Goal: Task Accomplishment & Management: Complete application form

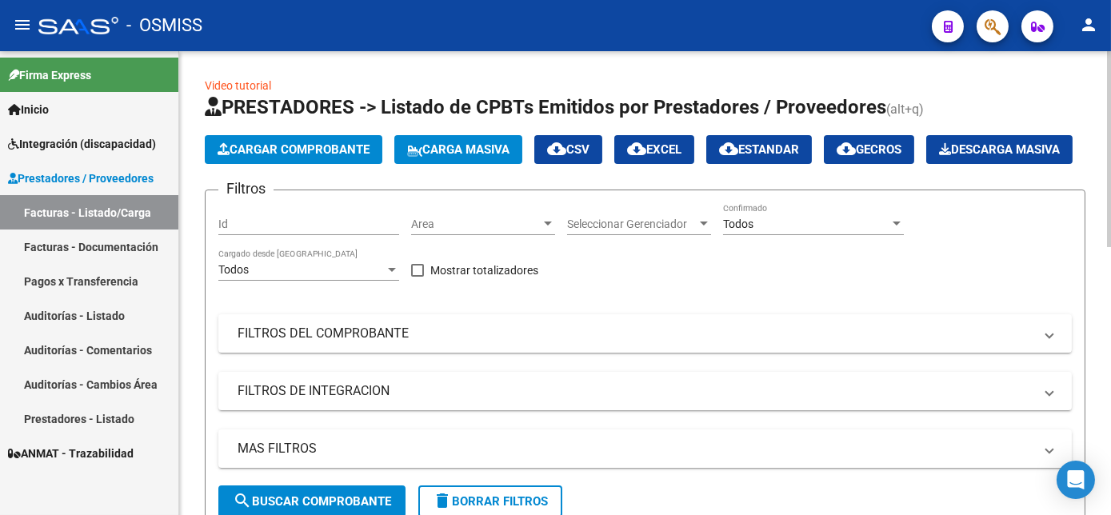
click at [506, 151] on span "Carga Masiva" at bounding box center [458, 149] width 102 height 14
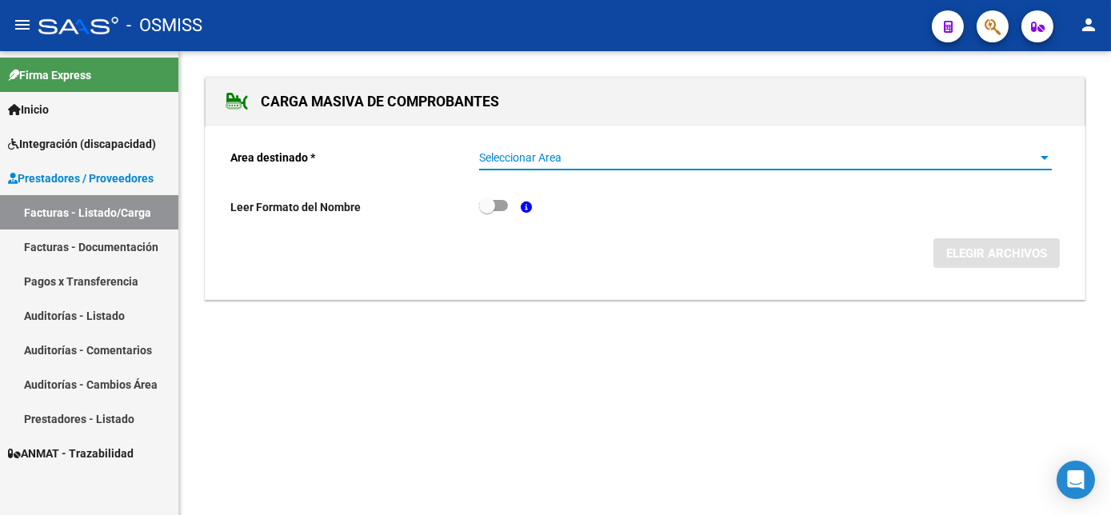
click at [525, 152] on span "Seleccionar Area" at bounding box center [758, 158] width 559 height 14
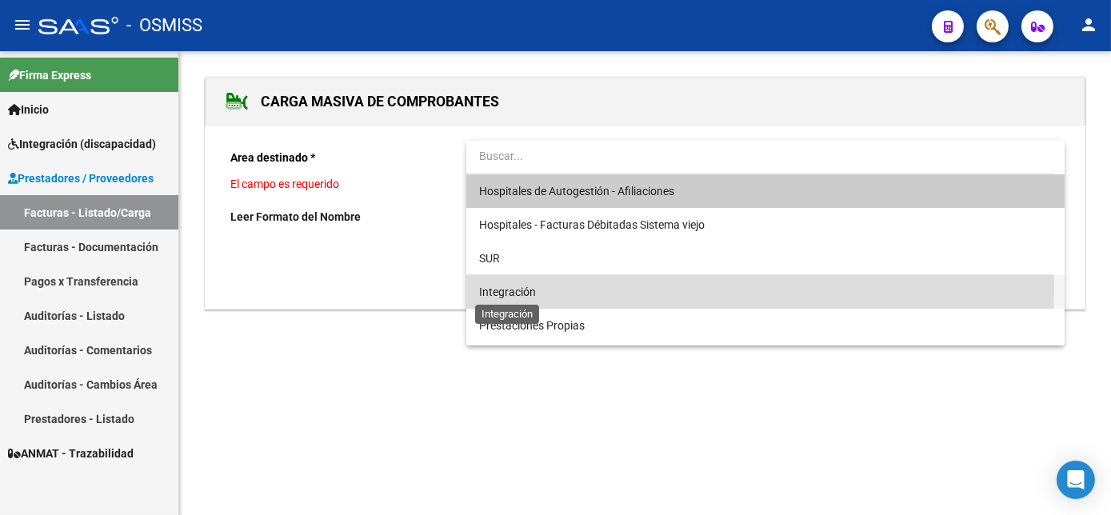
click at [482, 287] on span "Integración" at bounding box center [507, 292] width 57 height 13
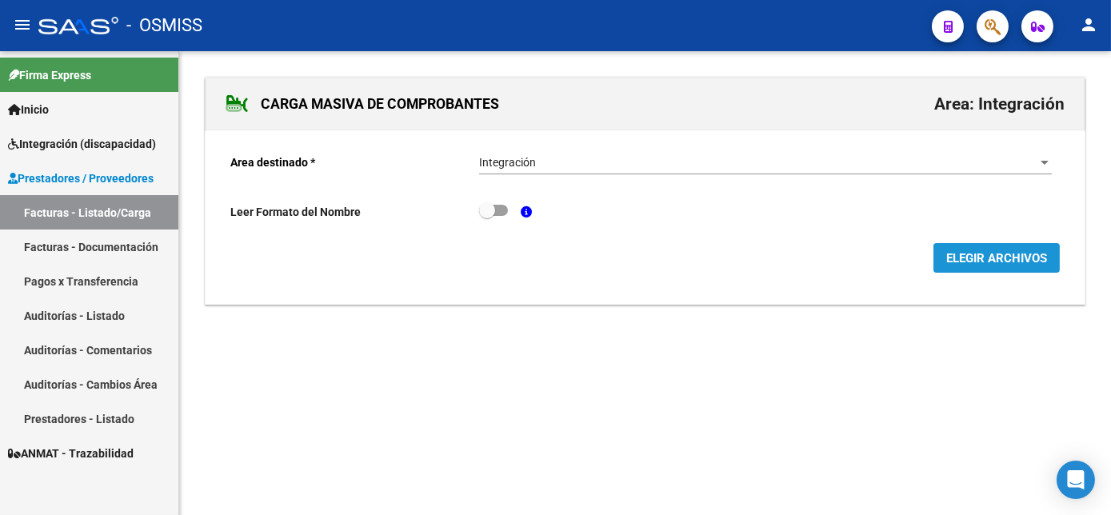
click at [947, 254] on span "ELEGIR ARCHIVOS" at bounding box center [997, 258] width 101 height 14
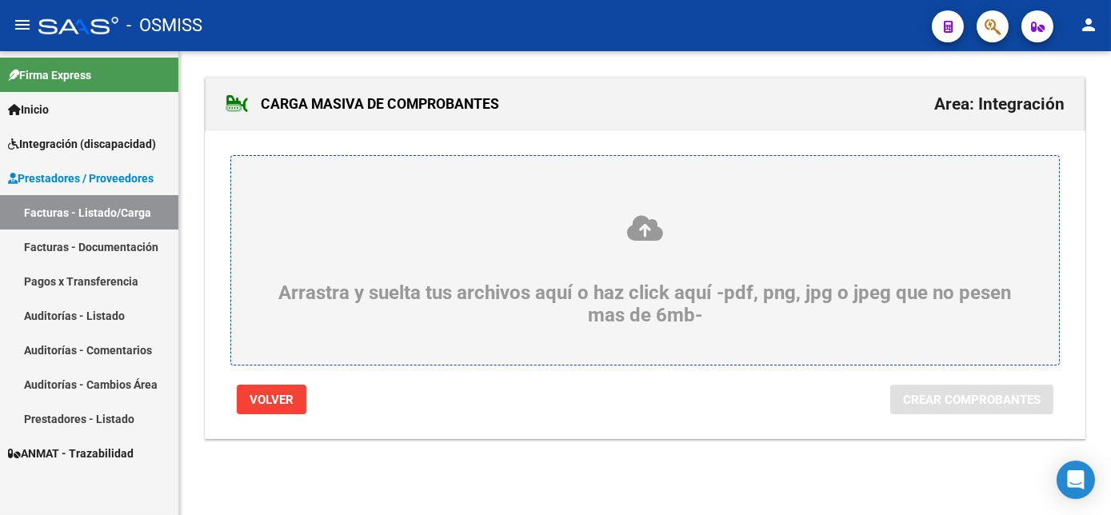
click at [674, 290] on div "Arrastra y suelta tus archivos aquí o haz click aquí -pdf, png, jpg o jpeg que …" at bounding box center [645, 270] width 751 height 113
click at [0, 0] on input "Arrastra y suelta tus archivos aquí o haz click aquí -pdf, png, jpg o jpeg que …" at bounding box center [0, 0] width 0 height 0
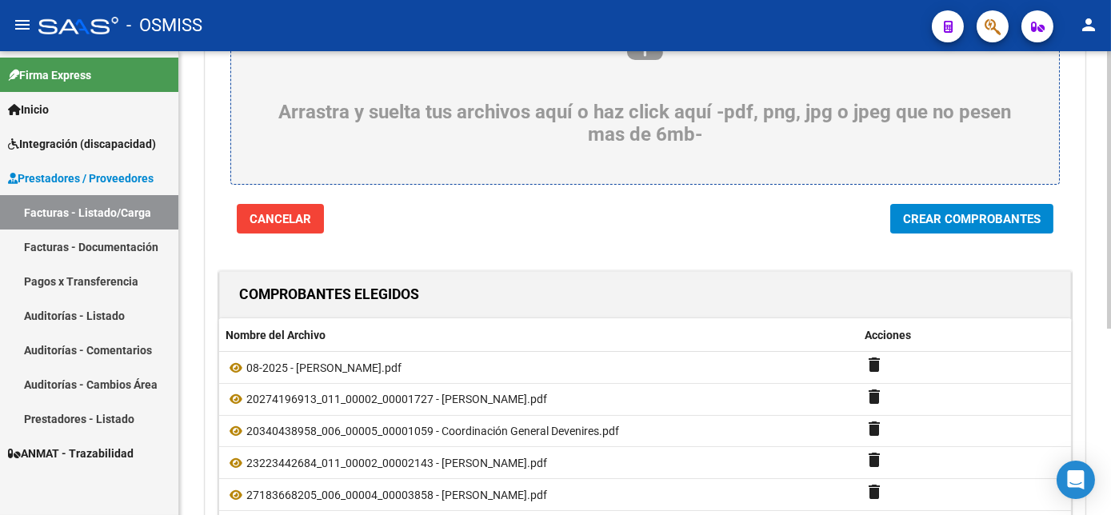
click at [1109, 397] on div at bounding box center [1109, 297] width 4 height 278
click at [984, 213] on span "Crear Comprobantes" at bounding box center [972, 219] width 138 height 14
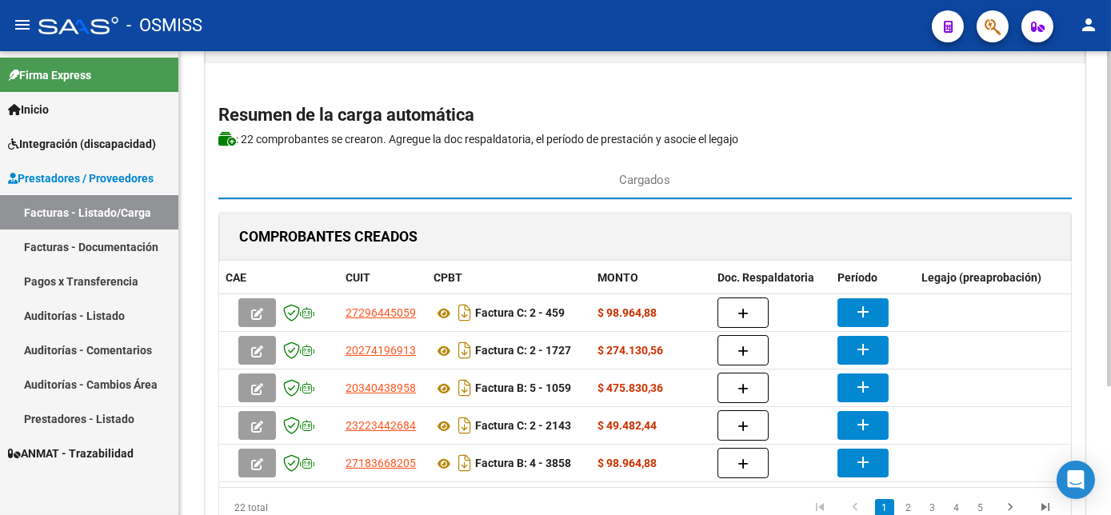
click at [1110, 347] on div at bounding box center [1109, 269] width 4 height 335
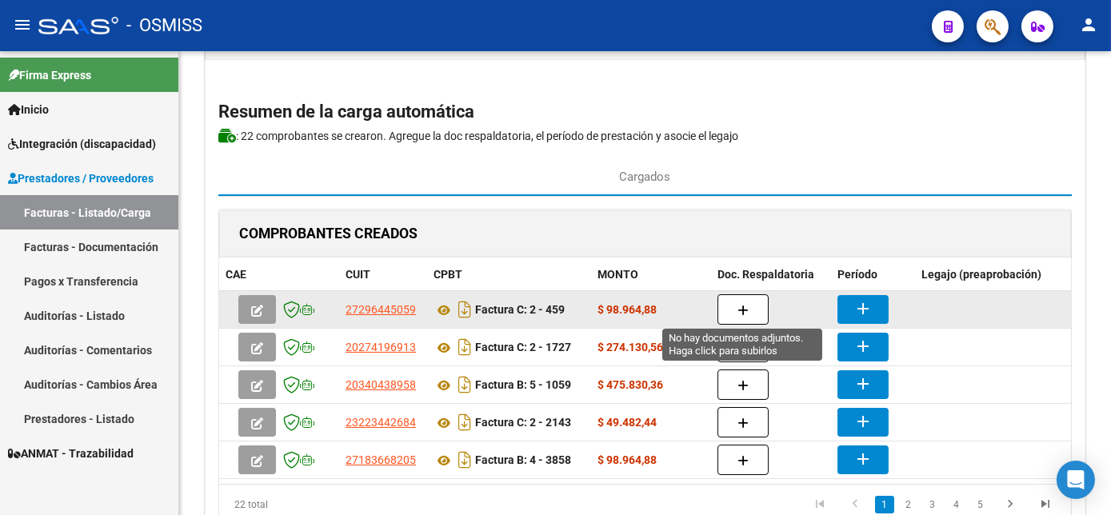
click at [751, 311] on button "button" at bounding box center [743, 309] width 51 height 30
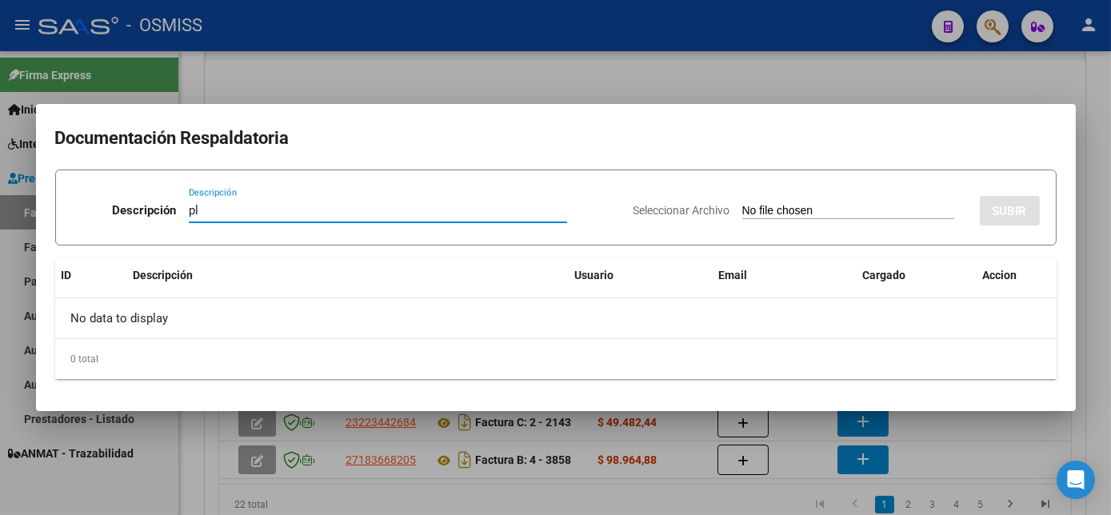
type input "pl"
click at [743, 204] on input "Seleccionar Archivo" at bounding box center [849, 211] width 212 height 15
type input "C:\fakepath\459 [PERSON_NAME] O.pdf"
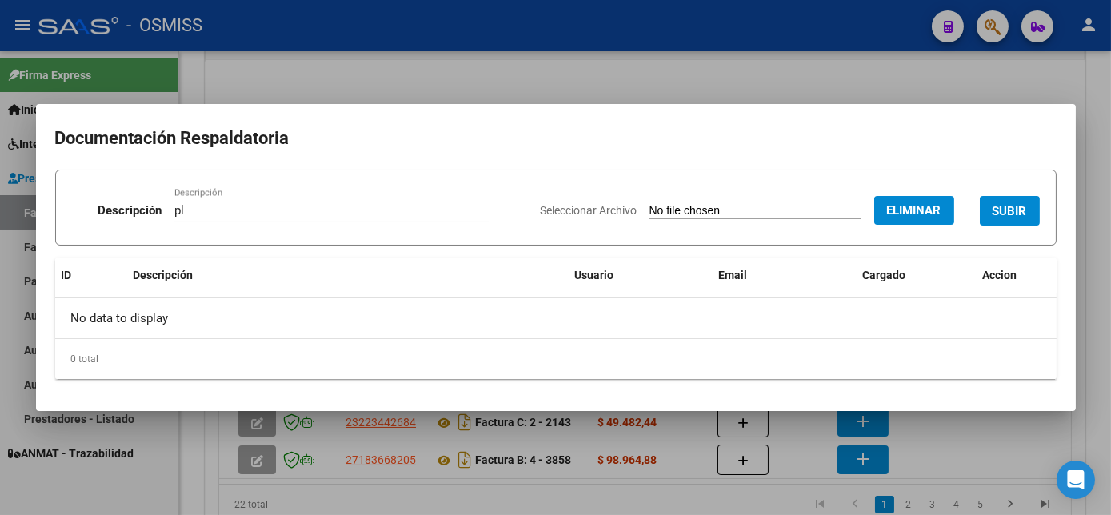
click at [1015, 211] on span "SUBIR" at bounding box center [1010, 211] width 34 height 14
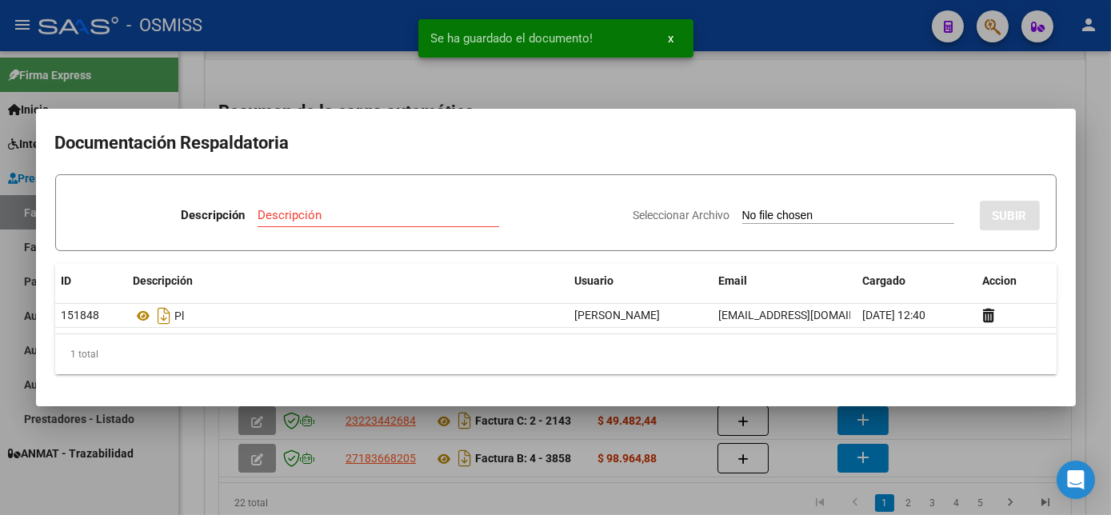
click at [912, 446] on div at bounding box center [555, 257] width 1111 height 515
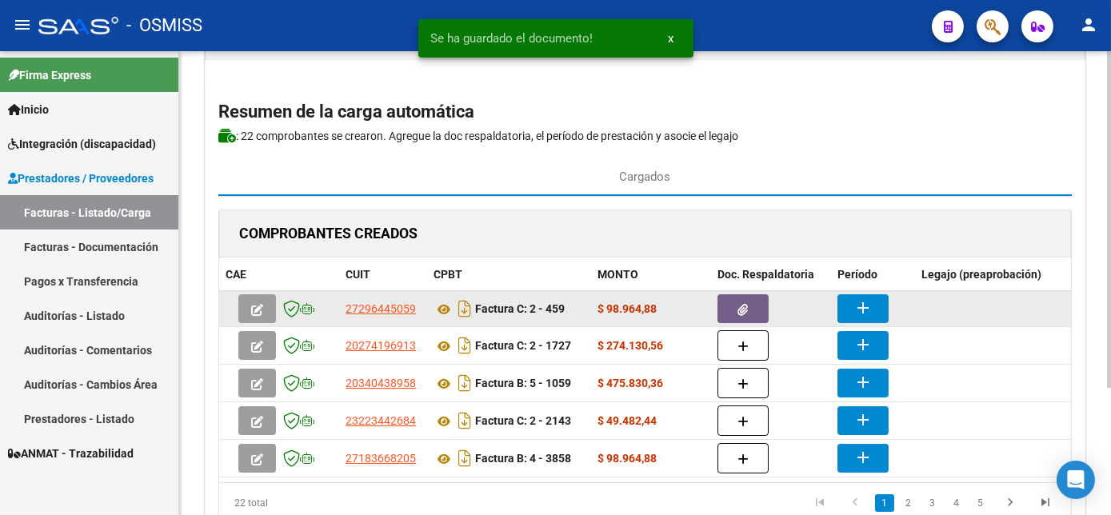
click at [860, 306] on mat-icon "add" at bounding box center [863, 307] width 19 height 19
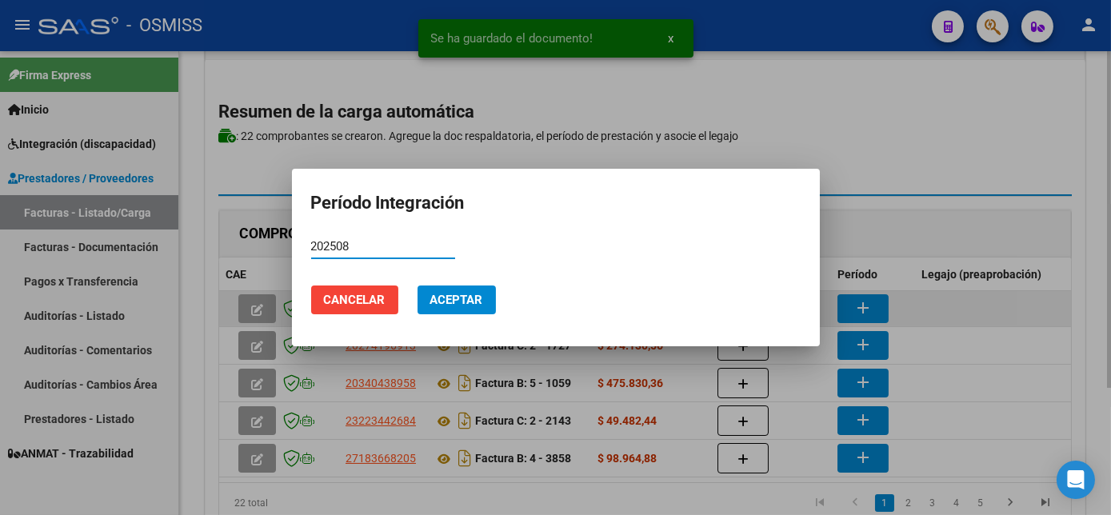
type input "202508"
click at [418, 286] on button "Aceptar" at bounding box center [457, 300] width 78 height 29
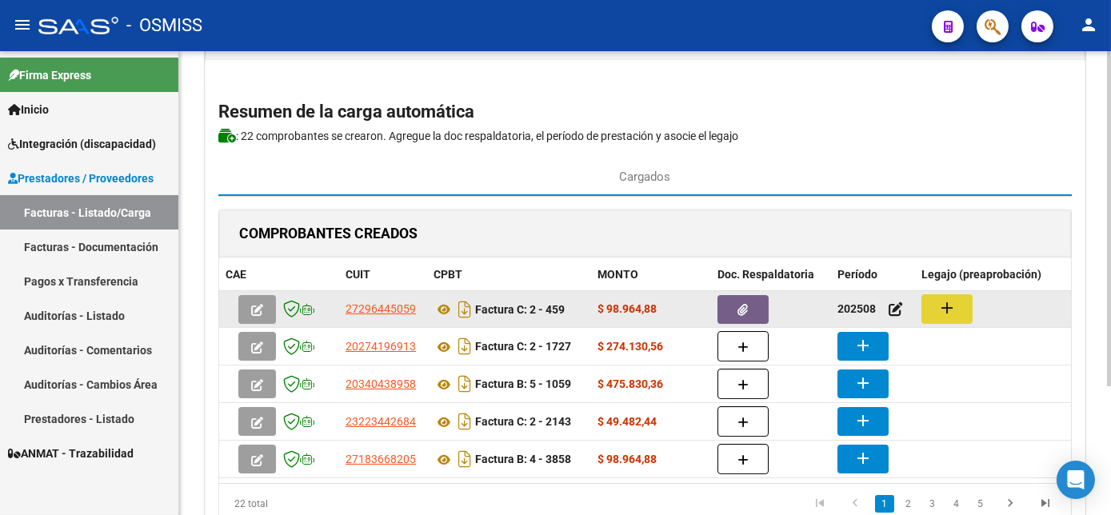
click at [943, 301] on mat-icon "add" at bounding box center [947, 307] width 19 height 19
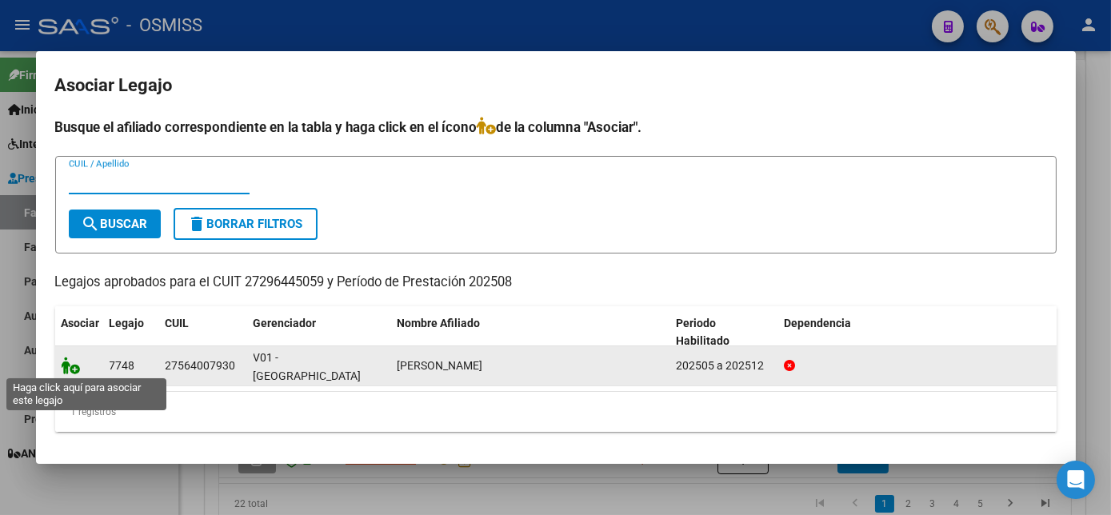
click at [68, 366] on icon at bounding box center [71, 366] width 19 height 18
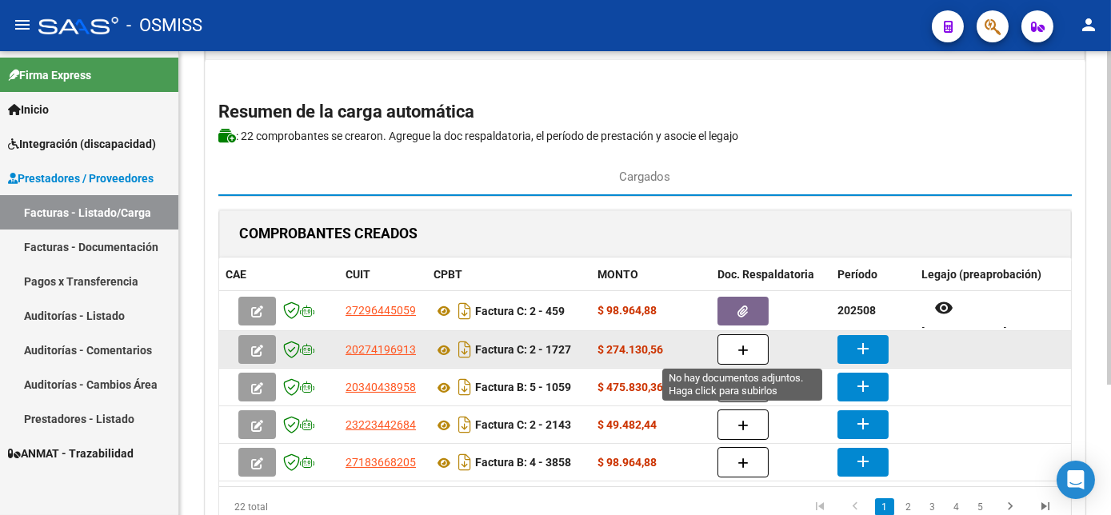
click at [735, 347] on button "button" at bounding box center [743, 349] width 51 height 30
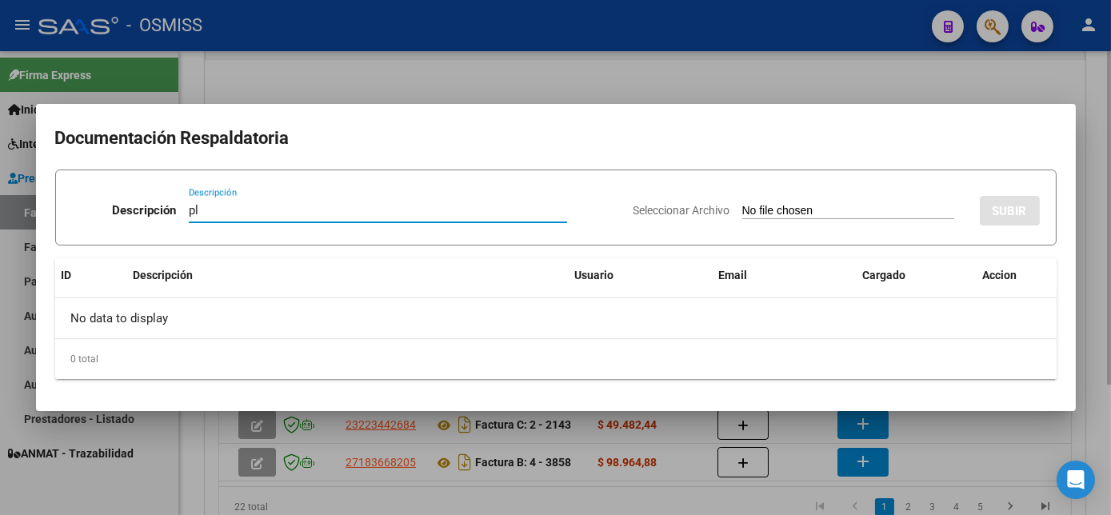
type input "pl"
click at [743, 204] on input "Seleccionar Archivo" at bounding box center [849, 211] width 212 height 15
type input "C:\fakepath\1727 [GEOGRAPHIC_DATA]pdf"
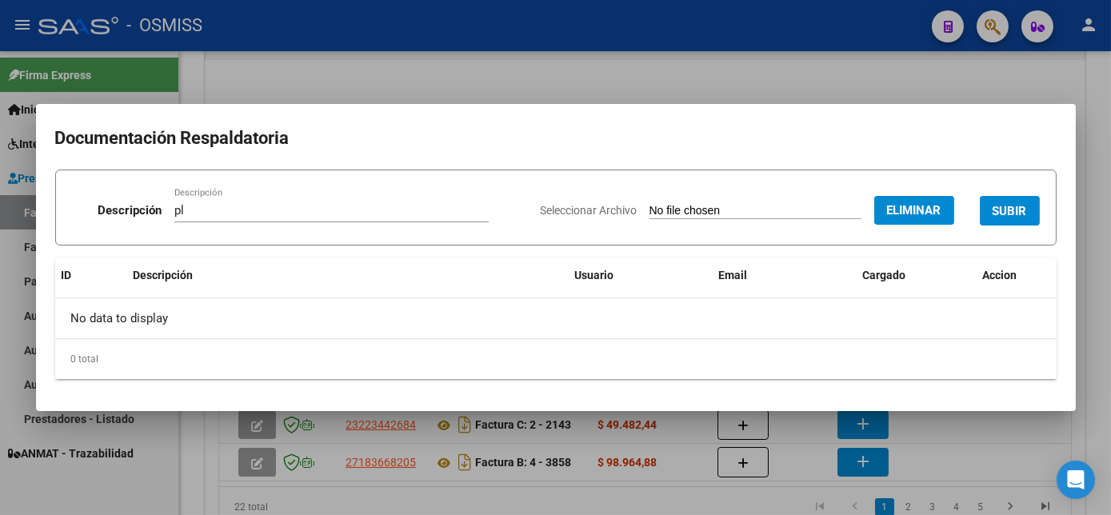
click at [1034, 211] on button "SUBIR" at bounding box center [1010, 211] width 60 height 30
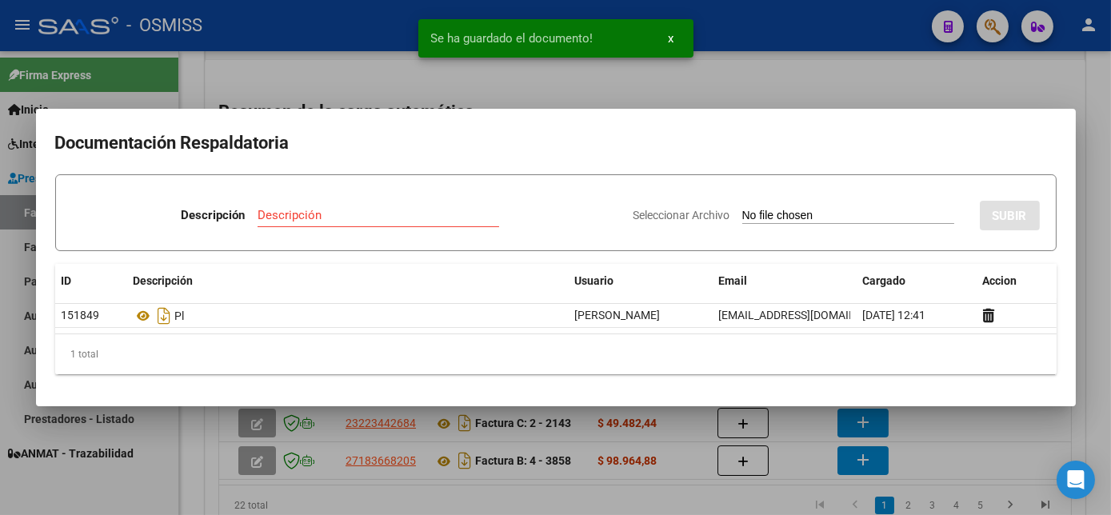
click at [994, 420] on div at bounding box center [555, 257] width 1111 height 515
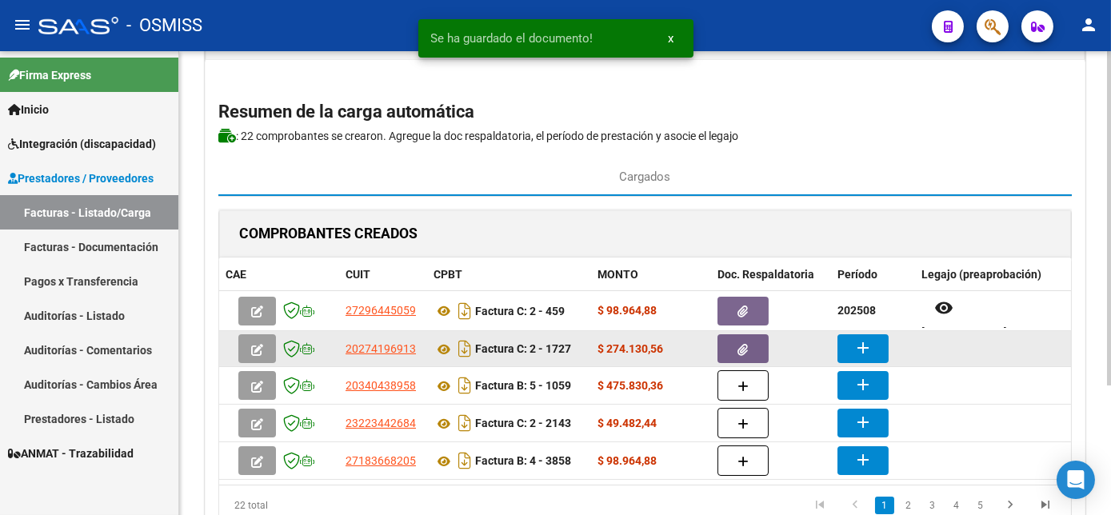
click at [874, 343] on button "add" at bounding box center [863, 348] width 51 height 29
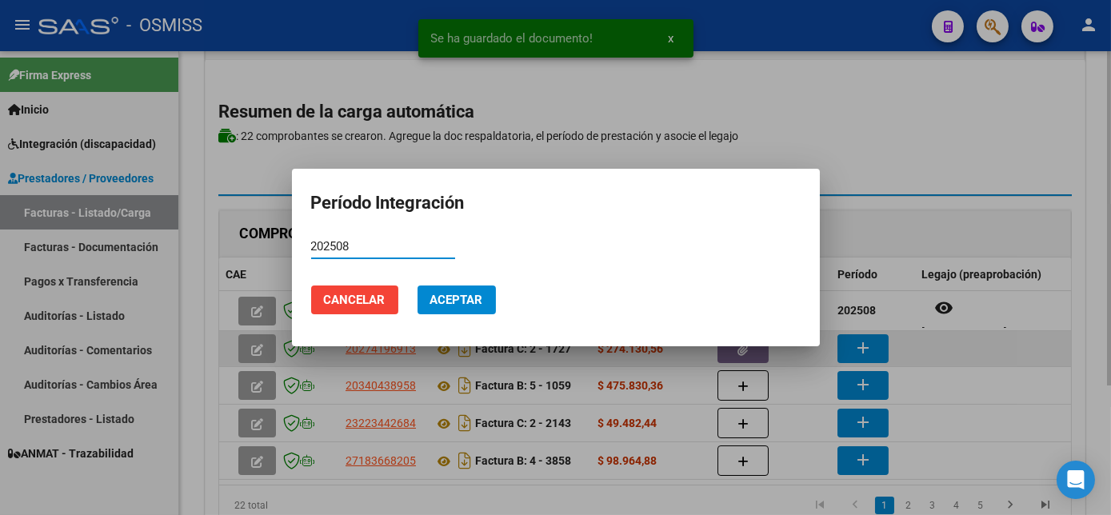
type input "202508"
click at [418, 286] on button "Aceptar" at bounding box center [457, 300] width 78 height 29
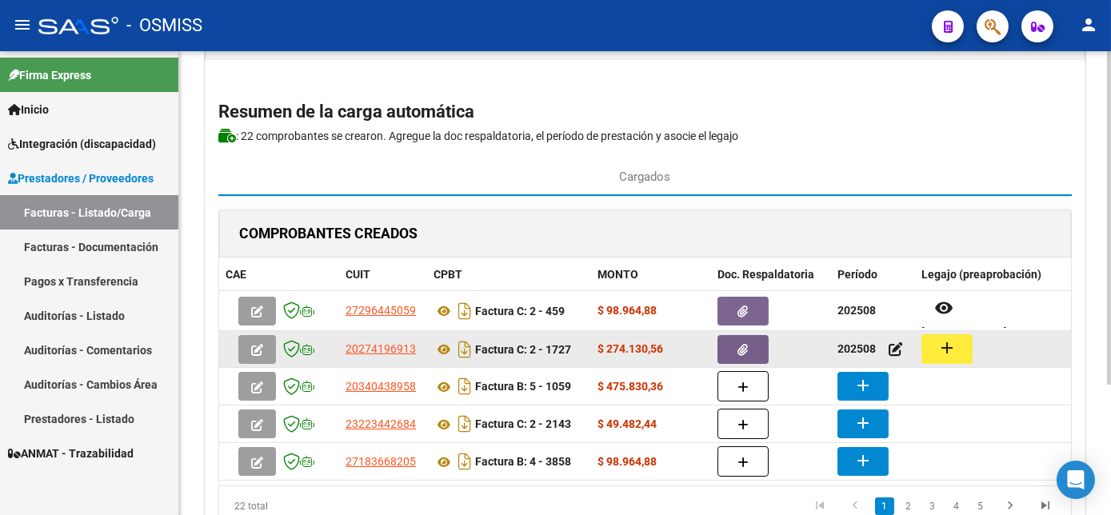
click at [955, 350] on mat-icon "add" at bounding box center [947, 347] width 19 height 19
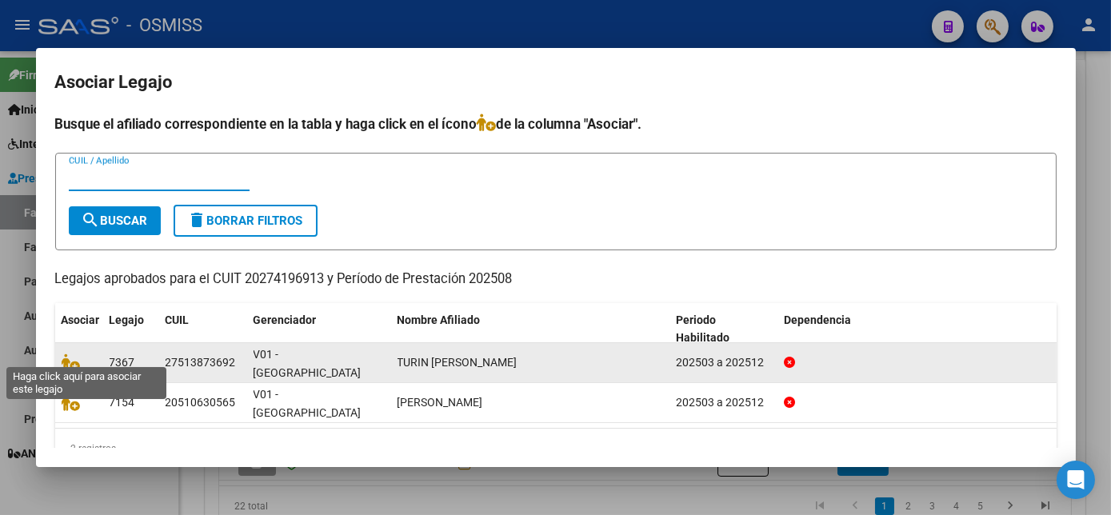
click at [81, 356] on span at bounding box center [74, 362] width 24 height 13
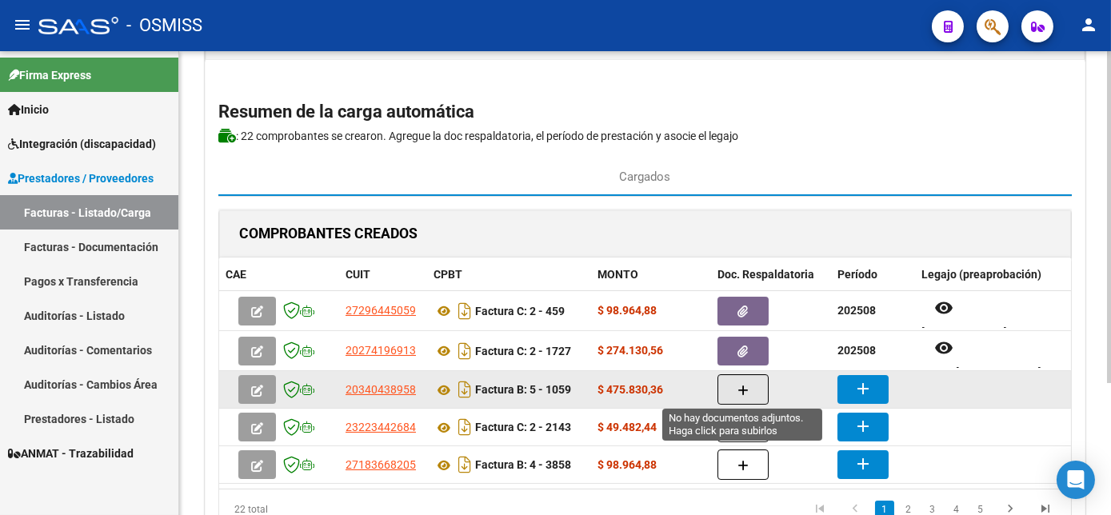
click at [736, 382] on button "button" at bounding box center [743, 389] width 51 height 30
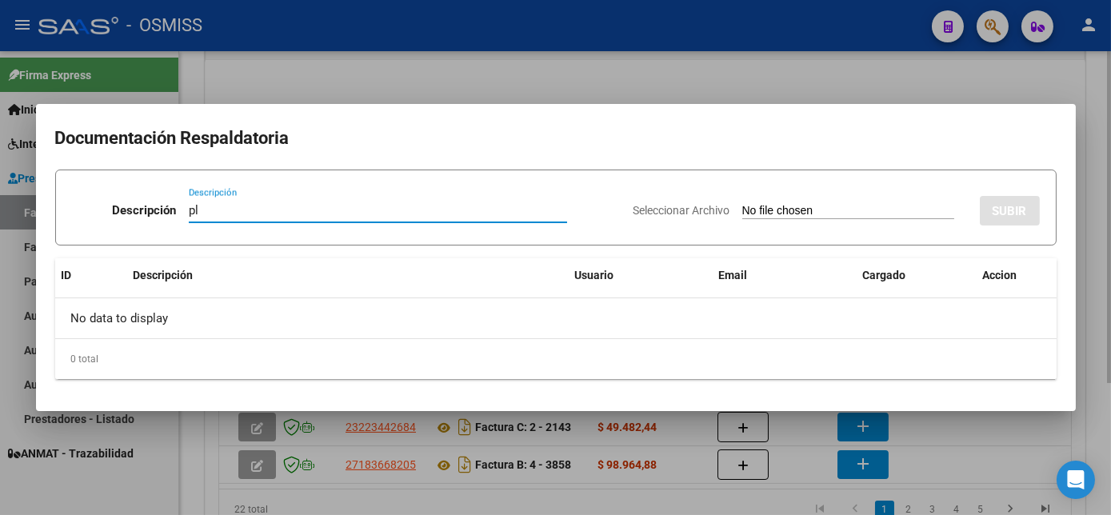
type input "pl"
click at [743, 204] on input "Seleccionar Archivo" at bounding box center [849, 211] width 212 height 15
type input "C:\fakepath\1059 [PERSON_NAME] F.pdf"
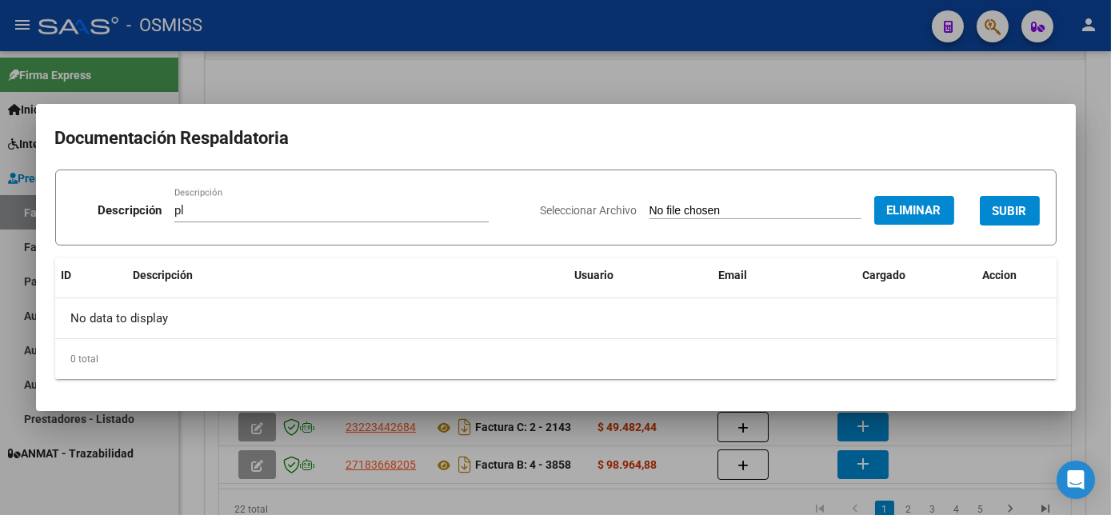
click at [1010, 205] on span "SUBIR" at bounding box center [1010, 211] width 34 height 14
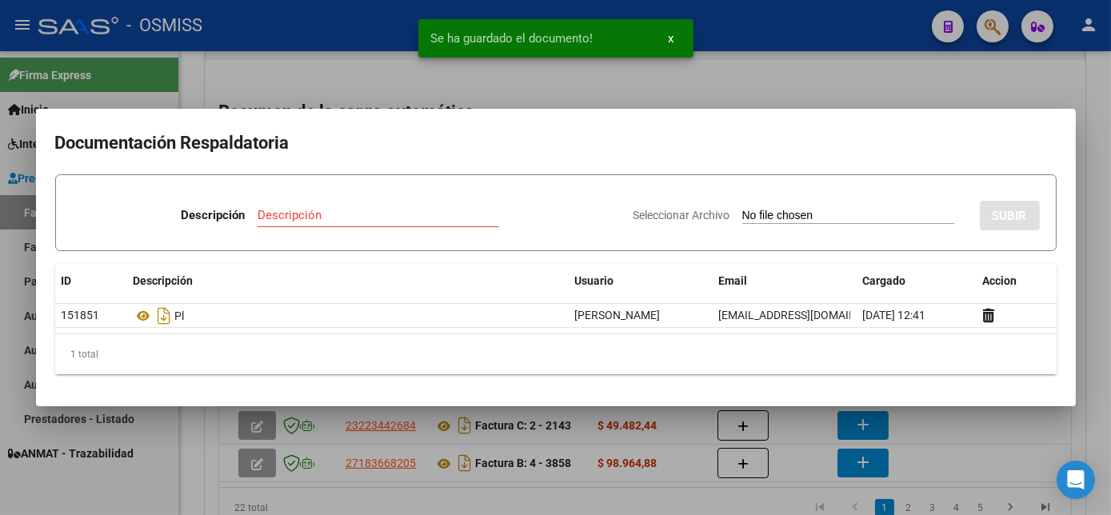
click at [974, 426] on div at bounding box center [555, 257] width 1111 height 515
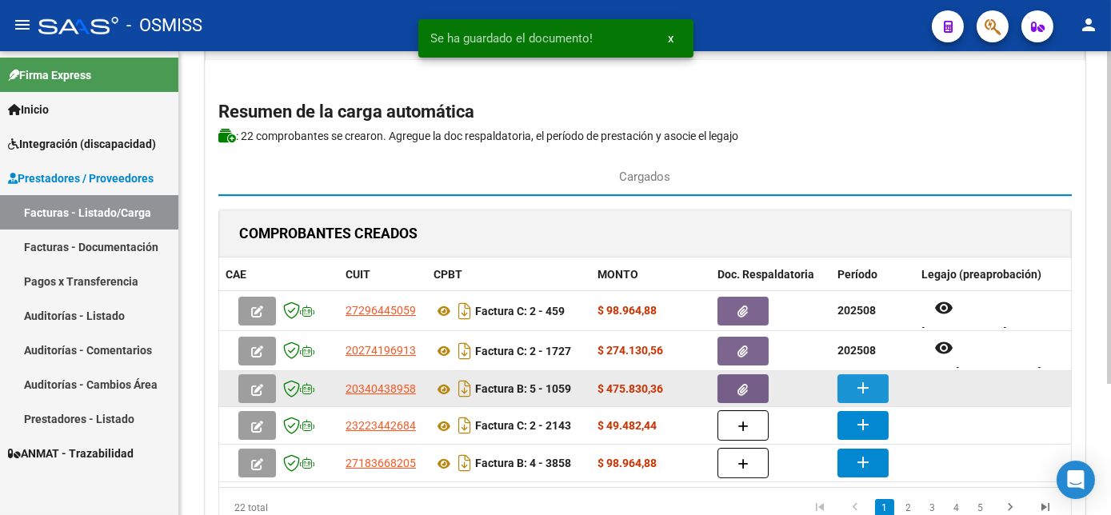
click at [859, 389] on mat-icon "add" at bounding box center [863, 387] width 19 height 19
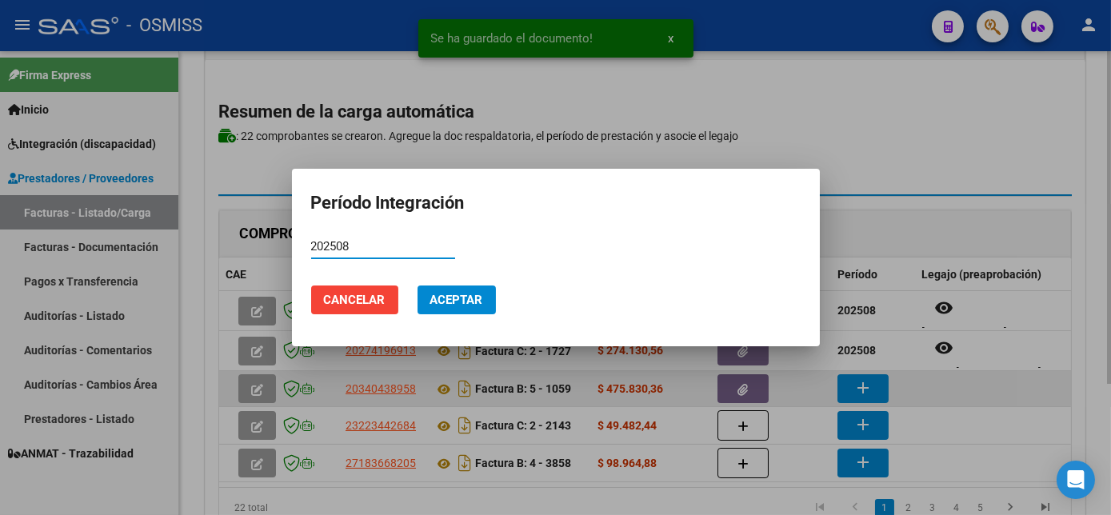
type input "202508"
click at [418, 286] on button "Aceptar" at bounding box center [457, 300] width 78 height 29
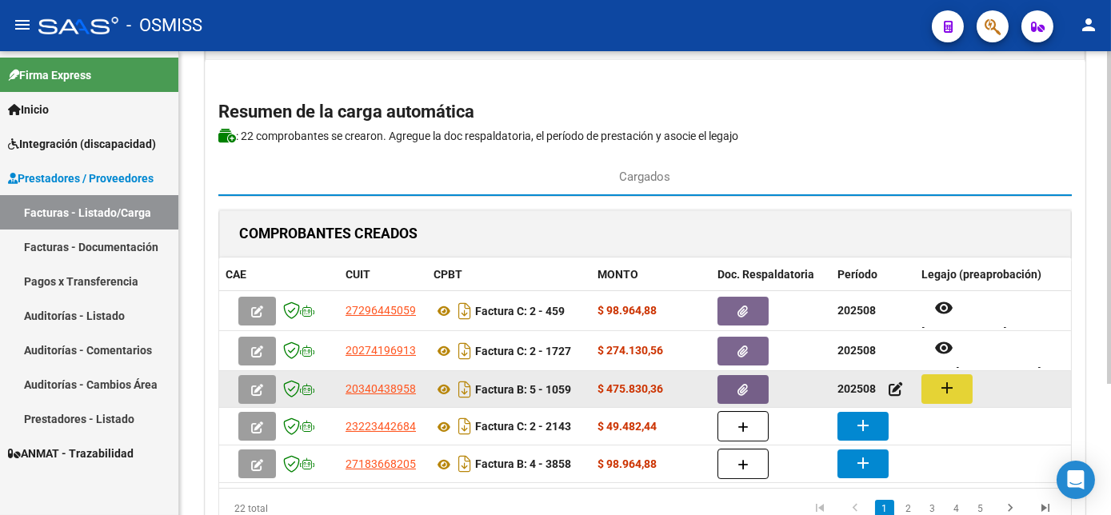
click at [962, 390] on button "add" at bounding box center [947, 389] width 51 height 30
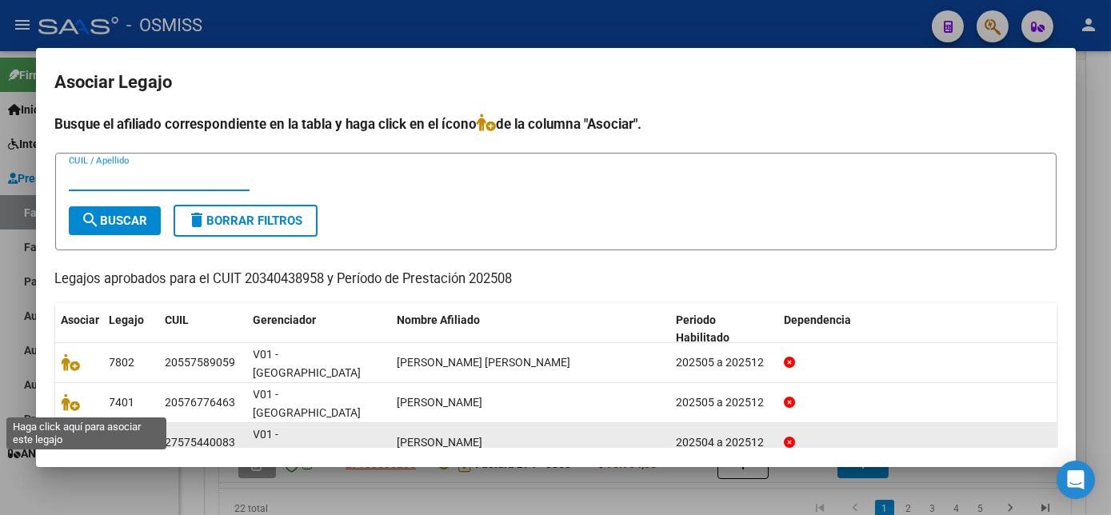
click at [68, 434] on icon at bounding box center [71, 443] width 19 height 18
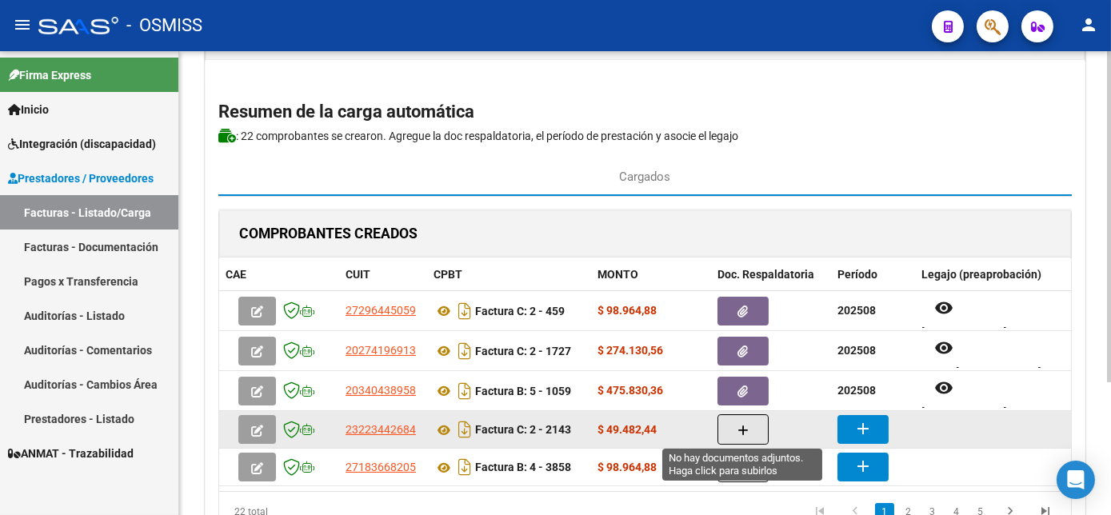
click at [747, 427] on icon "button" at bounding box center [743, 431] width 11 height 12
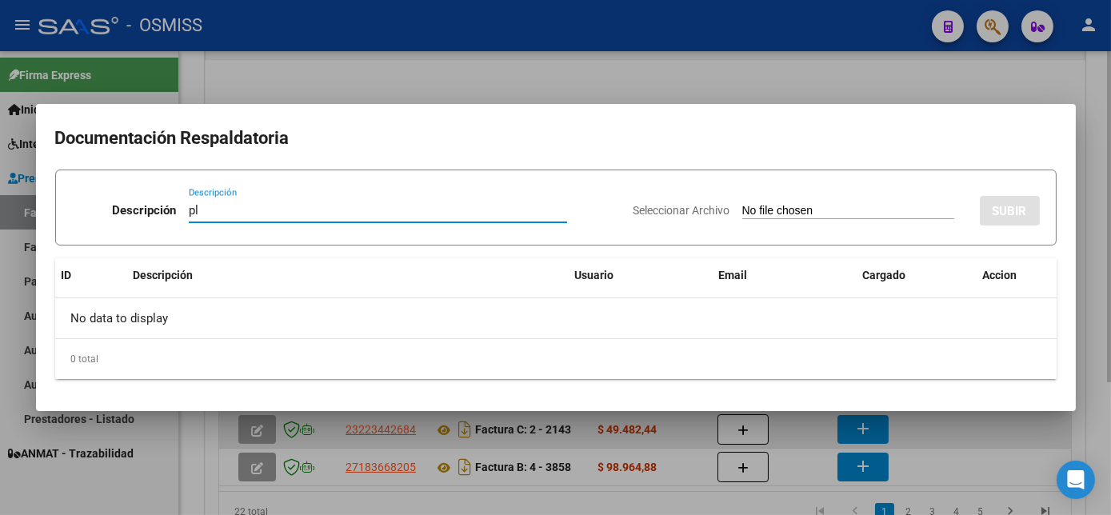
type input "pl"
click at [743, 204] on input "Seleccionar Archivo" at bounding box center [849, 211] width 212 height 15
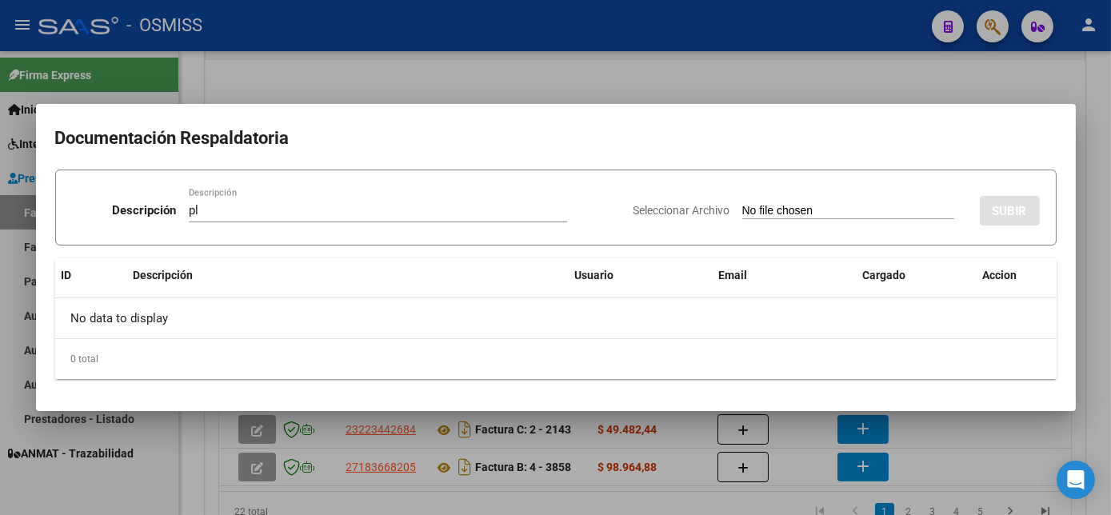
click at [977, 454] on div at bounding box center [555, 257] width 1111 height 515
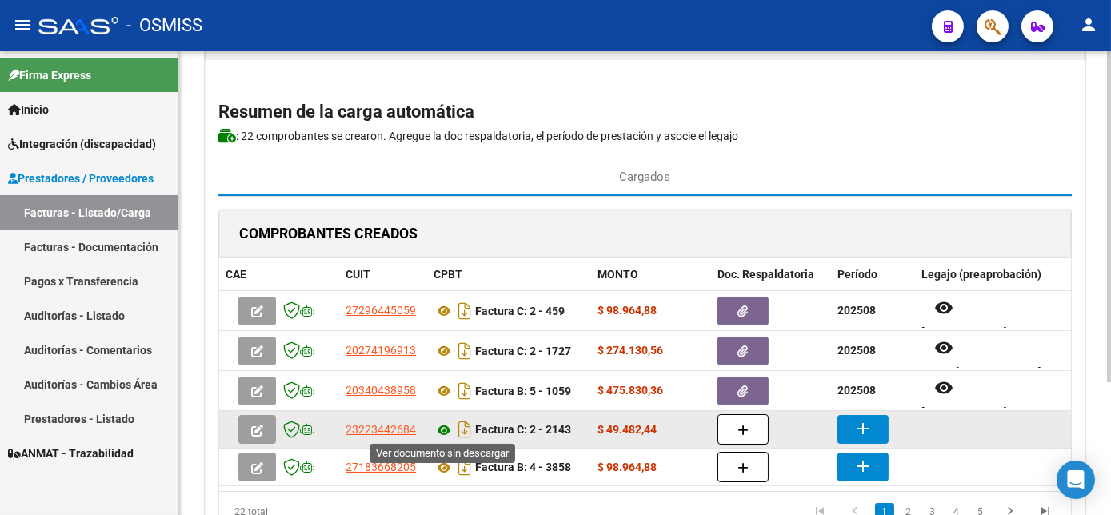
click at [442, 423] on icon at bounding box center [444, 430] width 21 height 19
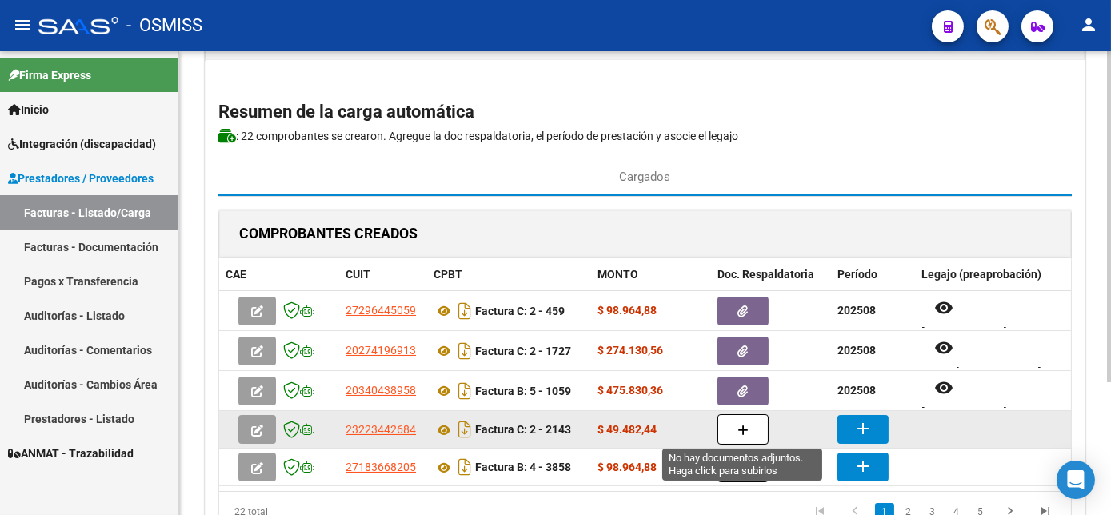
click at [740, 418] on button "button" at bounding box center [743, 429] width 51 height 30
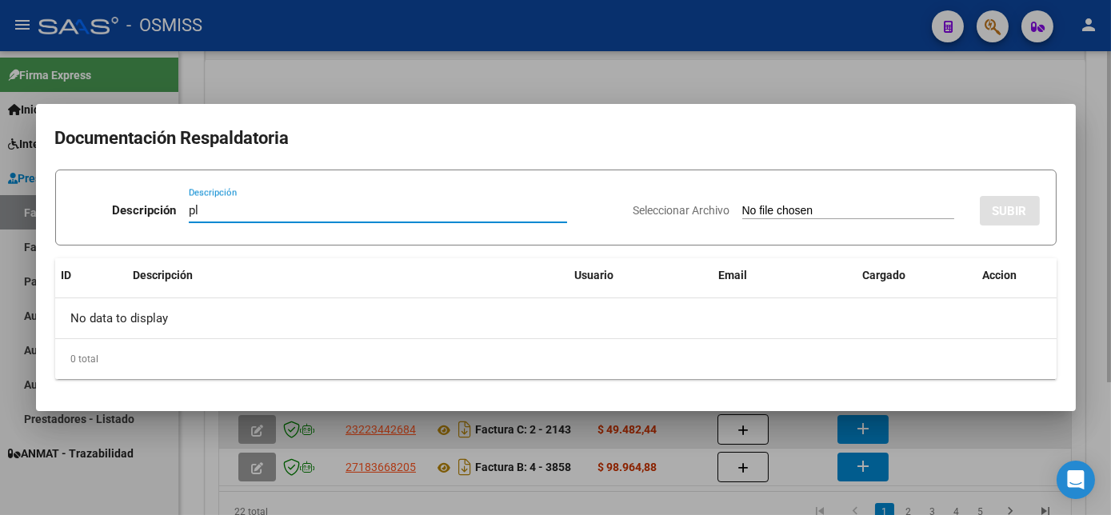
type input "pl"
click at [743, 204] on input "Seleccionar Archivo" at bounding box center [849, 211] width 212 height 15
type input "C:\fakepath\2113 VALE [PERSON_NAME].pdf"
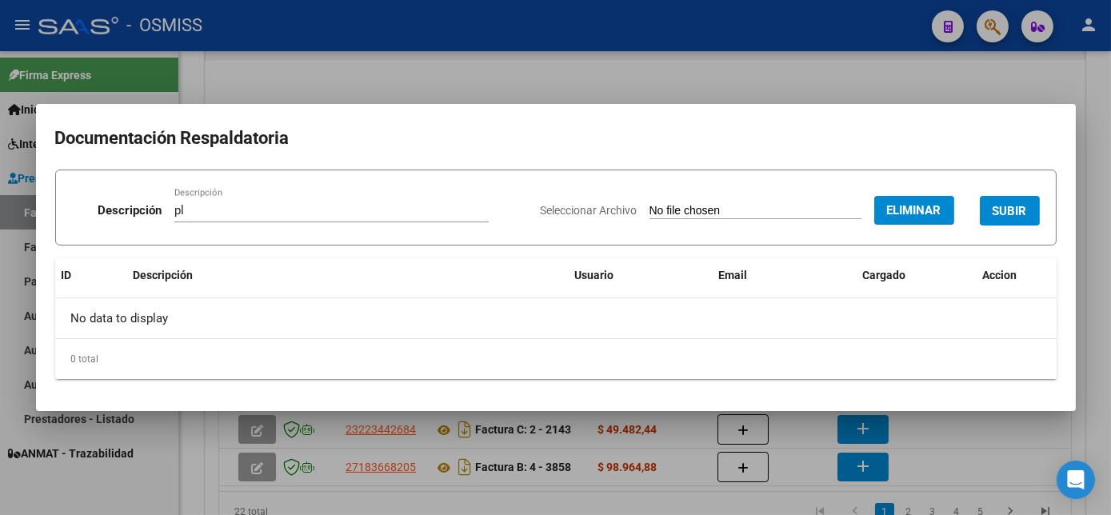
click at [1007, 203] on span "SUBIR" at bounding box center [1010, 210] width 34 height 14
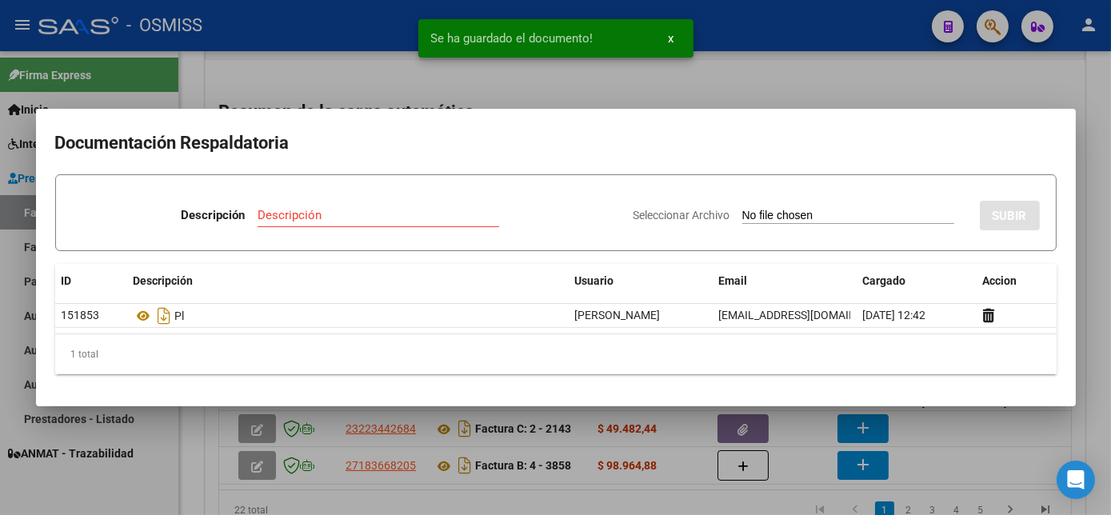
click at [940, 429] on div at bounding box center [555, 257] width 1111 height 515
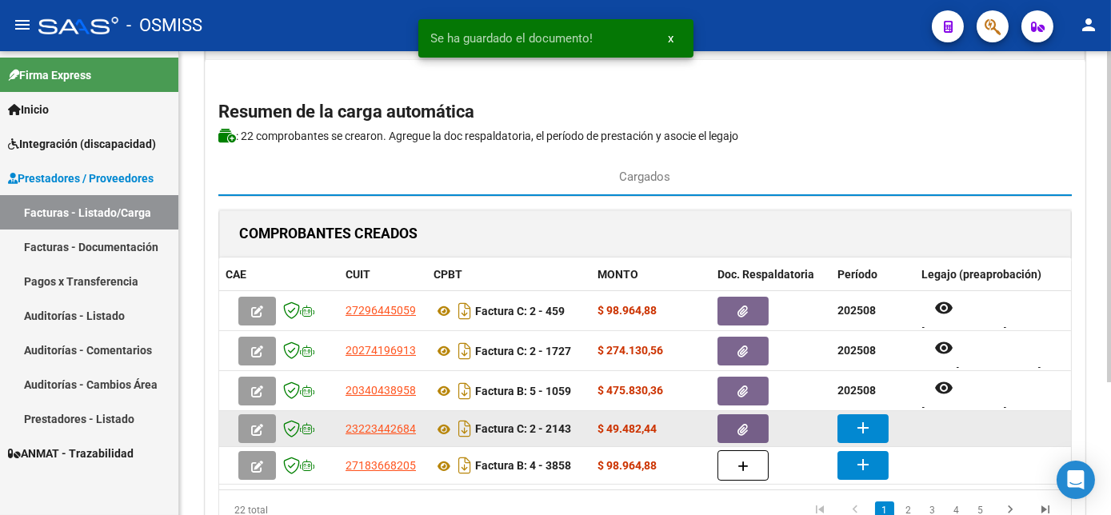
click at [859, 414] on button "add" at bounding box center [863, 428] width 51 height 29
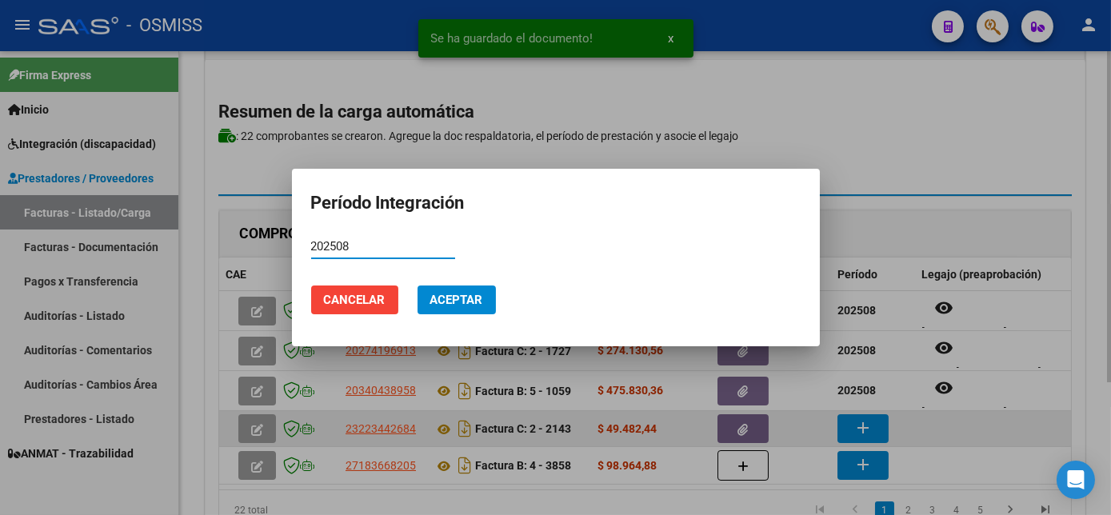
type input "202508"
click at [418, 286] on button "Aceptar" at bounding box center [457, 300] width 78 height 29
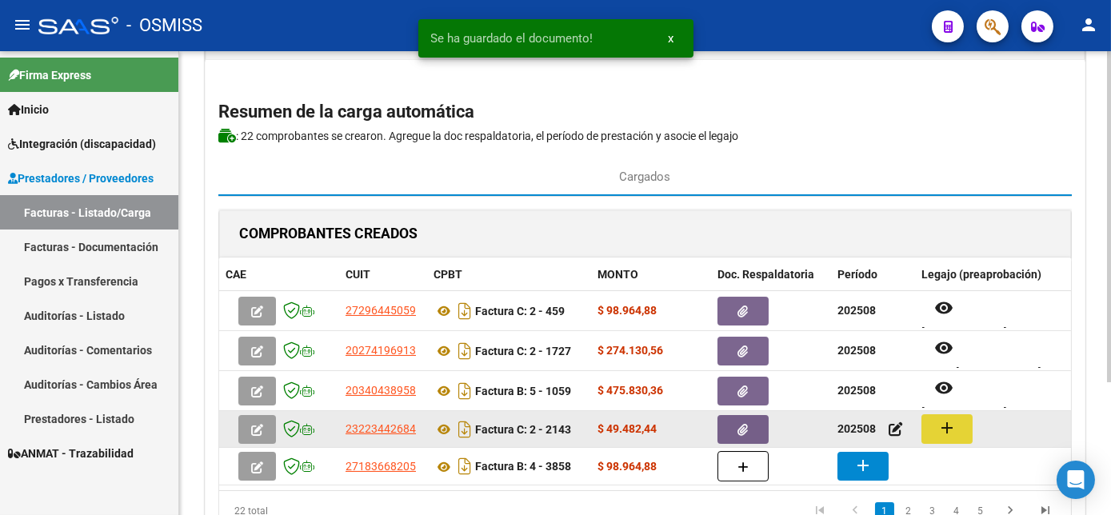
click at [945, 426] on mat-icon "add" at bounding box center [947, 427] width 19 height 19
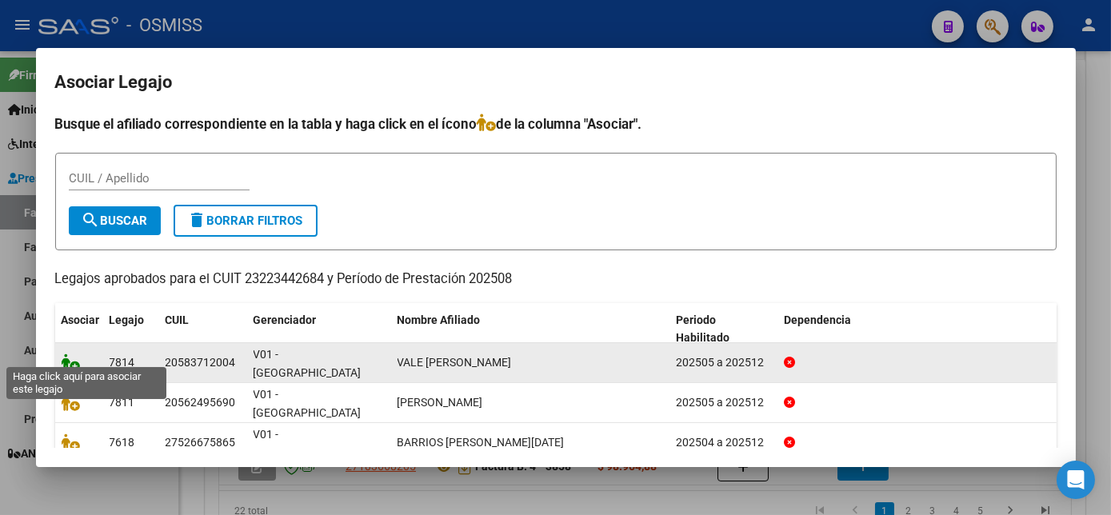
click at [70, 354] on icon at bounding box center [71, 363] width 19 height 18
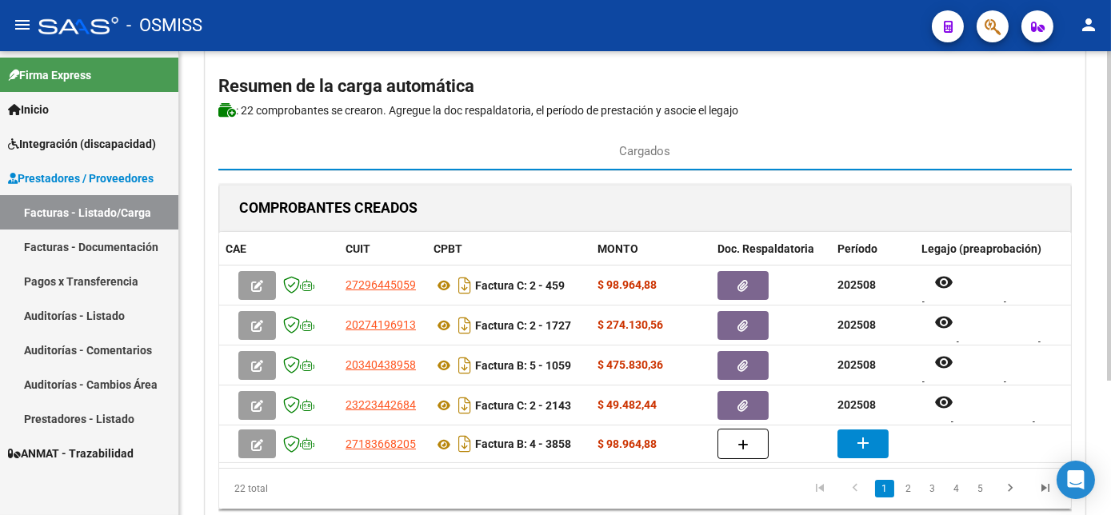
scroll to position [103, 0]
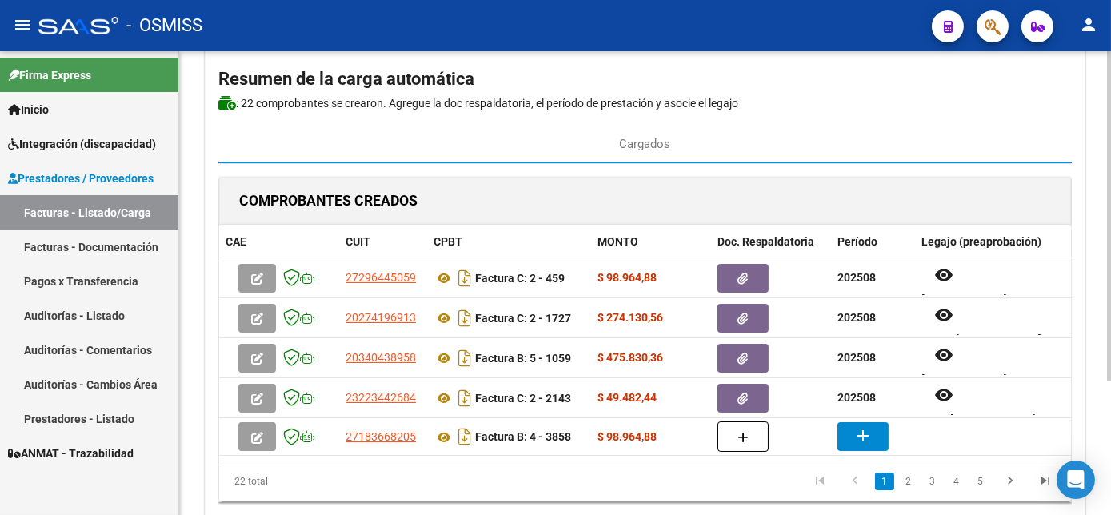
click at [1111, 393] on html "menu - OSMISS person Firma Express Inicio Instructivos Contacto OS Integración …" at bounding box center [555, 257] width 1111 height 515
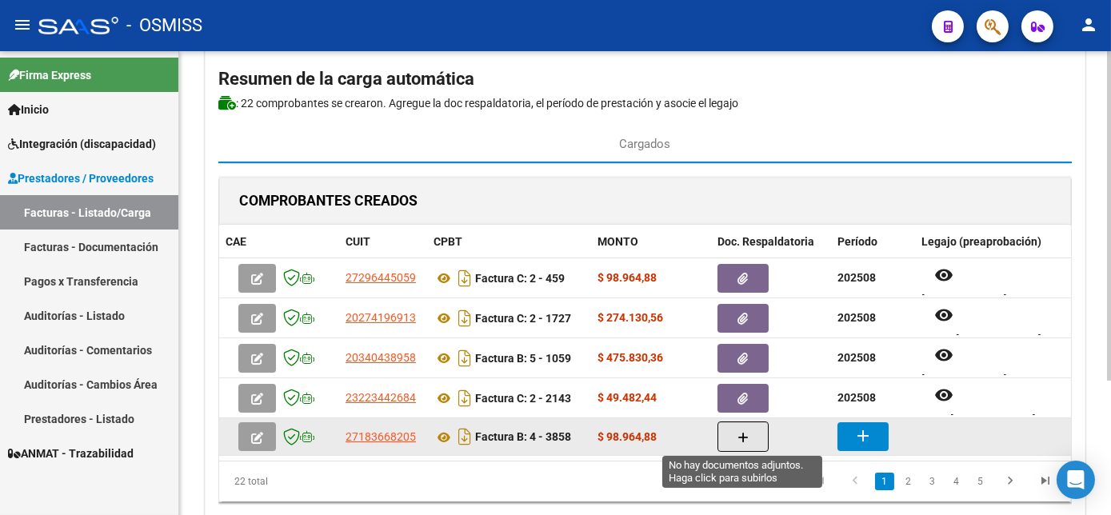
click at [751, 433] on button "button" at bounding box center [743, 437] width 51 height 30
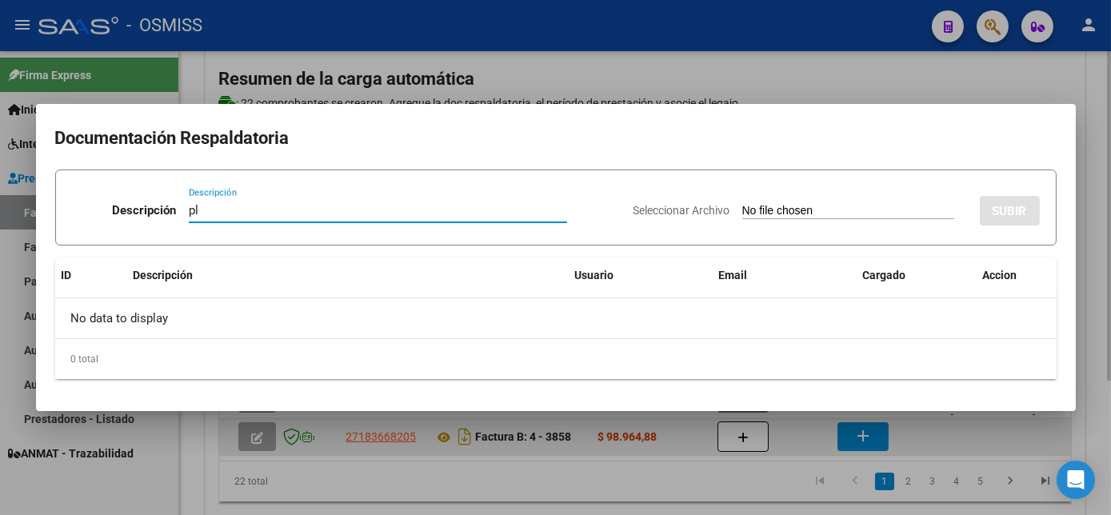
type input "pl"
click at [743, 204] on input "Seleccionar Archivo" at bounding box center [849, 211] width 212 height 15
type input "C:\fakepath\3858 [PERSON_NAME]pdf"
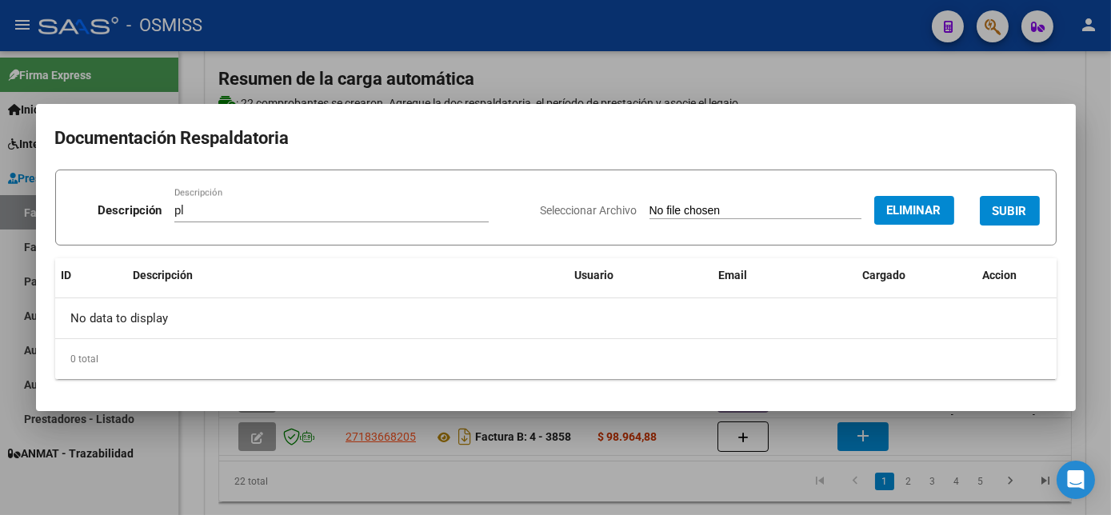
click at [1022, 215] on span "SUBIR" at bounding box center [1010, 211] width 34 height 14
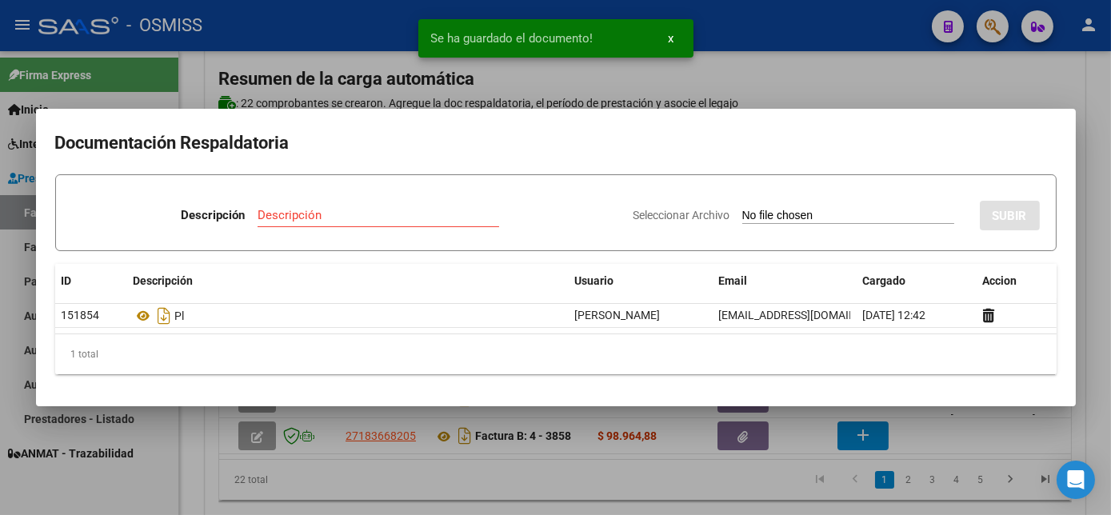
click at [934, 430] on div at bounding box center [555, 257] width 1111 height 515
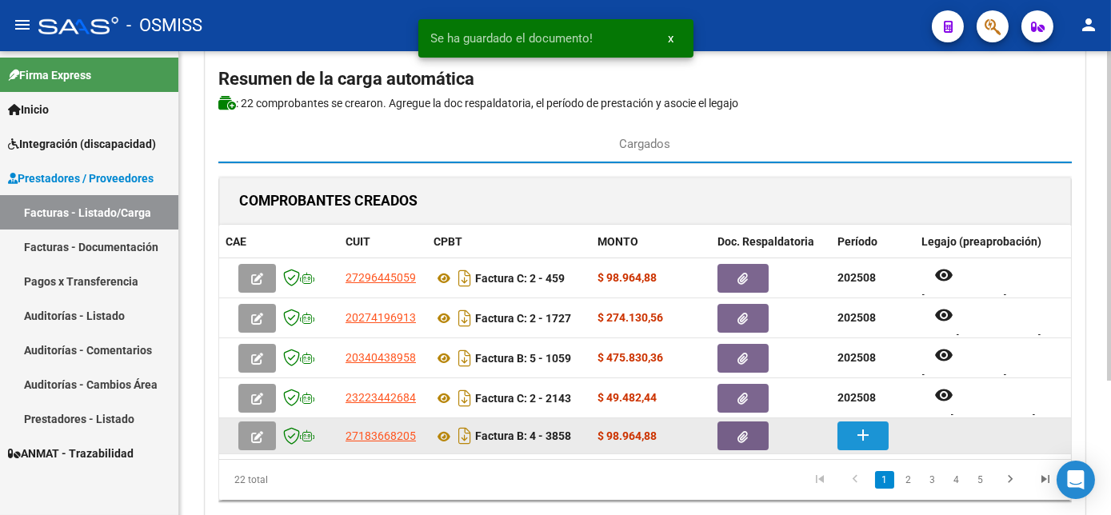
click at [864, 435] on mat-icon "add" at bounding box center [863, 435] width 19 height 19
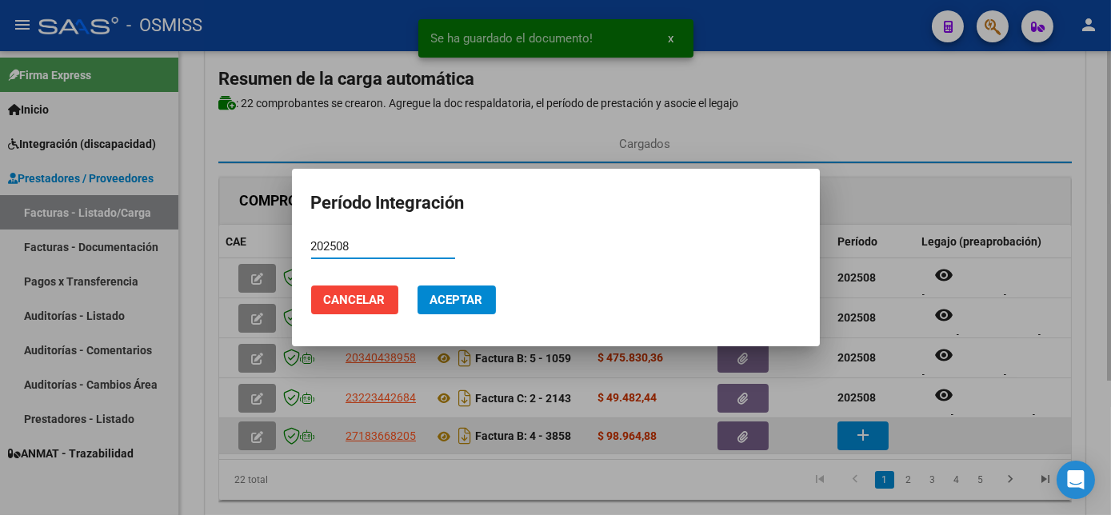
type input "202508"
click at [418, 286] on button "Aceptar" at bounding box center [457, 300] width 78 height 29
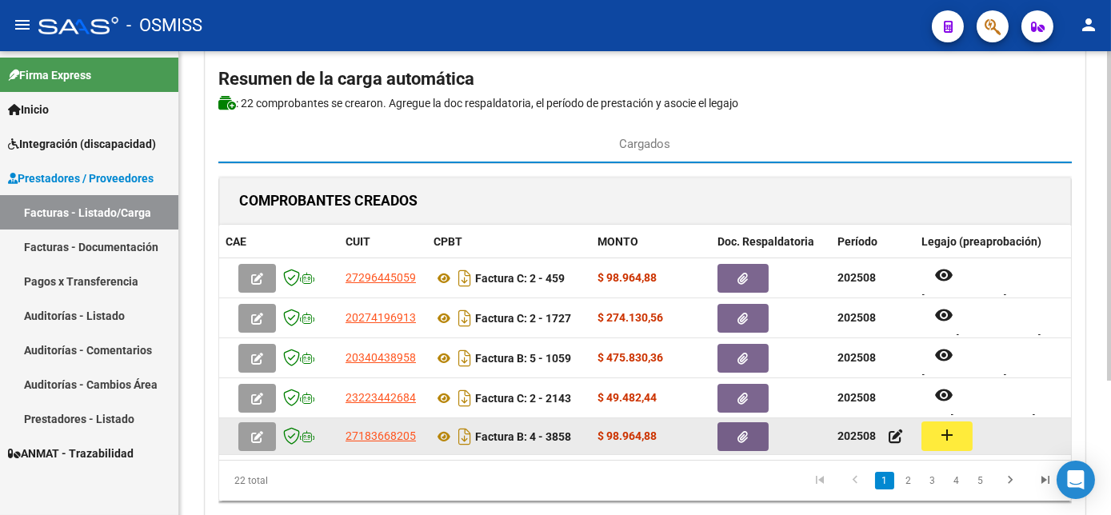
click at [932, 442] on button "add" at bounding box center [947, 437] width 51 height 30
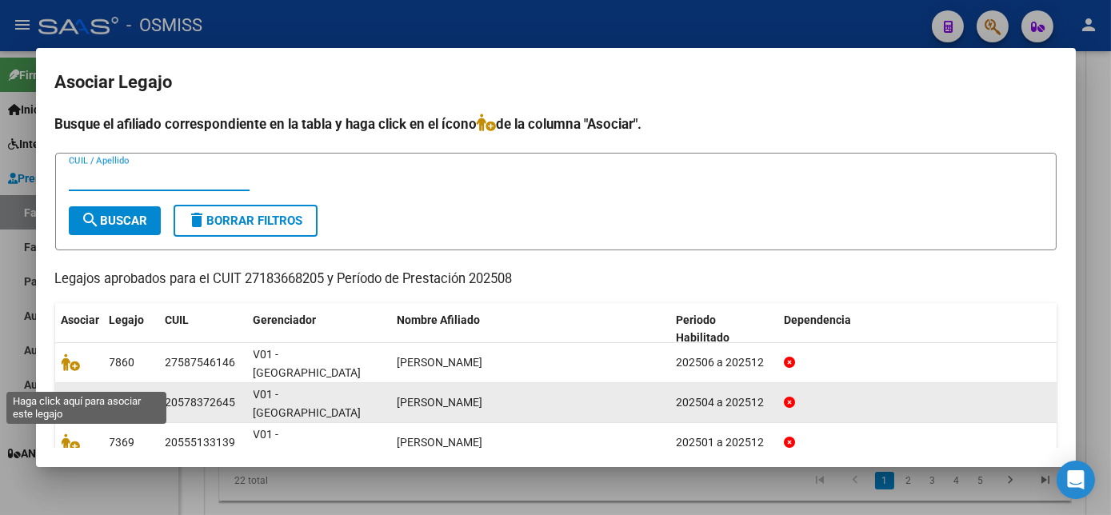
click at [77, 394] on icon at bounding box center [71, 403] width 19 height 18
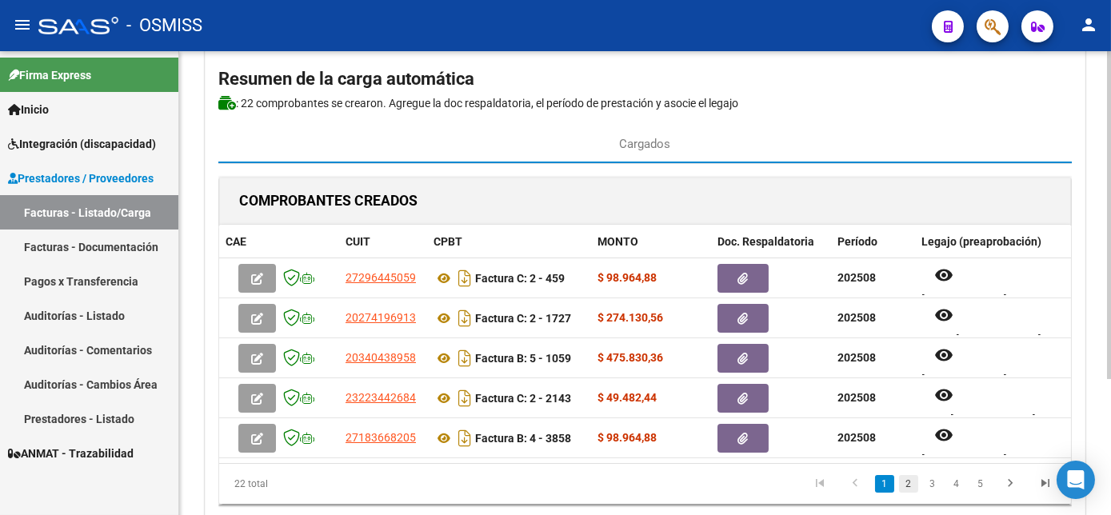
click at [912, 493] on link "2" at bounding box center [908, 484] width 19 height 18
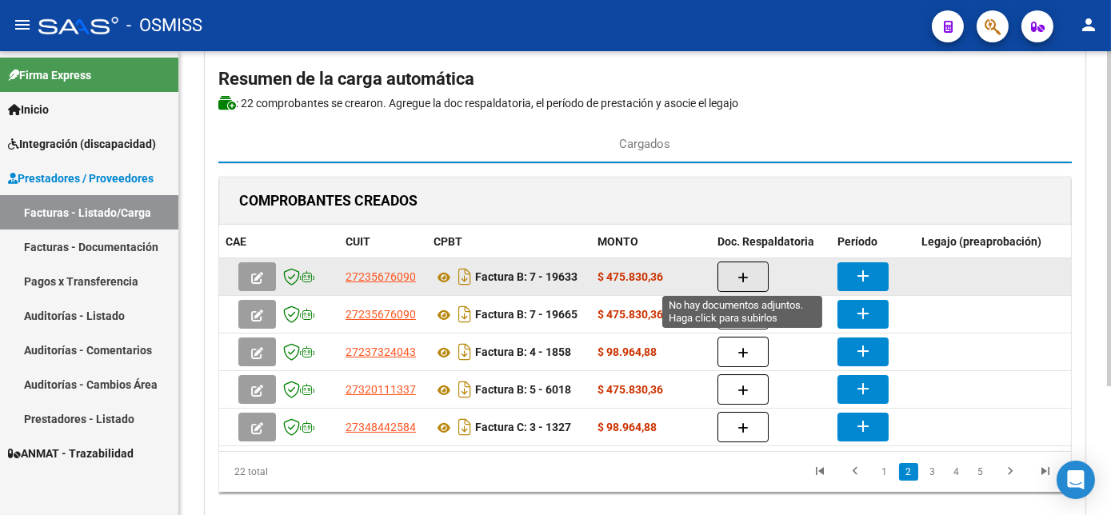
click at [740, 277] on icon "button" at bounding box center [743, 278] width 11 height 12
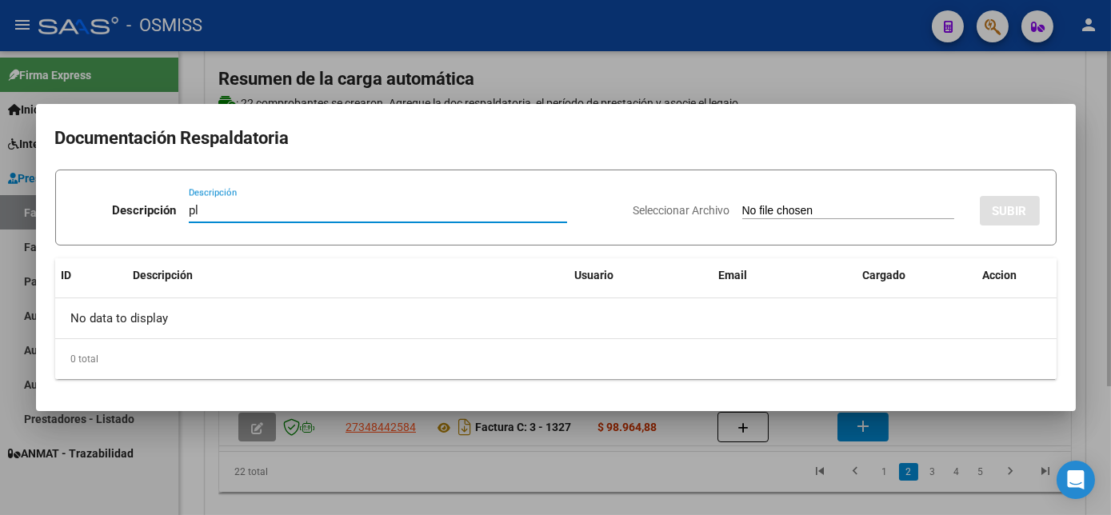
type input "pl"
click at [743, 204] on input "Seleccionar Archivo" at bounding box center [849, 211] width 212 height 15
type input "C:\fakepath\19633 [PERSON_NAME] D.pdf"
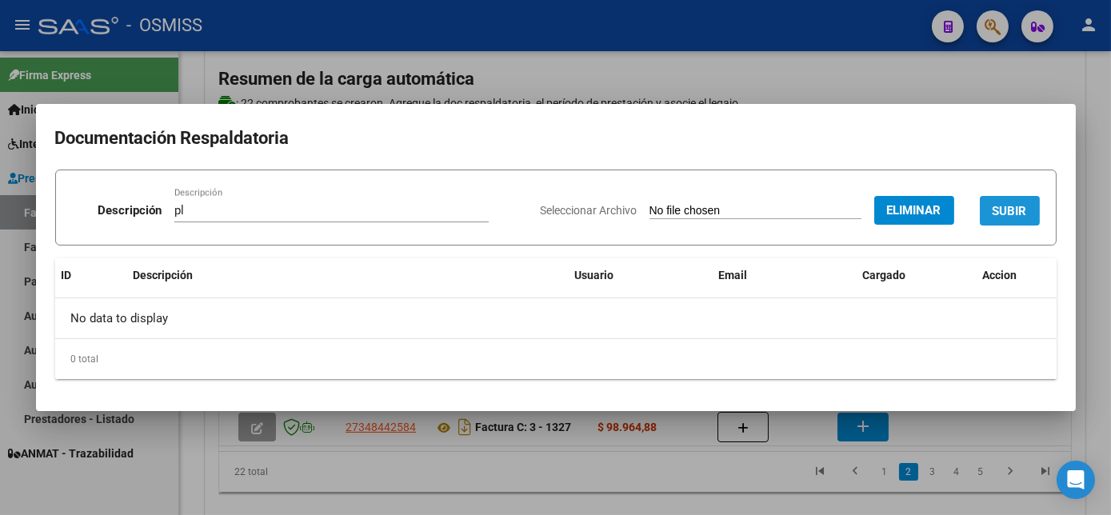
click at [1025, 209] on span "SUBIR" at bounding box center [1010, 211] width 34 height 14
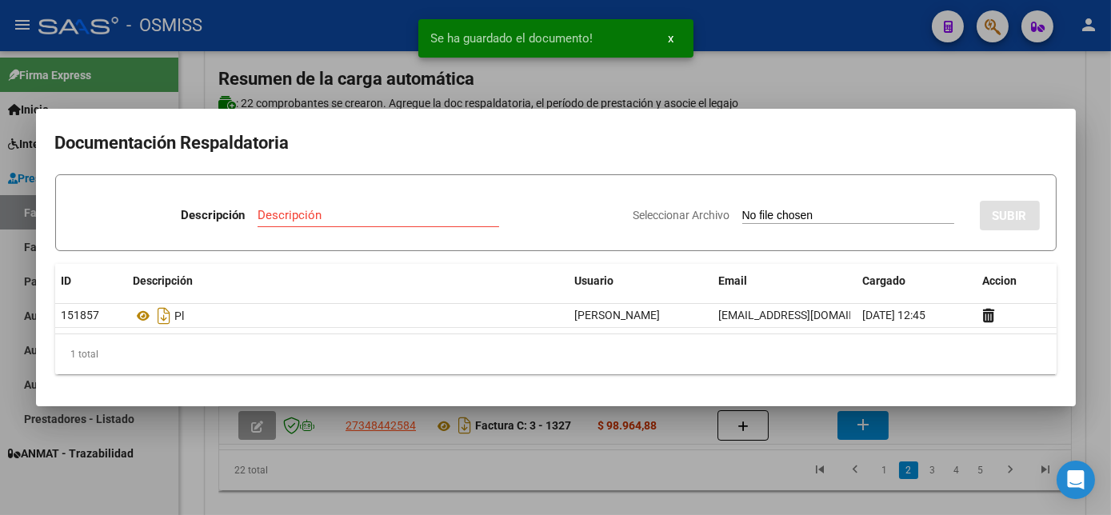
click at [753, 466] on div at bounding box center [555, 257] width 1111 height 515
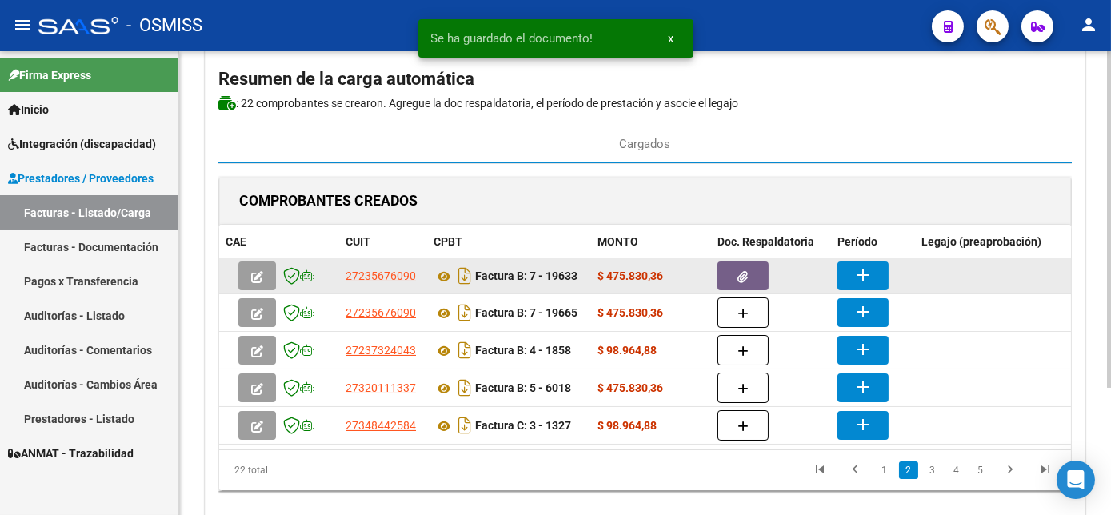
click at [862, 268] on mat-icon "add" at bounding box center [863, 275] width 19 height 19
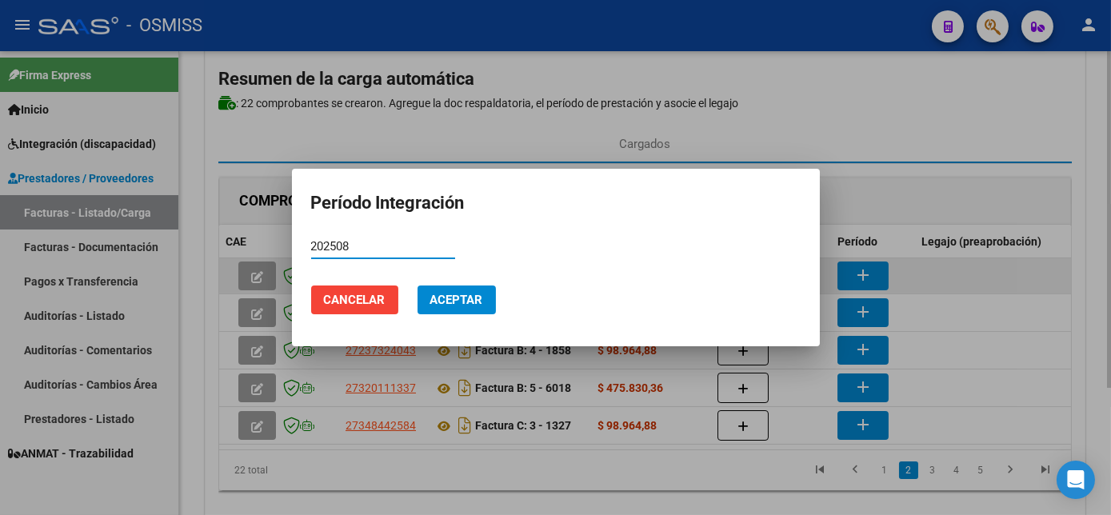
type input "202508"
click at [418, 286] on button "Aceptar" at bounding box center [457, 300] width 78 height 29
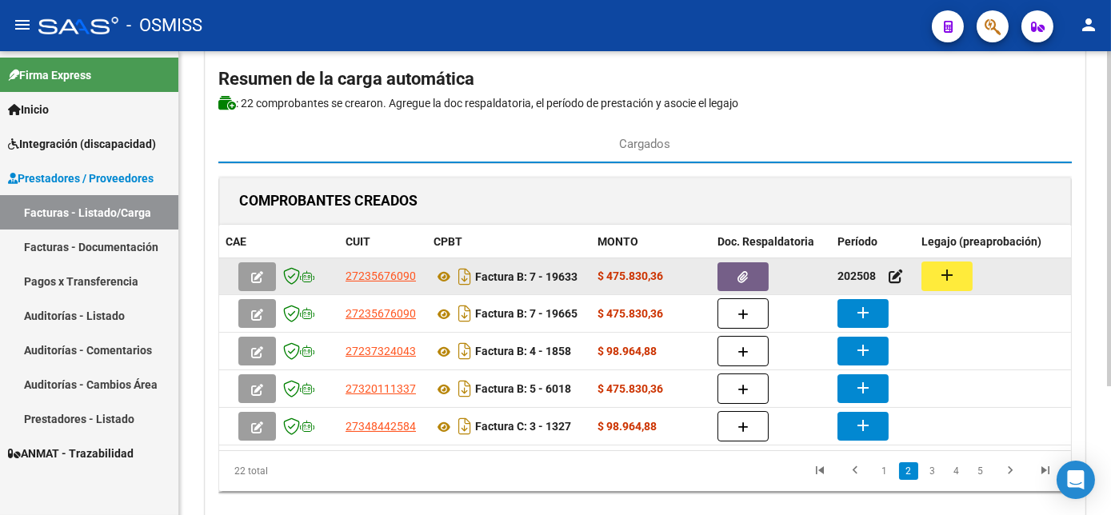
click at [956, 270] on button "add" at bounding box center [947, 277] width 51 height 30
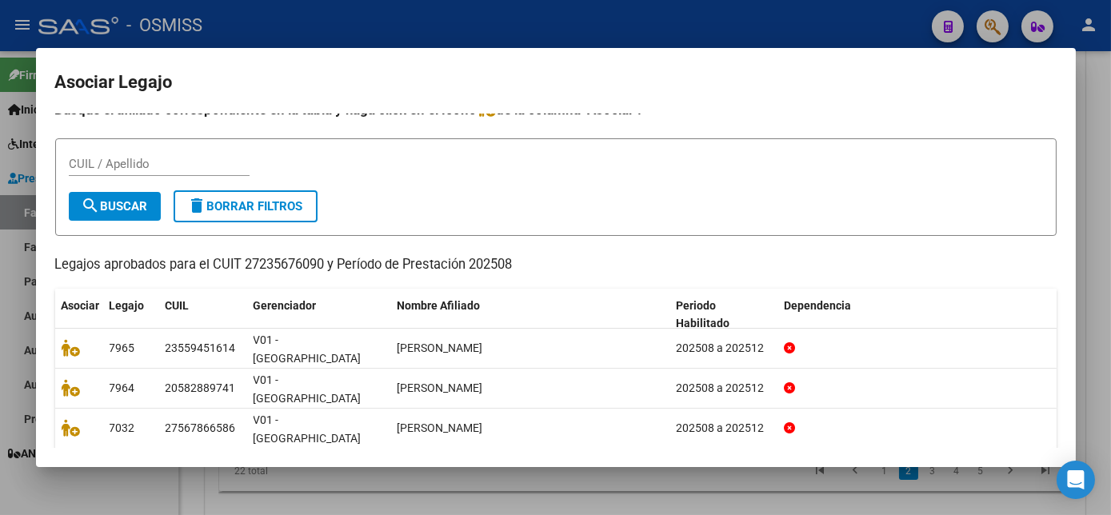
scroll to position [8, 0]
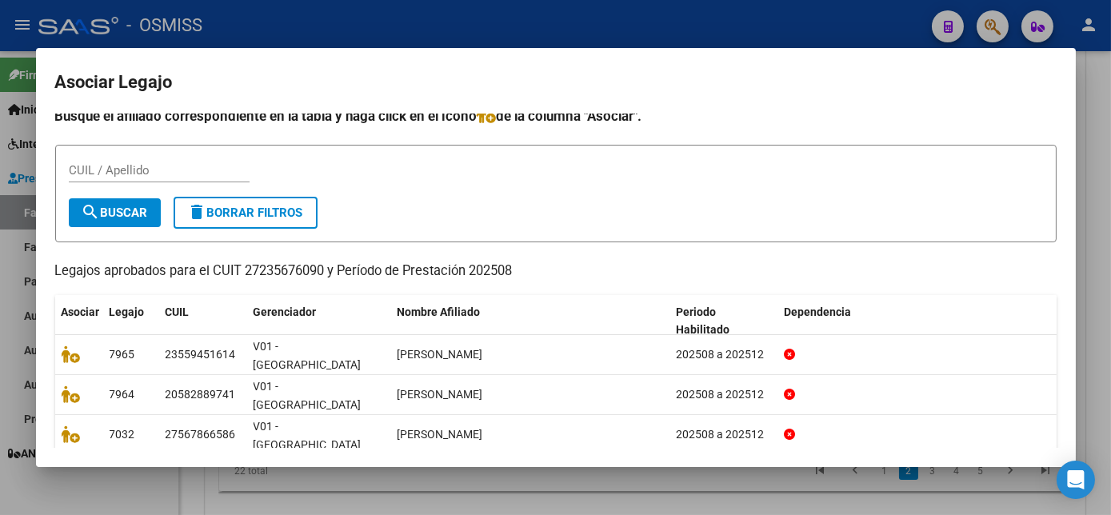
click at [1101, 334] on div at bounding box center [555, 257] width 1111 height 515
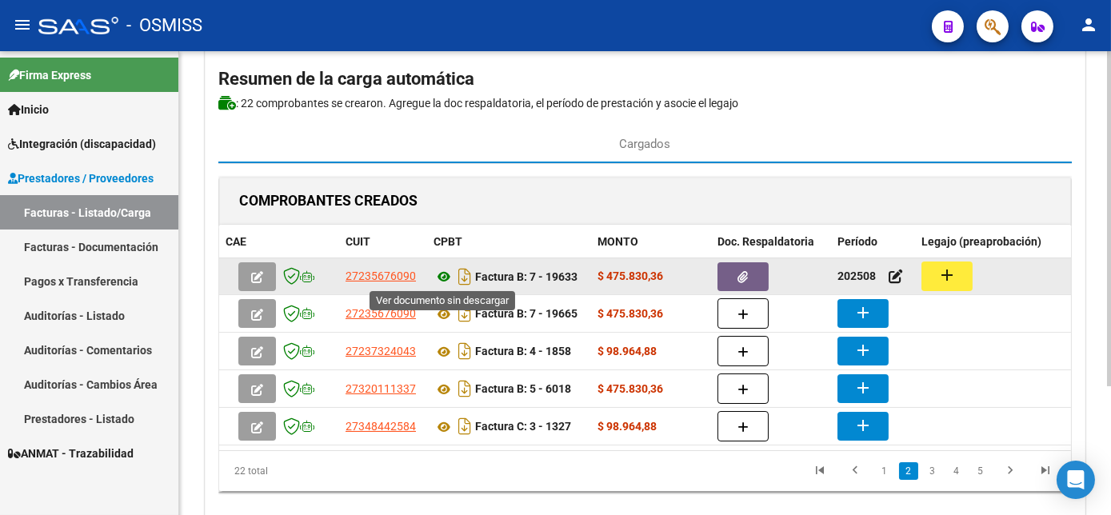
click at [443, 275] on icon at bounding box center [444, 276] width 21 height 19
click at [941, 274] on mat-icon "add" at bounding box center [947, 275] width 19 height 19
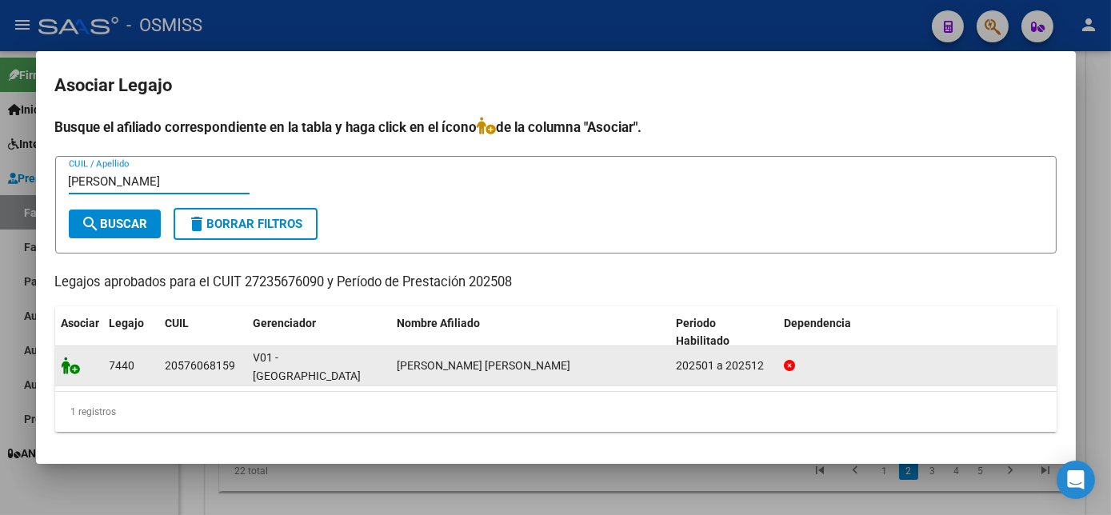
type input "[PERSON_NAME]"
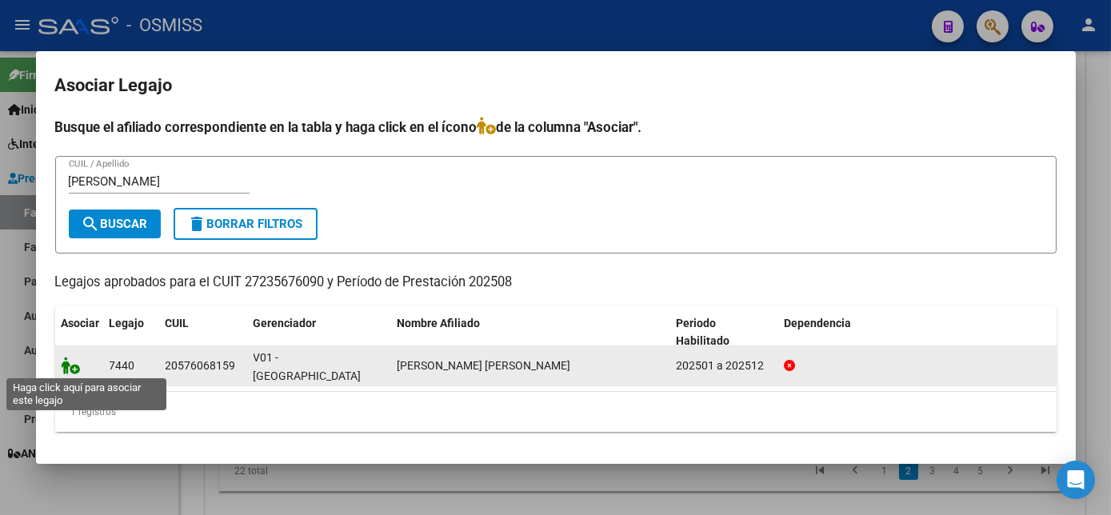
click at [65, 371] on icon at bounding box center [71, 366] width 19 height 18
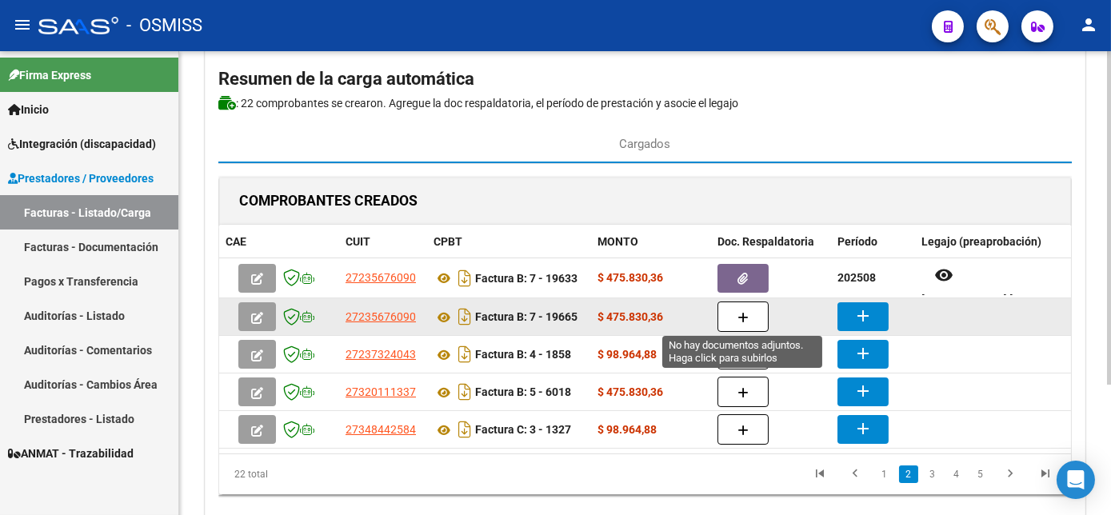
click at [734, 318] on button "button" at bounding box center [743, 317] width 51 height 30
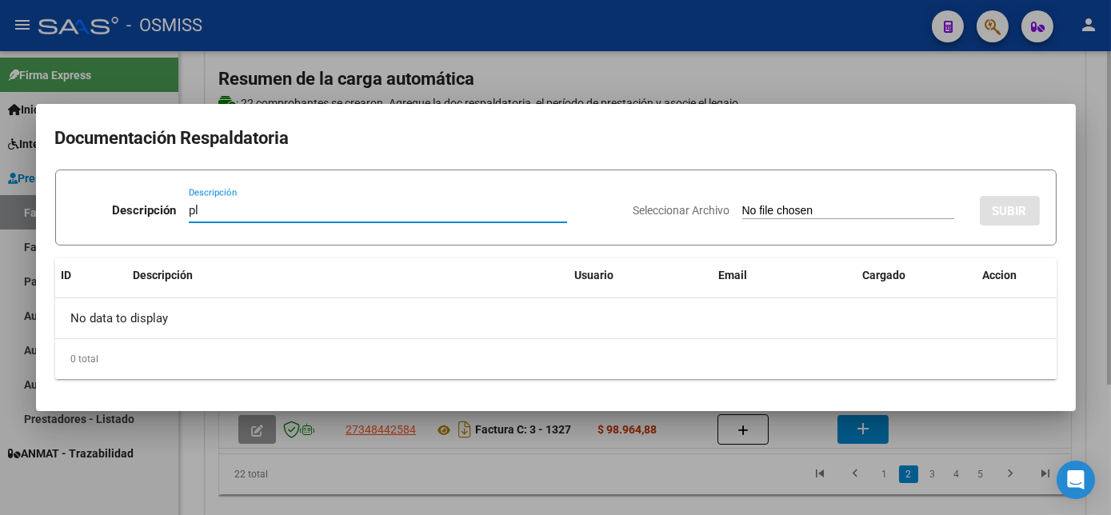
type input "pl"
click at [743, 204] on input "Seleccionar Archivo" at bounding box center [849, 211] width 212 height 15
type input "C:\fakepath\19665 [PERSON_NAME]pdf"
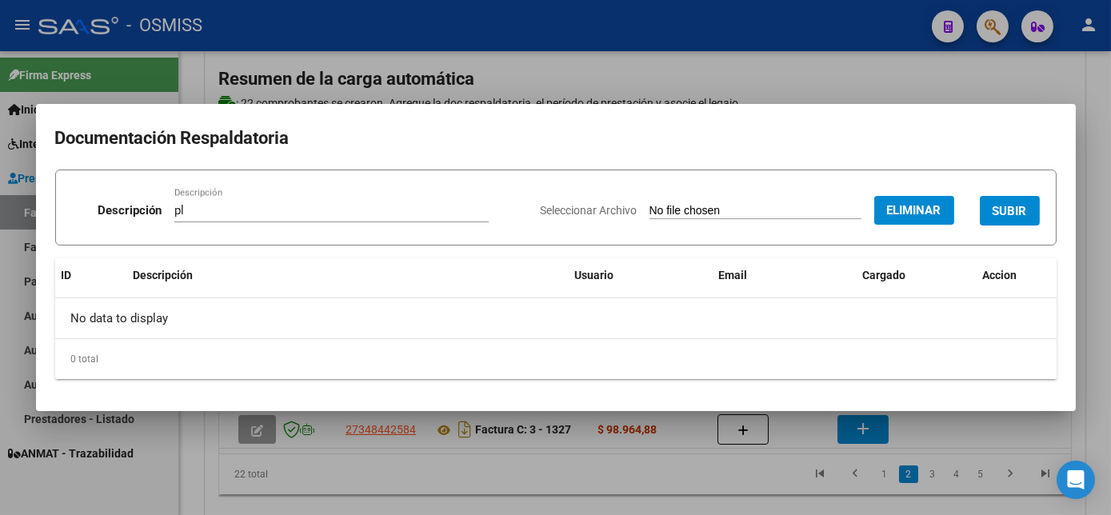
click at [1006, 198] on button "SUBIR" at bounding box center [1010, 211] width 60 height 30
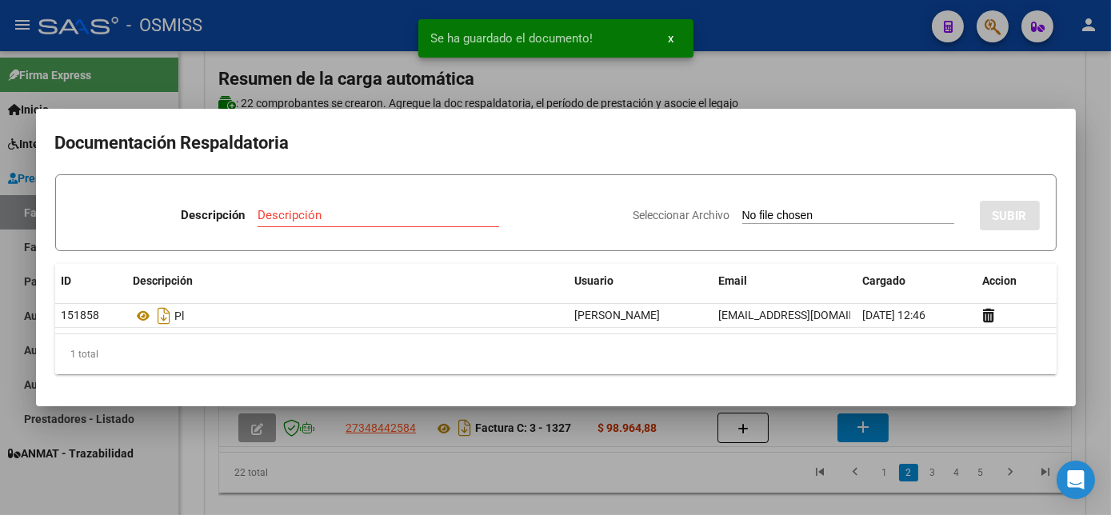
click at [814, 441] on div at bounding box center [555, 257] width 1111 height 515
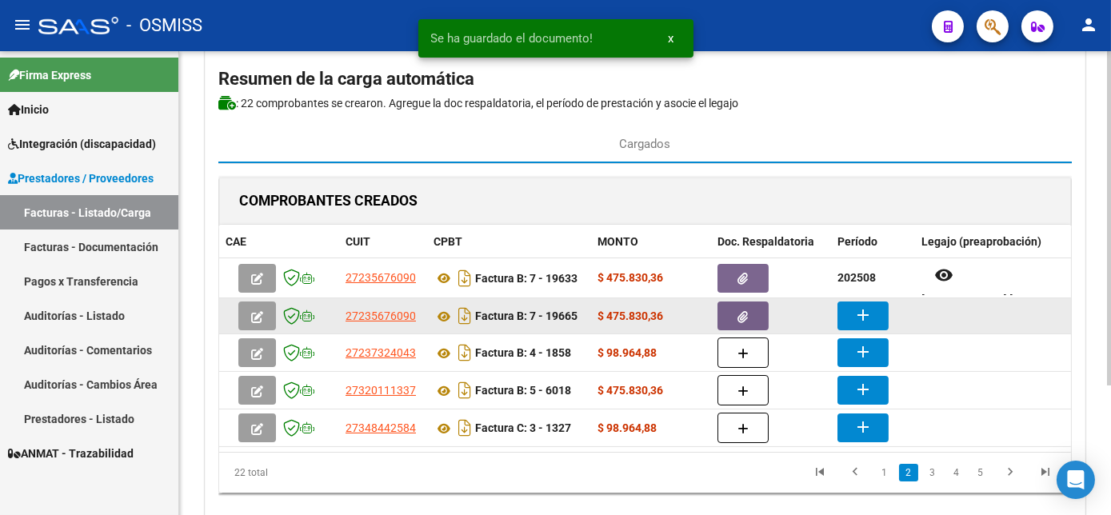
click at [870, 328] on datatable-body-cell "add" at bounding box center [873, 315] width 84 height 35
click at [861, 310] on mat-icon "add" at bounding box center [863, 315] width 19 height 19
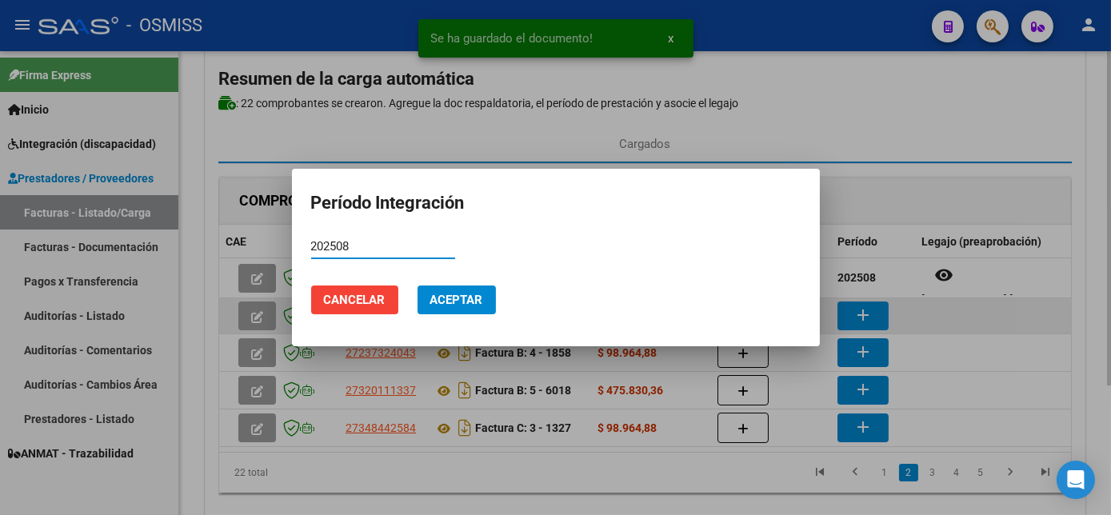
type input "202508"
click at [418, 286] on button "Aceptar" at bounding box center [457, 300] width 78 height 29
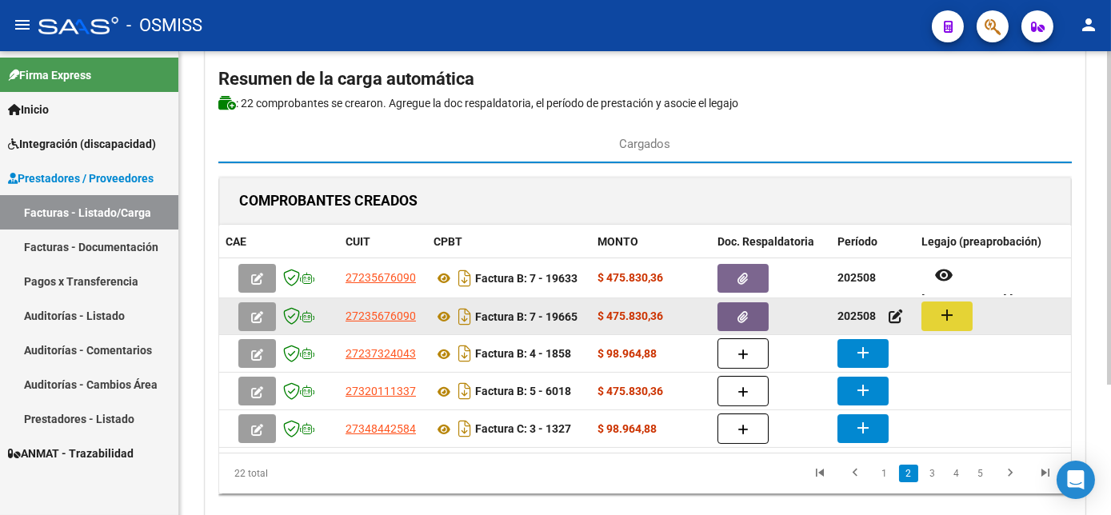
click at [927, 310] on button "add" at bounding box center [947, 317] width 51 height 30
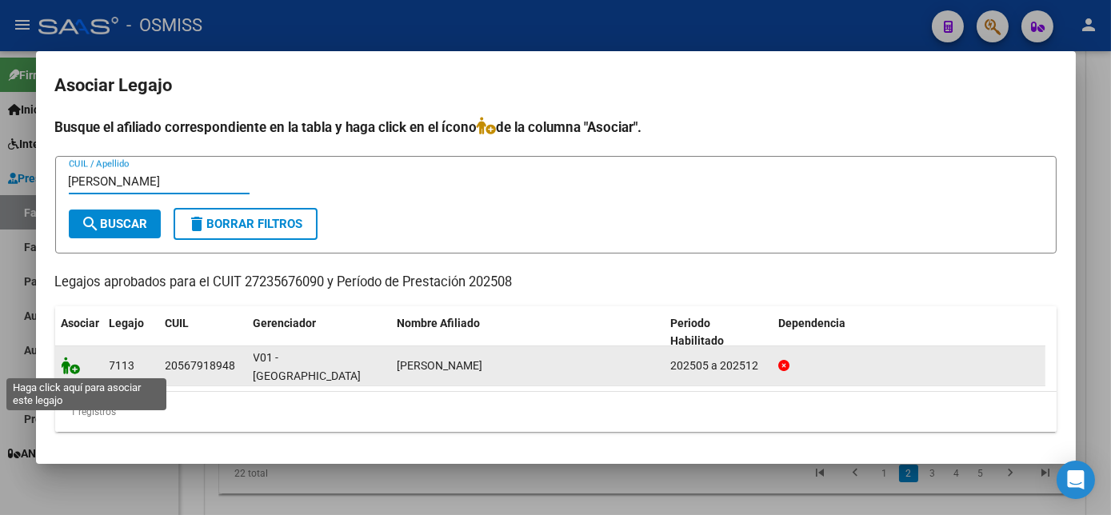
type input "[PERSON_NAME]"
click at [66, 362] on icon at bounding box center [71, 366] width 19 height 18
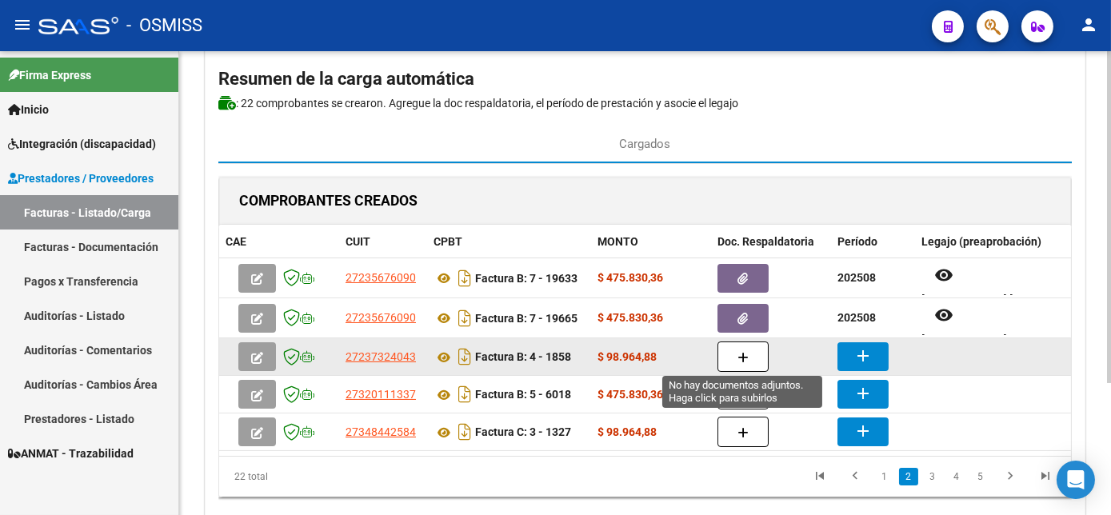
click at [739, 358] on icon "button" at bounding box center [743, 358] width 11 height 12
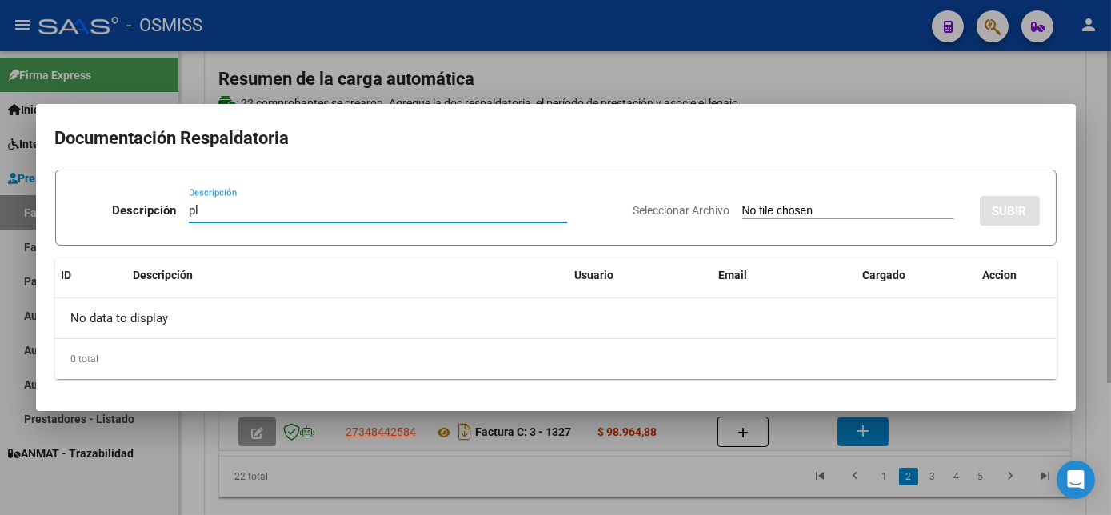
type input "pl"
click at [743, 204] on input "Seleccionar Archivo" at bounding box center [849, 211] width 212 height 15
type input "C:\fakepath\1858 [PERSON_NAME]pdf"
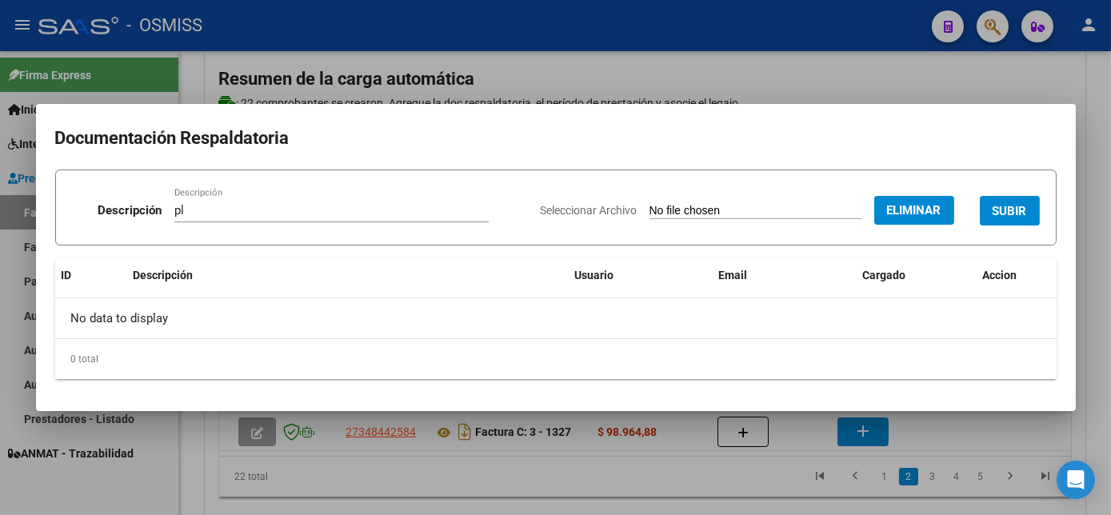
click at [1009, 208] on span "SUBIR" at bounding box center [1010, 211] width 34 height 14
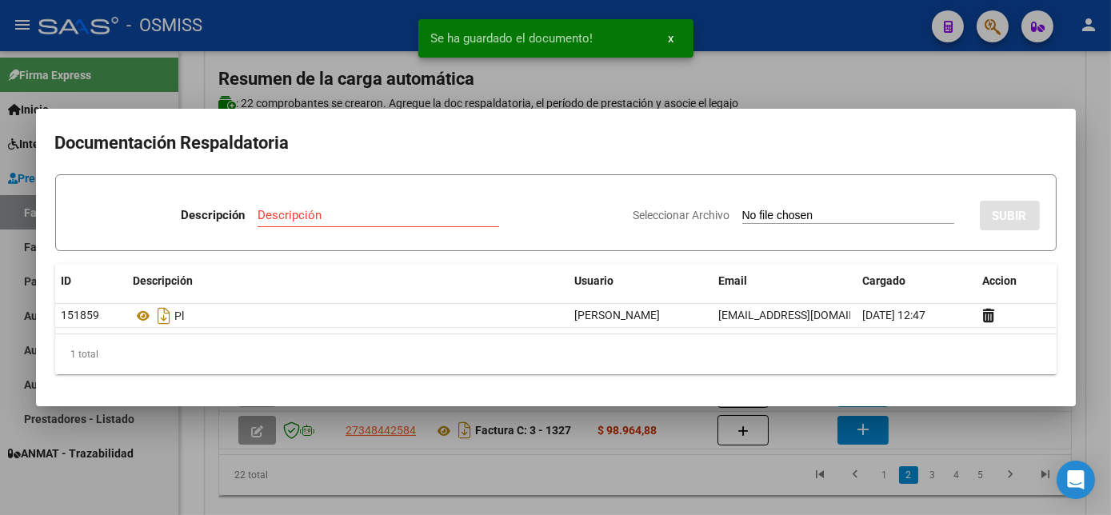
click at [916, 414] on div at bounding box center [555, 257] width 1111 height 515
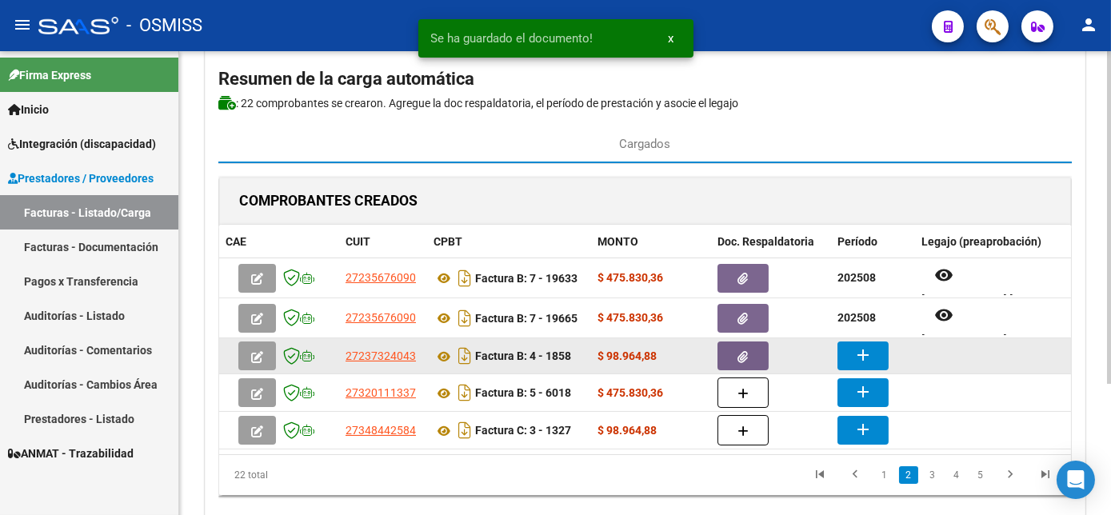
click at [851, 358] on button "add" at bounding box center [863, 356] width 51 height 29
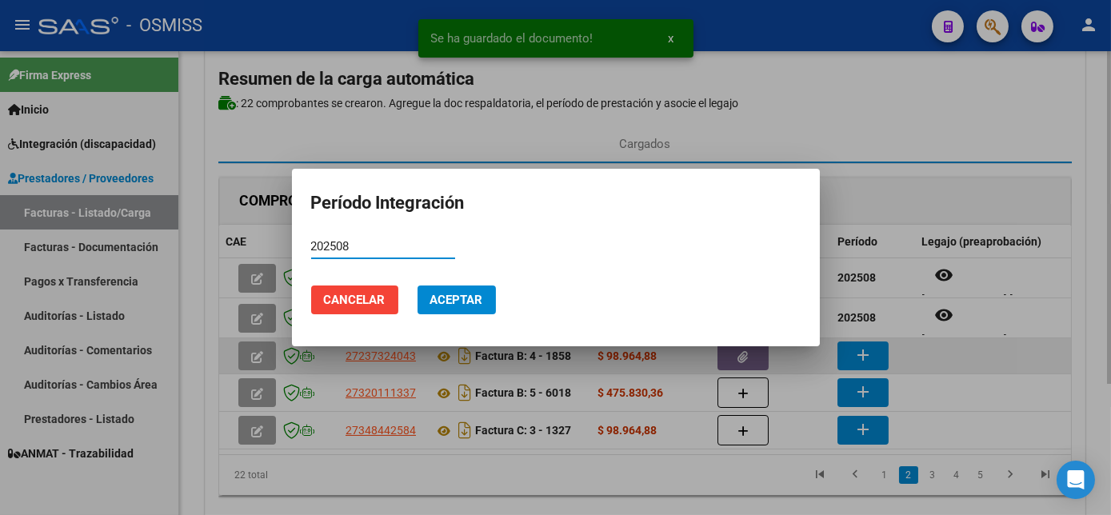
type input "202508"
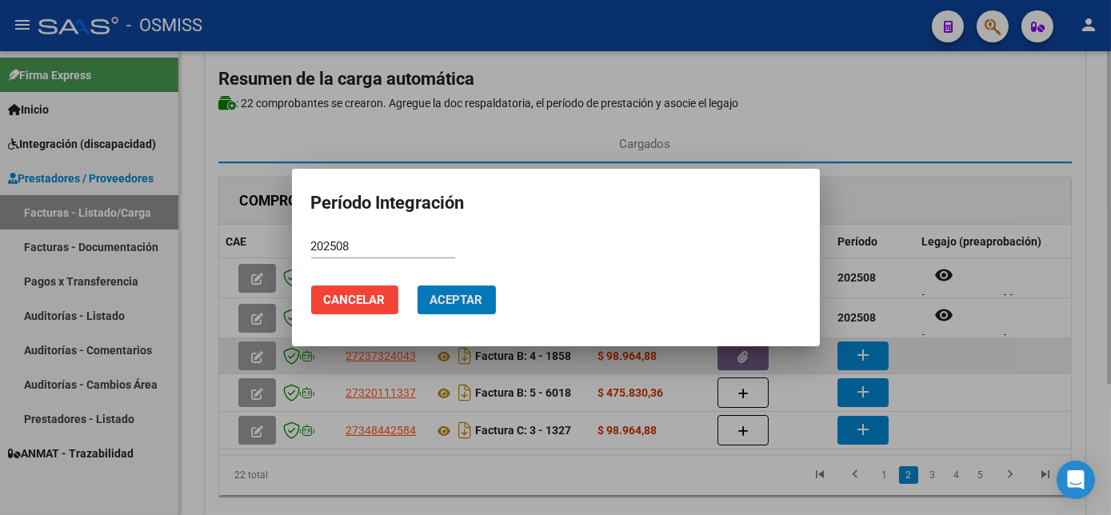
click at [418, 286] on button "Aceptar" at bounding box center [457, 300] width 78 height 29
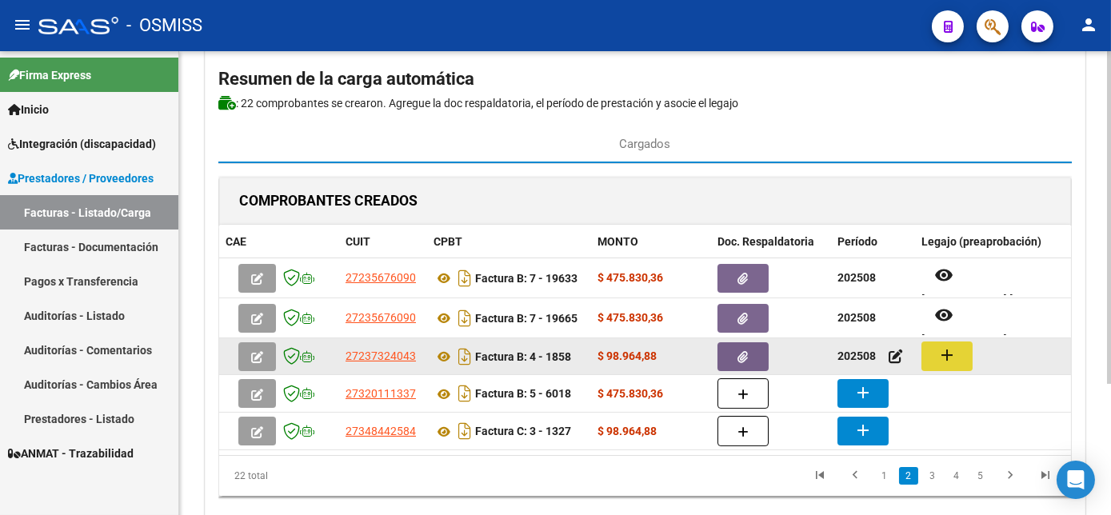
click at [955, 365] on button "add" at bounding box center [947, 357] width 51 height 30
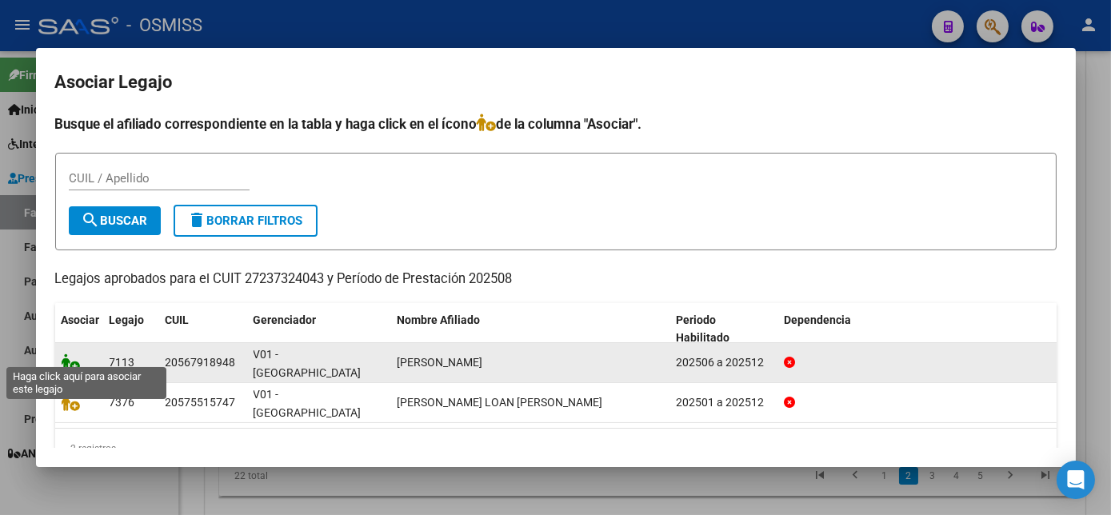
click at [65, 354] on icon at bounding box center [71, 363] width 19 height 18
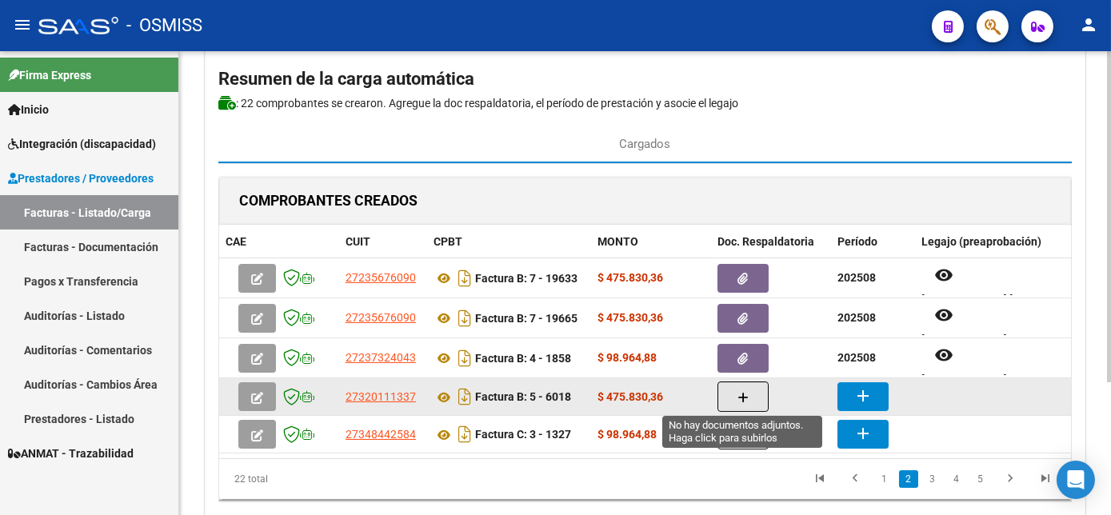
click at [738, 395] on icon "button" at bounding box center [743, 398] width 11 height 12
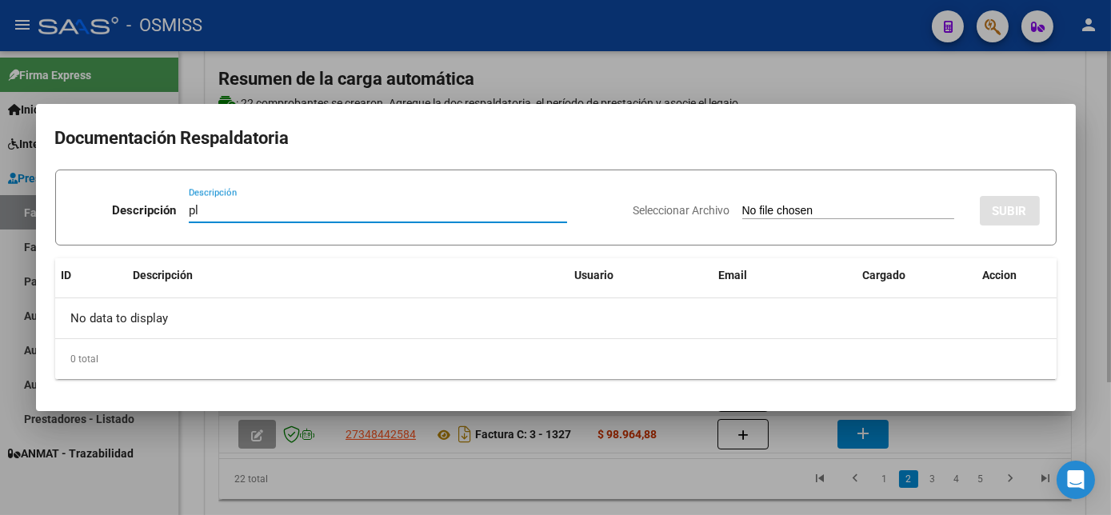
type input "pl"
click at [743, 204] on input "Seleccionar Archivo" at bounding box center [849, 211] width 212 height 15
type input "C:\fakepath\6018 [PERSON_NAME] A.pdf"
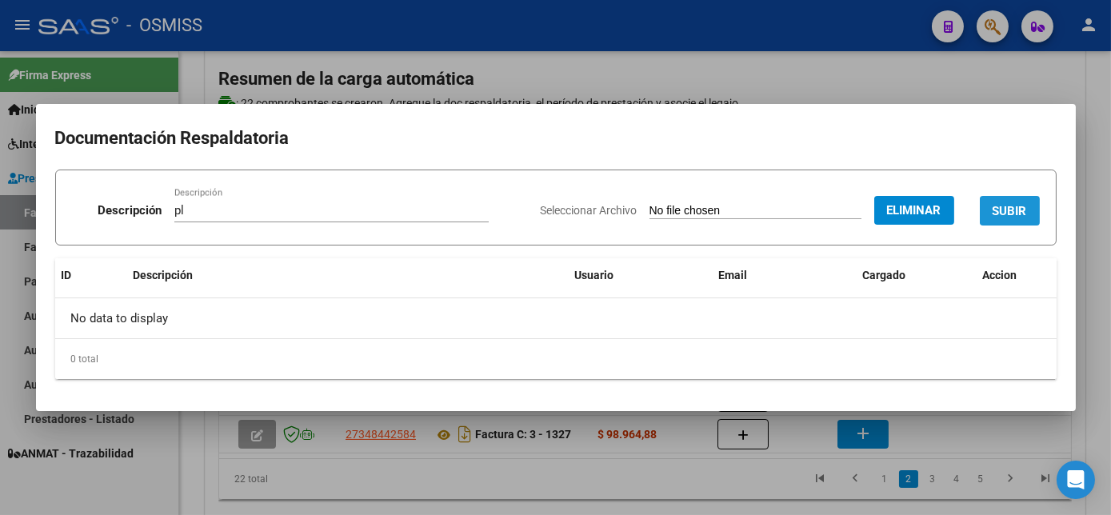
click at [1006, 209] on span "SUBIR" at bounding box center [1010, 211] width 34 height 14
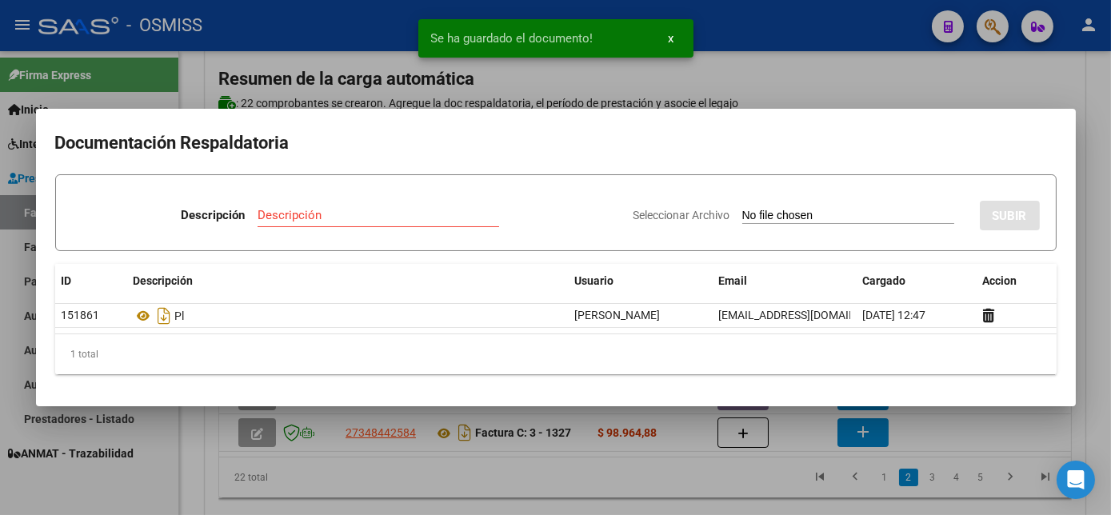
click at [936, 442] on div at bounding box center [555, 257] width 1111 height 515
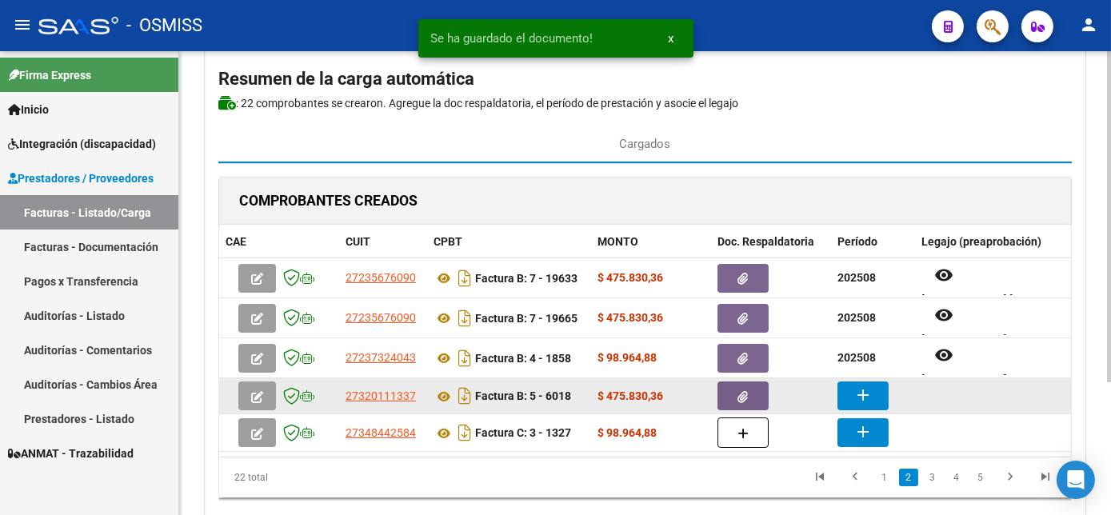
click at [869, 391] on mat-icon "add" at bounding box center [863, 395] width 19 height 19
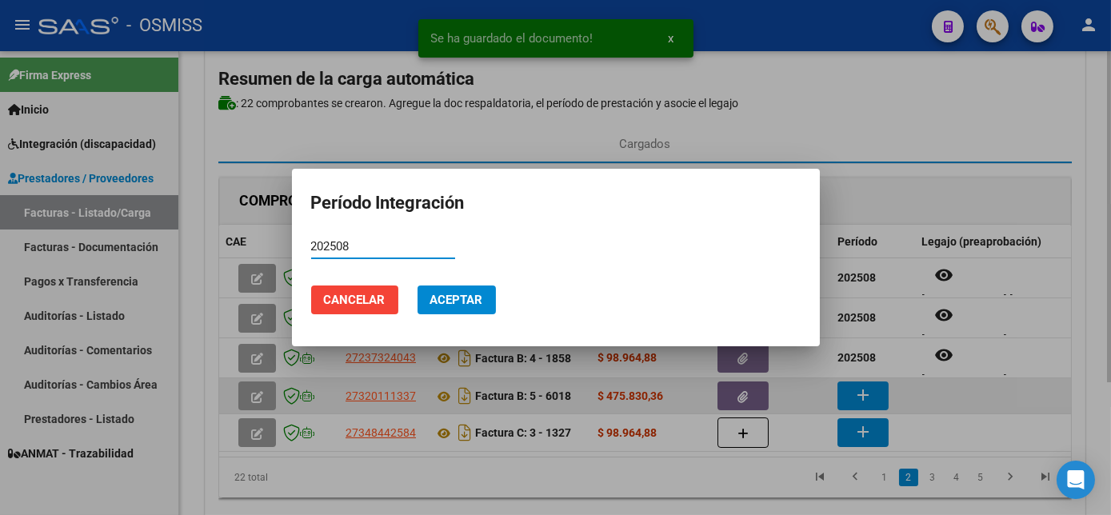
type input "202508"
click at [418, 286] on button "Aceptar" at bounding box center [457, 300] width 78 height 29
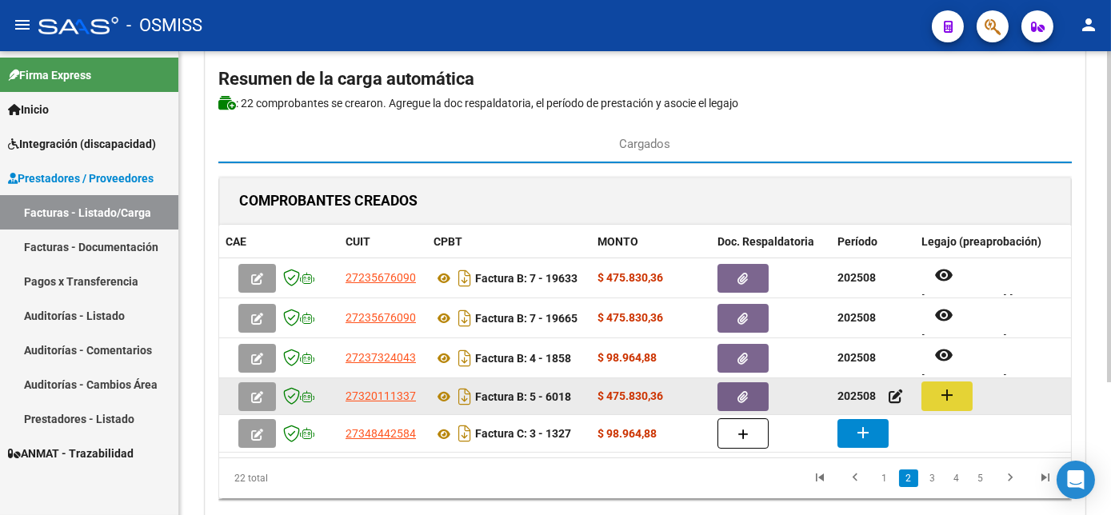
click at [953, 400] on mat-icon "add" at bounding box center [947, 395] width 19 height 19
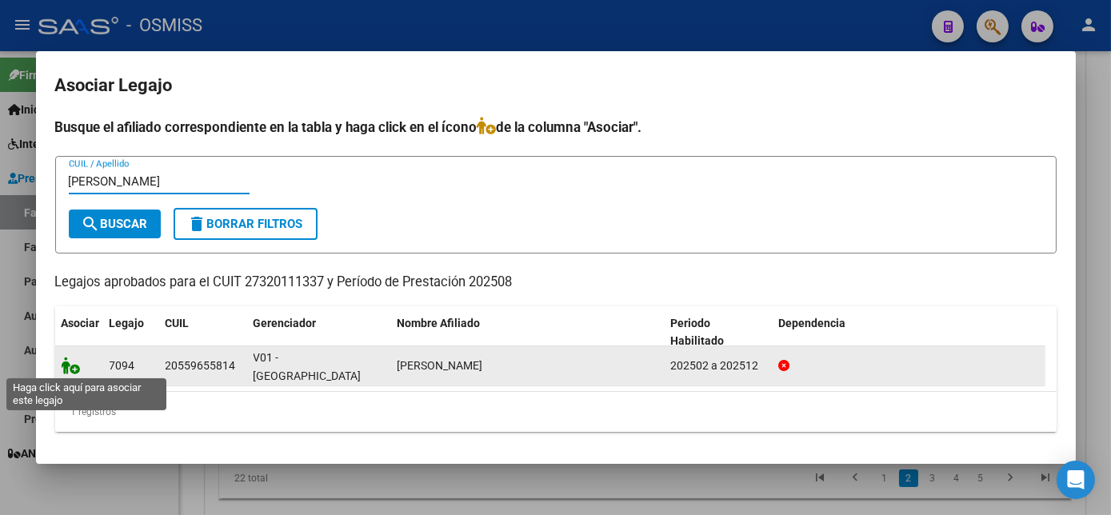
type input "[PERSON_NAME]"
click at [74, 365] on icon at bounding box center [71, 366] width 19 height 18
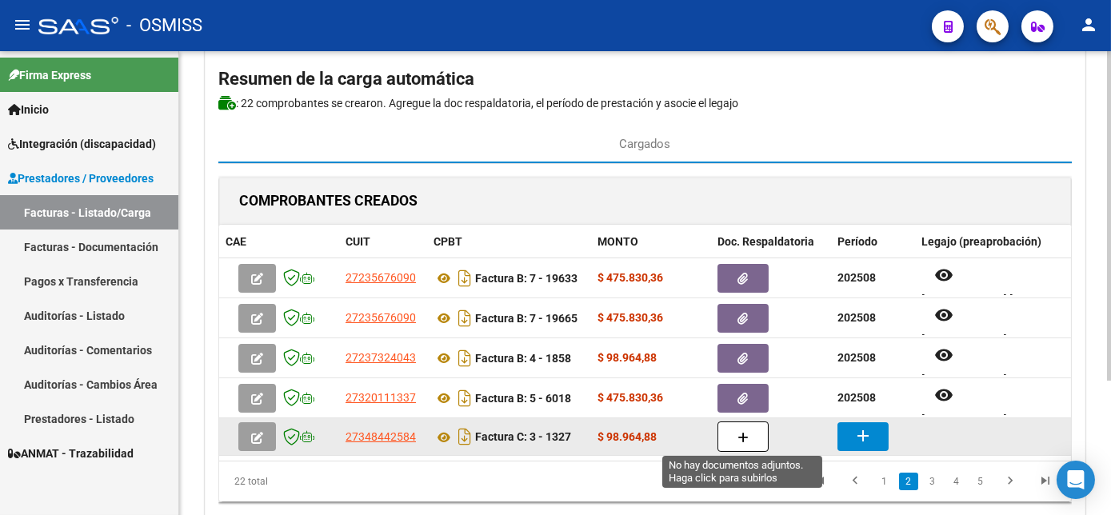
click at [725, 435] on button "button" at bounding box center [743, 437] width 51 height 30
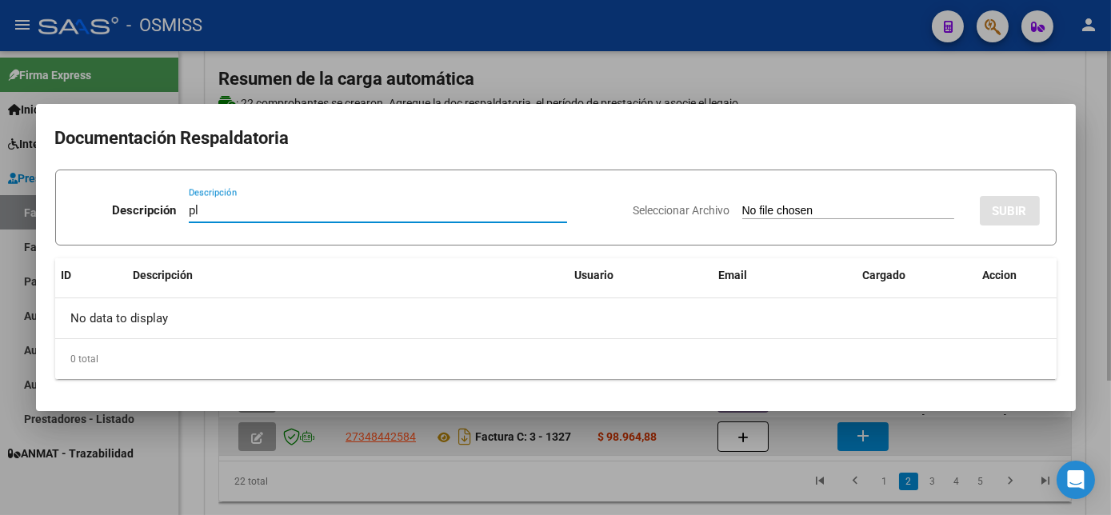
type input "pl"
click at [743, 204] on input "Seleccionar Archivo" at bounding box center [849, 211] width 212 height 15
type input "C:\fakepath\1327 [PERSON_NAME] R.pdf"
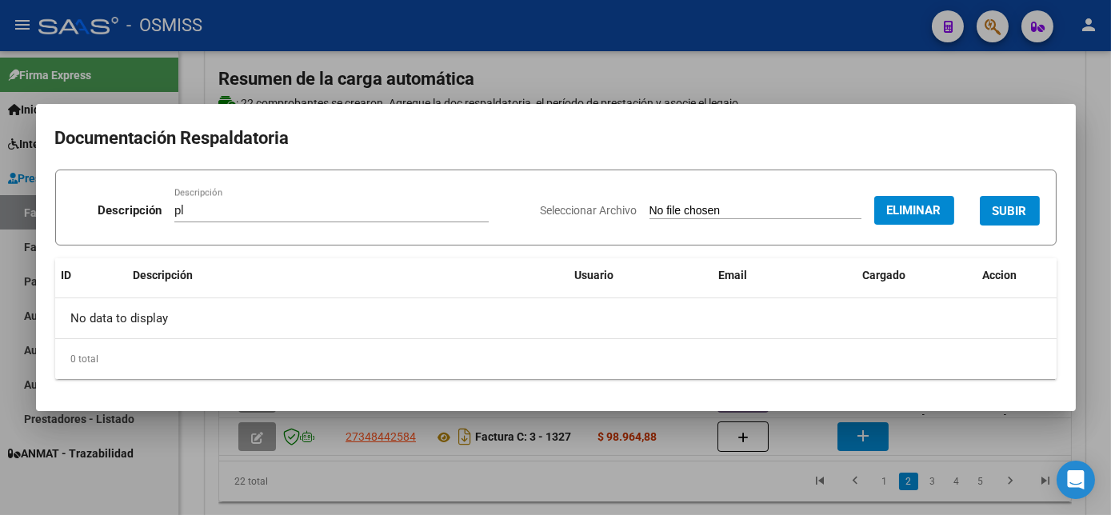
click at [1021, 199] on button "SUBIR" at bounding box center [1010, 211] width 60 height 30
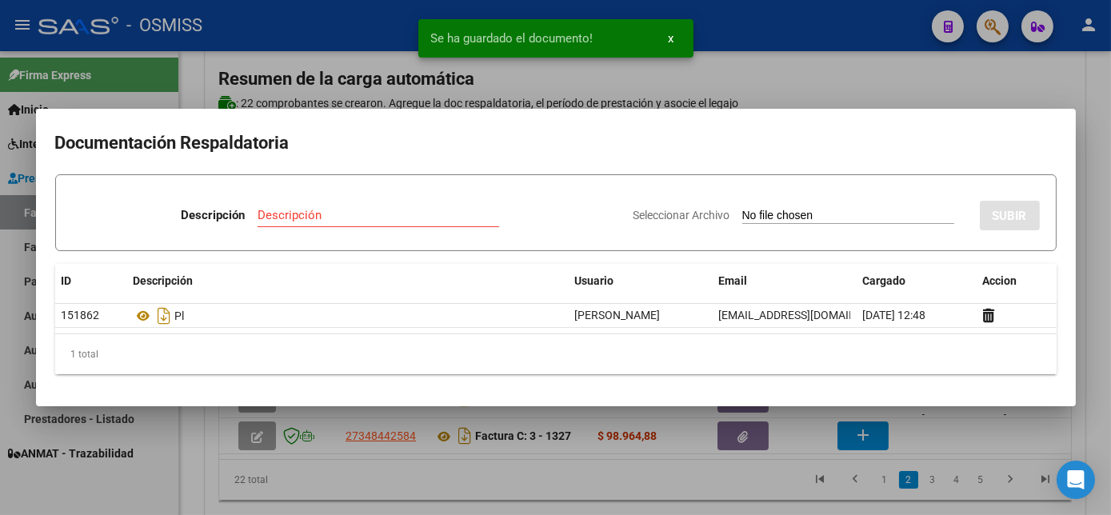
click at [770, 486] on div at bounding box center [555, 257] width 1111 height 515
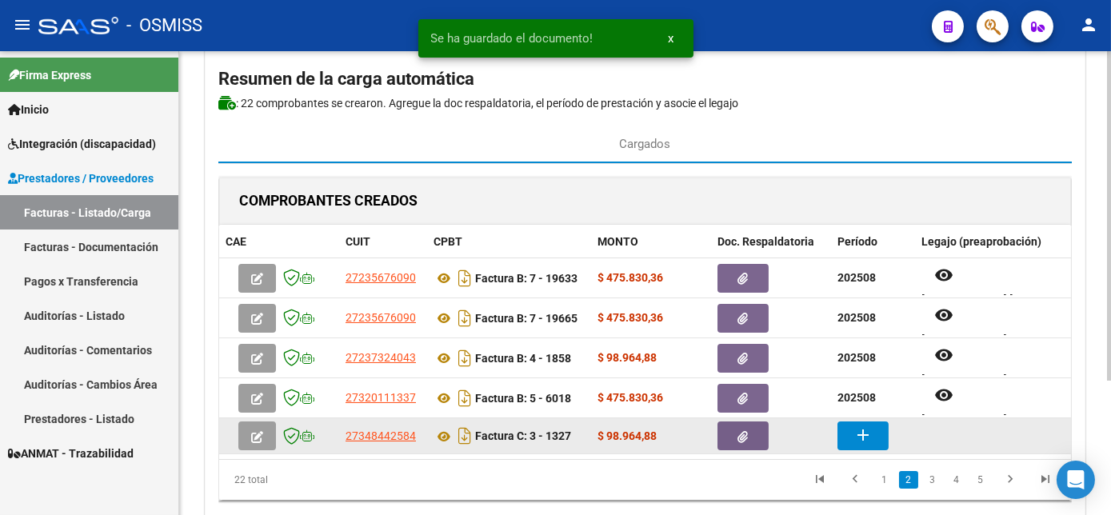
click at [855, 434] on mat-icon "add" at bounding box center [863, 435] width 19 height 19
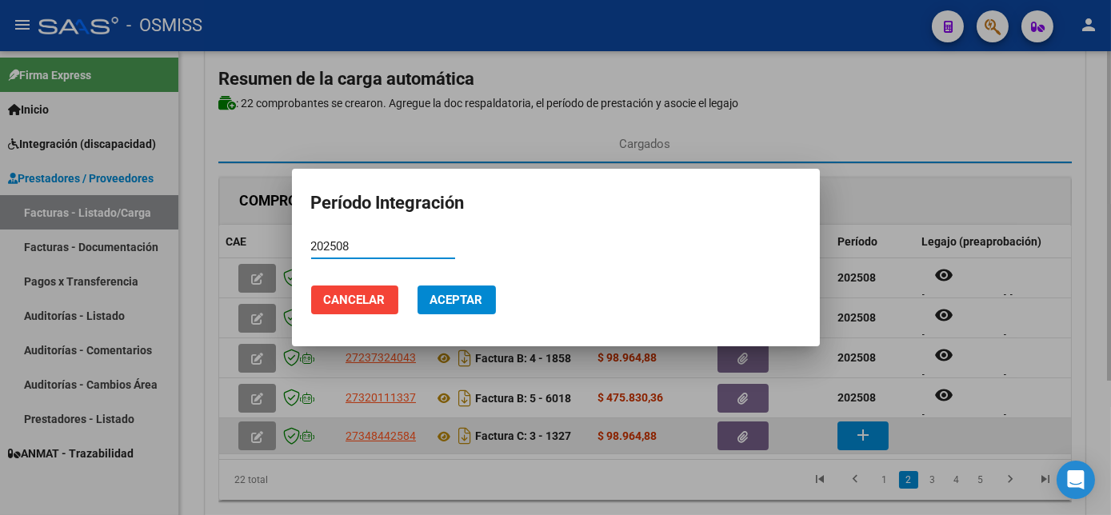
type input "202508"
click at [418, 286] on button "Aceptar" at bounding box center [457, 300] width 78 height 29
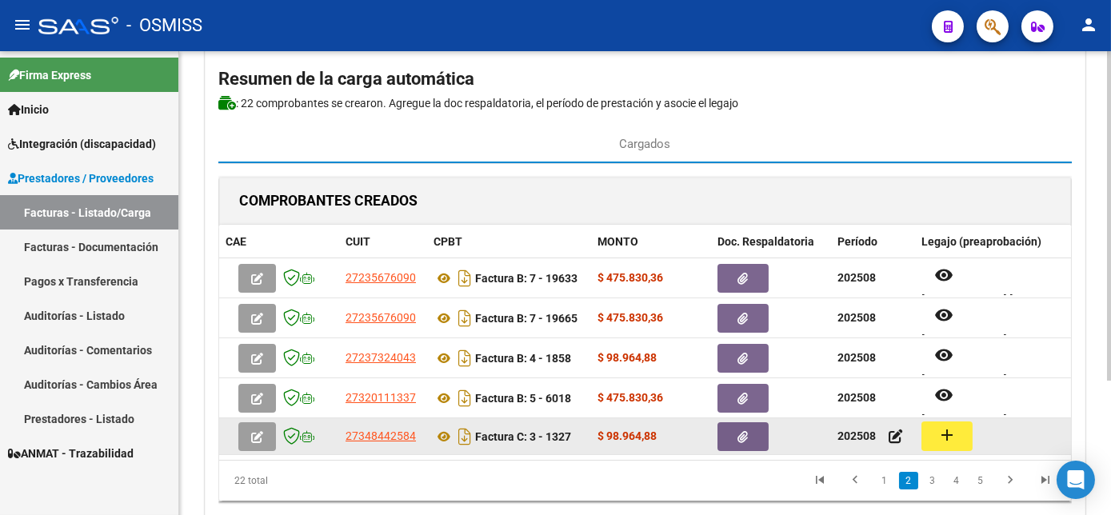
click at [945, 422] on button "add" at bounding box center [947, 437] width 51 height 30
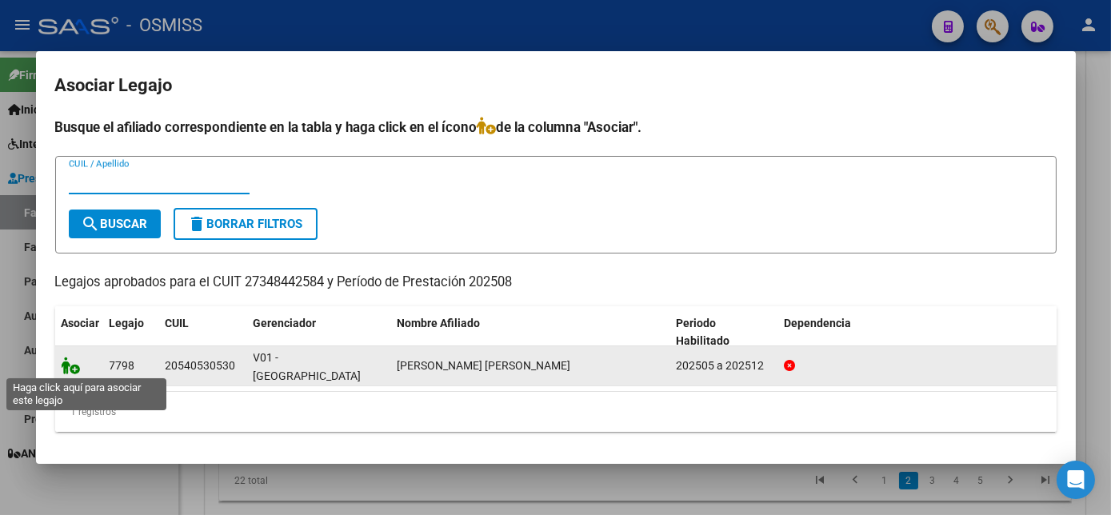
click at [71, 369] on icon at bounding box center [71, 366] width 19 height 18
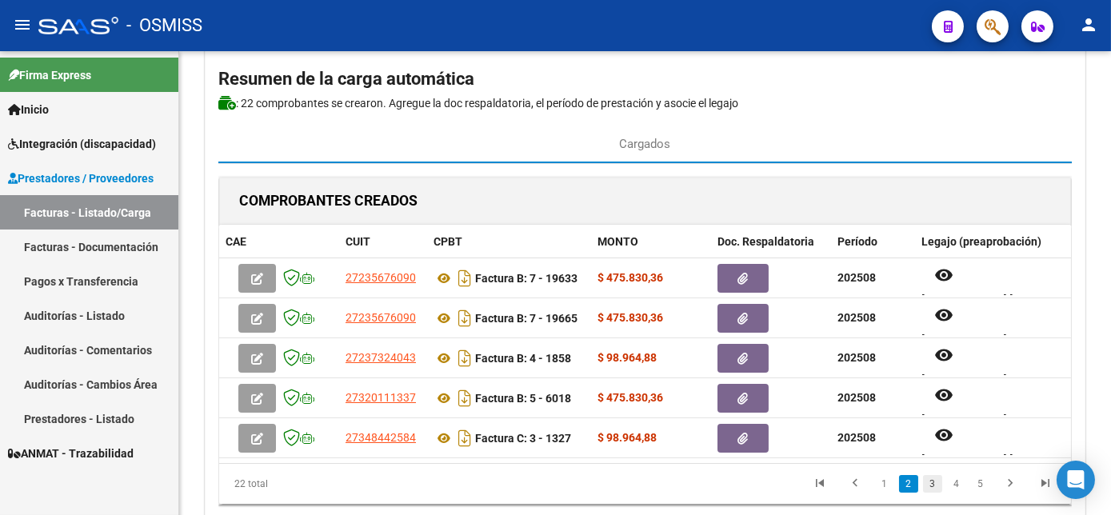
click at [933, 489] on link "3" at bounding box center [932, 484] width 19 height 18
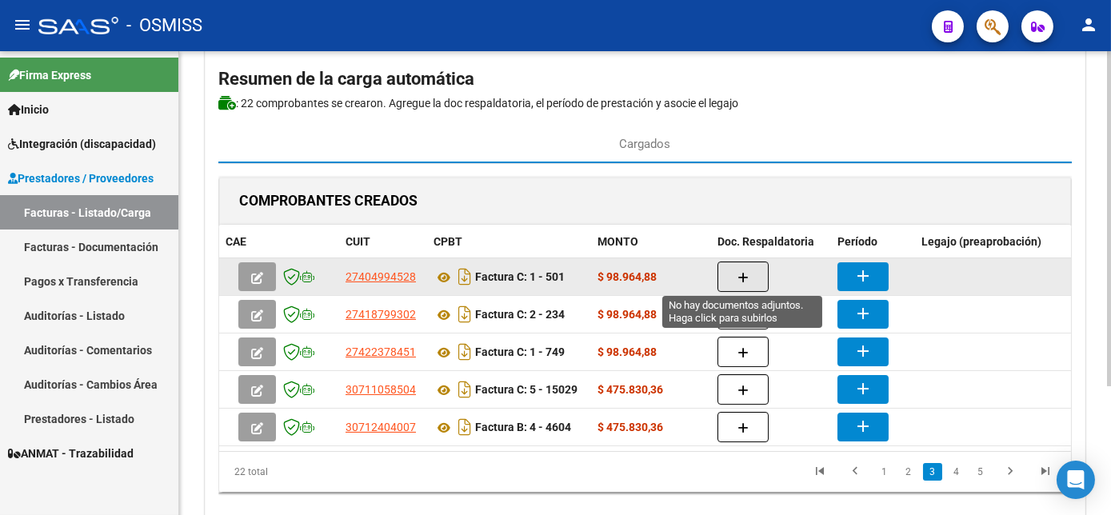
click at [731, 281] on button "button" at bounding box center [743, 277] width 51 height 30
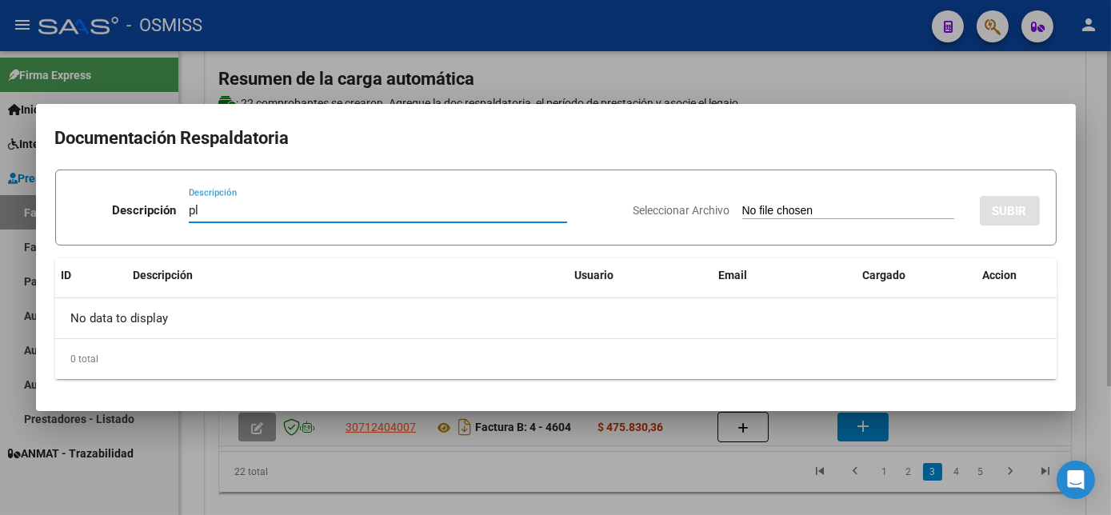
type input "pl"
click at [743, 204] on input "Seleccionar Archivo" at bounding box center [849, 211] width 212 height 15
type input "C:\fakepath\501 [PERSON_NAME] B.pdf"
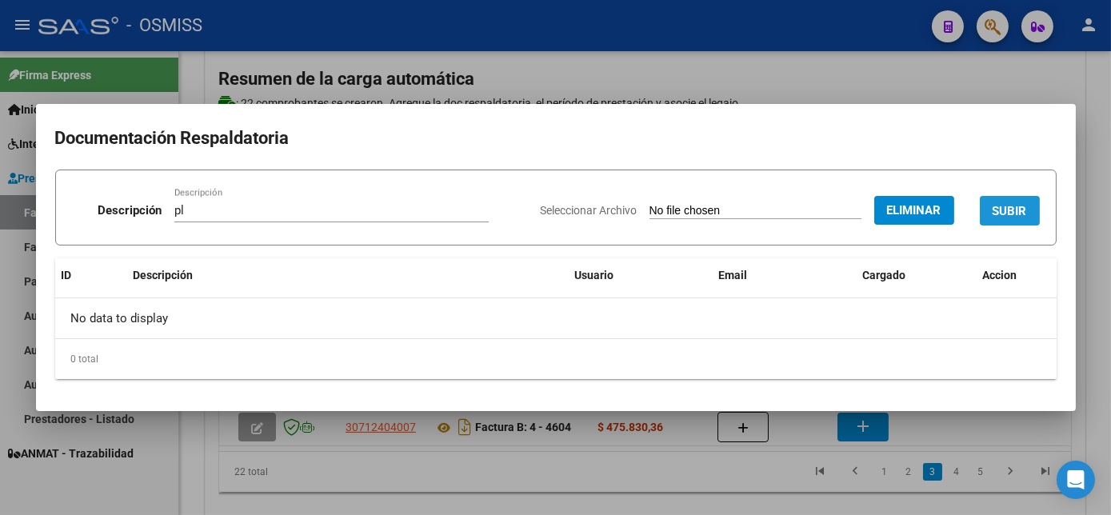
click at [1014, 209] on span "SUBIR" at bounding box center [1010, 211] width 34 height 14
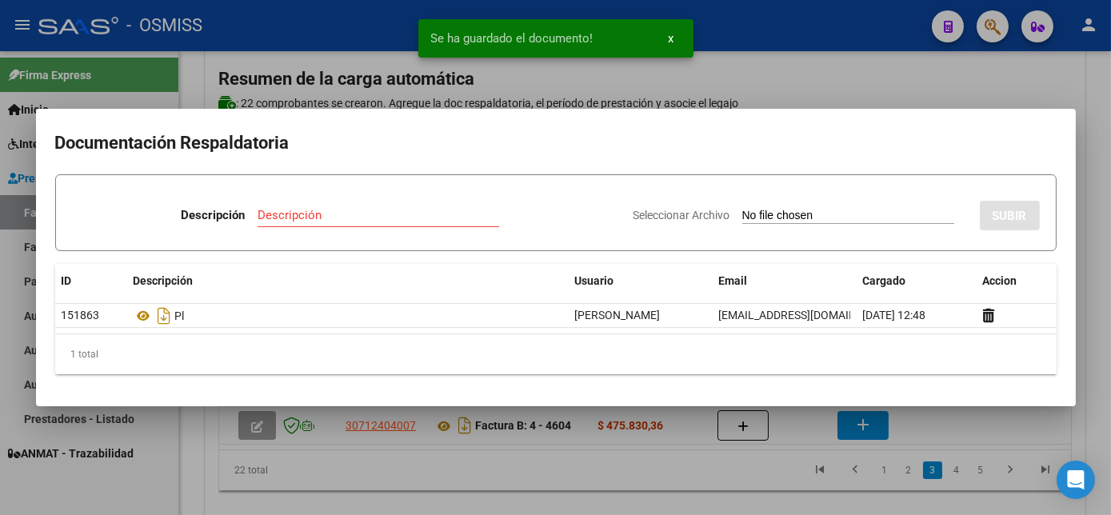
click at [747, 470] on div at bounding box center [555, 257] width 1111 height 515
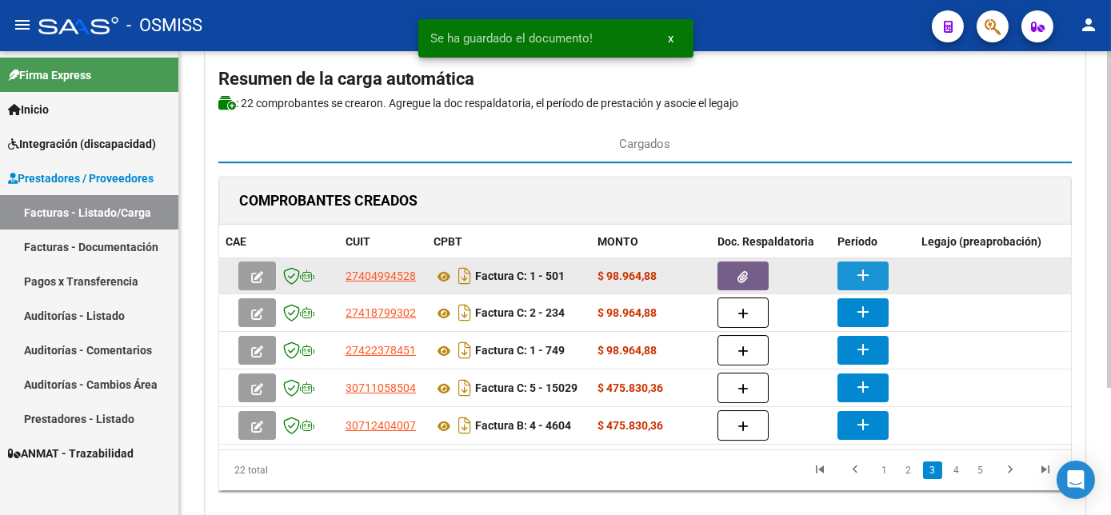
click at [850, 286] on button "add" at bounding box center [863, 276] width 51 height 29
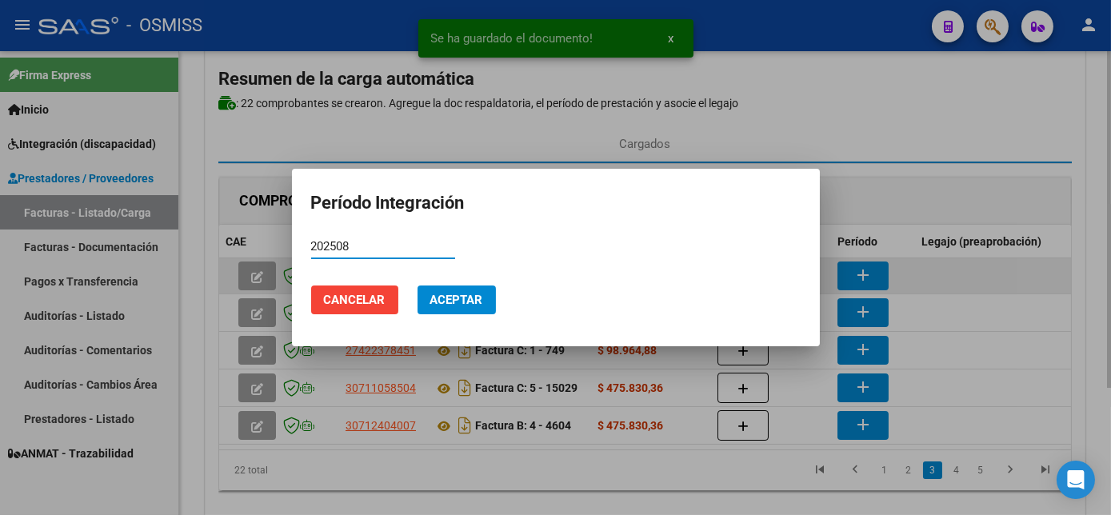
type input "202508"
click at [418, 286] on button "Aceptar" at bounding box center [457, 300] width 78 height 29
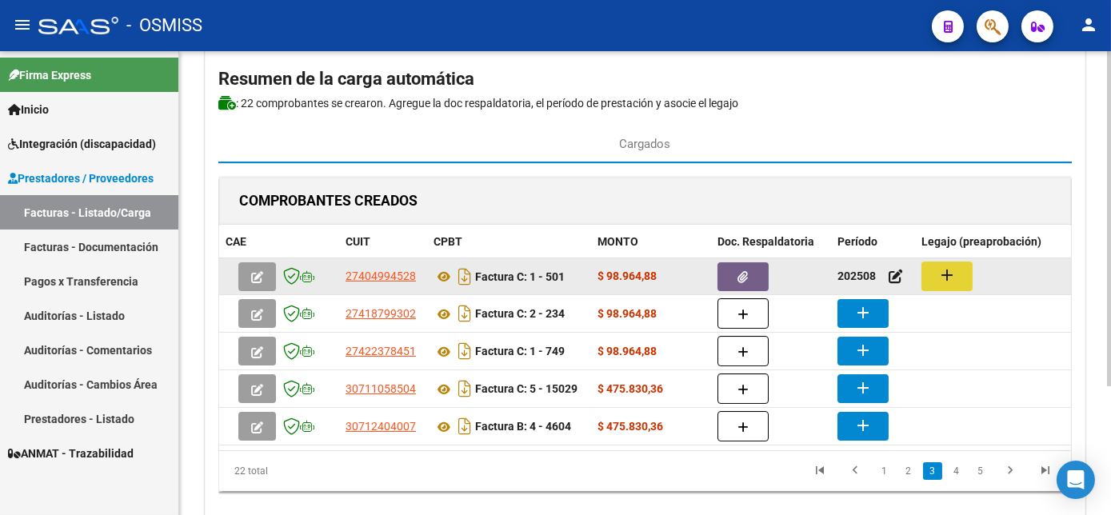
click at [941, 266] on mat-icon "add" at bounding box center [947, 275] width 19 height 19
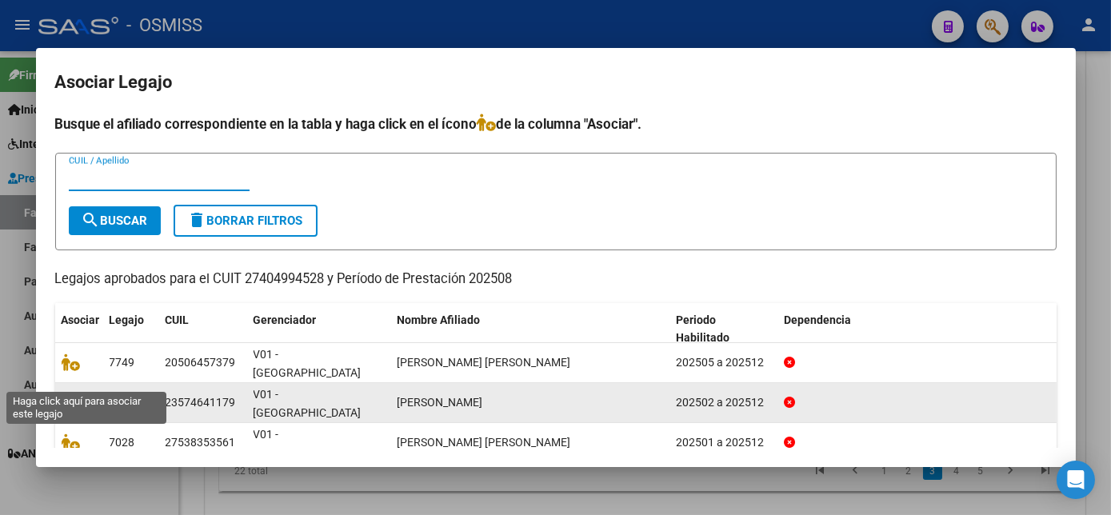
click at [72, 394] on icon at bounding box center [71, 403] width 19 height 18
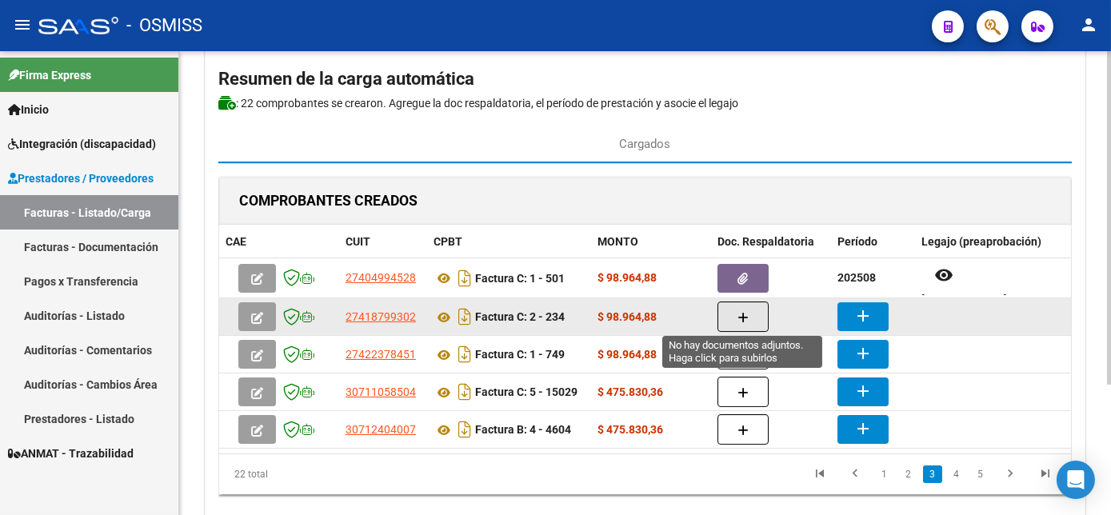
click at [736, 310] on button "button" at bounding box center [743, 317] width 51 height 30
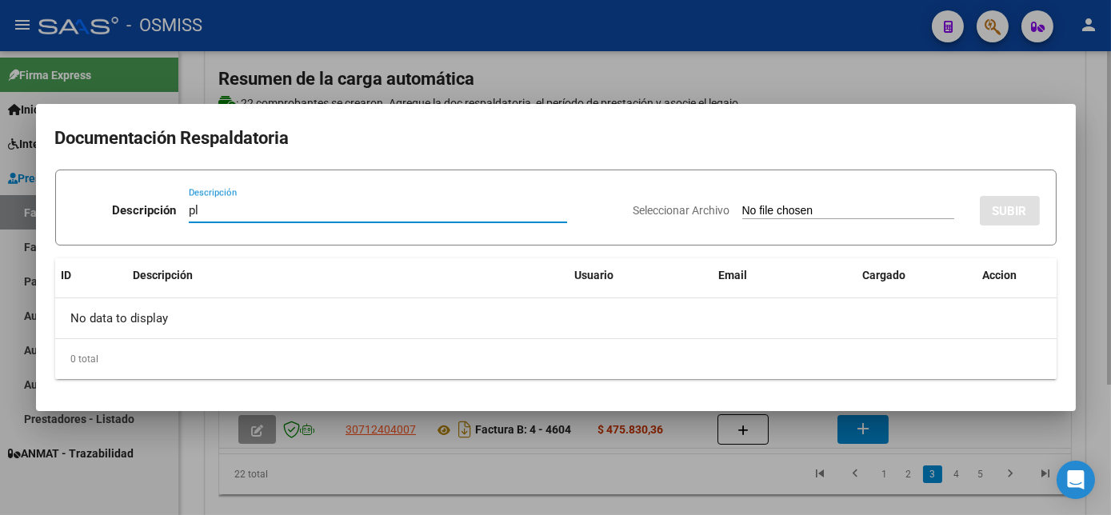
type input "pl"
click at [743, 204] on input "Seleccionar Archivo" at bounding box center [849, 211] width 212 height 15
type input "C:\fakepath\234 [PERSON_NAME].pdf"
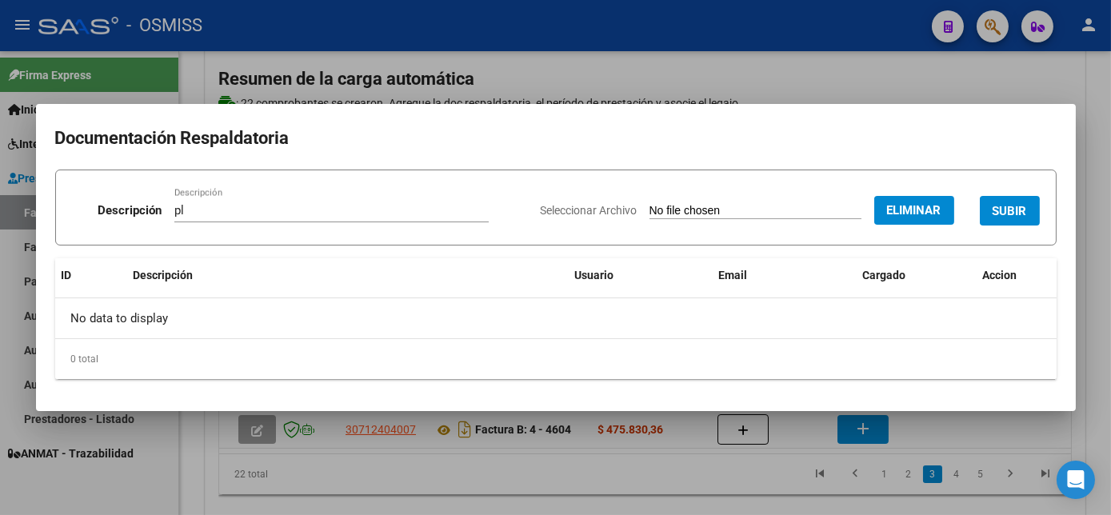
click at [1028, 207] on button "SUBIR" at bounding box center [1010, 211] width 60 height 30
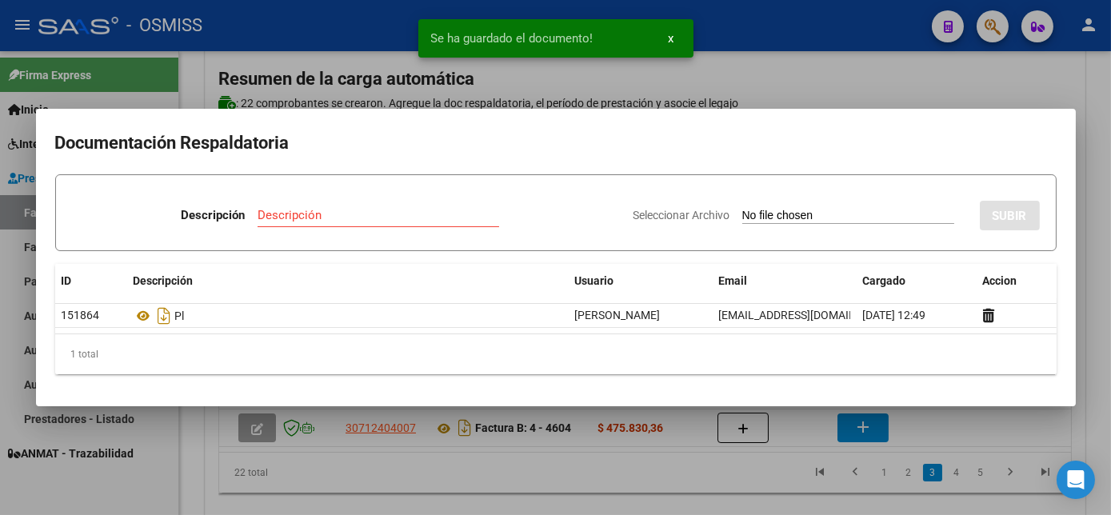
click at [779, 479] on div at bounding box center [555, 257] width 1111 height 515
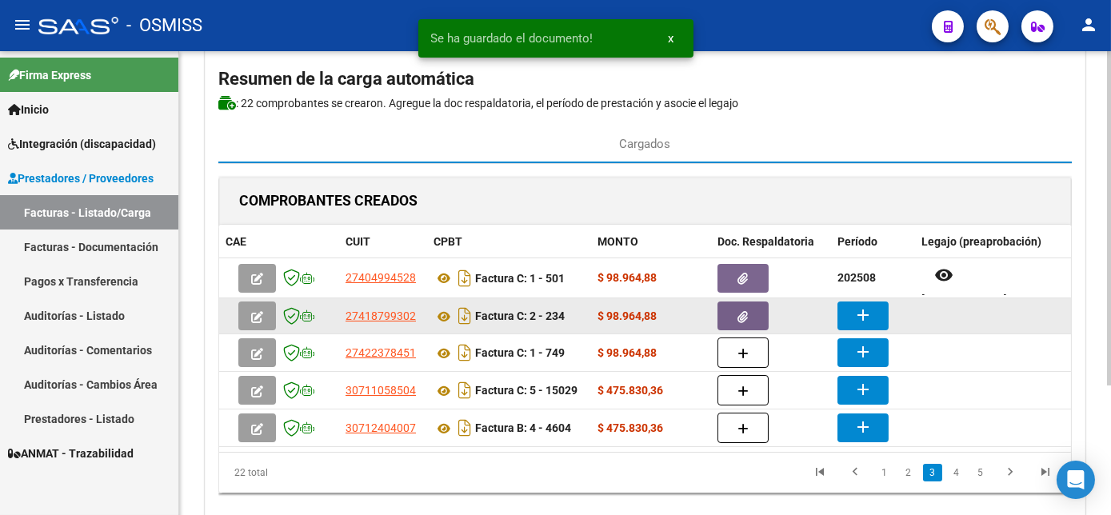
click at [862, 315] on mat-icon "add" at bounding box center [863, 315] width 19 height 19
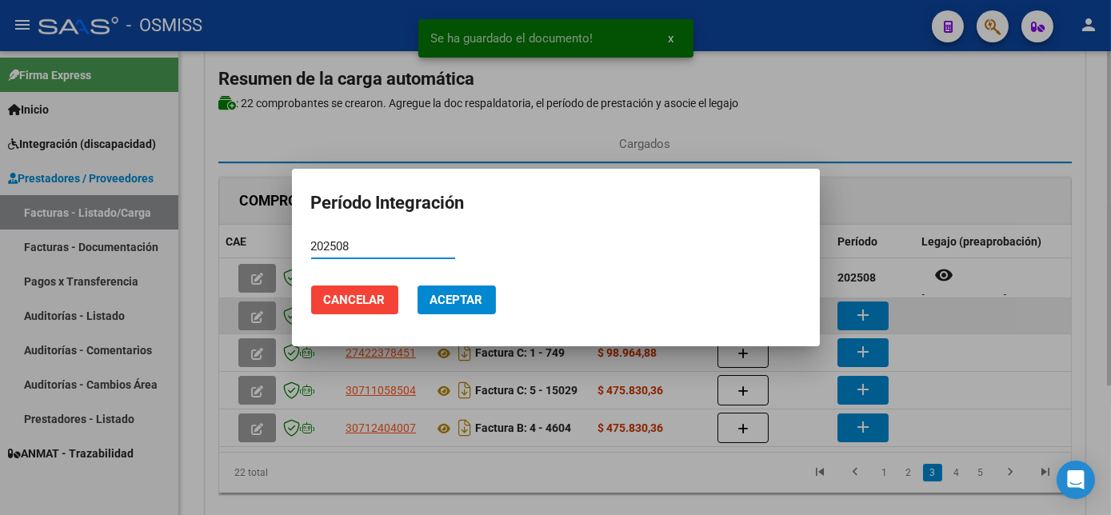
type input "202508"
click at [418, 286] on button "Aceptar" at bounding box center [457, 300] width 78 height 29
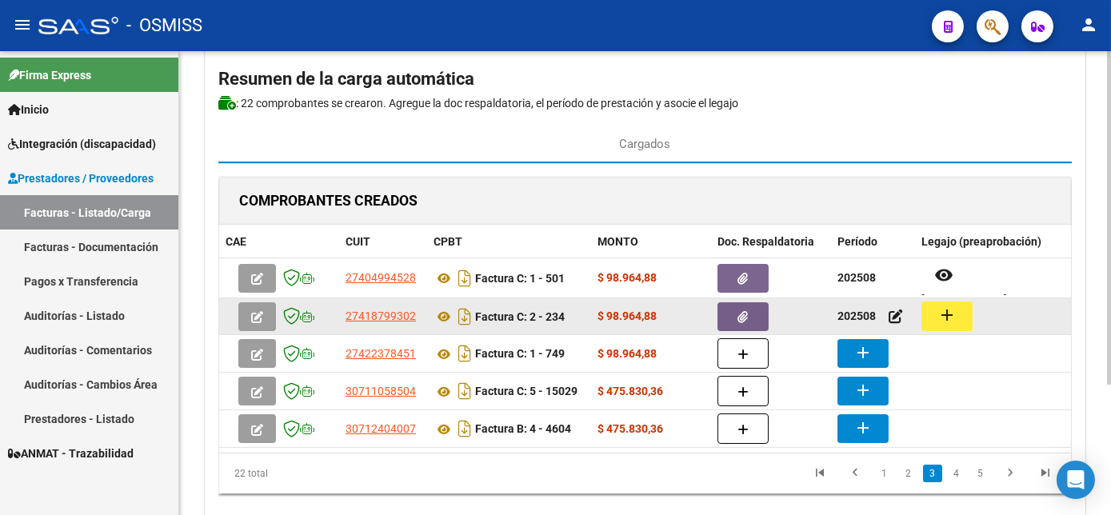
click at [945, 311] on mat-icon "add" at bounding box center [947, 315] width 19 height 19
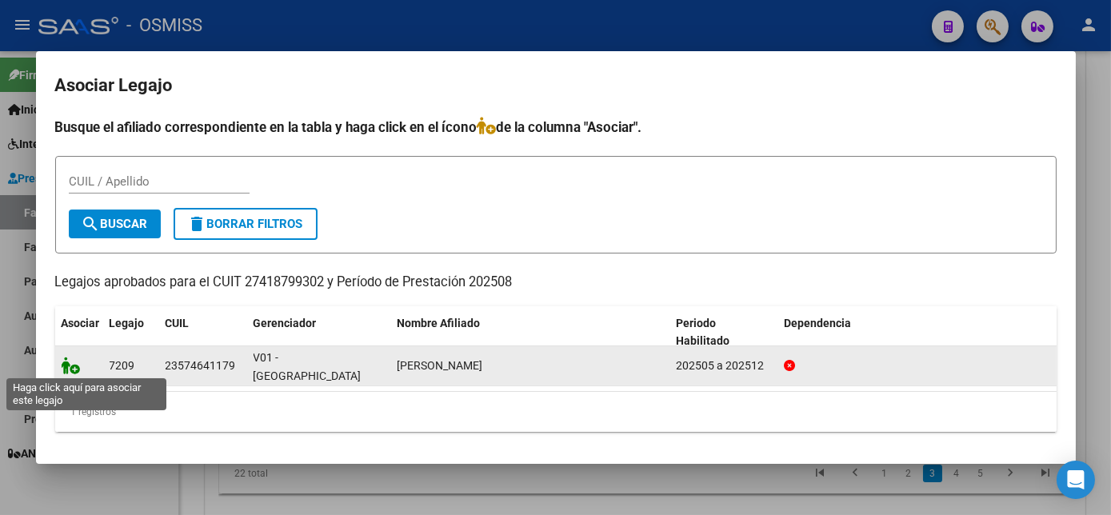
click at [64, 358] on icon at bounding box center [71, 366] width 19 height 18
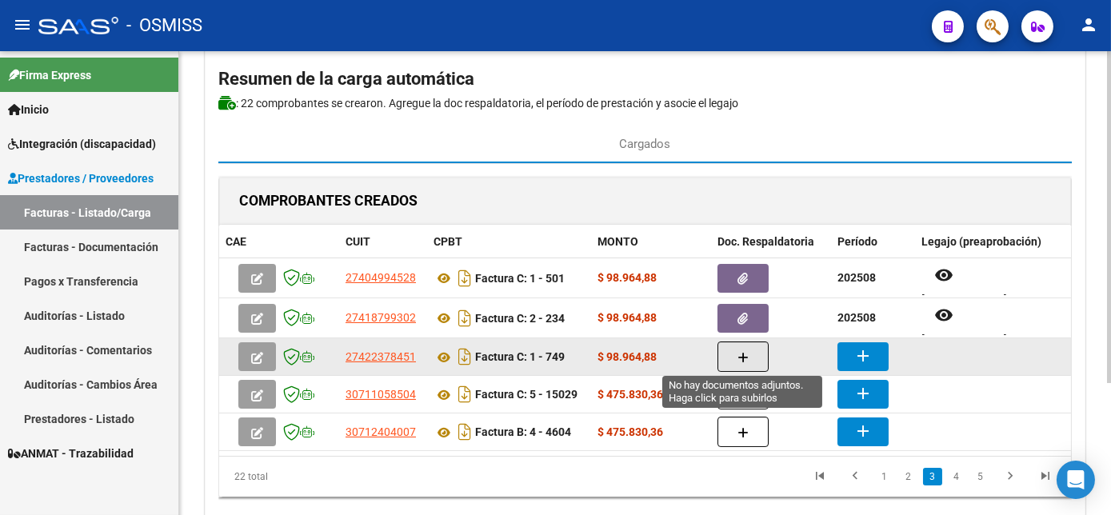
click at [727, 357] on button "button" at bounding box center [743, 357] width 51 height 30
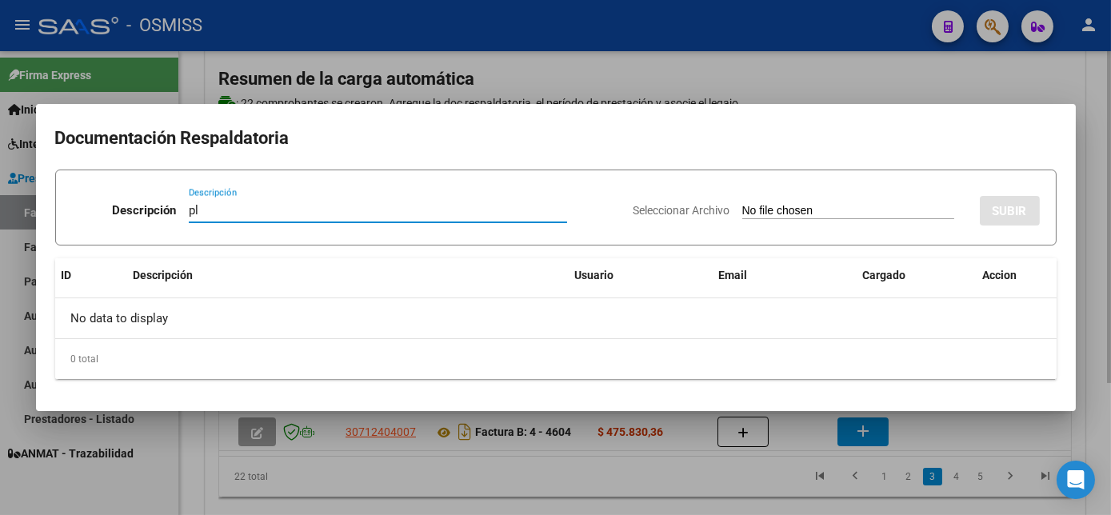
type input "pl"
click at [743, 204] on input "Seleccionar Archivo" at bounding box center [849, 211] width 212 height 15
type input "C:\fakepath\749 BARRIOS M.pdf"
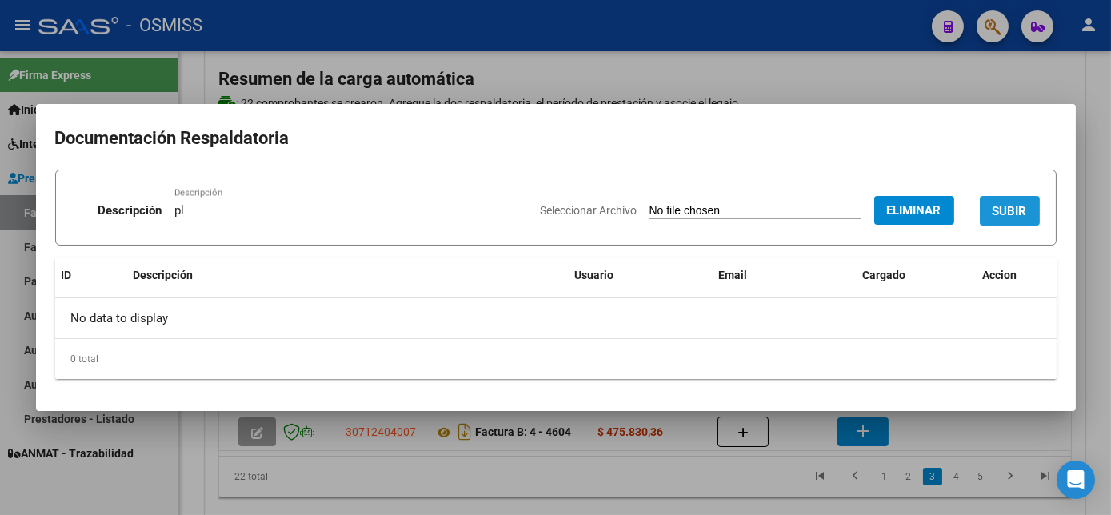
click at [1019, 211] on span "SUBIR" at bounding box center [1010, 211] width 34 height 14
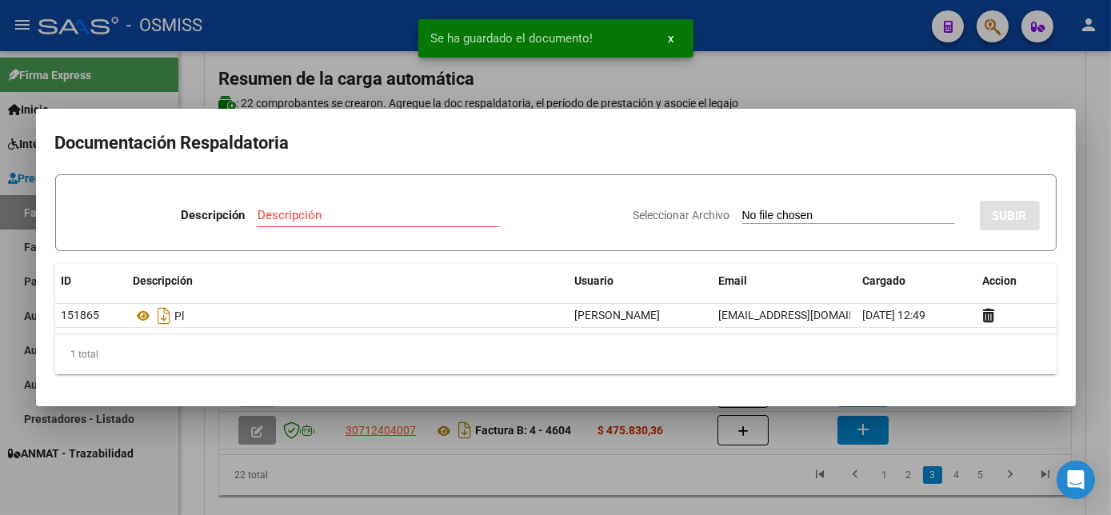
click at [915, 442] on div at bounding box center [555, 257] width 1111 height 515
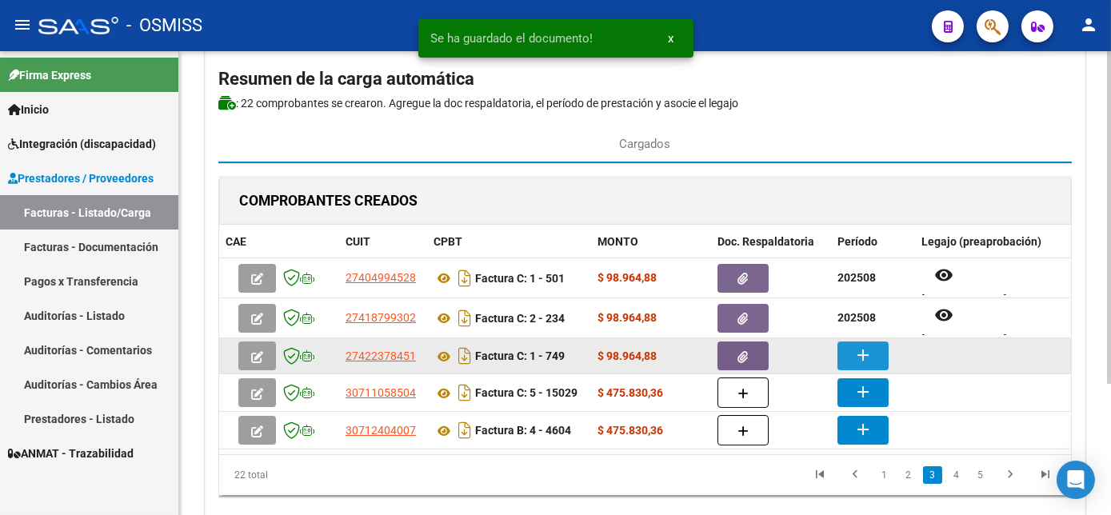
click at [855, 352] on mat-icon "add" at bounding box center [863, 355] width 19 height 19
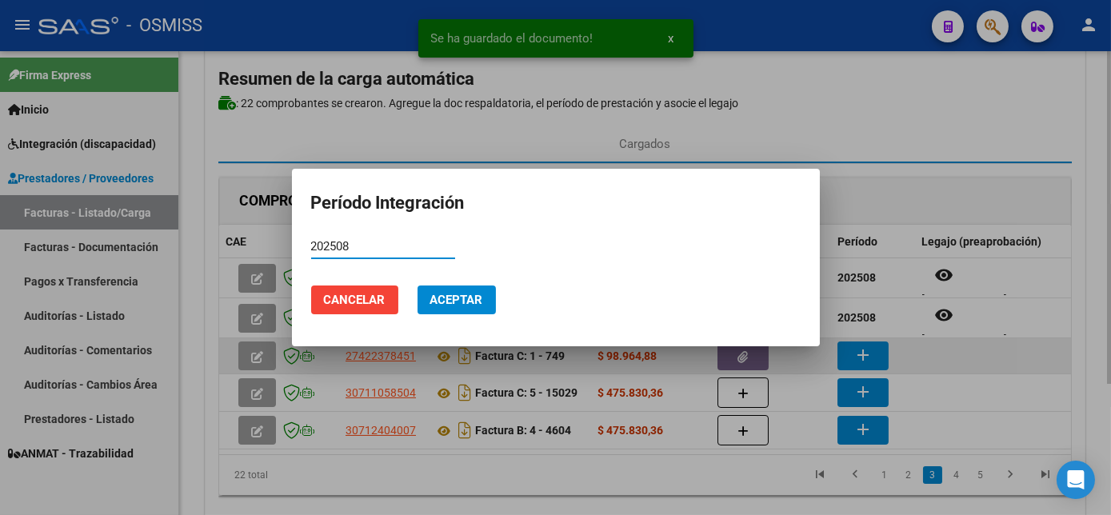
type input "202508"
click at [418, 286] on button "Aceptar" at bounding box center [457, 300] width 78 height 29
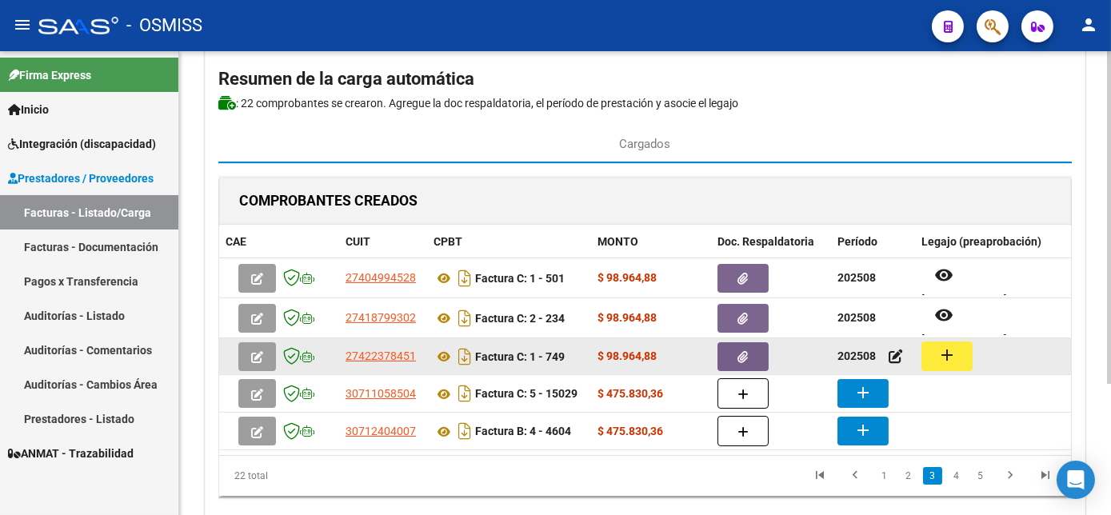
click at [939, 358] on mat-icon "add" at bounding box center [947, 355] width 19 height 19
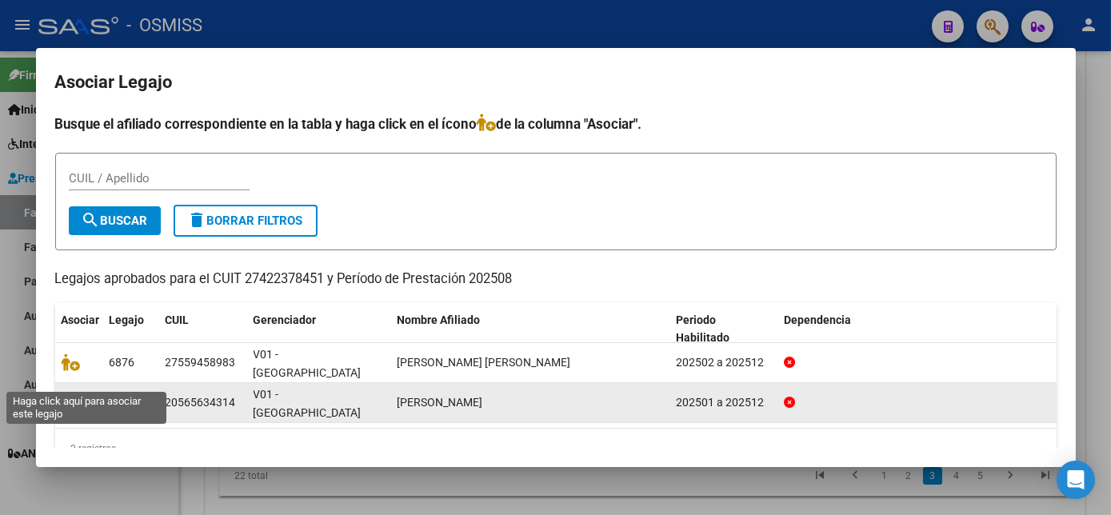
click at [66, 394] on icon at bounding box center [71, 403] width 19 height 18
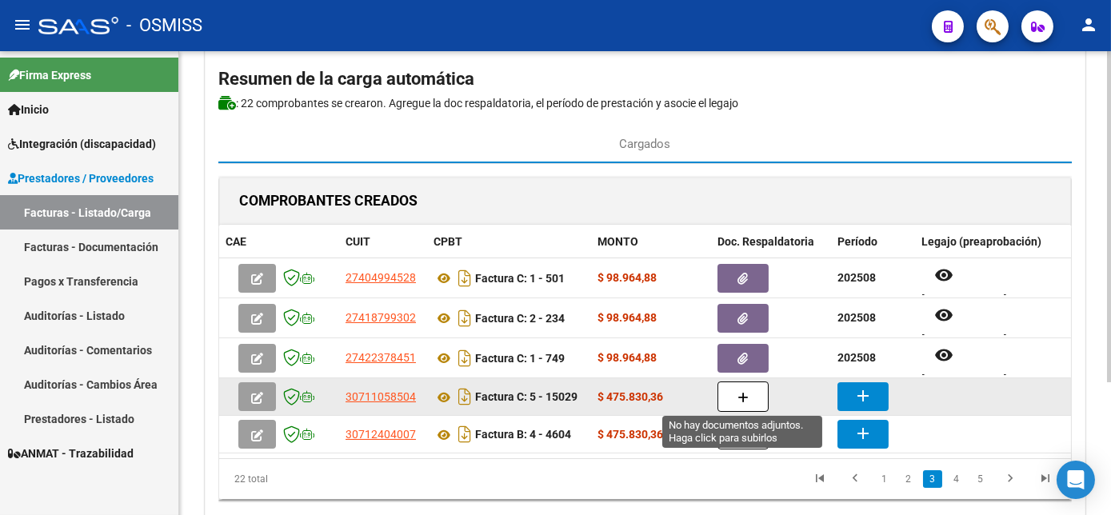
click at [754, 398] on button "button" at bounding box center [743, 397] width 51 height 30
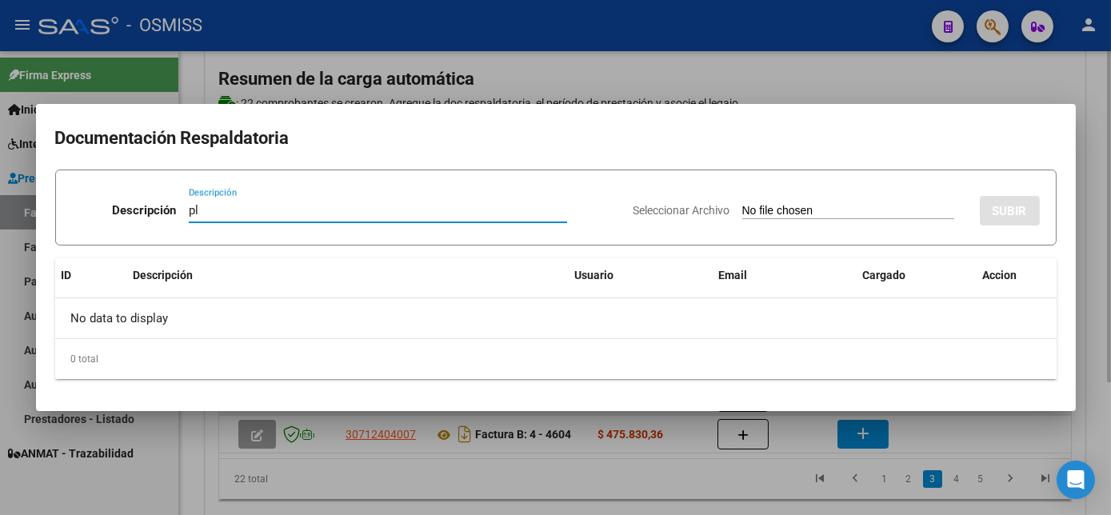
type input "pl"
click at [743, 204] on input "Seleccionar Archivo" at bounding box center [849, 211] width 212 height 15
type input "C:\fakepath\15029 [PERSON_NAME] B.pdf"
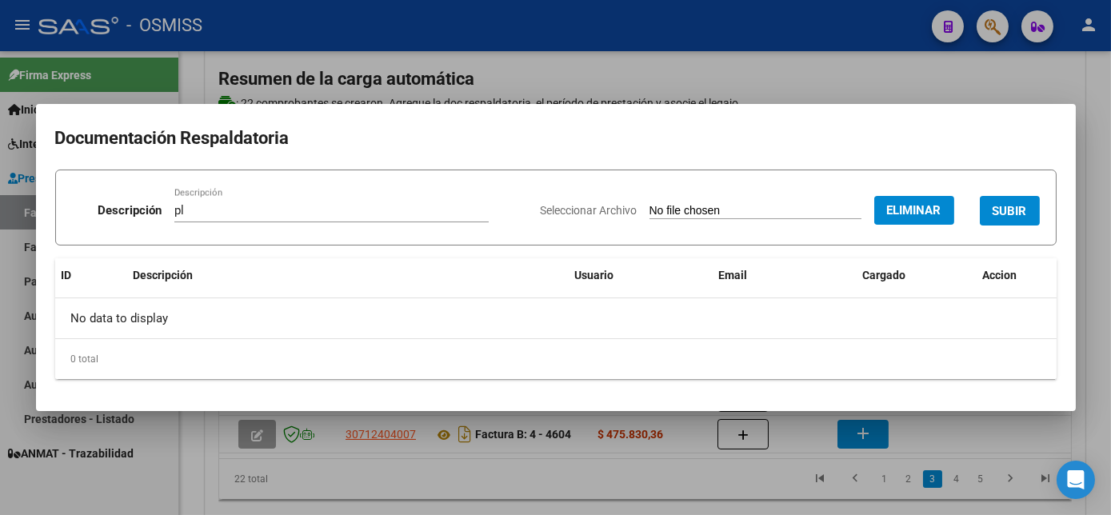
click at [1006, 214] on span "SUBIR" at bounding box center [1010, 211] width 34 height 14
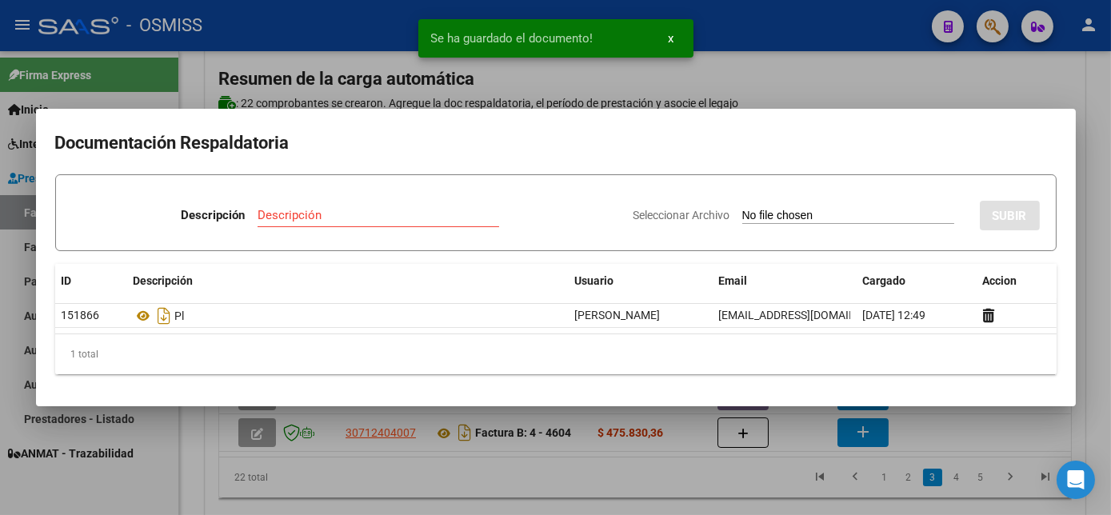
click at [791, 452] on div at bounding box center [555, 257] width 1111 height 515
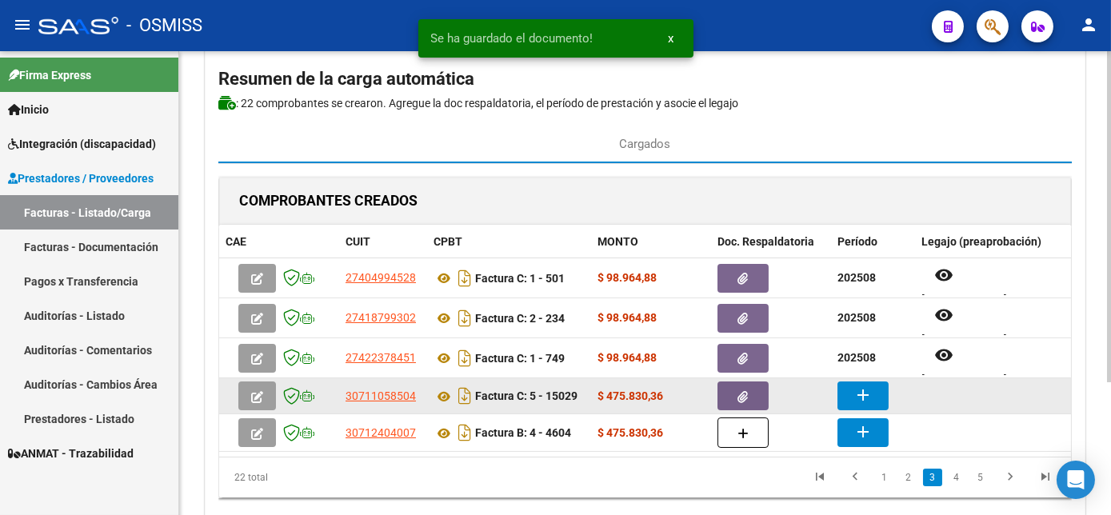
click at [868, 395] on mat-icon "add" at bounding box center [863, 395] width 19 height 19
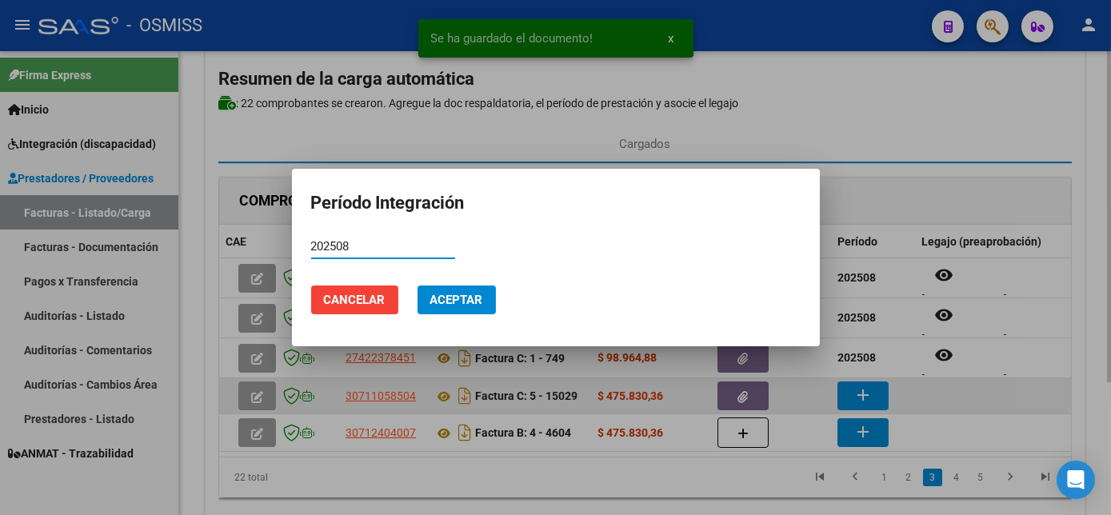
type input "202508"
click at [418, 286] on button "Aceptar" at bounding box center [457, 300] width 78 height 29
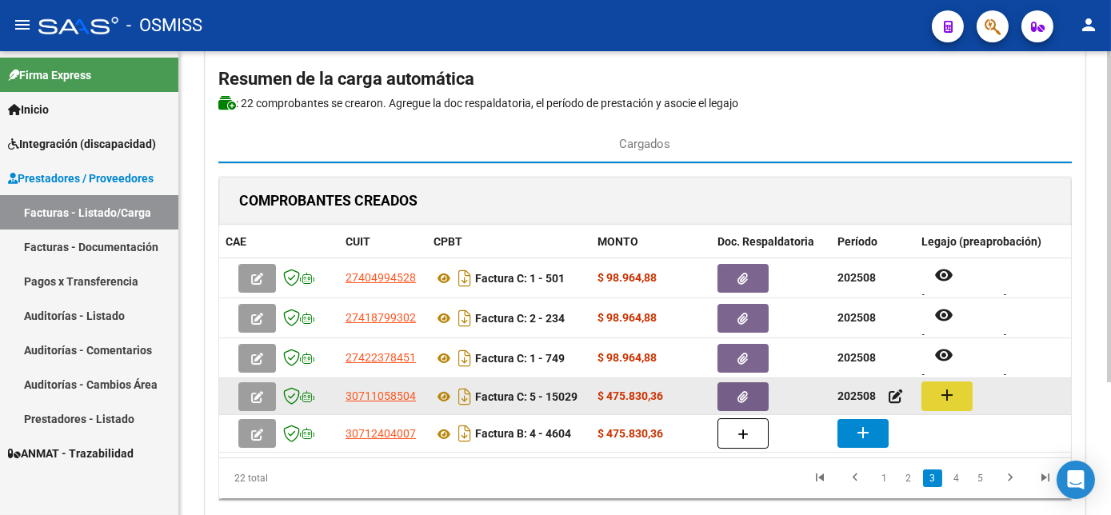
click at [967, 390] on button "add" at bounding box center [947, 397] width 51 height 30
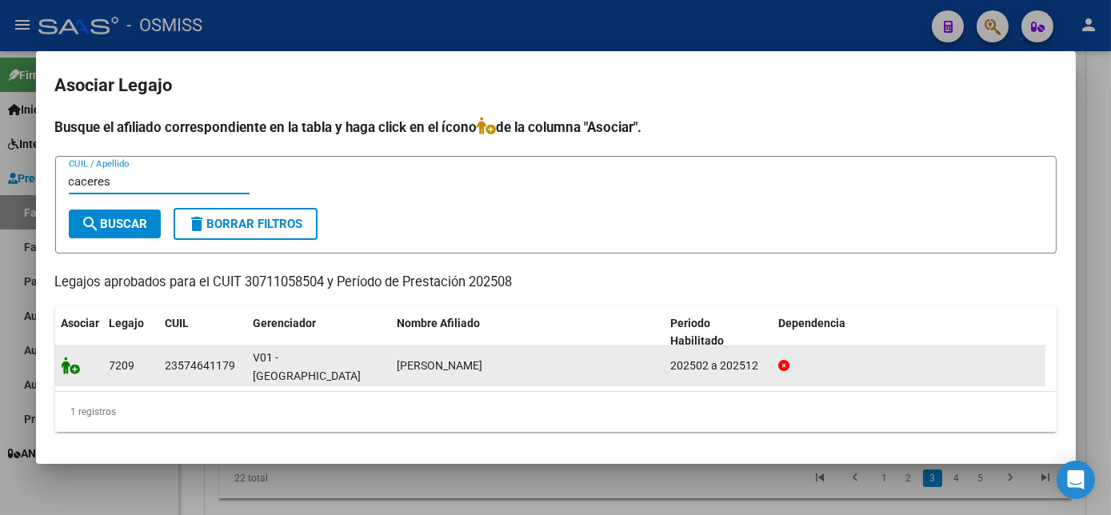
type input "caceres"
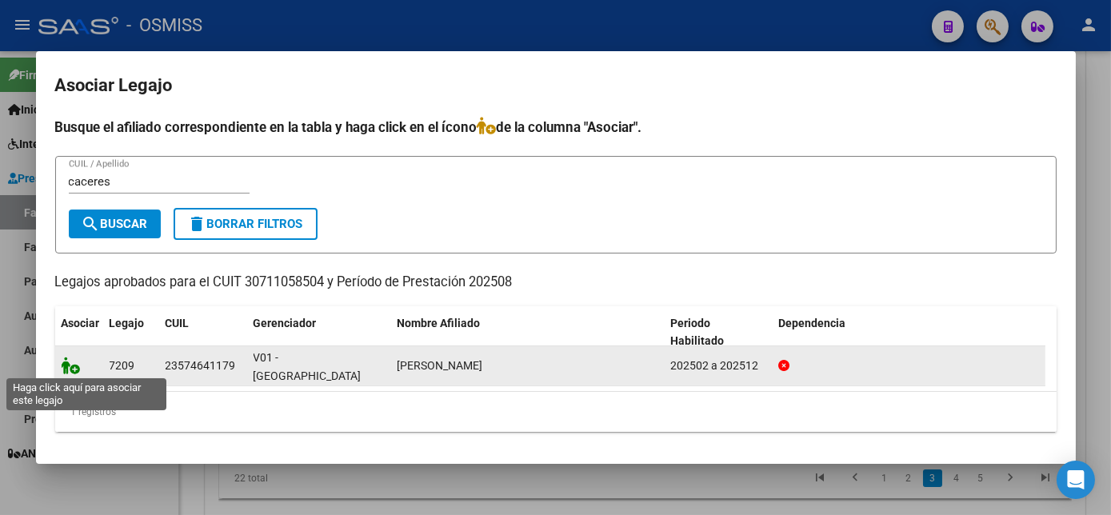
click at [73, 371] on icon at bounding box center [71, 366] width 19 height 18
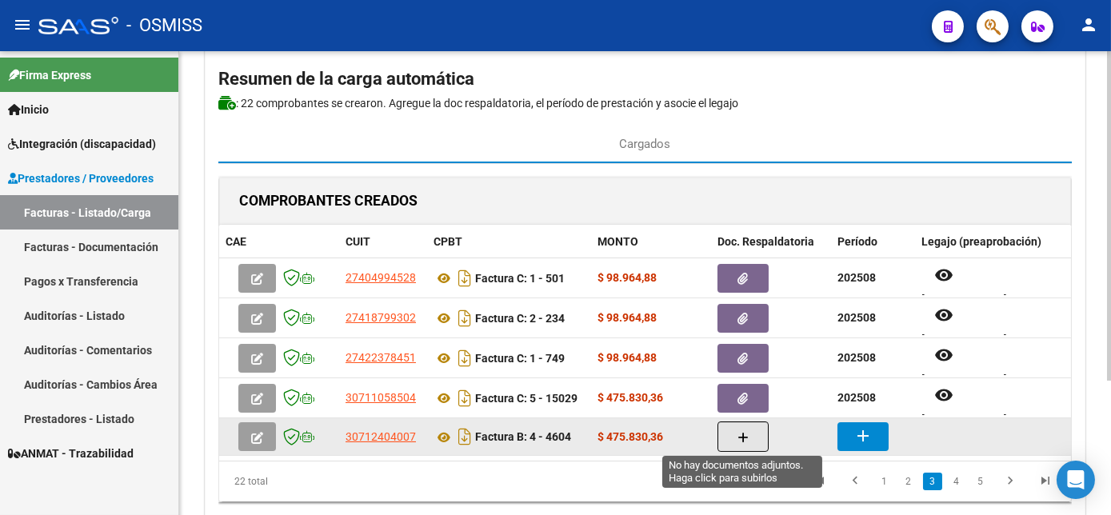
click at [735, 429] on button "button" at bounding box center [743, 437] width 51 height 30
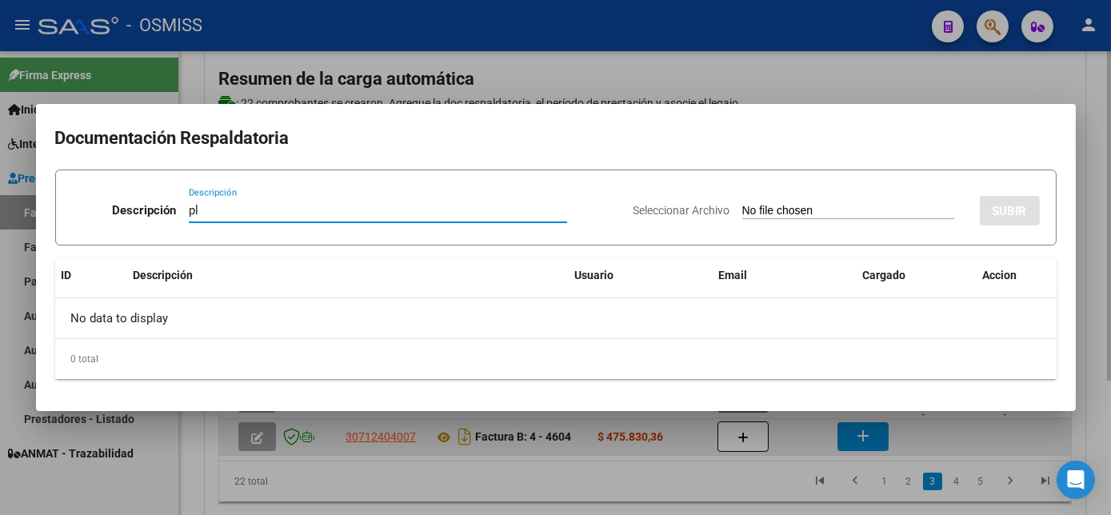
type input "pl"
click at [743, 204] on input "Seleccionar Archivo" at bounding box center [849, 211] width 212 height 15
type input "C:\fakepath\4604 [PERSON_NAME] N.pdf"
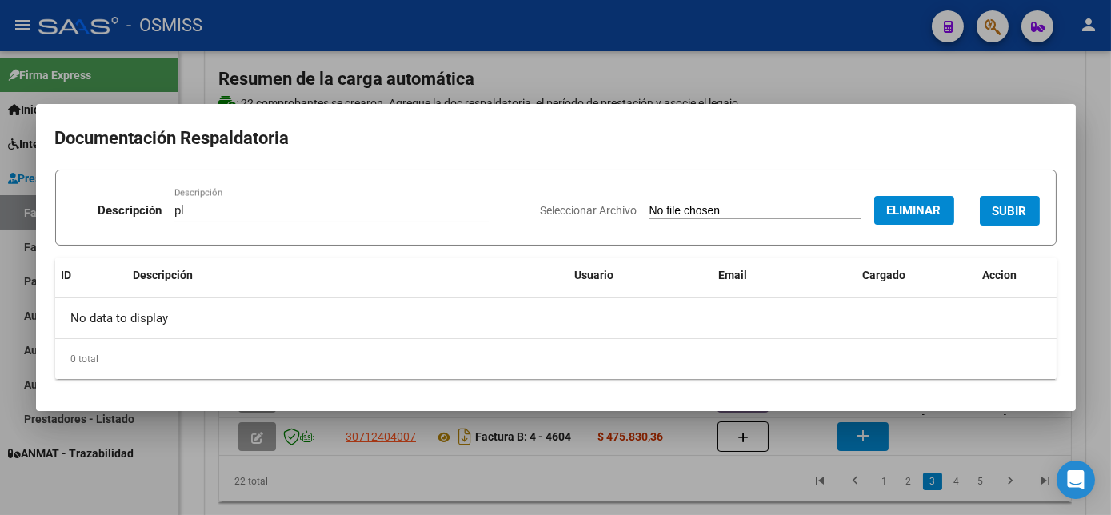
click at [1022, 204] on span "SUBIR" at bounding box center [1010, 211] width 34 height 14
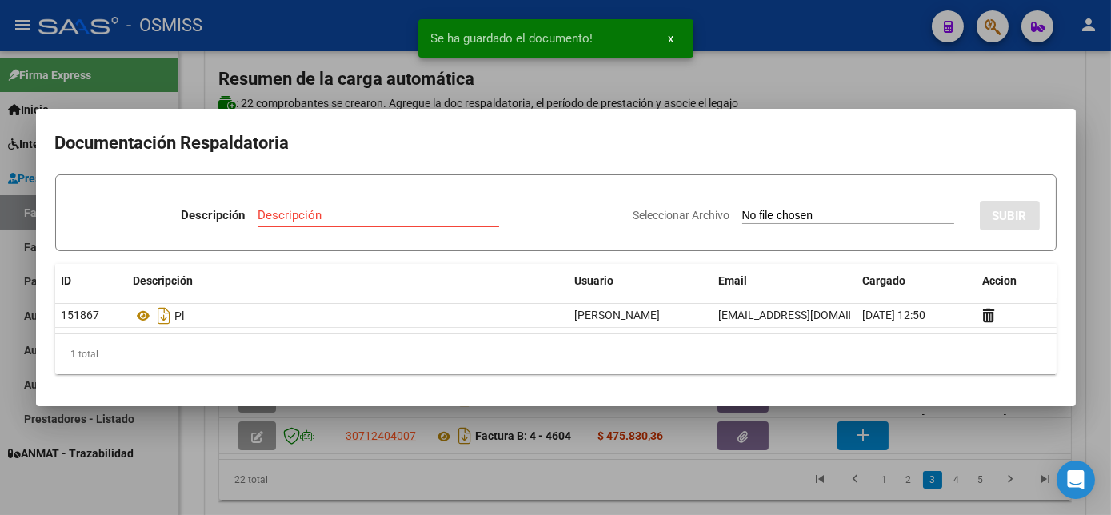
click at [917, 439] on div at bounding box center [555, 257] width 1111 height 515
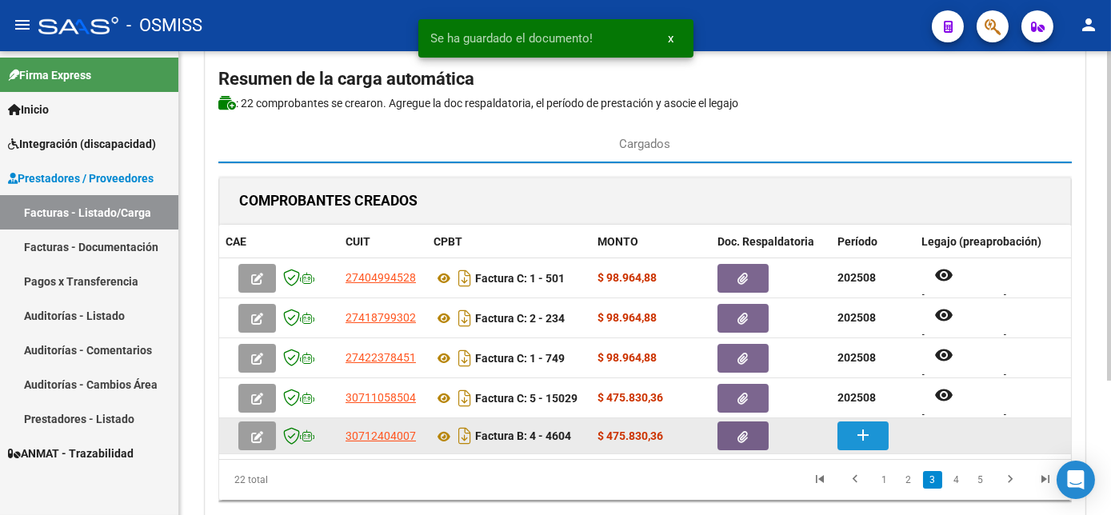
click at [851, 434] on button "add" at bounding box center [863, 436] width 51 height 29
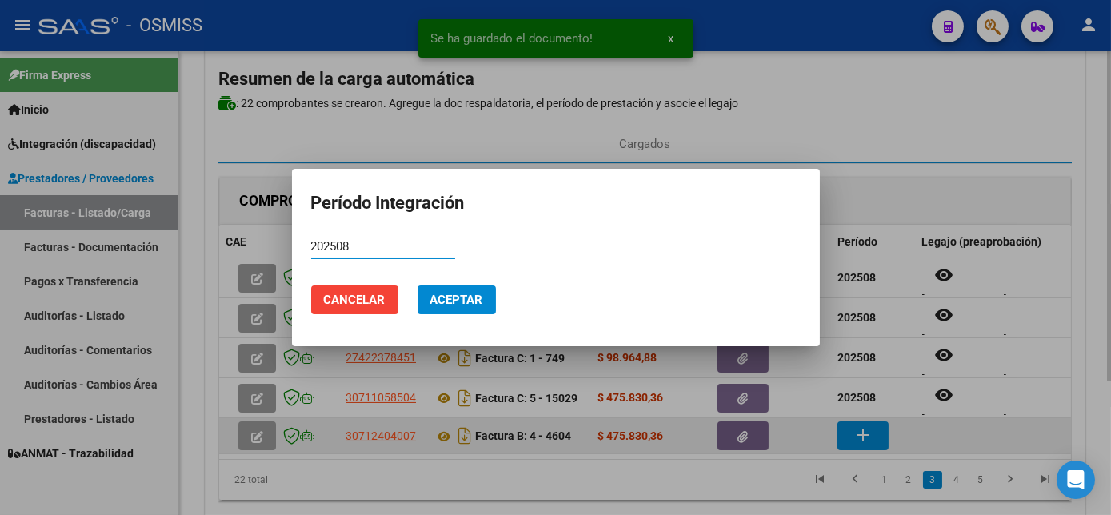
type input "202508"
click at [418, 286] on button "Aceptar" at bounding box center [457, 300] width 78 height 29
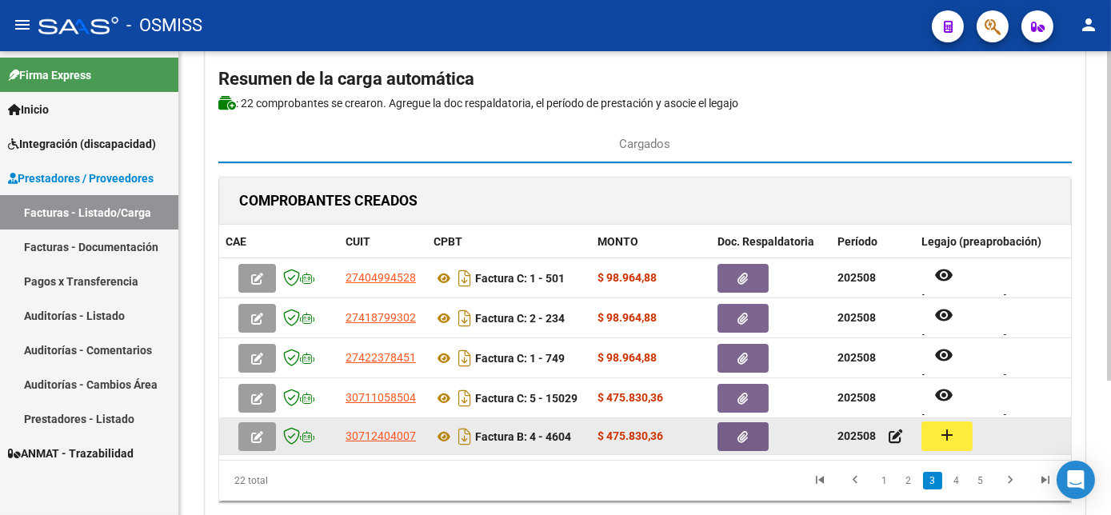
click at [938, 434] on mat-icon "add" at bounding box center [947, 435] width 19 height 19
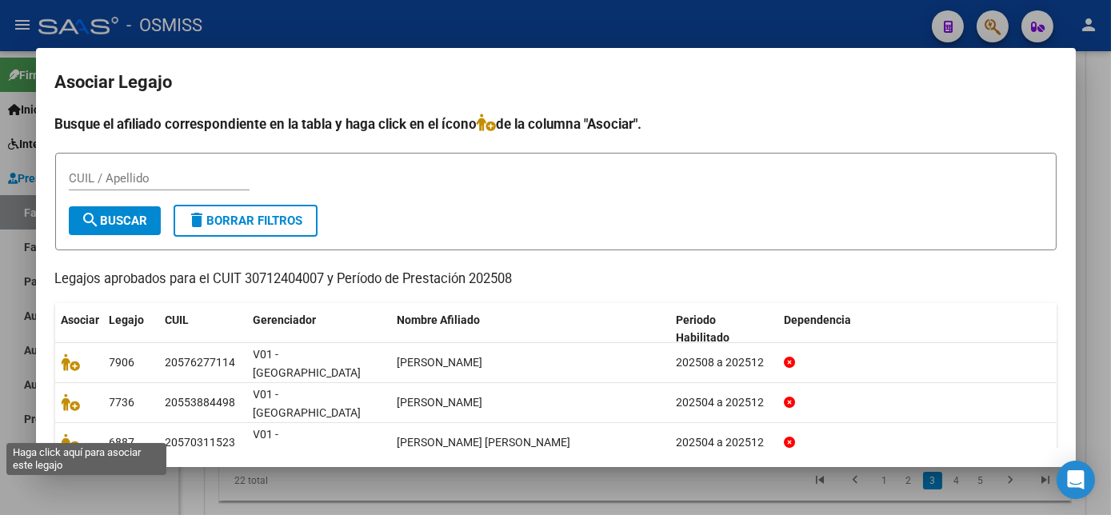
click at [64, 474] on icon at bounding box center [71, 483] width 19 height 18
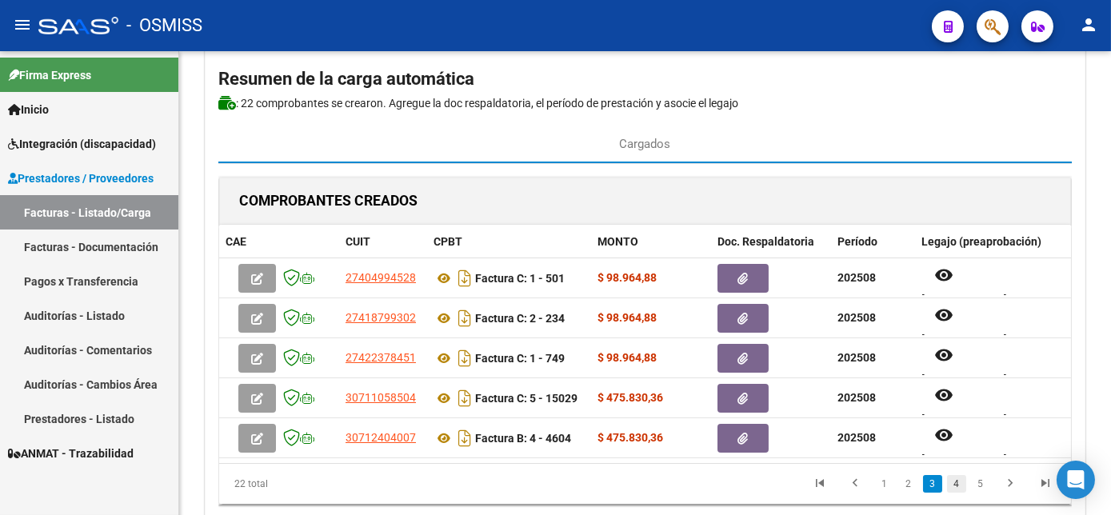
click at [957, 493] on link "4" at bounding box center [956, 484] width 19 height 18
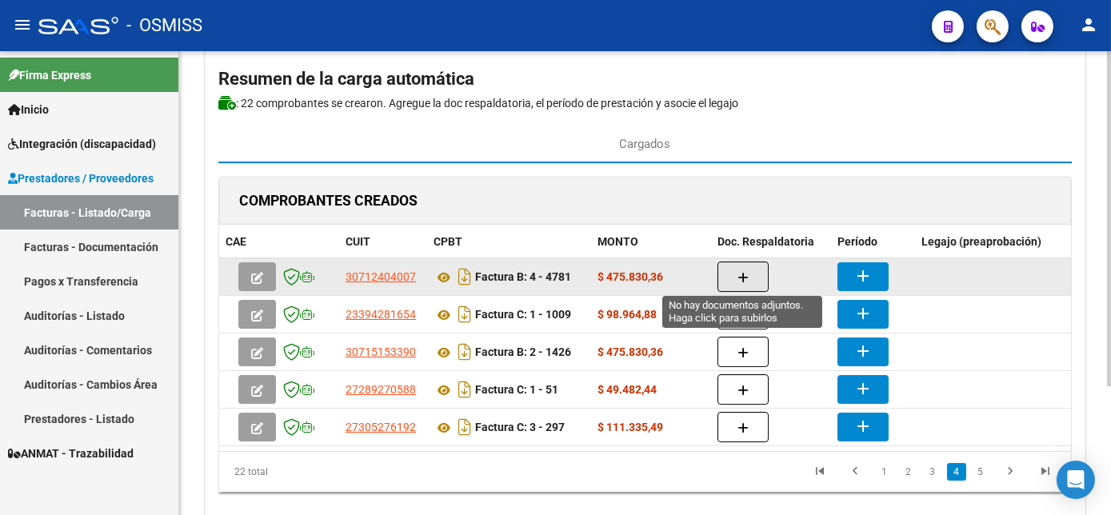
click at [747, 272] on icon "button" at bounding box center [743, 278] width 11 height 12
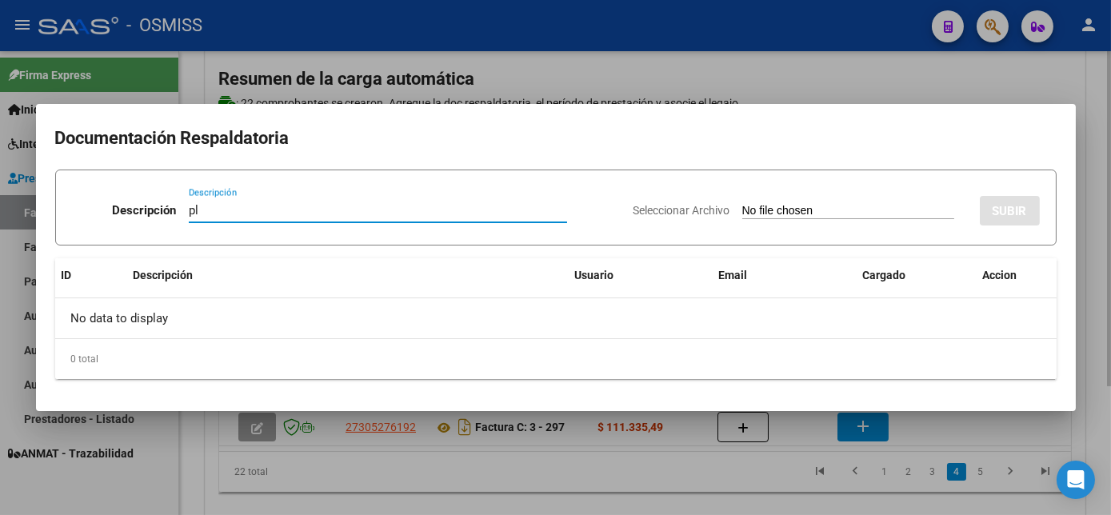
type input "pl"
click at [743, 204] on input "Seleccionar Archivo" at bounding box center [849, 211] width 212 height 15
type input "C:\fakepath\4781 [PERSON_NAME]pdf"
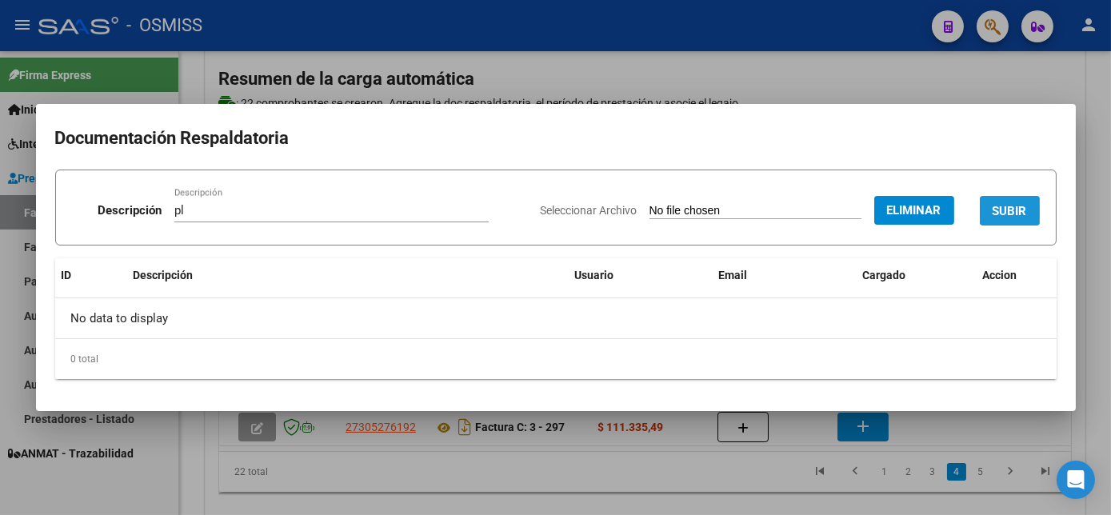
click at [1007, 214] on span "SUBIR" at bounding box center [1010, 211] width 34 height 14
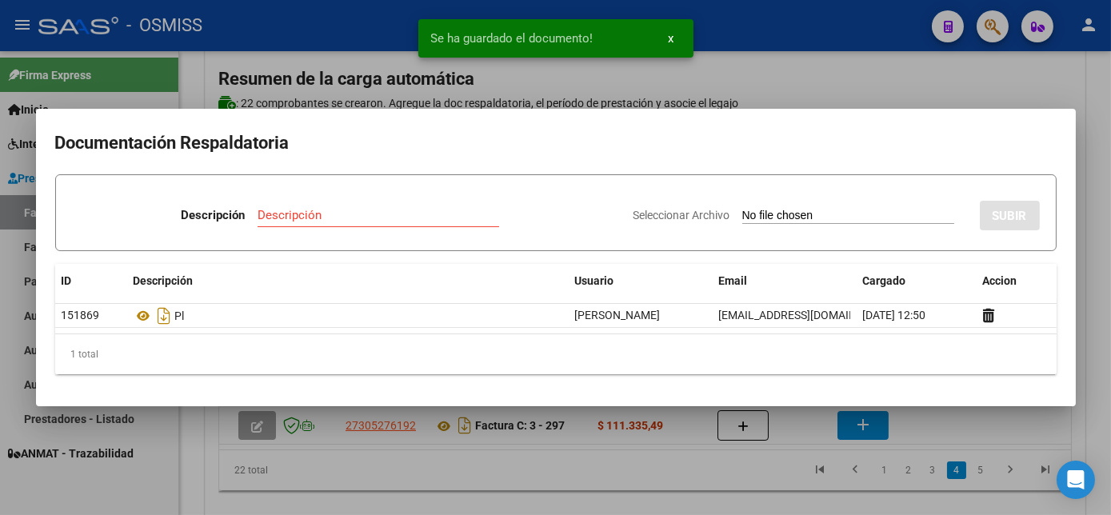
click at [919, 423] on div at bounding box center [555, 257] width 1111 height 515
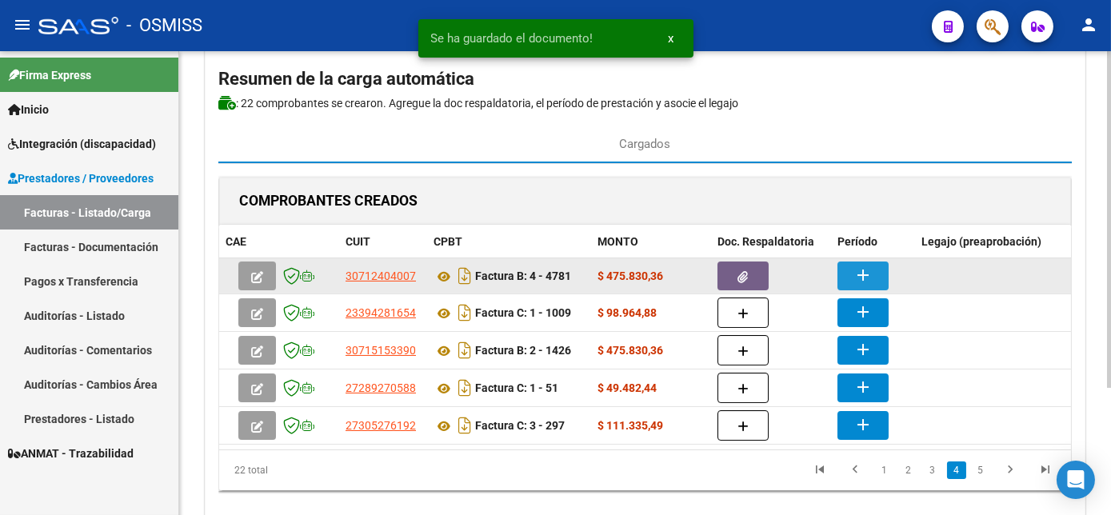
click at [865, 273] on mat-icon "add" at bounding box center [863, 275] width 19 height 19
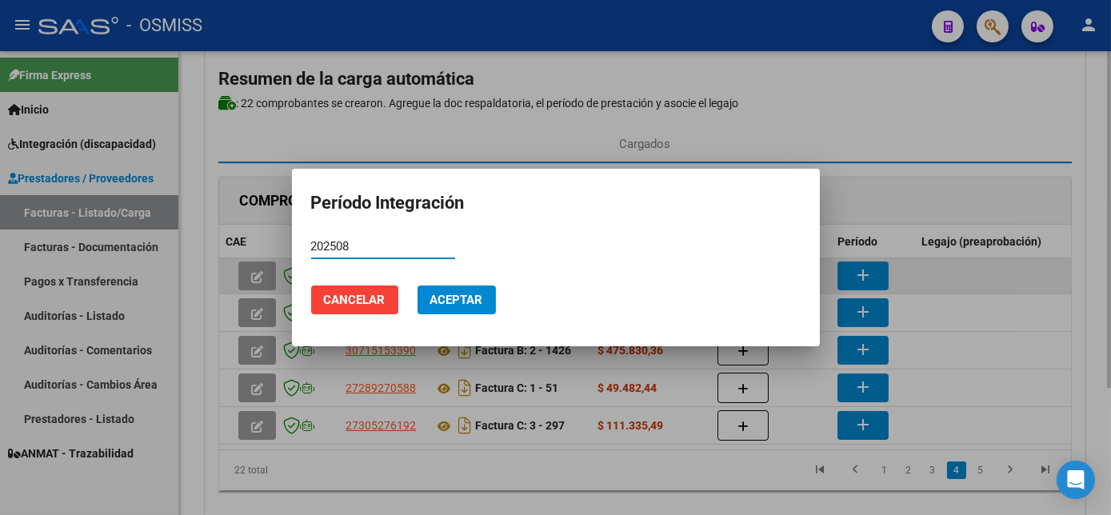
type input "202508"
click at [418, 286] on button "Aceptar" at bounding box center [457, 300] width 78 height 29
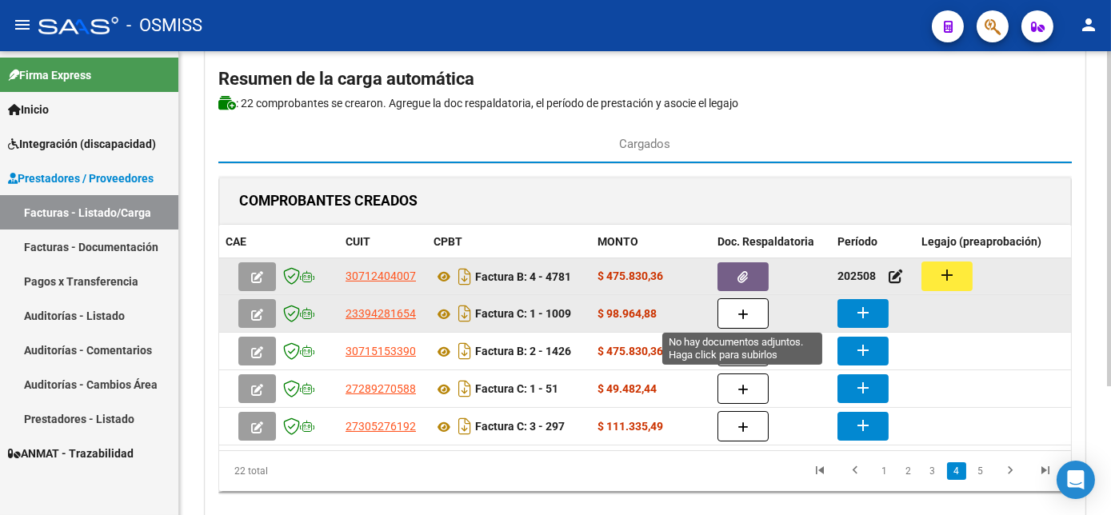
click at [743, 309] on icon "button" at bounding box center [743, 315] width 11 height 12
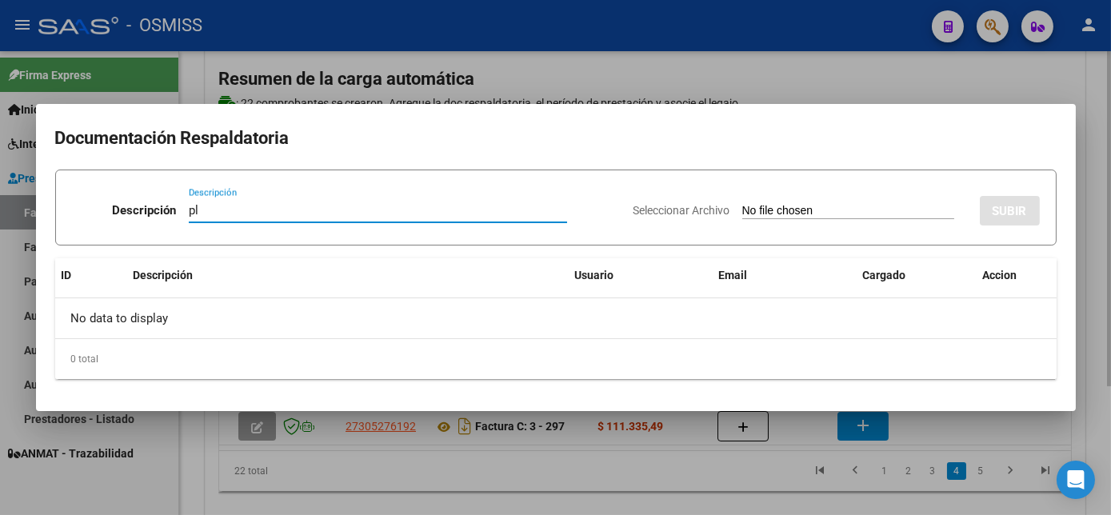
type input "pl"
click at [743, 204] on input "Seleccionar Archivo" at bounding box center [849, 211] width 212 height 15
type input "C:\fakepath\1009 [PERSON_NAME].pdf"
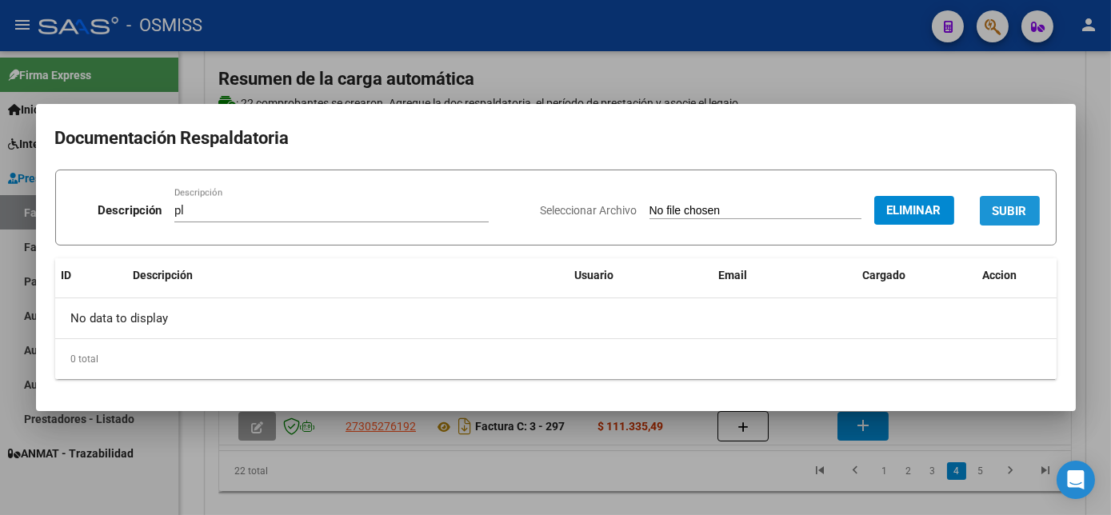
click at [1000, 220] on button "SUBIR" at bounding box center [1010, 211] width 60 height 30
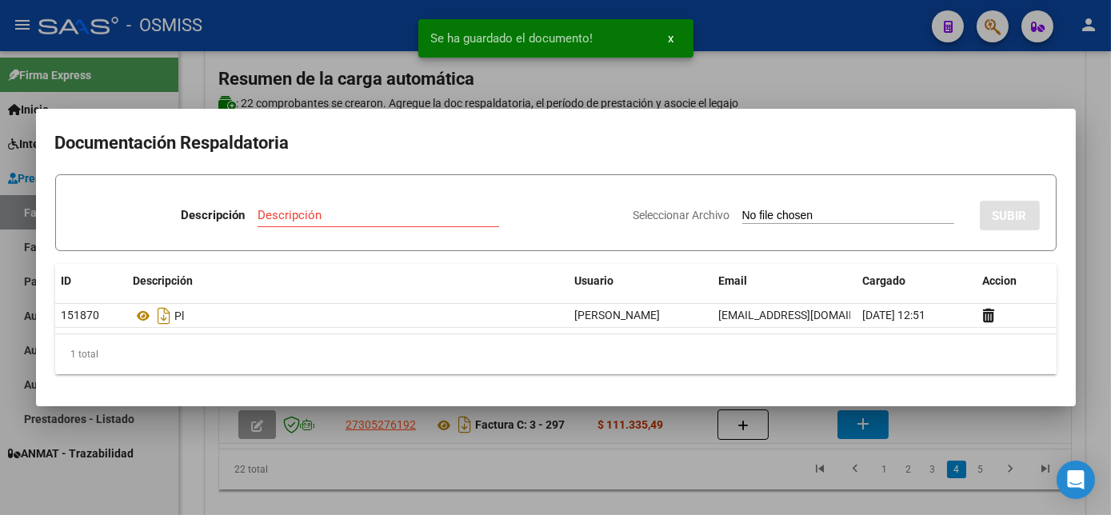
click at [1010, 435] on div at bounding box center [555, 257] width 1111 height 515
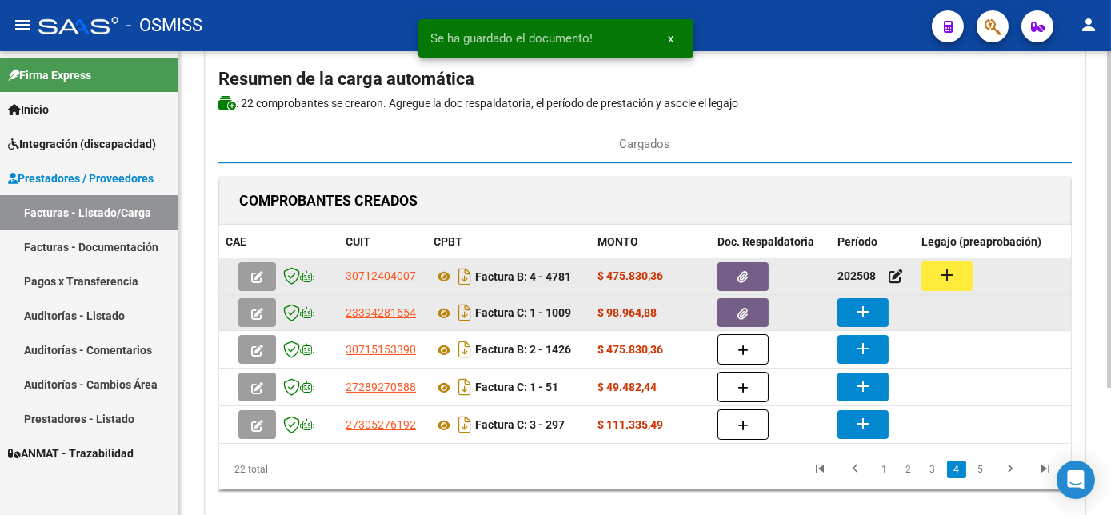
click at [874, 310] on button "add" at bounding box center [863, 312] width 51 height 29
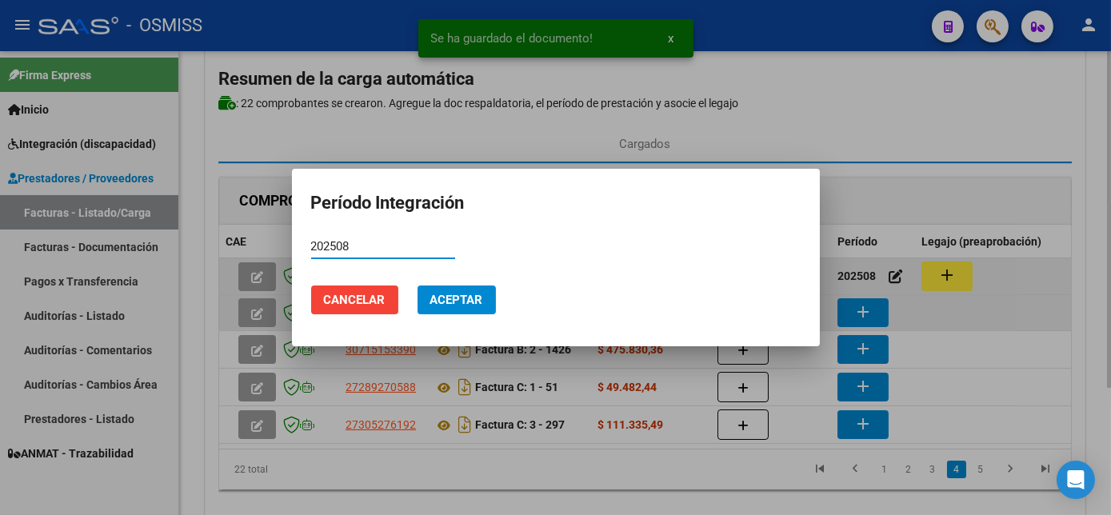
type input "202508"
click at [418, 286] on button "Aceptar" at bounding box center [457, 300] width 78 height 29
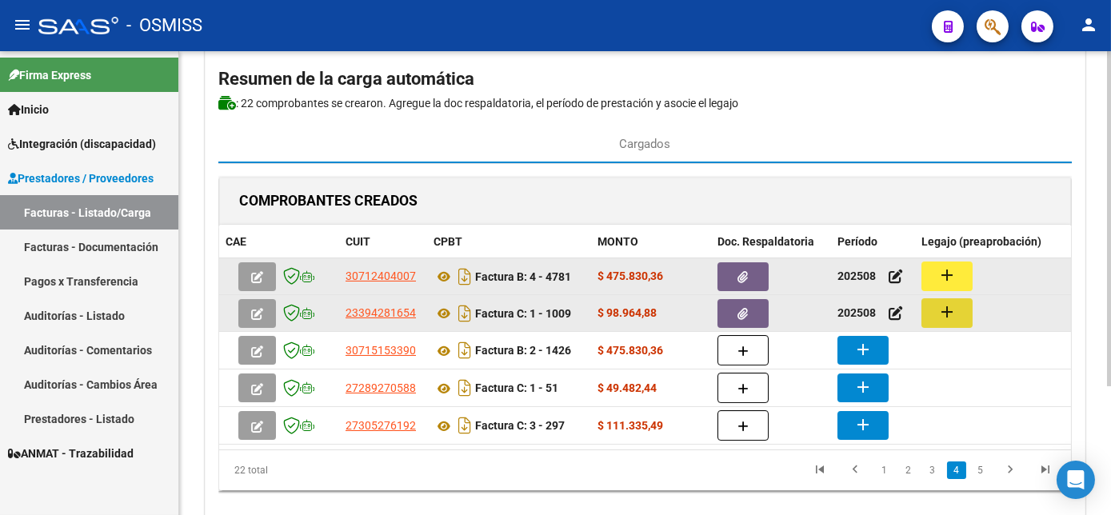
click at [943, 302] on mat-icon "add" at bounding box center [947, 311] width 19 height 19
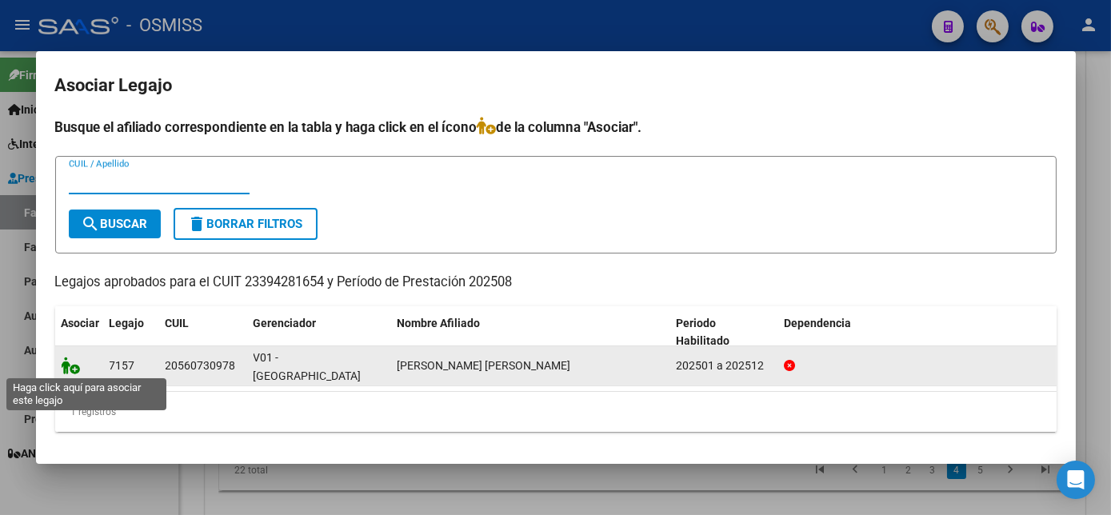
click at [76, 360] on icon at bounding box center [71, 366] width 19 height 18
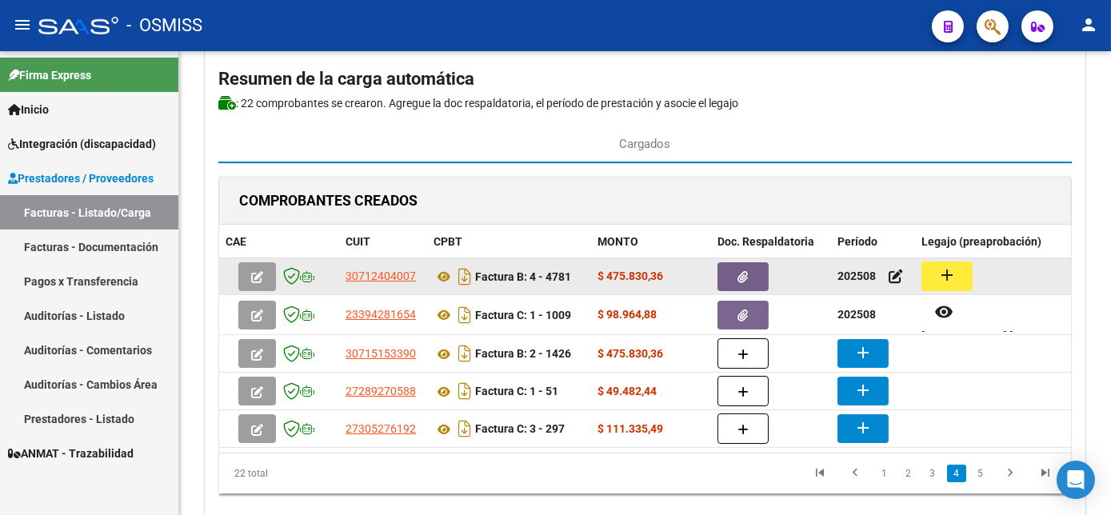
click at [950, 274] on mat-icon "add" at bounding box center [947, 275] width 19 height 19
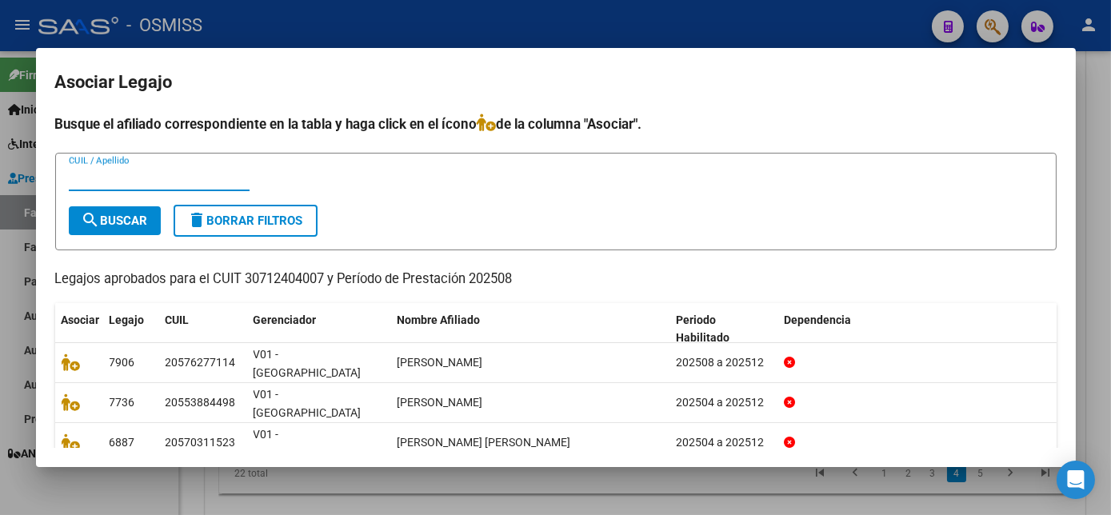
click at [1092, 275] on div at bounding box center [555, 257] width 1111 height 515
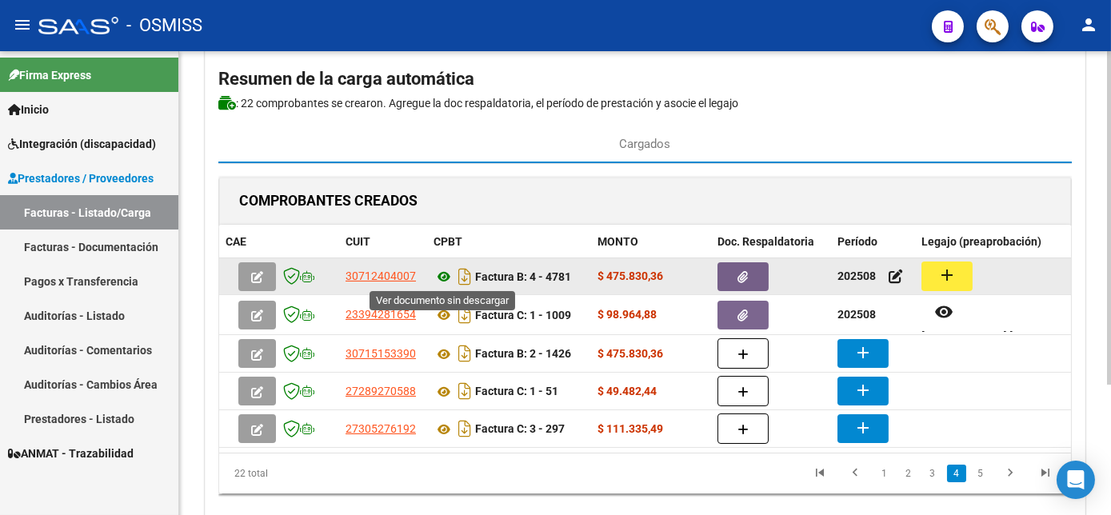
click at [440, 275] on icon at bounding box center [444, 276] width 21 height 19
click at [740, 274] on icon "button" at bounding box center [744, 277] width 10 height 12
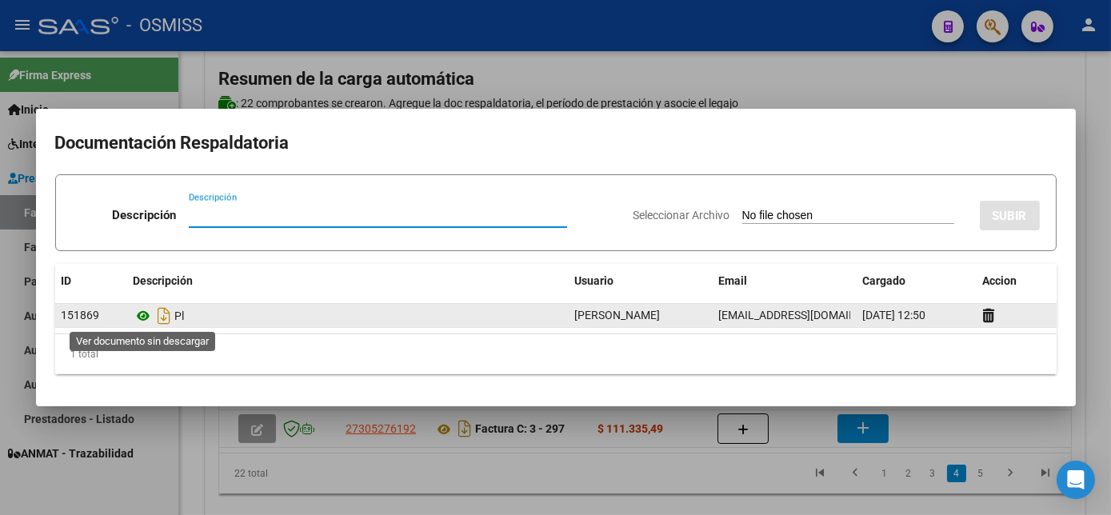
click at [138, 318] on icon at bounding box center [144, 315] width 21 height 19
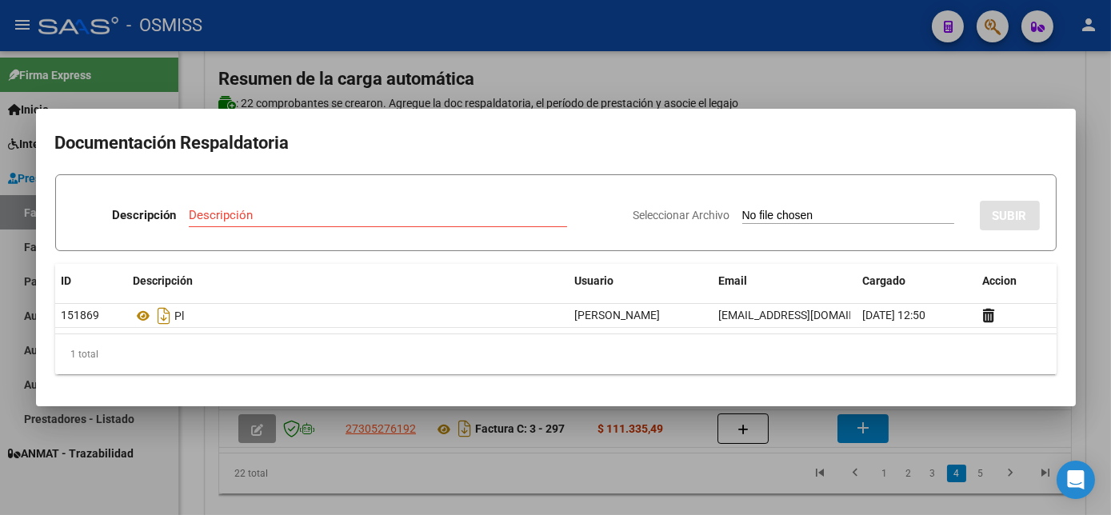
click at [935, 431] on div at bounding box center [555, 257] width 1111 height 515
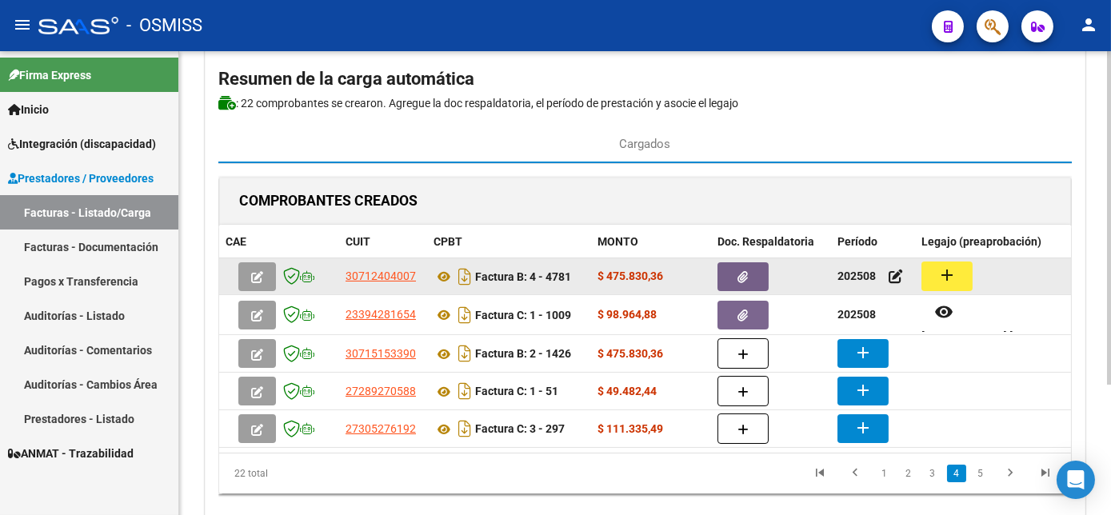
click at [943, 266] on mat-icon "add" at bounding box center [947, 275] width 19 height 19
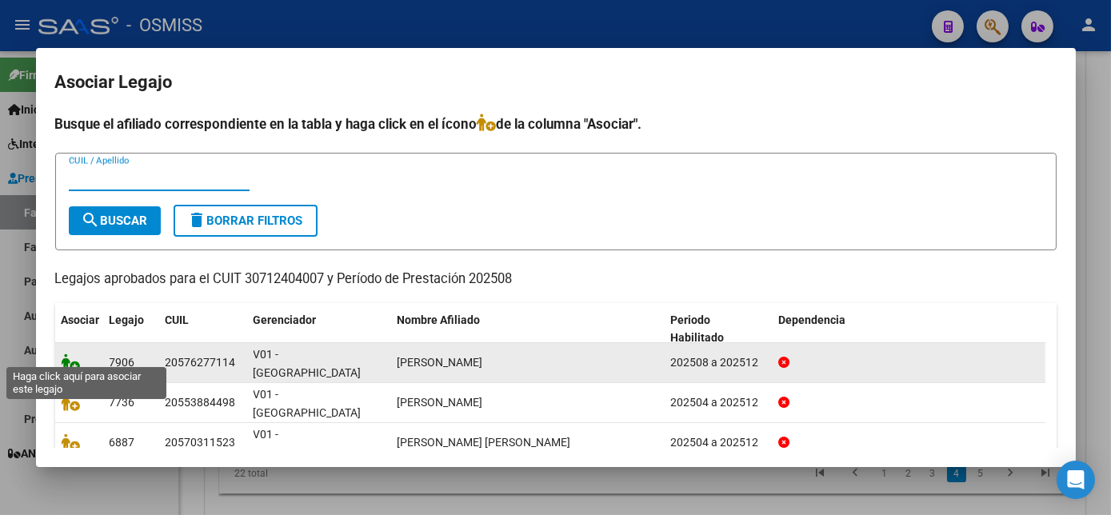
click at [66, 354] on icon at bounding box center [71, 363] width 19 height 18
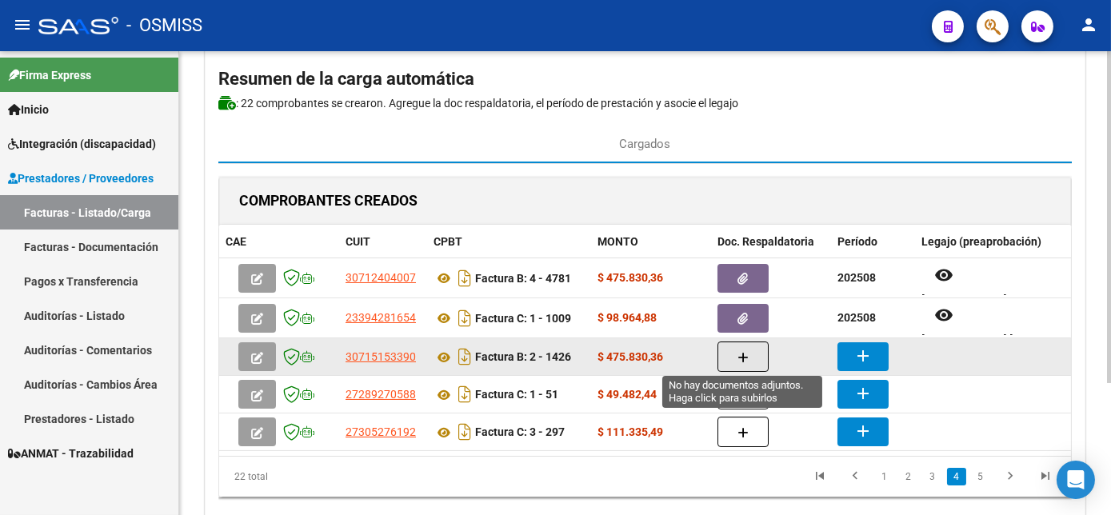
click at [738, 350] on span "button" at bounding box center [743, 357] width 11 height 14
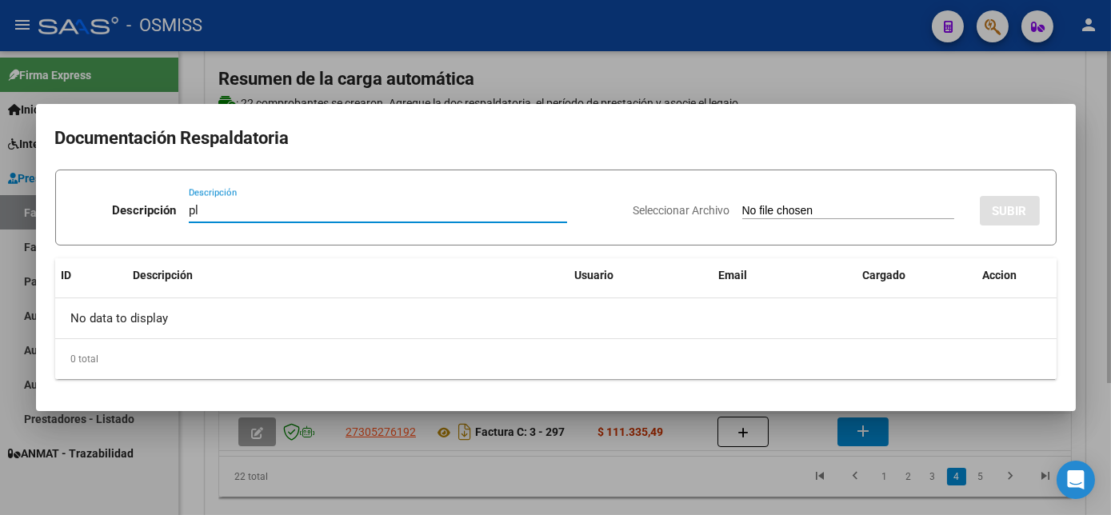
type input "pl"
click at [743, 204] on input "Seleccionar Archivo" at bounding box center [849, 211] width 212 height 15
type input "C:\fakepath\1426 CABALLERO M.pdf"
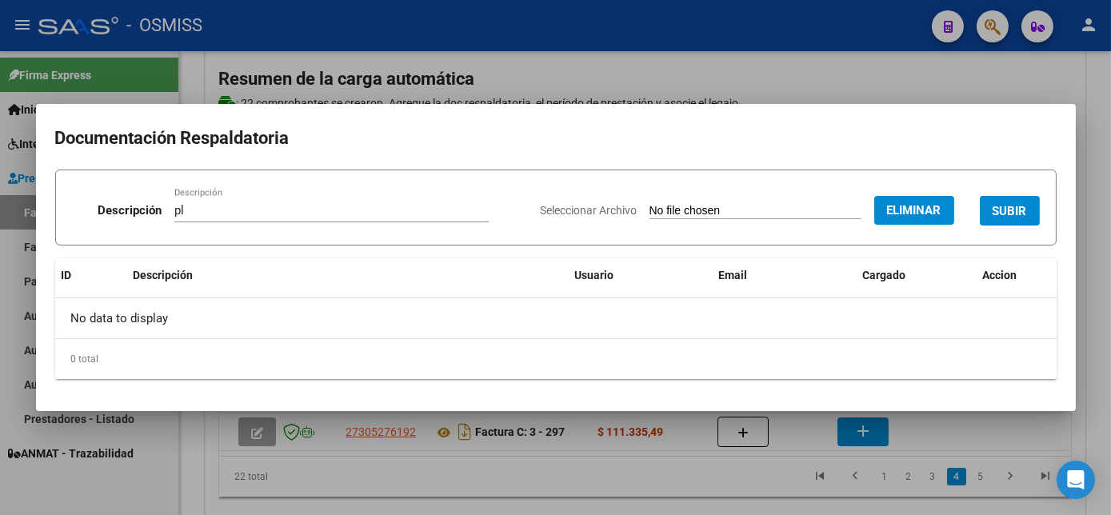
click at [1017, 199] on button "SUBIR" at bounding box center [1010, 211] width 60 height 30
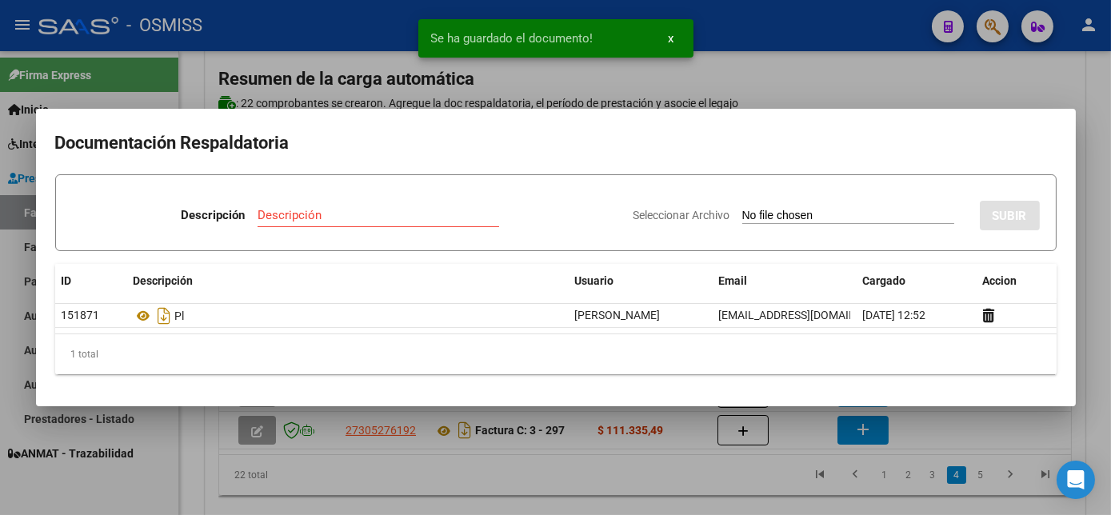
click at [941, 410] on div at bounding box center [555, 257] width 1111 height 515
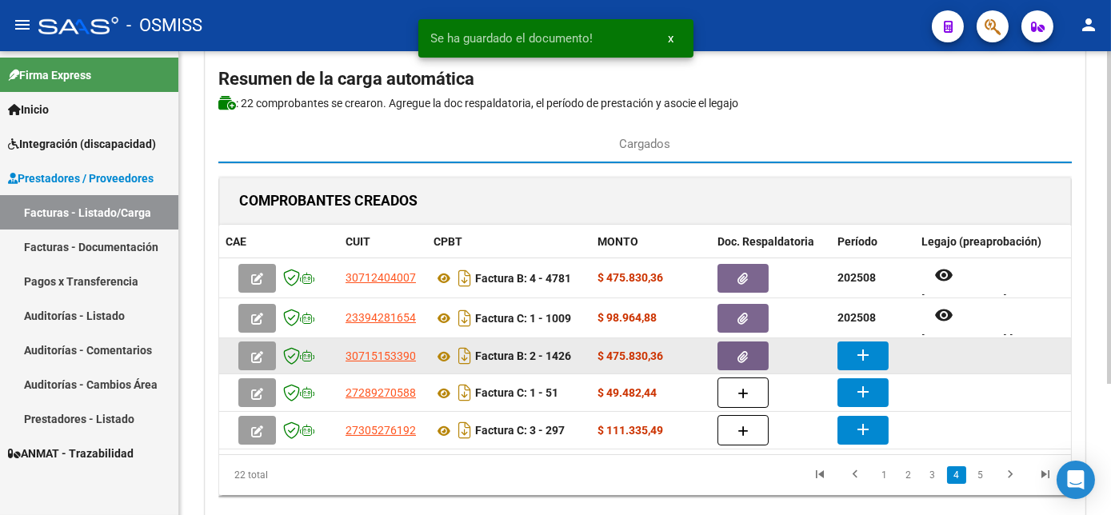
click at [869, 358] on mat-icon "add" at bounding box center [863, 355] width 19 height 19
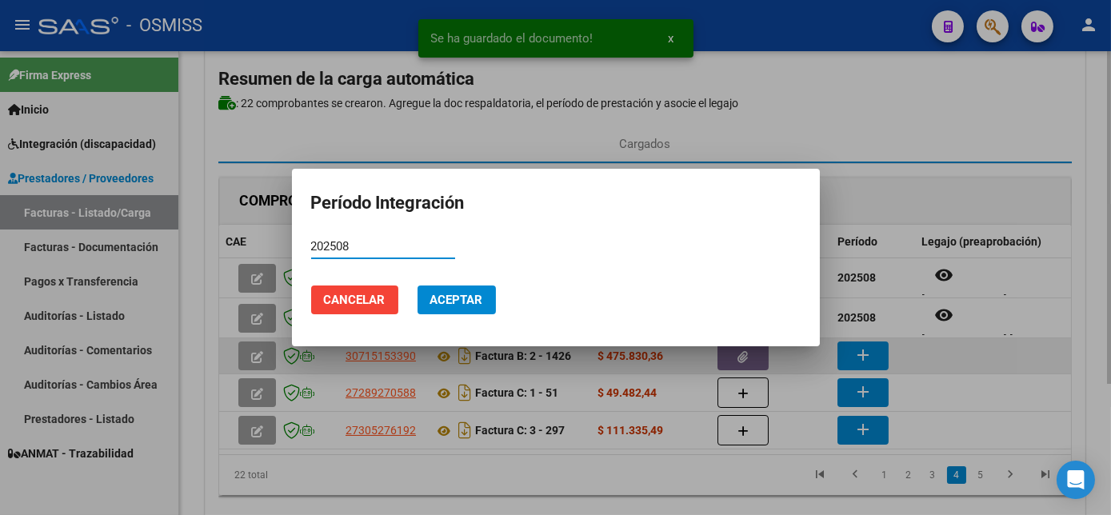
type input "202508"
click at [418, 286] on button "Aceptar" at bounding box center [457, 300] width 78 height 29
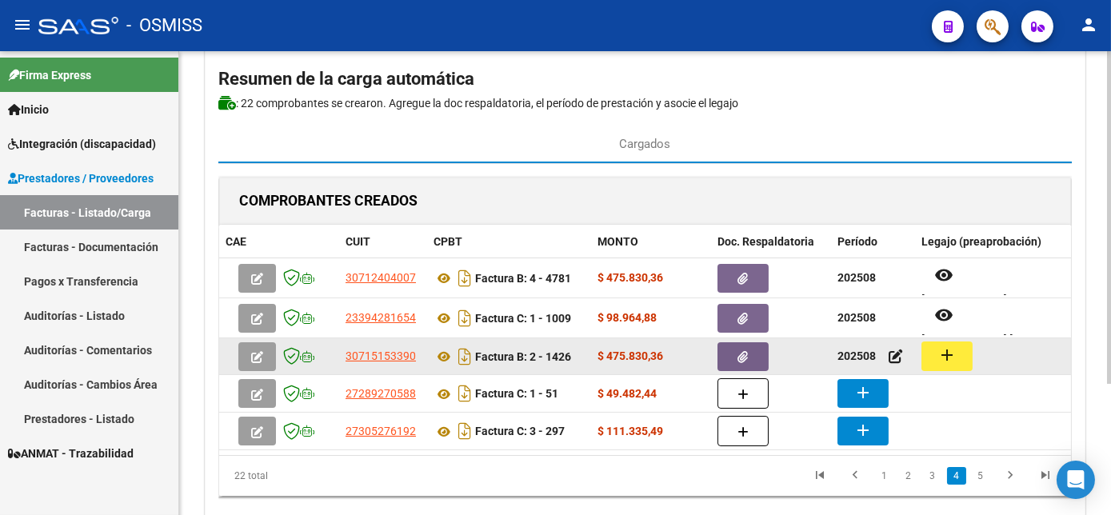
click at [950, 342] on button "add" at bounding box center [947, 357] width 51 height 30
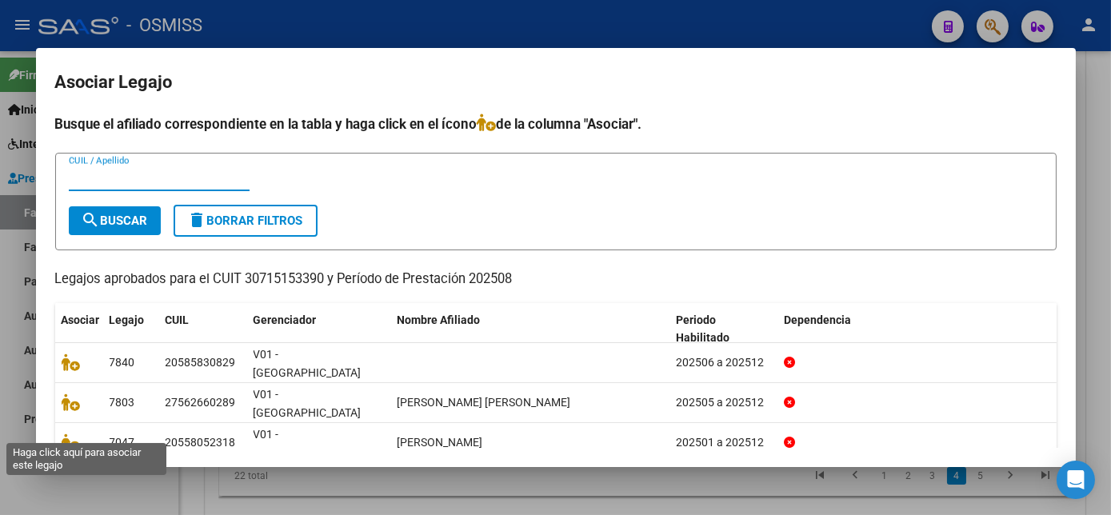
click at [73, 474] on icon at bounding box center [71, 483] width 19 height 18
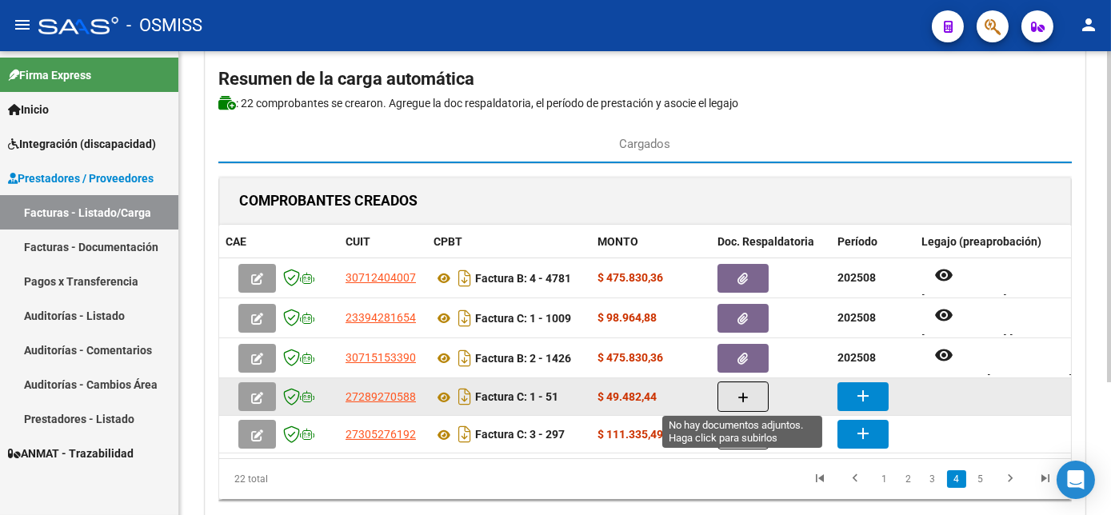
click at [736, 397] on button "button" at bounding box center [743, 397] width 51 height 30
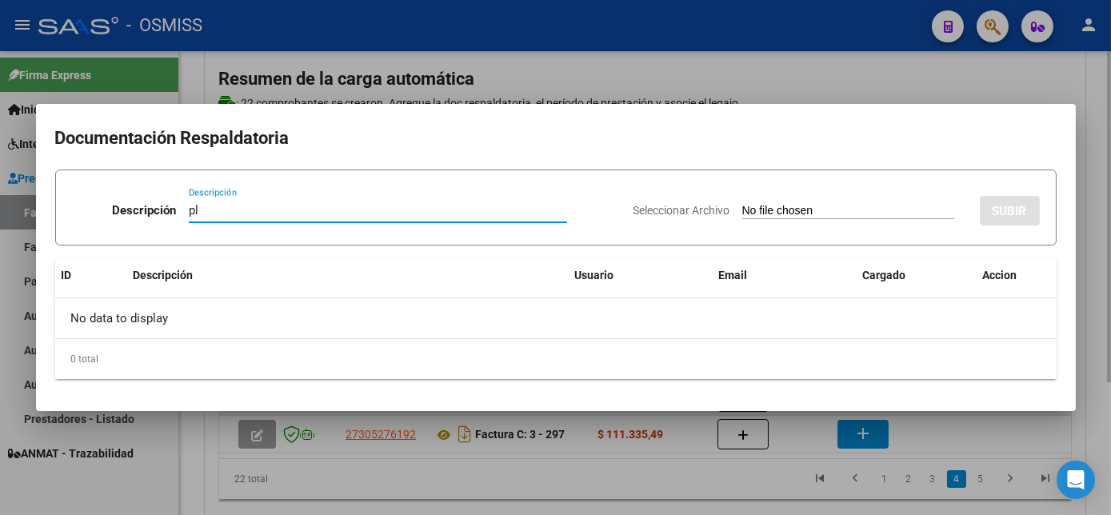
type input "pl"
click at [743, 204] on input "Seleccionar Archivo" at bounding box center [849, 211] width 212 height 15
type input "C:\fakepath\51 [PERSON_NAME]pdf"
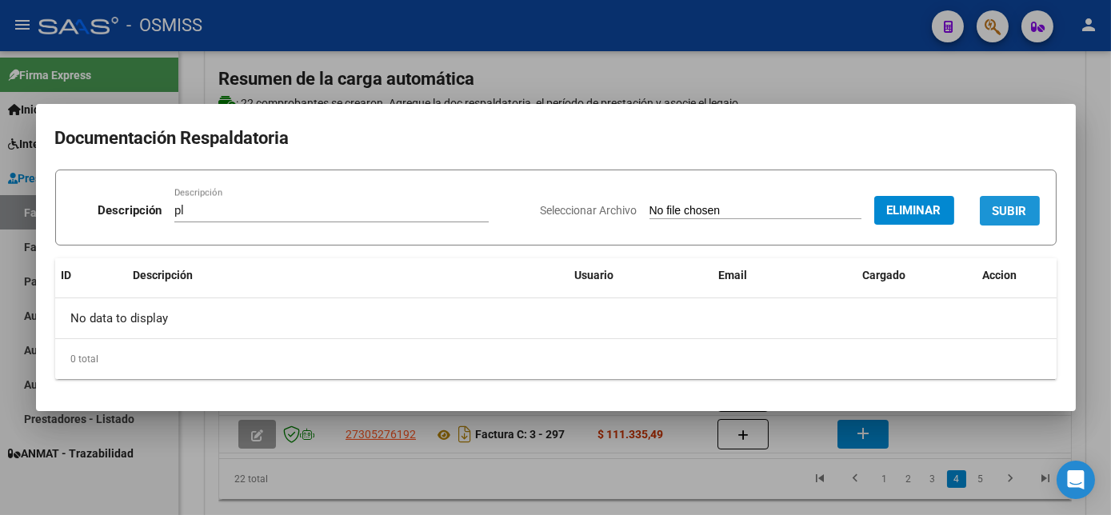
click at [1031, 208] on button "SUBIR" at bounding box center [1010, 211] width 60 height 30
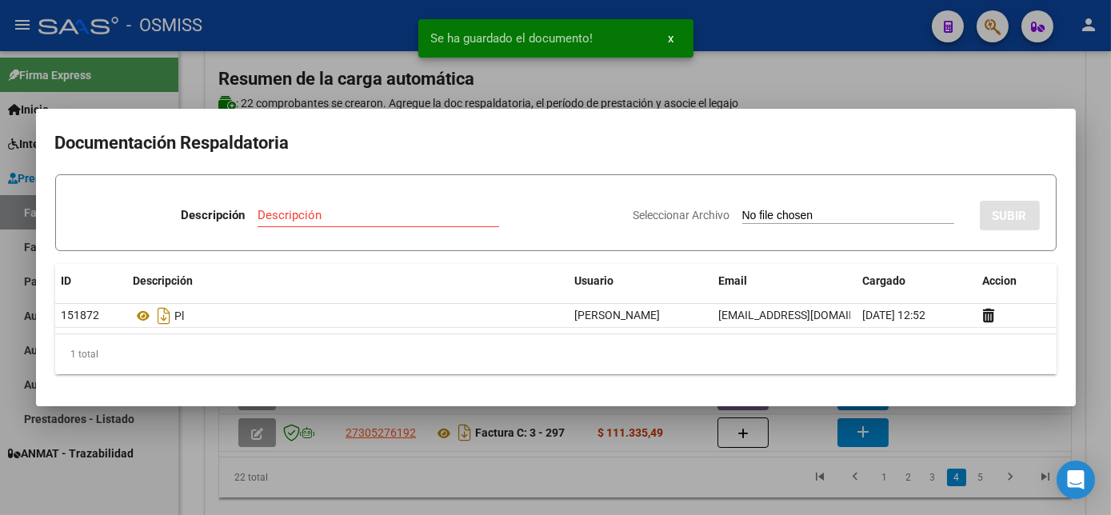
click at [920, 438] on div at bounding box center [555, 257] width 1111 height 515
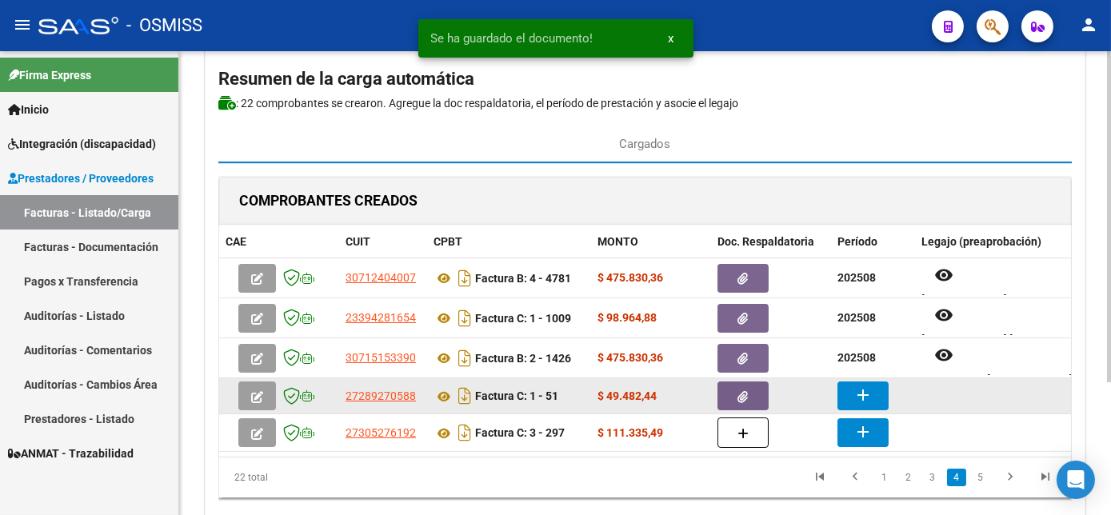
click at [861, 396] on mat-icon "add" at bounding box center [863, 395] width 19 height 19
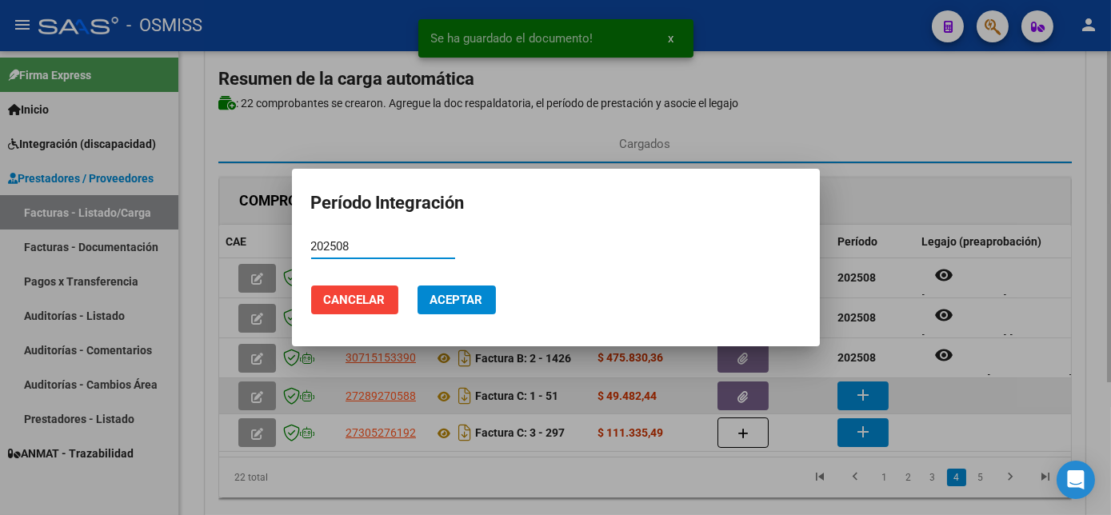
type input "202508"
click at [418, 286] on button "Aceptar" at bounding box center [457, 300] width 78 height 29
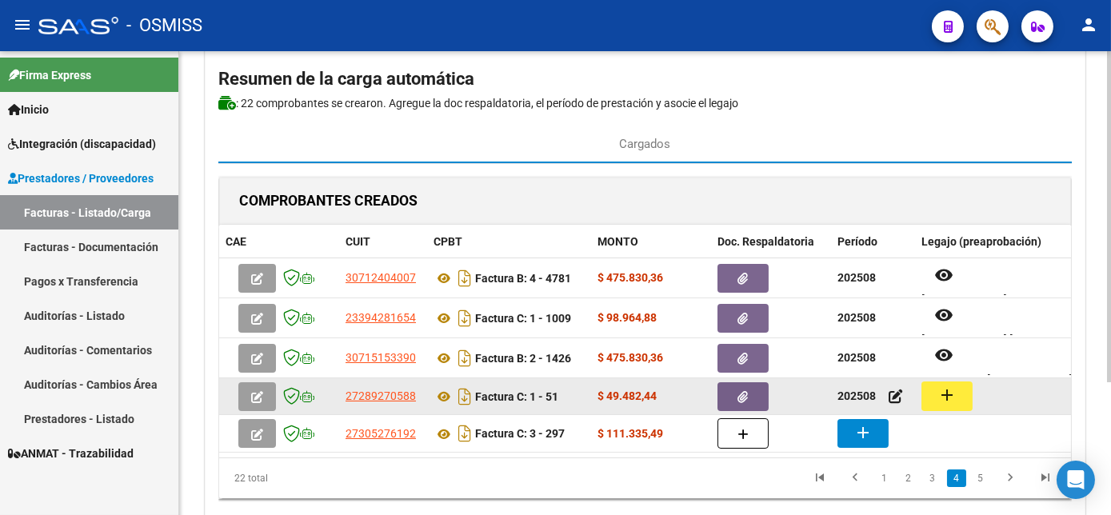
click at [943, 396] on mat-icon "add" at bounding box center [947, 395] width 19 height 19
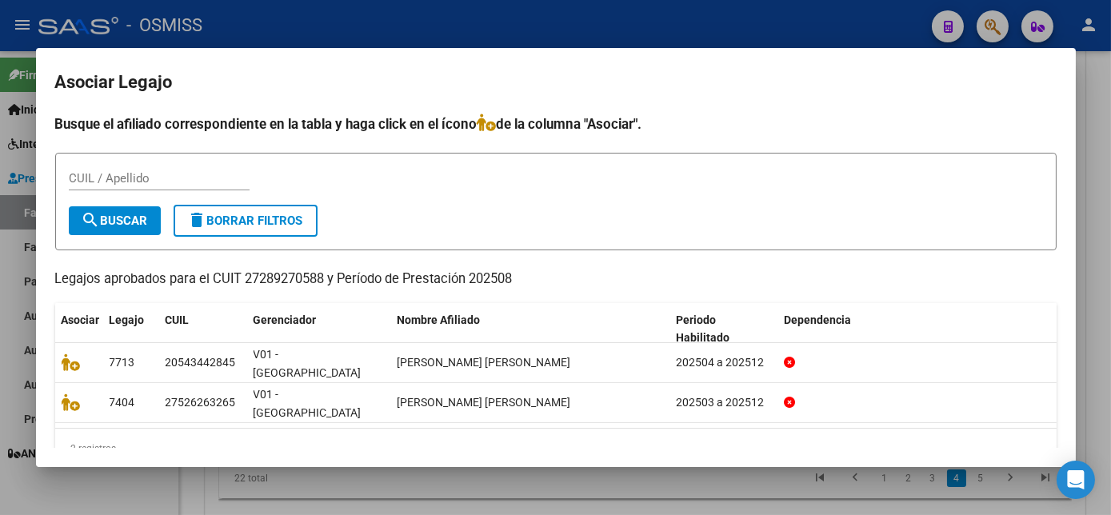
click at [1095, 202] on div at bounding box center [555, 257] width 1111 height 515
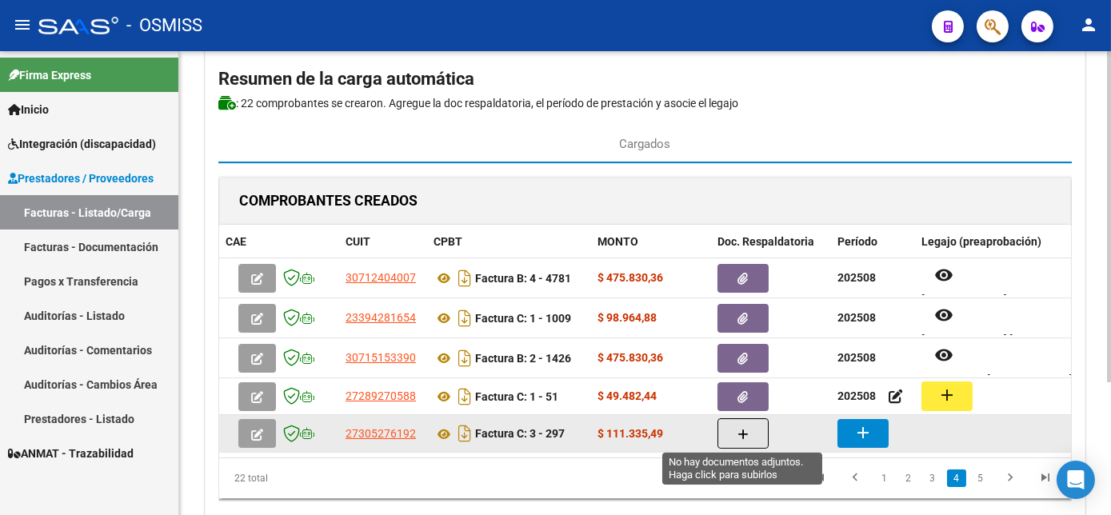
click at [734, 433] on button "button" at bounding box center [743, 433] width 51 height 30
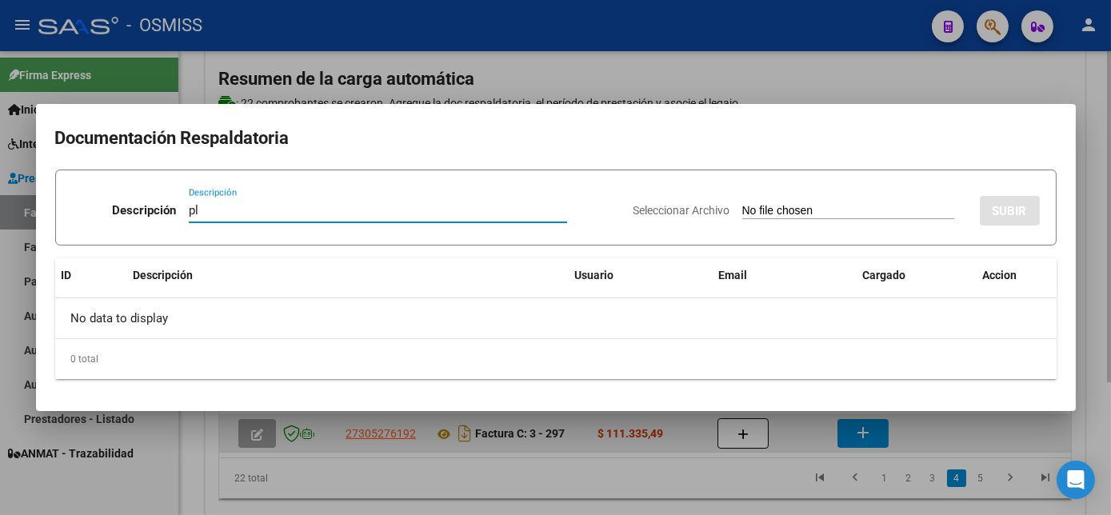
type input "pl"
click at [743, 204] on input "Seleccionar Archivo" at bounding box center [849, 211] width 212 height 15
type input "C:\fakepath\297 [PERSON_NAME]pdf"
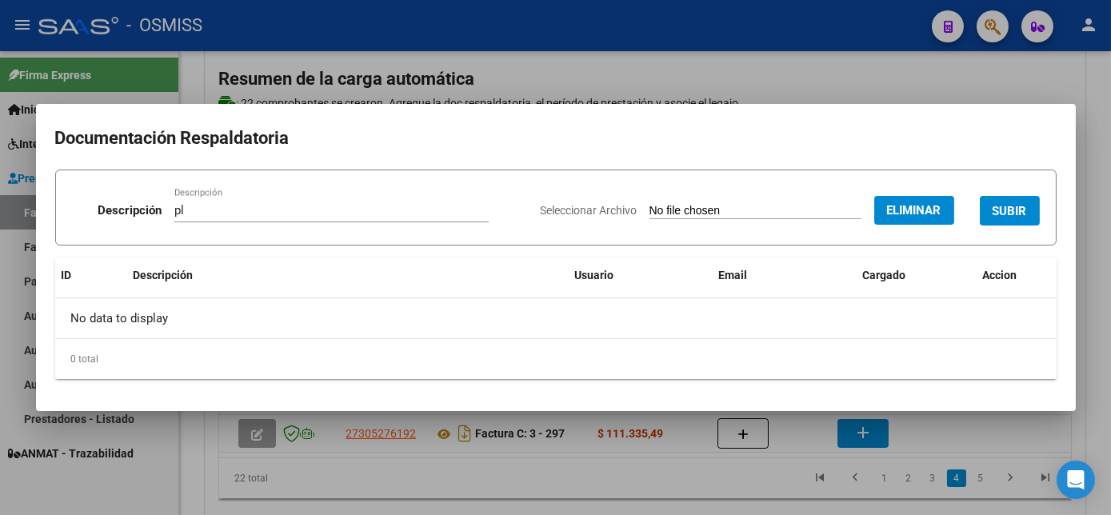
click at [1022, 213] on span "SUBIR" at bounding box center [1010, 211] width 34 height 14
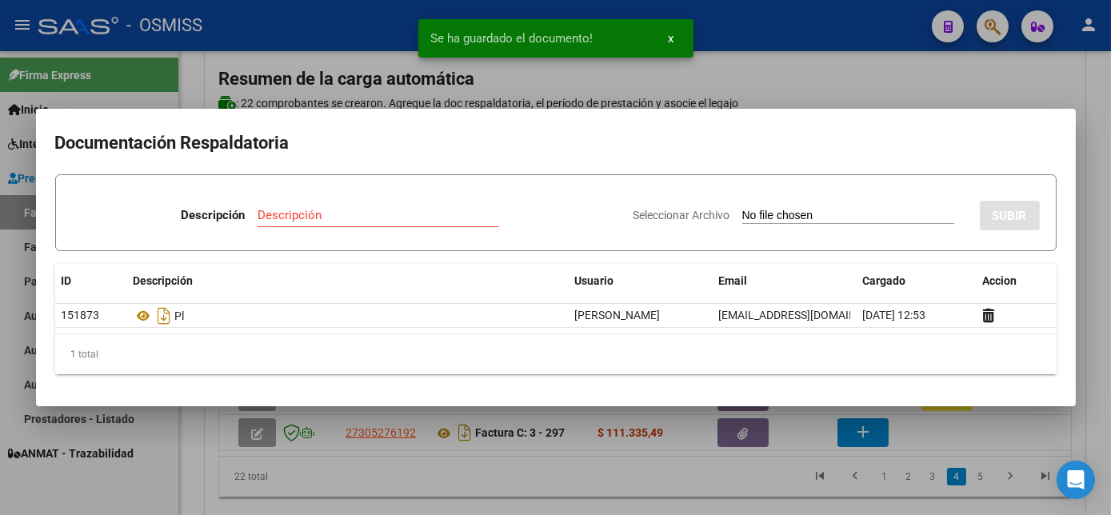
click at [923, 442] on div at bounding box center [555, 257] width 1111 height 515
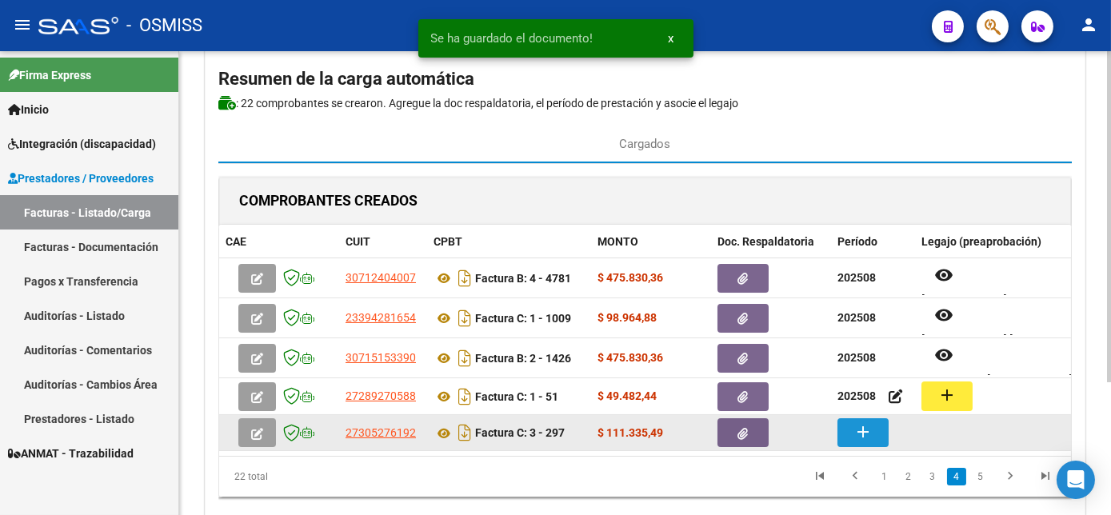
click at [863, 434] on mat-icon "add" at bounding box center [863, 431] width 19 height 19
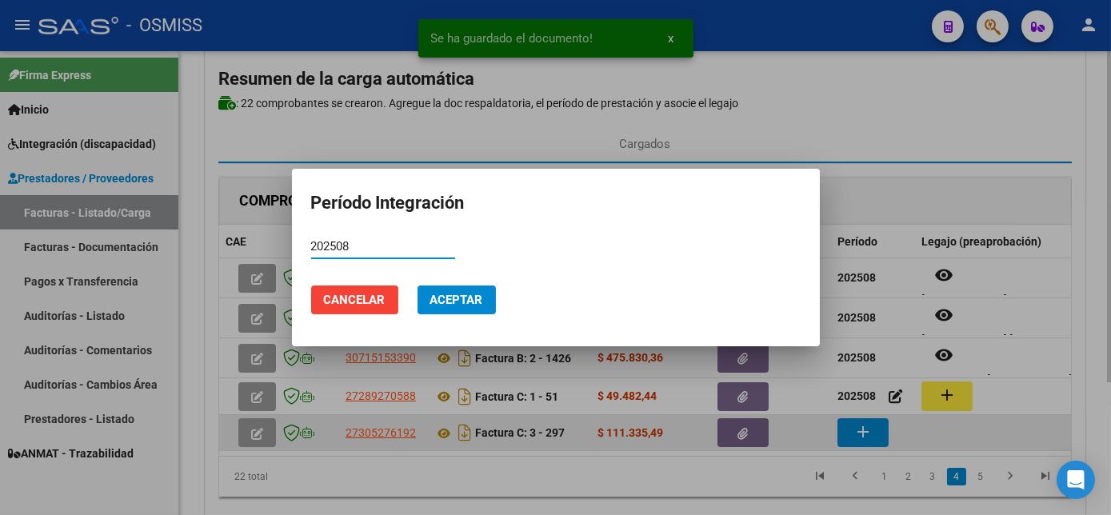
type input "202508"
click at [418, 286] on button "Aceptar" at bounding box center [457, 300] width 78 height 29
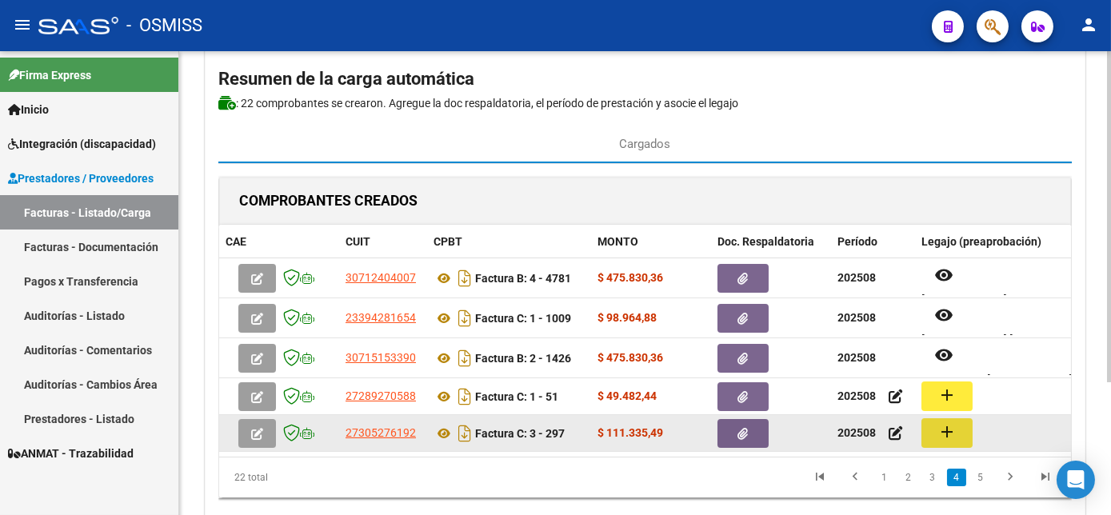
click at [966, 437] on button "add" at bounding box center [947, 433] width 51 height 30
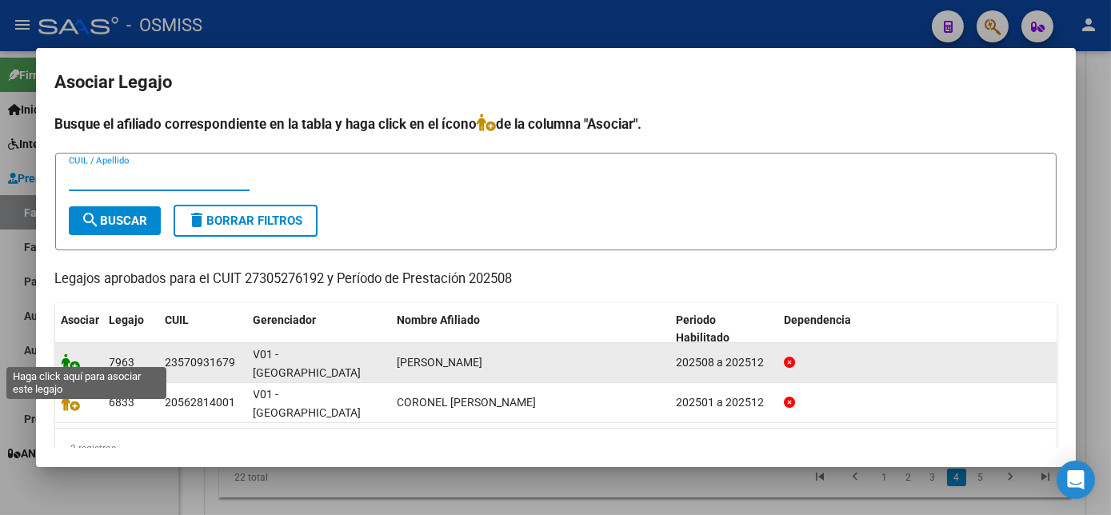
click at [68, 354] on icon at bounding box center [71, 363] width 19 height 18
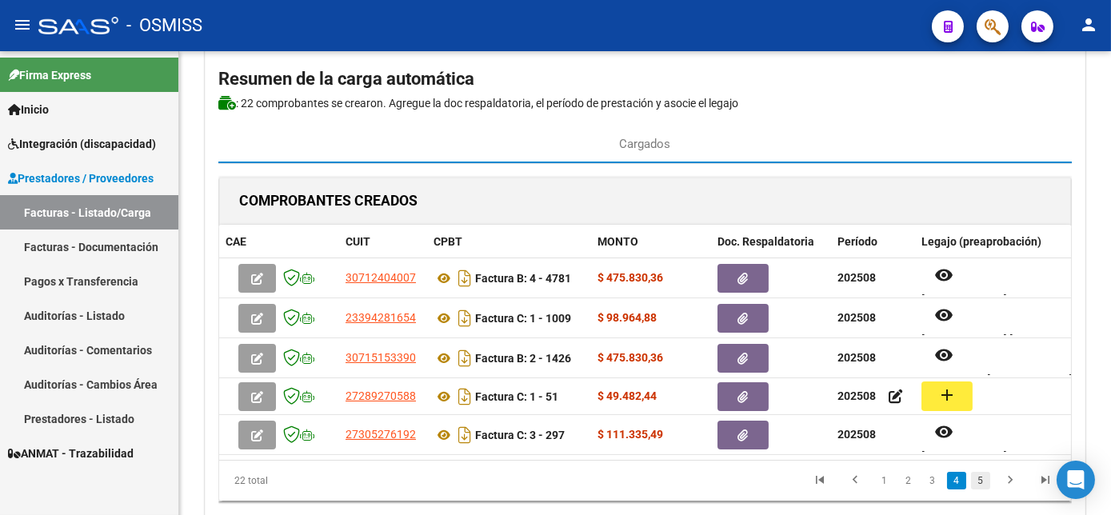
click at [980, 490] on link "5" at bounding box center [980, 481] width 19 height 18
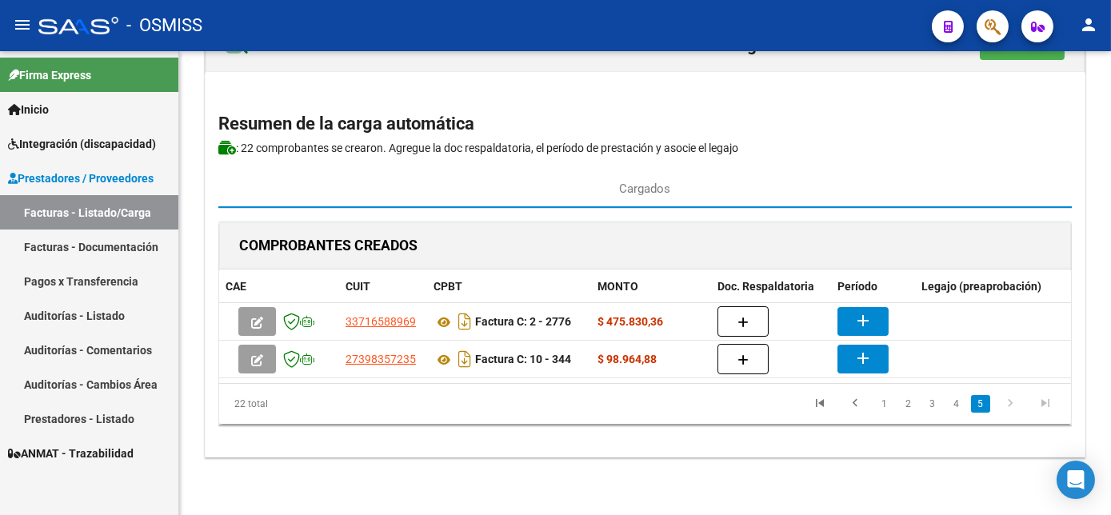
scroll to position [66, 0]
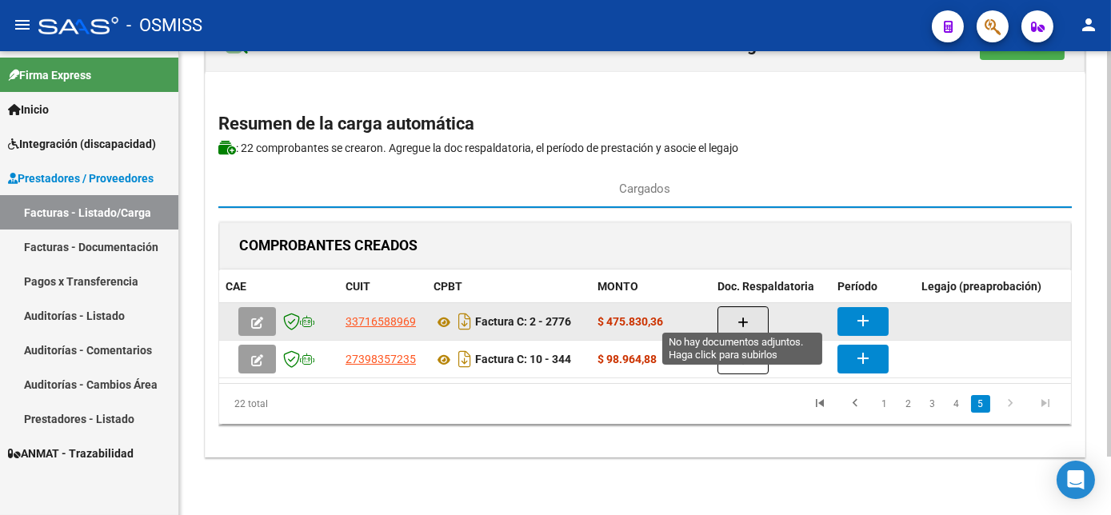
click at [747, 317] on icon "button" at bounding box center [743, 323] width 11 height 12
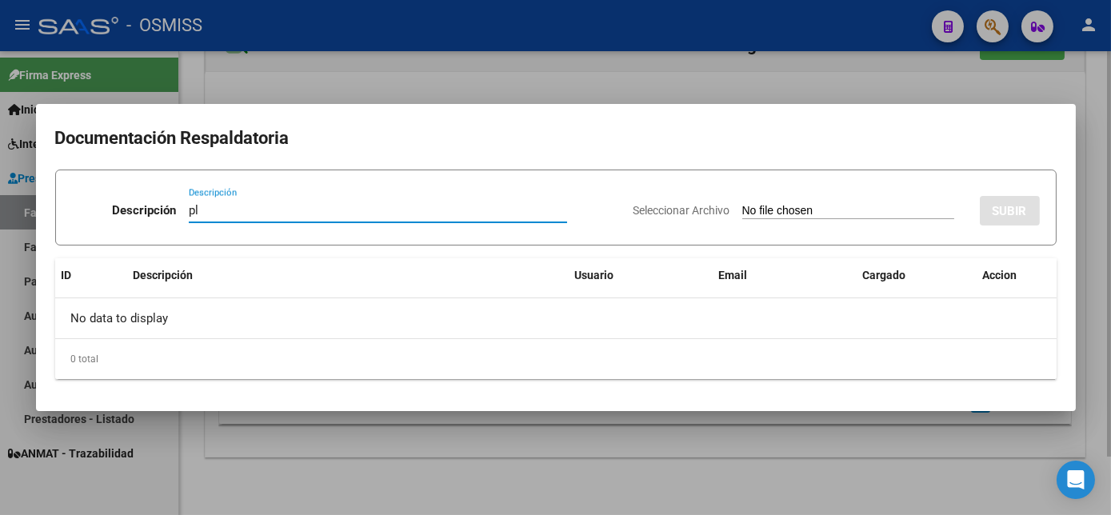
type input "pl"
click at [743, 204] on input "Seleccionar Archivo" at bounding box center [849, 211] width 212 height 15
type input "C:\fakepath\2776 MEZAL.pdf"
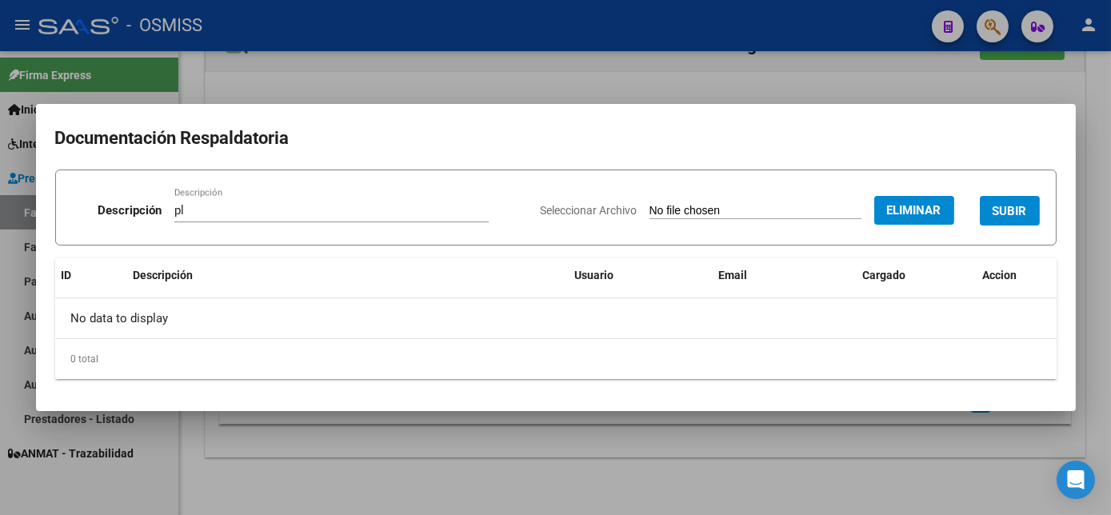
click at [1011, 206] on span "SUBIR" at bounding box center [1010, 211] width 34 height 14
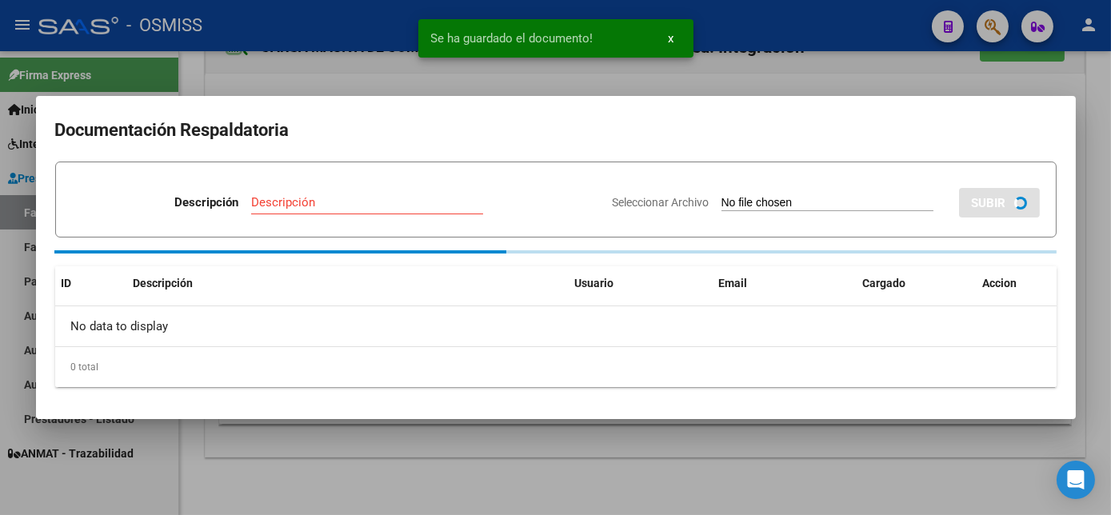
scroll to position [66, 0]
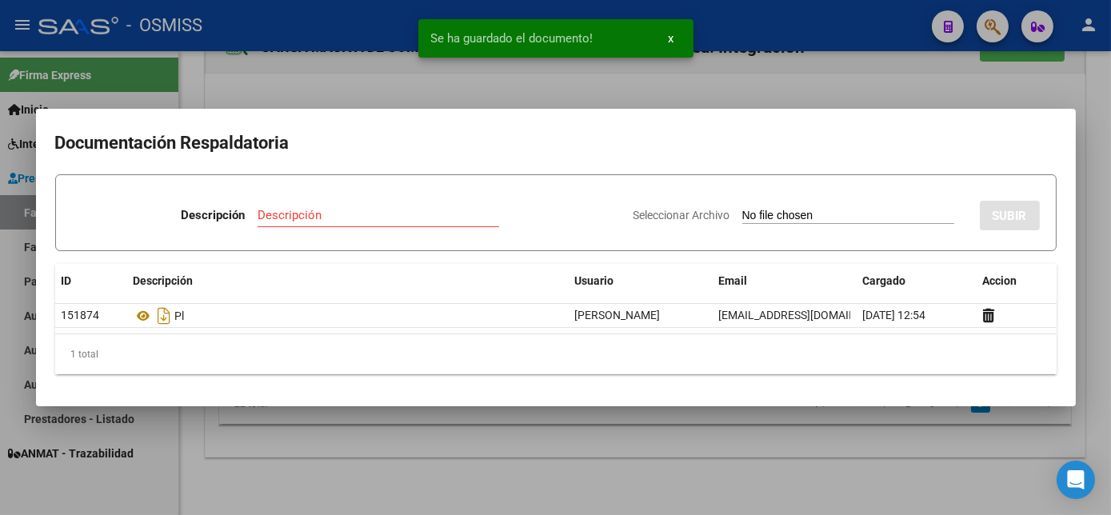
click at [885, 378] on mat-dialog-content "Documentación Respaldatoria Descripción Descripción Seleccionar Archivo SUBIR I…" at bounding box center [556, 257] width 1040 height 258
click at [843, 463] on div at bounding box center [555, 257] width 1111 height 515
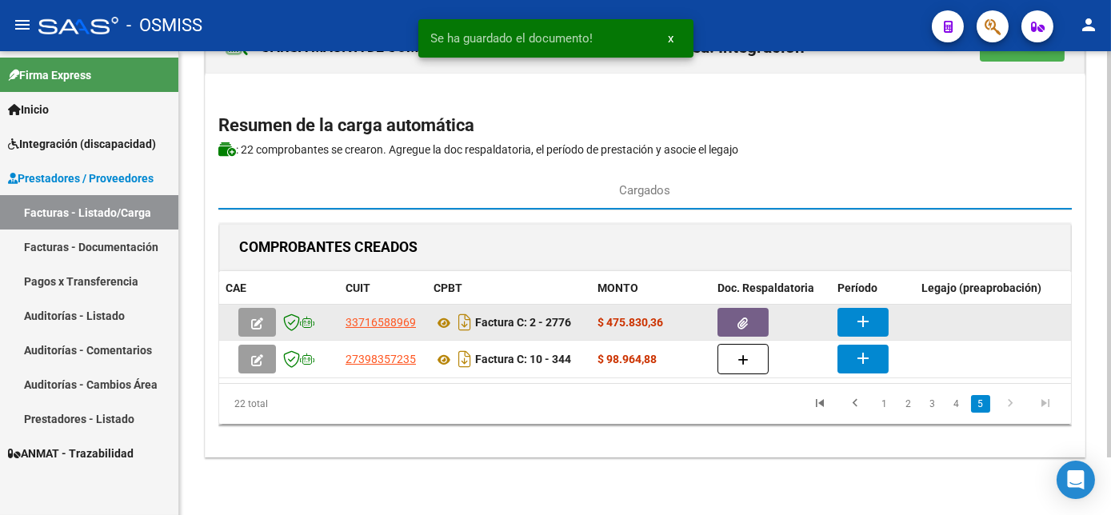
click at [851, 308] on button "add" at bounding box center [863, 322] width 51 height 29
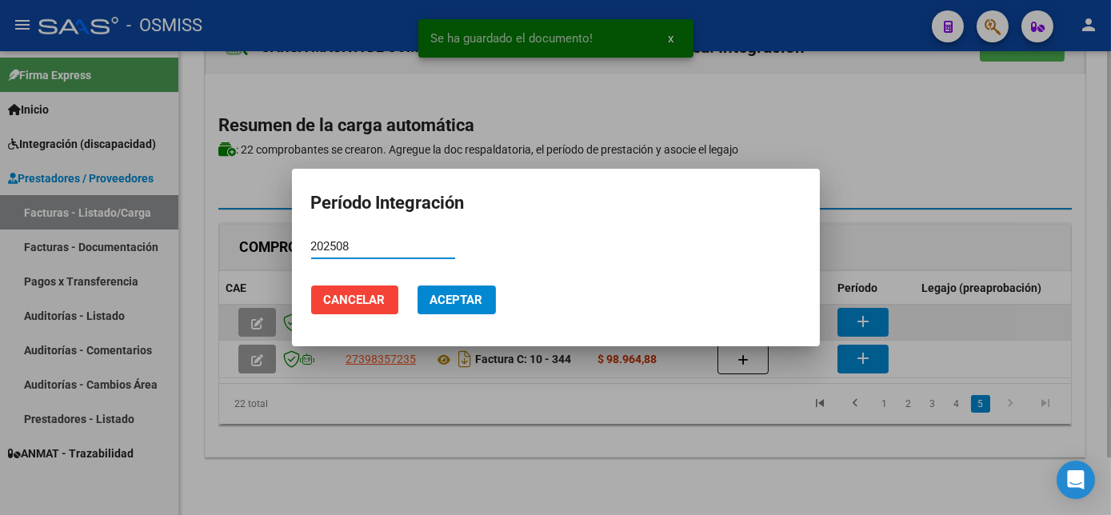
type input "202508"
click at [418, 286] on button "Aceptar" at bounding box center [457, 300] width 78 height 29
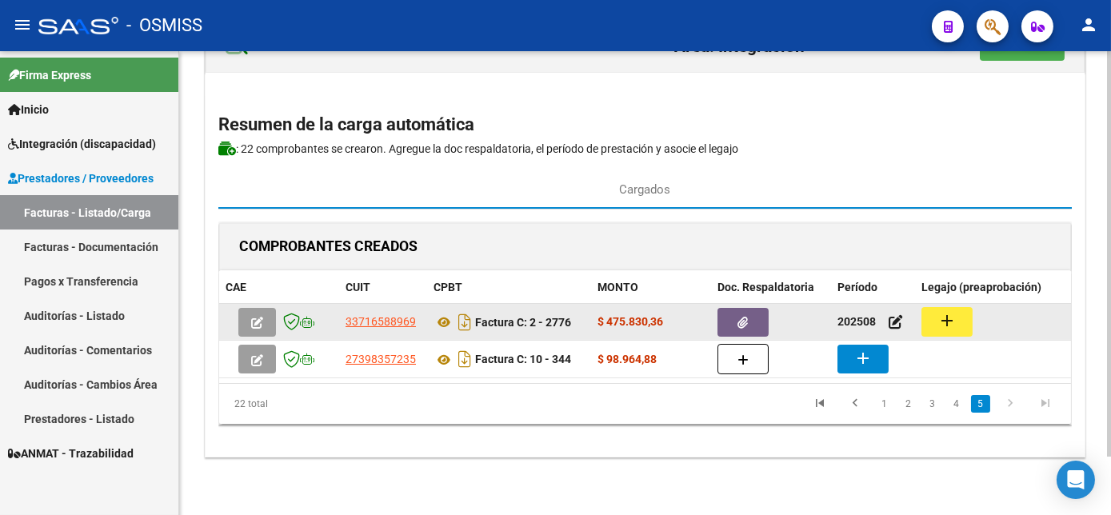
click at [962, 311] on button "add" at bounding box center [947, 322] width 51 height 30
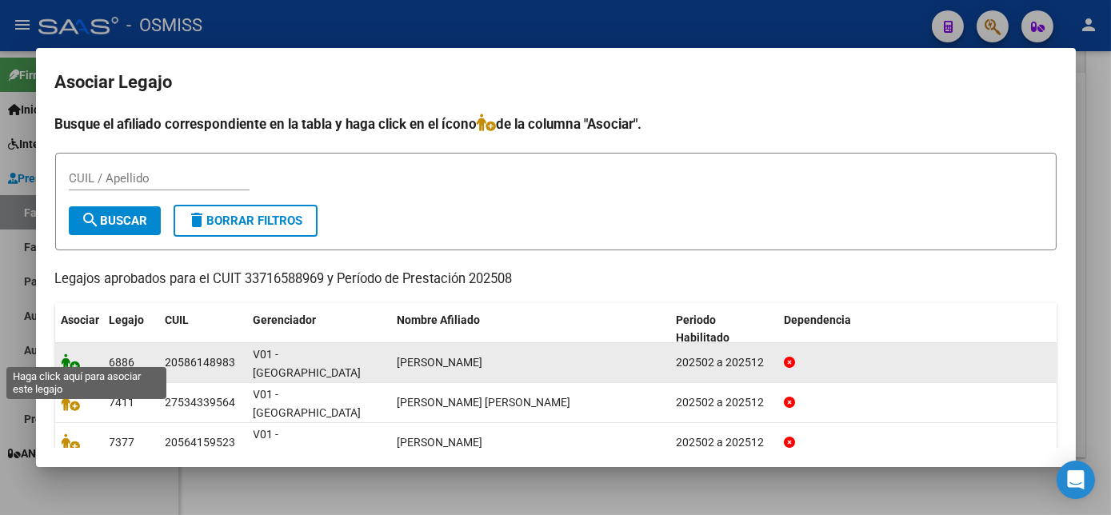
click at [70, 354] on icon at bounding box center [71, 363] width 19 height 18
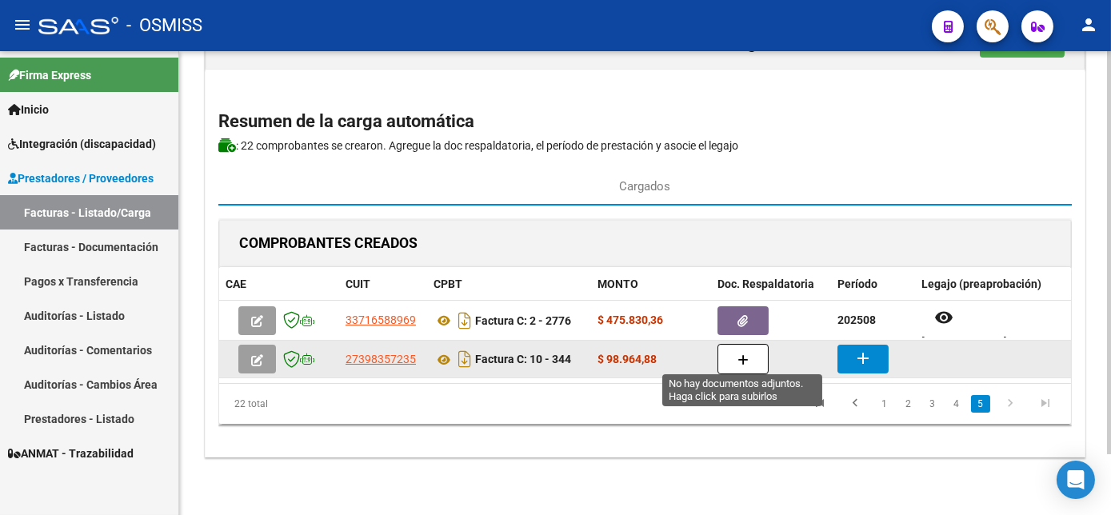
click at [747, 354] on icon "button" at bounding box center [743, 360] width 11 height 12
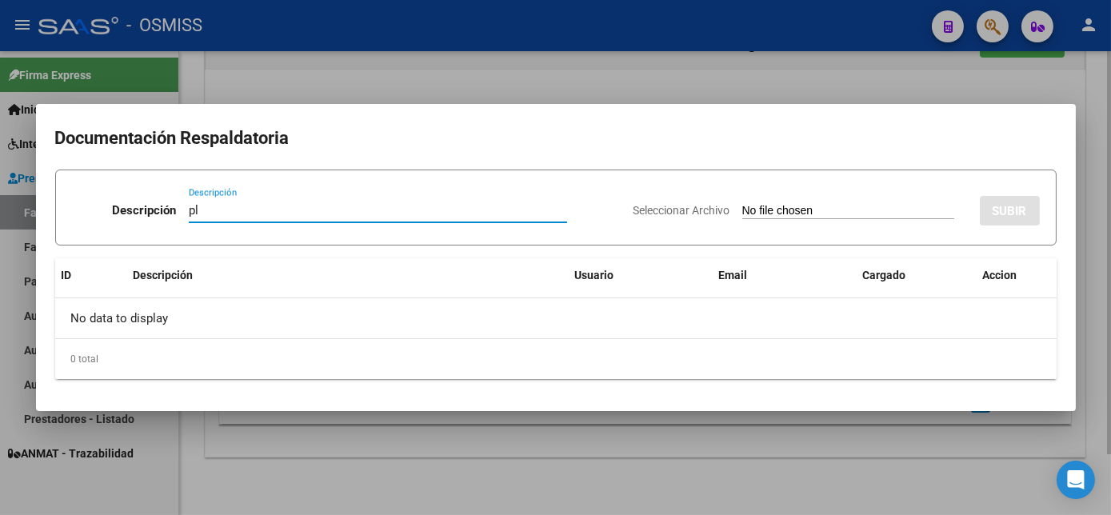
type input "pl"
click at [743, 204] on input "Seleccionar Archivo" at bounding box center [849, 211] width 212 height 15
type input "C:\fakepath\344 [PERSON_NAME].pdf"
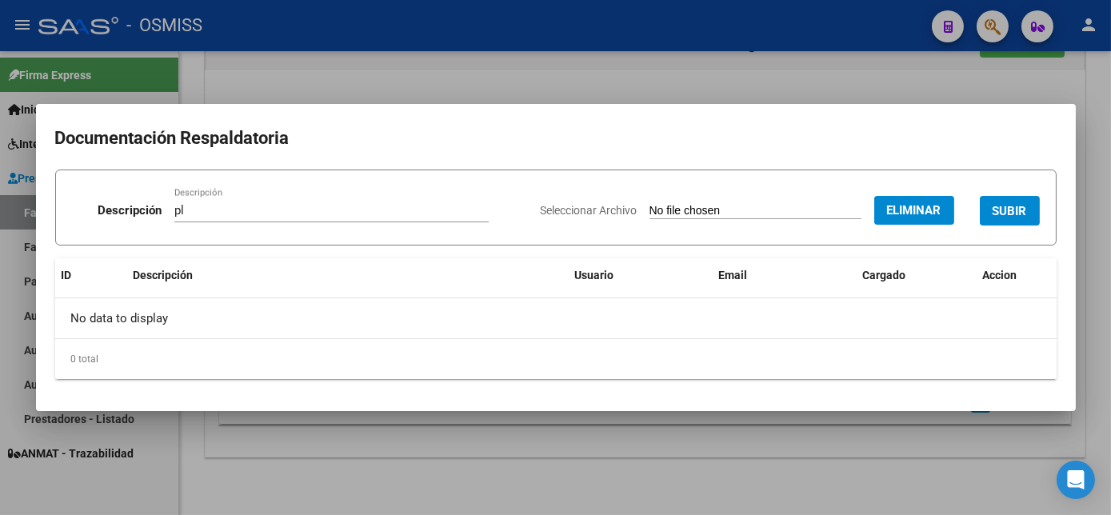
click at [1022, 208] on span "SUBIR" at bounding box center [1010, 211] width 34 height 14
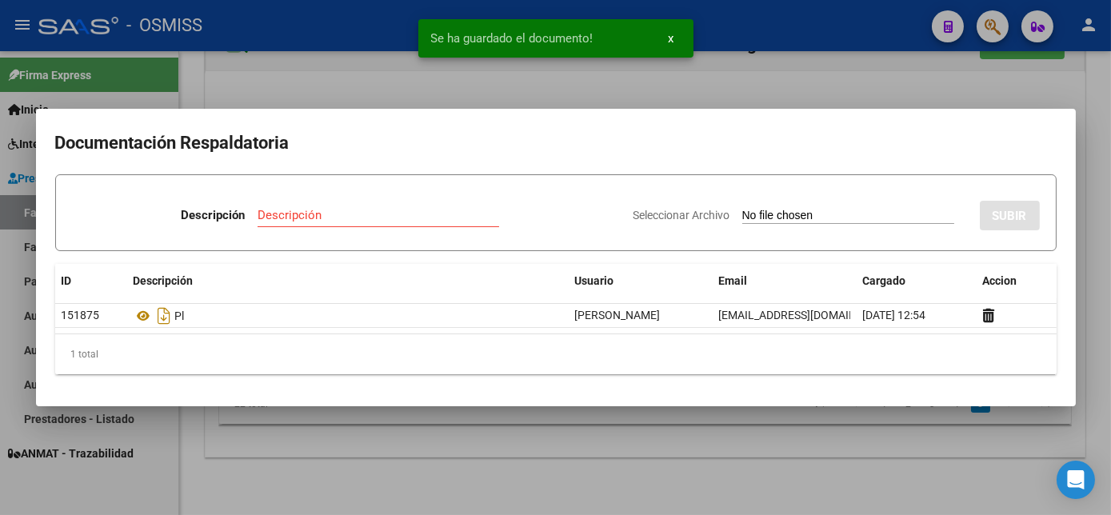
click at [804, 468] on div at bounding box center [555, 257] width 1111 height 515
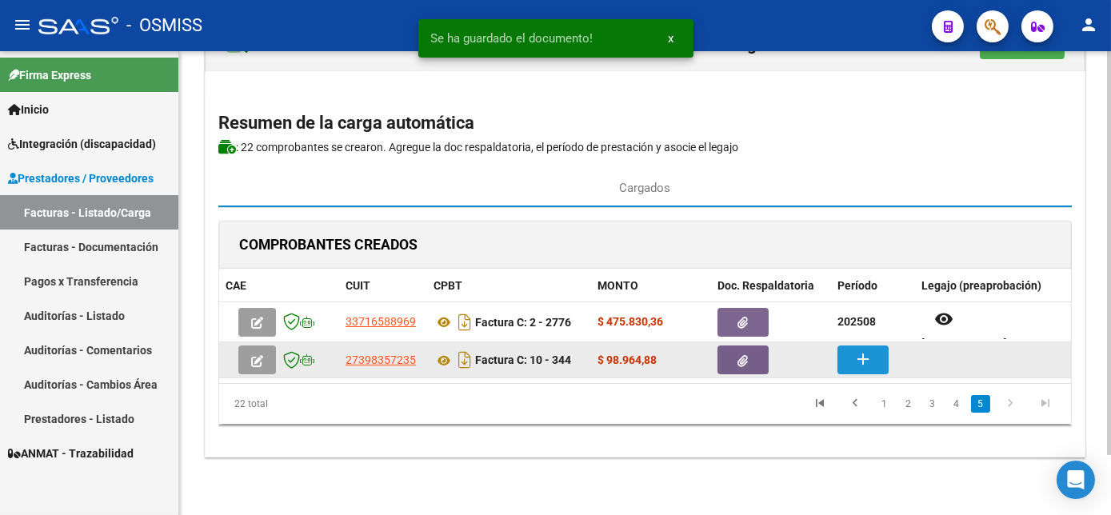
click at [872, 350] on mat-icon "add" at bounding box center [863, 359] width 19 height 19
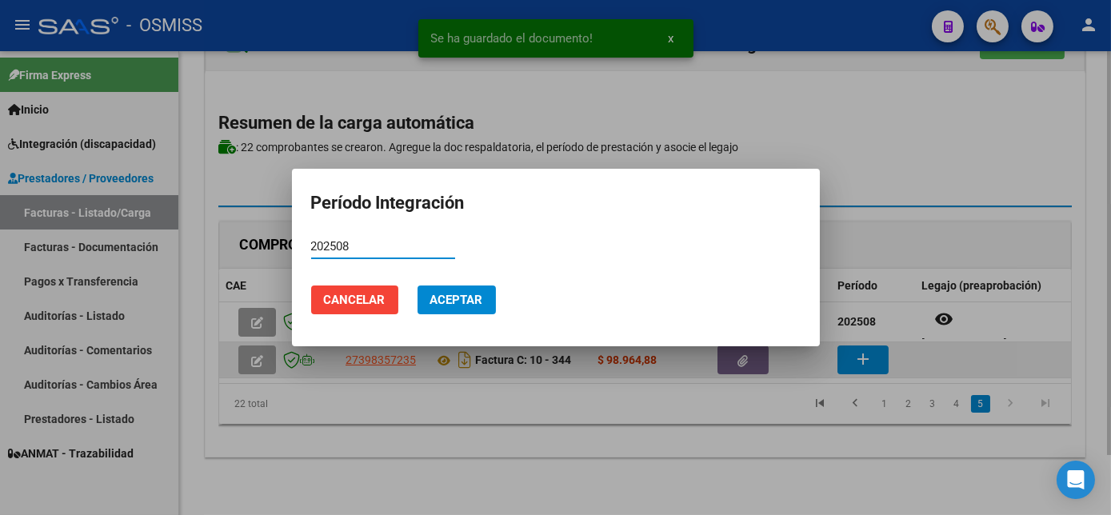
type input "202508"
click at [311, 286] on button "Cancelar" at bounding box center [354, 300] width 87 height 29
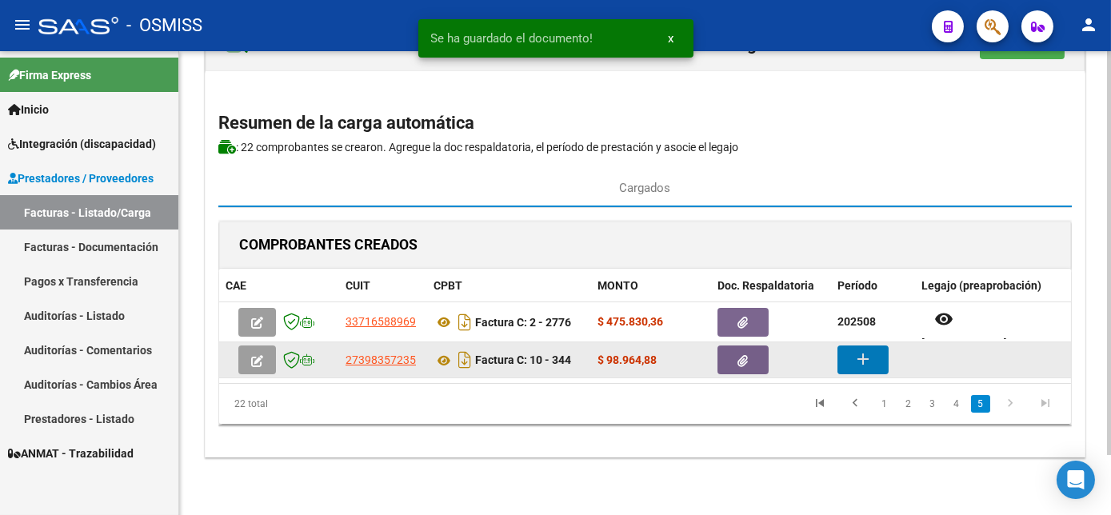
click at [838, 346] on button "add" at bounding box center [863, 360] width 51 height 29
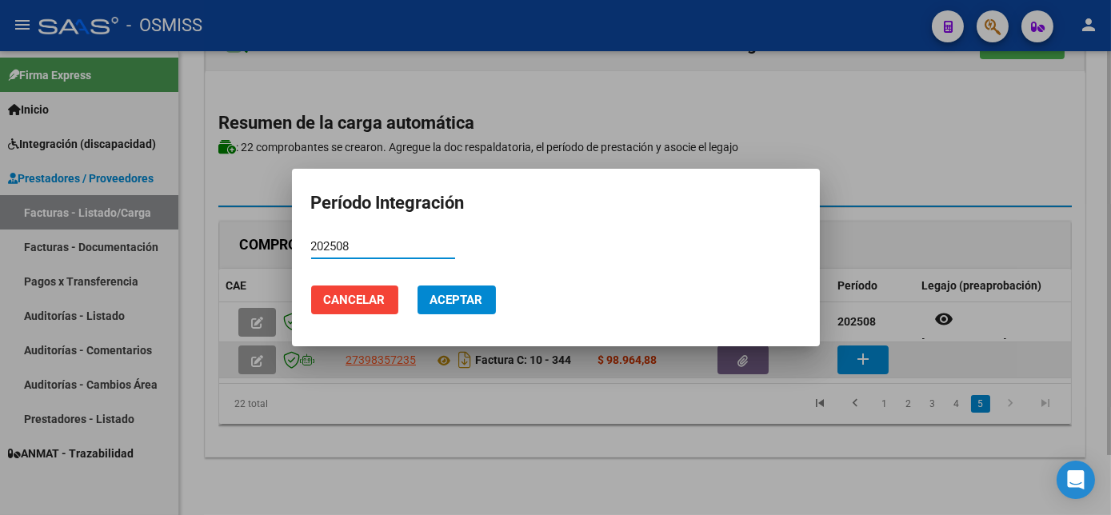
type input "202508"
click at [418, 286] on button "Aceptar" at bounding box center [457, 300] width 78 height 29
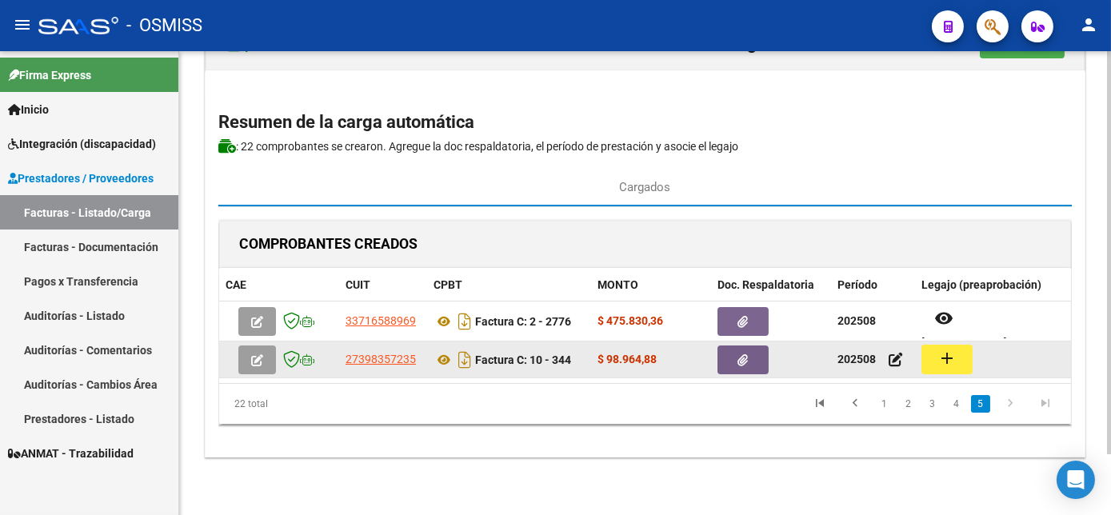
click at [945, 350] on mat-icon "add" at bounding box center [947, 358] width 19 height 19
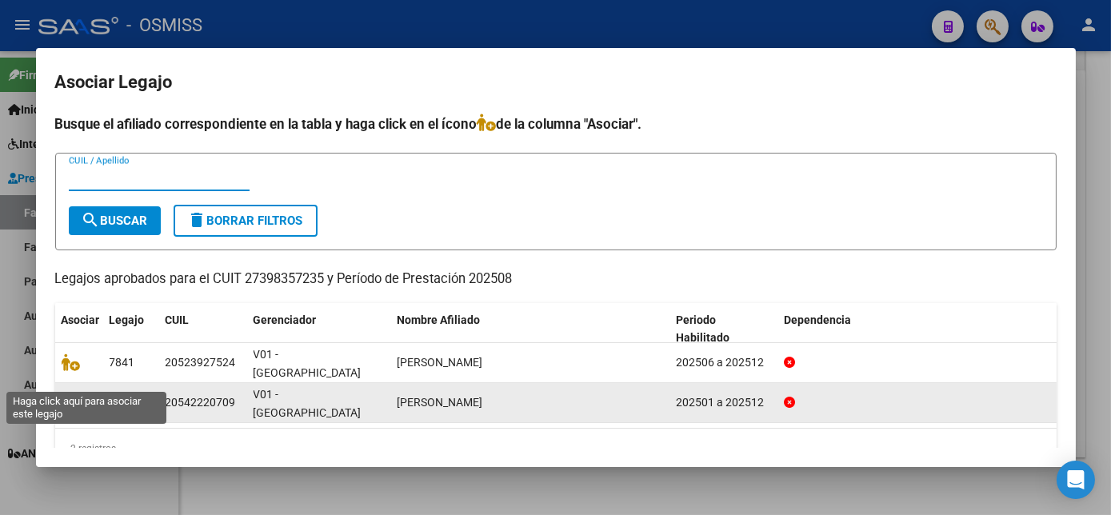
click at [72, 394] on icon at bounding box center [71, 403] width 19 height 18
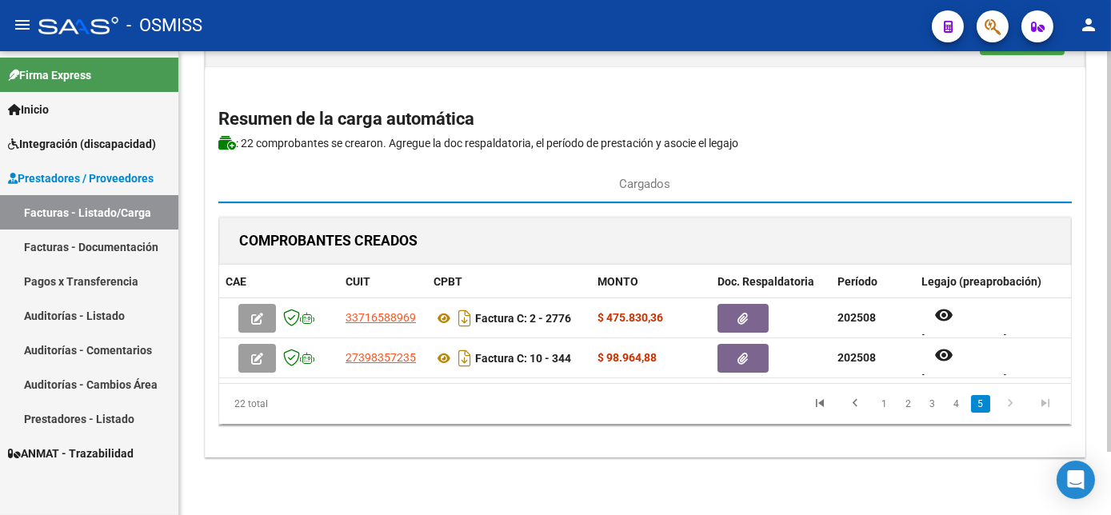
drag, startPoint x: 1107, startPoint y: 378, endPoint x: 1108, endPoint y: 334, distance: 44.0
click at [1108, 334] on div "CARGA MASIVA DE COMPROBANTES Area: Integración Finalizar Resumen de la carga au…" at bounding box center [647, 251] width 936 height 527
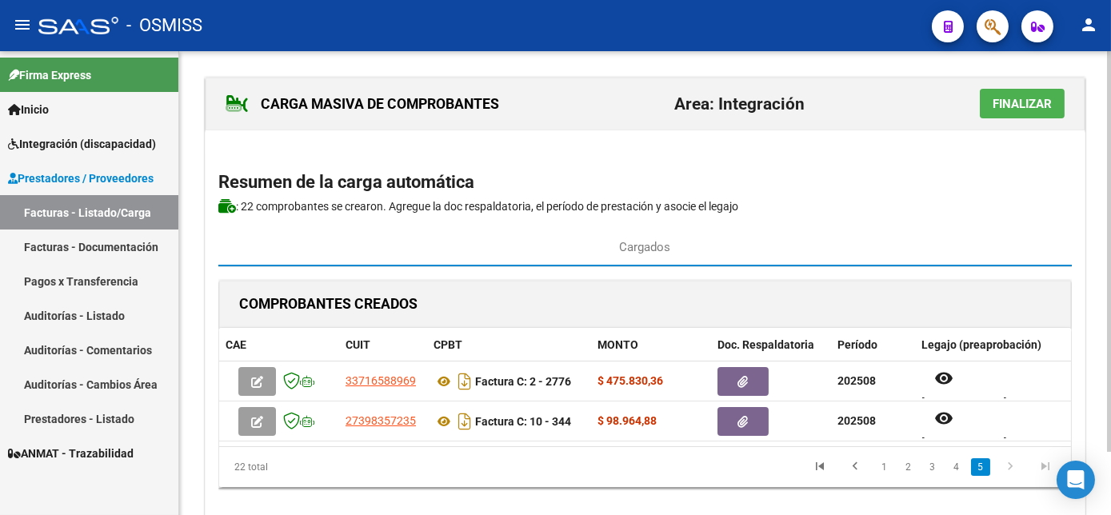
click at [1097, 100] on div "CARGA MASIVA DE COMPROBANTES Area: Integración Finalizar Resumen de la carga au…" at bounding box center [647, 314] width 936 height 527
click at [1054, 99] on button "Finalizar" at bounding box center [1022, 104] width 85 height 30
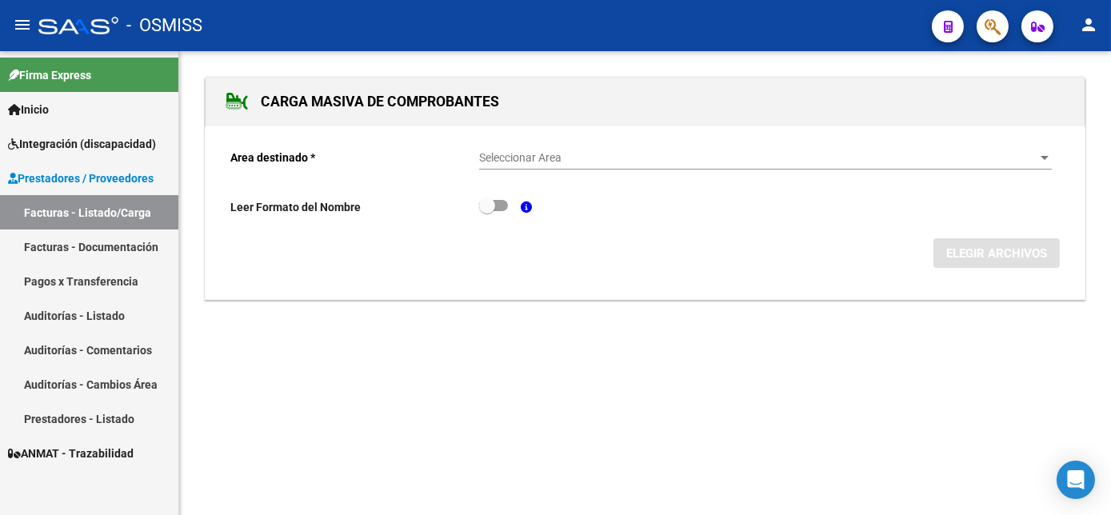
click at [80, 199] on link "Facturas - Listado/Carga" at bounding box center [89, 212] width 178 height 34
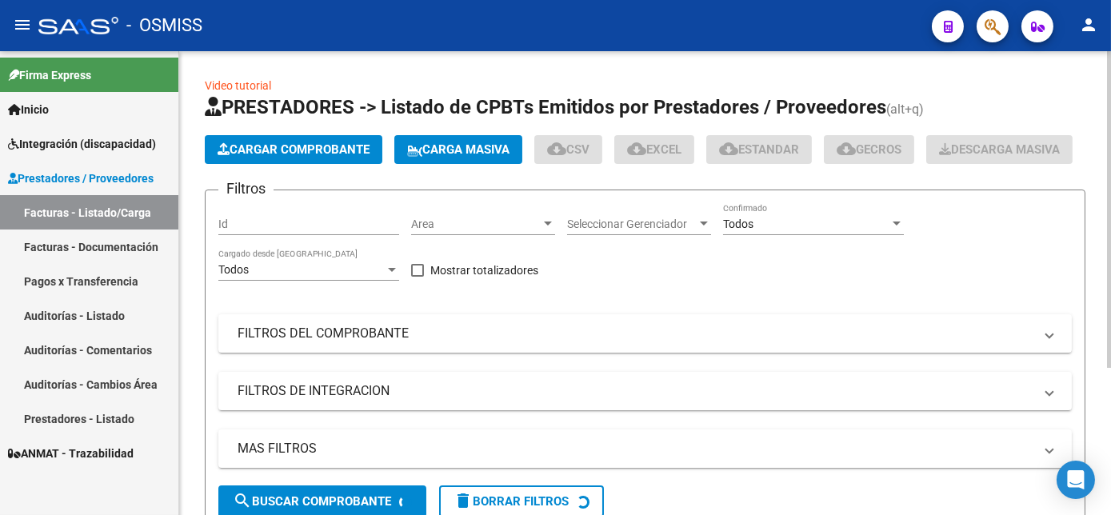
click at [1035, 164] on div "Cargar Comprobante Carga Masiva cloud_download CSV cloud_download EXCEL cloud_d…" at bounding box center [639, 149] width 868 height 29
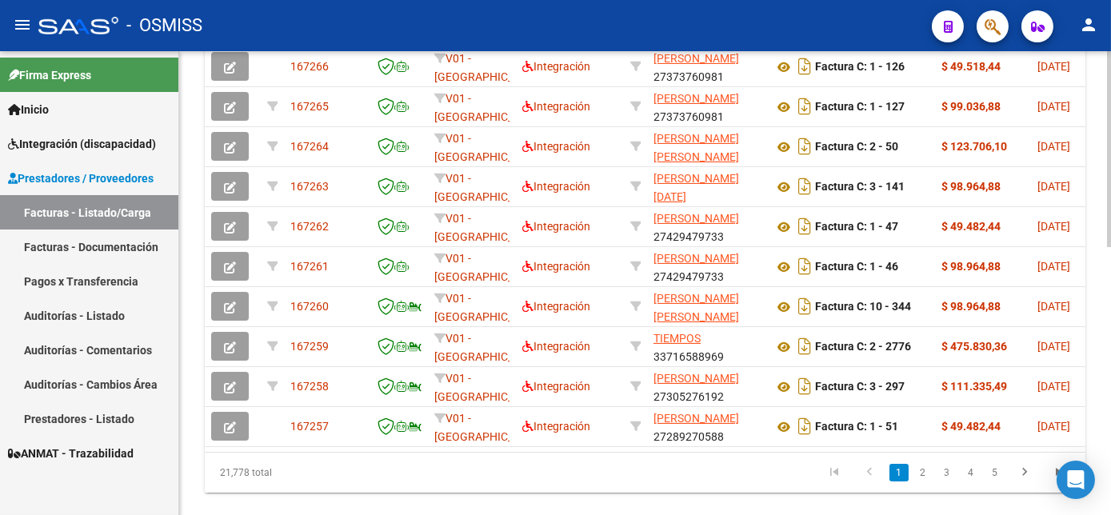
scroll to position [557, 0]
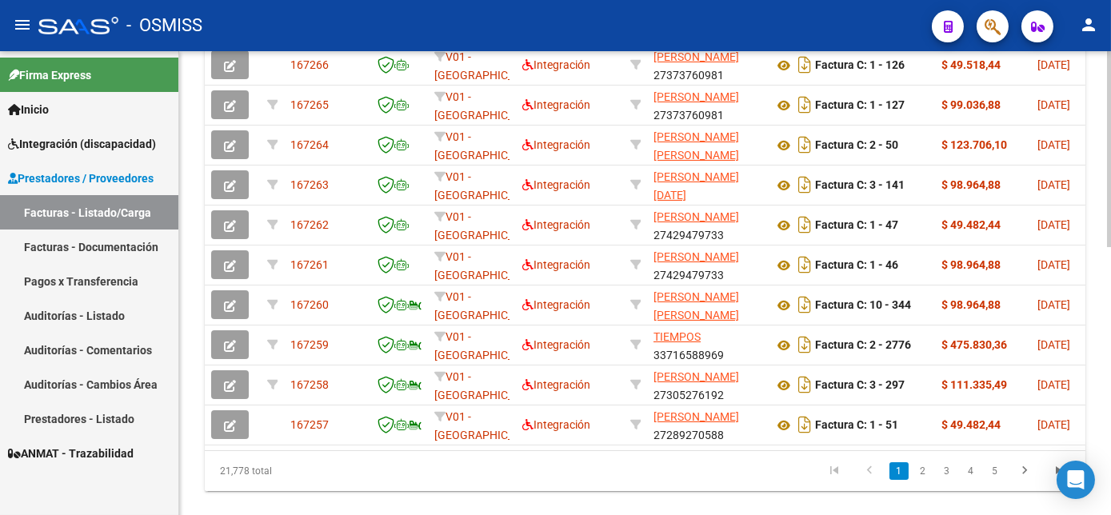
click at [1111, 430] on html "menu - OSMISS person Firma Express Inicio Instructivos Contacto OS Integración …" at bounding box center [555, 257] width 1111 height 515
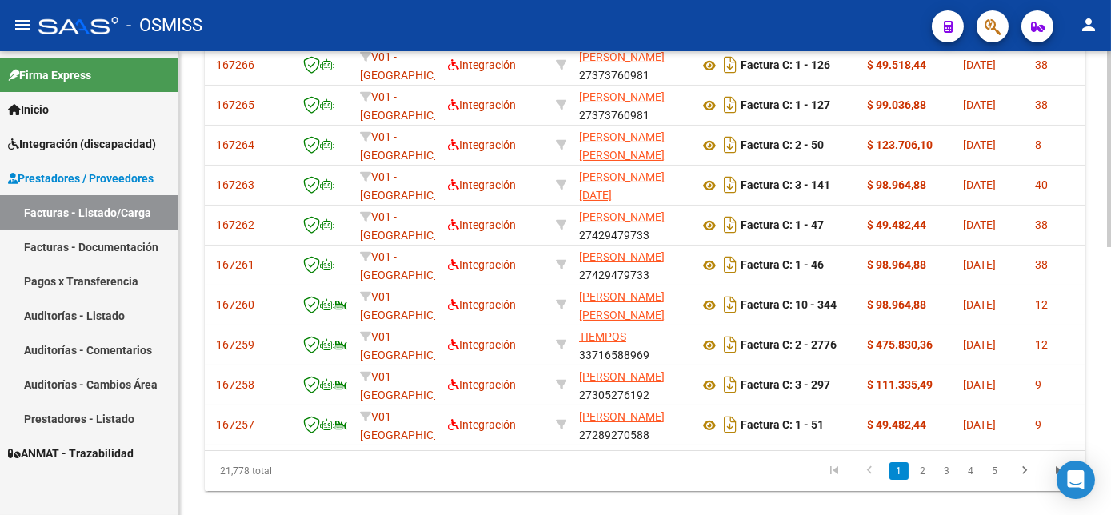
scroll to position [0, 0]
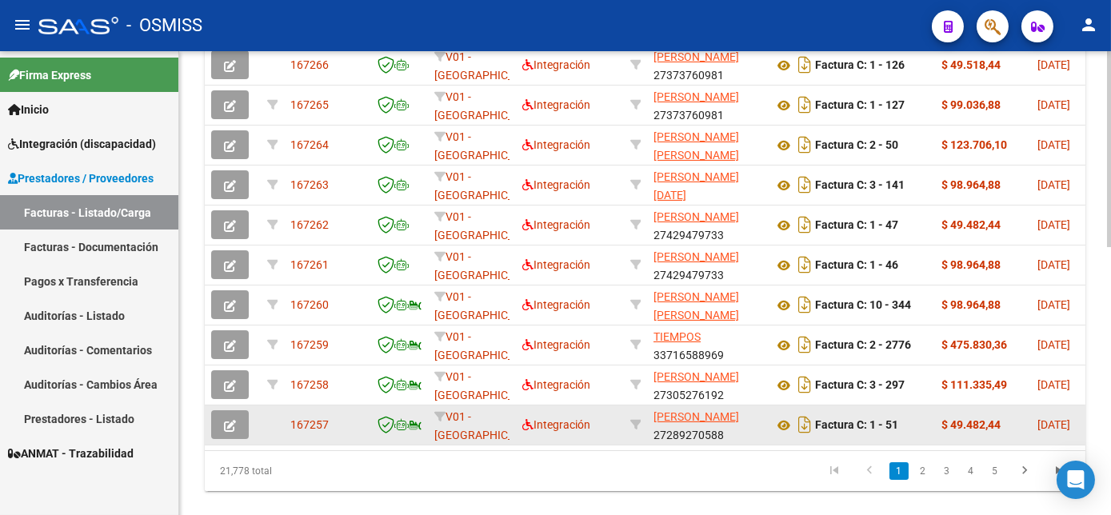
click at [240, 439] on button "button" at bounding box center [230, 424] width 38 height 29
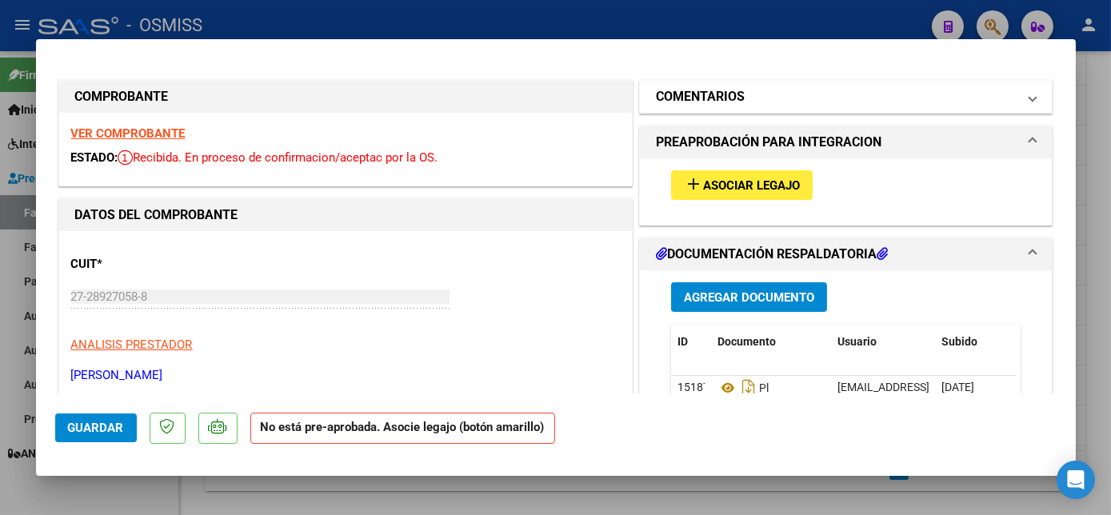
click at [986, 94] on mat-panel-title "COMENTARIOS" at bounding box center [837, 96] width 362 height 19
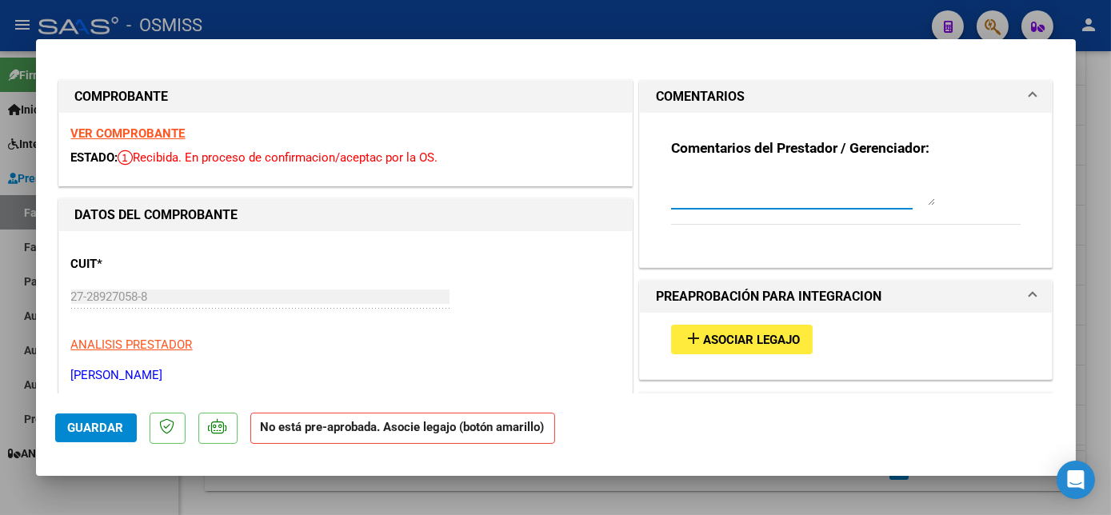
click at [745, 194] on textarea at bounding box center [803, 190] width 264 height 32
type textarea "sin legajo para asociar-cargado 10/09"
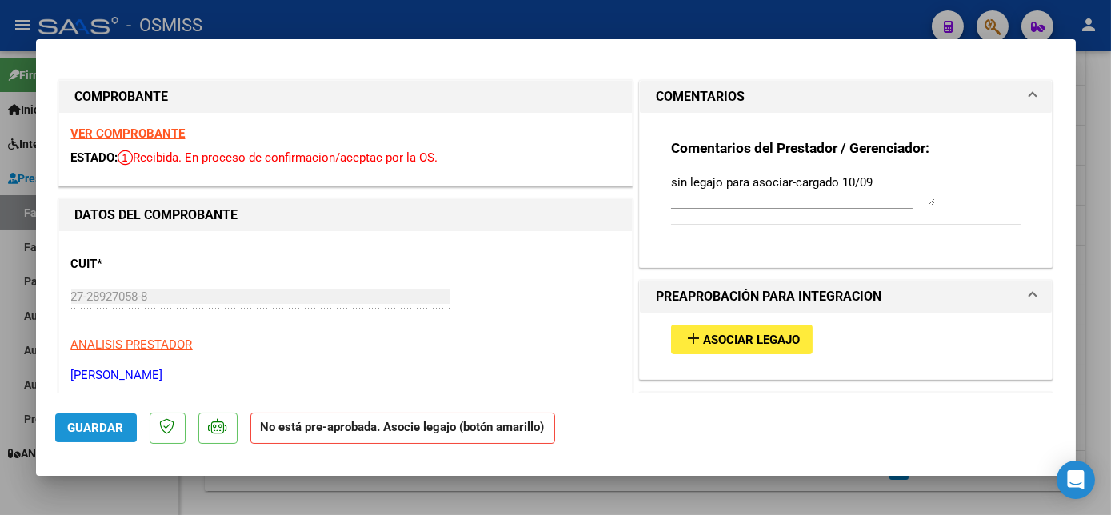
click at [83, 421] on span "Guardar" at bounding box center [96, 428] width 56 height 14
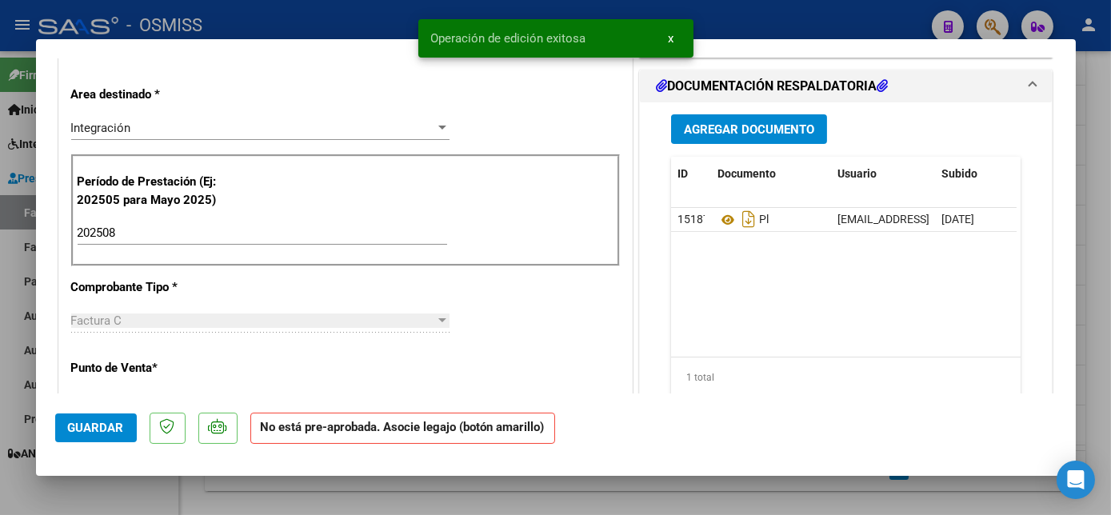
scroll to position [461, 0]
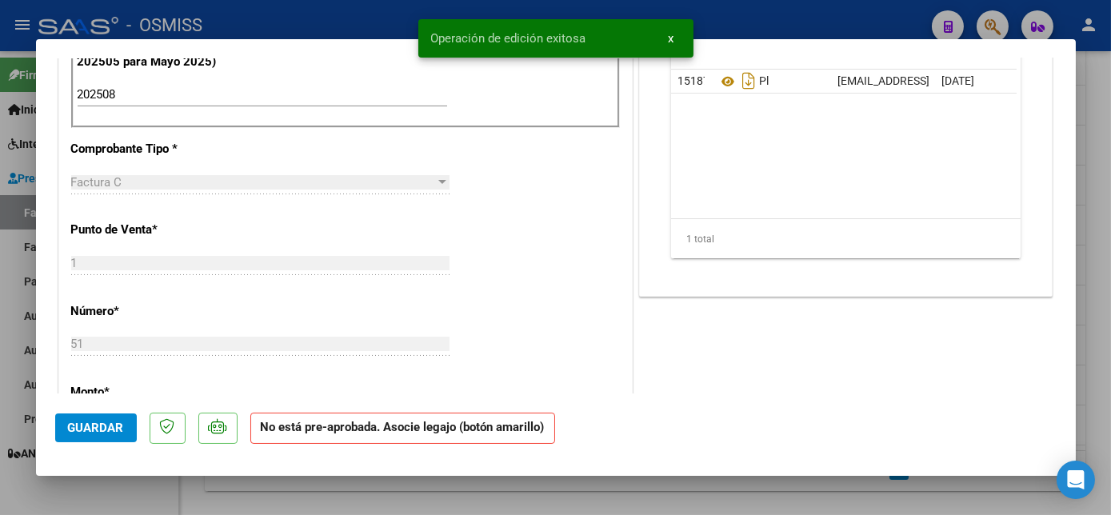
click at [1099, 310] on div at bounding box center [555, 257] width 1111 height 515
type input "$ 0,00"
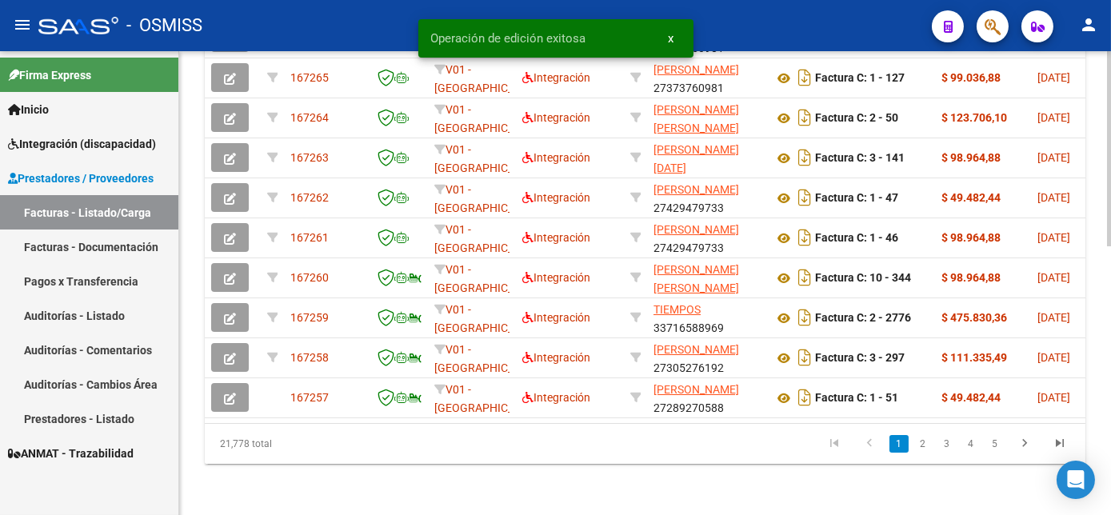
scroll to position [594, 0]
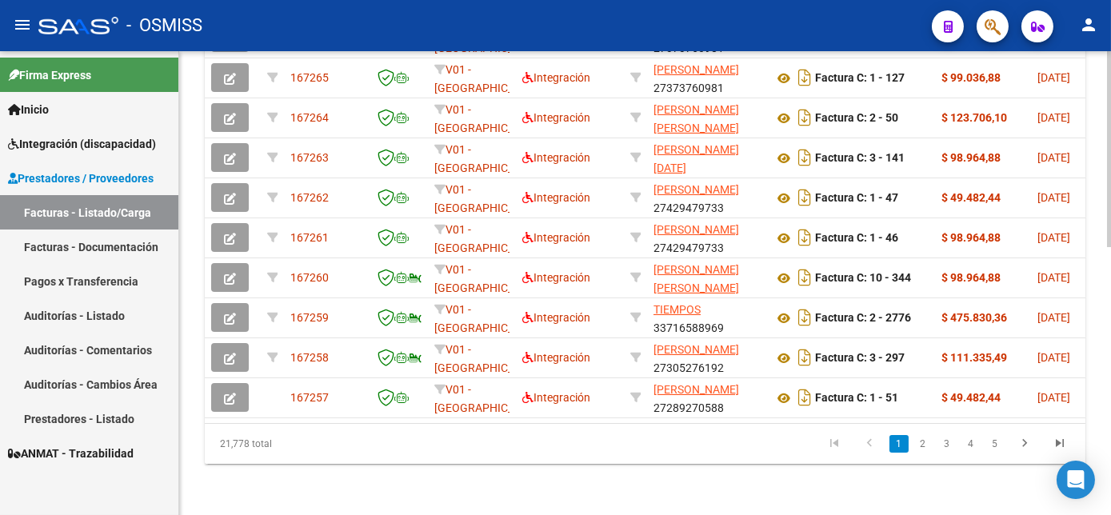
drag, startPoint x: 1107, startPoint y: 347, endPoint x: 1103, endPoint y: 131, distance: 216.1
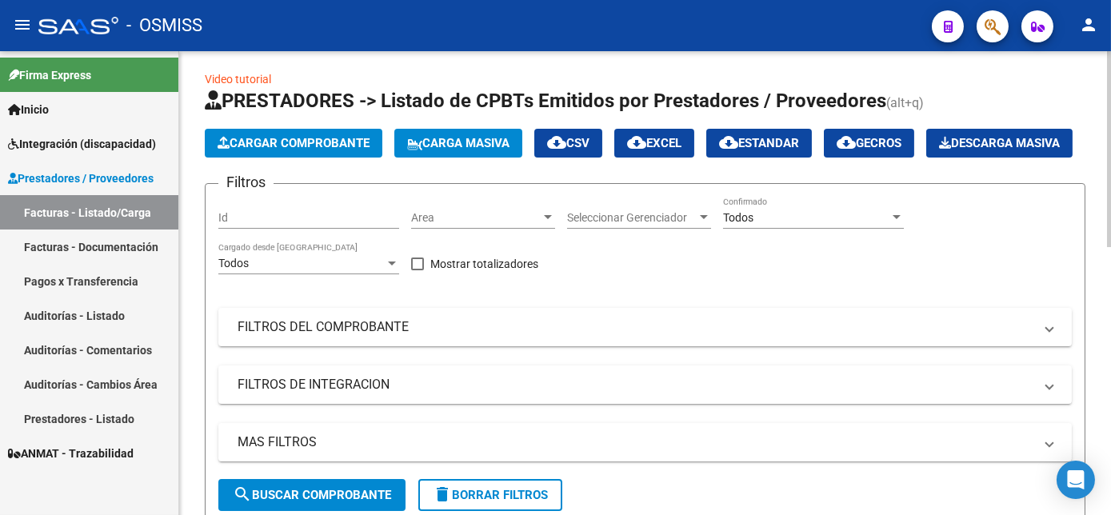
scroll to position [0, 0]
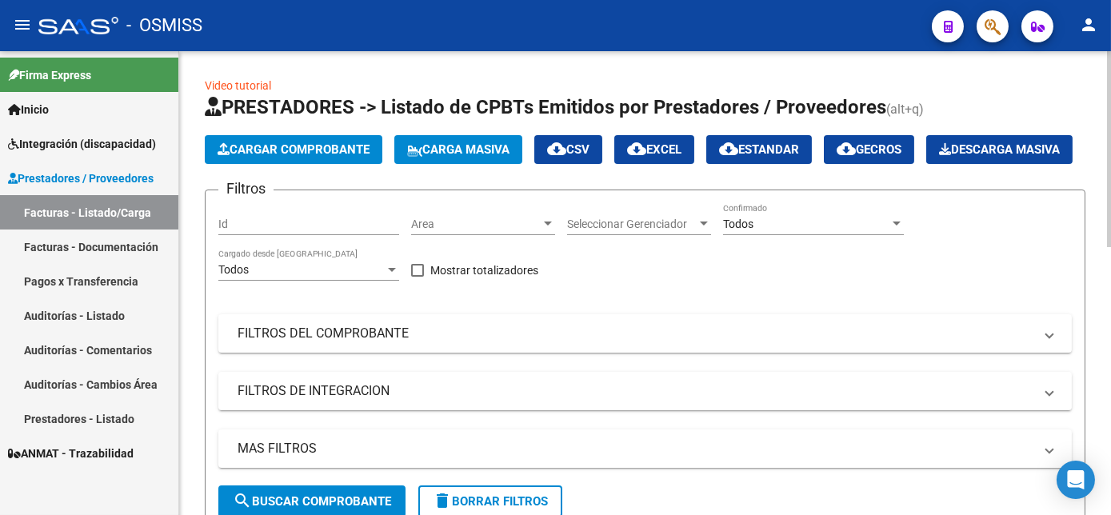
click at [440, 151] on span "Carga Masiva" at bounding box center [458, 149] width 102 height 14
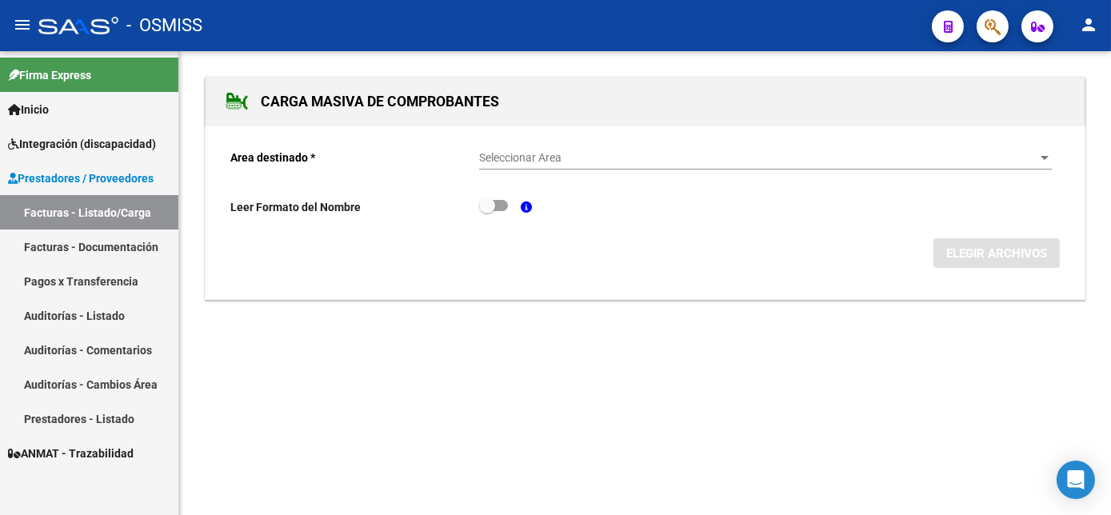
click at [519, 168] on div "Seleccionar Area Seleccionar Area" at bounding box center [765, 154] width 573 height 32
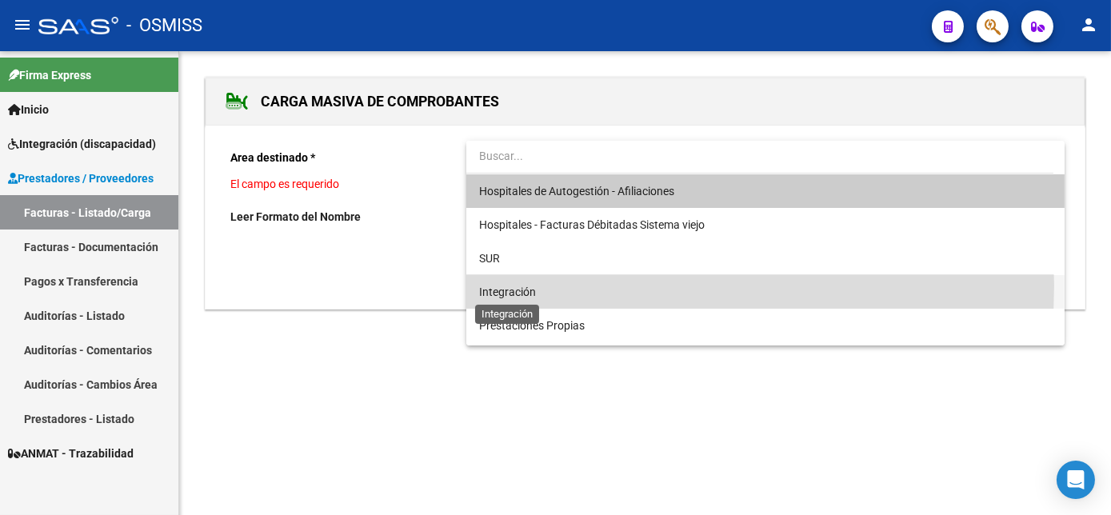
click at [508, 286] on span "Integración" at bounding box center [507, 292] width 57 height 13
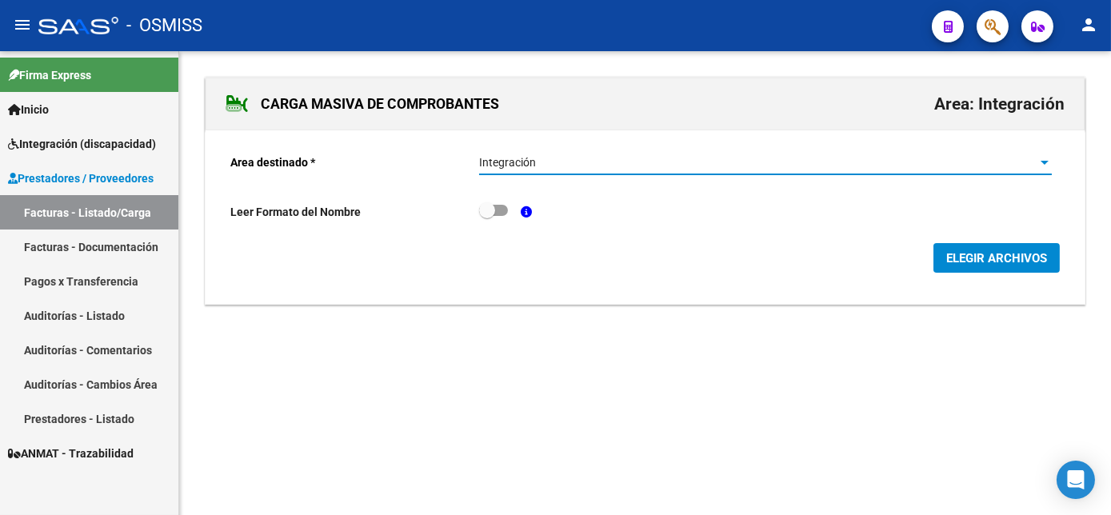
click at [1013, 258] on span "ELEGIR ARCHIVOS" at bounding box center [997, 258] width 101 height 14
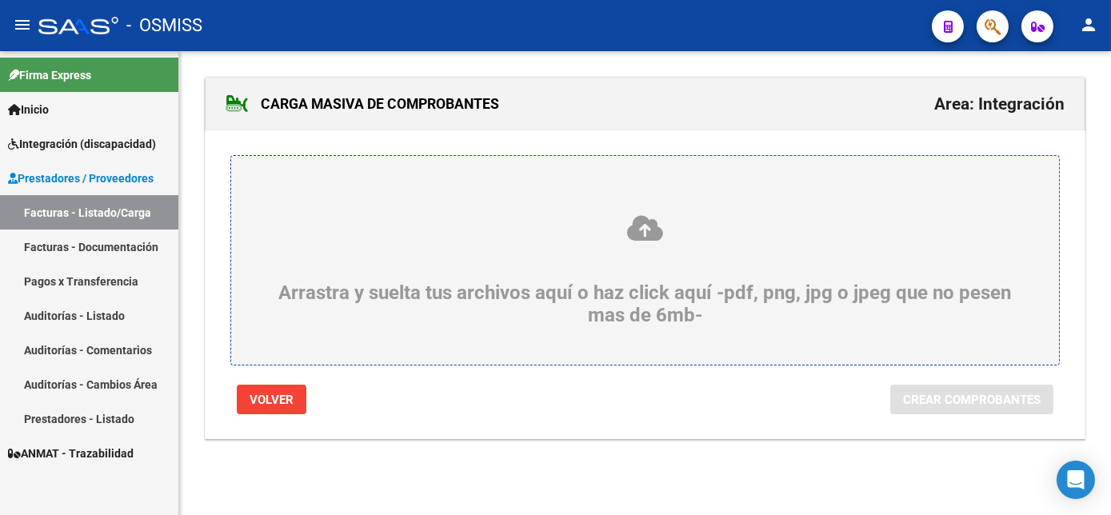
click at [656, 292] on div "Arrastra y suelta tus archivos aquí o haz click aquí -pdf, png, jpg o jpeg que …" at bounding box center [645, 270] width 751 height 113
click at [0, 0] on input "Arrastra y suelta tus archivos aquí o haz click aquí -pdf, png, jpg o jpeg que …" at bounding box center [0, 0] width 0 height 0
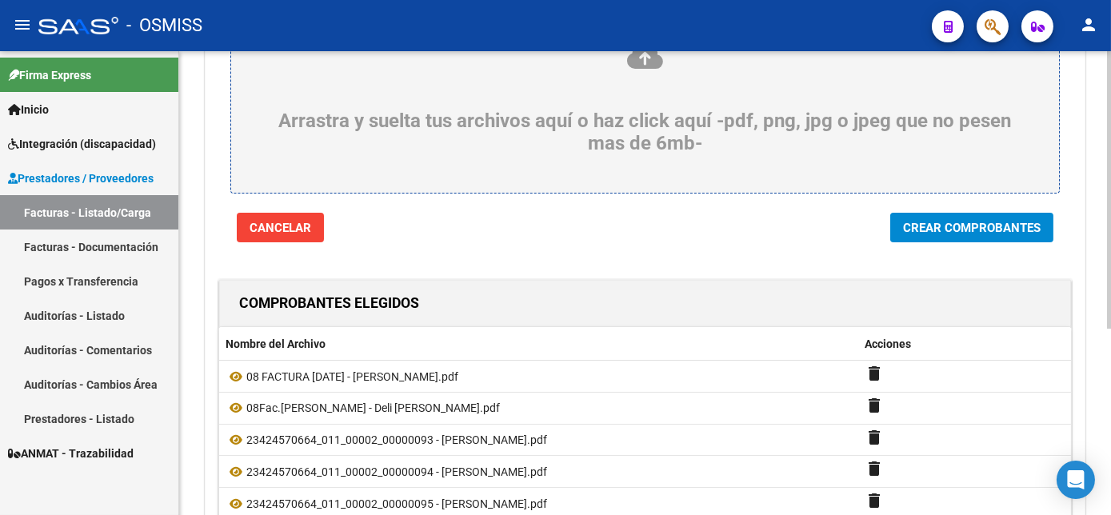
scroll to position [142, 0]
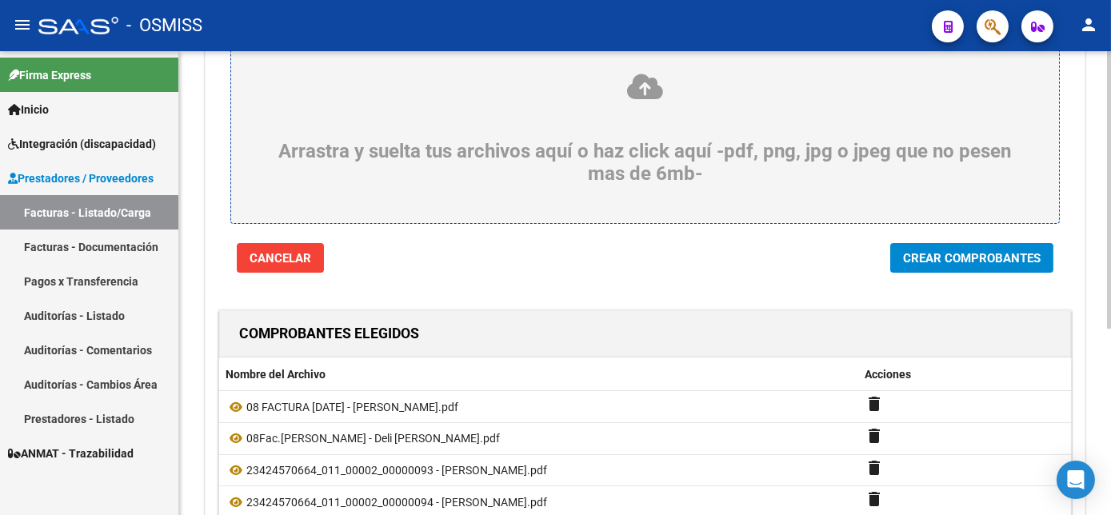
click at [1109, 402] on div at bounding box center [1109, 274] width 4 height 278
click at [974, 260] on span "Crear Comprobantes" at bounding box center [972, 258] width 138 height 14
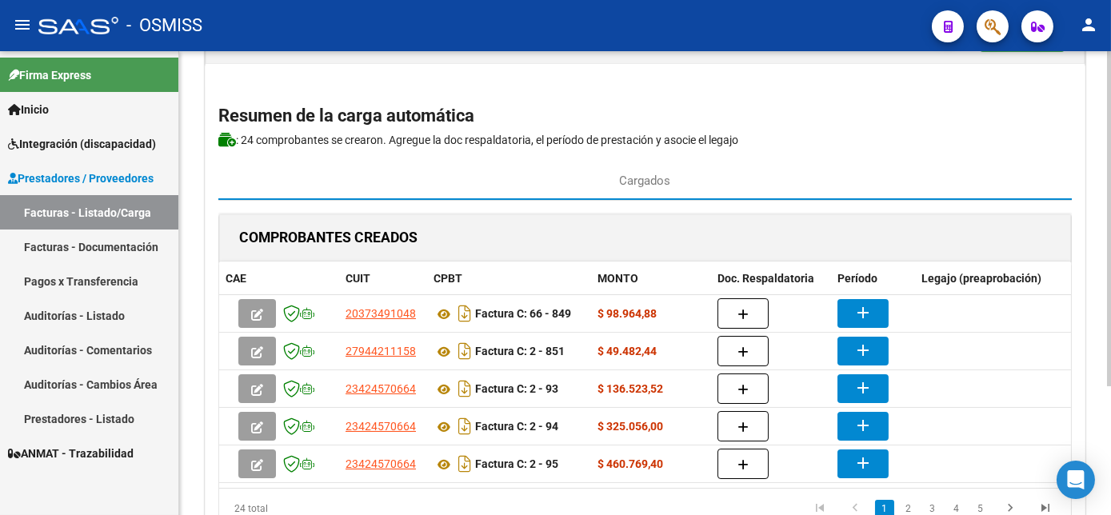
scroll to position [100, 0]
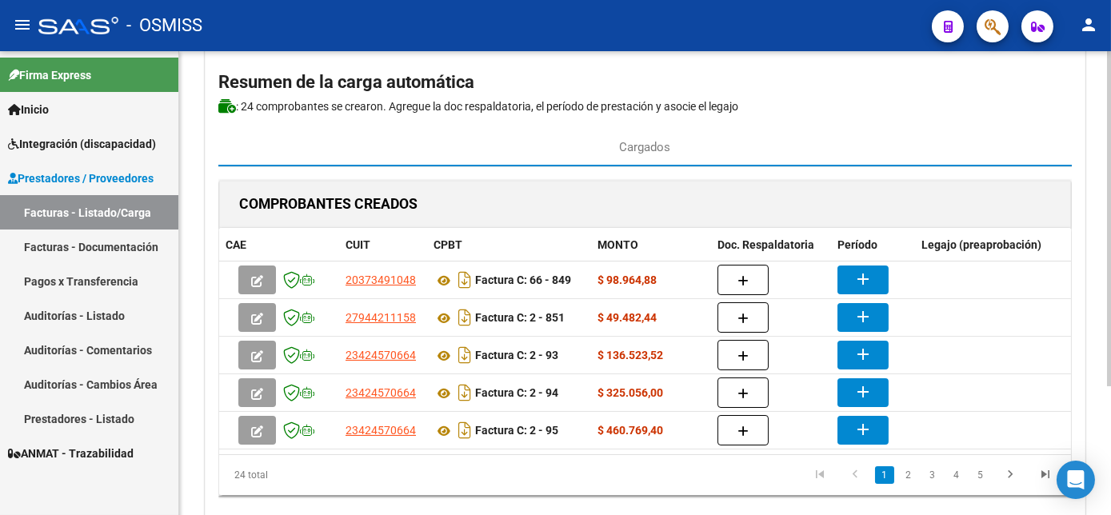
click at [1103, 313] on div "CARGA MASIVA DE COMPROBANTES Area: Integración Finalizar Resumen de la carga au…" at bounding box center [647, 268] width 936 height 635
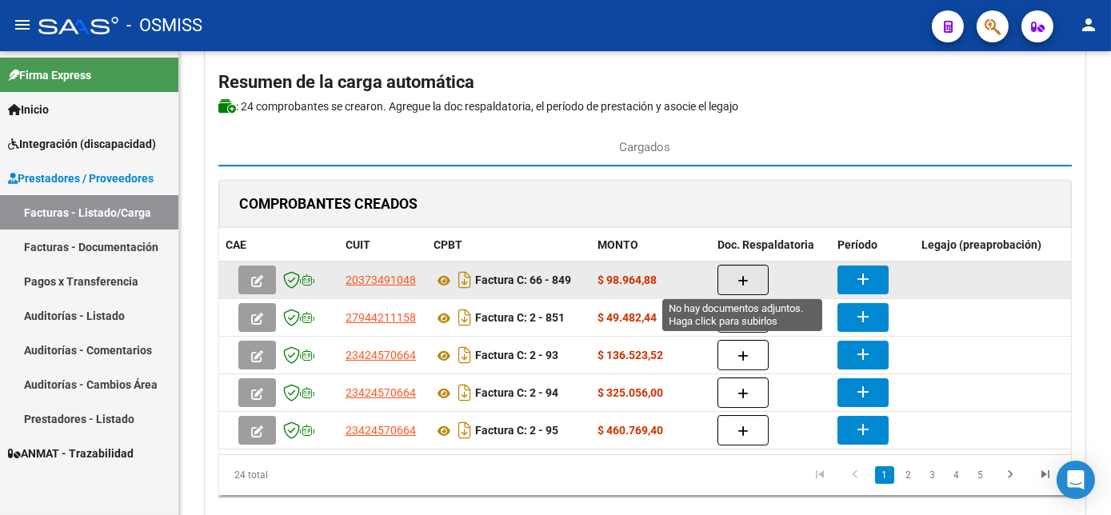
click at [747, 281] on icon "button" at bounding box center [743, 281] width 11 height 12
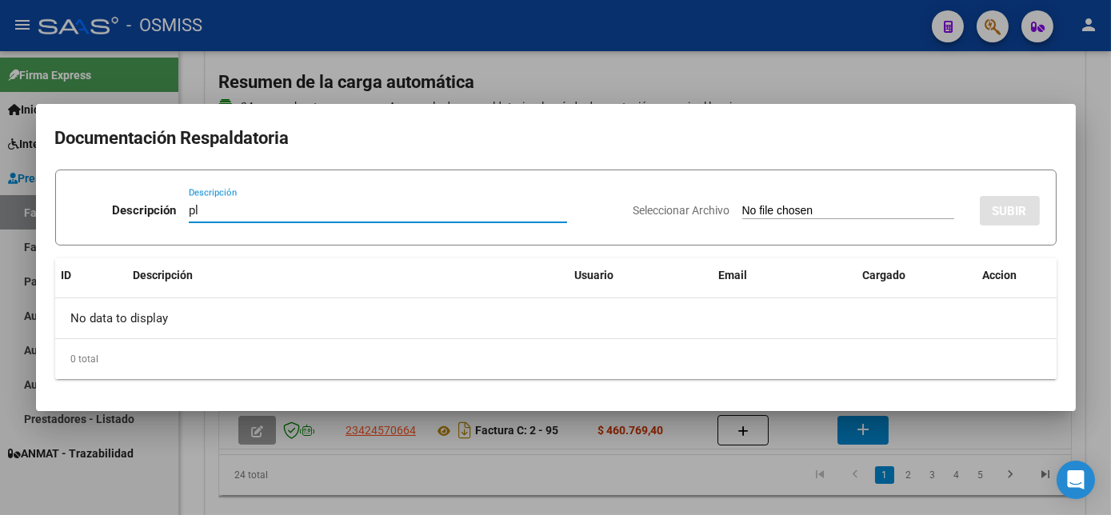
type input "pl"
click at [743, 204] on input "Seleccionar Archivo" at bounding box center [849, 211] width 212 height 15
type input "C:\fakepath\849 [PERSON_NAME].pdf"
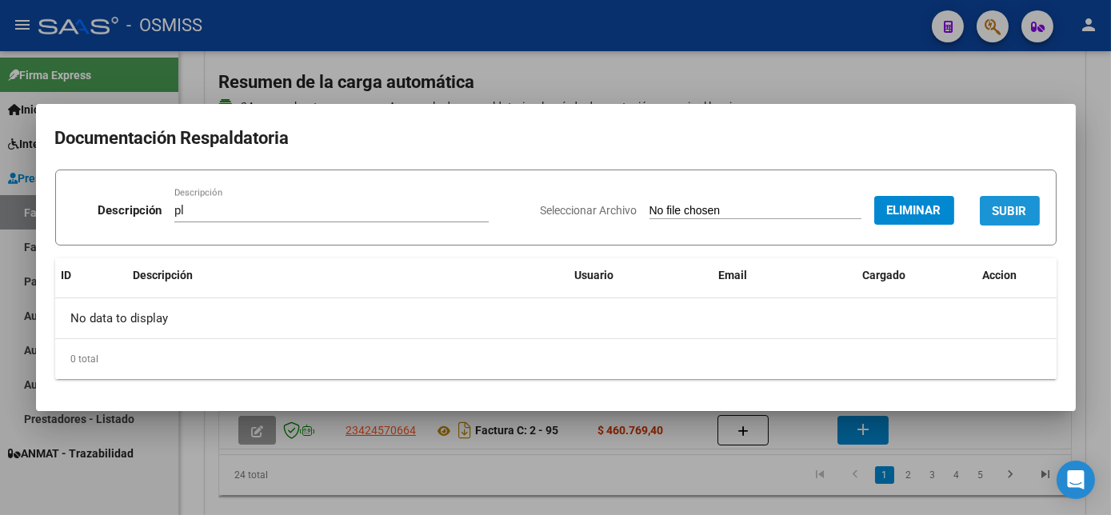
click at [1000, 224] on button "SUBIR" at bounding box center [1010, 211] width 60 height 30
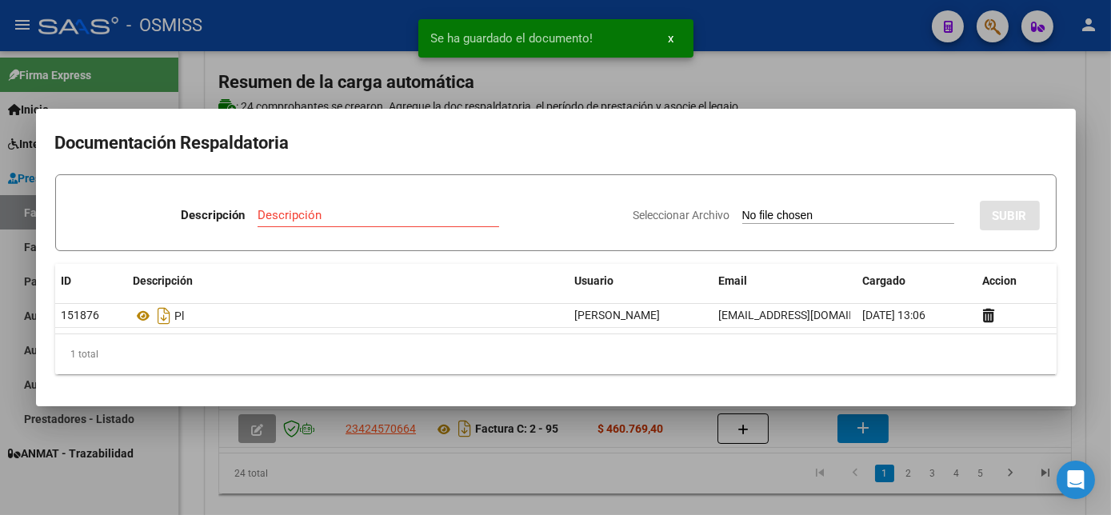
click at [975, 415] on div at bounding box center [555, 257] width 1111 height 515
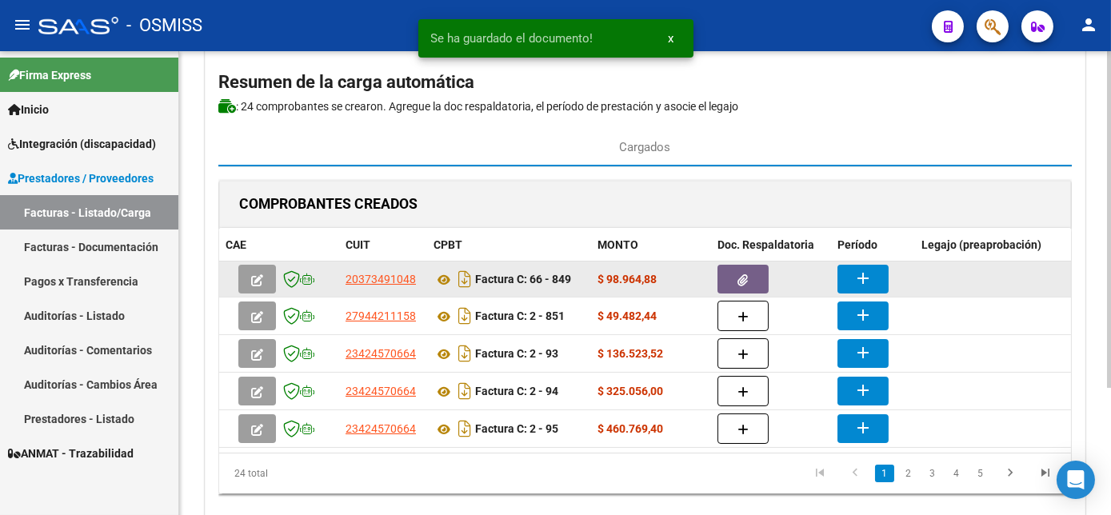
click at [868, 269] on mat-icon "add" at bounding box center [863, 278] width 19 height 19
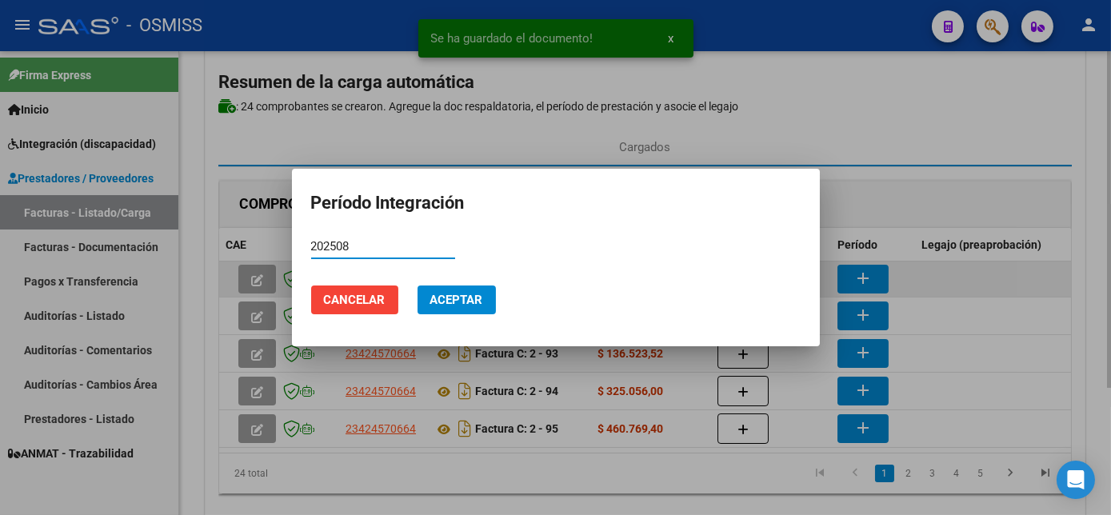
type input "202508"
click at [418, 286] on button "Aceptar" at bounding box center [457, 300] width 78 height 29
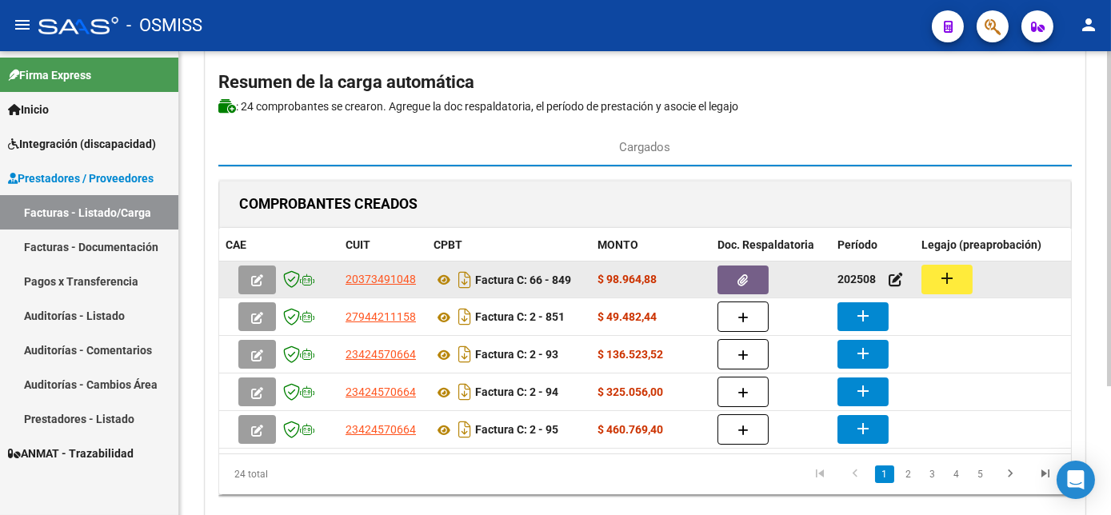
click at [946, 276] on mat-icon "add" at bounding box center [947, 278] width 19 height 19
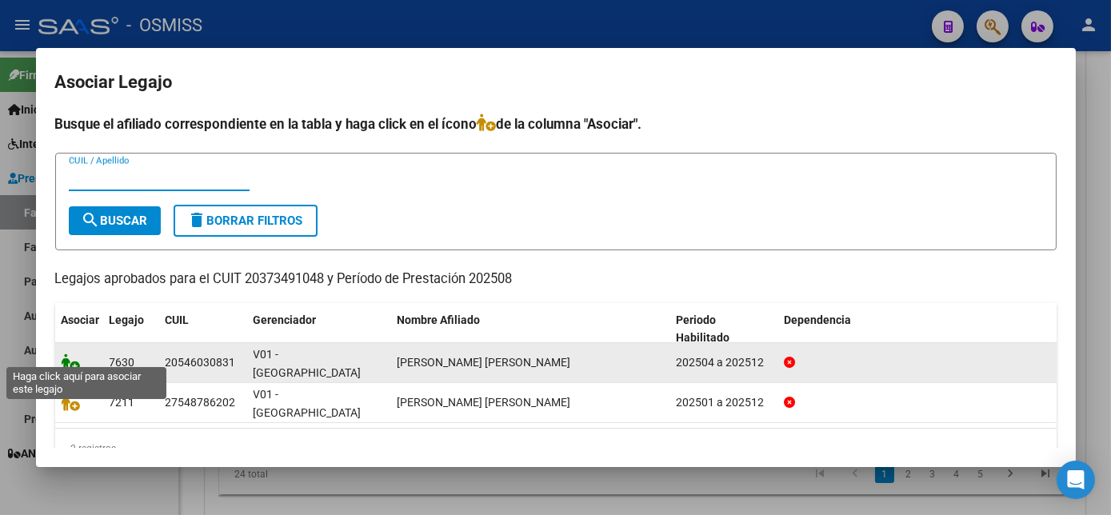
click at [68, 354] on icon at bounding box center [71, 363] width 19 height 18
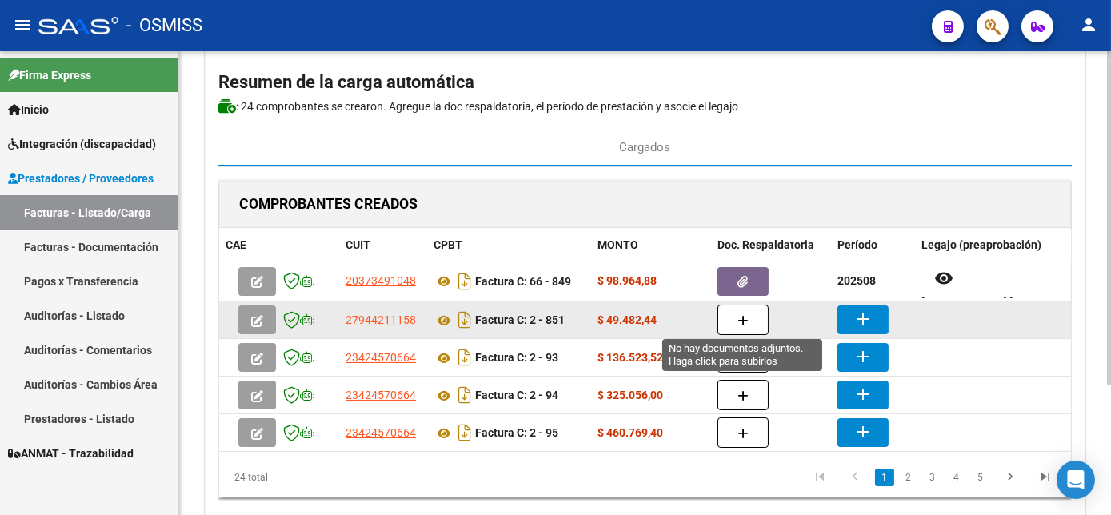
click at [748, 326] on button "button" at bounding box center [743, 320] width 51 height 30
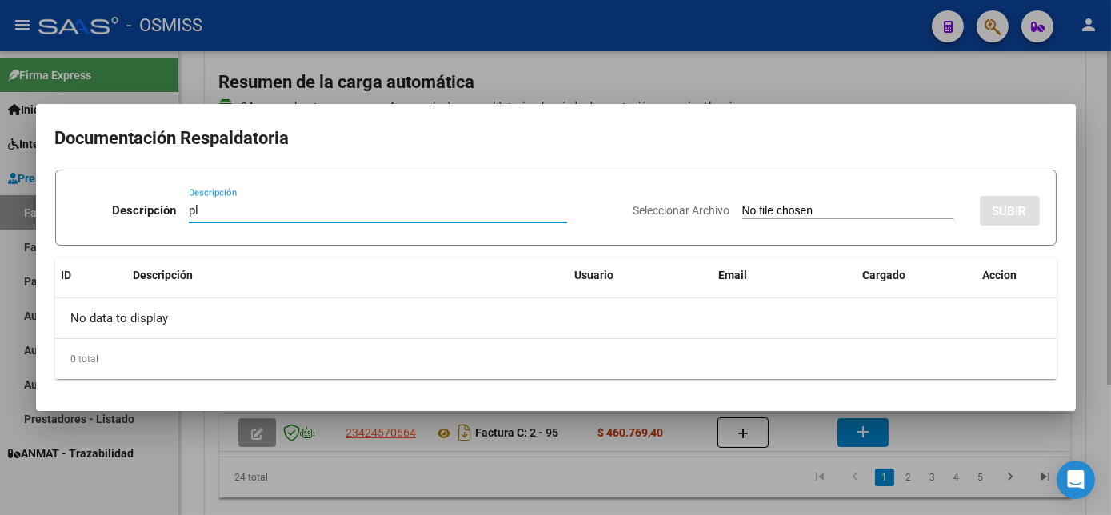
type input "pl"
click at [743, 204] on input "Seleccionar Archivo" at bounding box center [849, 211] width 212 height 15
type input "C:\fakepath\851 [PERSON_NAME]jpg"
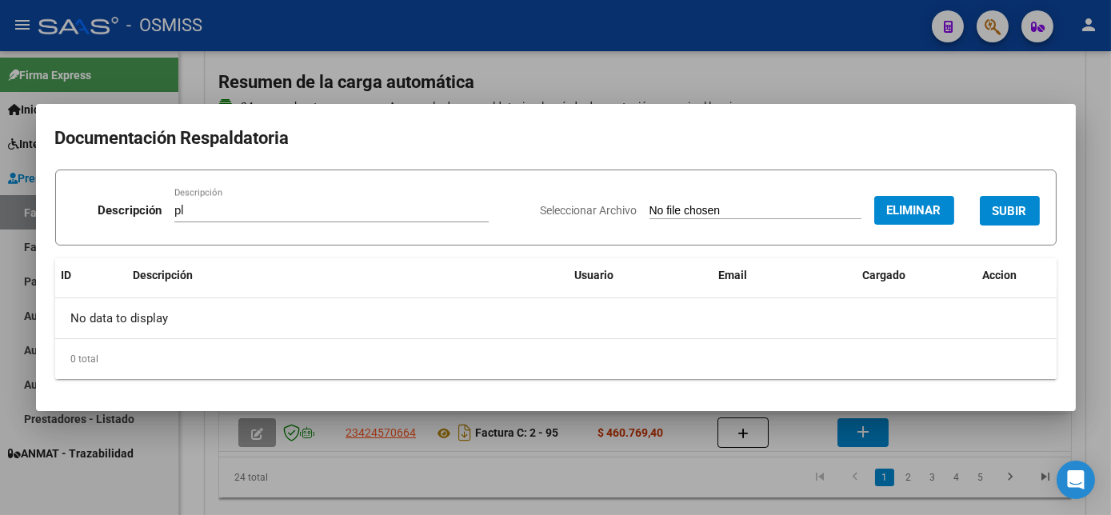
click at [1024, 204] on span "SUBIR" at bounding box center [1010, 211] width 34 height 14
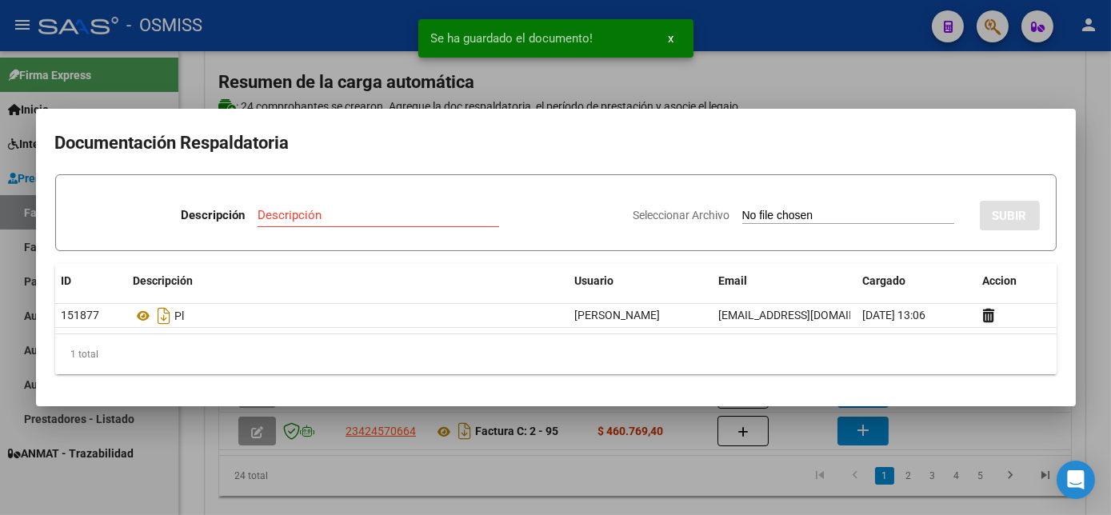
click at [936, 422] on div at bounding box center [555, 257] width 1111 height 515
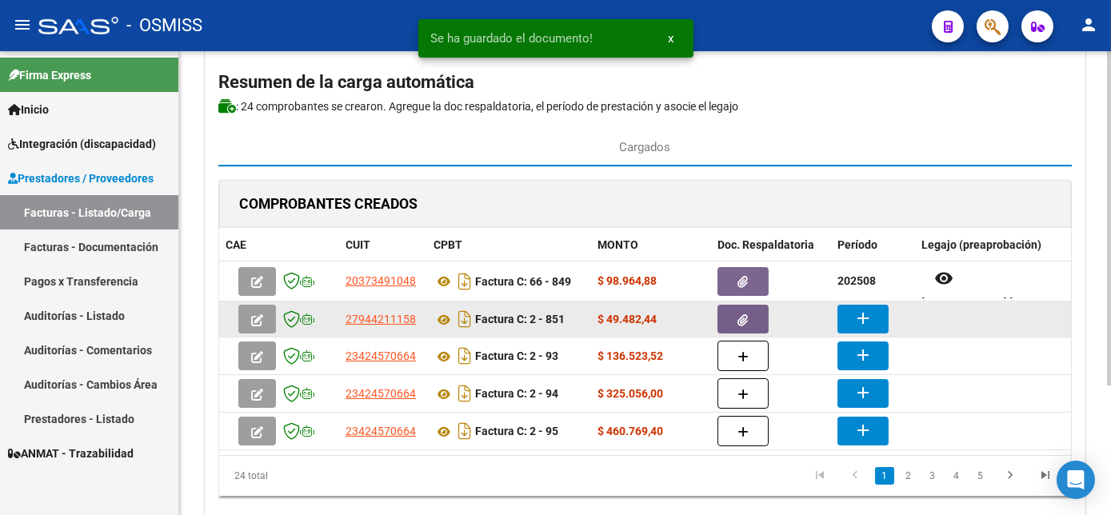
click at [871, 306] on button "add" at bounding box center [863, 319] width 51 height 29
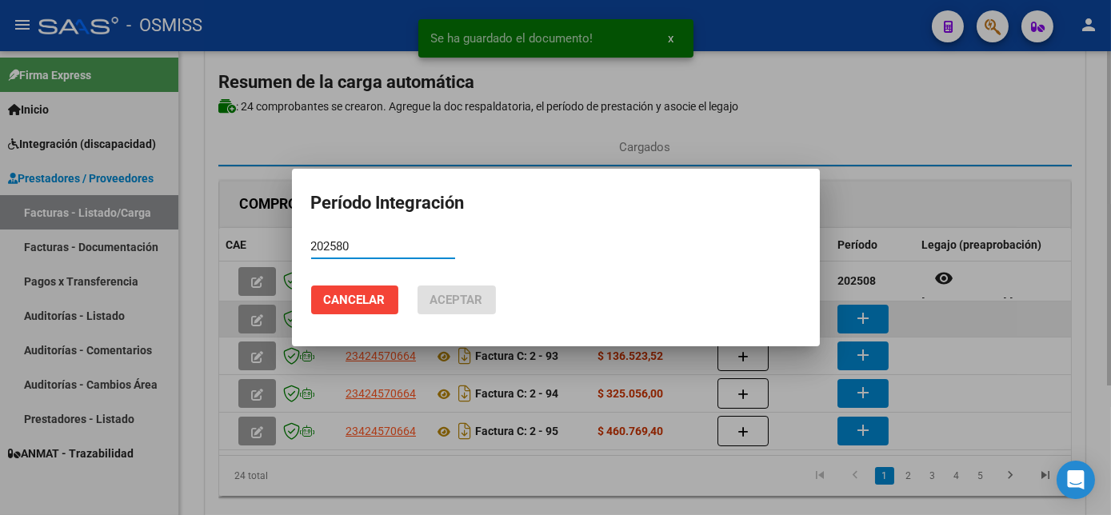
type input "202580"
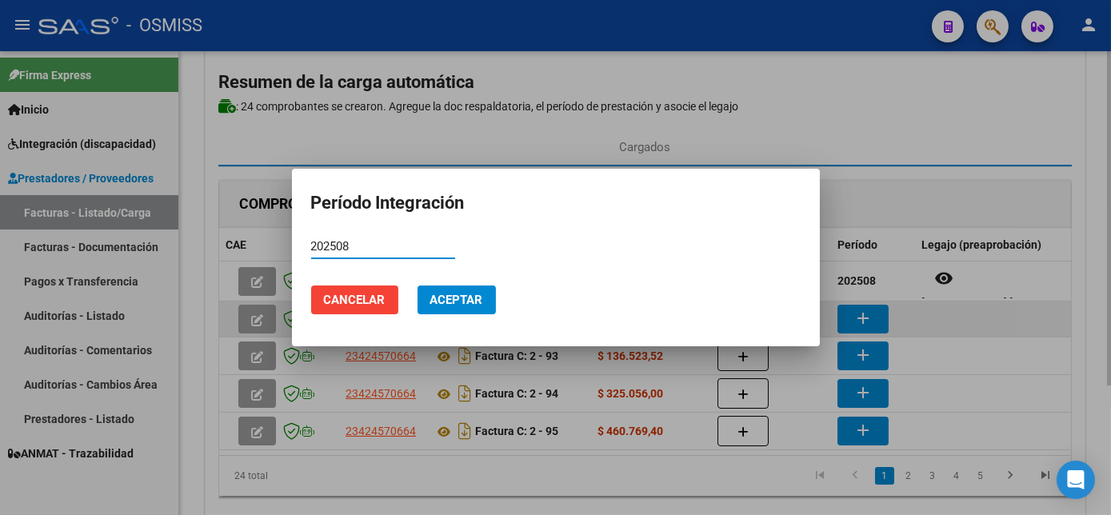
type input "202508"
click at [418, 286] on button "Aceptar" at bounding box center [457, 300] width 78 height 29
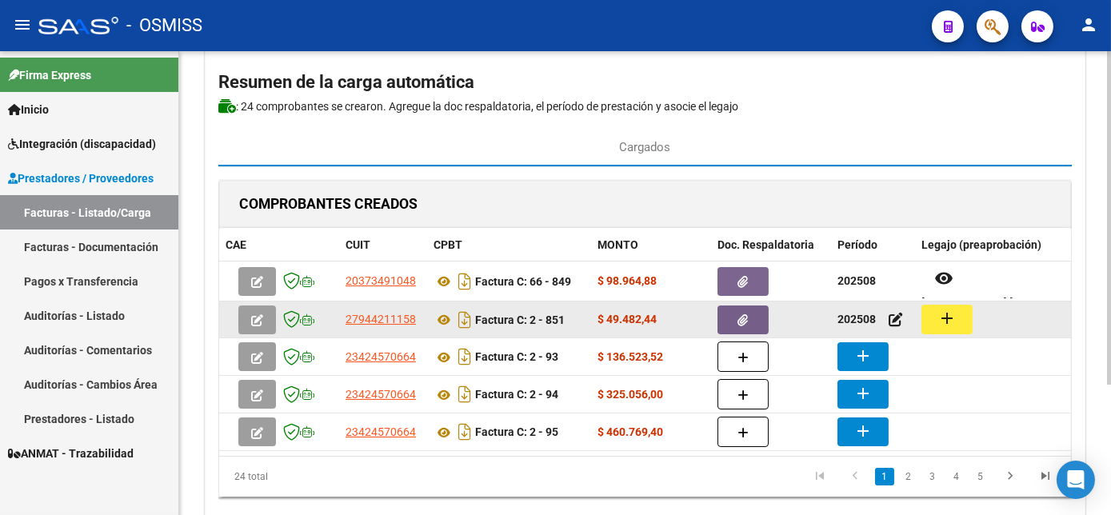
click at [951, 326] on button "add" at bounding box center [947, 320] width 51 height 30
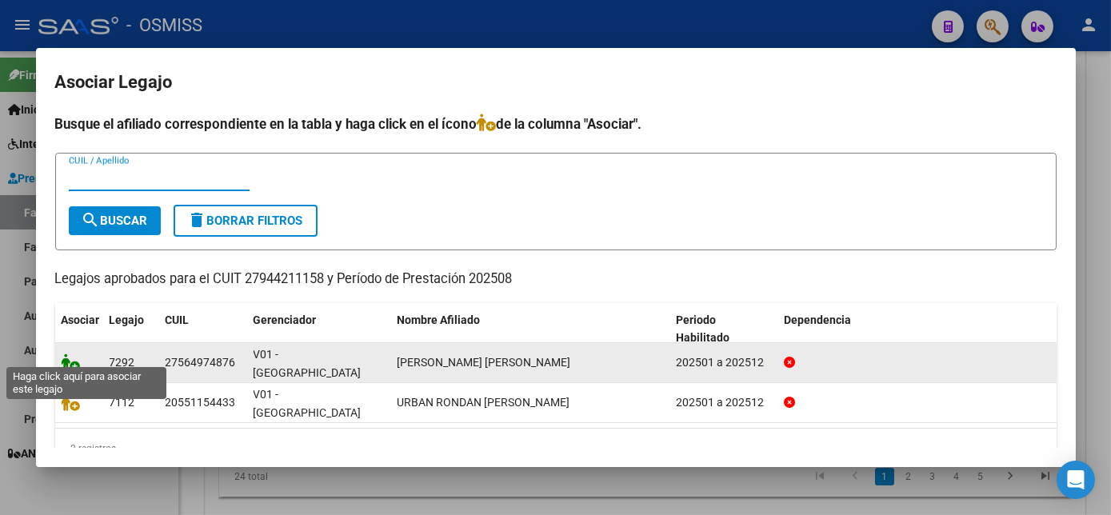
click at [66, 354] on icon at bounding box center [71, 363] width 19 height 18
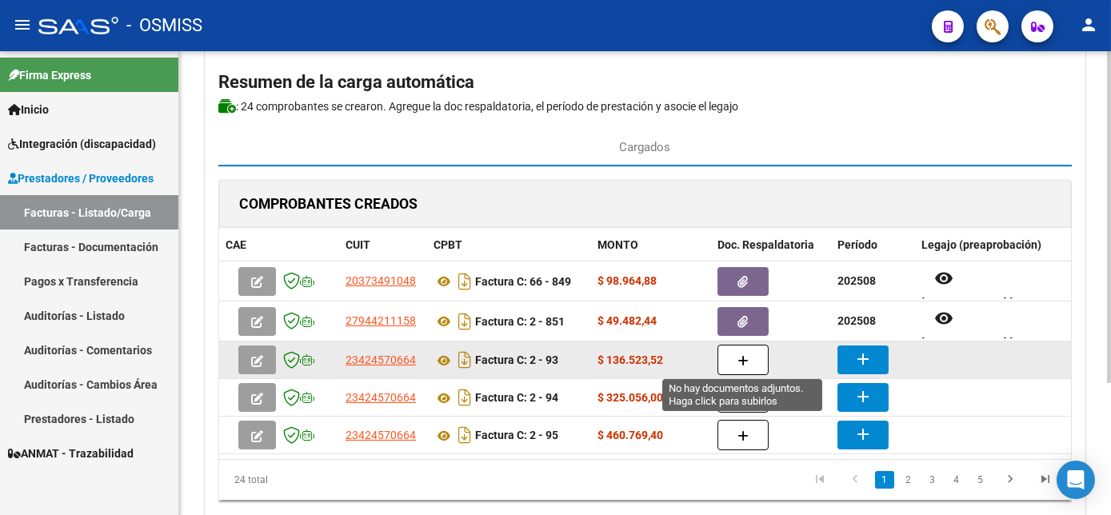
click at [743, 357] on icon "button" at bounding box center [743, 361] width 11 height 12
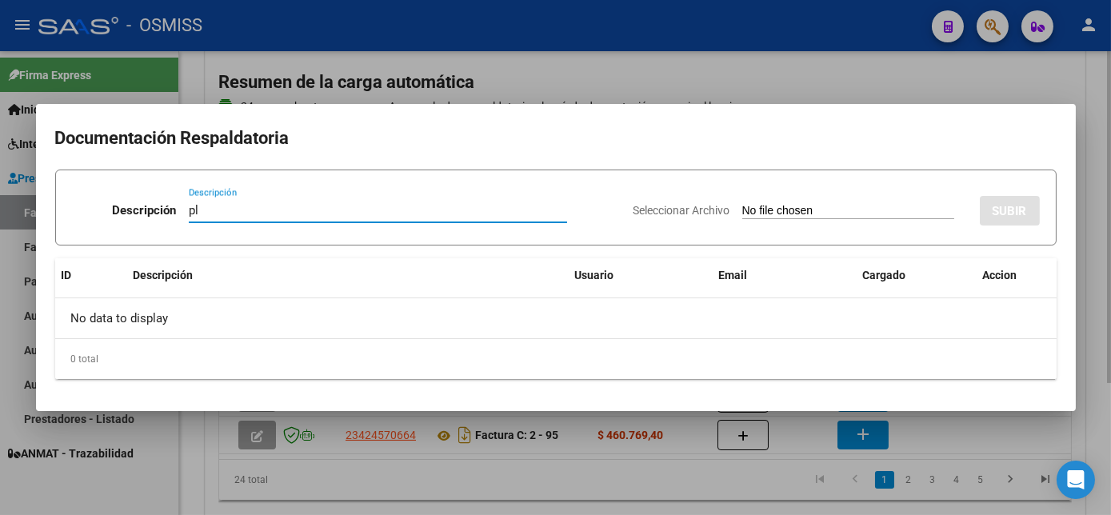
type input "pl"
click at [743, 204] on input "Seleccionar Archivo" at bounding box center [849, 211] width 212 height 15
type input "C:\fakepath\93 [PERSON_NAME].pdf"
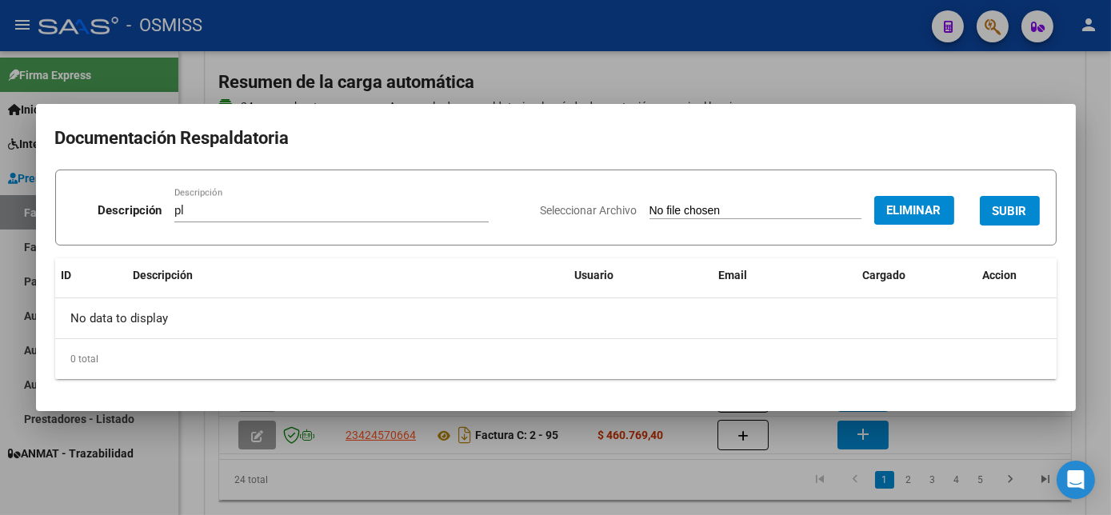
click at [1005, 209] on span "SUBIR" at bounding box center [1010, 211] width 34 height 14
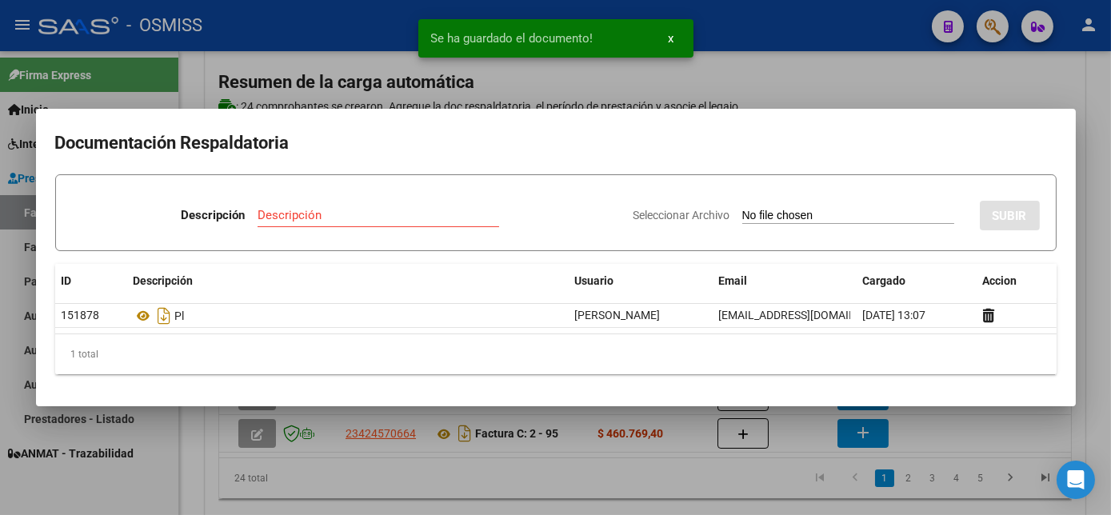
click at [921, 437] on div at bounding box center [555, 257] width 1111 height 515
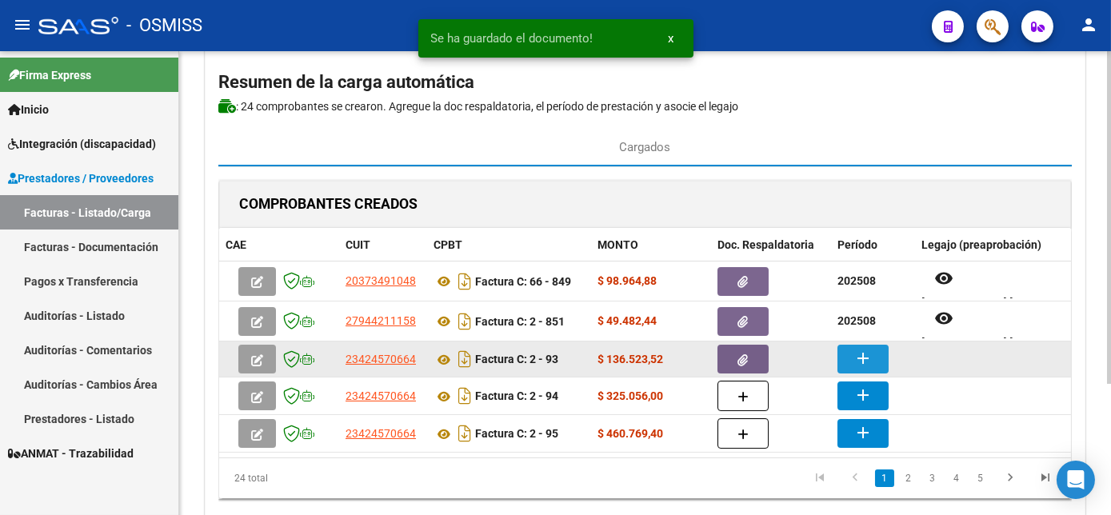
click at [855, 345] on button "add" at bounding box center [863, 359] width 51 height 29
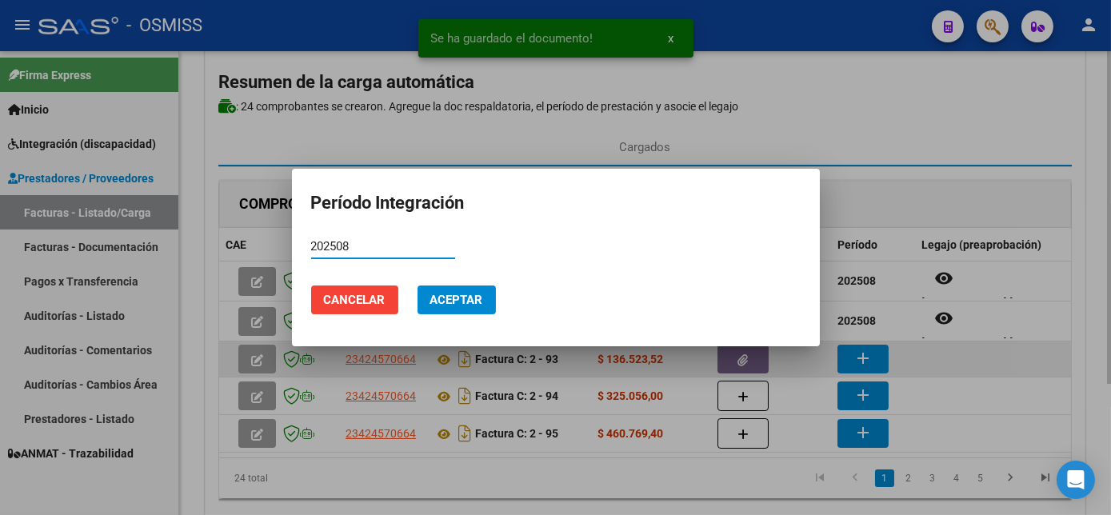
type input "202508"
click at [418, 286] on button "Aceptar" at bounding box center [457, 300] width 78 height 29
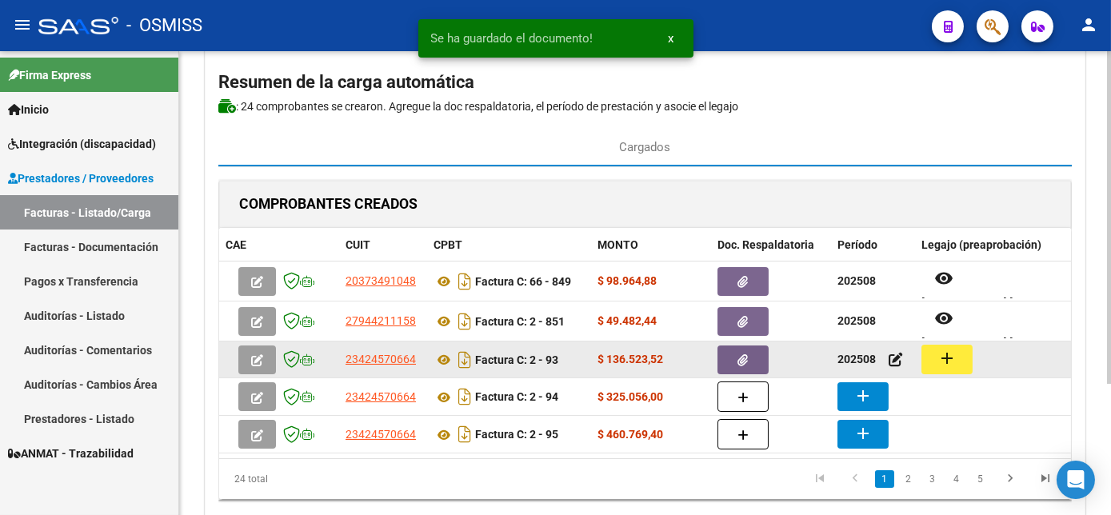
click at [949, 362] on mat-icon "add" at bounding box center [947, 358] width 19 height 19
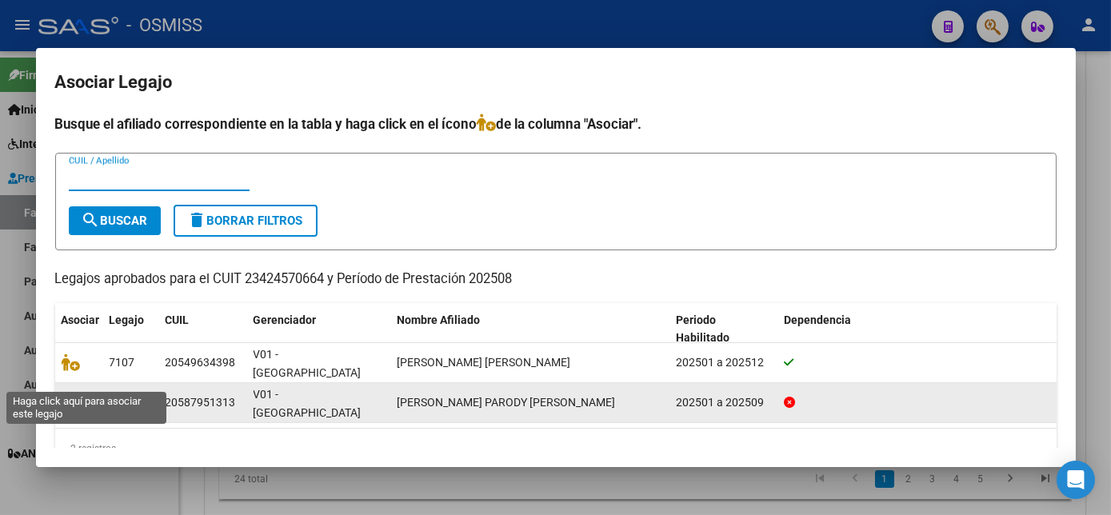
click at [69, 394] on icon at bounding box center [71, 403] width 19 height 18
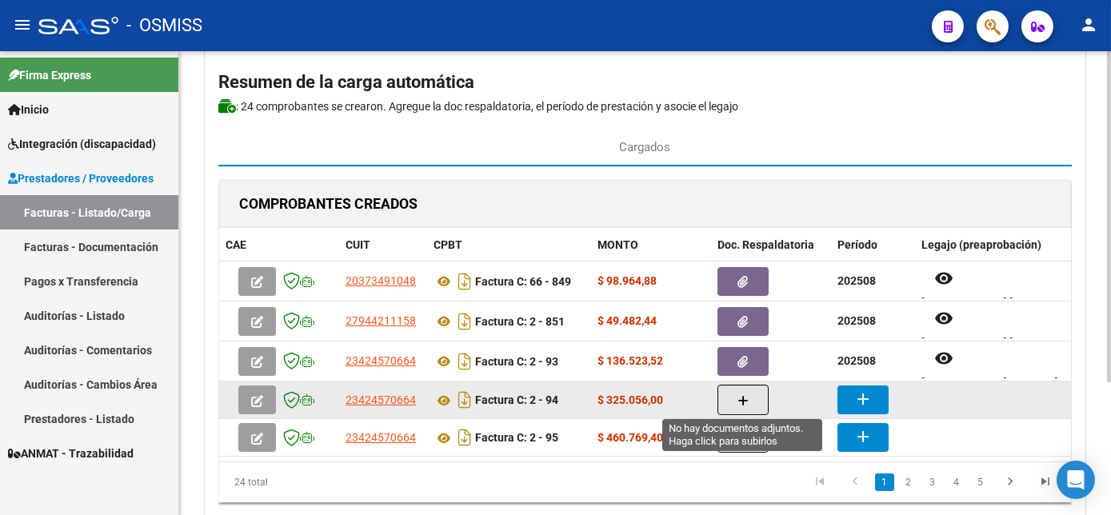
click at [740, 399] on icon "button" at bounding box center [743, 401] width 11 height 12
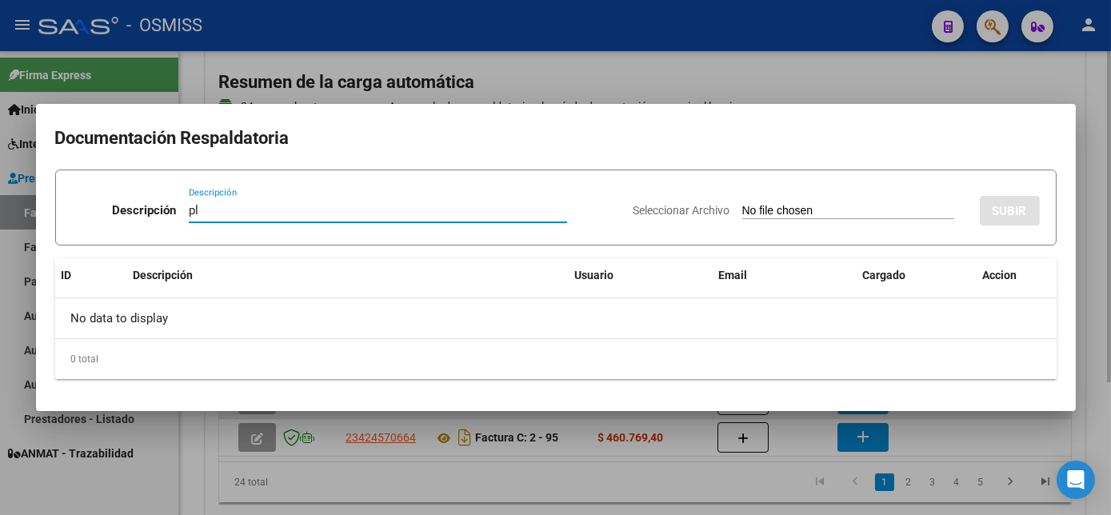
type input "pl"
click at [743, 204] on input "Seleccionar Archivo" at bounding box center [849, 211] width 212 height 15
type input "C:\fakepath\94 [PERSON_NAME].pdf"
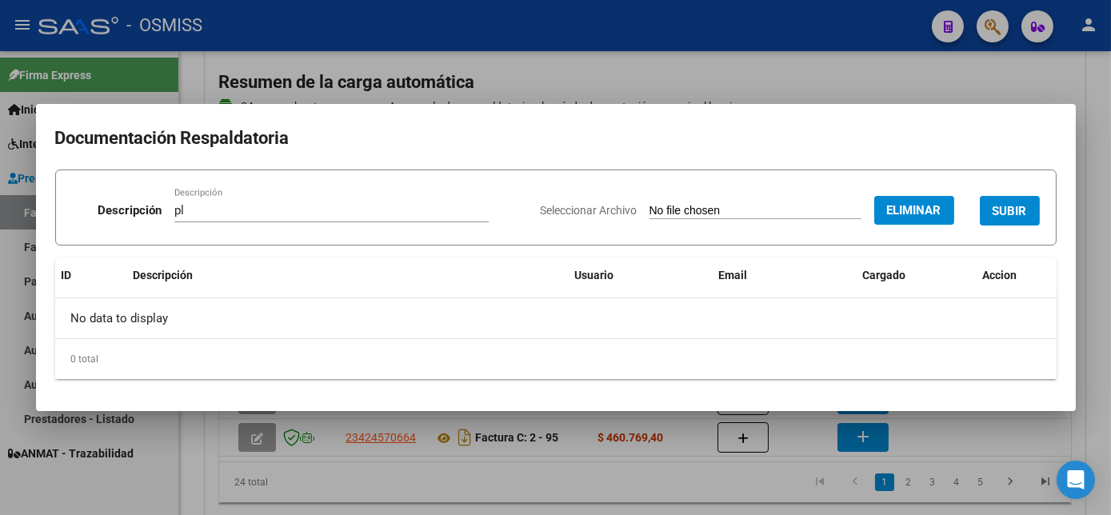
click at [1021, 207] on span "SUBIR" at bounding box center [1010, 211] width 34 height 14
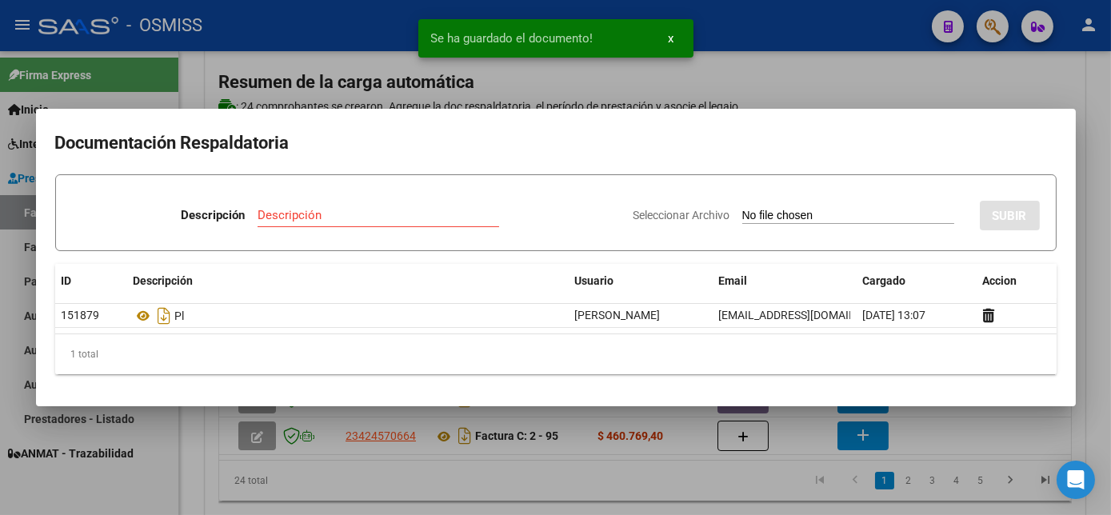
click at [977, 418] on div at bounding box center [555, 257] width 1111 height 515
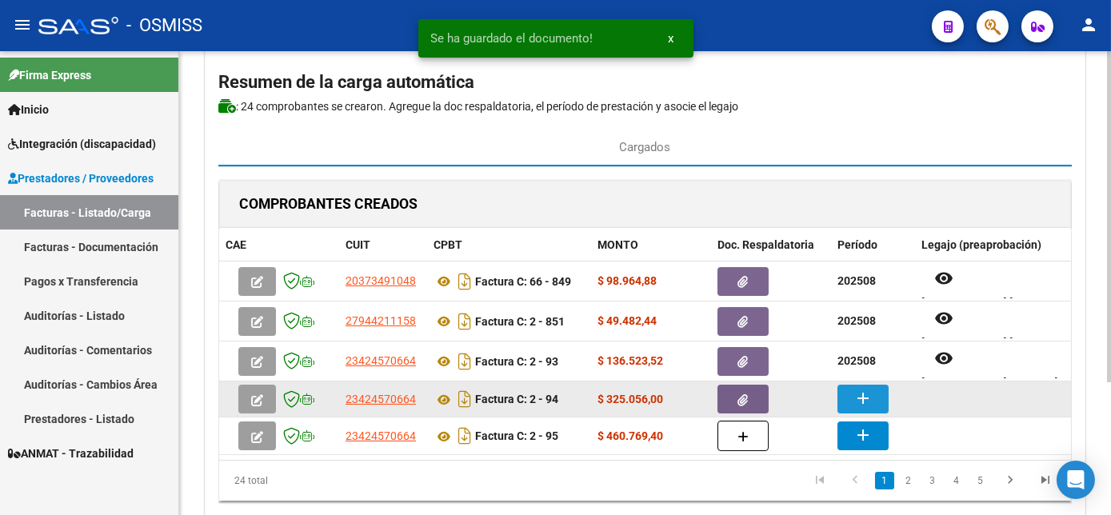
click at [866, 389] on mat-icon "add" at bounding box center [863, 398] width 19 height 19
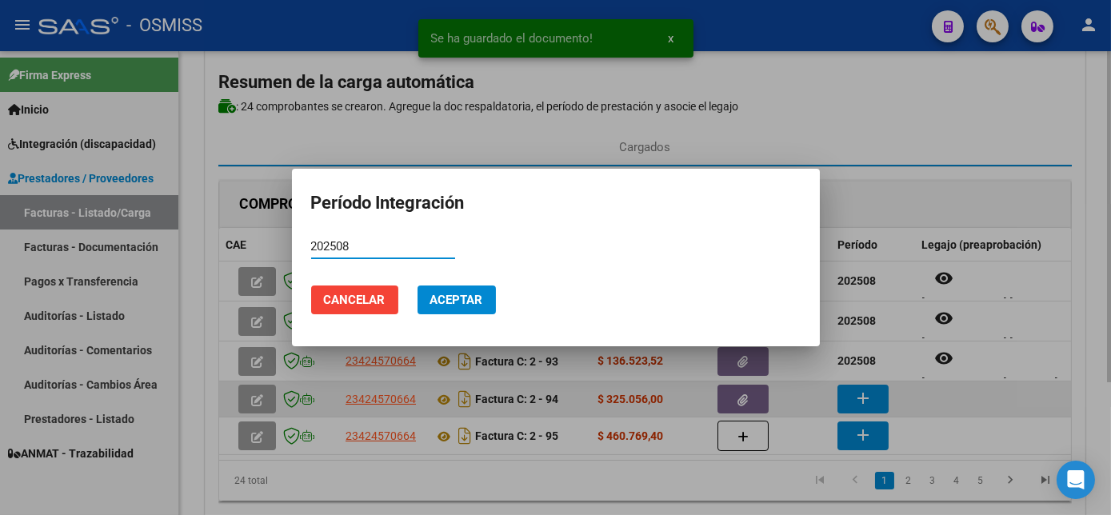
type input "202508"
click at [418, 286] on button "Aceptar" at bounding box center [457, 300] width 78 height 29
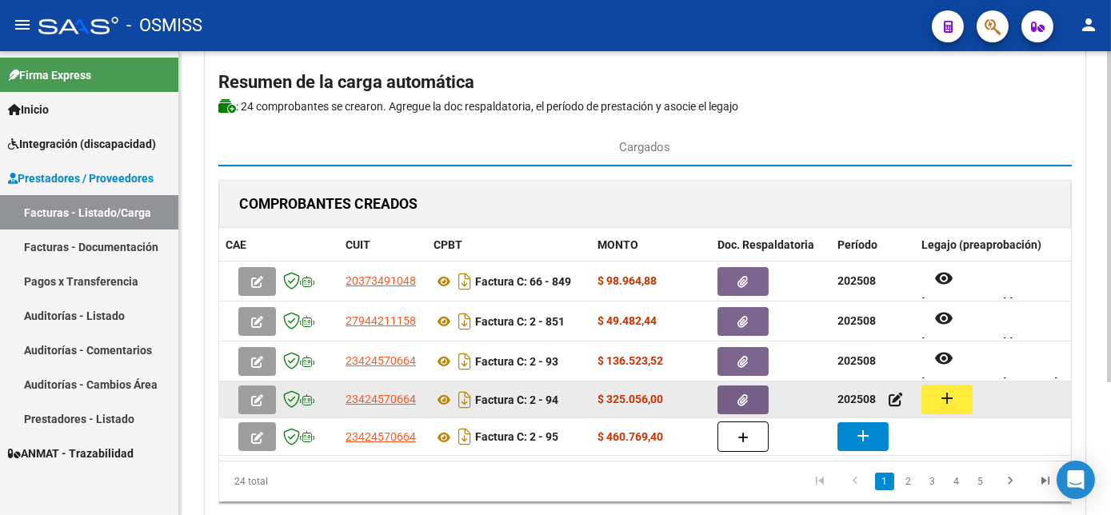
click at [923, 394] on button "add" at bounding box center [947, 400] width 51 height 30
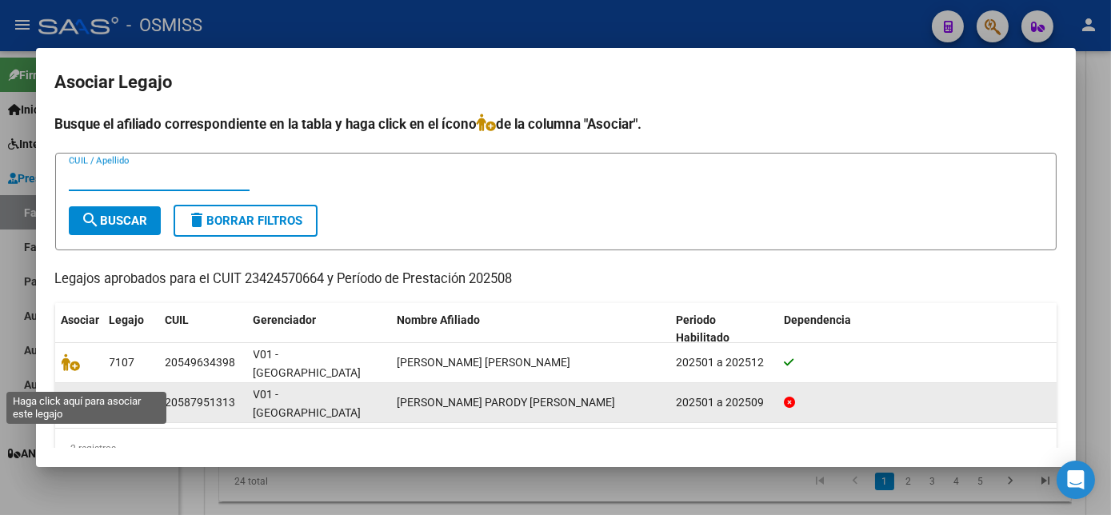
click at [67, 394] on icon at bounding box center [71, 403] width 19 height 18
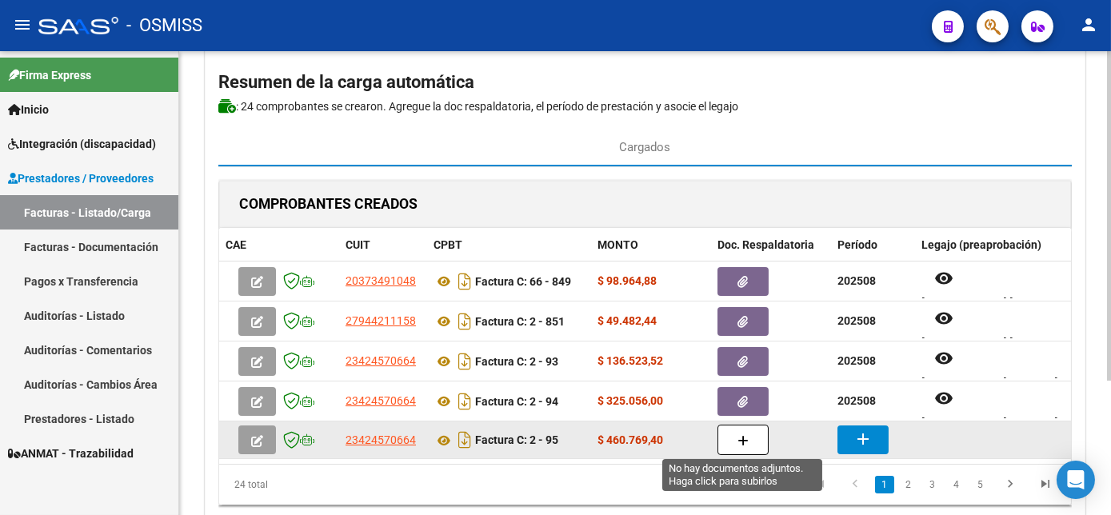
click at [731, 444] on button "button" at bounding box center [743, 440] width 51 height 30
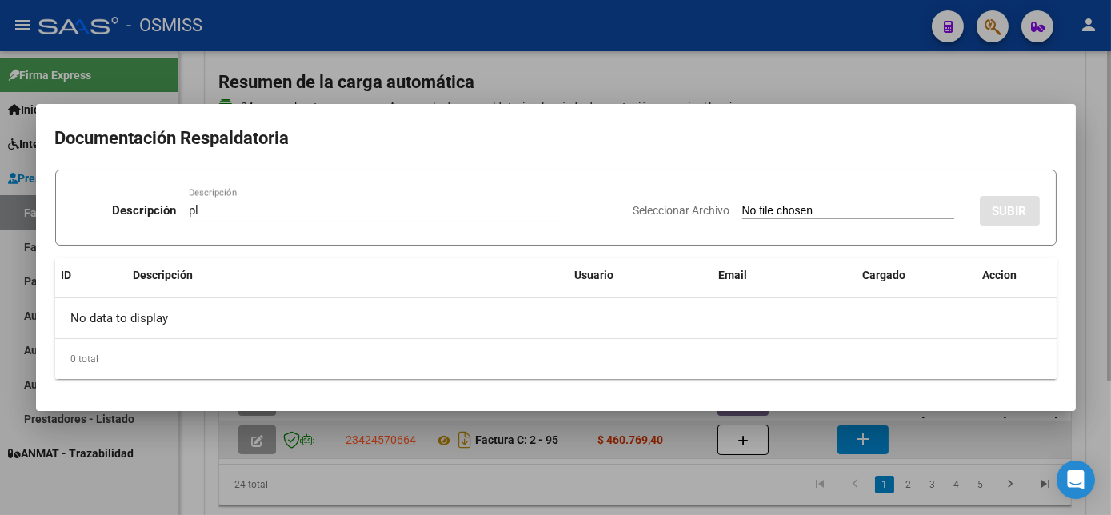
click at [743, 204] on input "Seleccionar Archivo" at bounding box center [849, 211] width 212 height 15
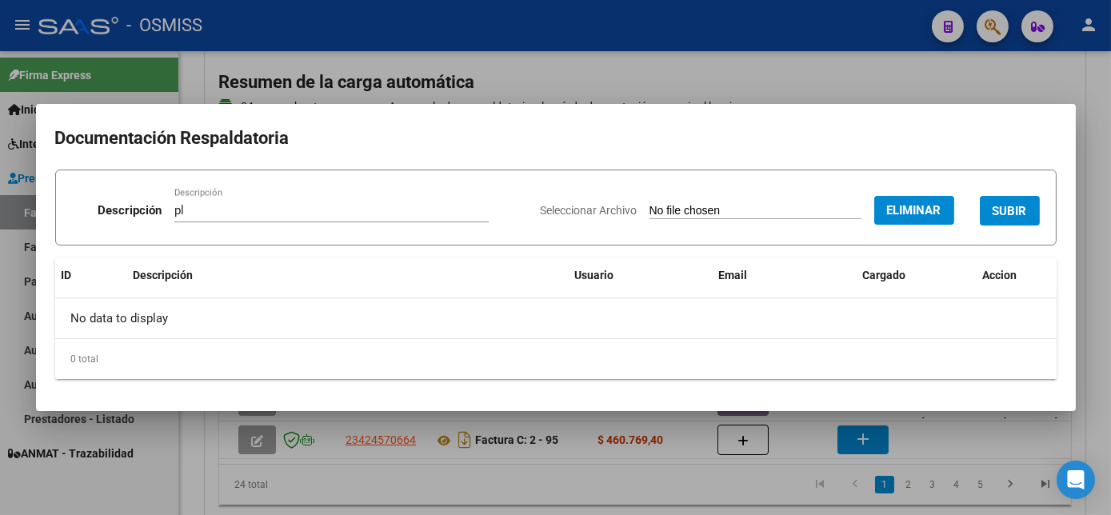
click at [1013, 206] on span "SUBIR" at bounding box center [1010, 211] width 34 height 14
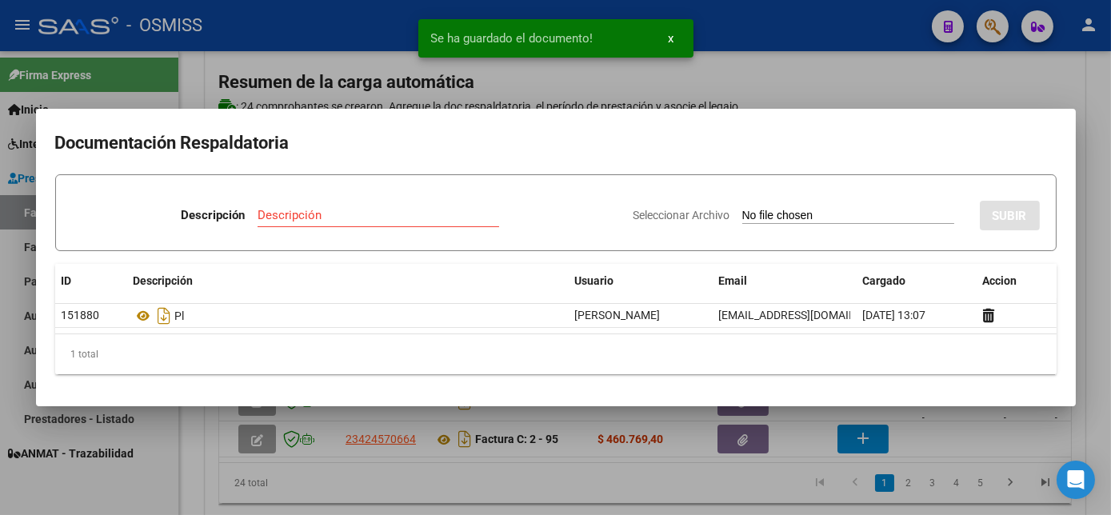
click at [722, 503] on div at bounding box center [555, 257] width 1111 height 515
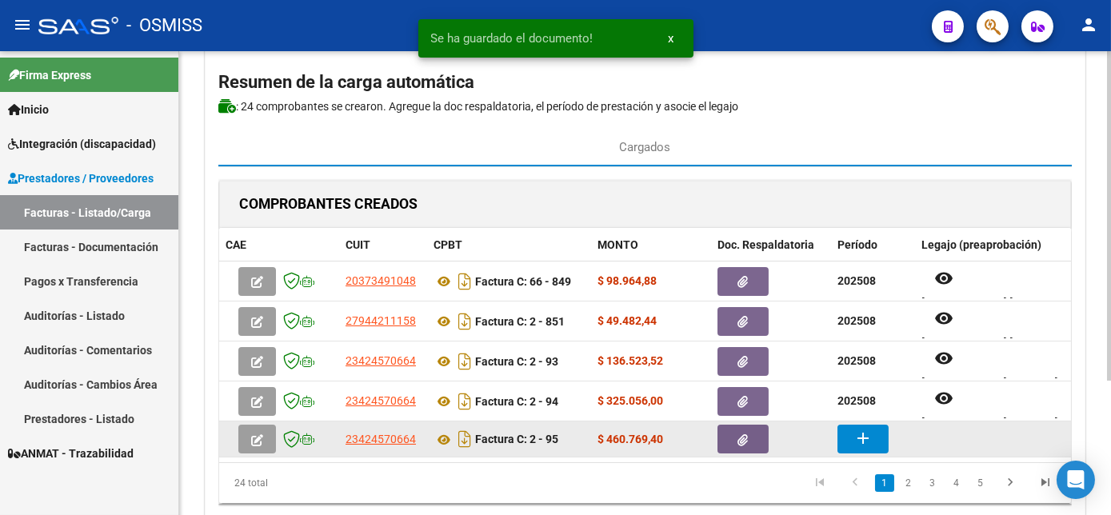
click at [863, 434] on mat-icon "add" at bounding box center [863, 438] width 19 height 19
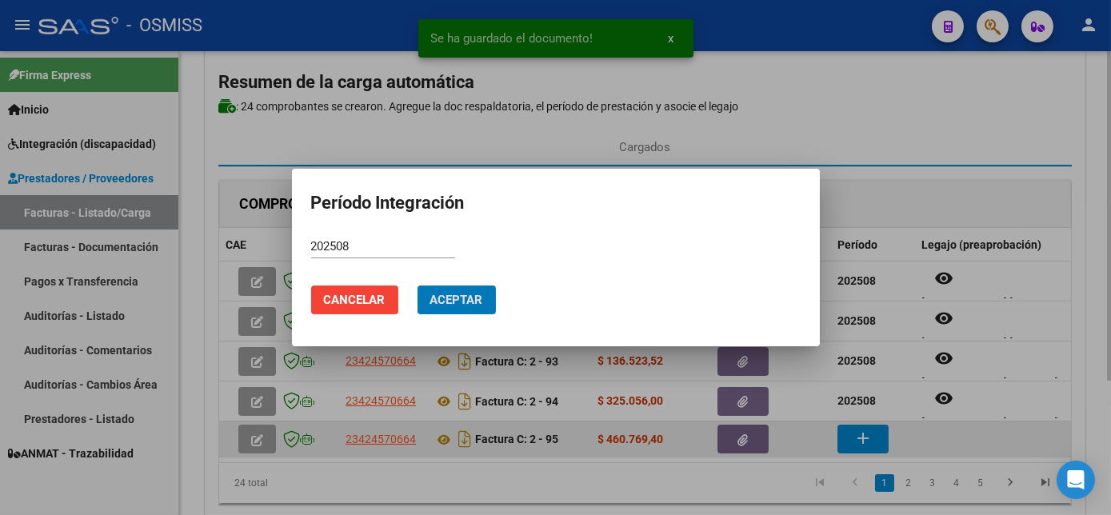
click at [418, 286] on button "Aceptar" at bounding box center [457, 300] width 78 height 29
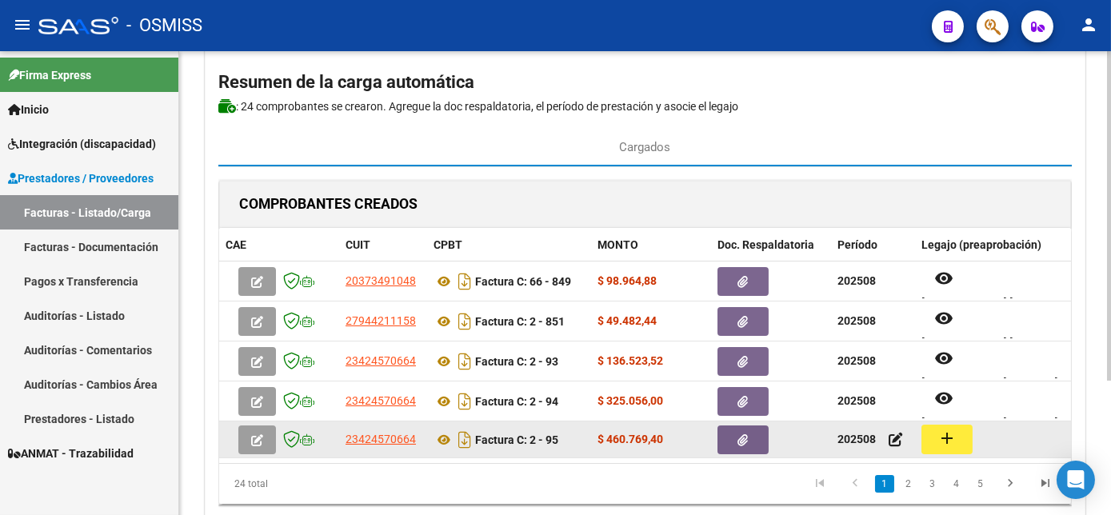
click at [922, 436] on button "add" at bounding box center [947, 440] width 51 height 30
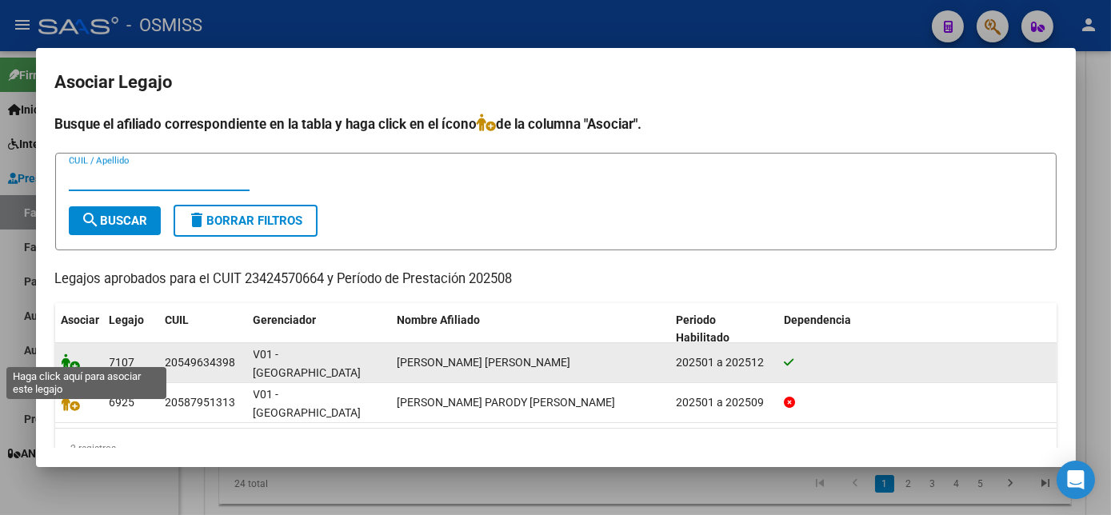
click at [70, 354] on icon at bounding box center [71, 363] width 19 height 18
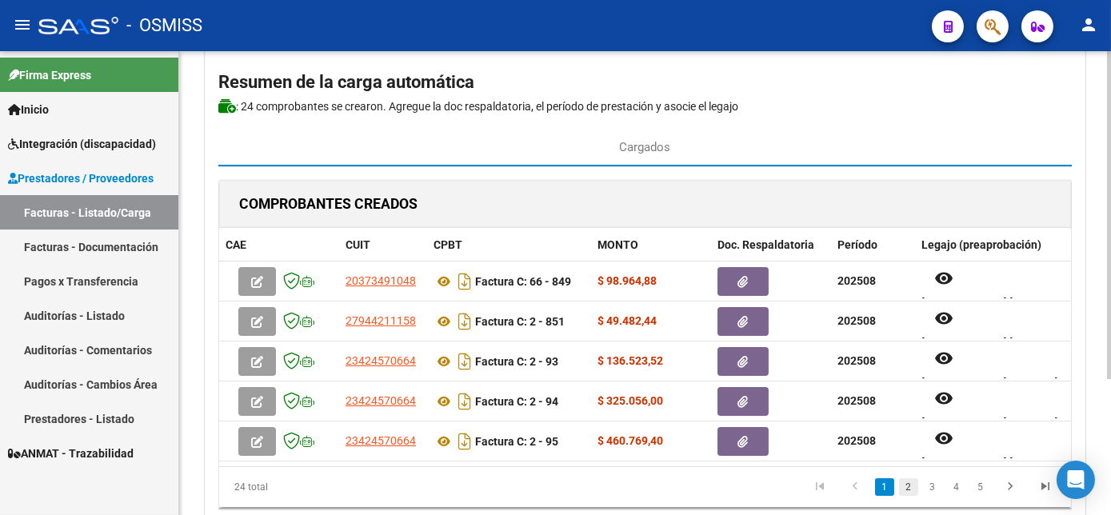
click at [909, 496] on link "2" at bounding box center [908, 487] width 19 height 18
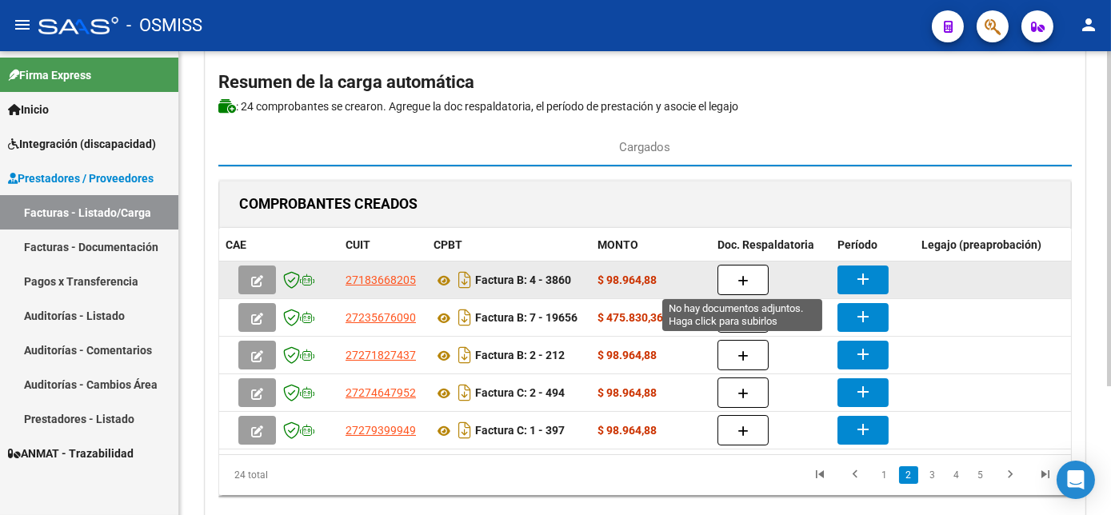
click at [751, 276] on button "button" at bounding box center [743, 280] width 51 height 30
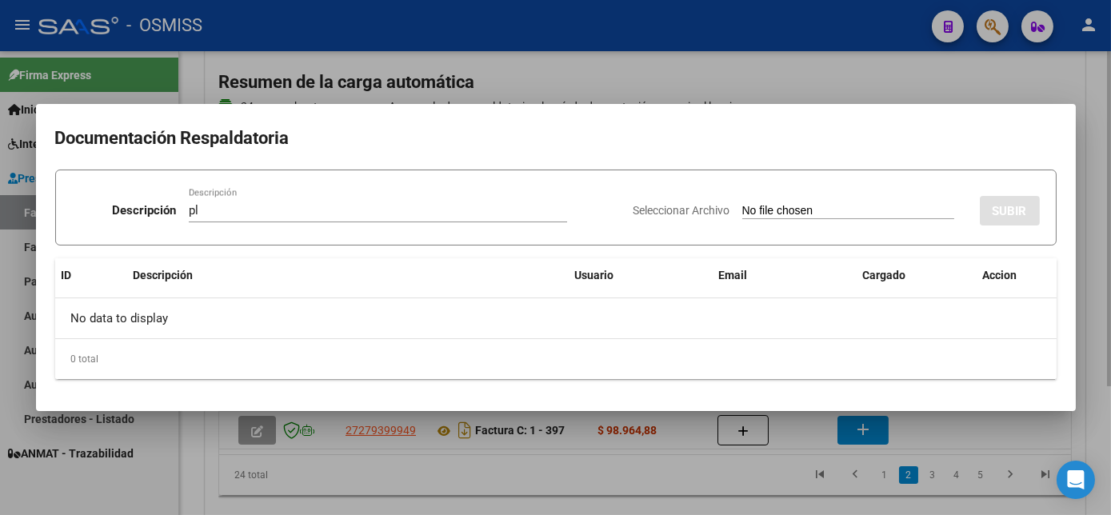
click at [743, 204] on input "Seleccionar Archivo" at bounding box center [849, 211] width 212 height 15
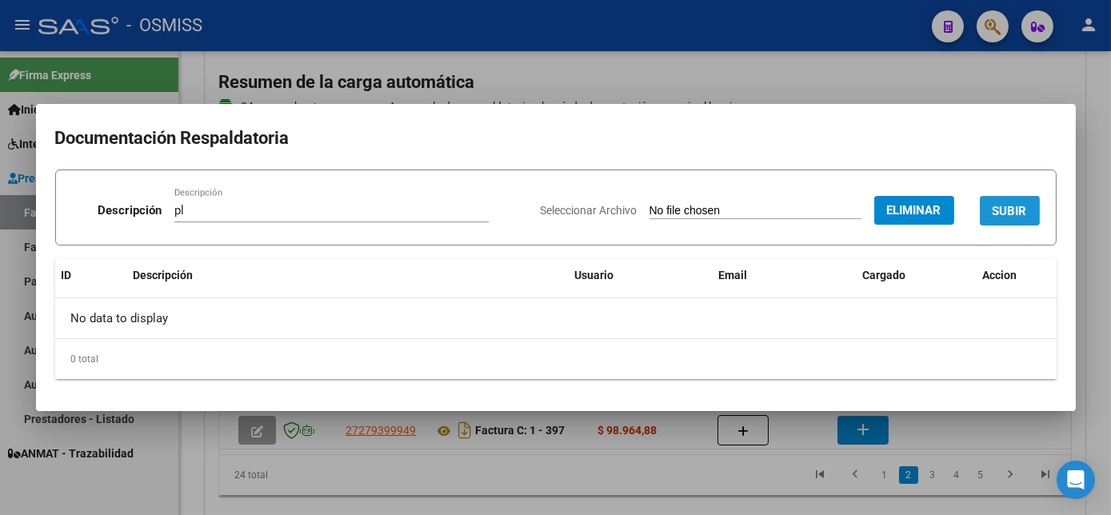
click at [1000, 211] on span "SUBIR" at bounding box center [1010, 211] width 34 height 14
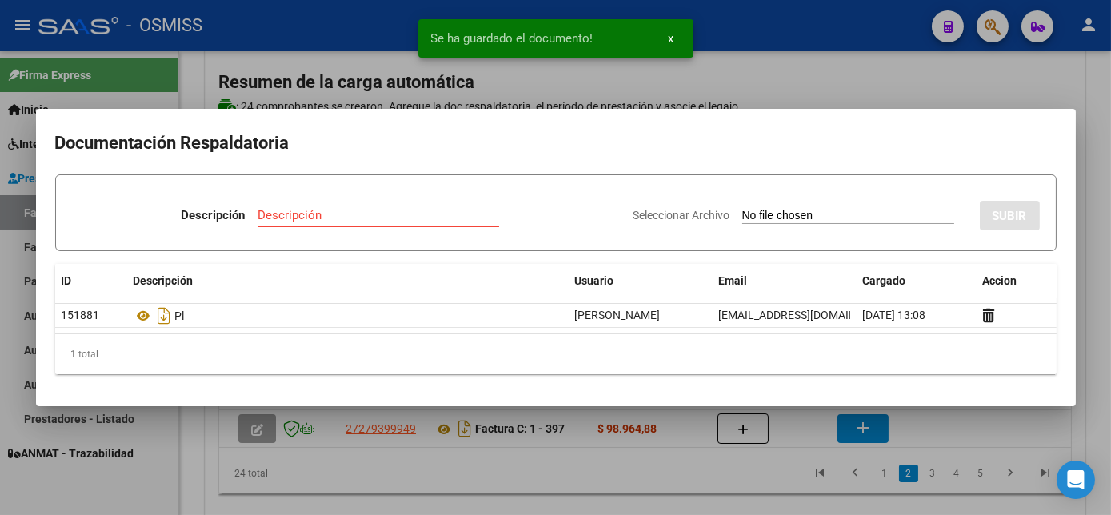
click at [932, 429] on div at bounding box center [555, 257] width 1111 height 515
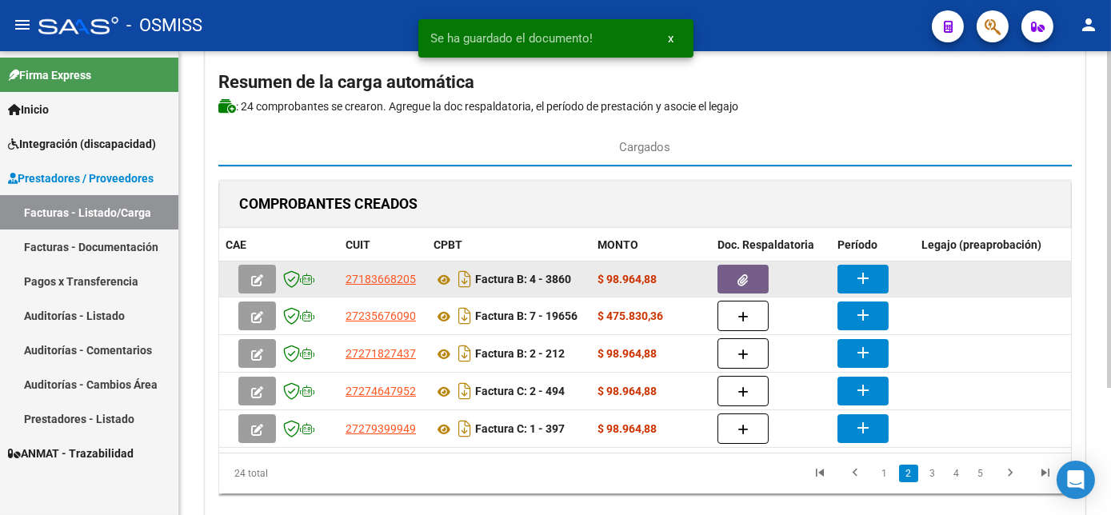
click at [858, 271] on mat-icon "add" at bounding box center [863, 278] width 19 height 19
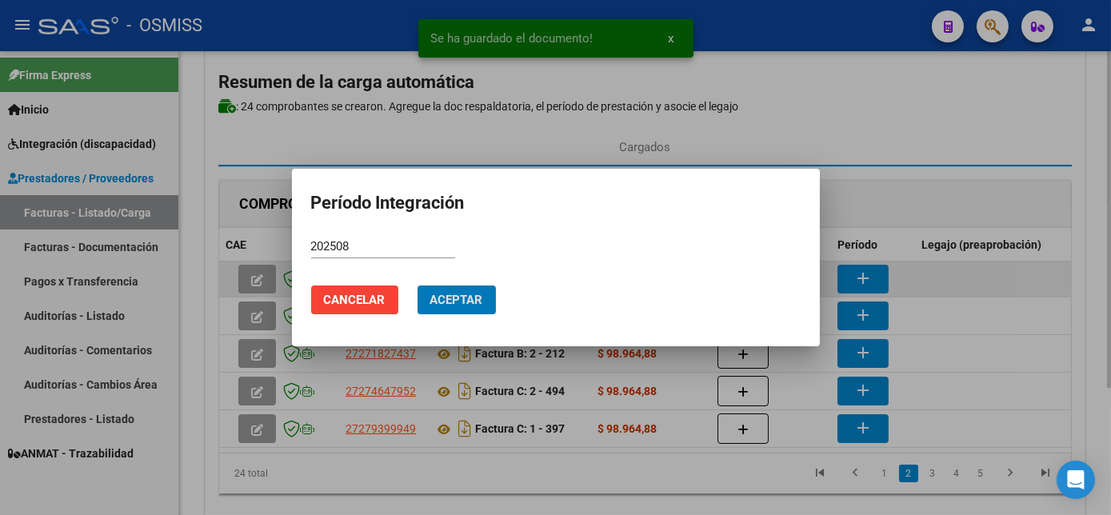
click at [418, 286] on button "Aceptar" at bounding box center [457, 300] width 78 height 29
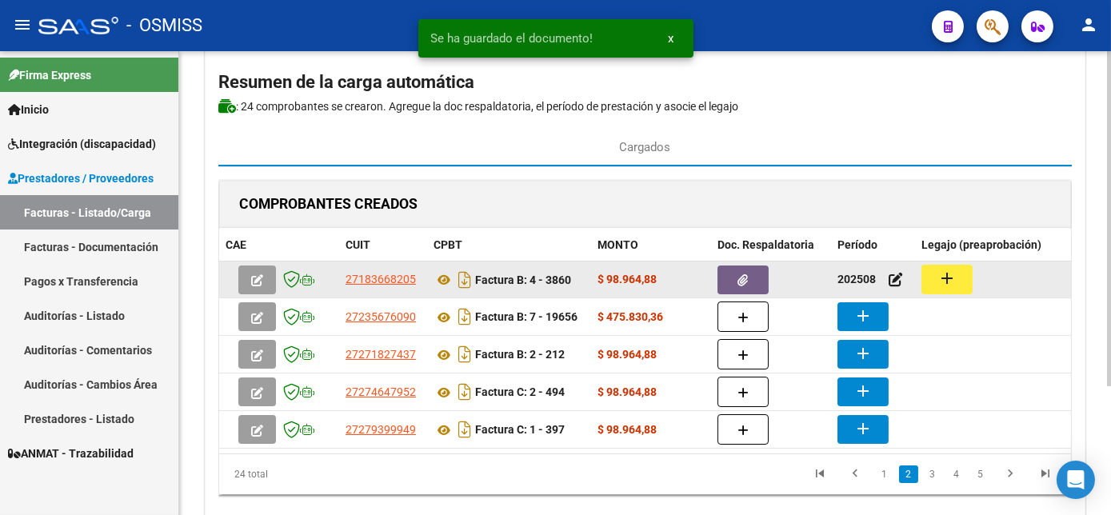
click at [939, 265] on button "add" at bounding box center [947, 280] width 51 height 30
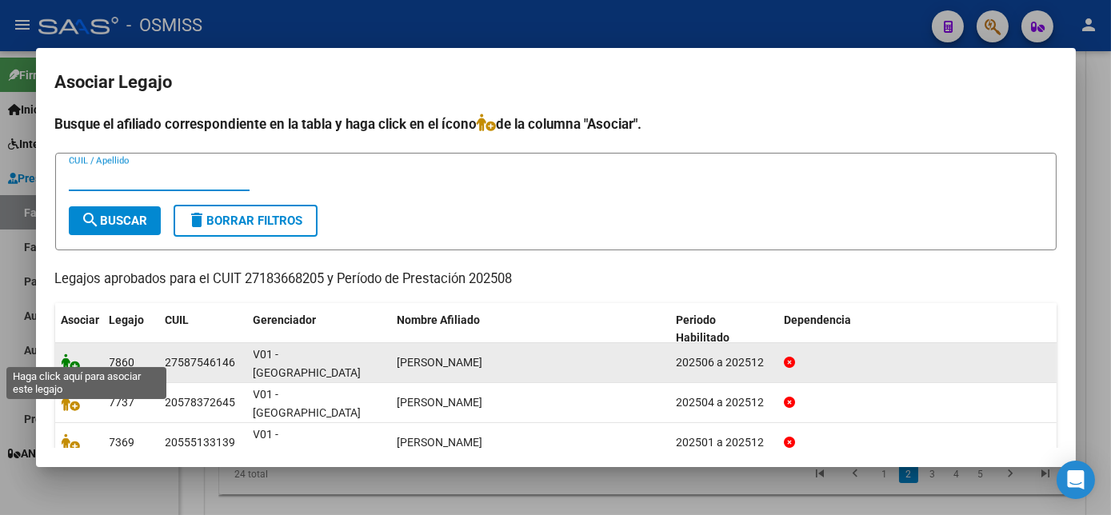
click at [68, 354] on icon at bounding box center [71, 363] width 19 height 18
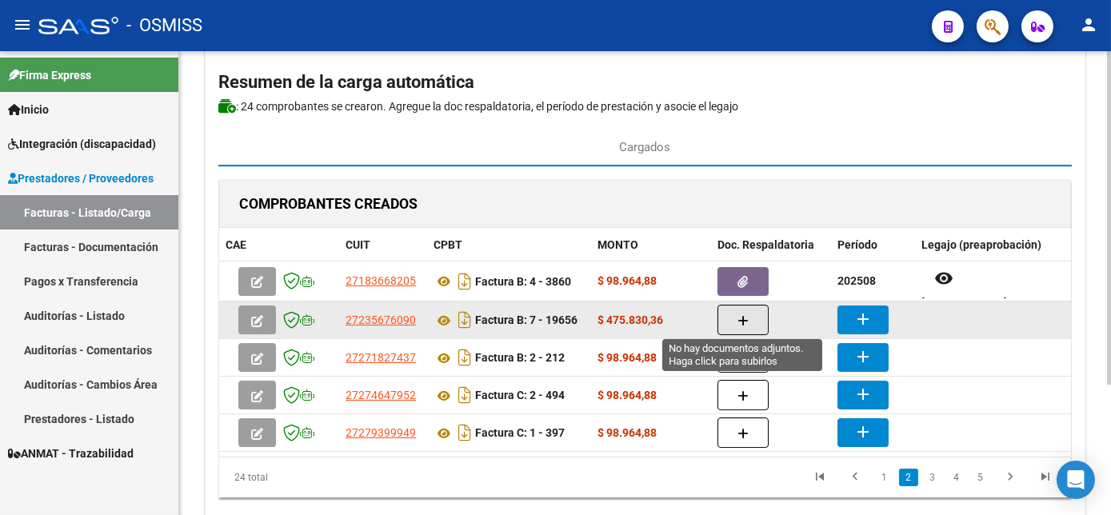
click at [738, 322] on icon "button" at bounding box center [743, 321] width 11 height 12
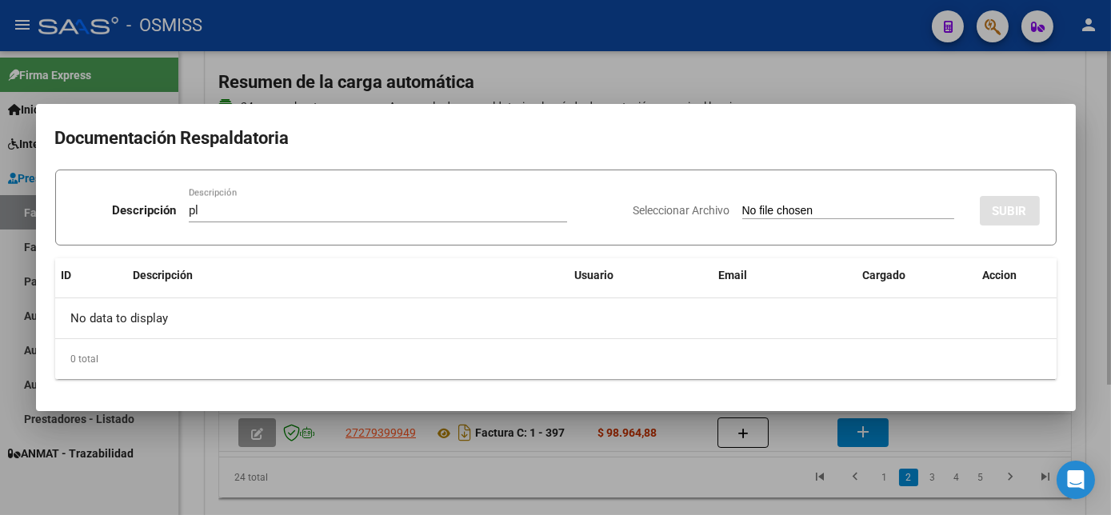
click at [743, 204] on input "Seleccionar Archivo" at bounding box center [849, 211] width 212 height 15
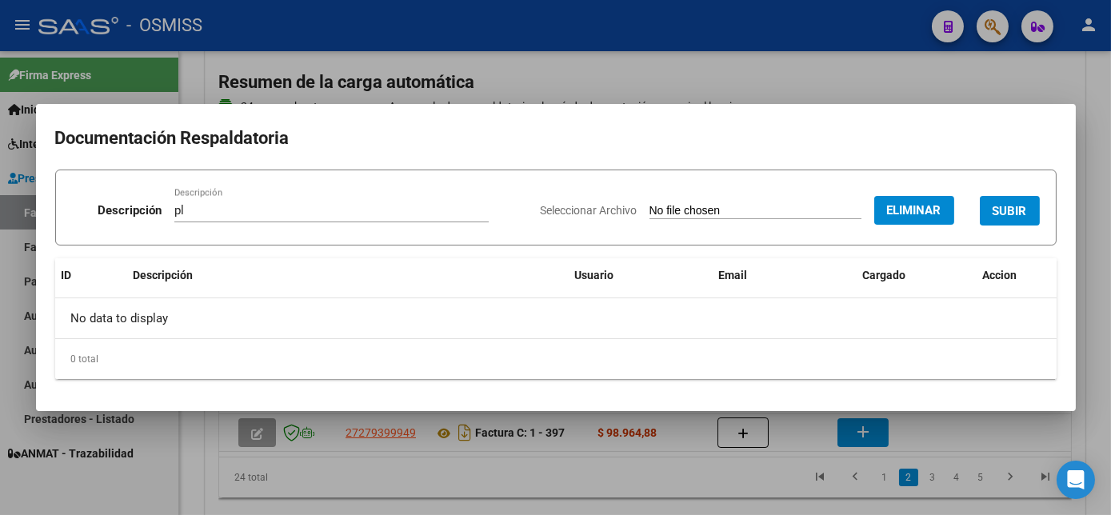
click at [1003, 214] on span "SUBIR" at bounding box center [1010, 211] width 34 height 14
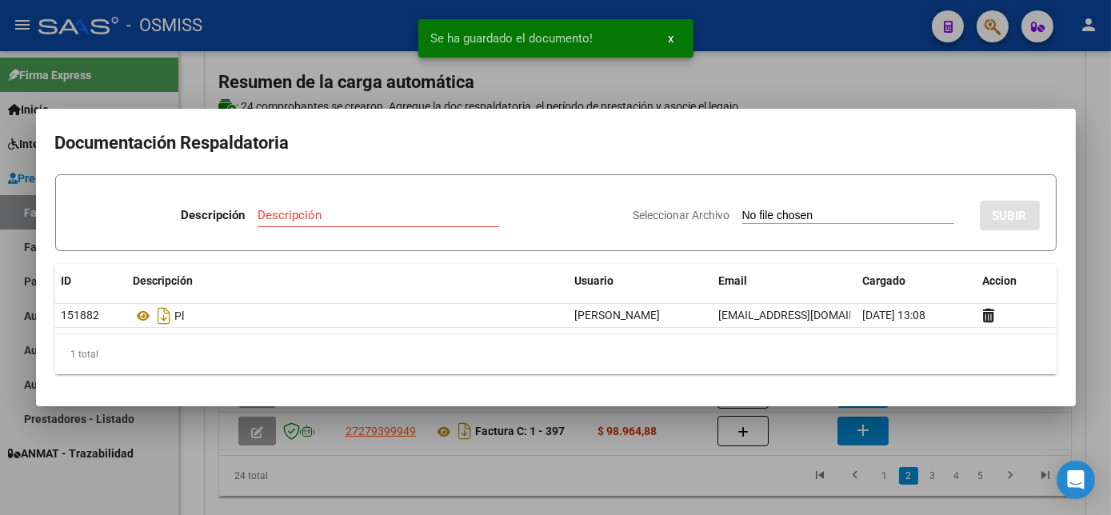
click at [981, 422] on div at bounding box center [555, 257] width 1111 height 515
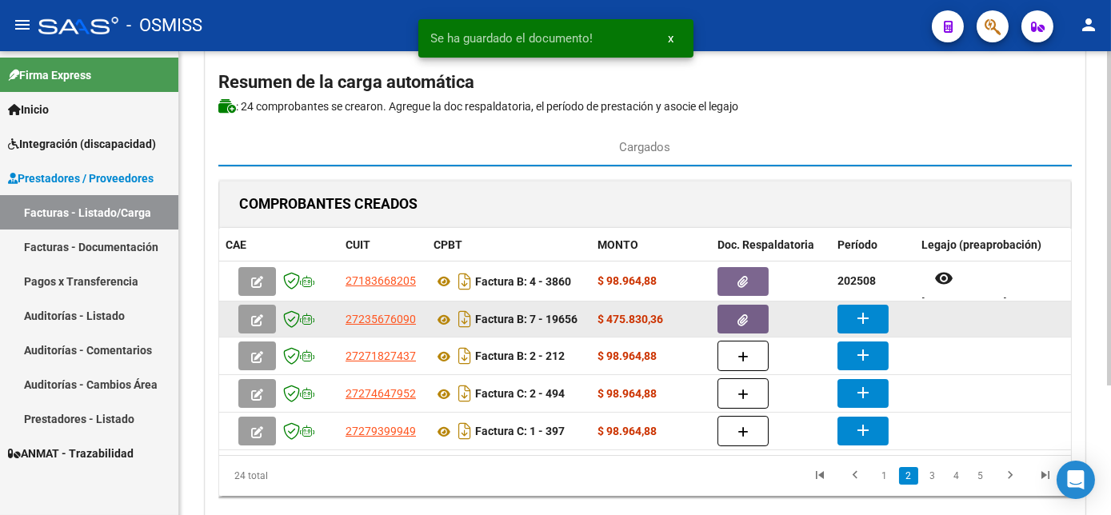
click at [855, 315] on mat-icon "add" at bounding box center [863, 318] width 19 height 19
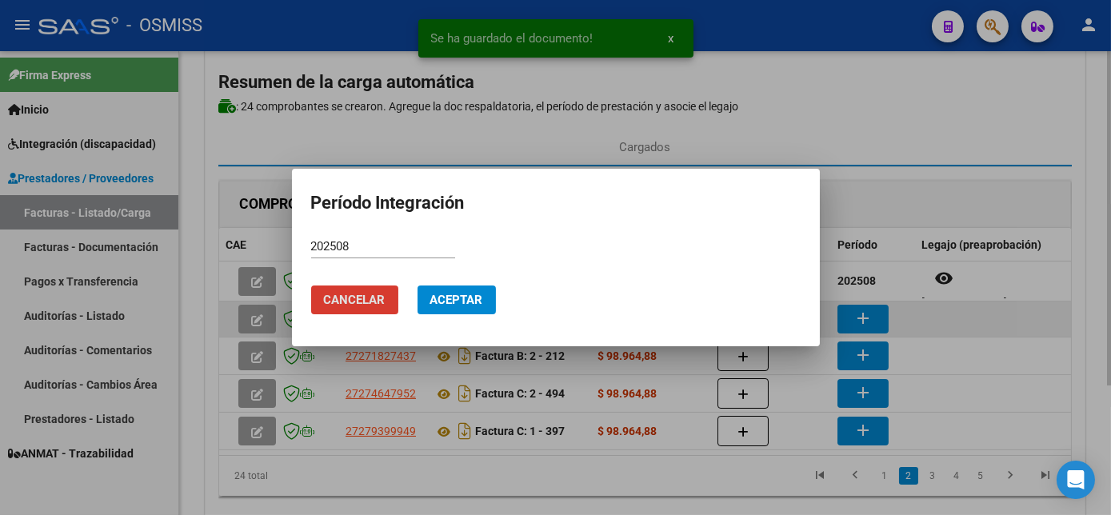
click at [418, 286] on button "Aceptar" at bounding box center [457, 300] width 78 height 29
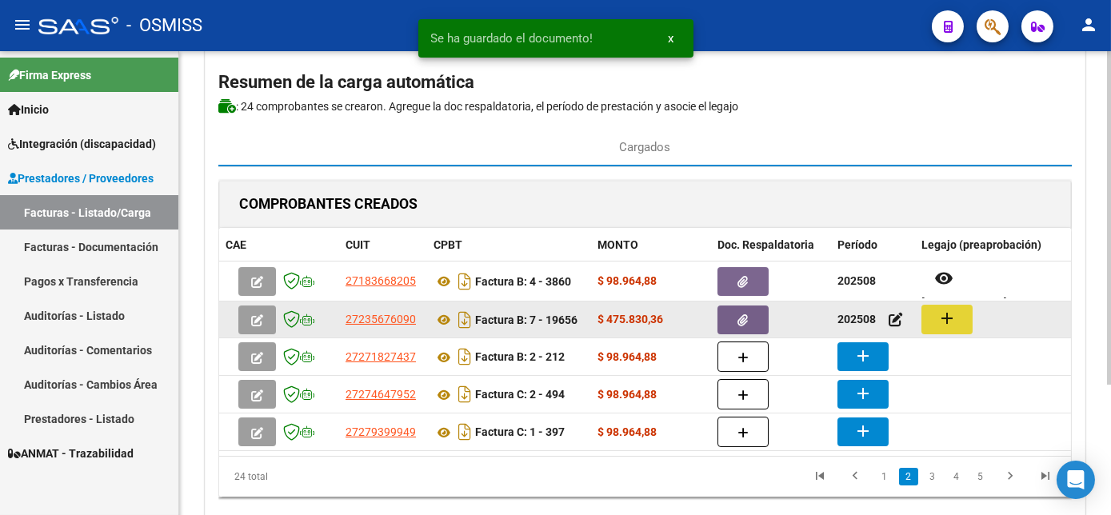
click at [935, 315] on button "add" at bounding box center [947, 320] width 51 height 30
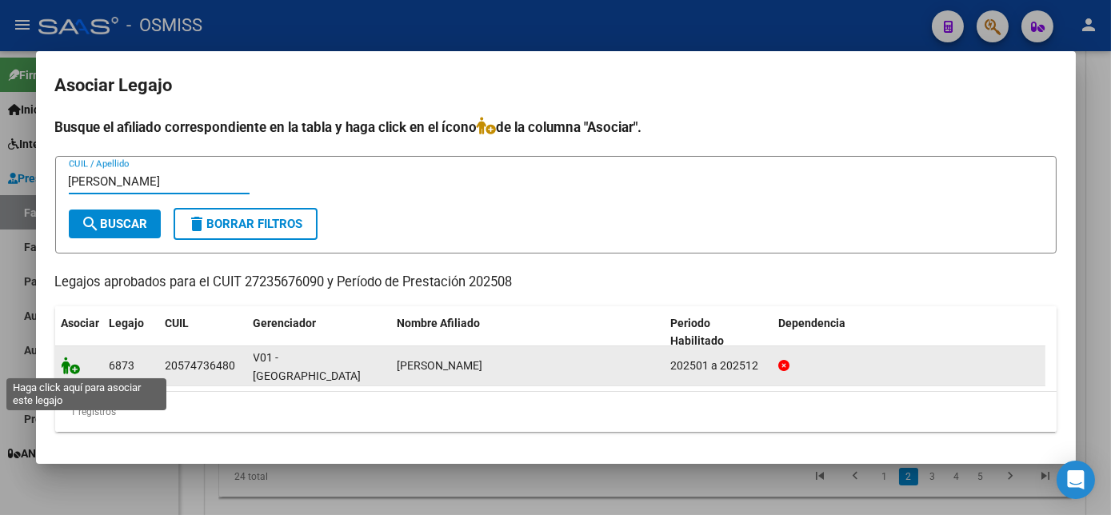
click at [78, 359] on icon at bounding box center [71, 366] width 19 height 18
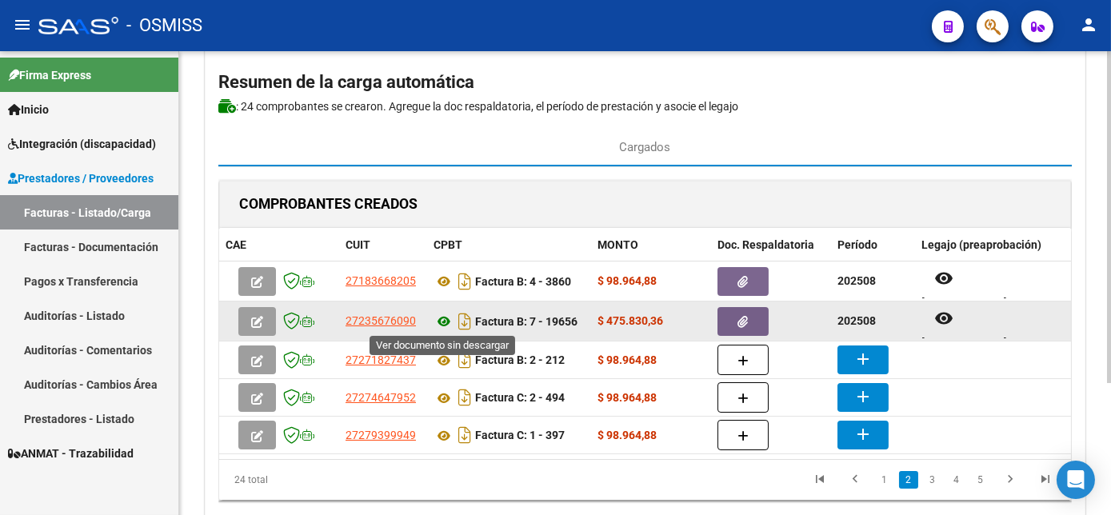
click at [439, 319] on icon at bounding box center [444, 321] width 21 height 19
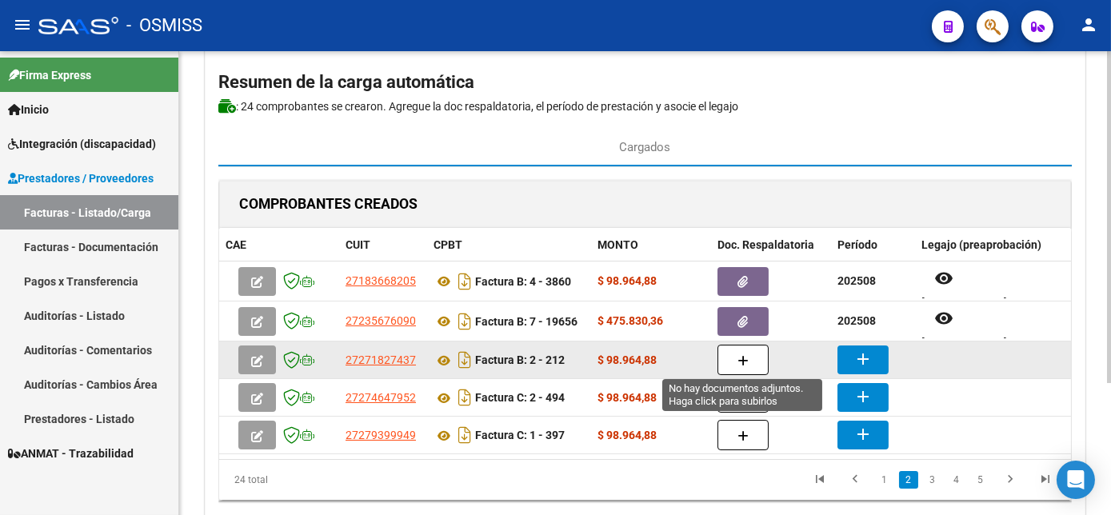
click at [751, 354] on button "button" at bounding box center [743, 360] width 51 height 30
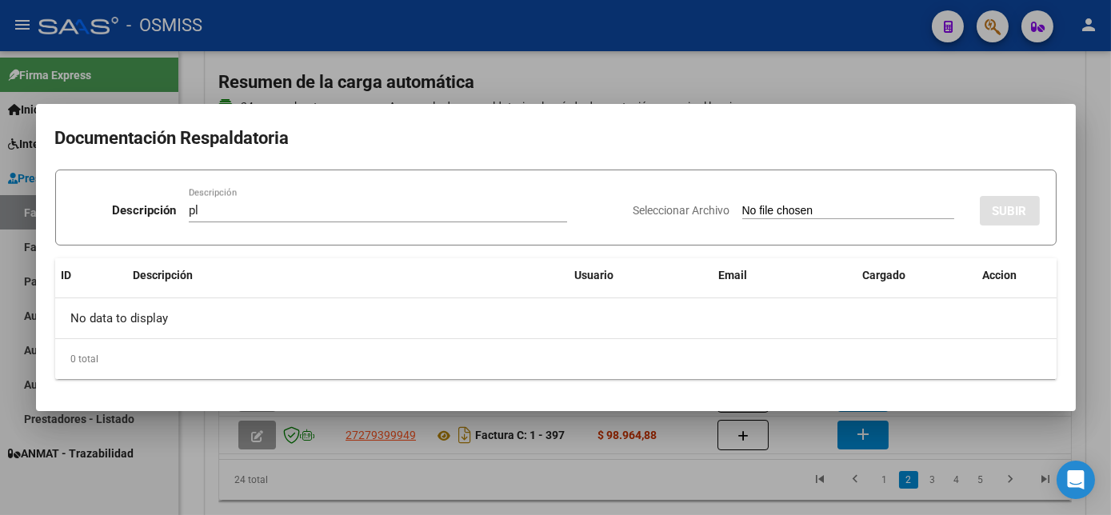
click at [743, 204] on input "Seleccionar Archivo" at bounding box center [849, 211] width 212 height 15
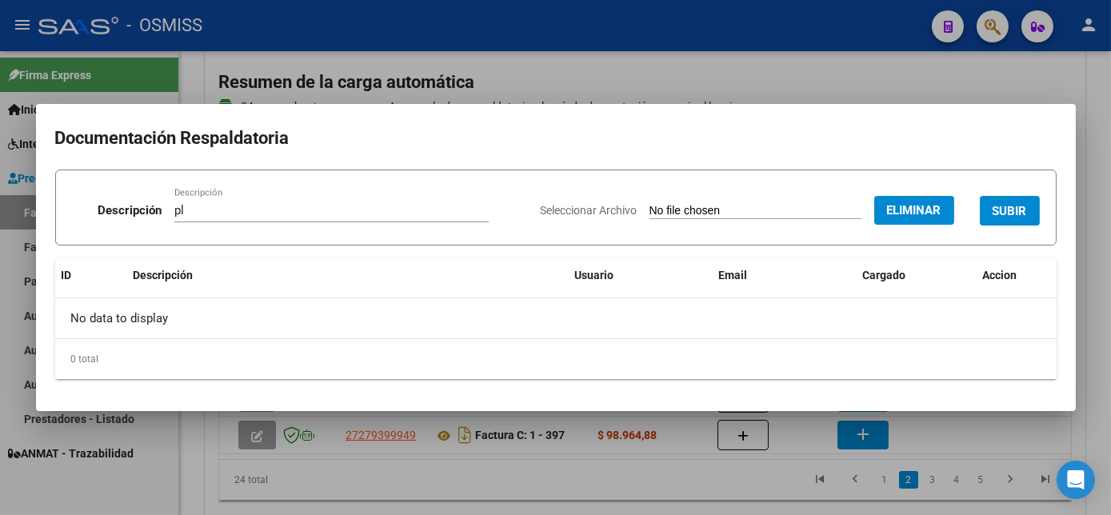
click at [1015, 210] on span "SUBIR" at bounding box center [1010, 211] width 34 height 14
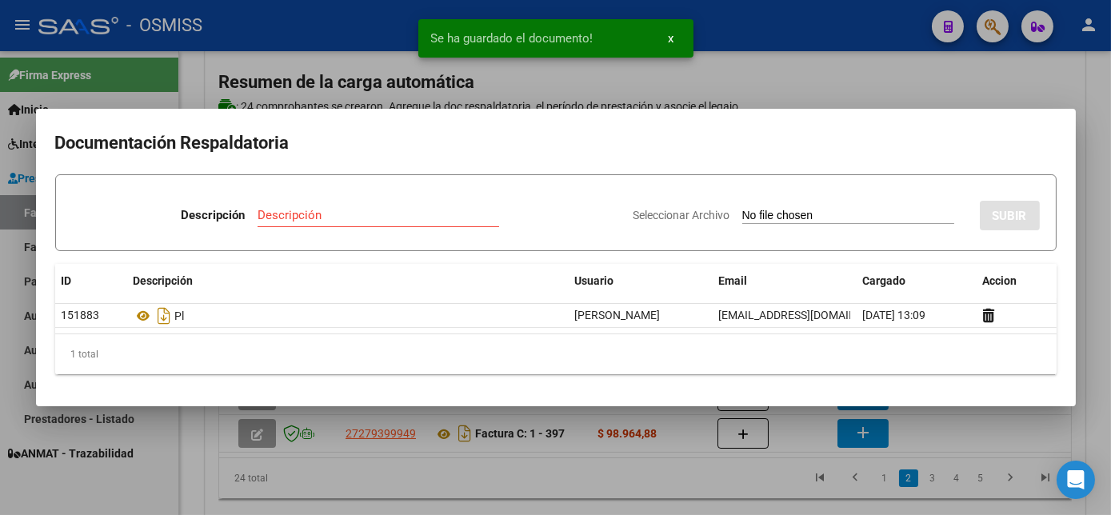
click at [957, 437] on div at bounding box center [555, 257] width 1111 height 515
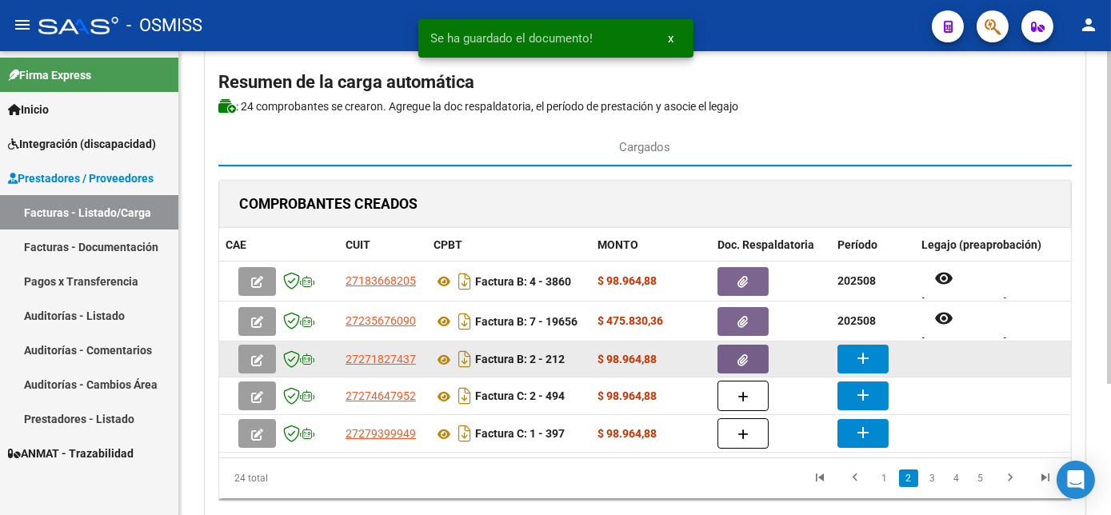
click at [859, 349] on mat-icon "add" at bounding box center [863, 358] width 19 height 19
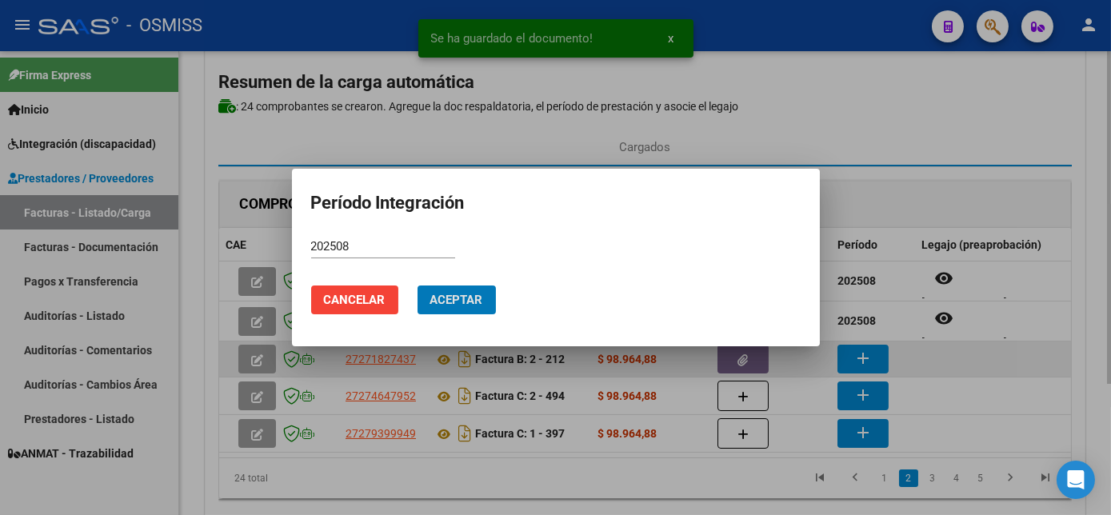
click at [418, 286] on button "Aceptar" at bounding box center [457, 300] width 78 height 29
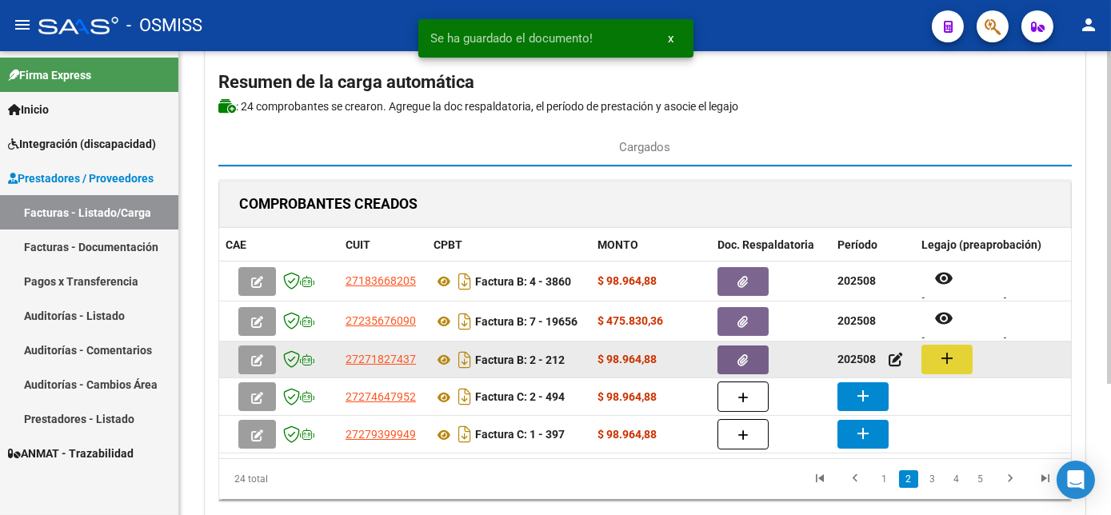
click at [932, 358] on button "add" at bounding box center [947, 360] width 51 height 30
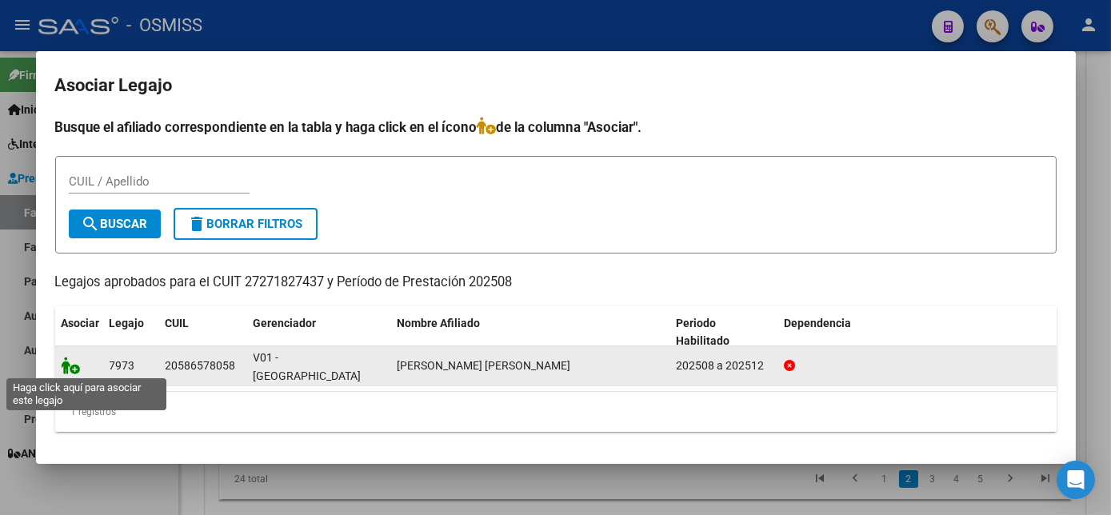
click at [66, 362] on icon at bounding box center [71, 366] width 19 height 18
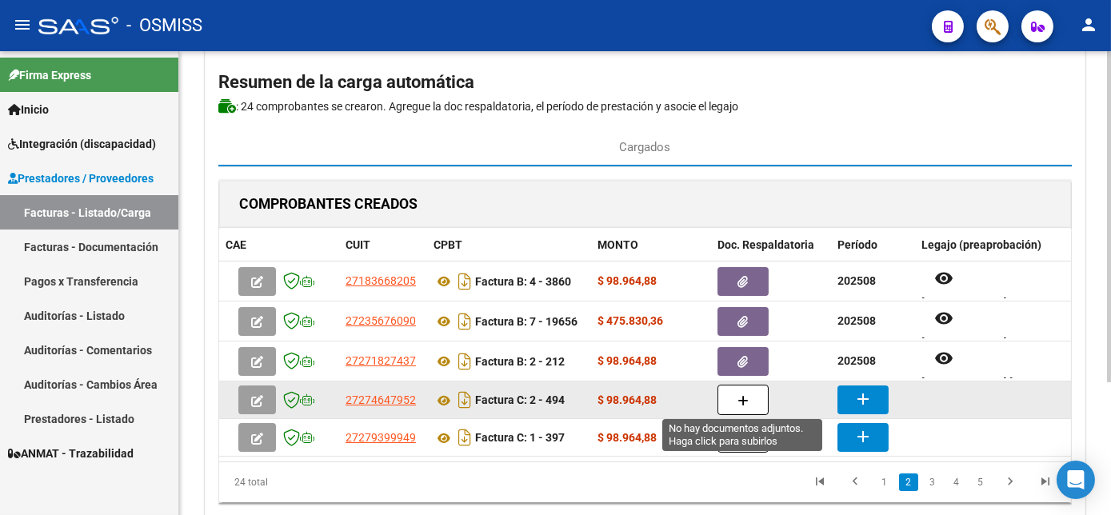
click at [736, 392] on button "button" at bounding box center [743, 400] width 51 height 30
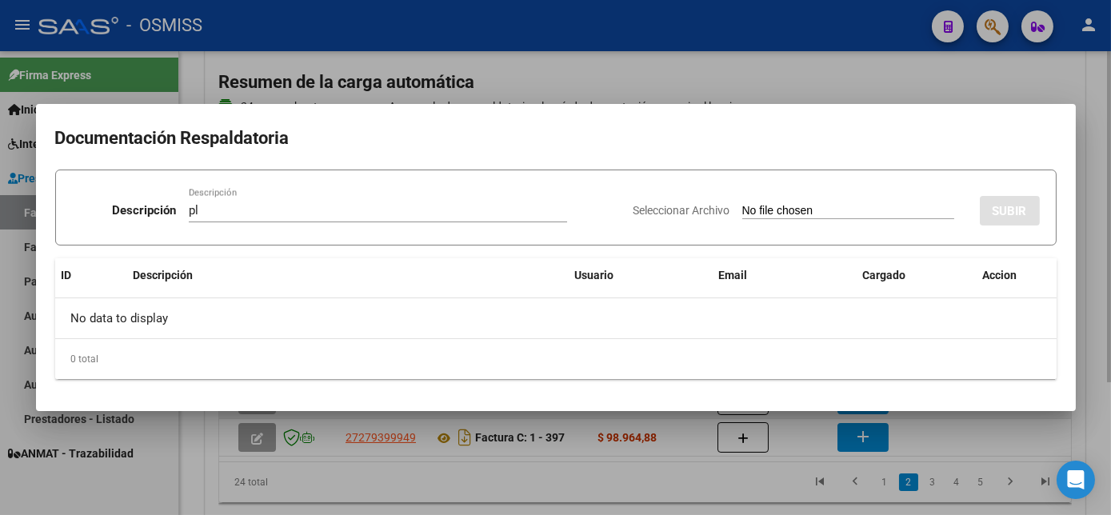
click at [743, 204] on input "Seleccionar Archivo" at bounding box center [849, 211] width 212 height 15
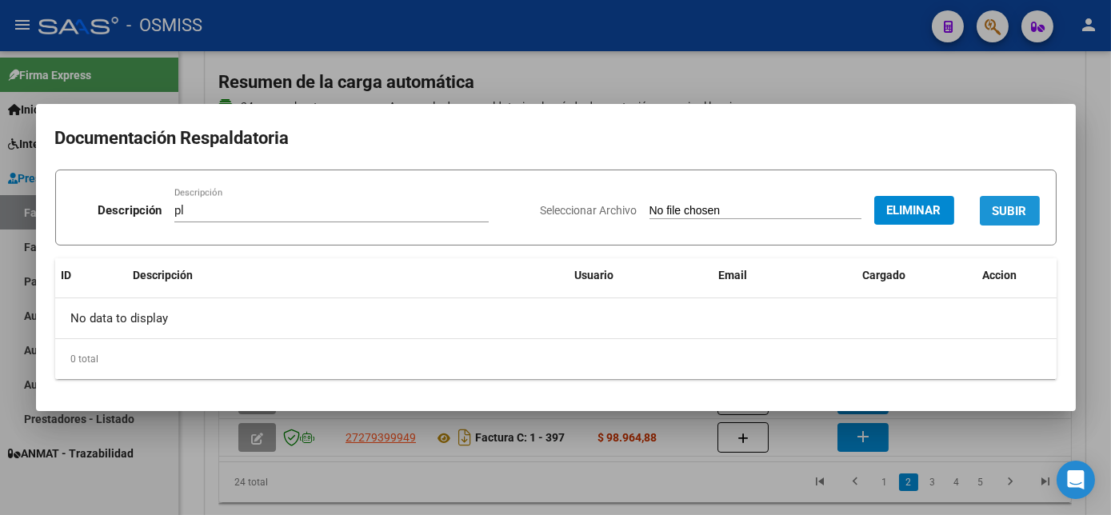
click at [1009, 210] on span "SUBIR" at bounding box center [1010, 211] width 34 height 14
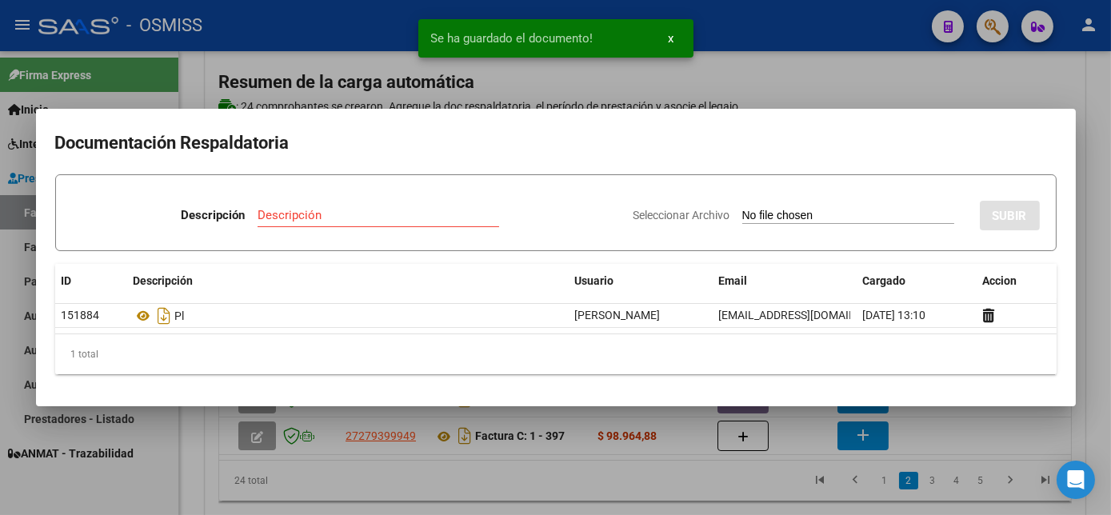
click at [719, 480] on div at bounding box center [555, 257] width 1111 height 515
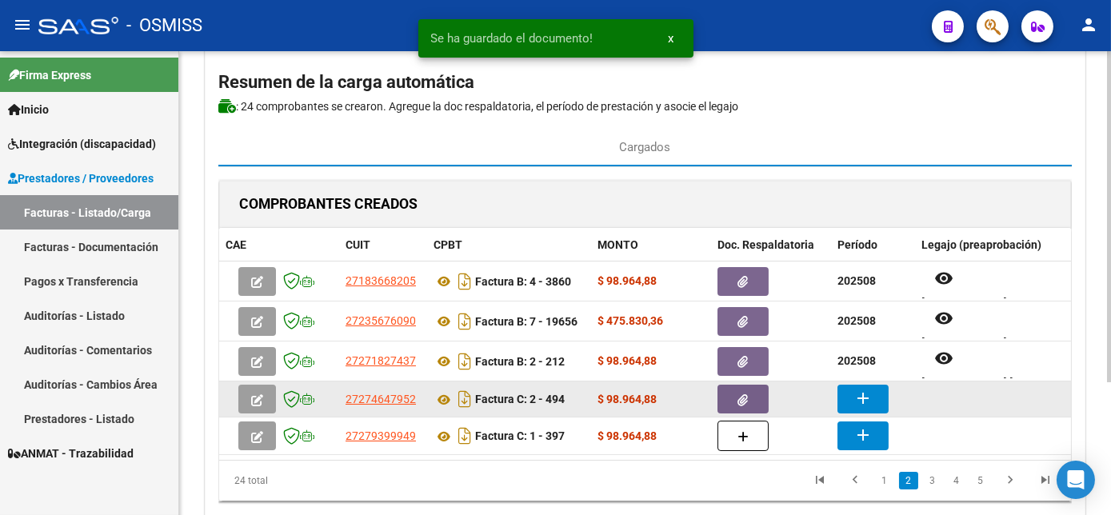
click at [875, 400] on button "add" at bounding box center [863, 399] width 51 height 29
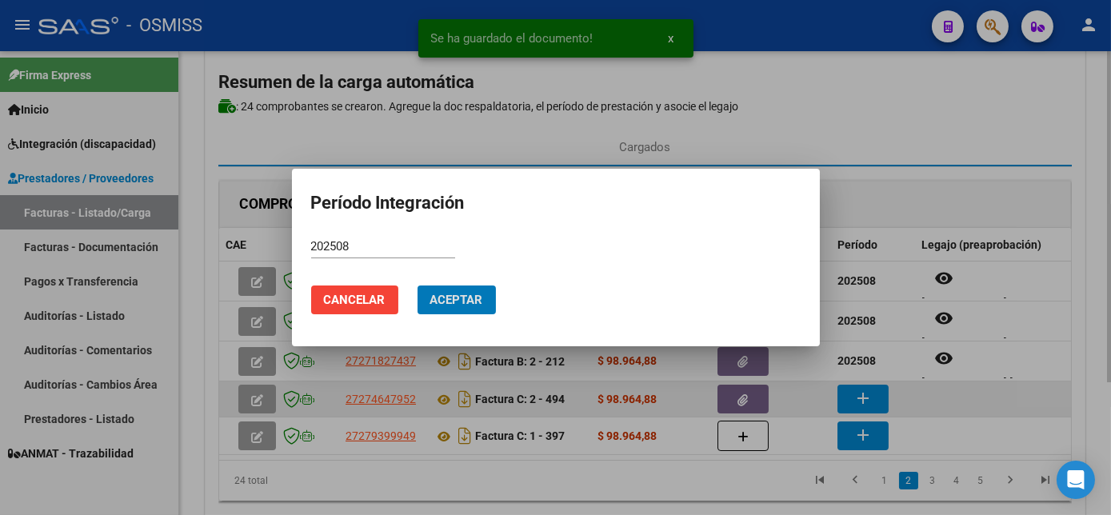
click at [418, 286] on button "Aceptar" at bounding box center [457, 300] width 78 height 29
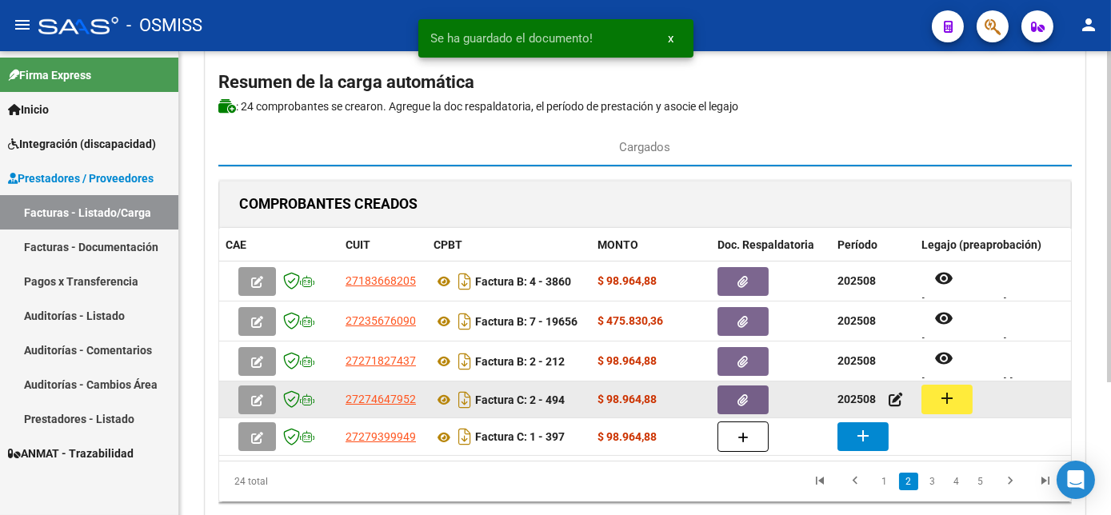
click at [934, 403] on button "add" at bounding box center [947, 400] width 51 height 30
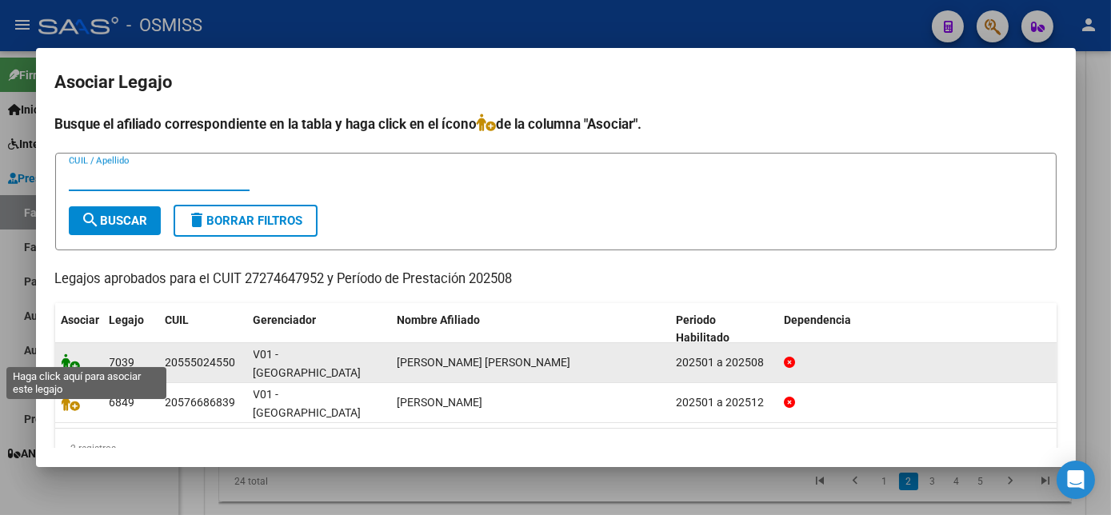
click at [74, 354] on icon at bounding box center [71, 363] width 19 height 18
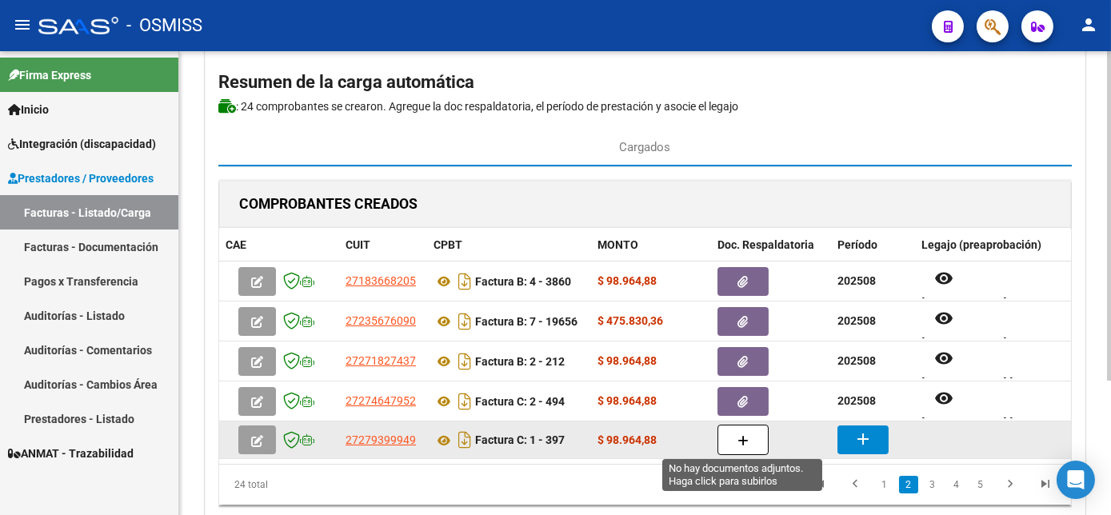
click at [743, 429] on button "button" at bounding box center [743, 440] width 51 height 30
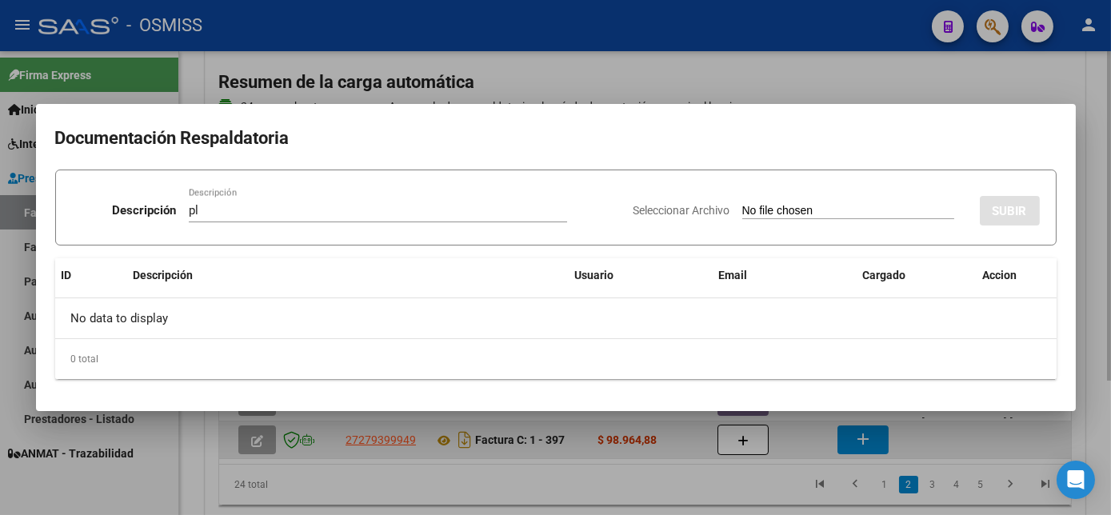
click at [743, 204] on input "Seleccionar Archivo" at bounding box center [849, 211] width 212 height 15
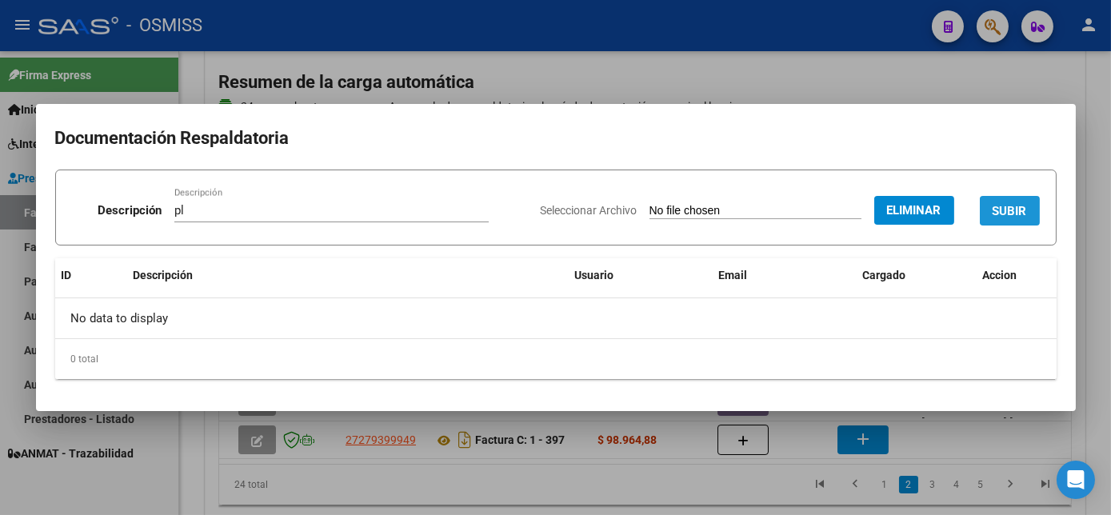
click at [999, 221] on button "SUBIR" at bounding box center [1010, 211] width 60 height 30
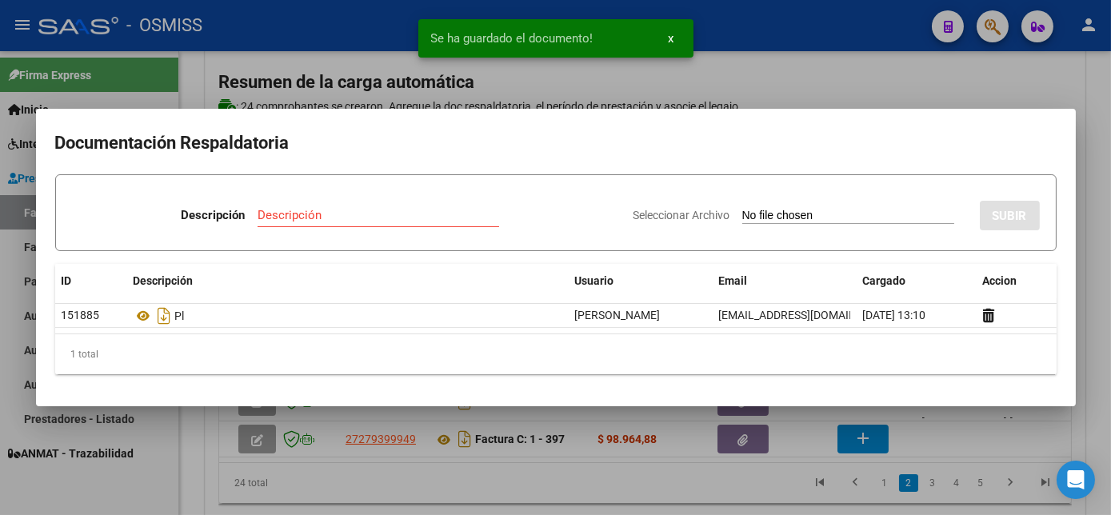
click at [940, 432] on div at bounding box center [555, 257] width 1111 height 515
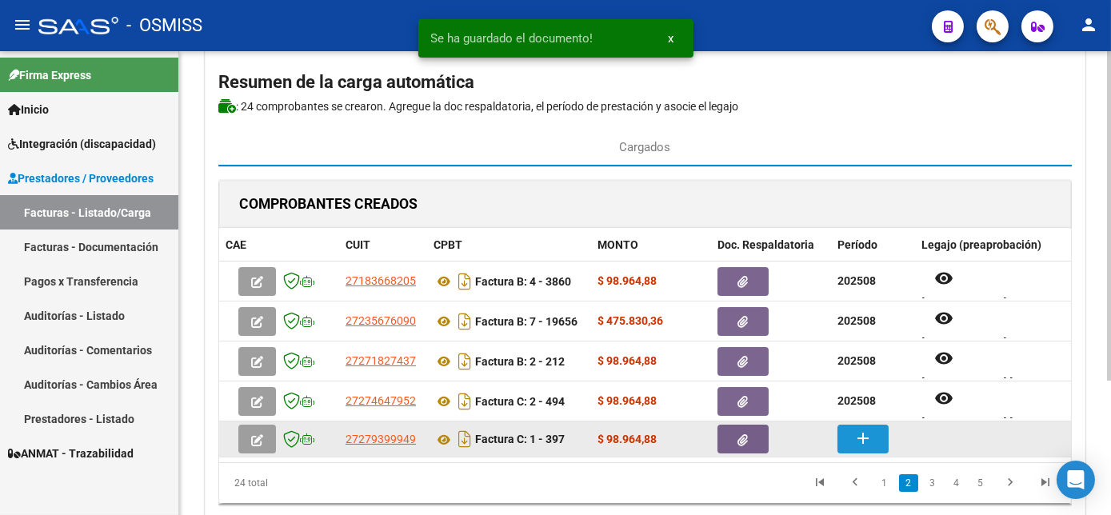
click at [859, 440] on mat-icon "add" at bounding box center [863, 438] width 19 height 19
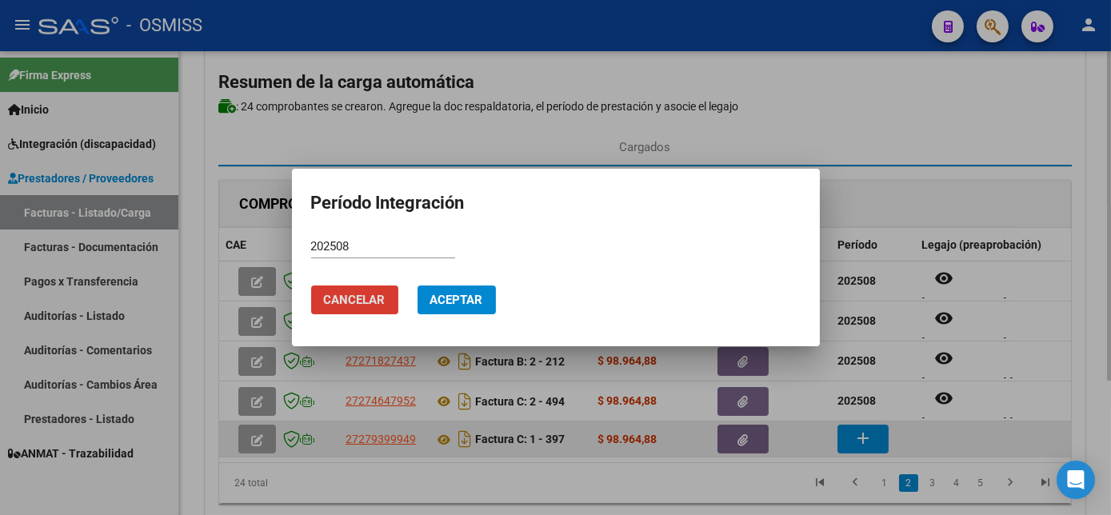
click at [418, 286] on button "Aceptar" at bounding box center [457, 300] width 78 height 29
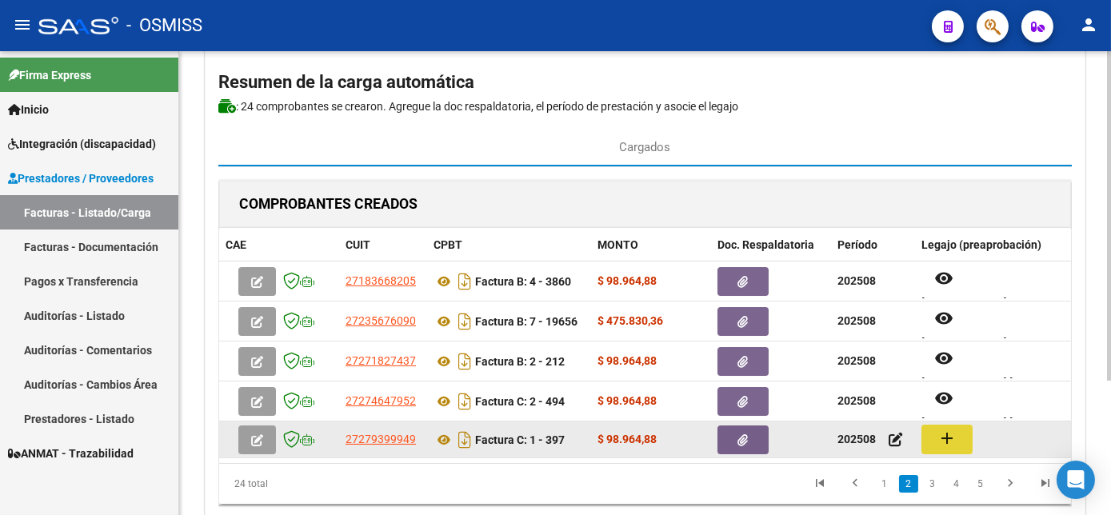
click at [957, 435] on button "add" at bounding box center [947, 440] width 51 height 30
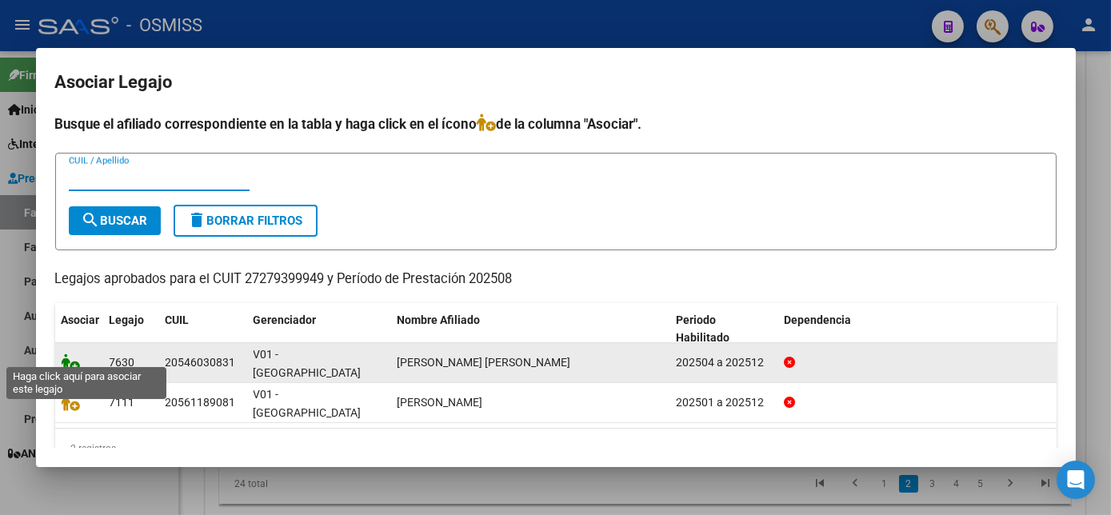
click at [71, 356] on icon at bounding box center [71, 363] width 19 height 18
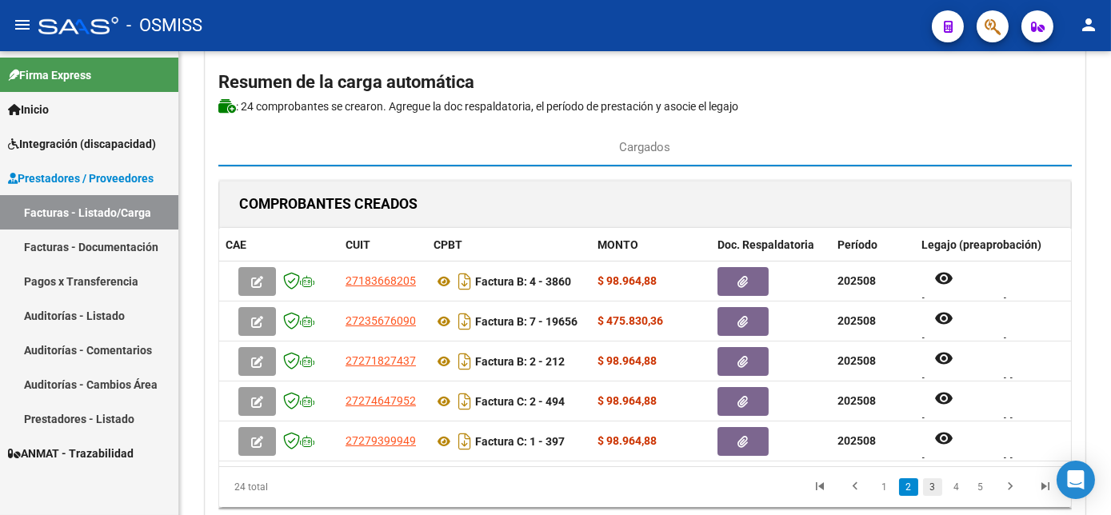
click at [930, 494] on link "3" at bounding box center [932, 487] width 19 height 18
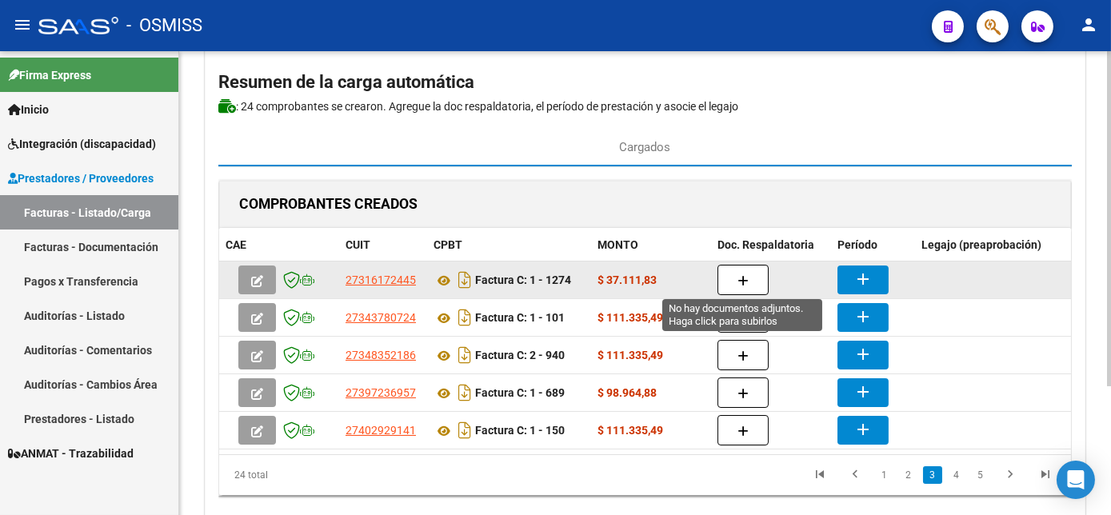
click at [755, 270] on button "button" at bounding box center [743, 280] width 51 height 30
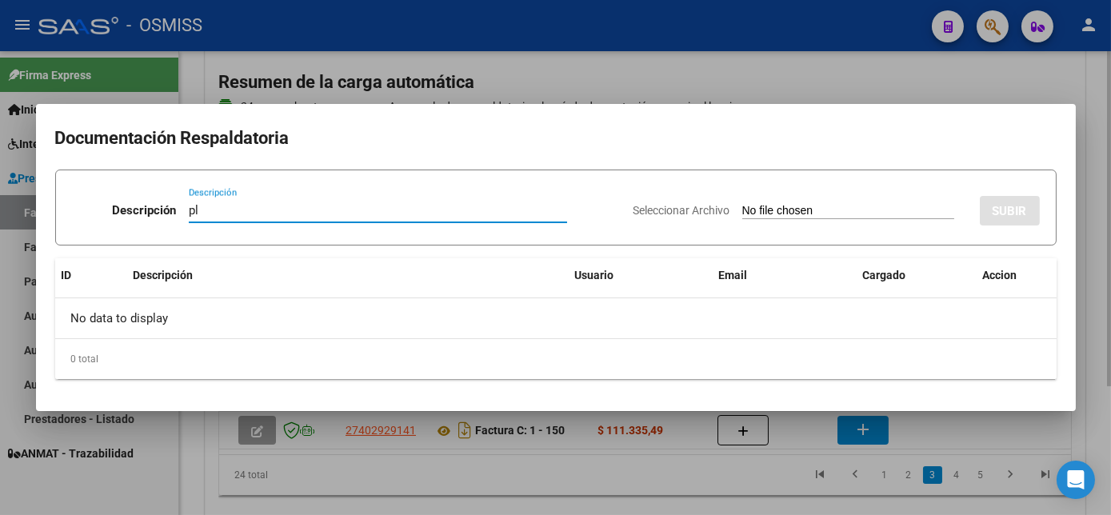
click at [743, 204] on input "Seleccionar Archivo" at bounding box center [849, 211] width 212 height 15
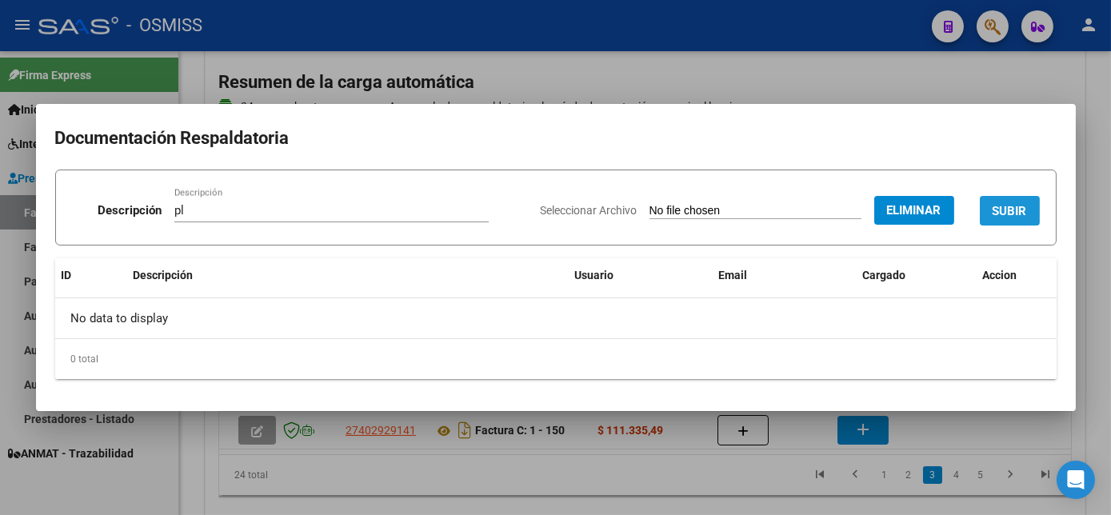
click at [1031, 211] on button "SUBIR" at bounding box center [1010, 211] width 60 height 30
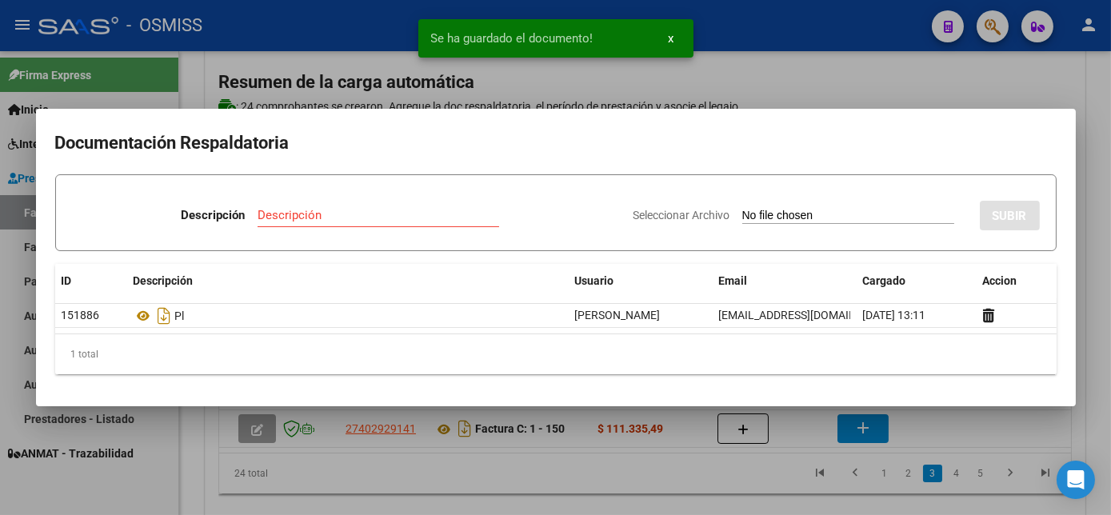
click at [775, 487] on div at bounding box center [555, 257] width 1111 height 515
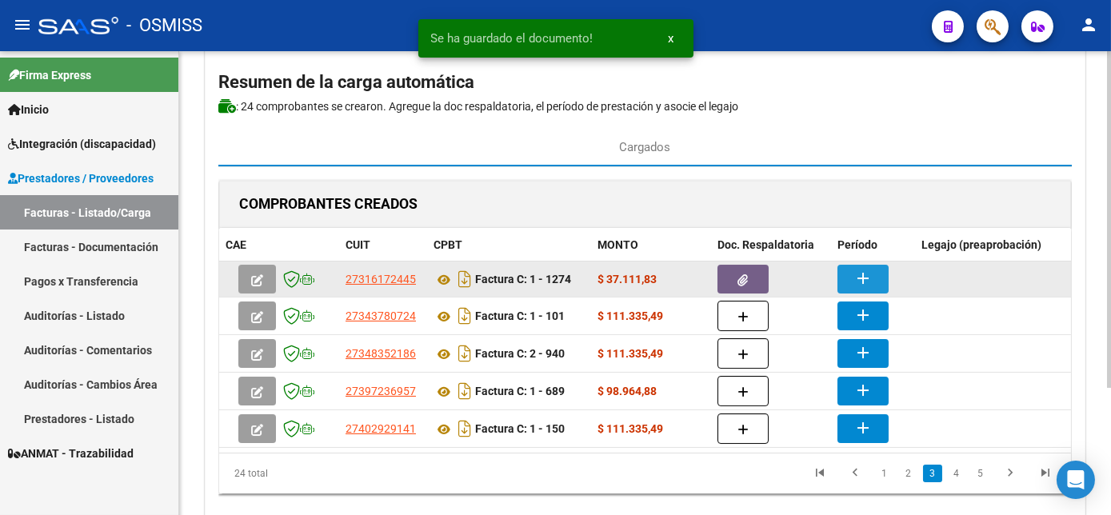
click at [863, 277] on mat-icon "add" at bounding box center [863, 278] width 19 height 19
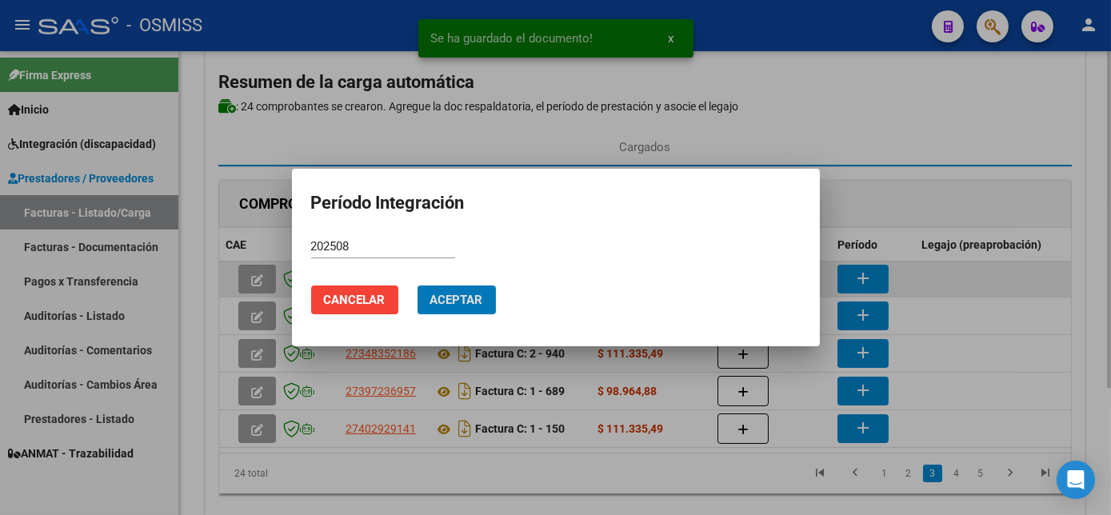
click at [418, 286] on button "Aceptar" at bounding box center [457, 300] width 78 height 29
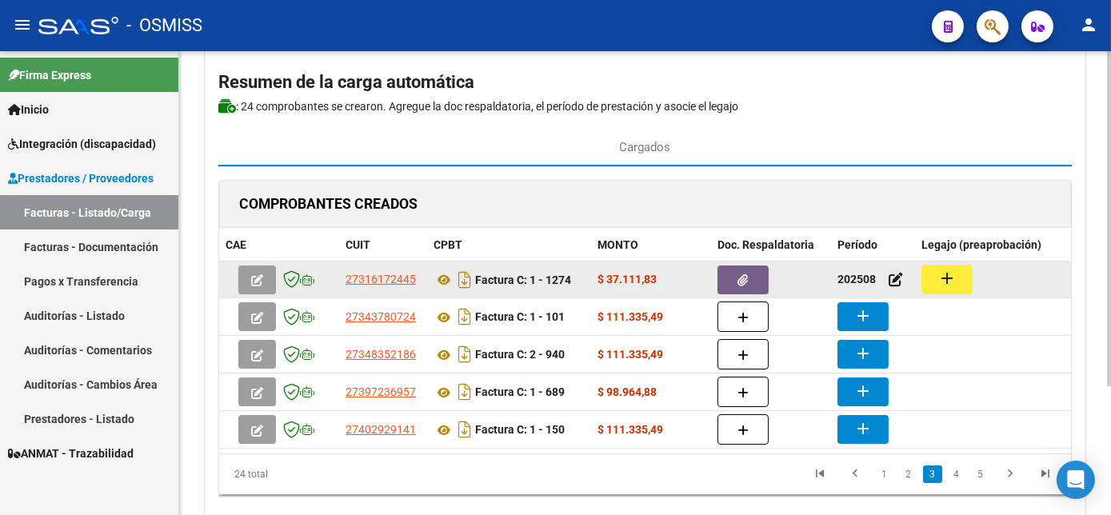
click at [942, 287] on button "add" at bounding box center [947, 280] width 51 height 30
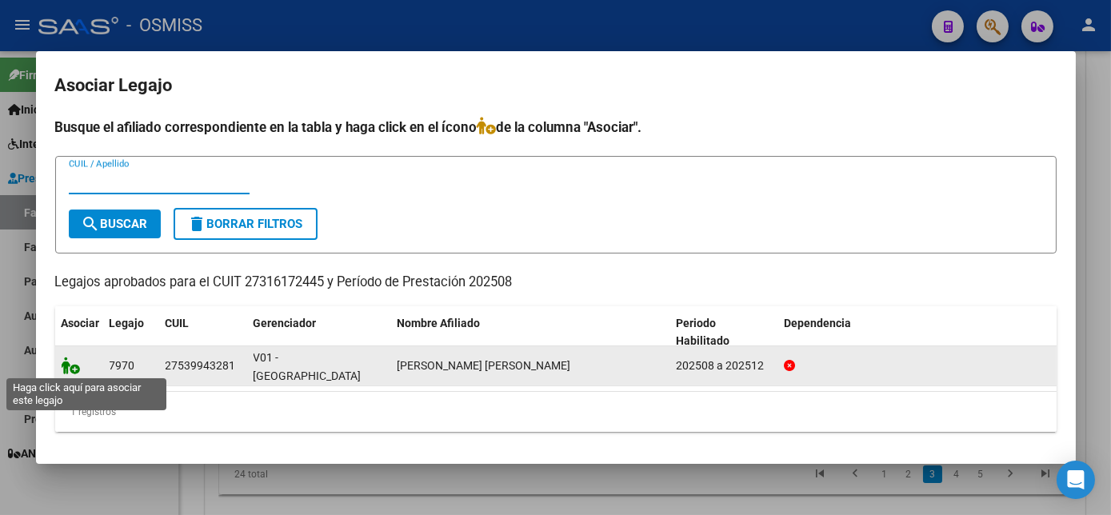
click at [70, 362] on icon at bounding box center [71, 366] width 19 height 18
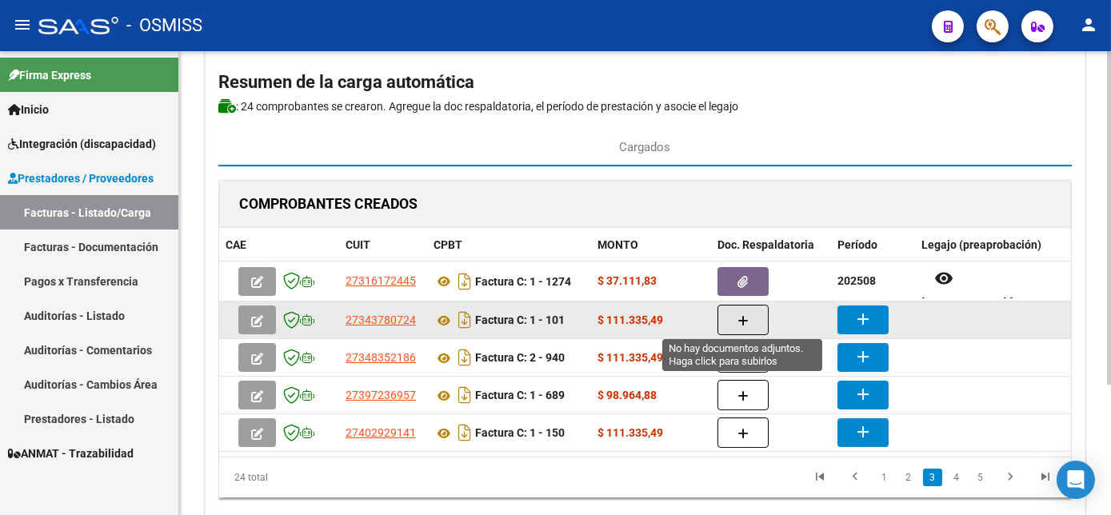
click at [738, 322] on icon "button" at bounding box center [743, 321] width 11 height 12
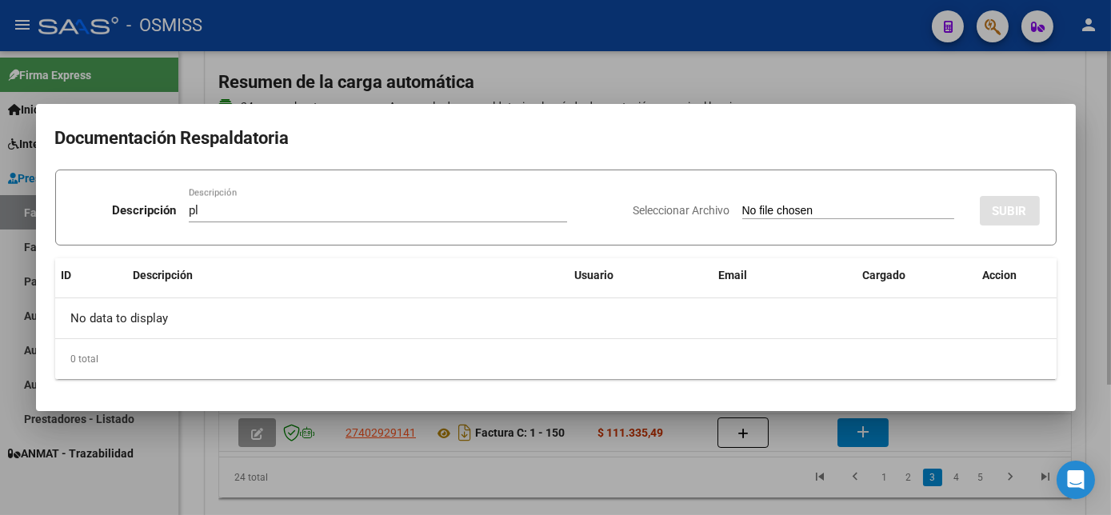
click at [743, 204] on input "Seleccionar Archivo" at bounding box center [849, 211] width 212 height 15
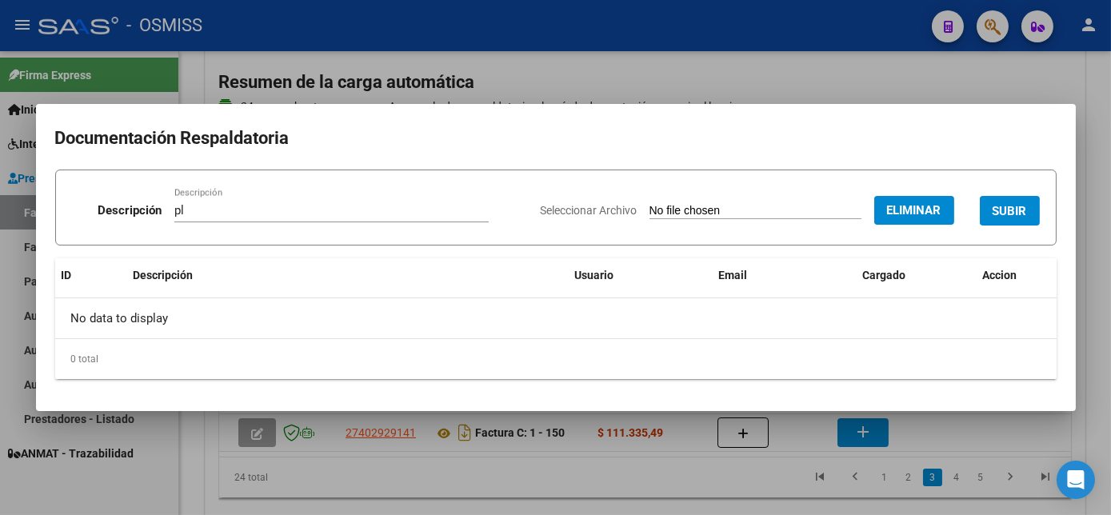
click at [1017, 206] on span "SUBIR" at bounding box center [1010, 211] width 34 height 14
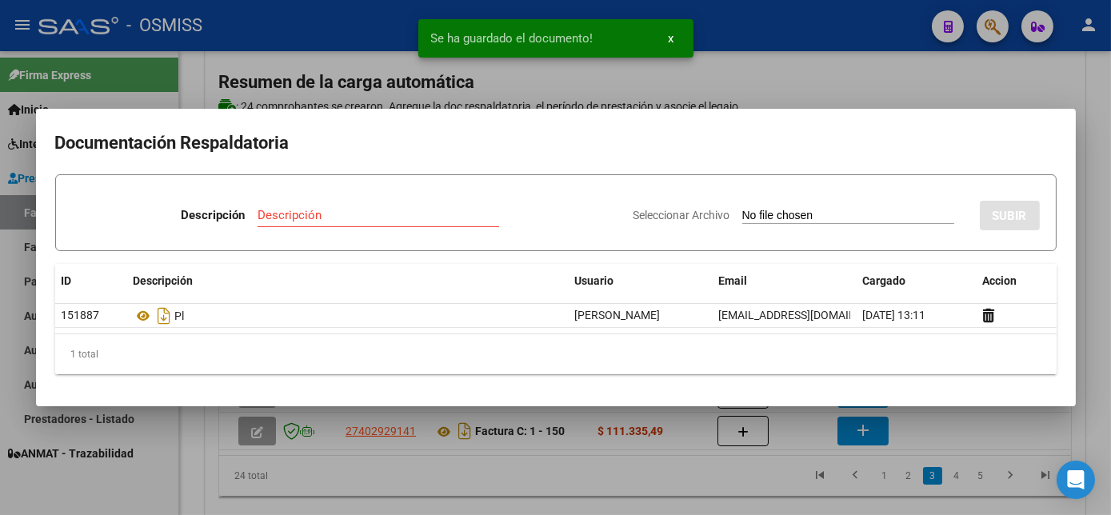
click at [630, 491] on div at bounding box center [555, 257] width 1111 height 515
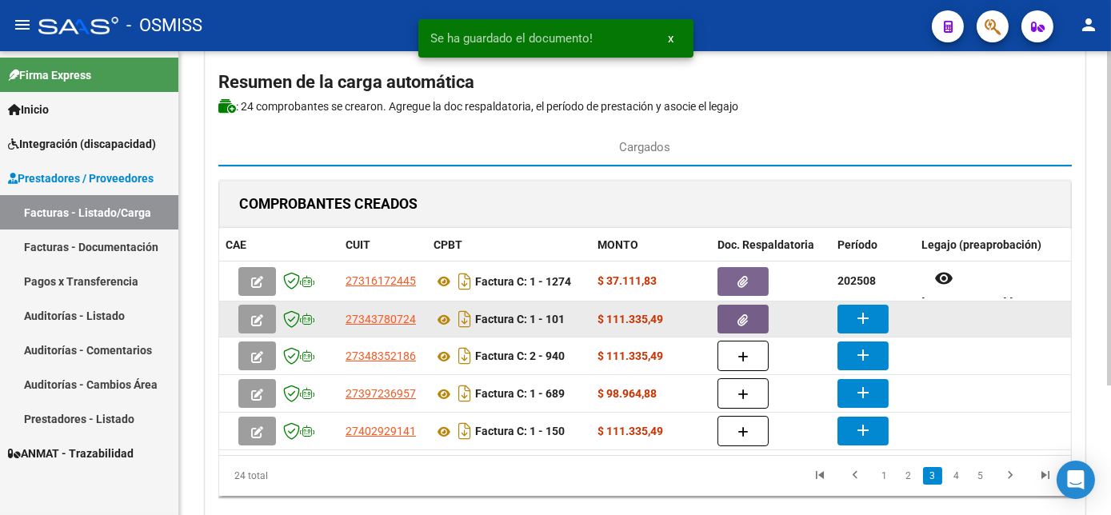
click at [859, 310] on mat-icon "add" at bounding box center [863, 318] width 19 height 19
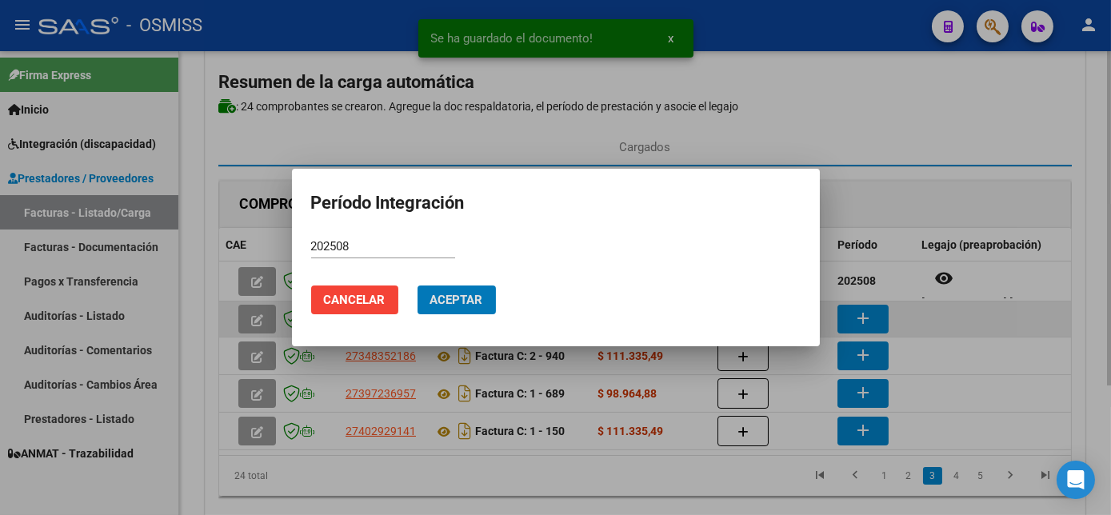
click at [418, 286] on button "Aceptar" at bounding box center [457, 300] width 78 height 29
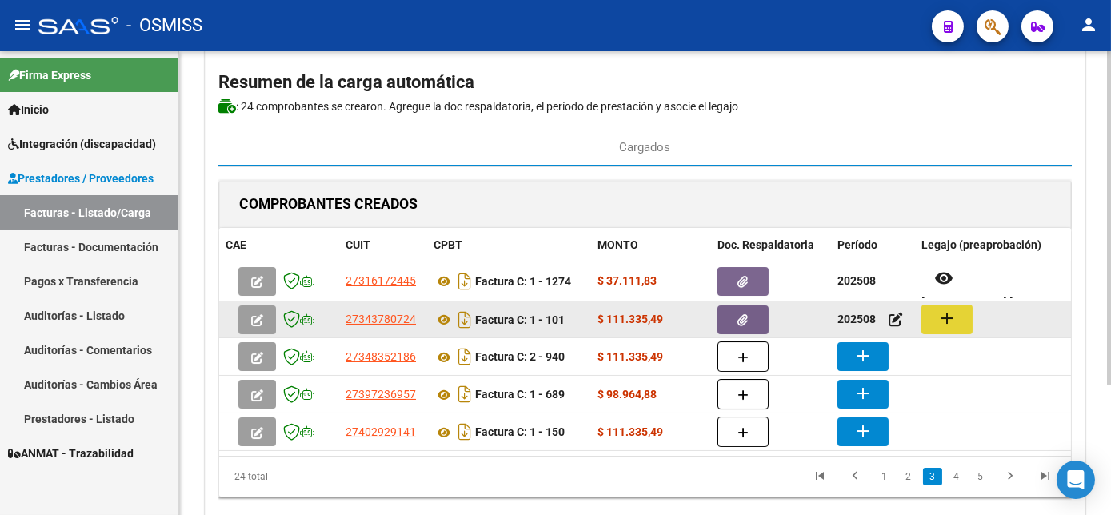
click at [943, 329] on button "add" at bounding box center [947, 320] width 51 height 30
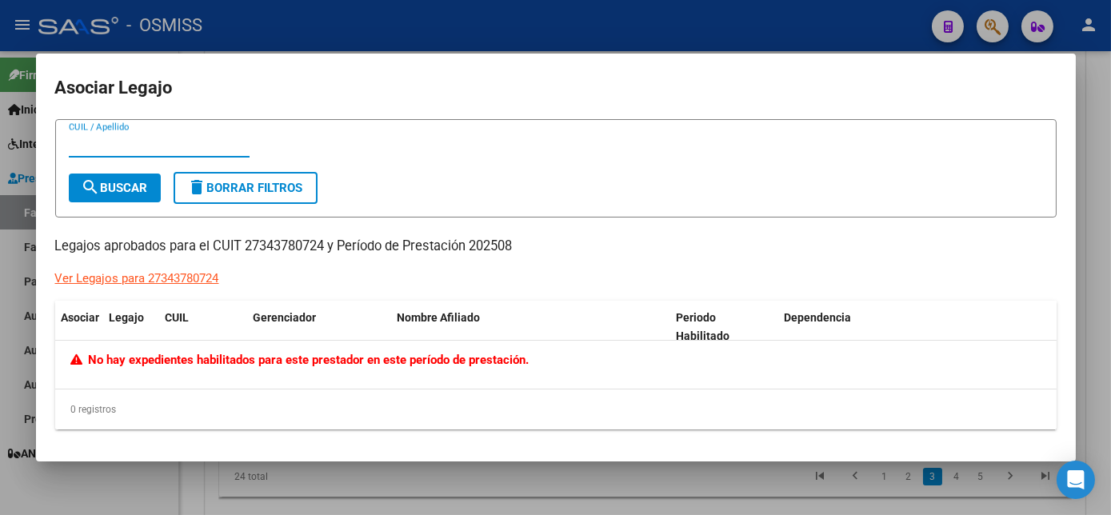
click at [495, 474] on div at bounding box center [555, 257] width 1111 height 515
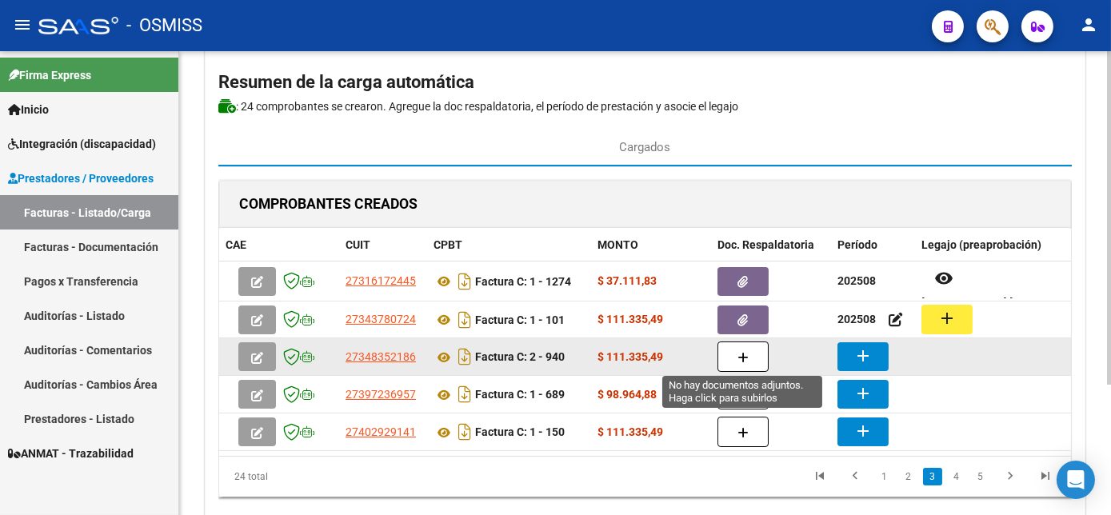
click at [736, 354] on button "button" at bounding box center [743, 357] width 51 height 30
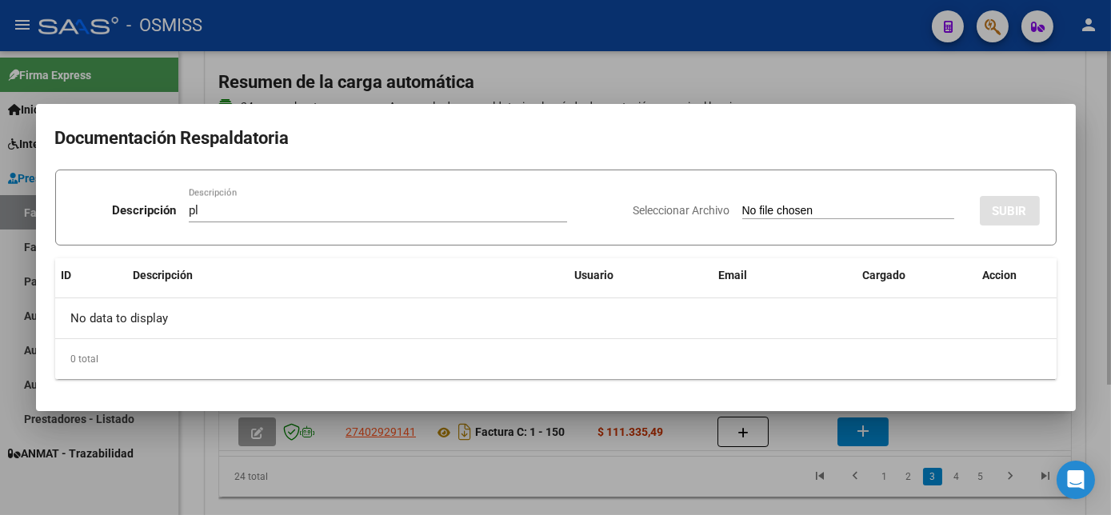
click at [743, 204] on input "Seleccionar Archivo" at bounding box center [849, 211] width 212 height 15
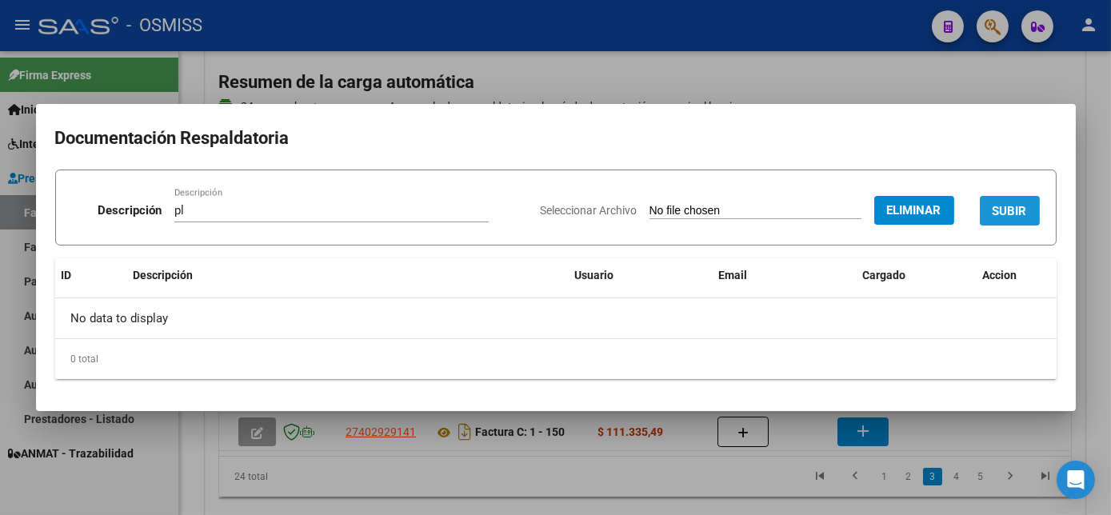
click at [1003, 208] on span "SUBIR" at bounding box center [1010, 211] width 34 height 14
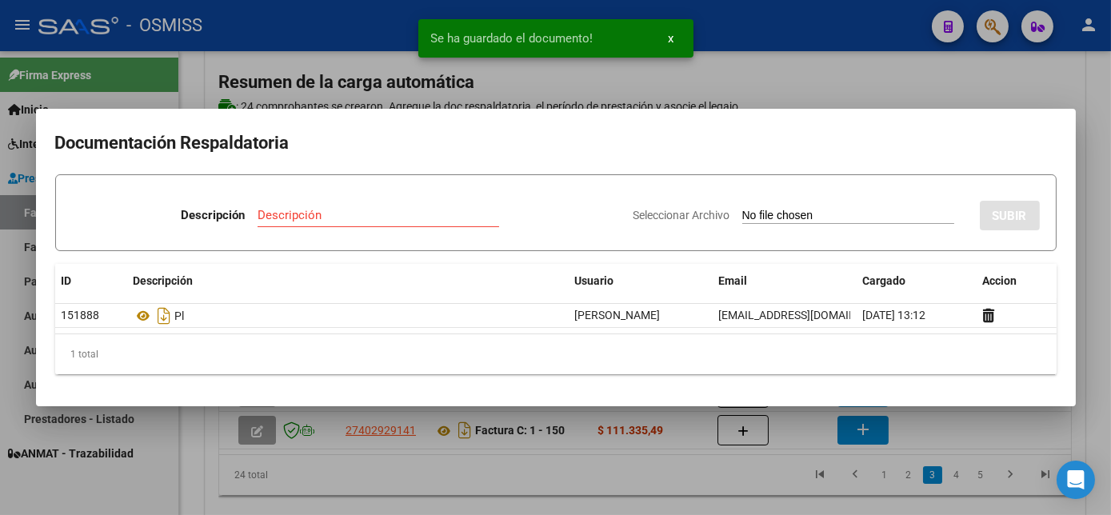
click at [1093, 355] on div at bounding box center [555, 257] width 1111 height 515
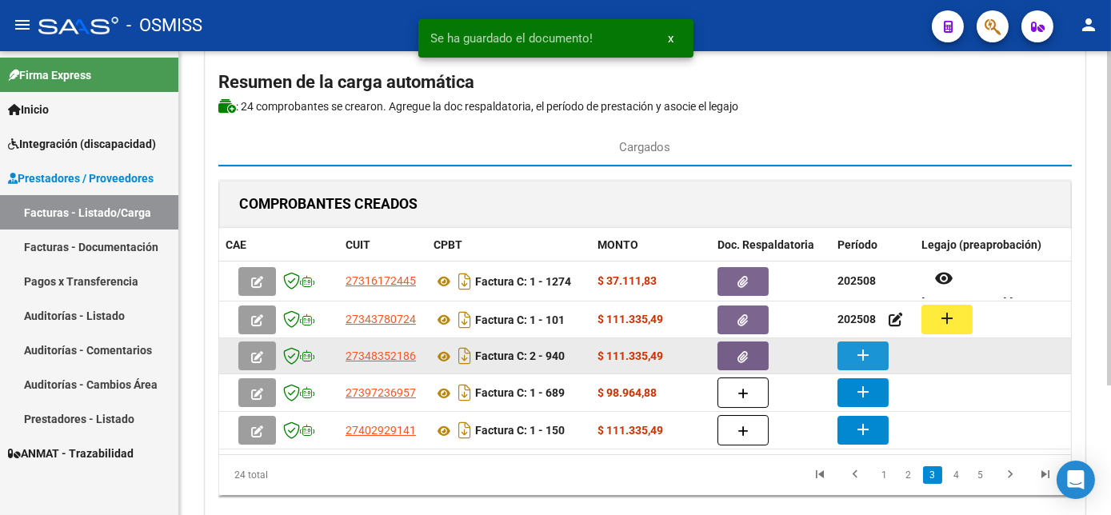
click at [859, 360] on mat-icon "add" at bounding box center [863, 355] width 19 height 19
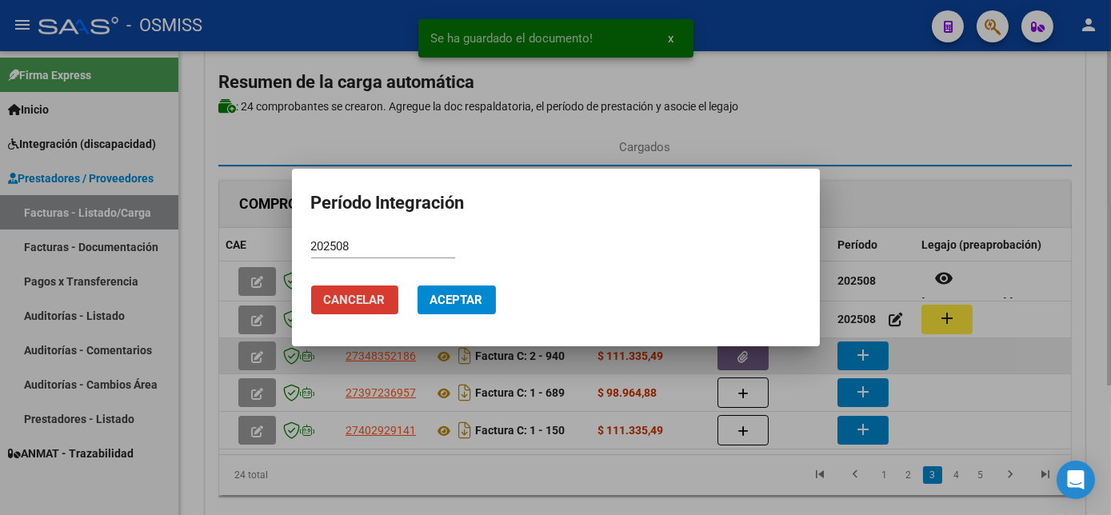
click at [418, 286] on button "Aceptar" at bounding box center [457, 300] width 78 height 29
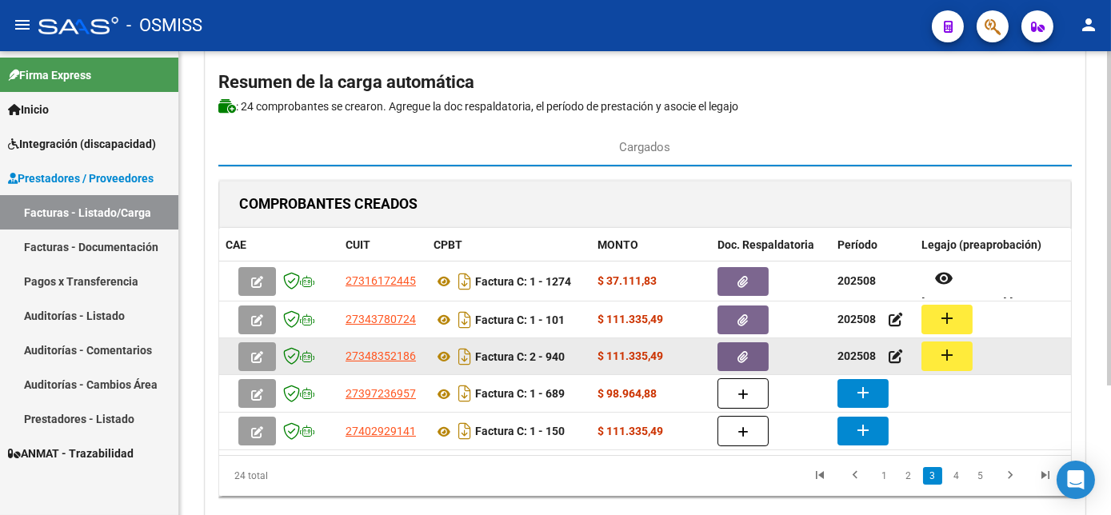
click at [935, 354] on button "add" at bounding box center [947, 357] width 51 height 30
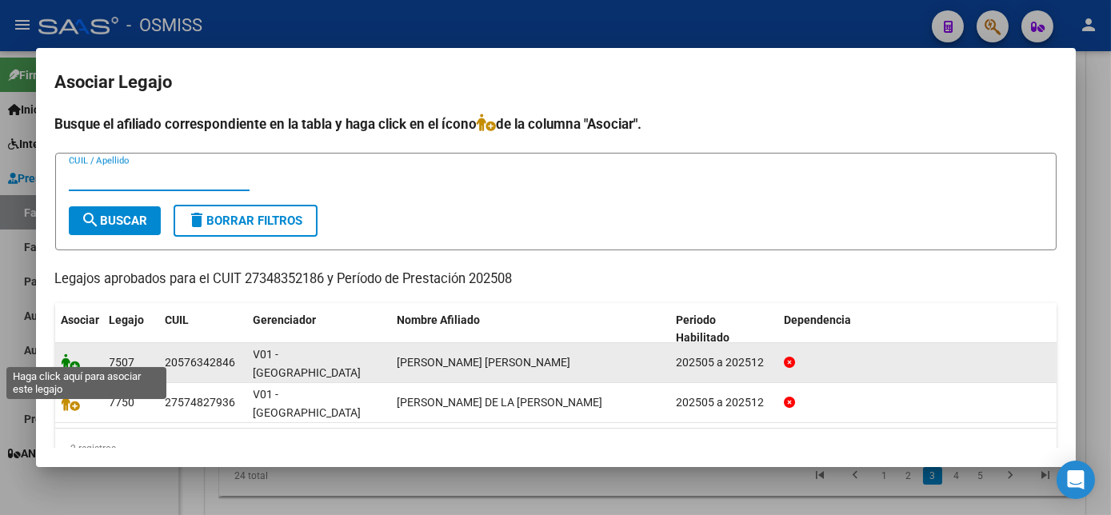
click at [74, 354] on icon at bounding box center [71, 363] width 19 height 18
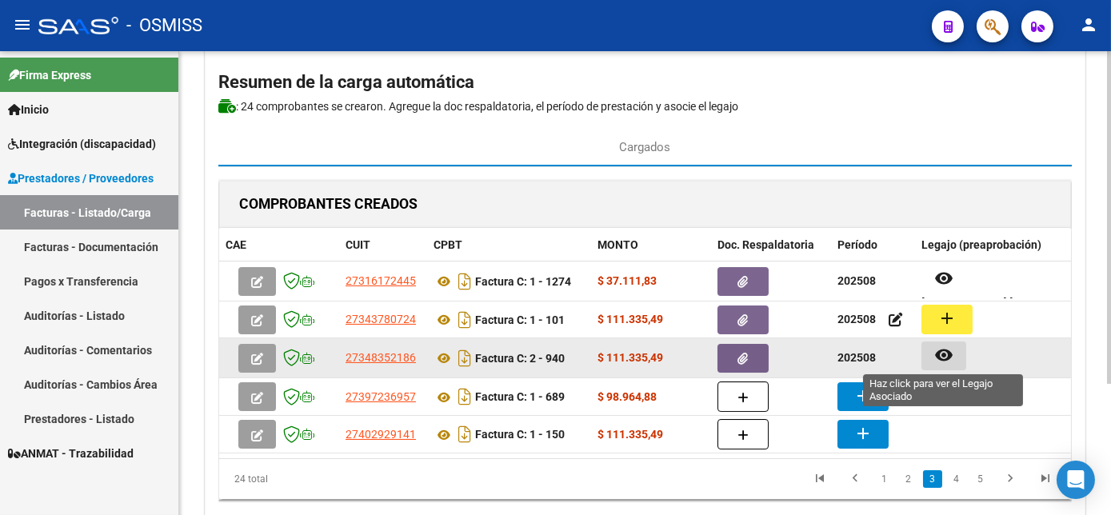
click at [951, 356] on mat-icon "remove_red_eye" at bounding box center [944, 355] width 19 height 19
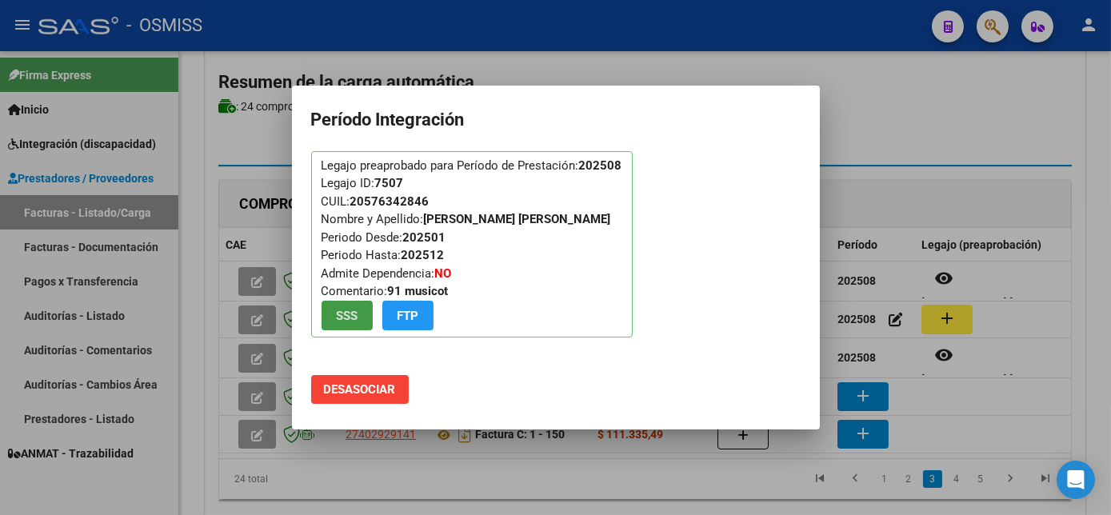
click at [1003, 364] on div at bounding box center [555, 257] width 1111 height 515
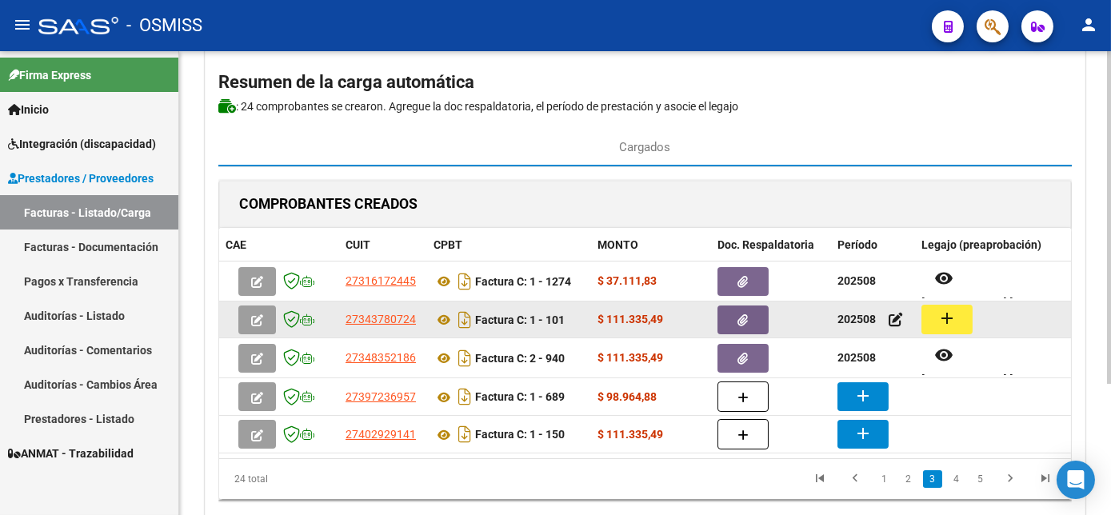
click at [949, 315] on mat-icon "add" at bounding box center [947, 318] width 19 height 19
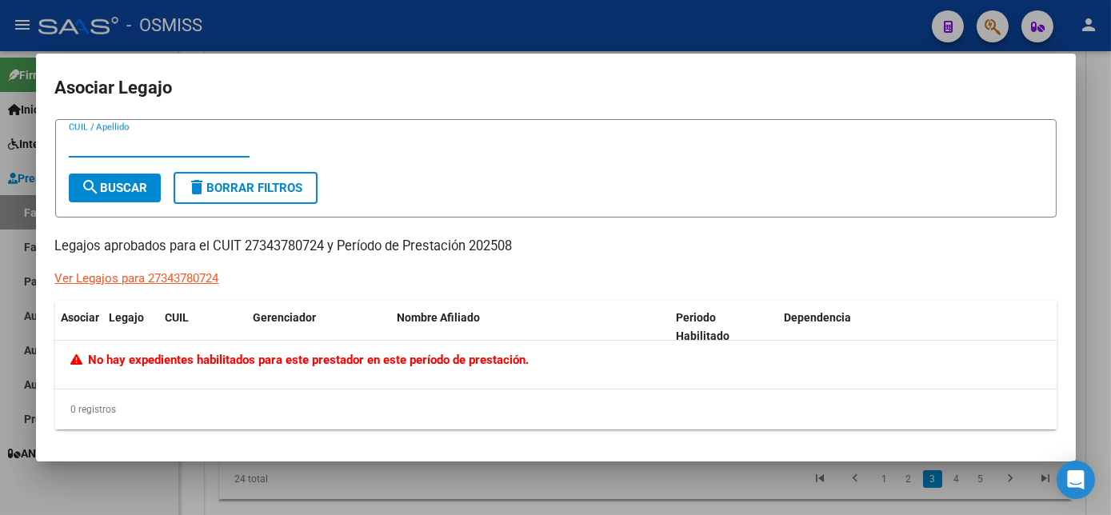
click at [1096, 288] on div at bounding box center [555, 257] width 1111 height 515
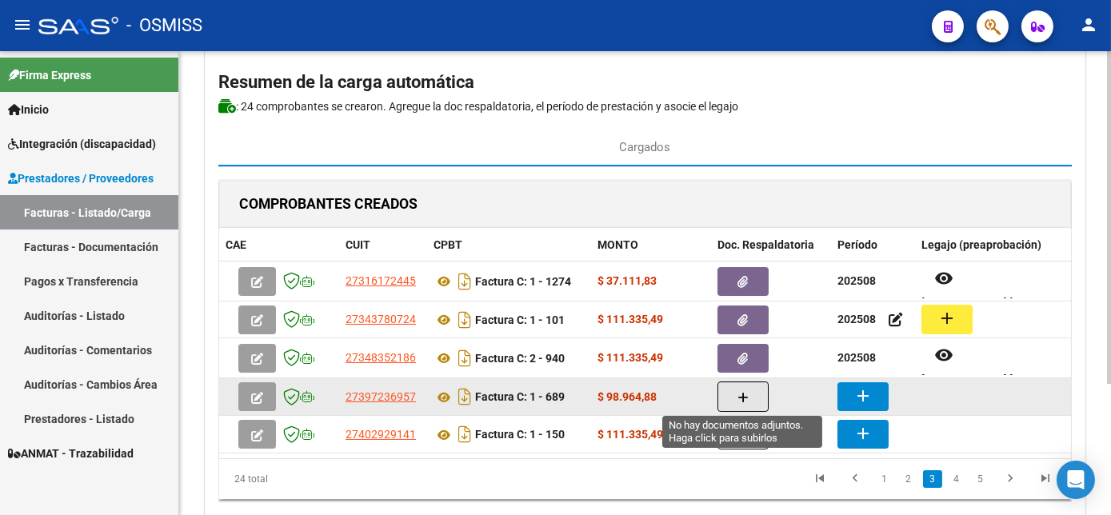
click at [749, 394] on button "button" at bounding box center [743, 397] width 51 height 30
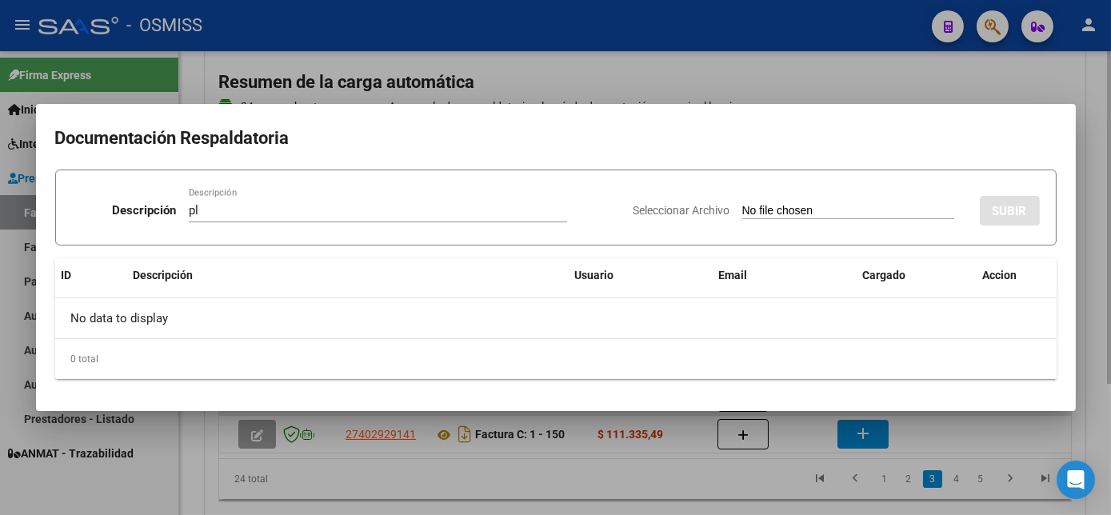
click at [743, 204] on input "Seleccionar Archivo" at bounding box center [849, 211] width 212 height 15
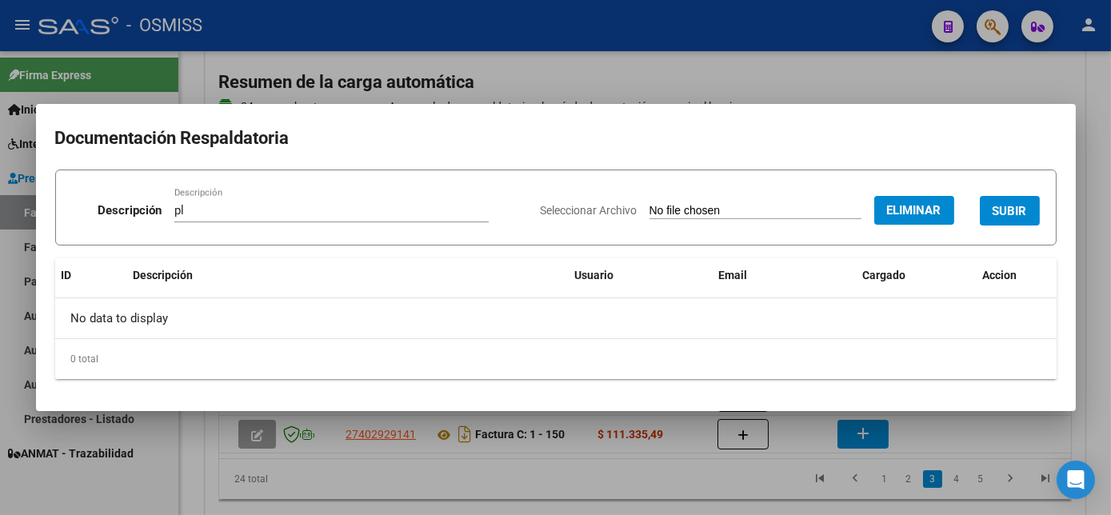
click at [1023, 210] on span "SUBIR" at bounding box center [1010, 211] width 34 height 14
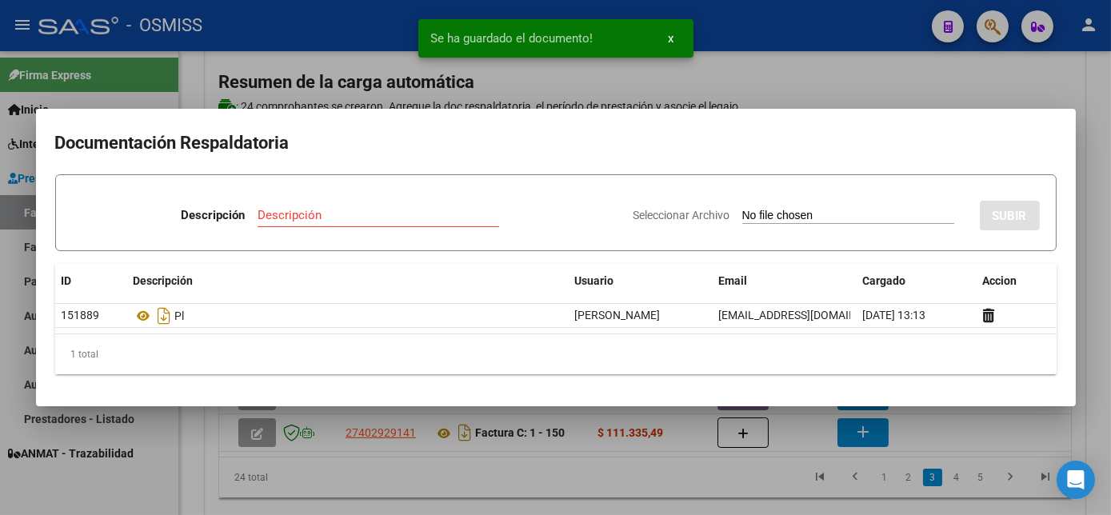
click at [792, 462] on div at bounding box center [555, 257] width 1111 height 515
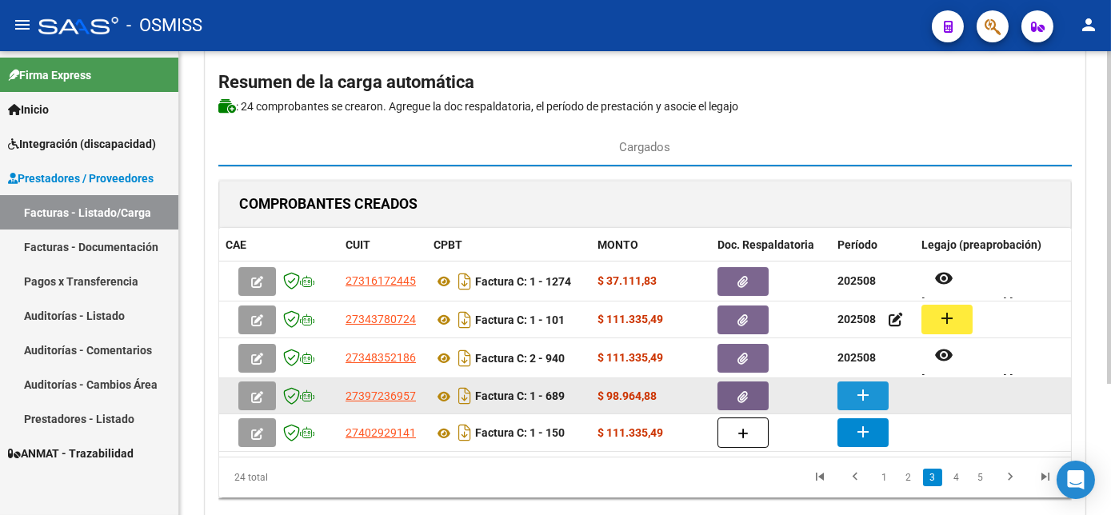
click at [845, 394] on button "add" at bounding box center [863, 396] width 51 height 29
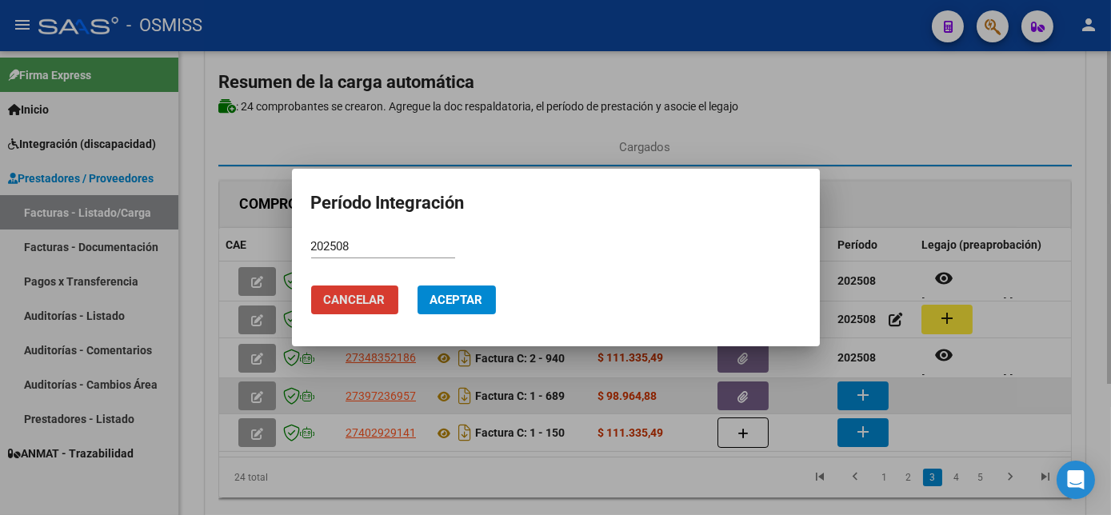
click at [418, 286] on button "Aceptar" at bounding box center [457, 300] width 78 height 29
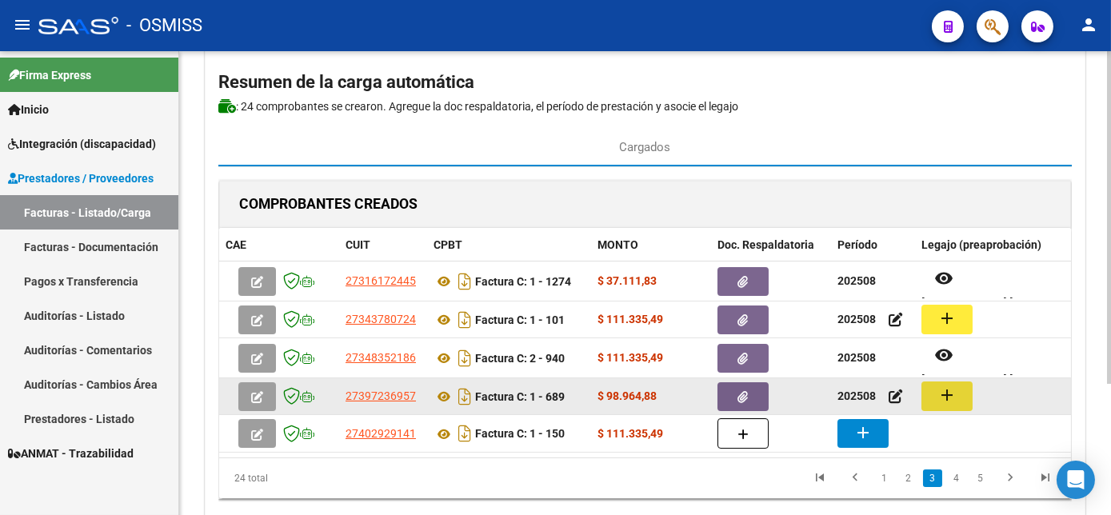
click at [938, 398] on mat-icon "add" at bounding box center [947, 395] width 19 height 19
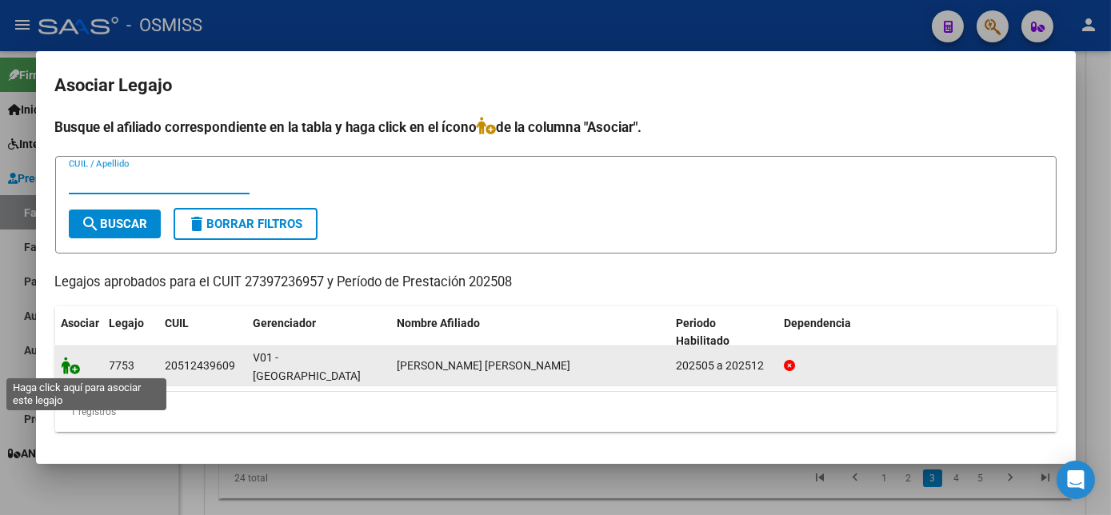
click at [64, 362] on icon at bounding box center [71, 366] width 19 height 18
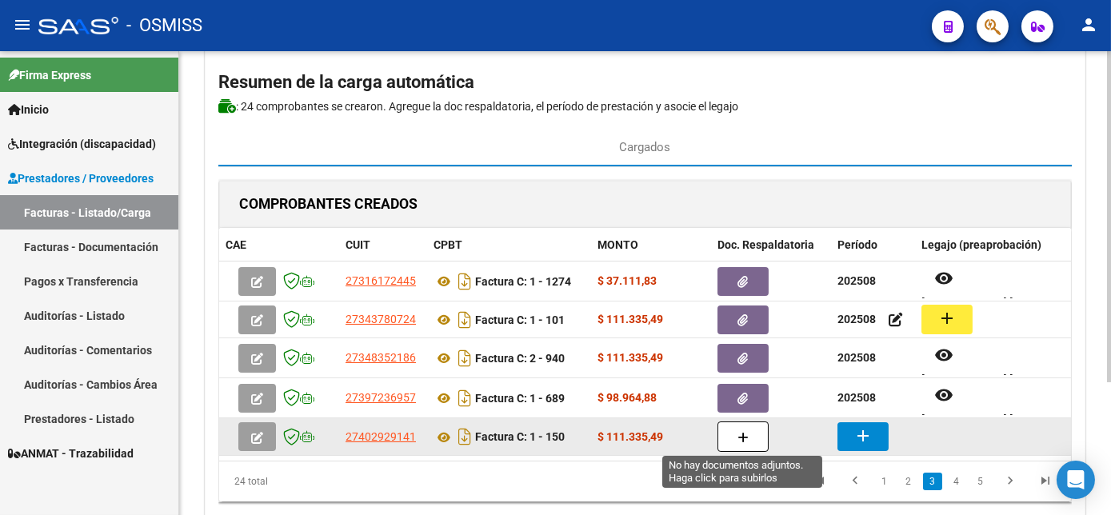
click at [728, 437] on button "button" at bounding box center [743, 437] width 51 height 30
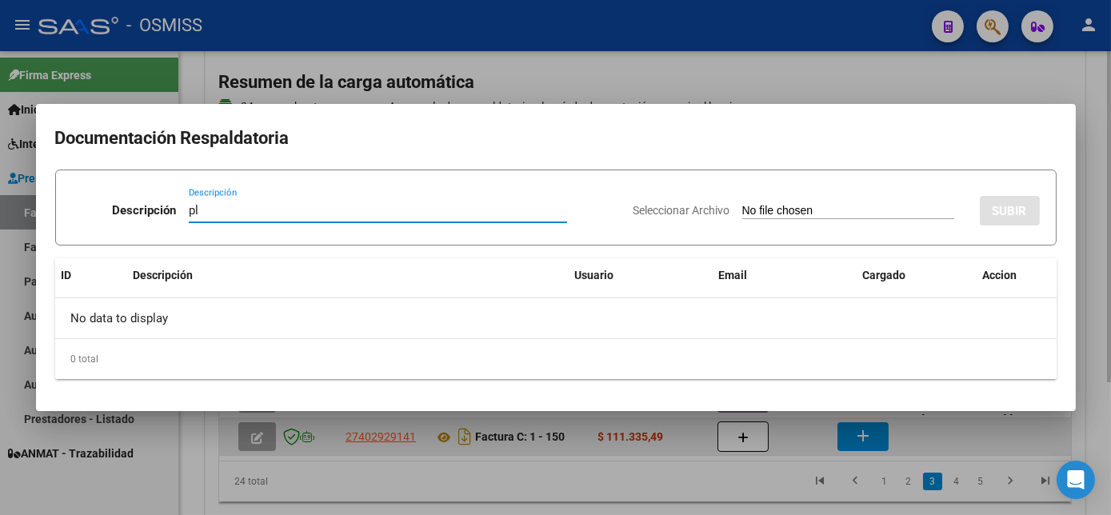
click at [743, 204] on input "Seleccionar Archivo" at bounding box center [849, 211] width 212 height 15
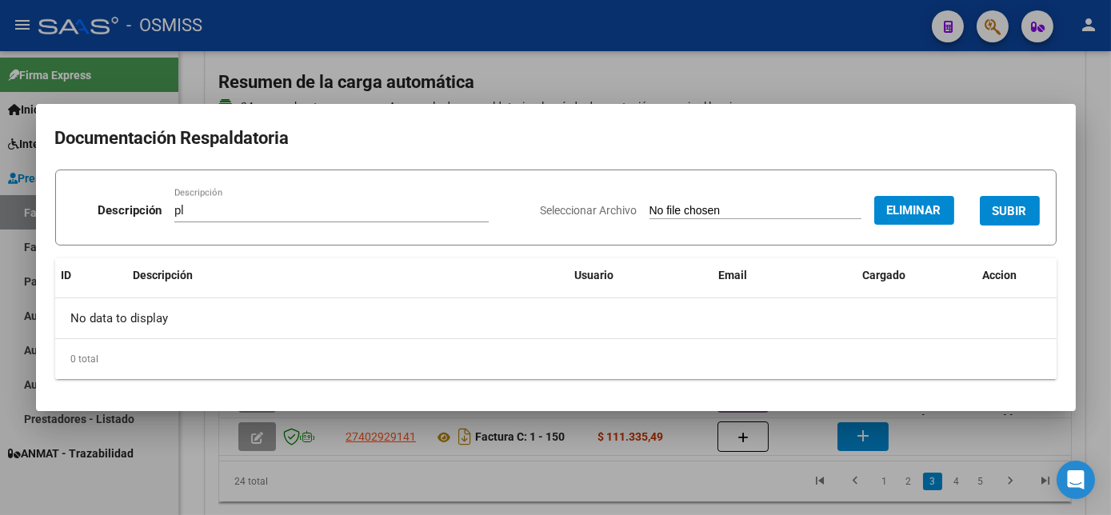
click at [1004, 214] on span "SUBIR" at bounding box center [1010, 211] width 34 height 14
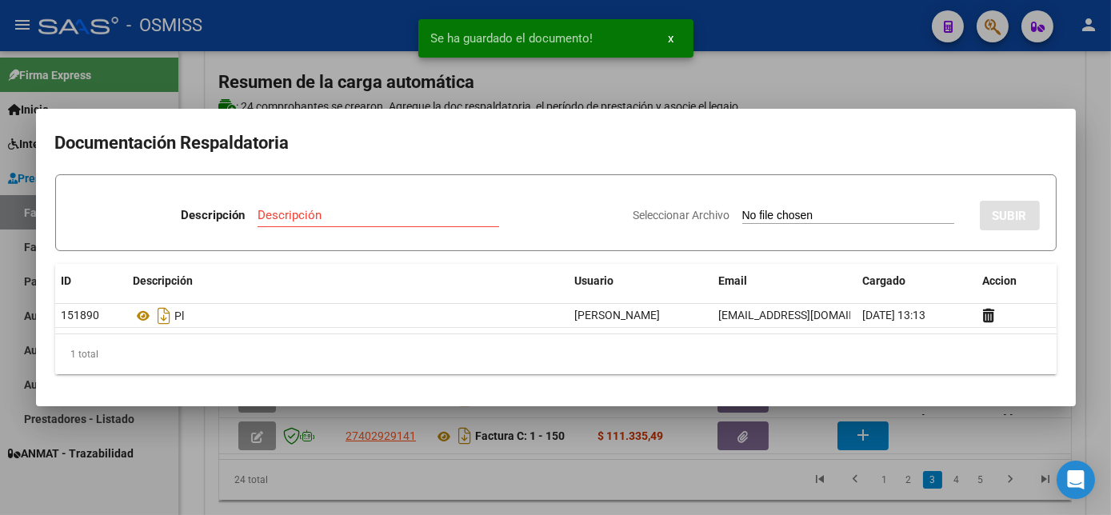
click at [1005, 418] on div at bounding box center [555, 257] width 1111 height 515
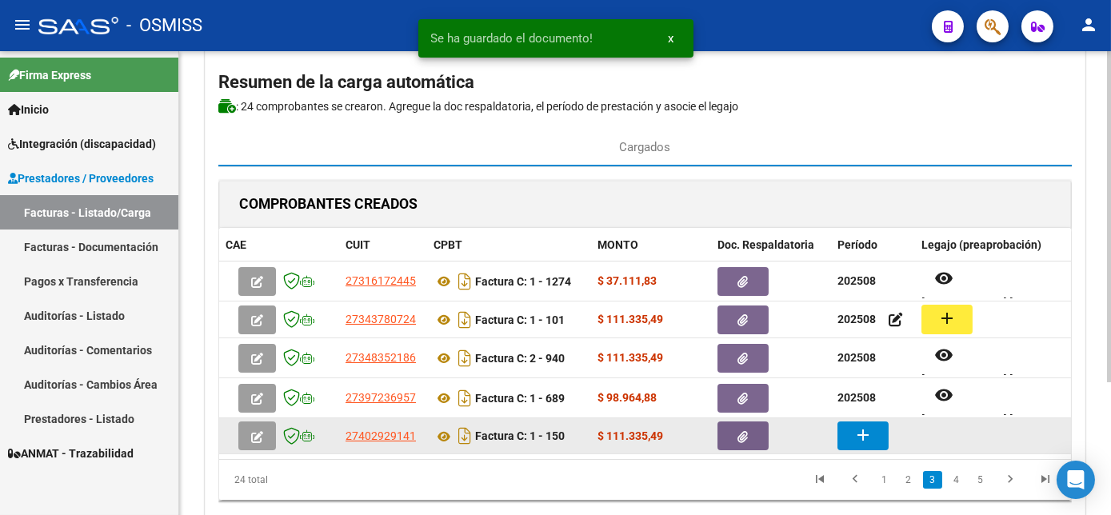
click at [857, 433] on mat-icon "add" at bounding box center [863, 435] width 19 height 19
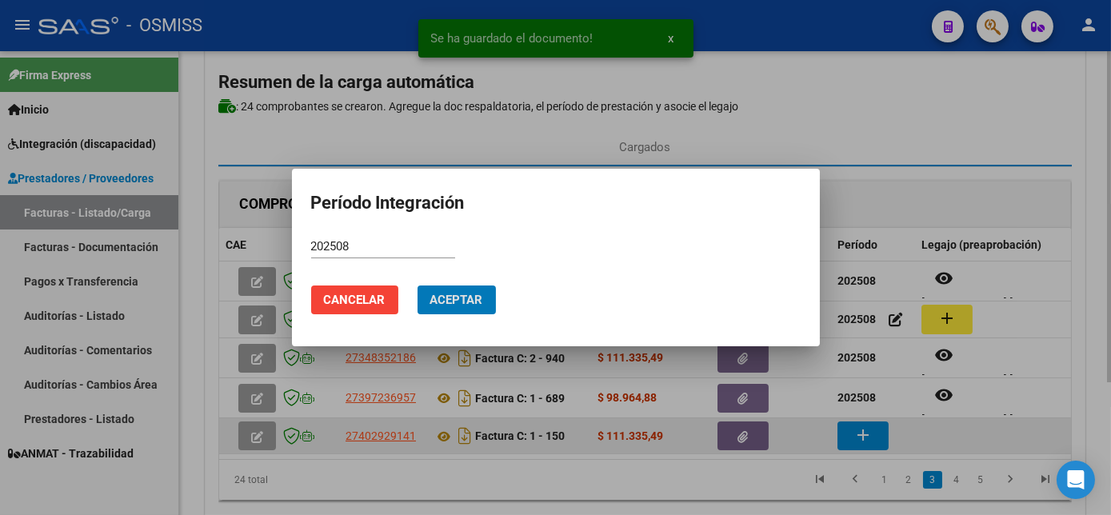
click at [418, 286] on button "Aceptar" at bounding box center [457, 300] width 78 height 29
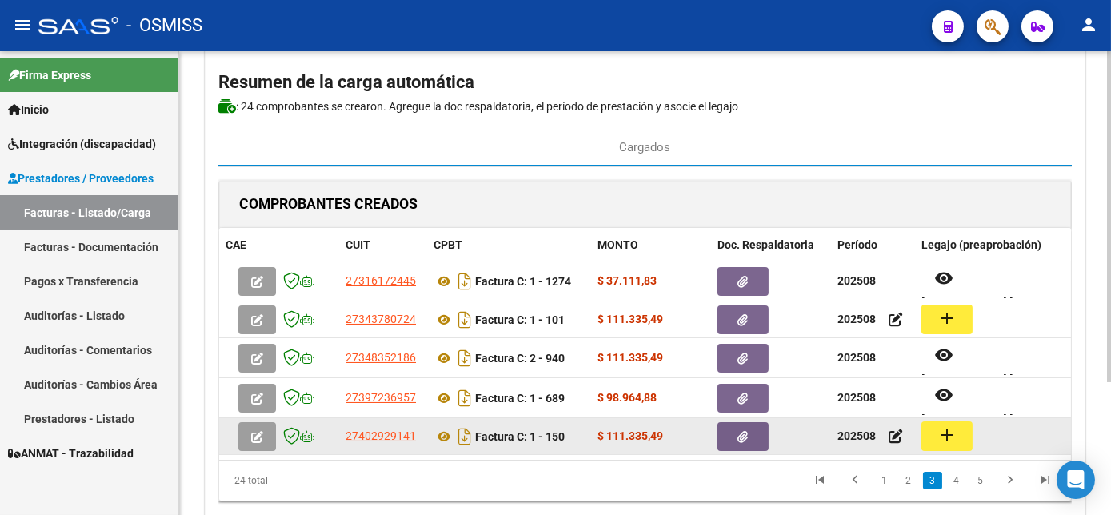
click at [952, 435] on mat-icon "add" at bounding box center [947, 435] width 19 height 19
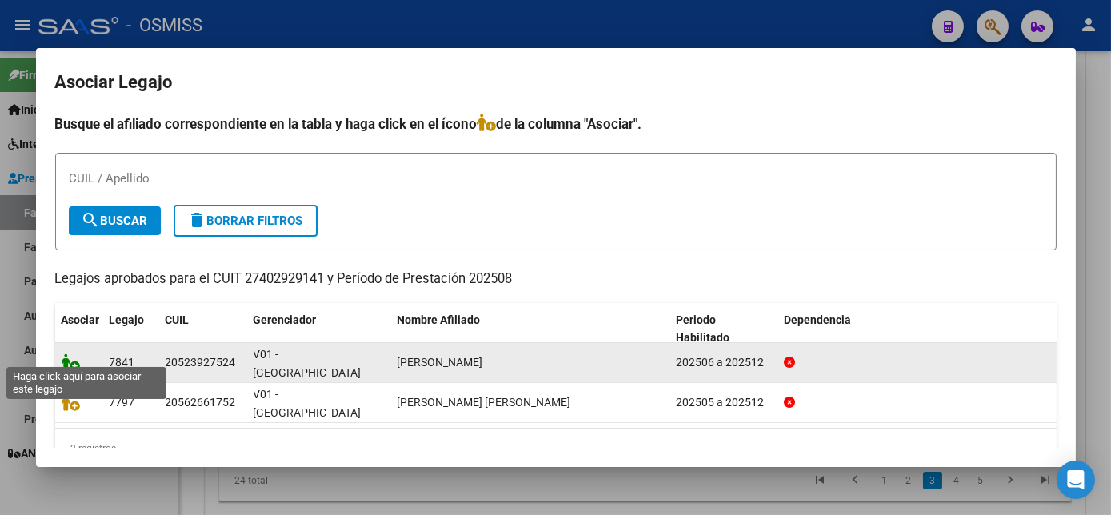
click at [72, 354] on icon at bounding box center [71, 363] width 19 height 18
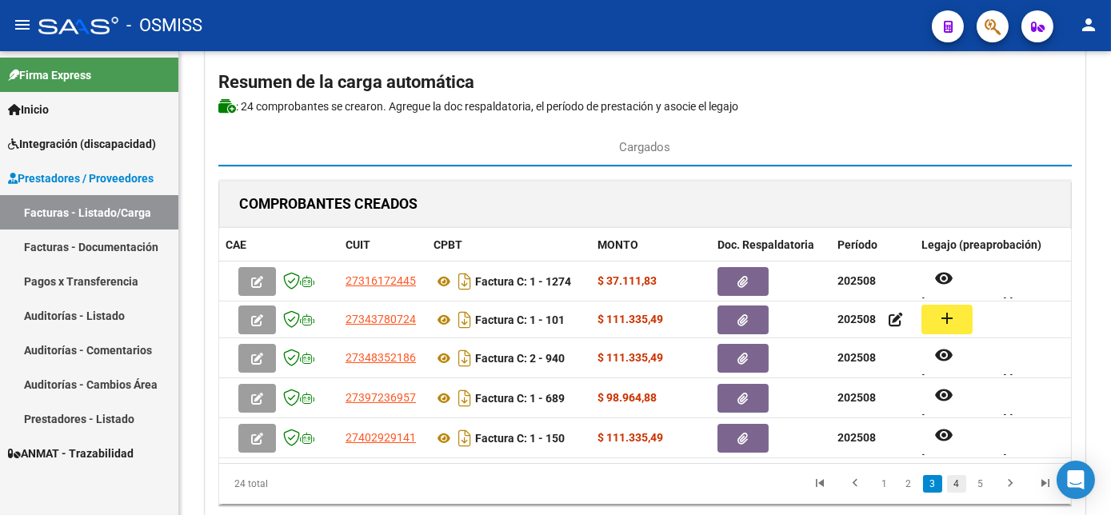
click at [955, 493] on link "4" at bounding box center [956, 484] width 19 height 18
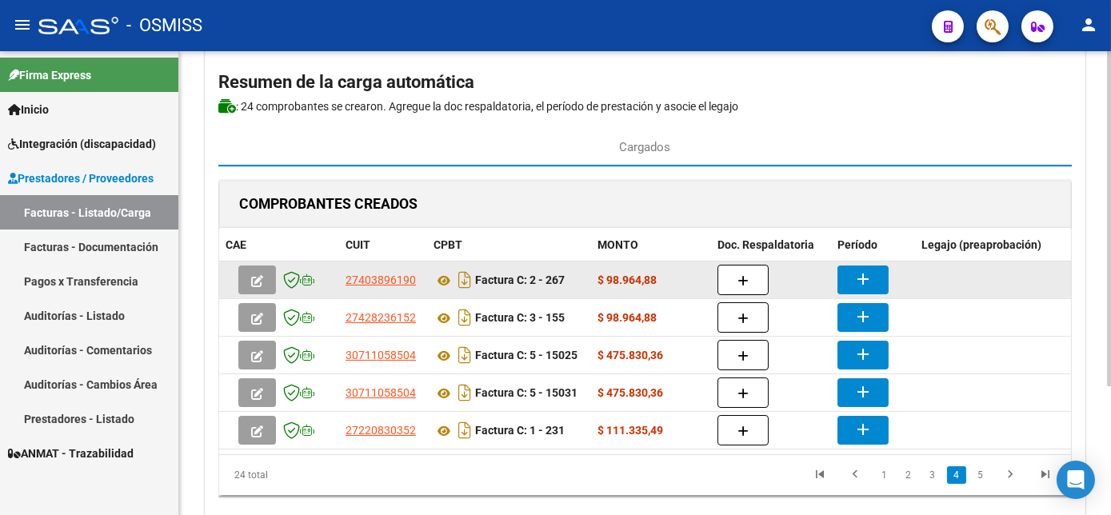
click at [771, 277] on div at bounding box center [771, 280] width 107 height 30
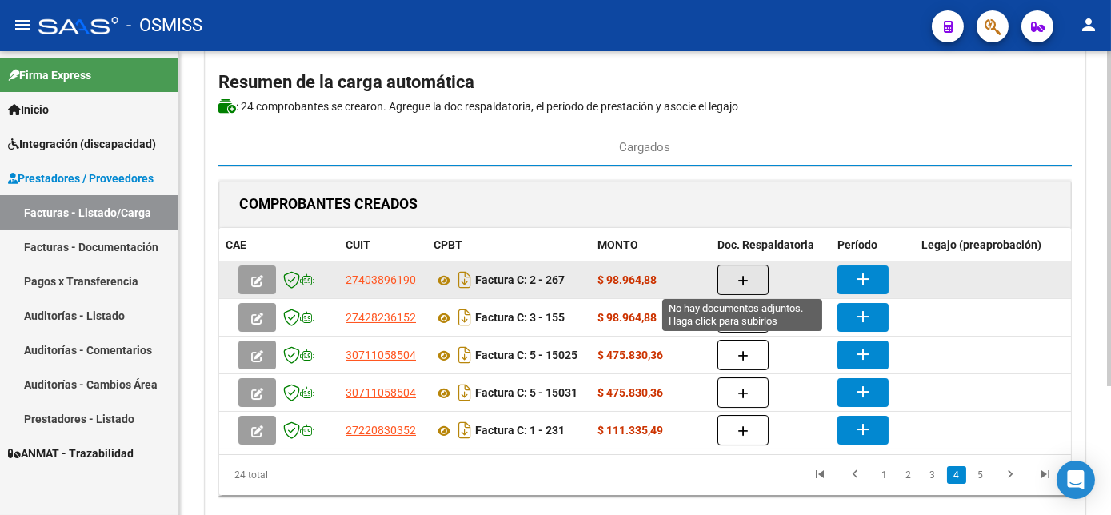
click at [744, 275] on icon "button" at bounding box center [743, 281] width 11 height 12
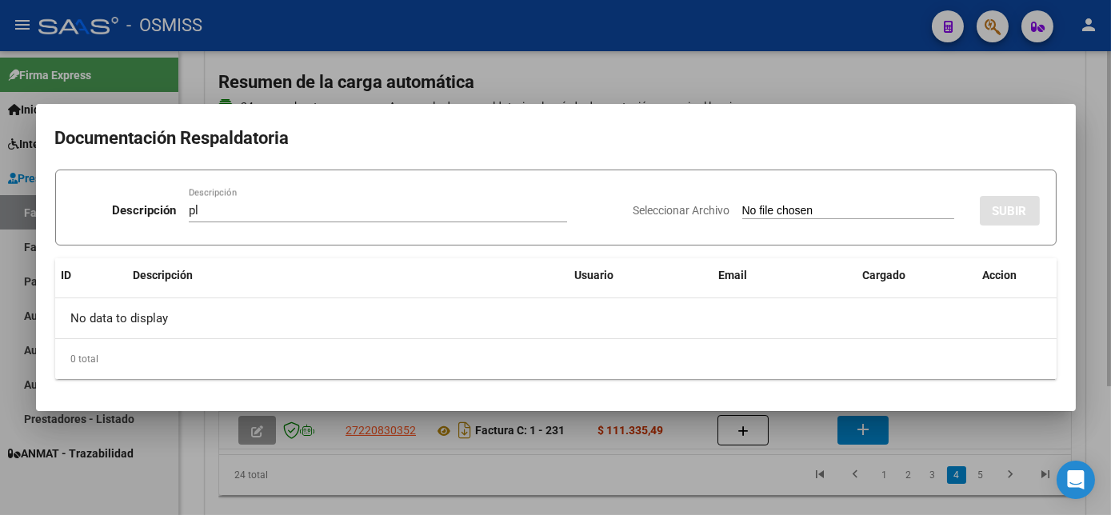
click at [743, 204] on input "Seleccionar Archivo" at bounding box center [849, 211] width 212 height 15
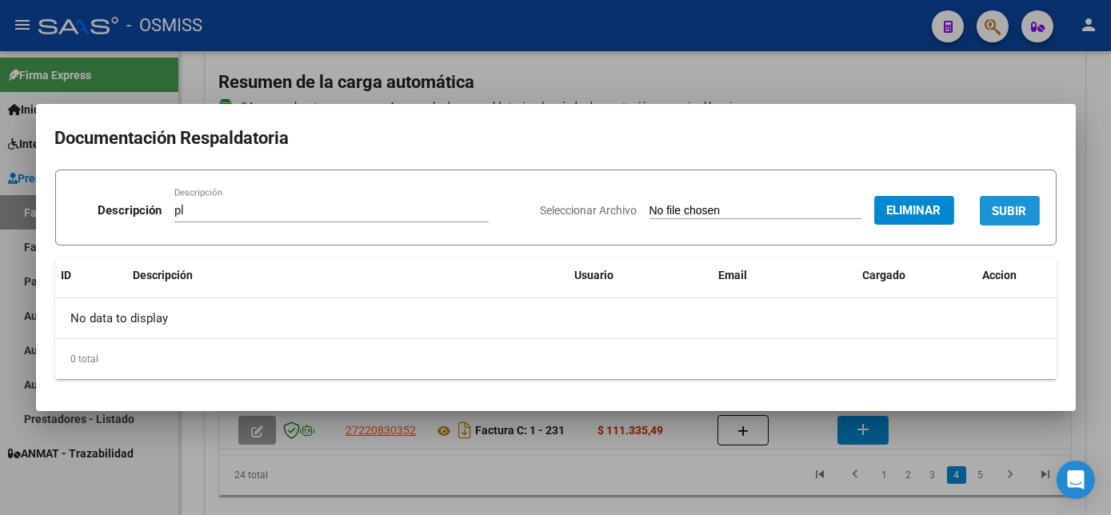
click at [1011, 214] on span "SUBIR" at bounding box center [1010, 211] width 34 height 14
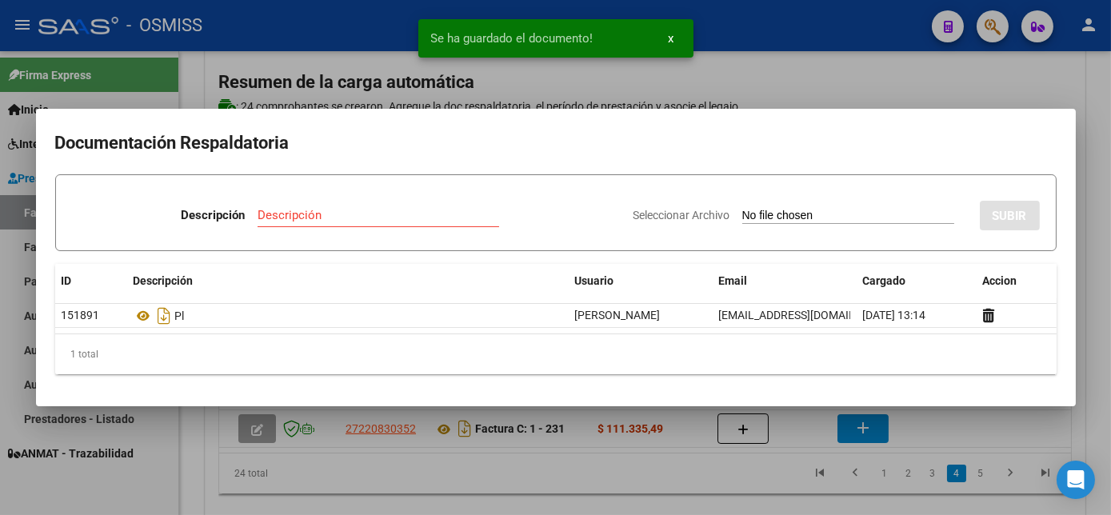
click at [960, 437] on div at bounding box center [555, 257] width 1111 height 515
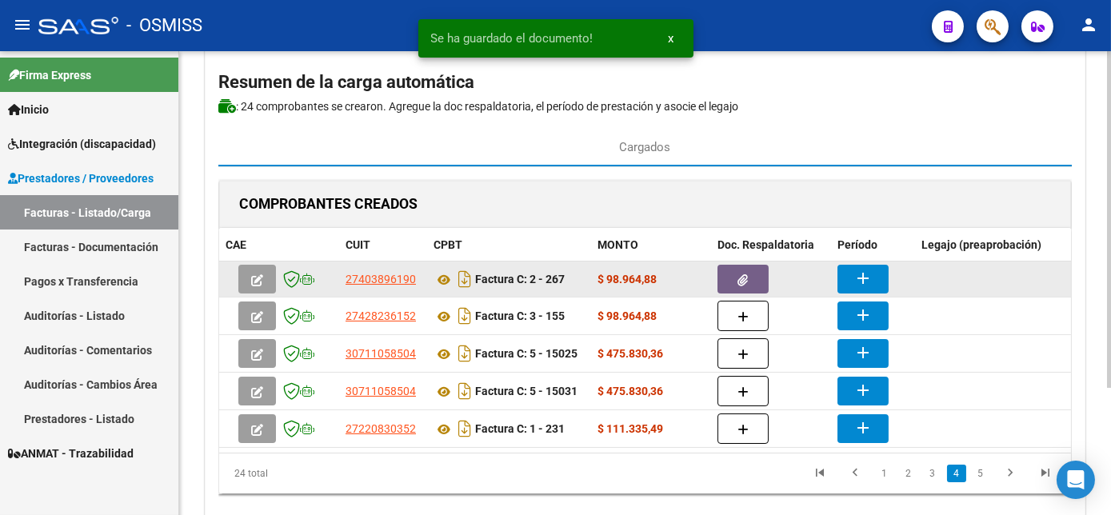
click at [863, 273] on mat-icon "add" at bounding box center [863, 278] width 19 height 19
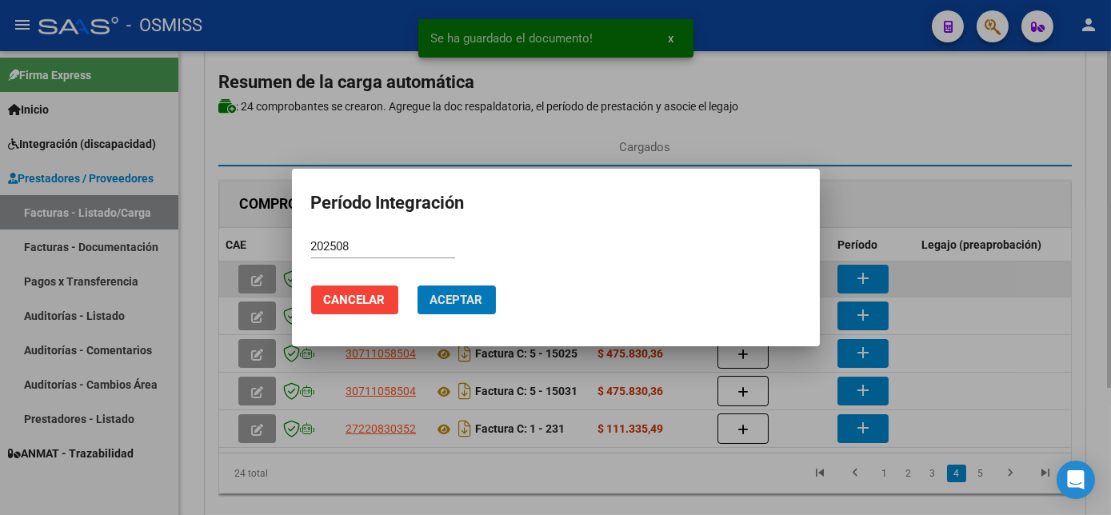
click at [418, 286] on button "Aceptar" at bounding box center [457, 300] width 78 height 29
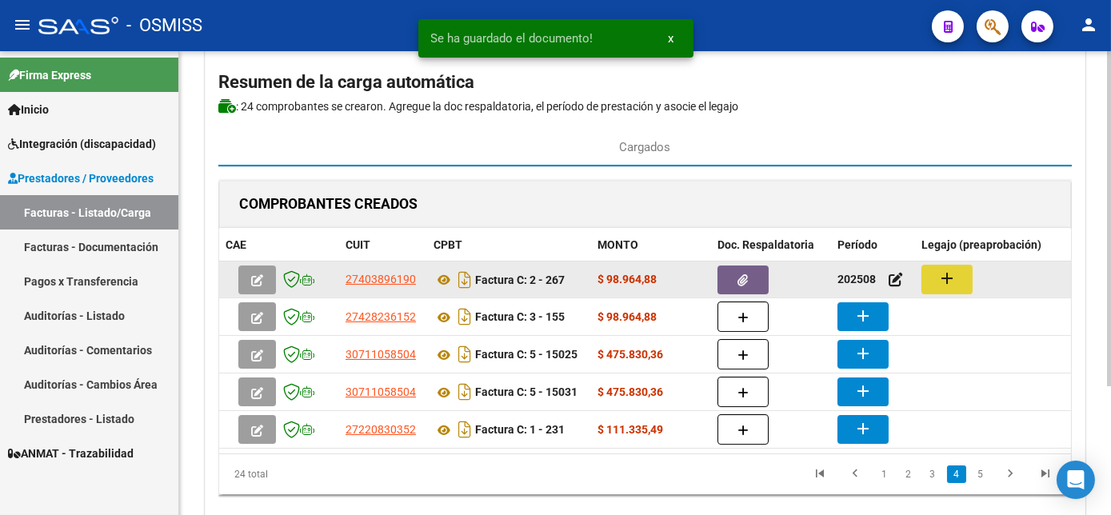
click at [951, 282] on mat-icon "add" at bounding box center [947, 278] width 19 height 19
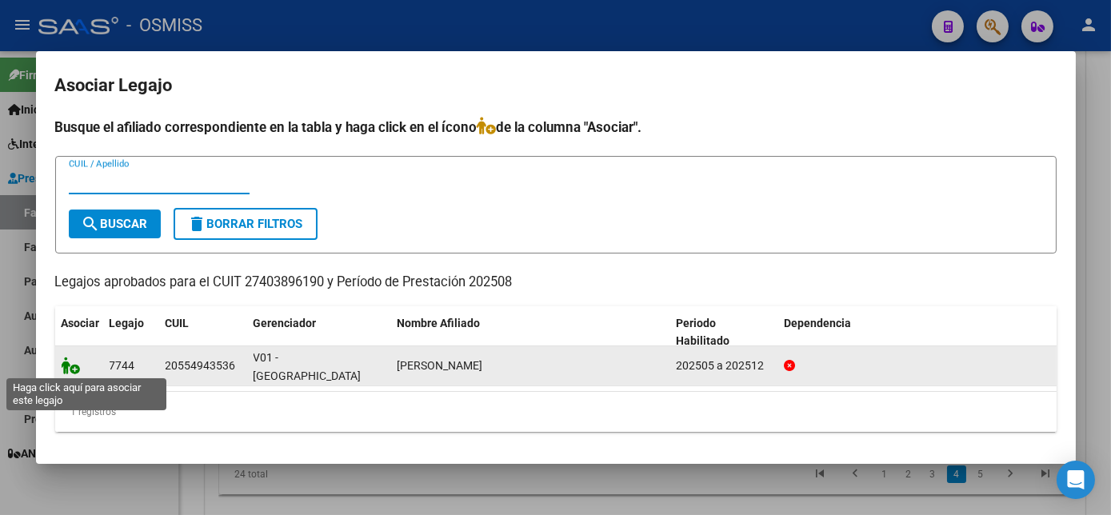
click at [66, 365] on icon at bounding box center [71, 366] width 19 height 18
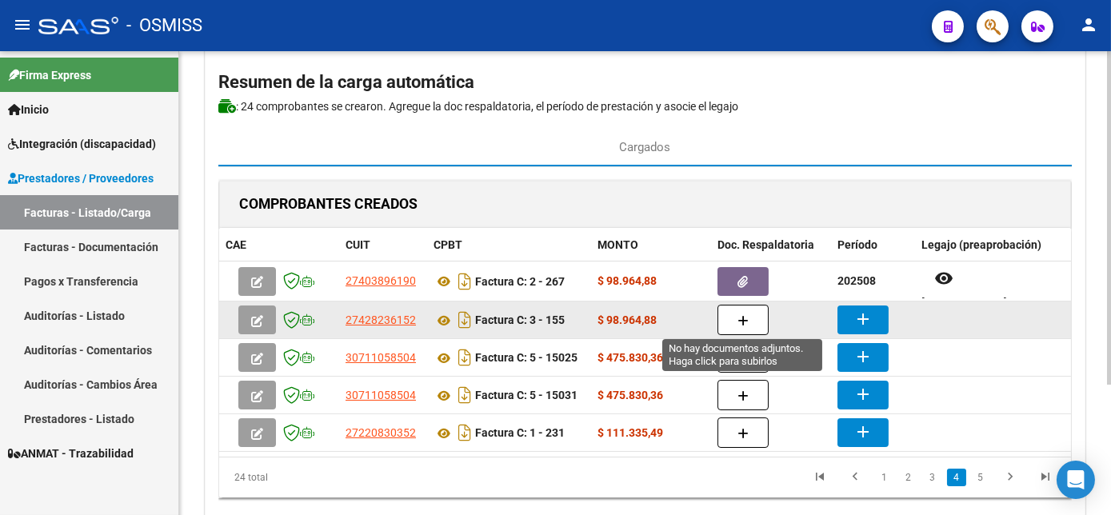
click at [731, 317] on button "button" at bounding box center [743, 320] width 51 height 30
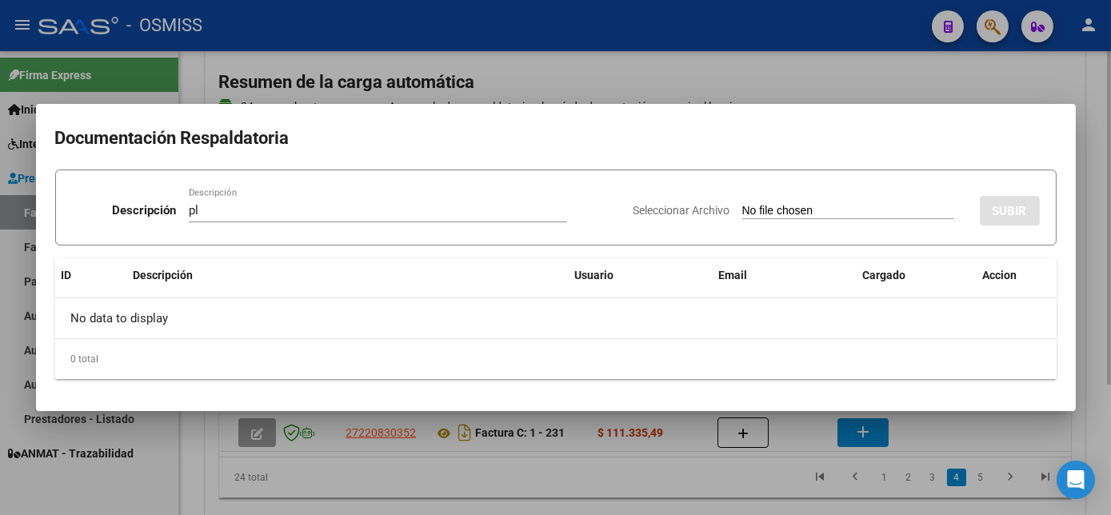
click at [743, 204] on input "Seleccionar Archivo" at bounding box center [849, 211] width 212 height 15
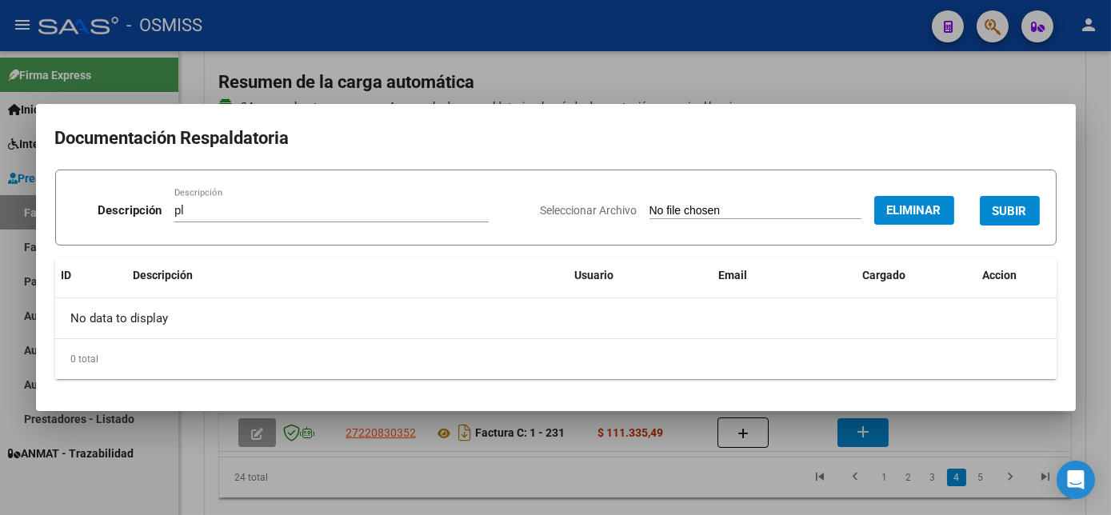
click at [1015, 206] on span "SUBIR" at bounding box center [1010, 211] width 34 height 14
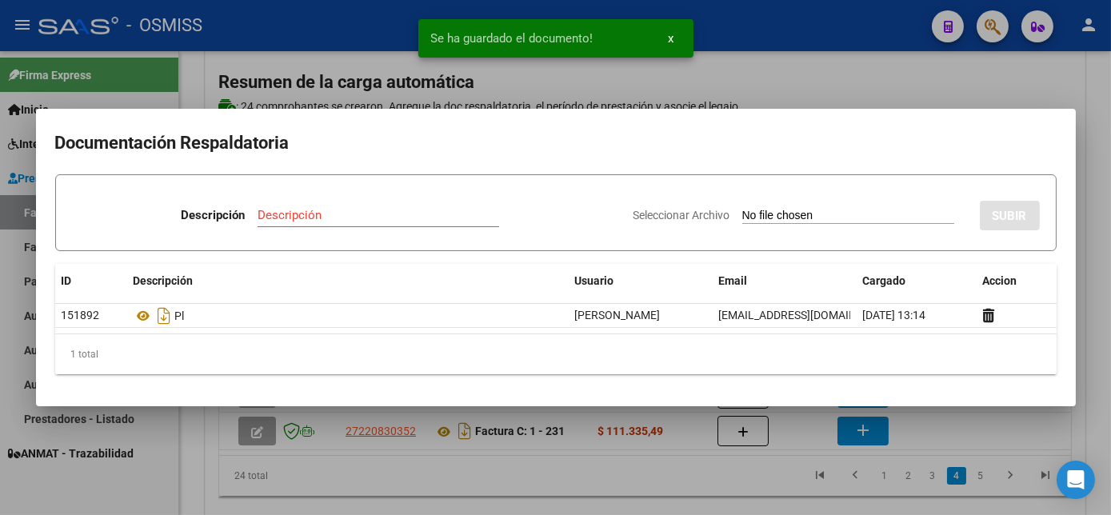
click at [978, 436] on div at bounding box center [555, 257] width 1111 height 515
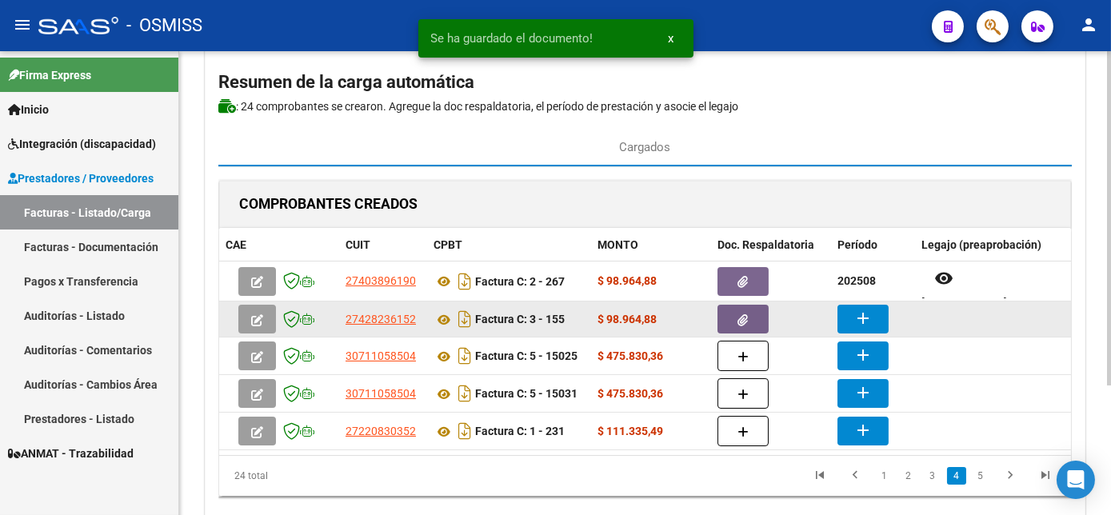
click at [871, 314] on mat-icon "add" at bounding box center [863, 318] width 19 height 19
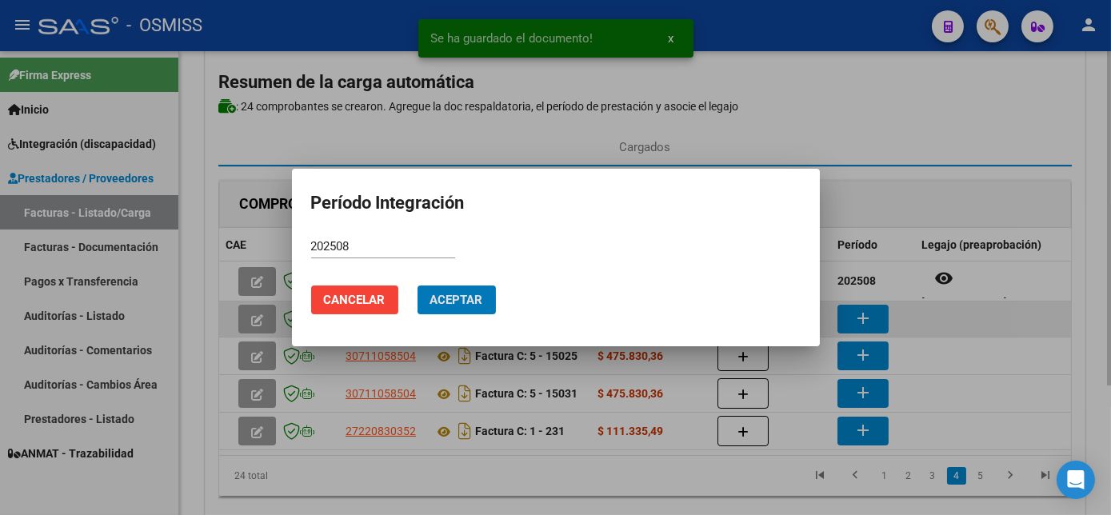
click at [418, 286] on button "Aceptar" at bounding box center [457, 300] width 78 height 29
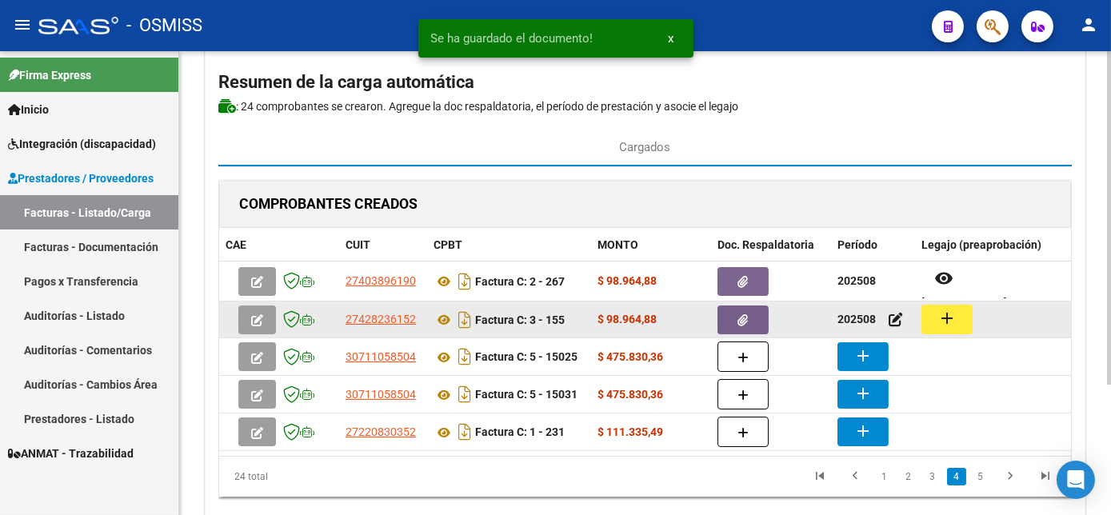
click at [939, 322] on mat-icon "add" at bounding box center [947, 318] width 19 height 19
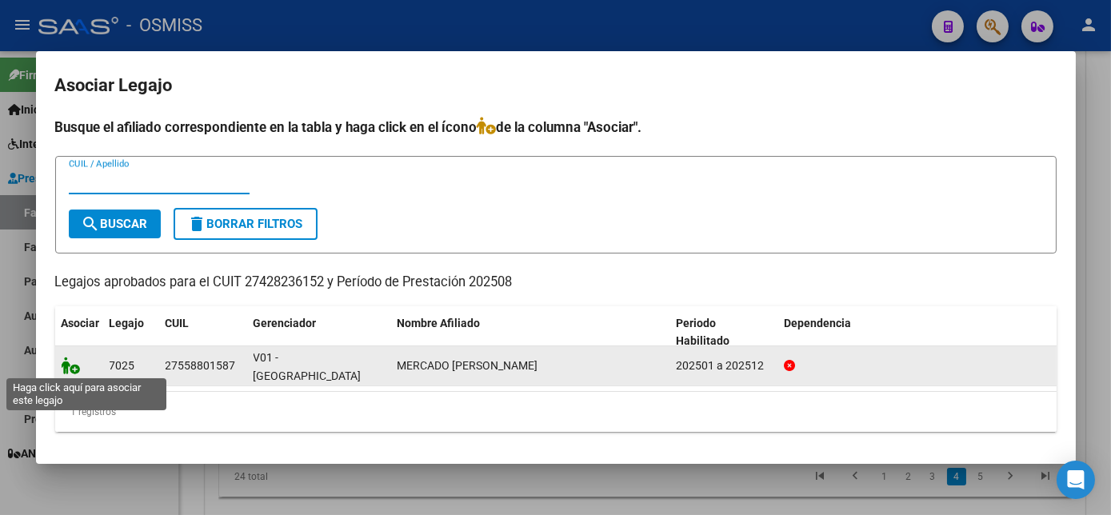
click at [70, 363] on icon at bounding box center [71, 366] width 19 height 18
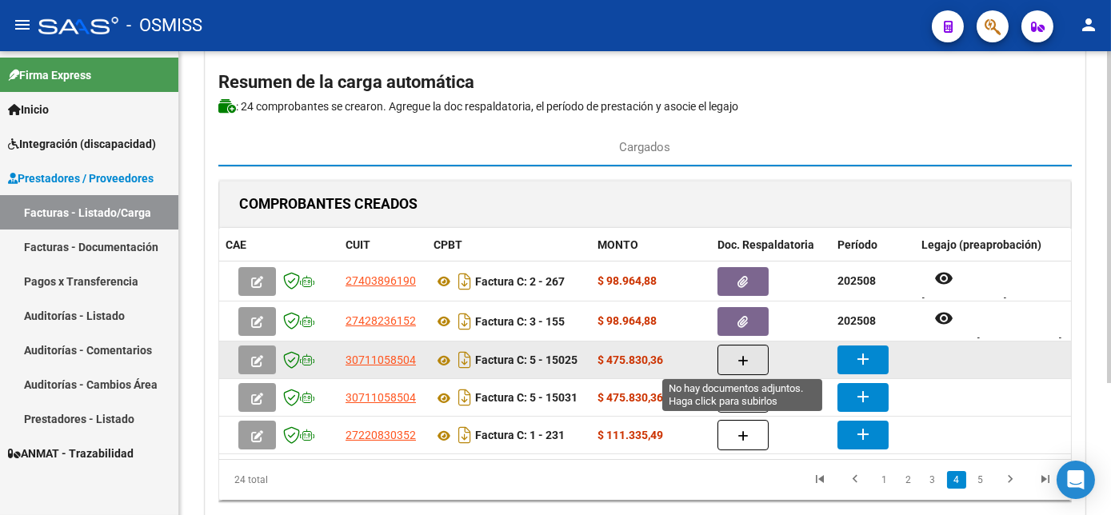
click at [731, 358] on button "button" at bounding box center [743, 360] width 51 height 30
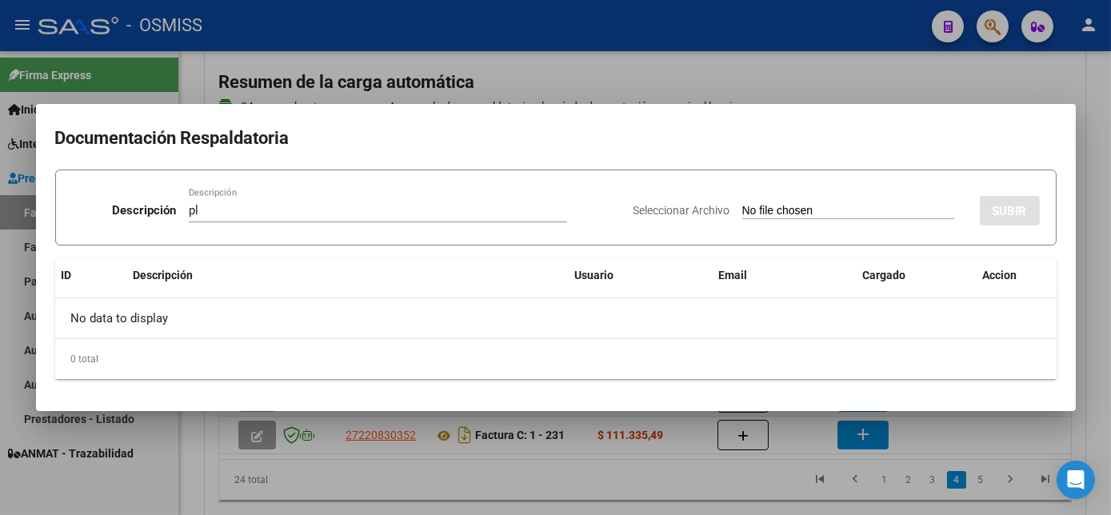
click at [831, 207] on input "Seleccionar Archivo" at bounding box center [849, 211] width 212 height 15
click at [944, 430] on div at bounding box center [555, 257] width 1111 height 515
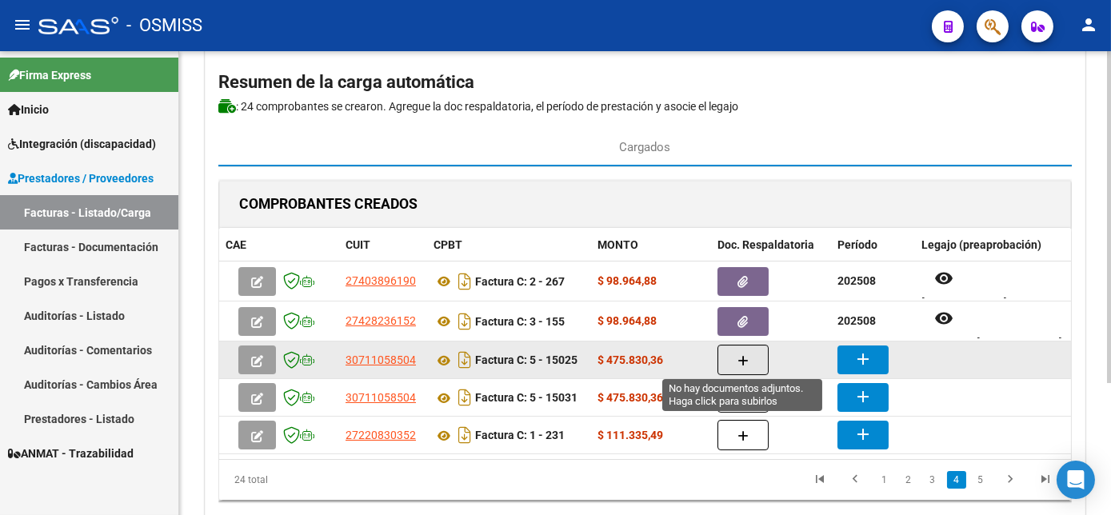
click at [738, 358] on icon "button" at bounding box center [743, 361] width 11 height 12
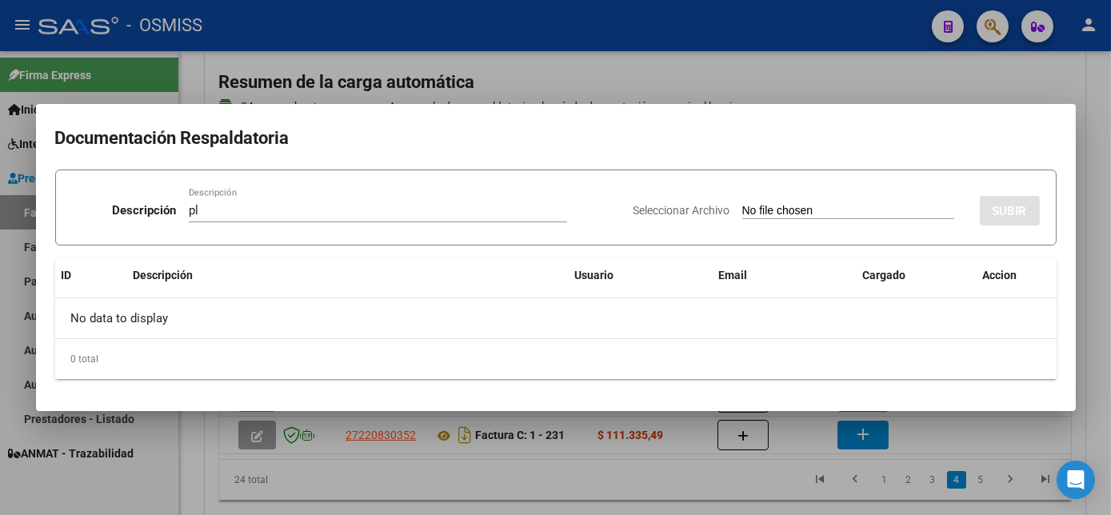
click at [776, 210] on input "Seleccionar Archivo" at bounding box center [849, 211] width 212 height 15
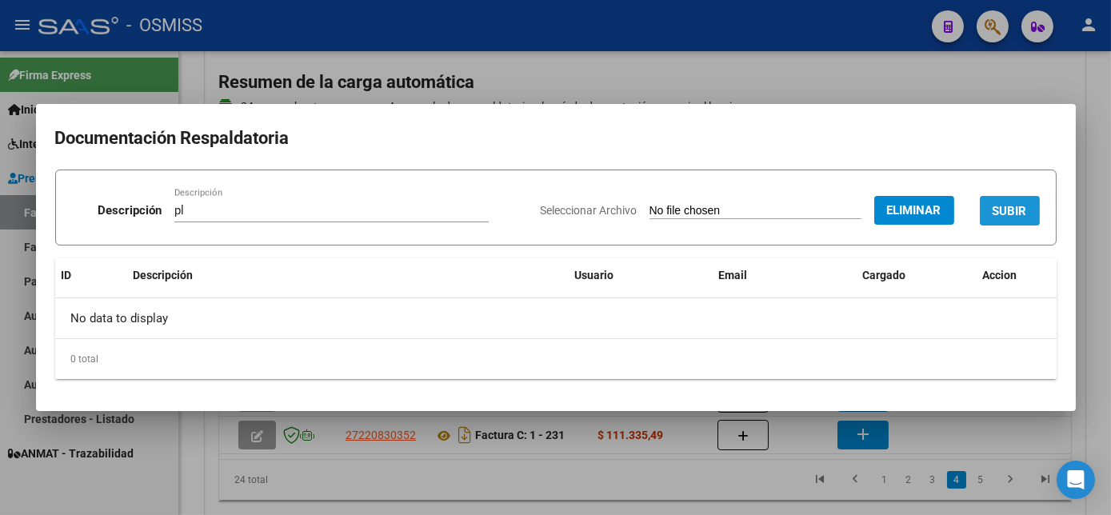
click at [1003, 209] on span "SUBIR" at bounding box center [1010, 211] width 34 height 14
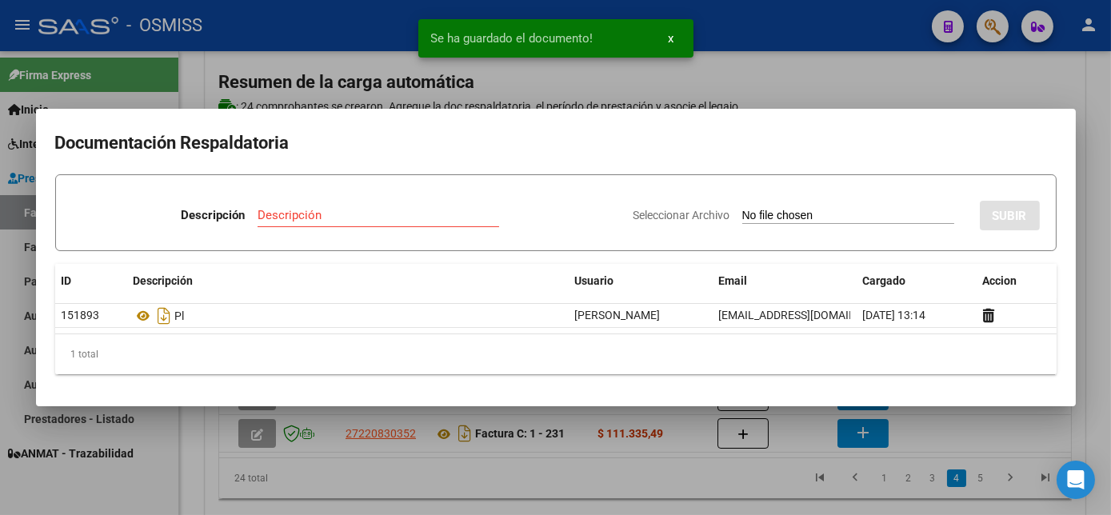
click at [929, 417] on div at bounding box center [555, 257] width 1111 height 515
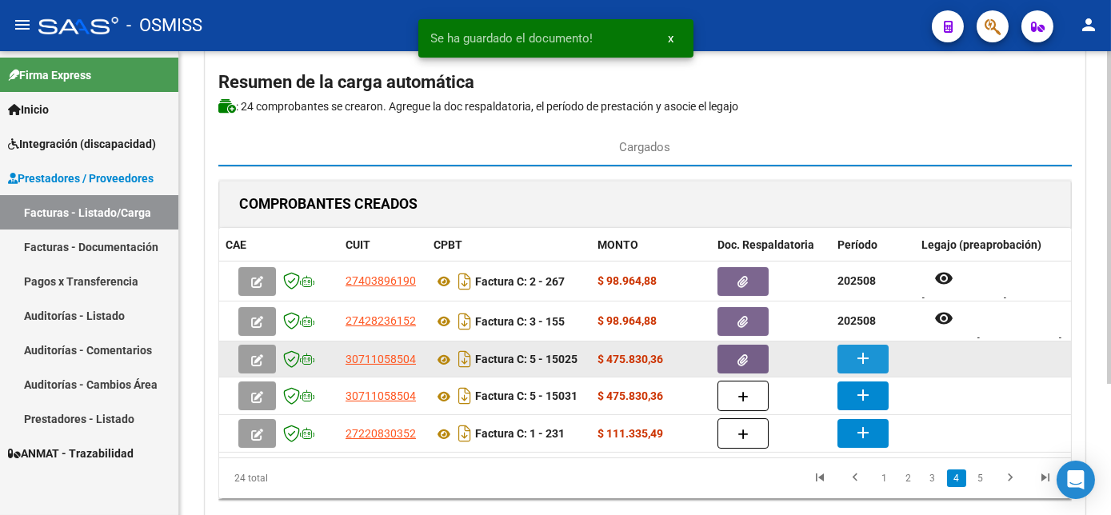
click at [849, 347] on button "add" at bounding box center [863, 359] width 51 height 29
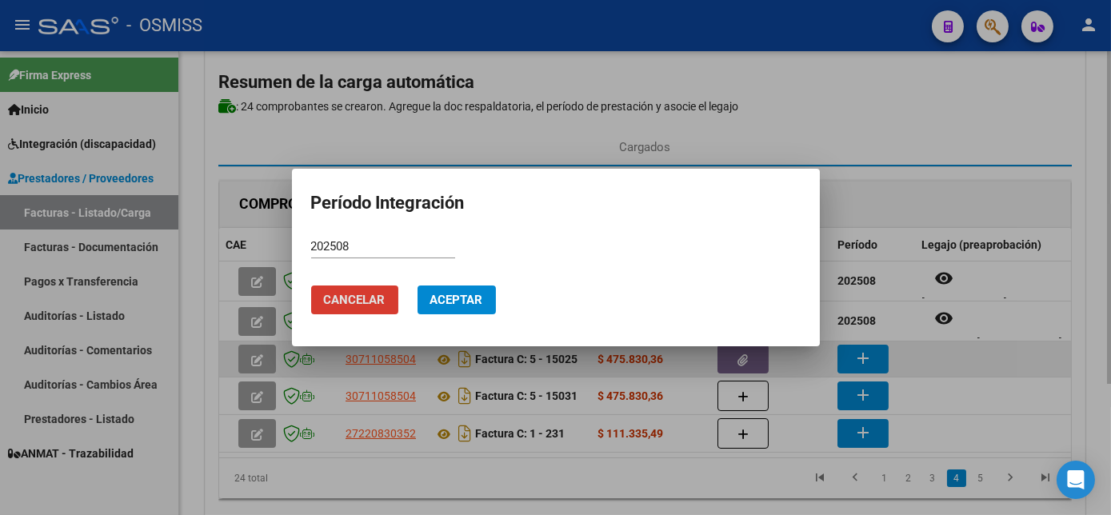
click at [418, 286] on button "Aceptar" at bounding box center [457, 300] width 78 height 29
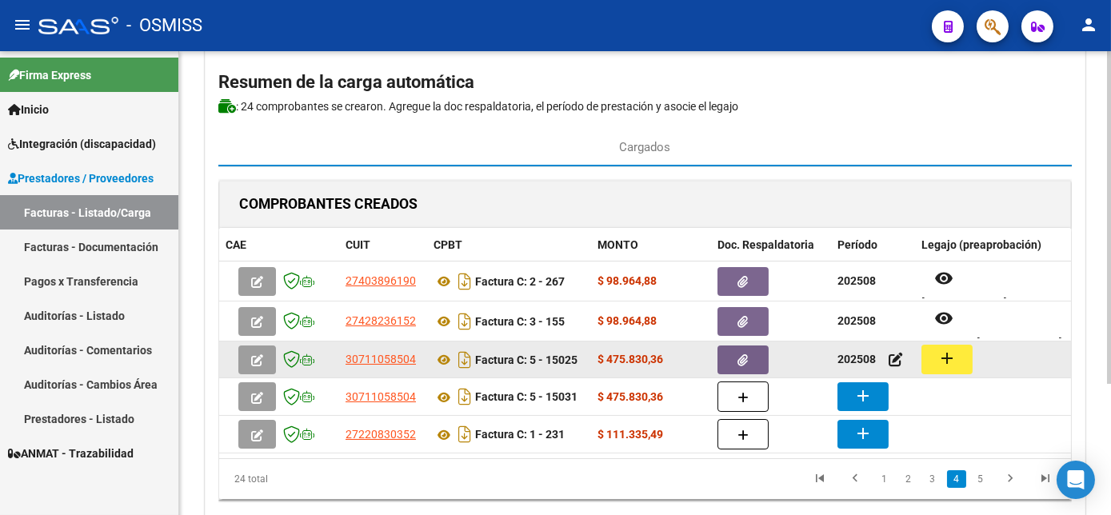
click at [928, 355] on button "add" at bounding box center [947, 360] width 51 height 30
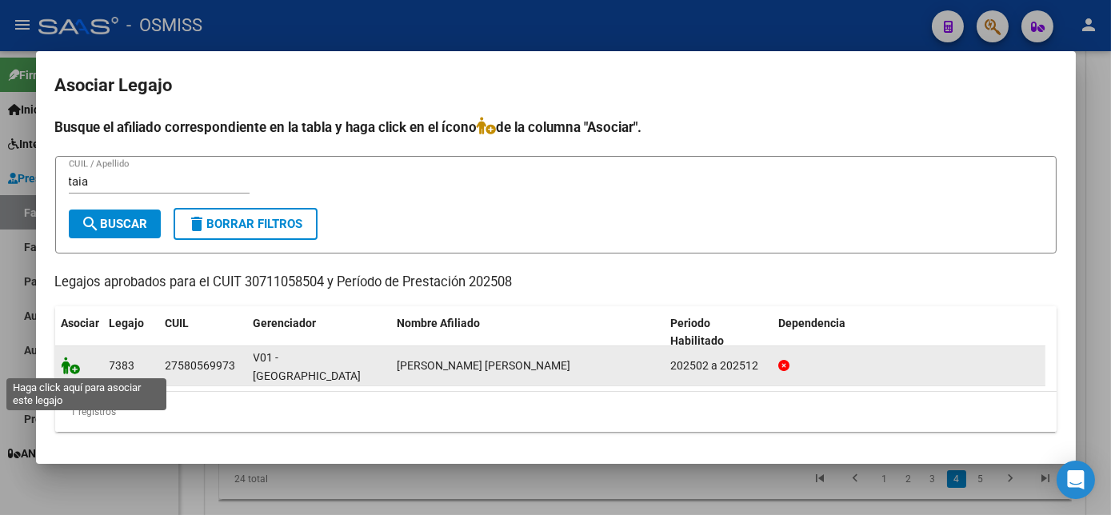
click at [72, 370] on icon at bounding box center [71, 366] width 19 height 18
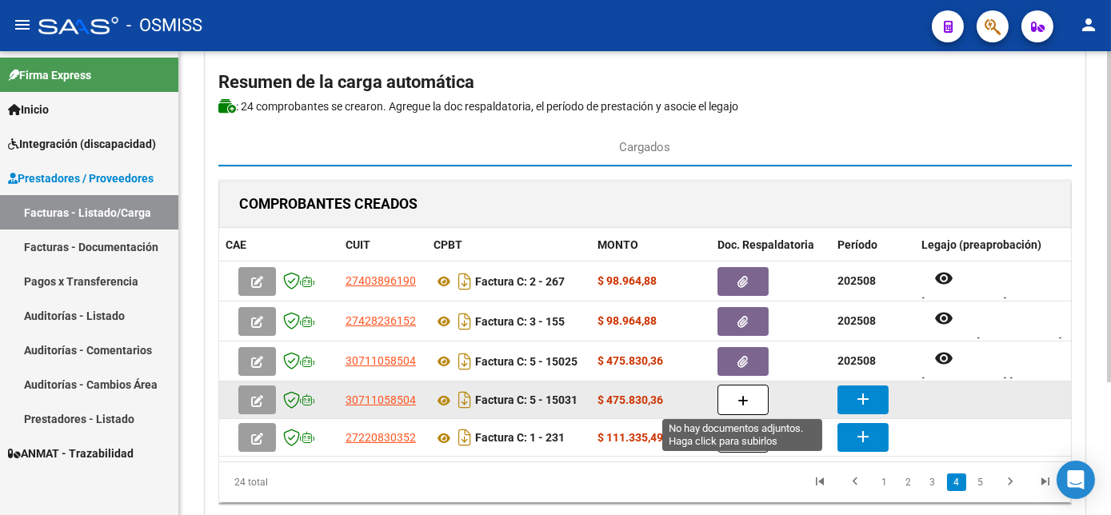
click at [739, 393] on span "button" at bounding box center [743, 400] width 11 height 14
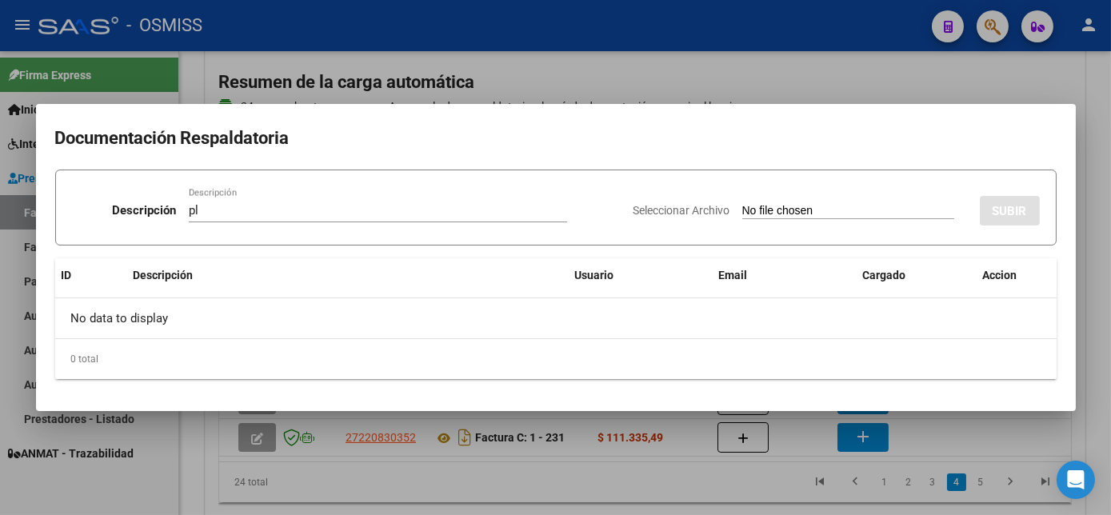
click at [840, 214] on input "Seleccionar Archivo" at bounding box center [849, 211] width 212 height 15
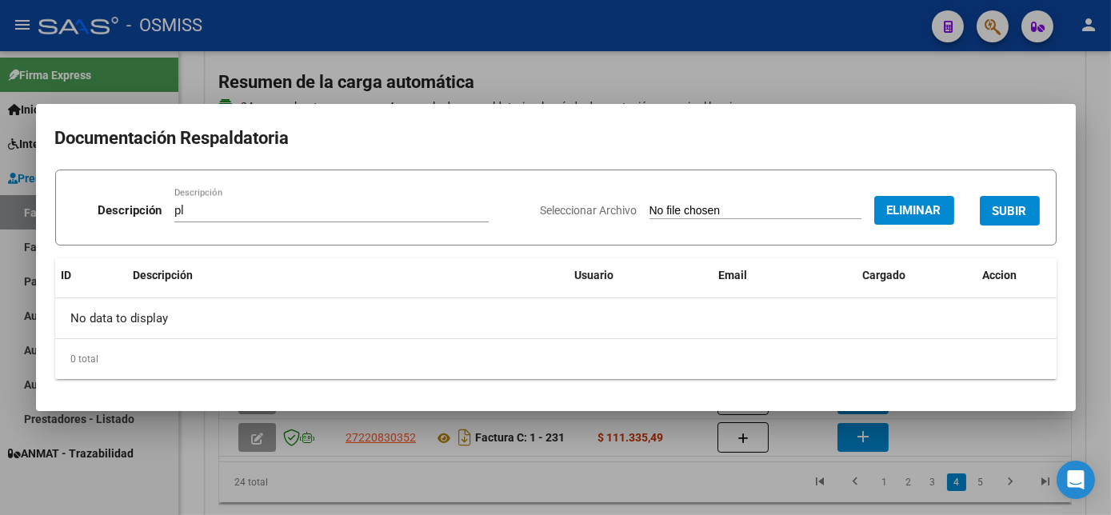
click at [1013, 207] on span "SUBIR" at bounding box center [1010, 211] width 34 height 14
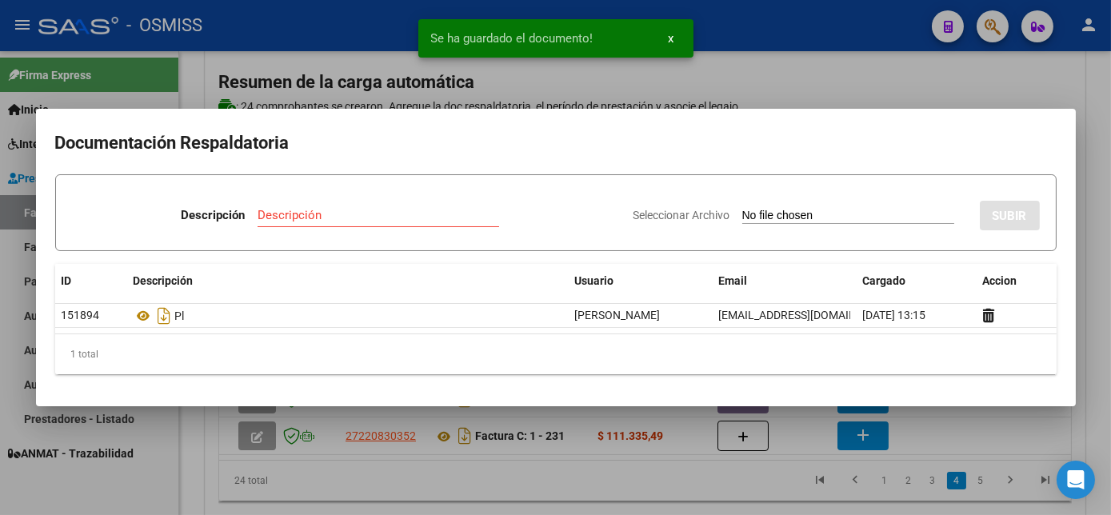
click at [959, 438] on div at bounding box center [555, 257] width 1111 height 515
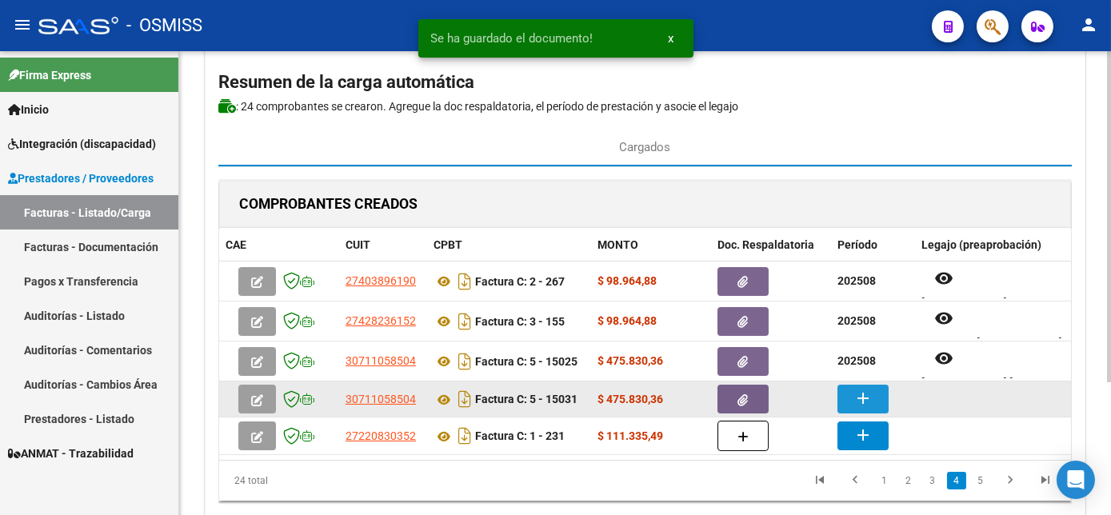
click at [866, 403] on mat-icon "add" at bounding box center [863, 398] width 19 height 19
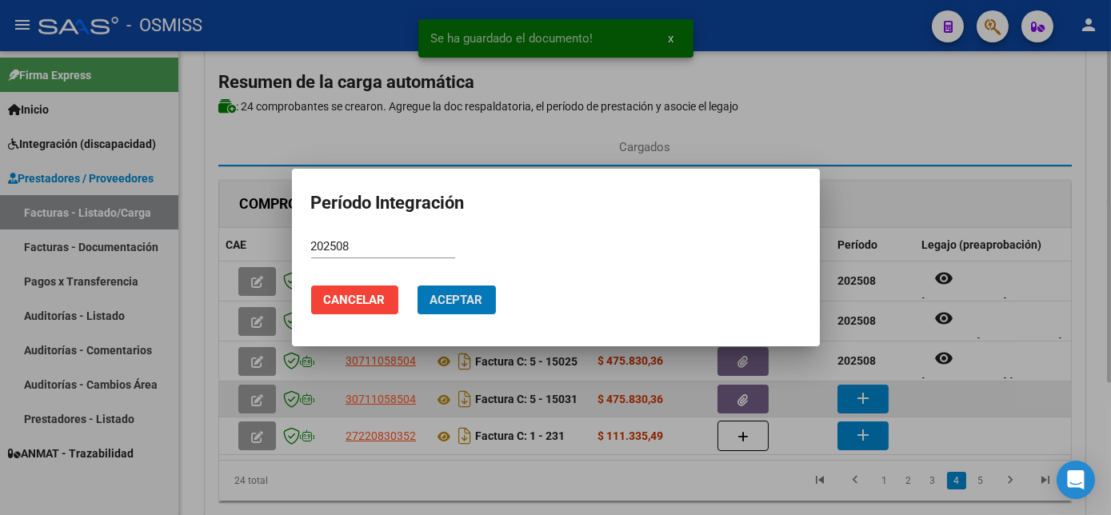
click at [418, 286] on button "Aceptar" at bounding box center [457, 300] width 78 height 29
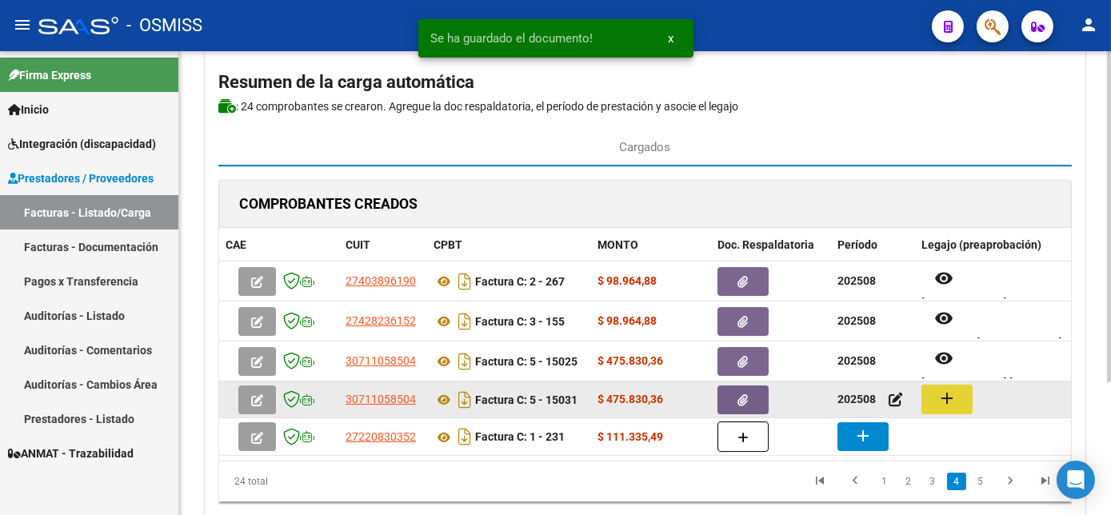
click at [932, 403] on button "add" at bounding box center [947, 400] width 51 height 30
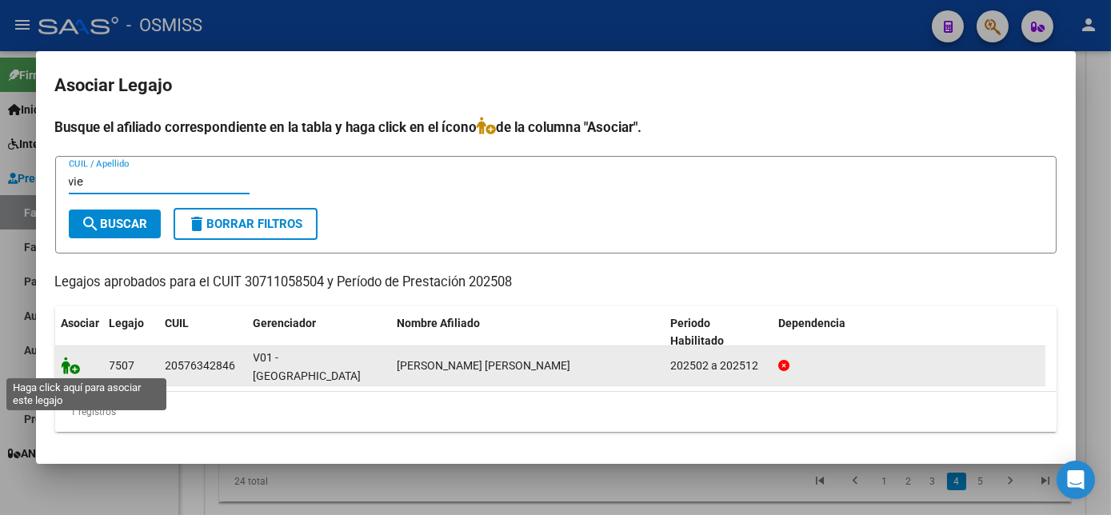
click at [66, 369] on icon at bounding box center [71, 366] width 19 height 18
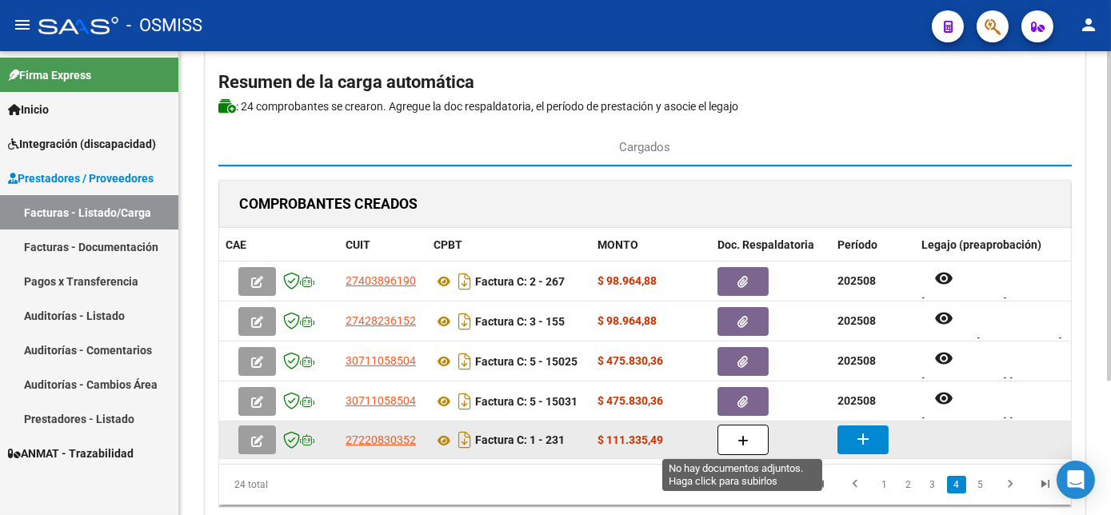
click at [742, 435] on icon "button" at bounding box center [743, 441] width 11 height 12
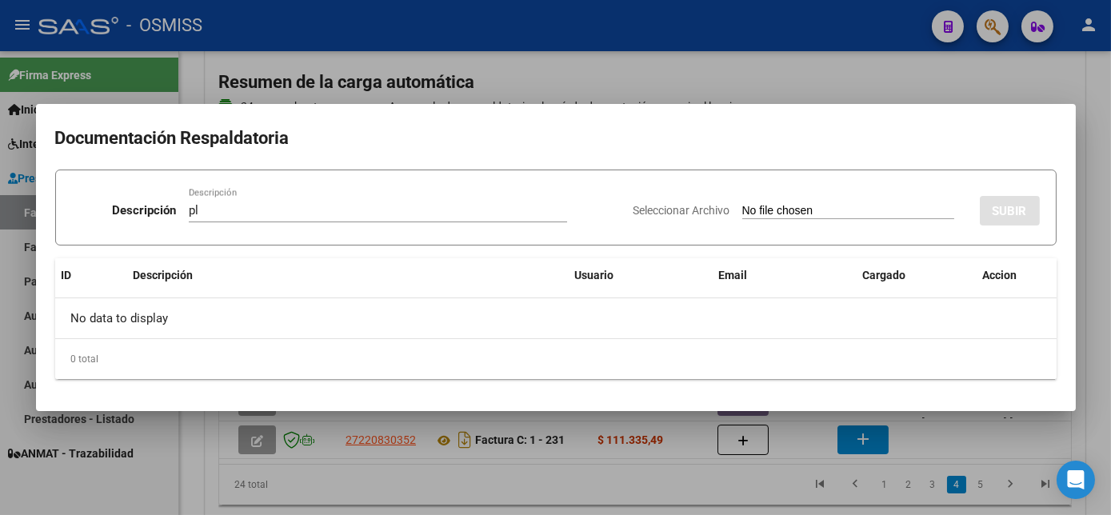
click at [866, 210] on input "Seleccionar Archivo" at bounding box center [849, 211] width 212 height 15
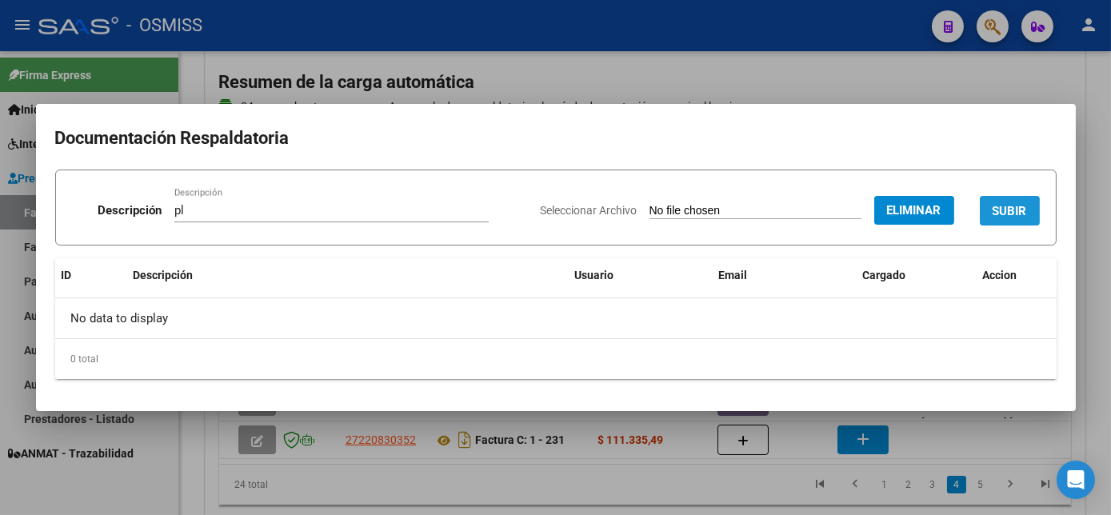
click at [1011, 206] on span "SUBIR" at bounding box center [1010, 211] width 34 height 14
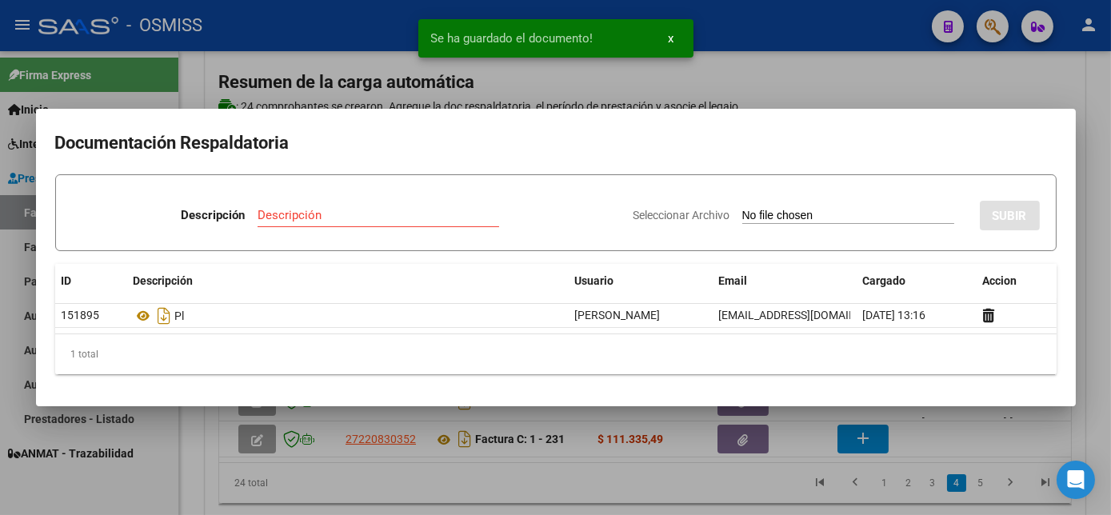
click at [938, 419] on div at bounding box center [555, 257] width 1111 height 515
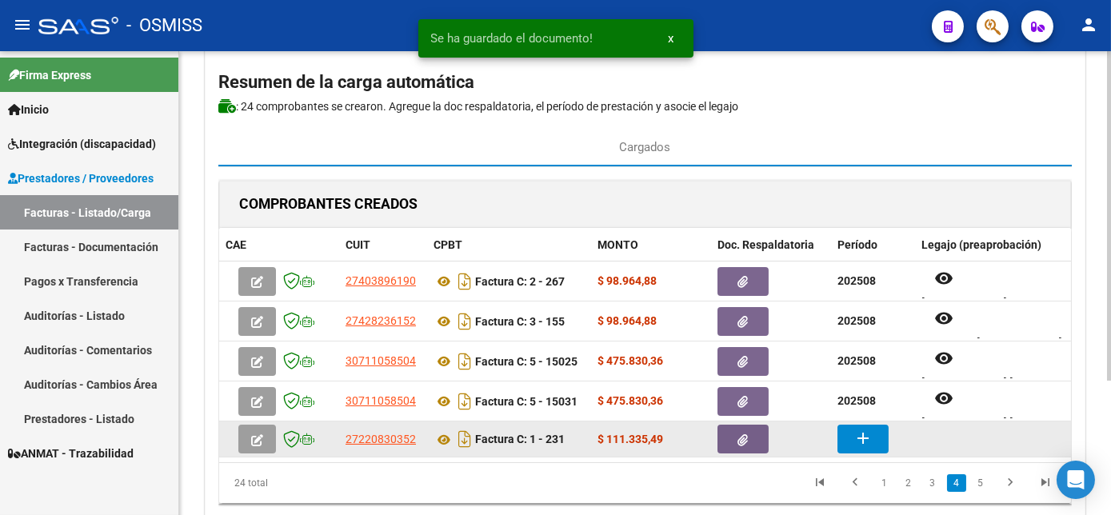
click at [867, 435] on mat-icon "add" at bounding box center [863, 438] width 19 height 19
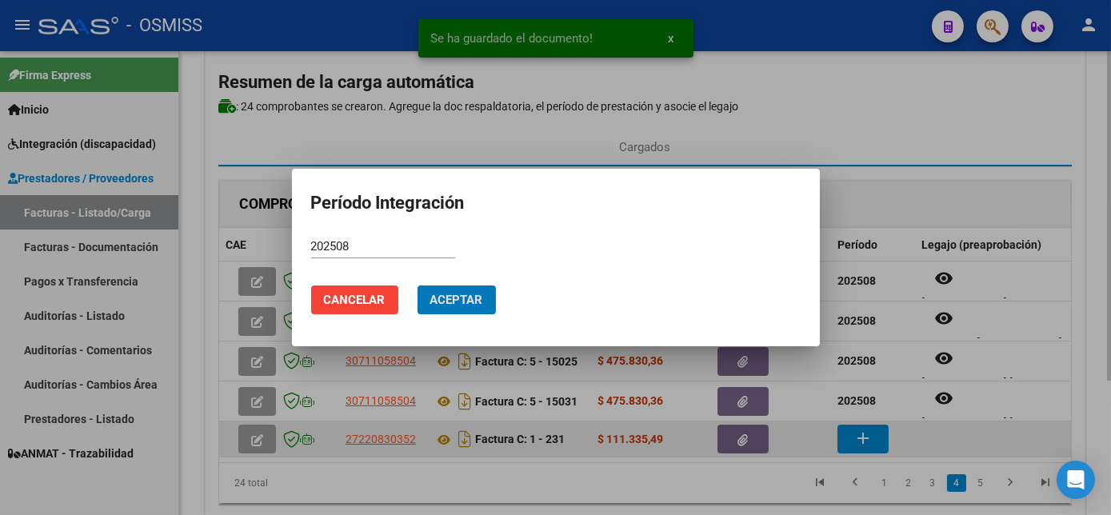
click at [418, 286] on button "Aceptar" at bounding box center [457, 300] width 78 height 29
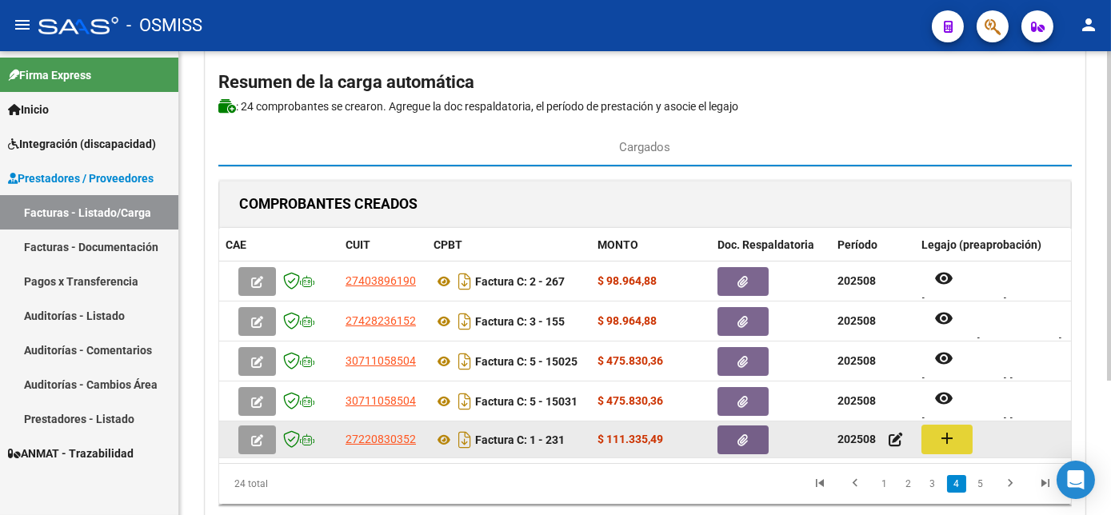
click at [947, 431] on mat-icon "add" at bounding box center [947, 438] width 19 height 19
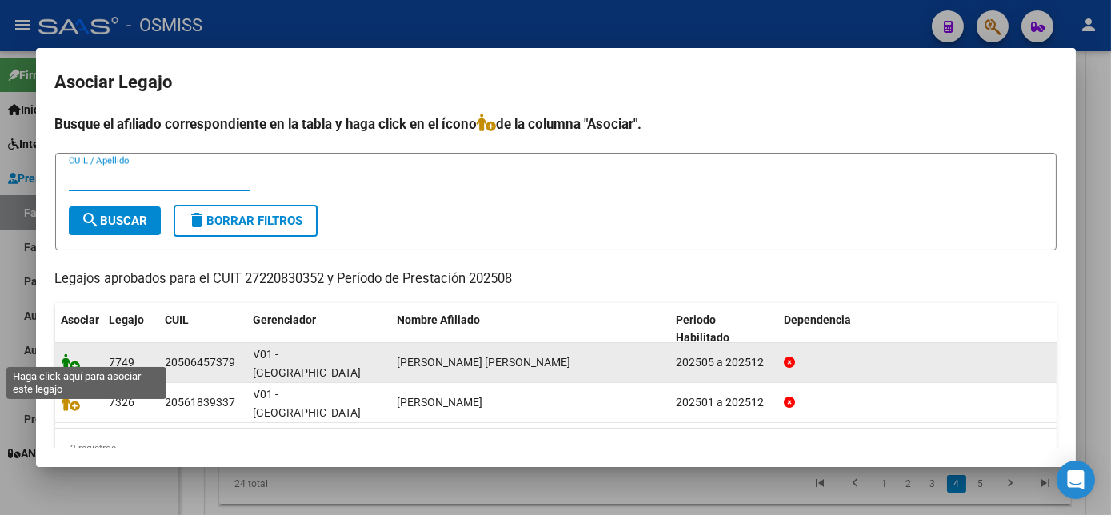
click at [65, 356] on icon at bounding box center [71, 363] width 19 height 18
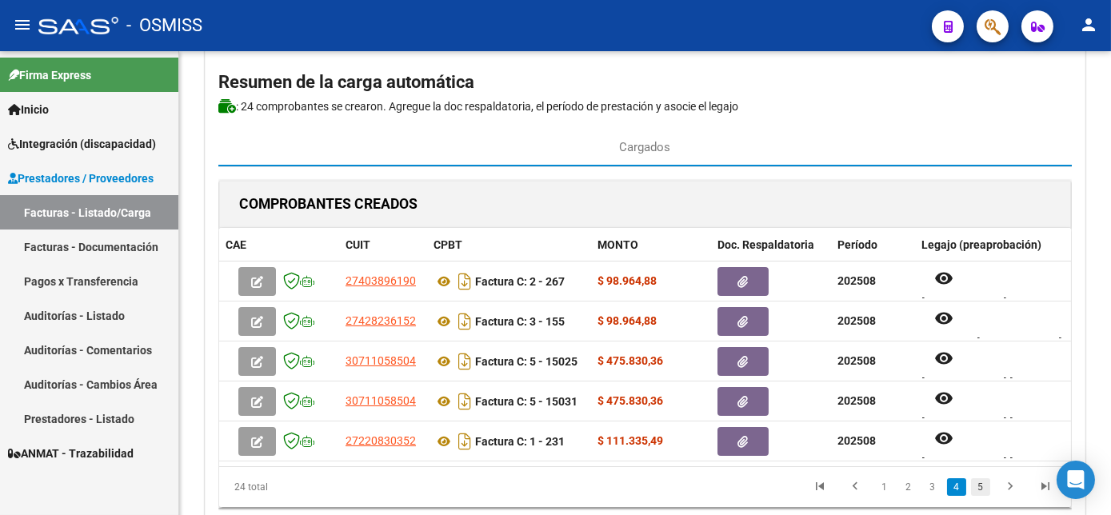
click at [983, 496] on link "5" at bounding box center [980, 487] width 19 height 18
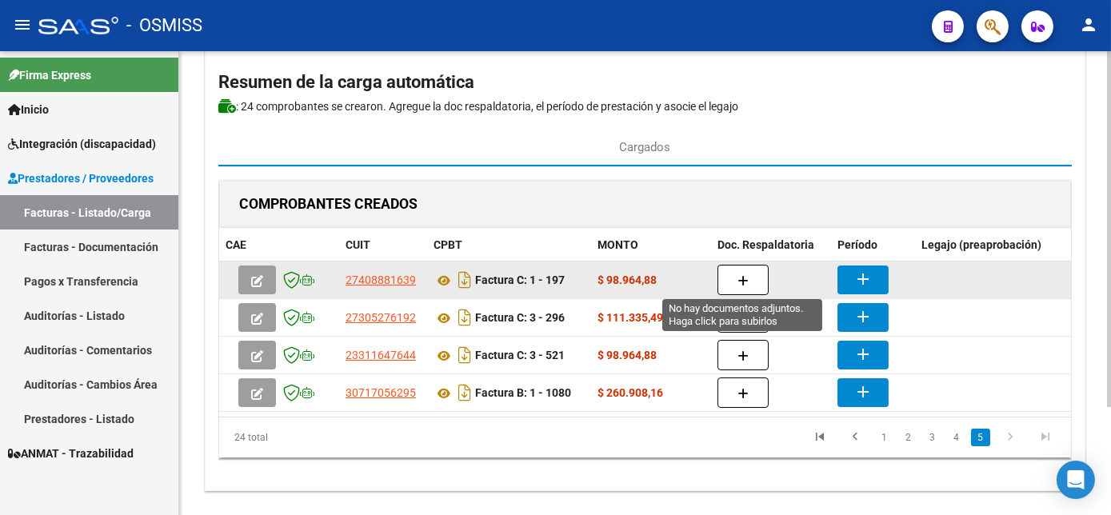
click at [748, 282] on button "button" at bounding box center [743, 280] width 51 height 30
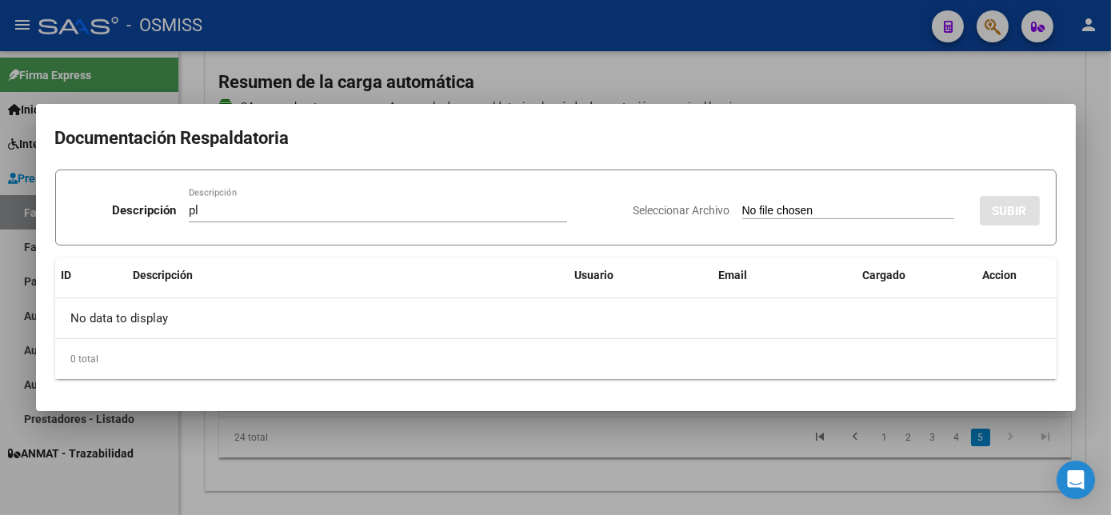
click at [849, 212] on input "Seleccionar Archivo" at bounding box center [849, 211] width 212 height 15
click at [820, 463] on div at bounding box center [555, 257] width 1111 height 515
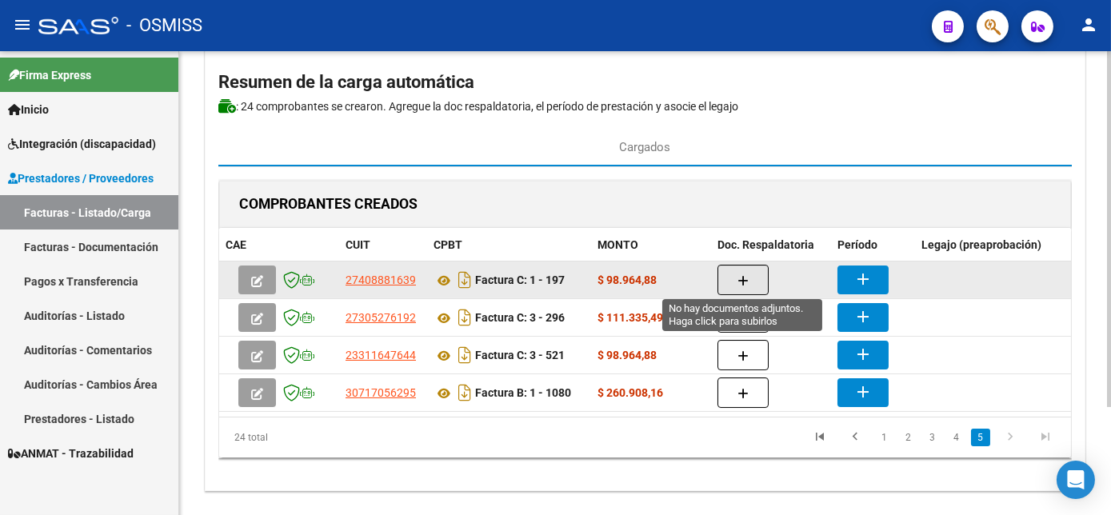
click at [759, 274] on button "button" at bounding box center [743, 280] width 51 height 30
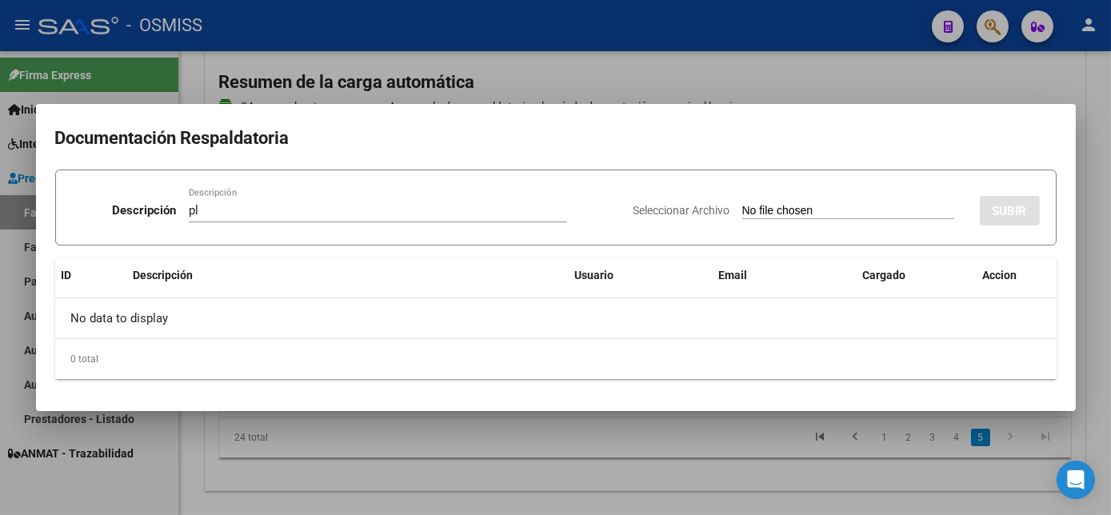
click at [815, 197] on div "Seleccionar Archivo SUBIR" at bounding box center [837, 207] width 406 height 49
click at [827, 211] on input "Seleccionar Archivo" at bounding box center [849, 211] width 212 height 15
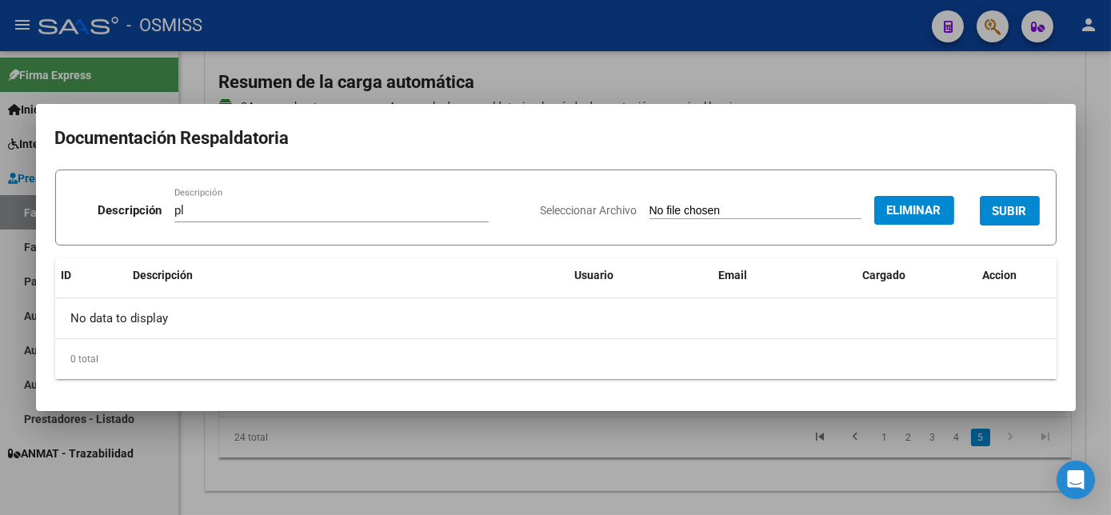
click at [1011, 206] on span "SUBIR" at bounding box center [1010, 211] width 34 height 14
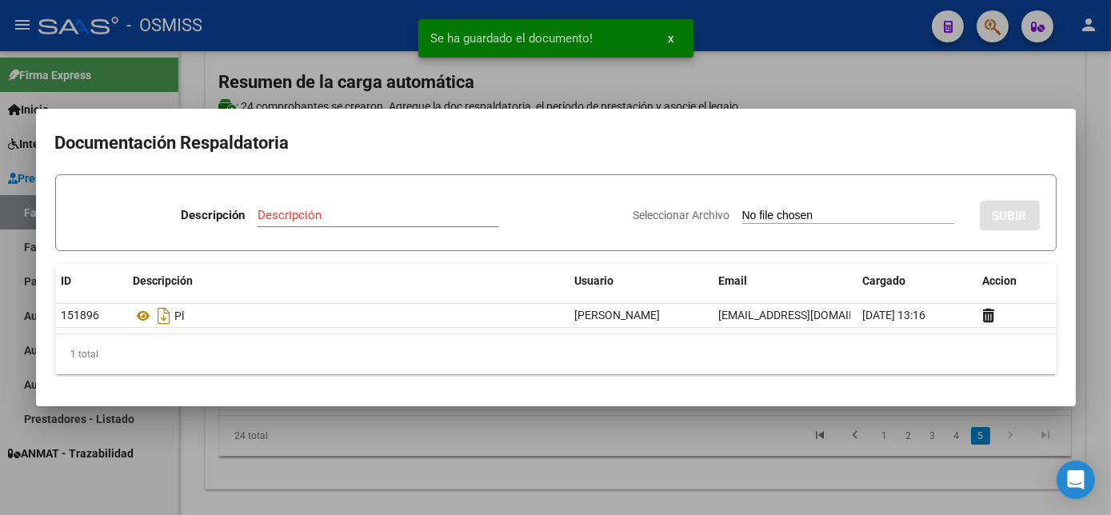
click at [768, 438] on div at bounding box center [555, 257] width 1111 height 515
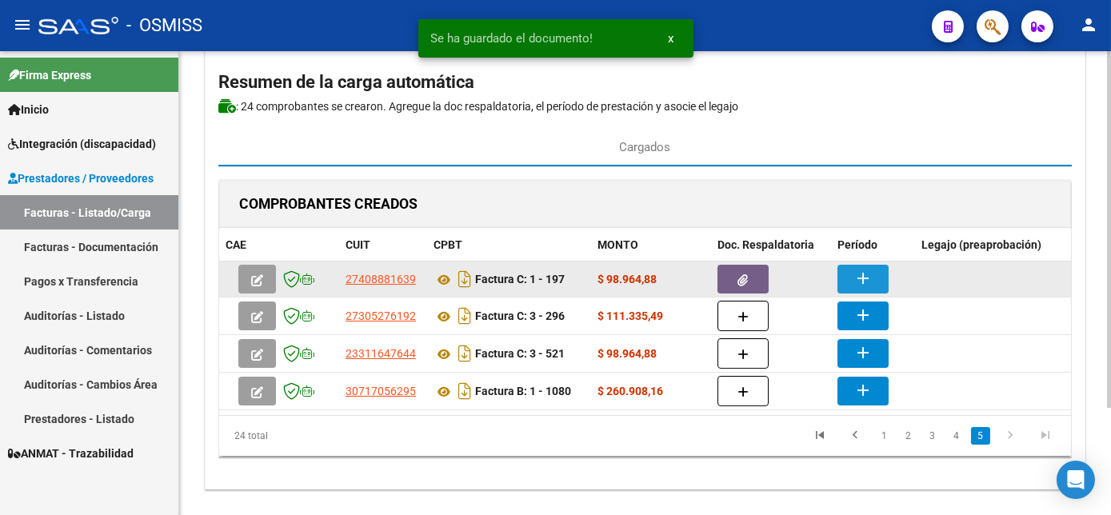
click at [867, 275] on mat-icon "add" at bounding box center [863, 278] width 19 height 19
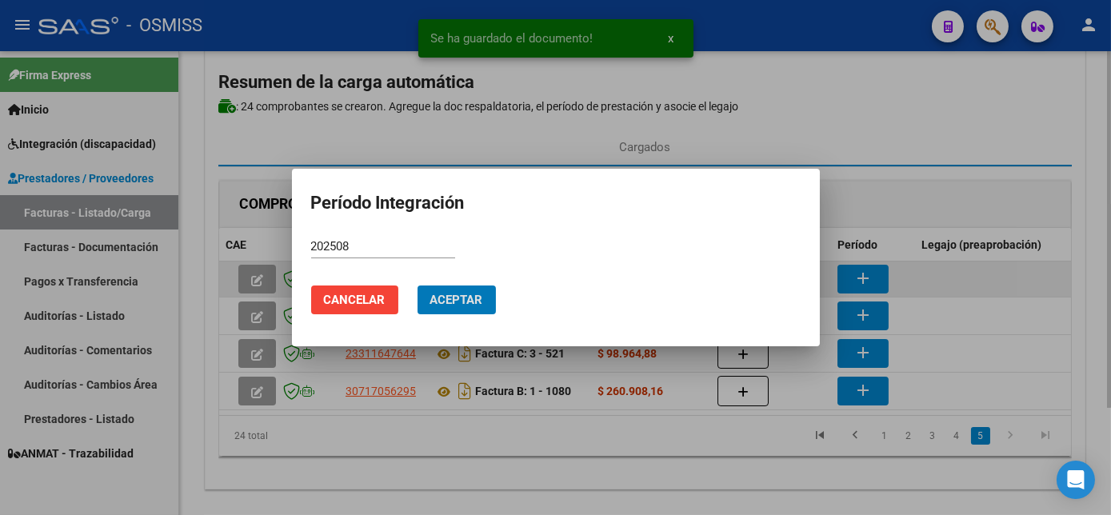
click at [418, 286] on button "Aceptar" at bounding box center [457, 300] width 78 height 29
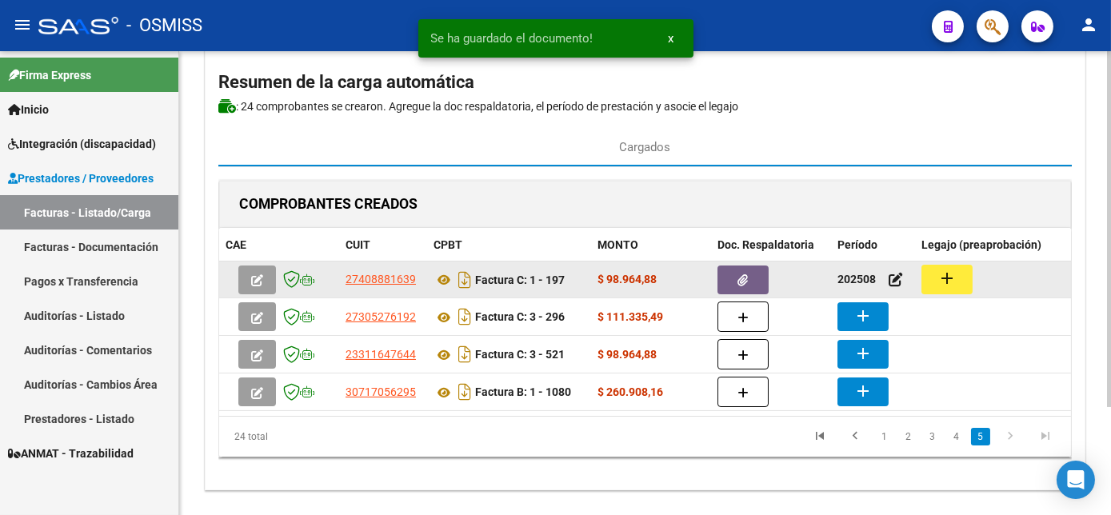
click at [956, 269] on button "add" at bounding box center [947, 280] width 51 height 30
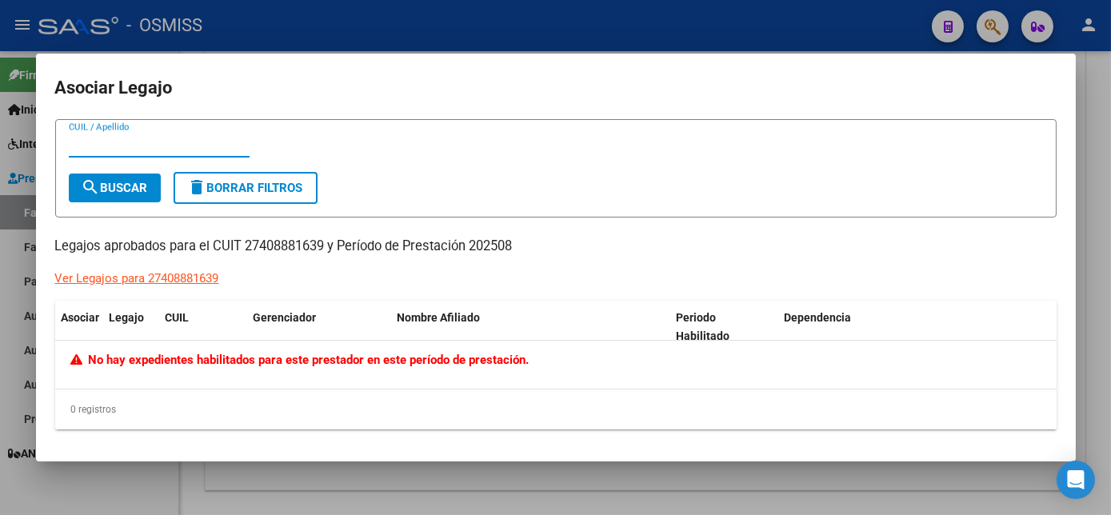
click at [469, 473] on div at bounding box center [555, 257] width 1111 height 515
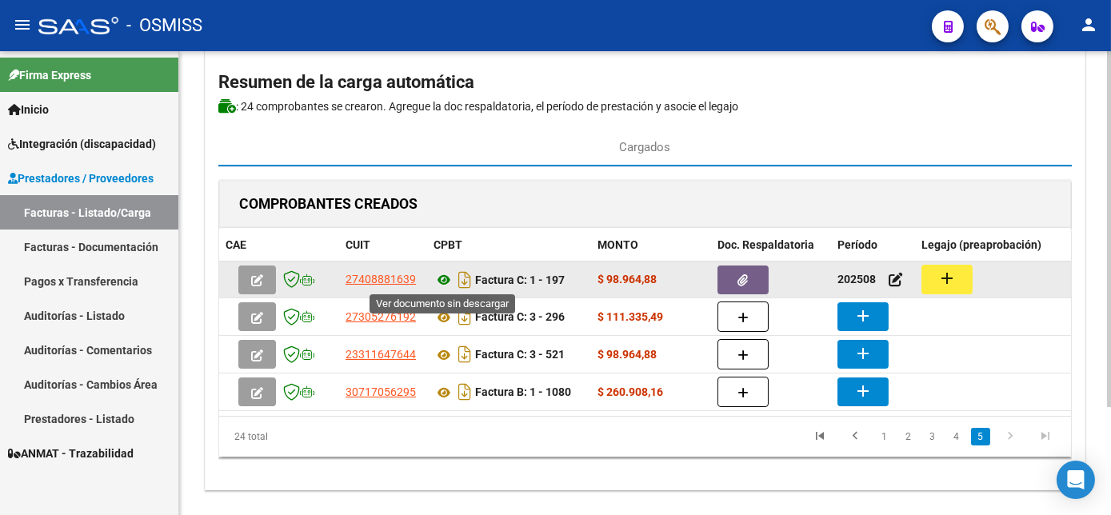
click at [442, 278] on icon at bounding box center [444, 279] width 21 height 19
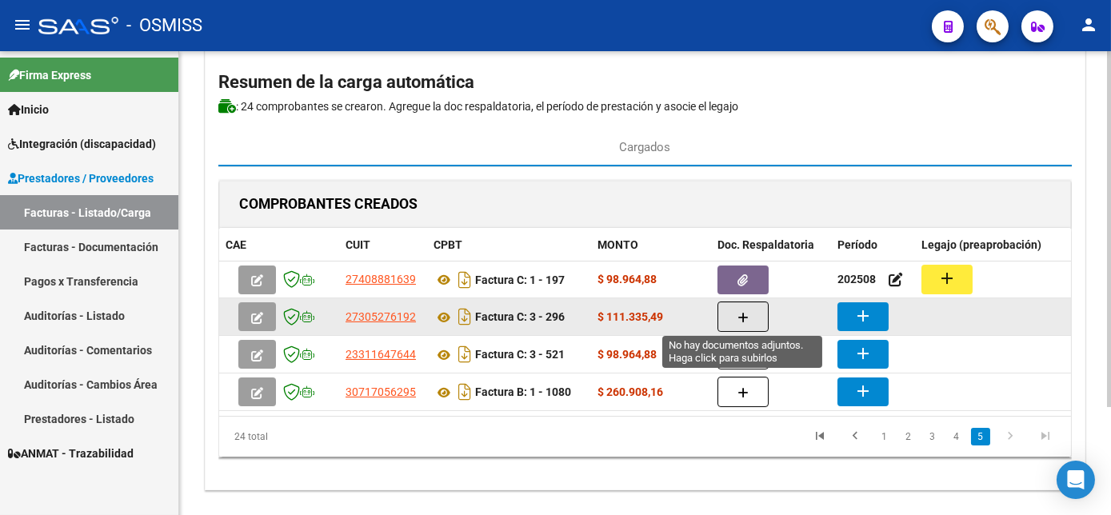
click at [758, 314] on button "button" at bounding box center [743, 317] width 51 height 30
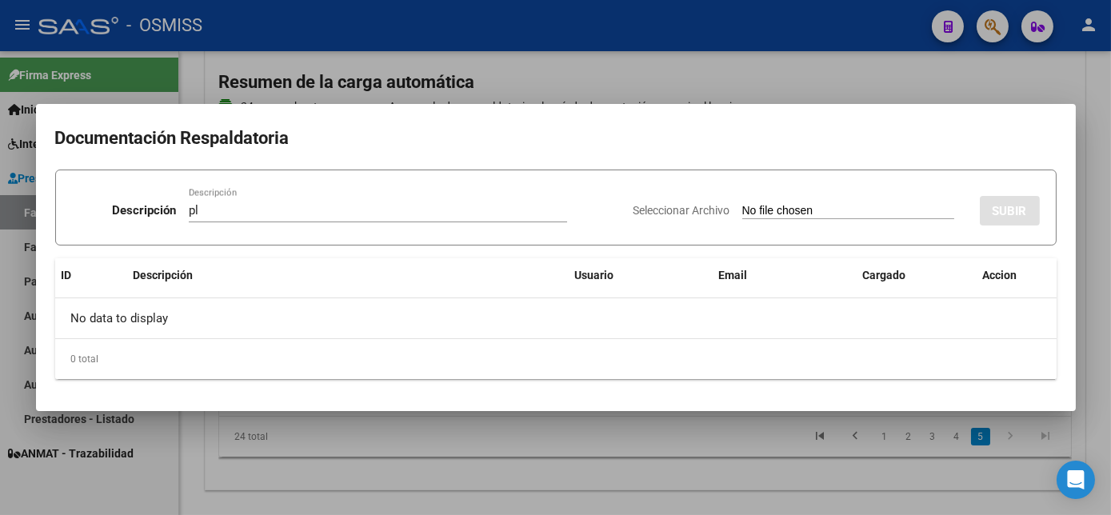
click at [827, 215] on input "Seleccionar Archivo" at bounding box center [849, 211] width 212 height 15
click at [633, 474] on div at bounding box center [555, 257] width 1111 height 515
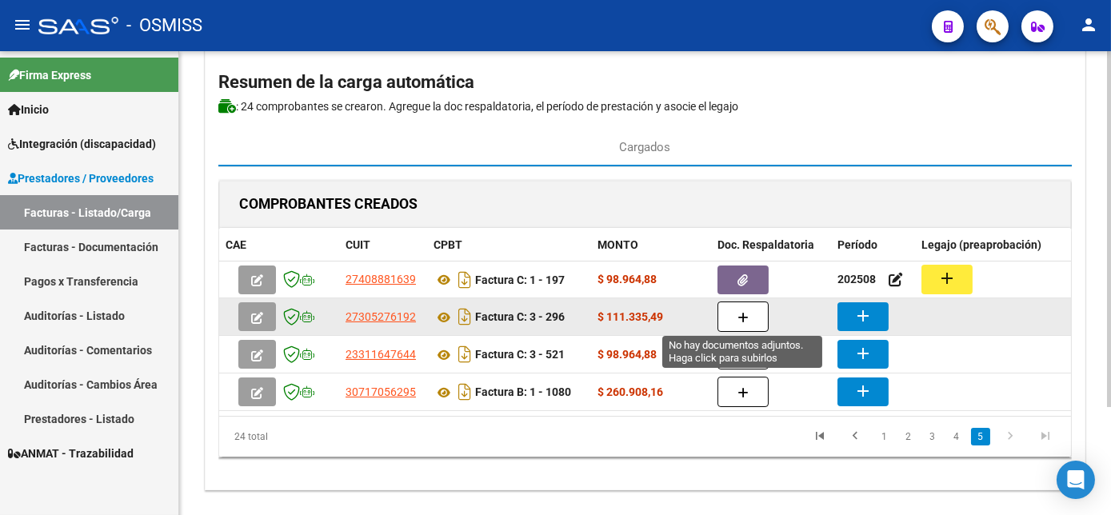
click at [743, 312] on icon "button" at bounding box center [743, 318] width 11 height 12
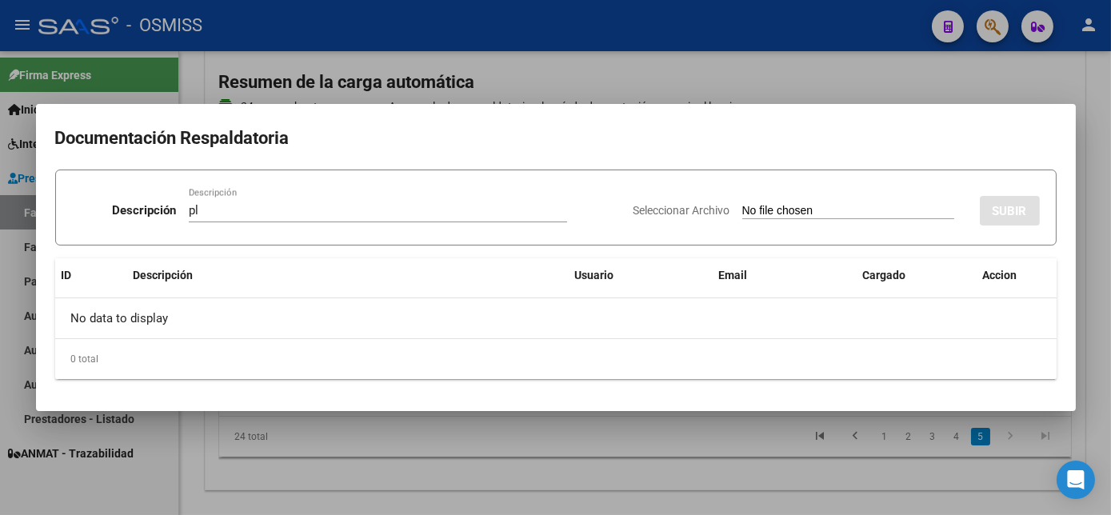
click at [835, 218] on input "Seleccionar Archivo" at bounding box center [849, 211] width 212 height 15
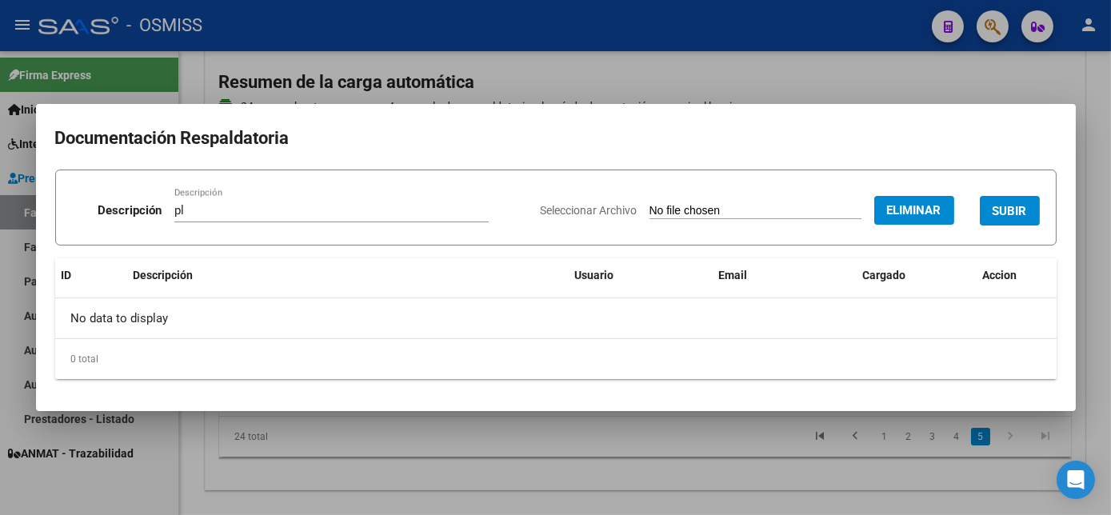
click at [1022, 205] on span "SUBIR" at bounding box center [1010, 211] width 34 height 14
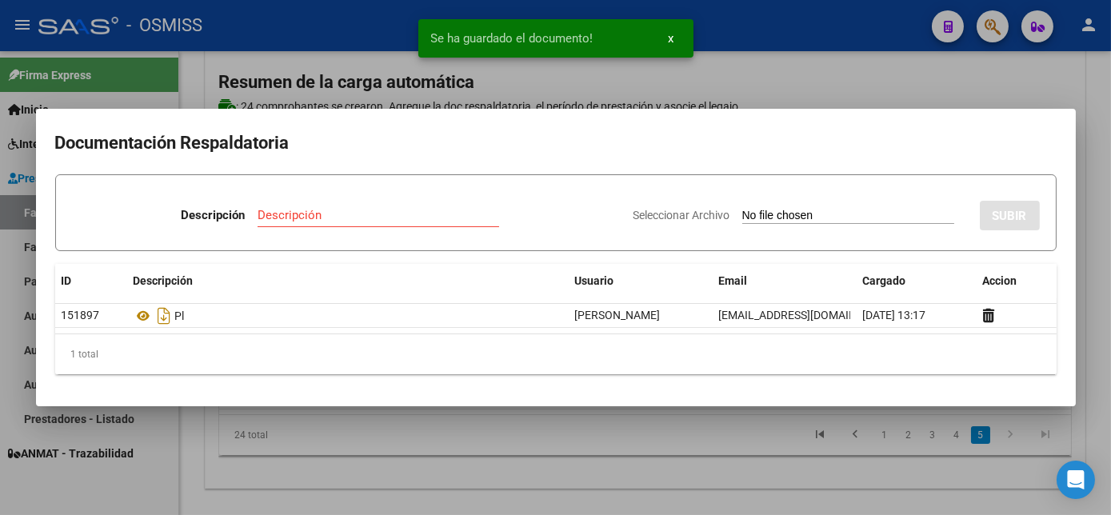
click at [709, 457] on div at bounding box center [555, 257] width 1111 height 515
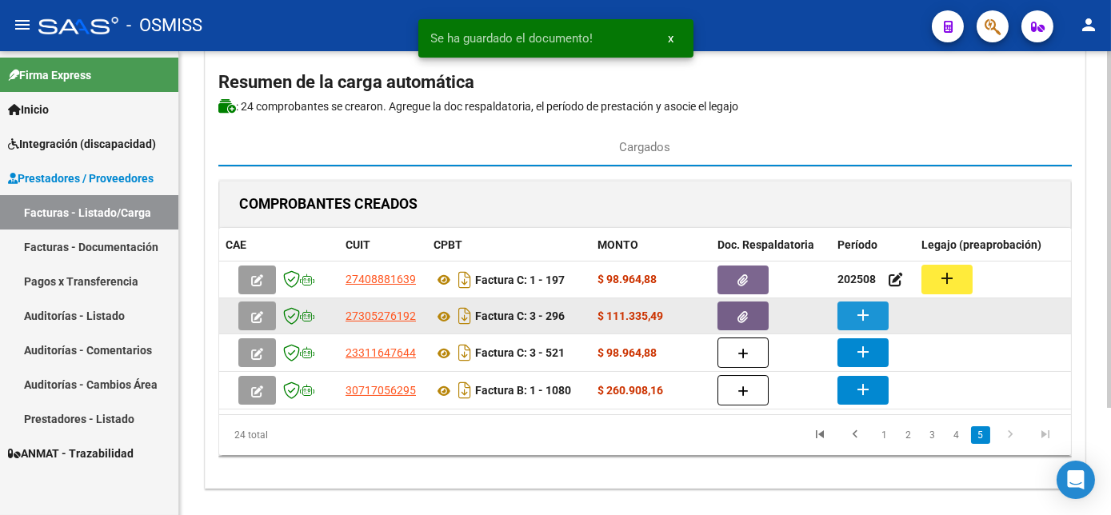
click at [847, 311] on button "add" at bounding box center [863, 316] width 51 height 29
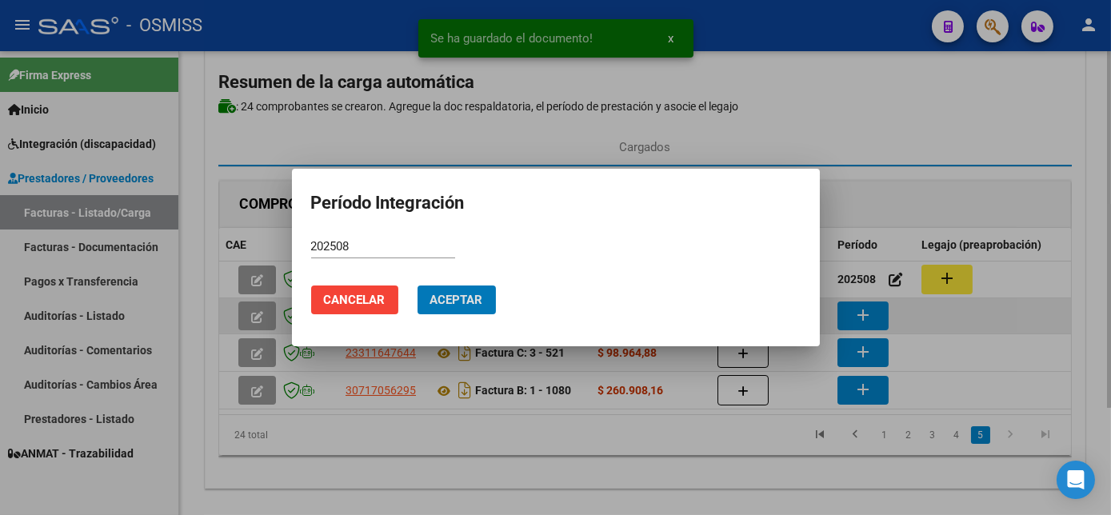
click at [418, 286] on button "Aceptar" at bounding box center [457, 300] width 78 height 29
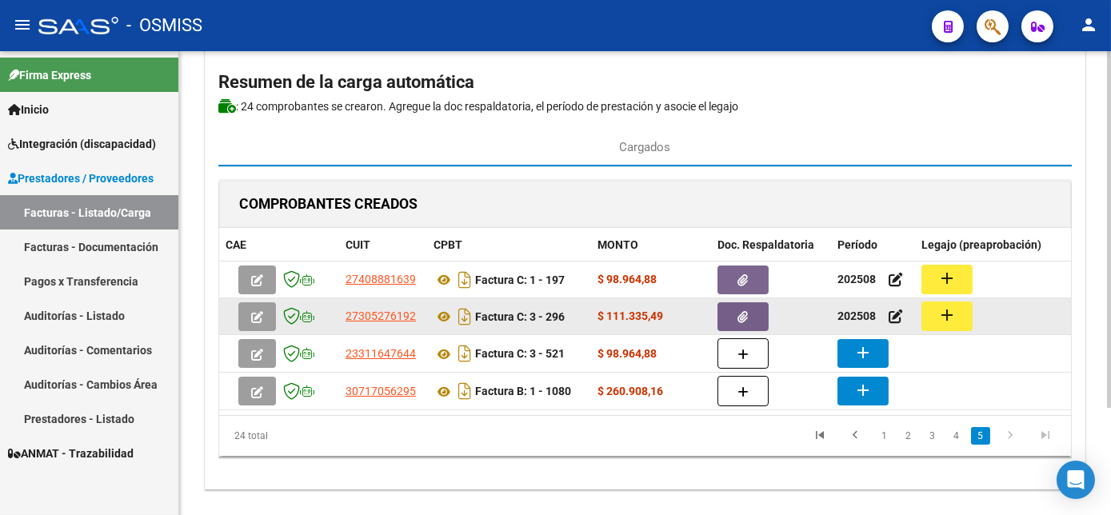
click at [947, 322] on mat-icon "add" at bounding box center [947, 315] width 19 height 19
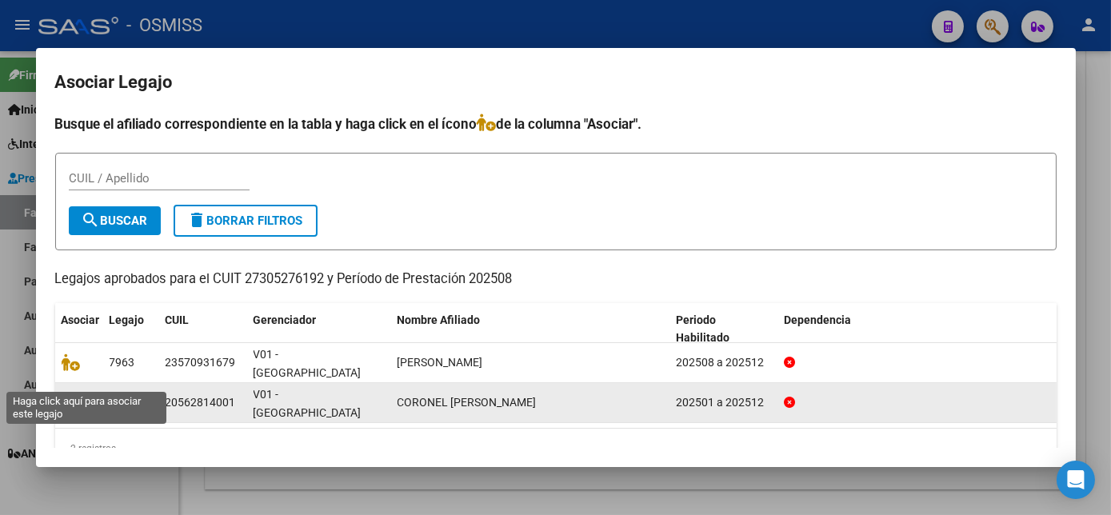
click at [72, 394] on icon at bounding box center [71, 403] width 19 height 18
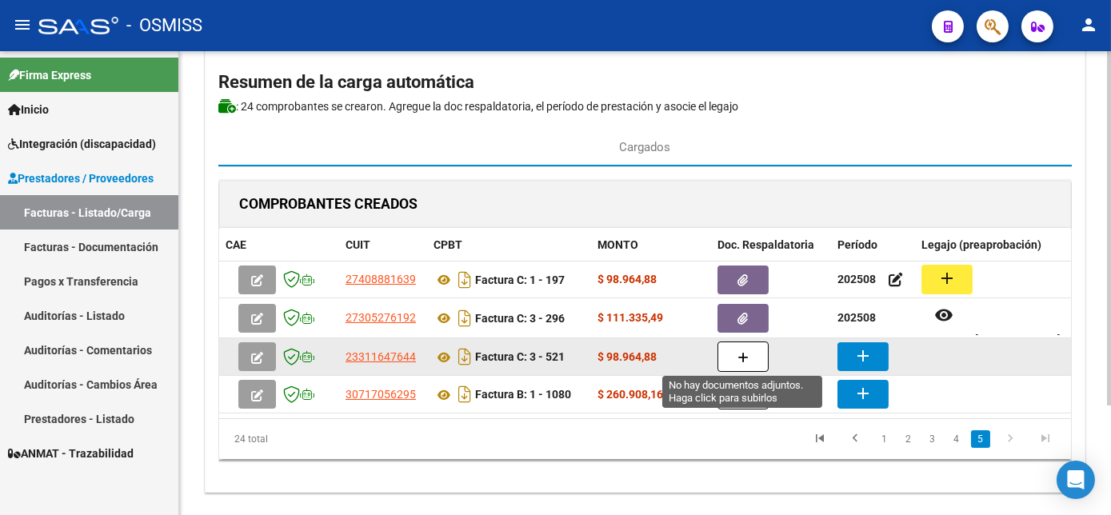
click at [747, 352] on icon "button" at bounding box center [743, 358] width 11 height 12
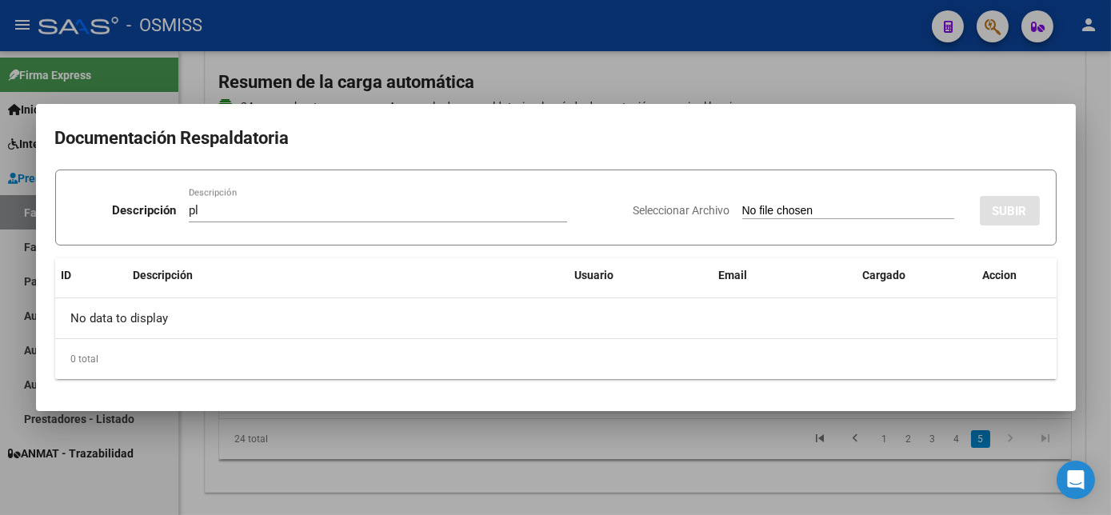
click at [743, 204] on input "Seleccionar Archivo" at bounding box center [849, 211] width 212 height 15
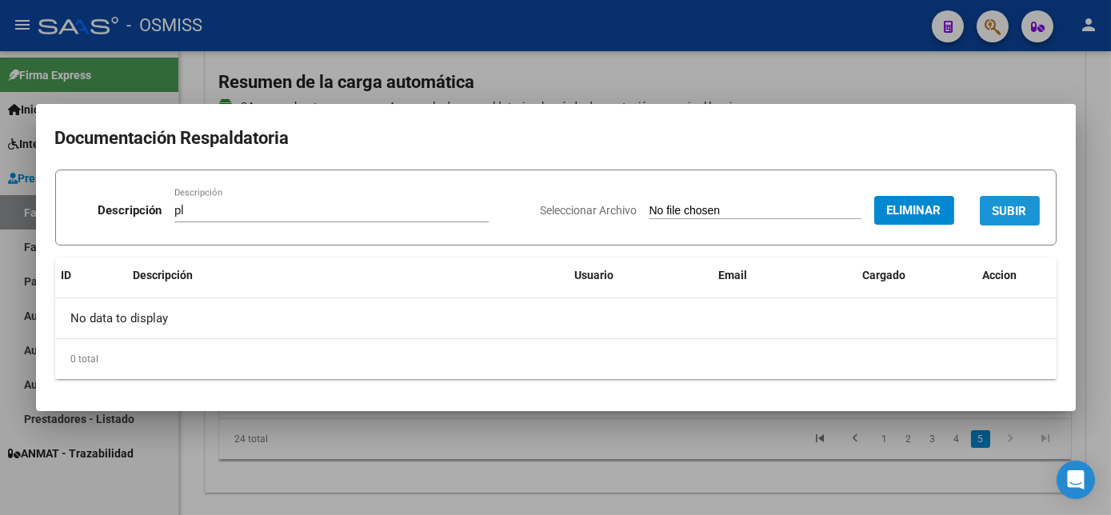
click at [1030, 206] on button "SUBIR" at bounding box center [1010, 211] width 60 height 30
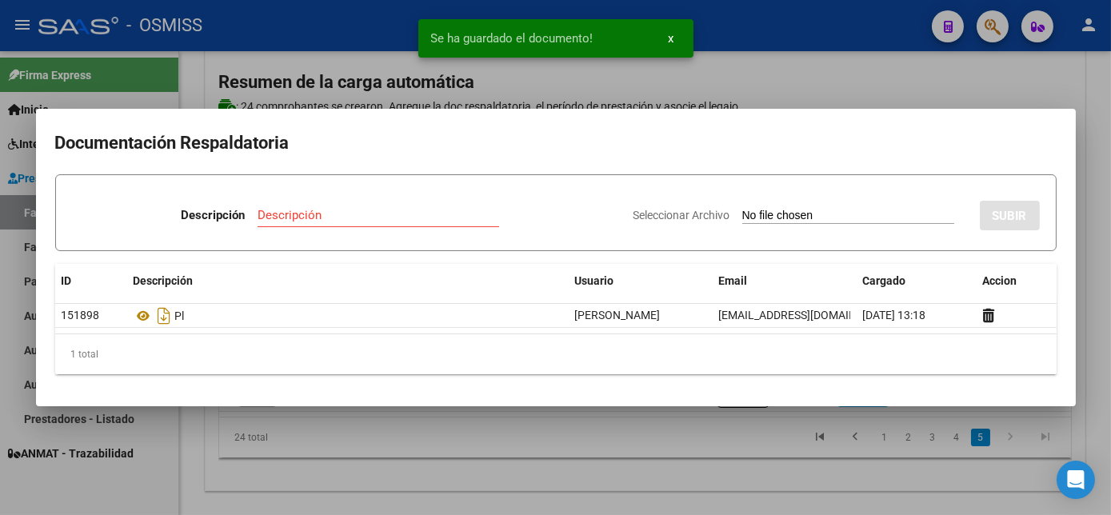
click at [720, 455] on div at bounding box center [555, 257] width 1111 height 515
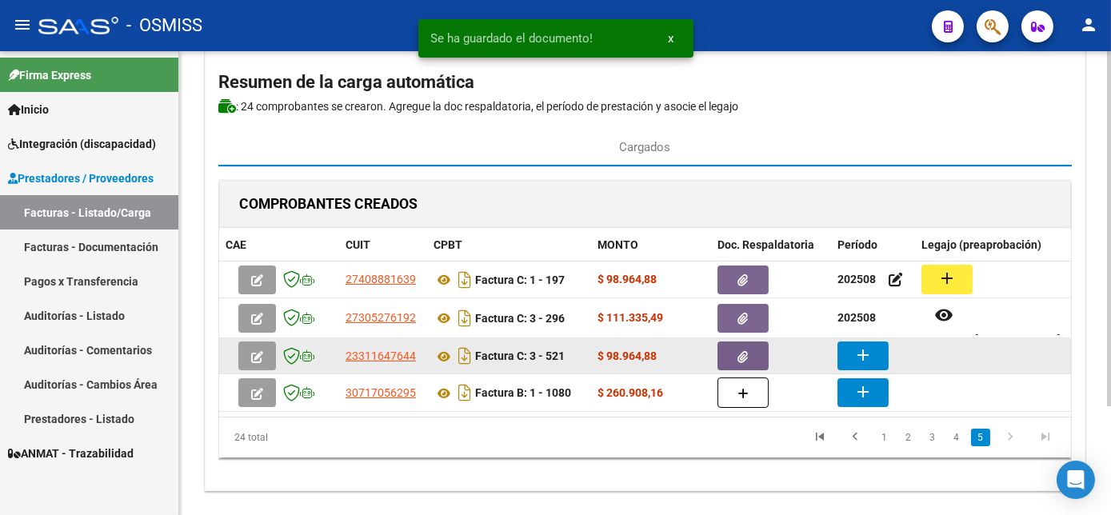
click at [853, 342] on button "add" at bounding box center [863, 356] width 51 height 29
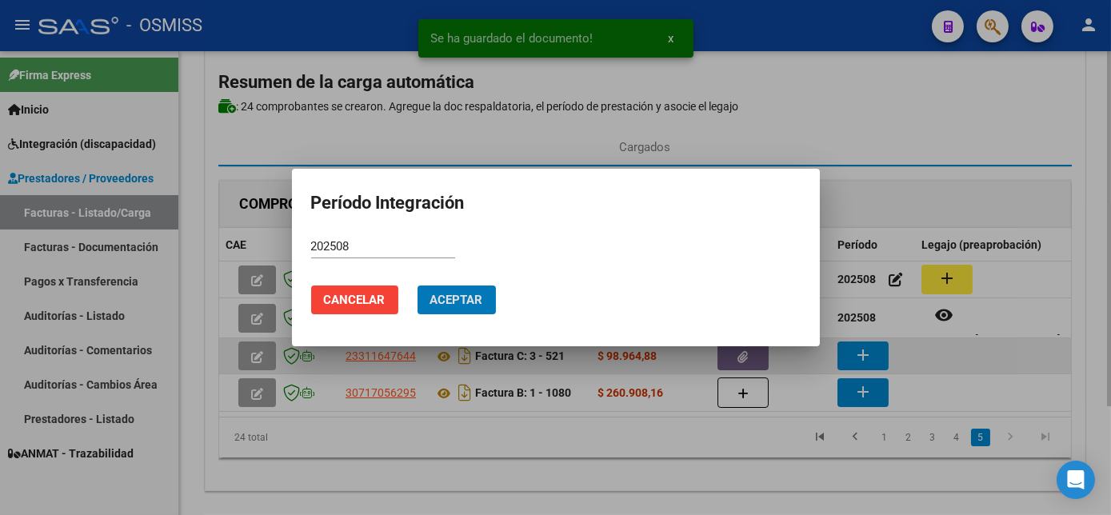
click at [418, 286] on button "Aceptar" at bounding box center [457, 300] width 78 height 29
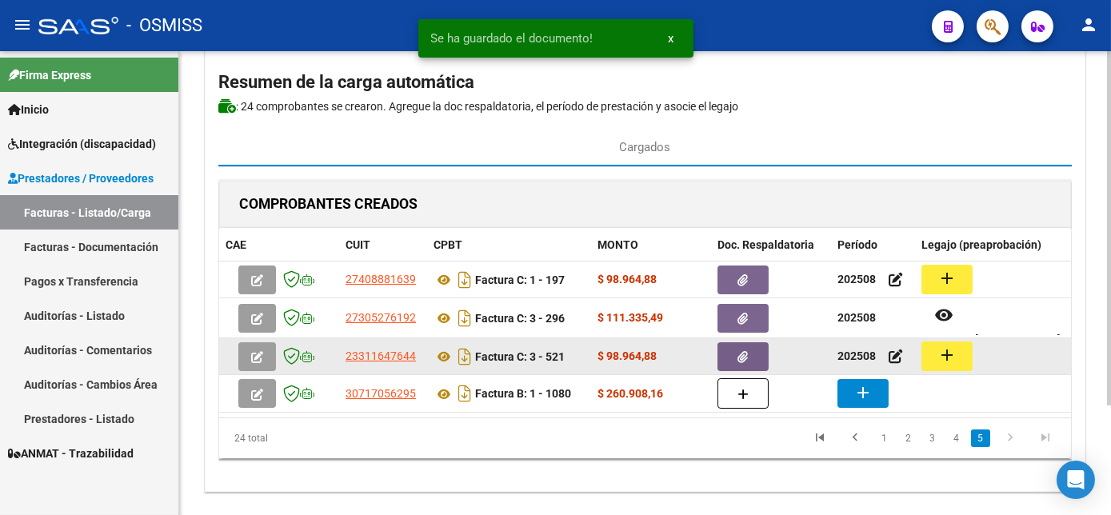
click at [954, 352] on mat-icon "add" at bounding box center [947, 355] width 19 height 19
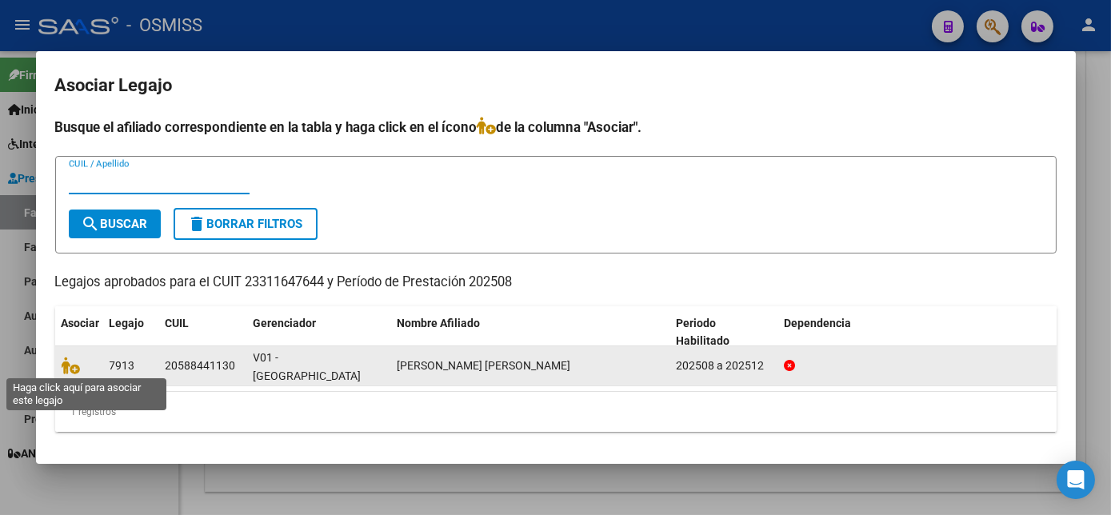
click at [82, 364] on span at bounding box center [74, 365] width 24 height 13
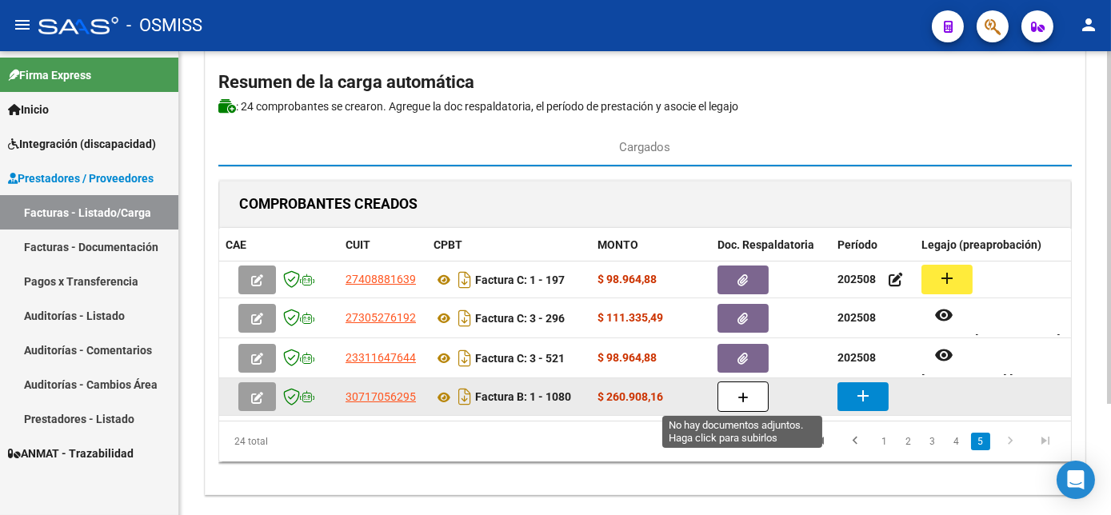
click at [734, 384] on button "button" at bounding box center [743, 397] width 51 height 30
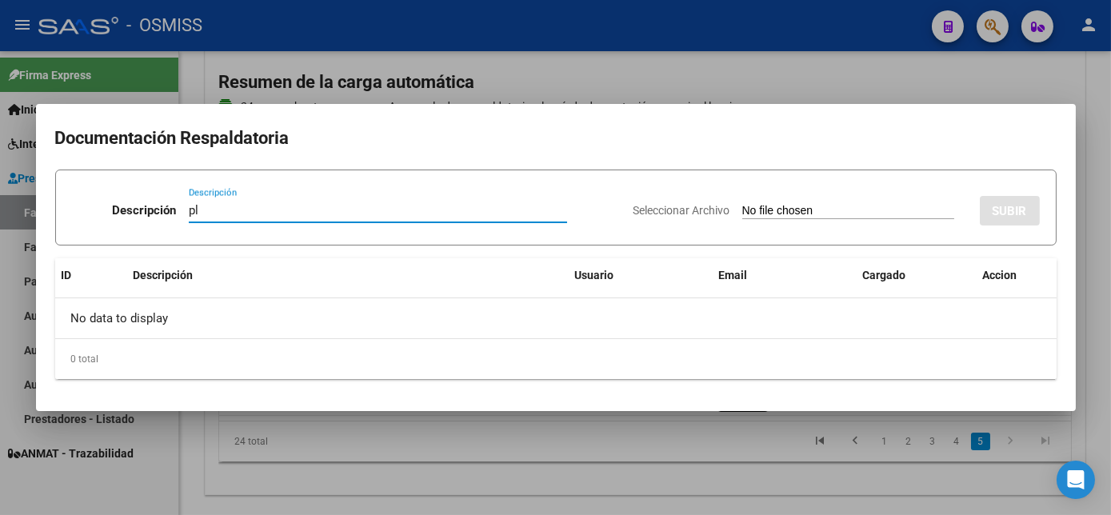
click at [814, 211] on input "Seleccionar Archivo" at bounding box center [849, 211] width 212 height 15
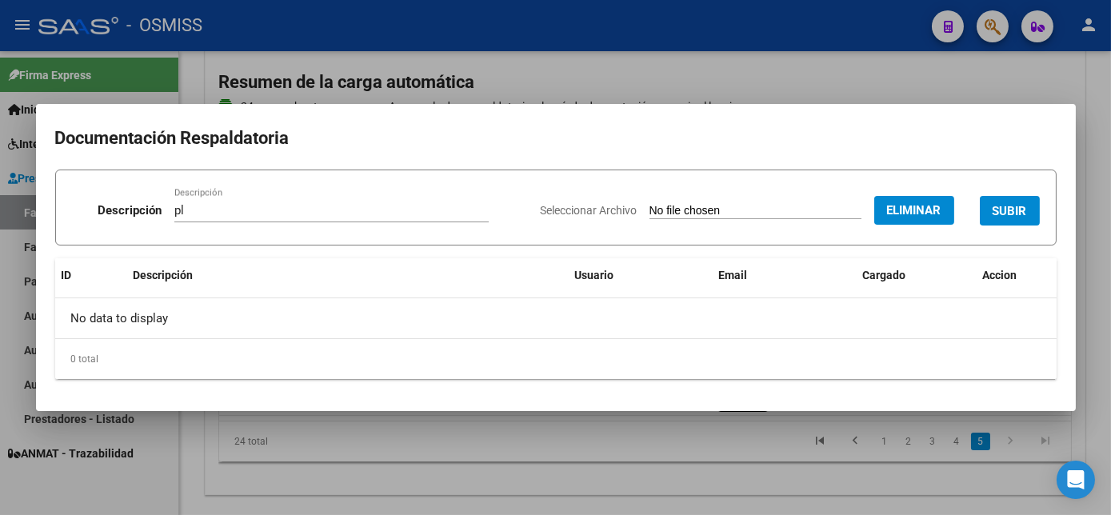
click at [1003, 212] on span "SUBIR" at bounding box center [1010, 211] width 34 height 14
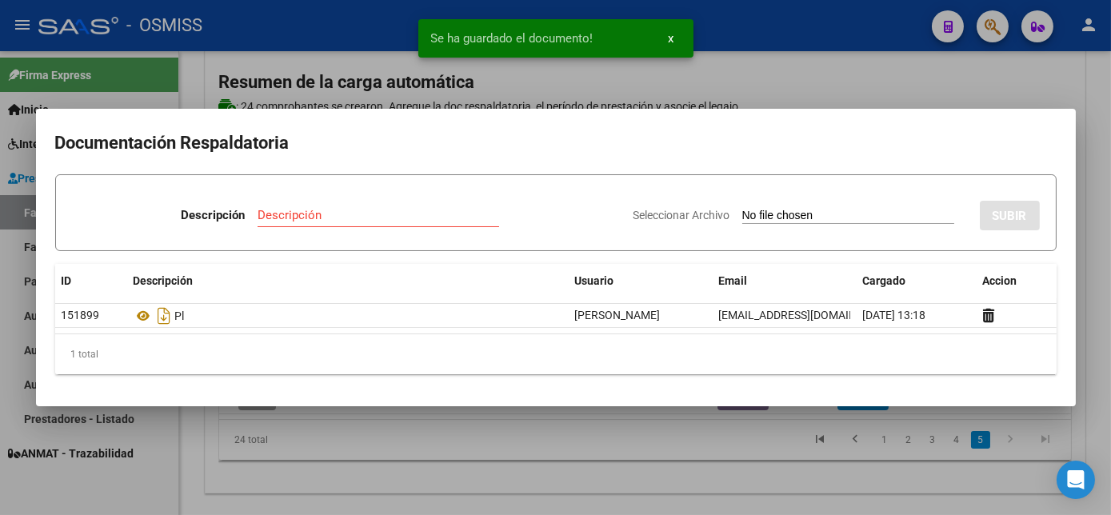
click at [715, 462] on div at bounding box center [555, 257] width 1111 height 515
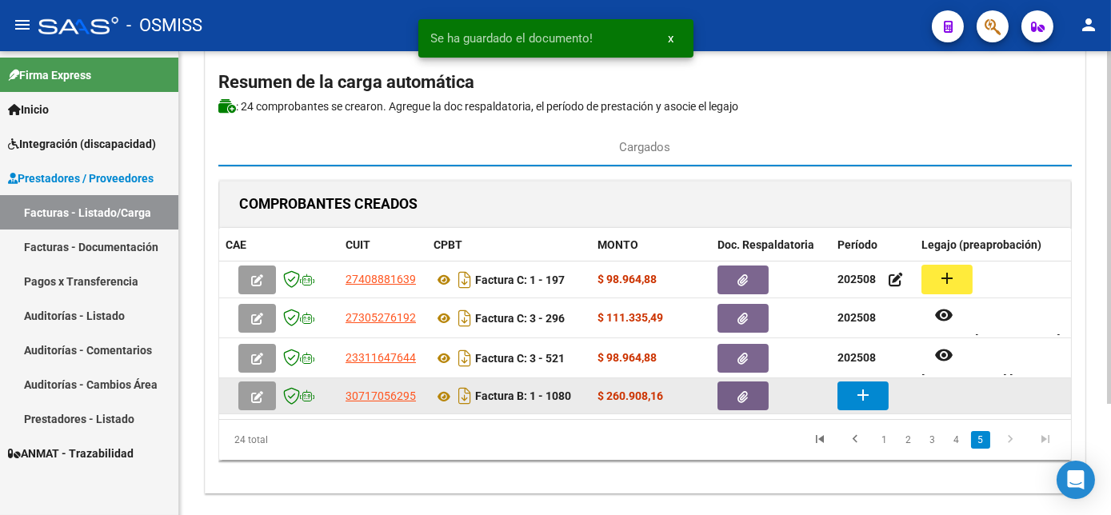
click at [847, 392] on button "add" at bounding box center [863, 396] width 51 height 29
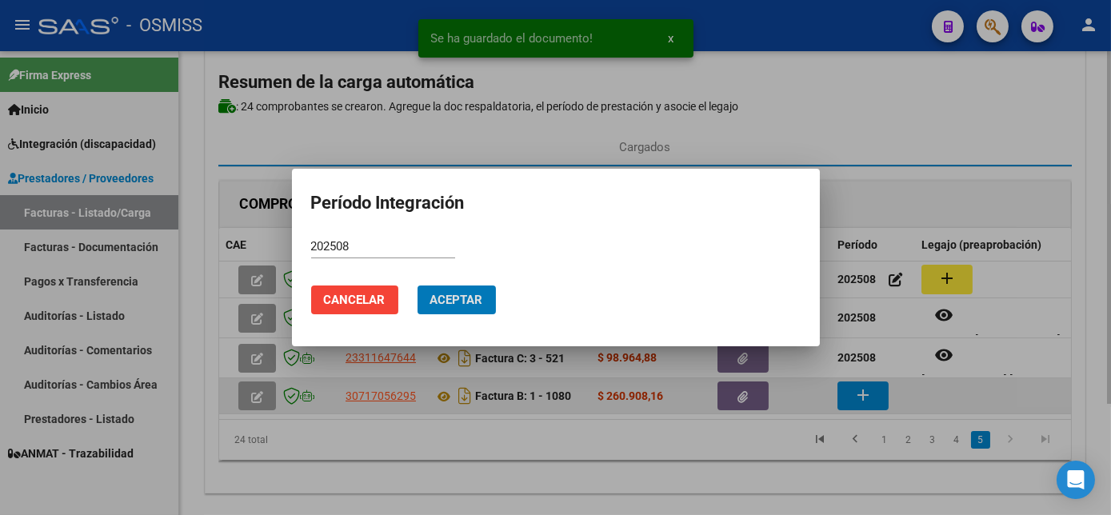
click at [418, 286] on button "Aceptar" at bounding box center [457, 300] width 78 height 29
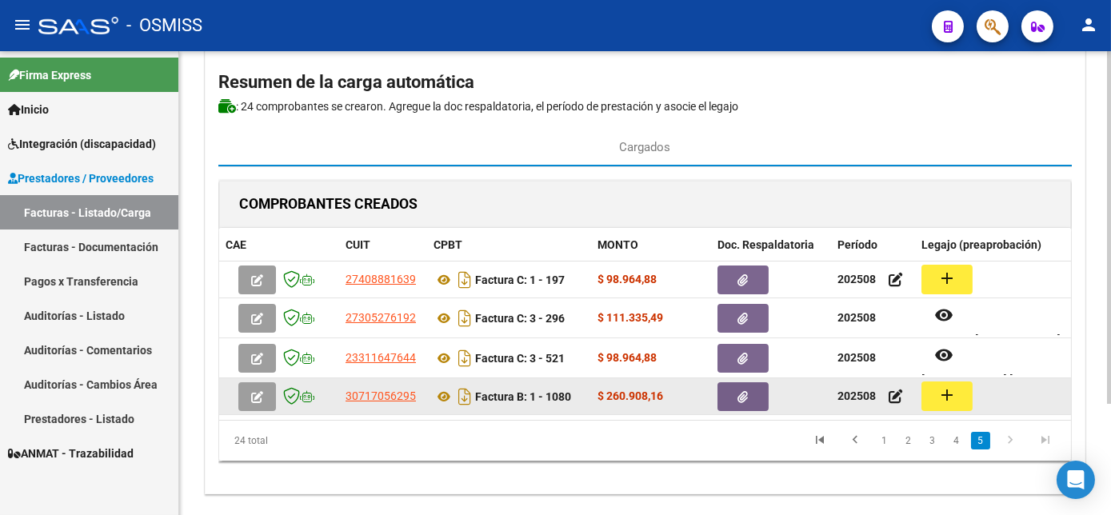
click at [958, 393] on button "add" at bounding box center [947, 397] width 51 height 30
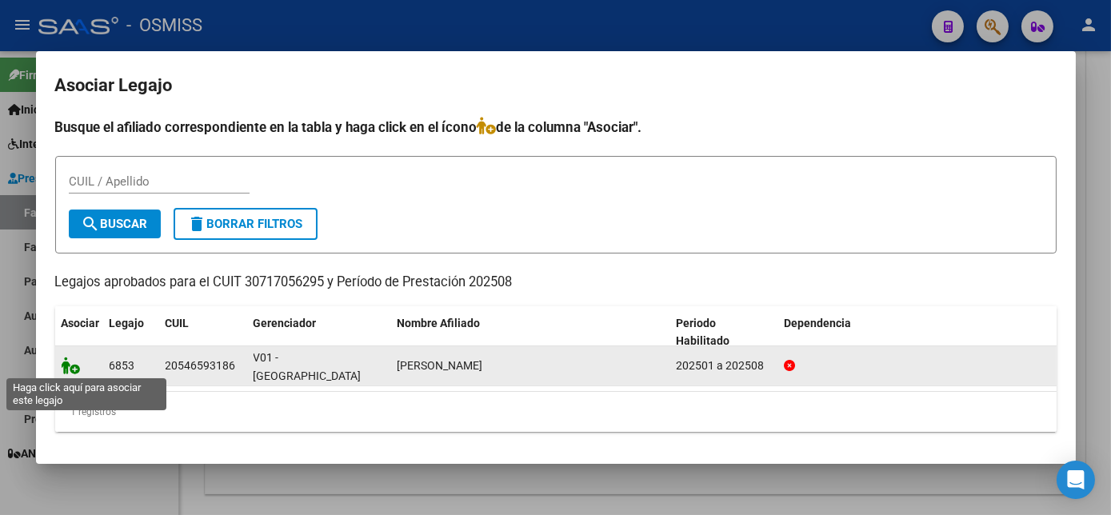
click at [72, 366] on icon at bounding box center [71, 366] width 19 height 18
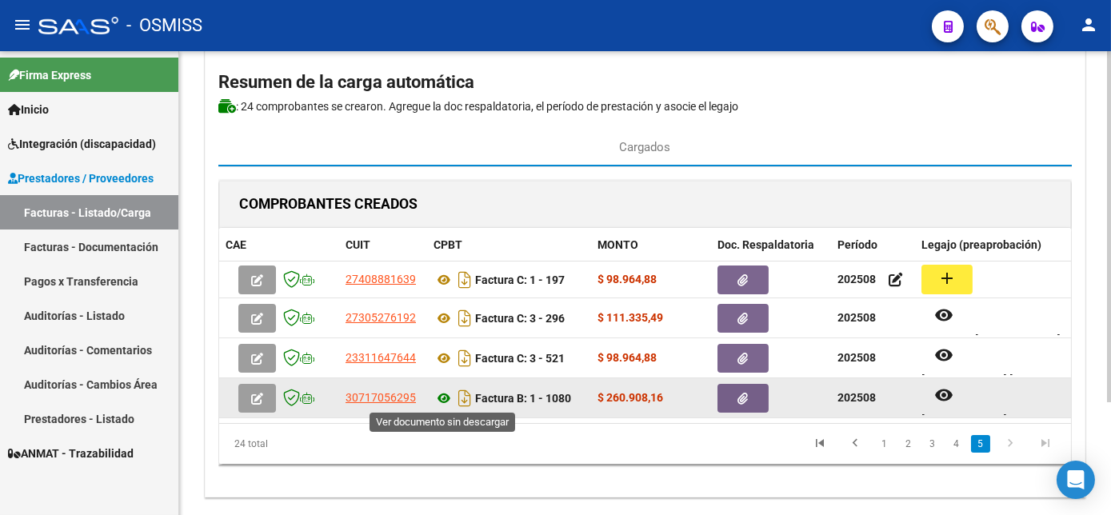
click at [439, 394] on icon at bounding box center [444, 398] width 21 height 19
click at [762, 390] on button "button" at bounding box center [743, 398] width 51 height 29
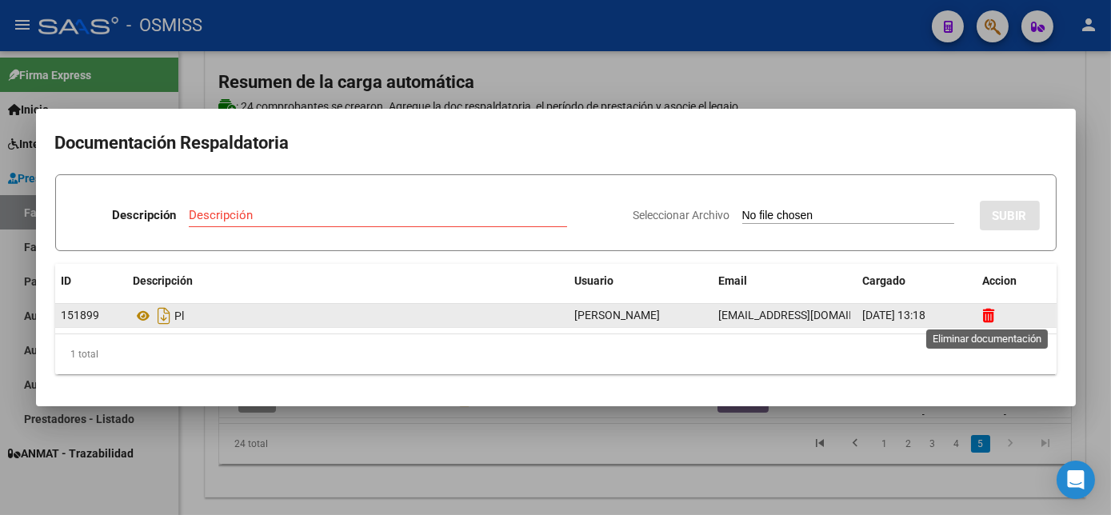
click at [987, 314] on icon at bounding box center [989, 315] width 12 height 15
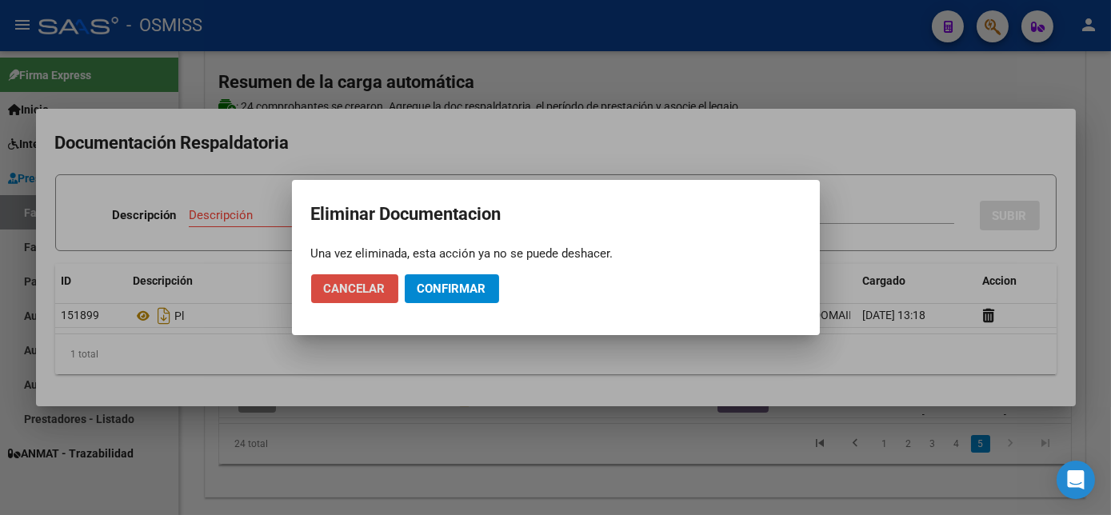
click at [364, 292] on span "Cancelar" at bounding box center [355, 289] width 62 height 14
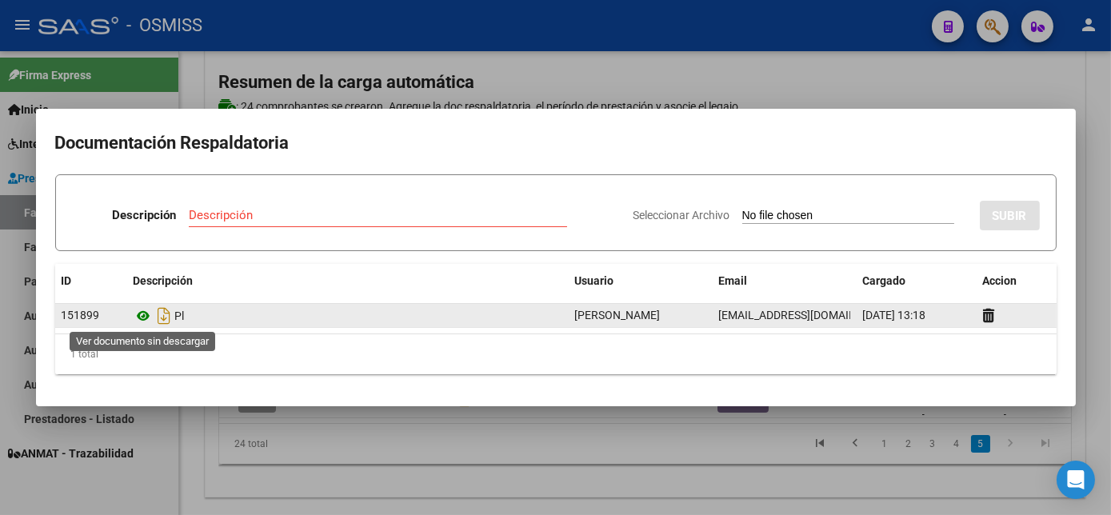
click at [147, 315] on icon at bounding box center [144, 315] width 21 height 19
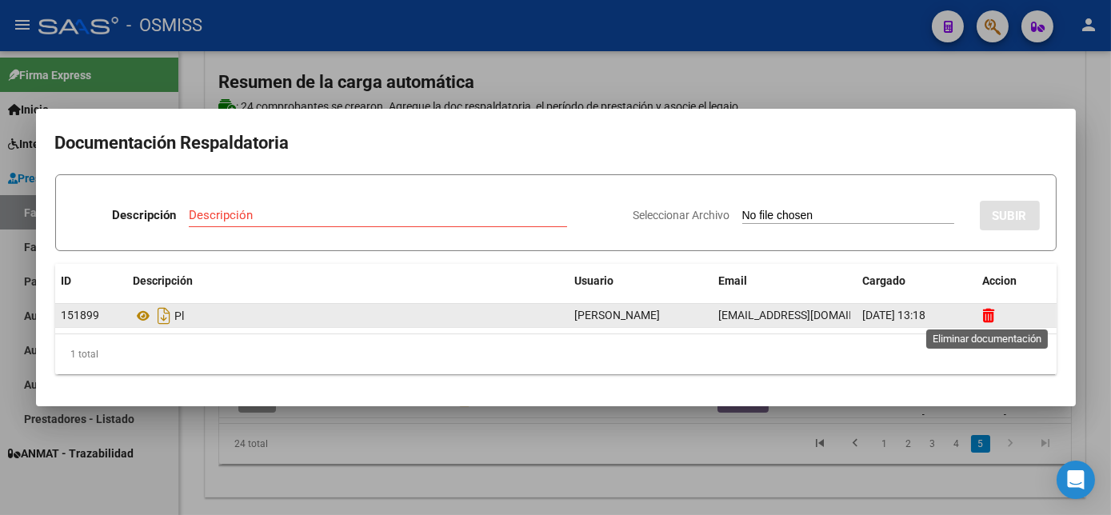
click at [991, 319] on icon at bounding box center [989, 315] width 12 height 15
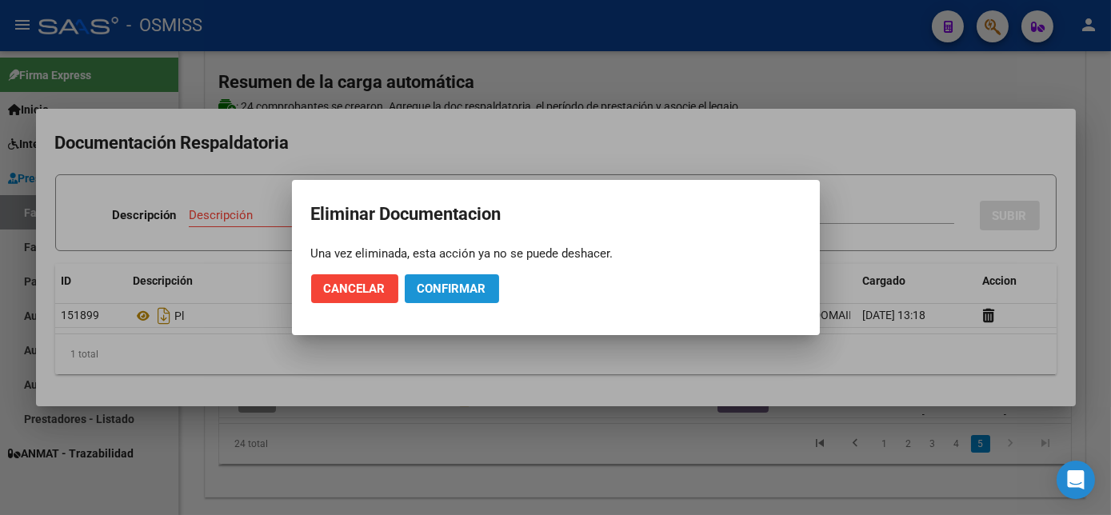
click at [449, 288] on span "Confirmar" at bounding box center [452, 289] width 69 height 14
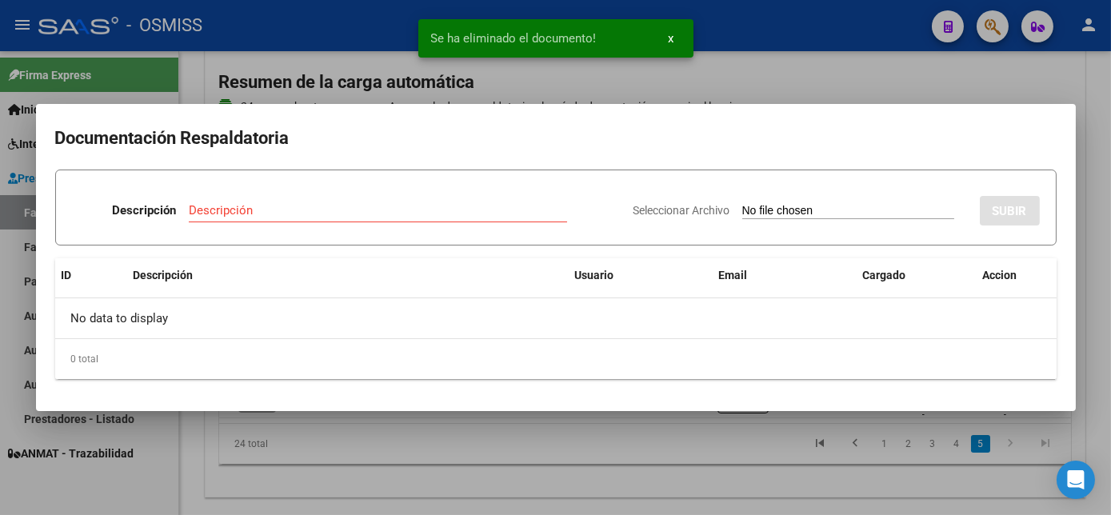
click at [648, 462] on div at bounding box center [555, 257] width 1111 height 515
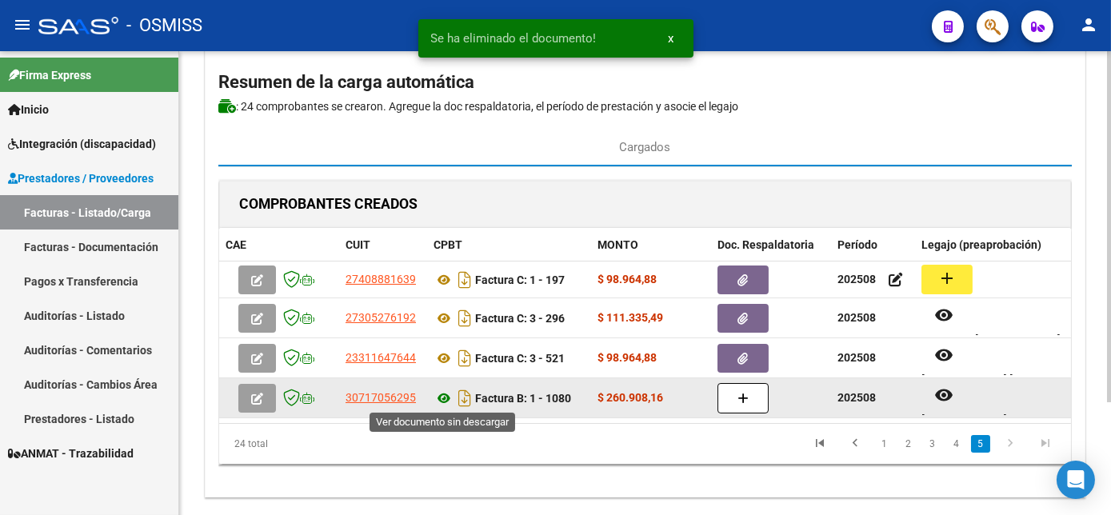
click at [442, 394] on icon at bounding box center [444, 398] width 21 height 19
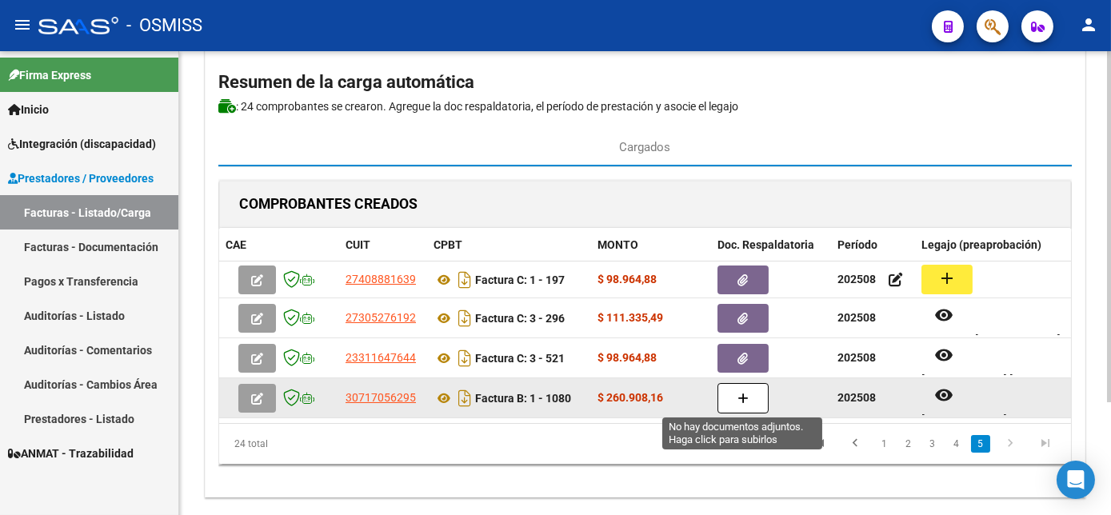
click at [758, 399] on button "button" at bounding box center [743, 398] width 51 height 30
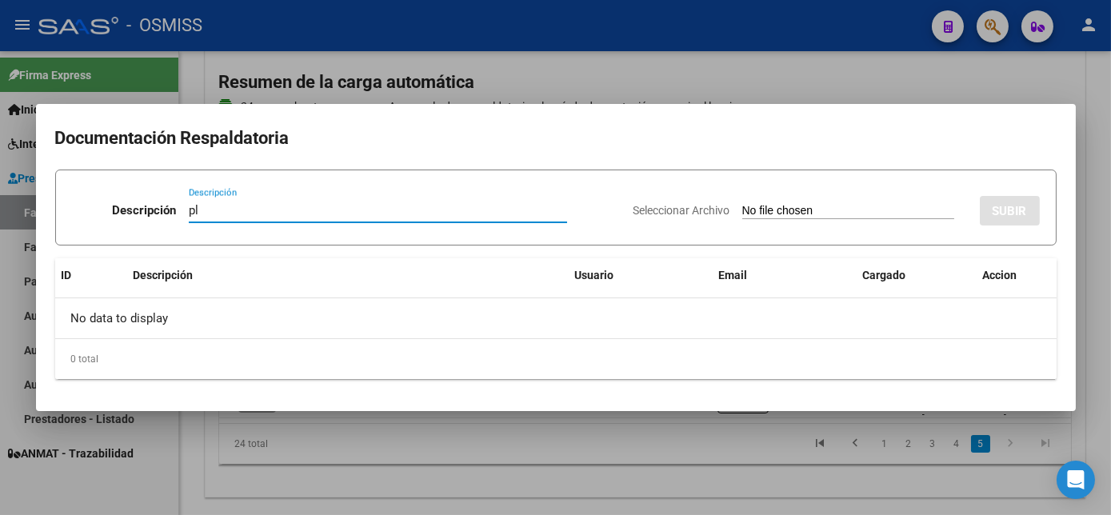
click at [811, 204] on input "Seleccionar Archivo" at bounding box center [849, 211] width 212 height 15
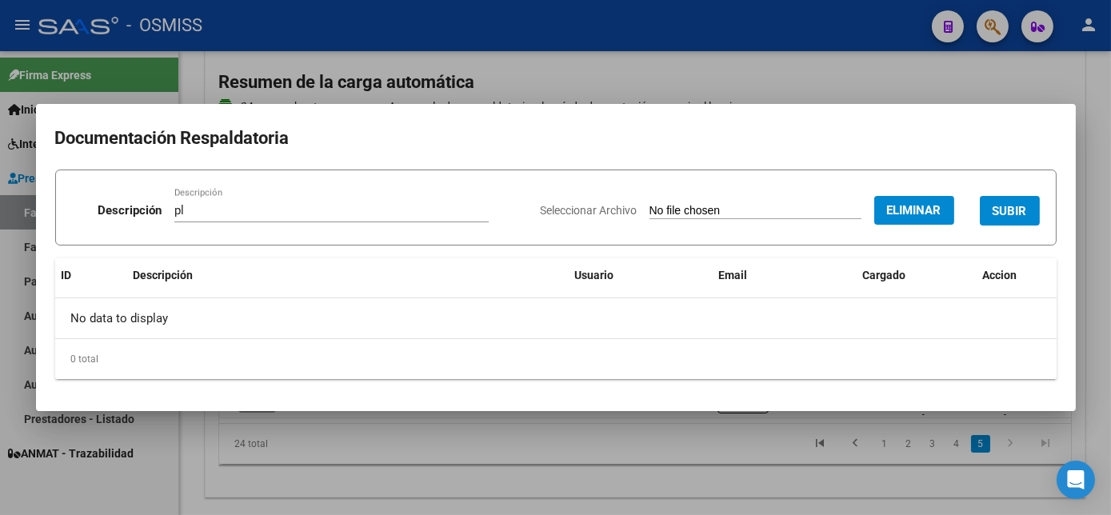
click at [1026, 217] on span "SUBIR" at bounding box center [1010, 211] width 34 height 14
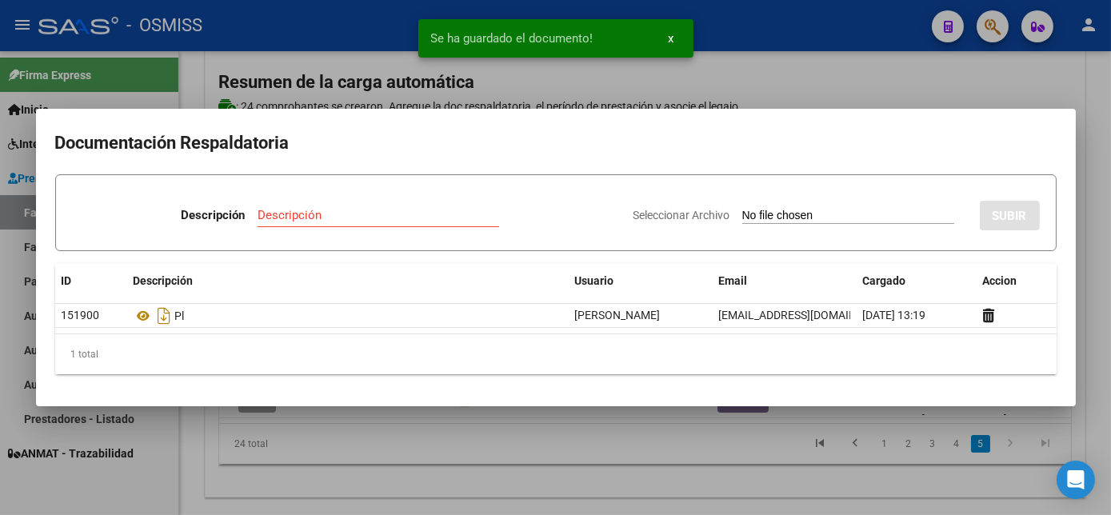
click at [755, 448] on div at bounding box center [555, 257] width 1111 height 515
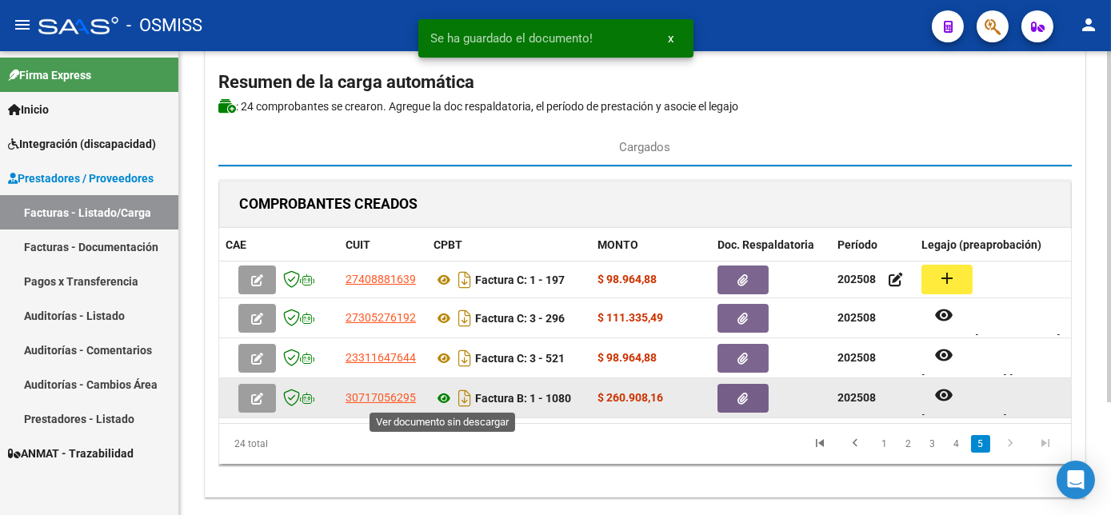
click at [442, 393] on icon at bounding box center [444, 398] width 21 height 19
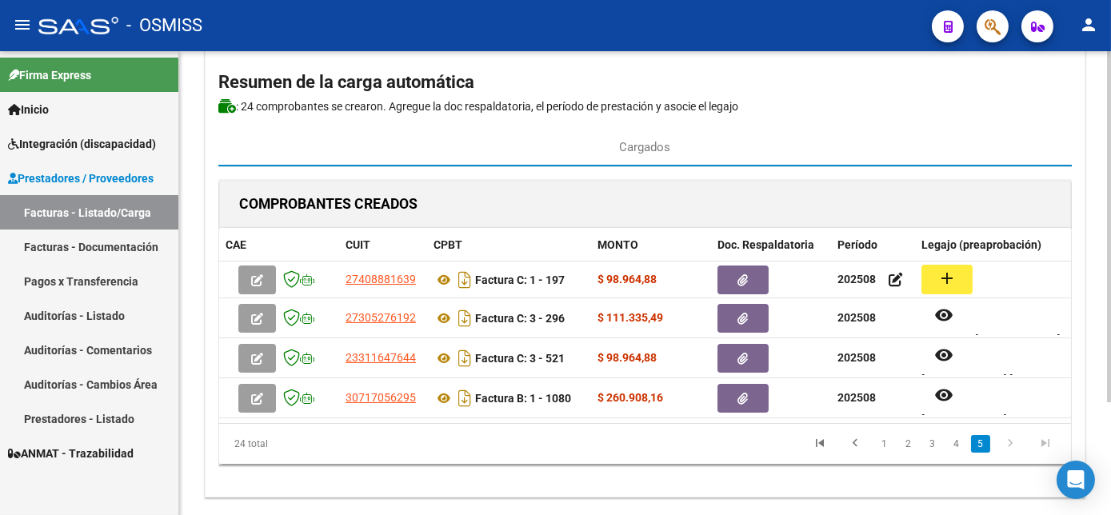
scroll to position [150, 0]
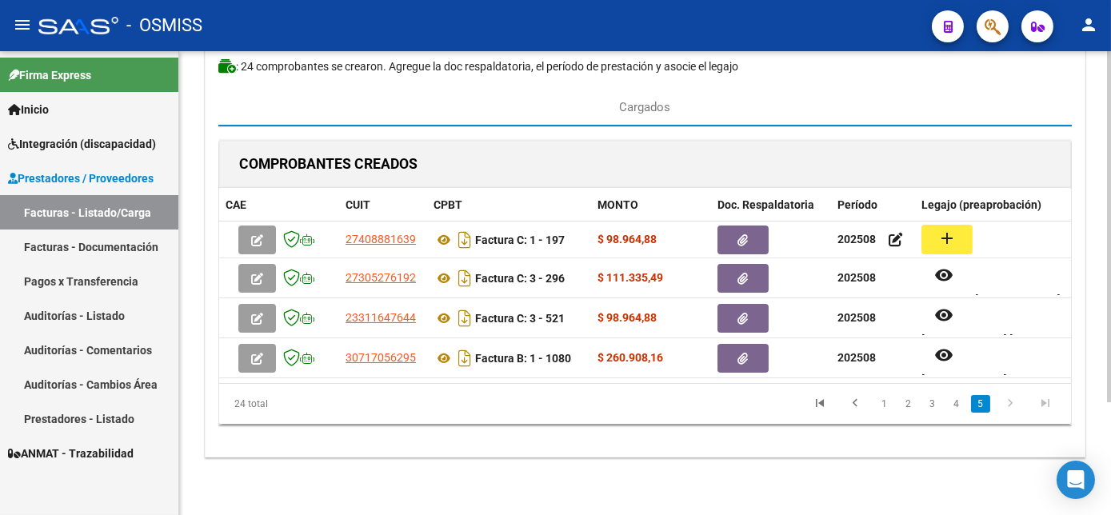
click at [1111, 453] on html "menu - OSMISS person Firma Express Inicio Instructivos Contacto OS Integración …" at bounding box center [555, 257] width 1111 height 515
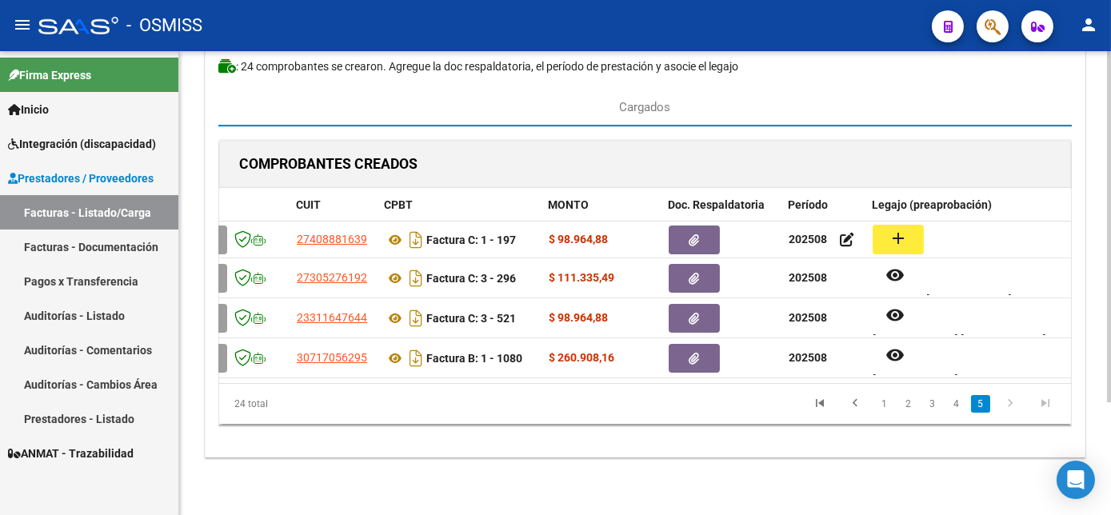
scroll to position [0, 83]
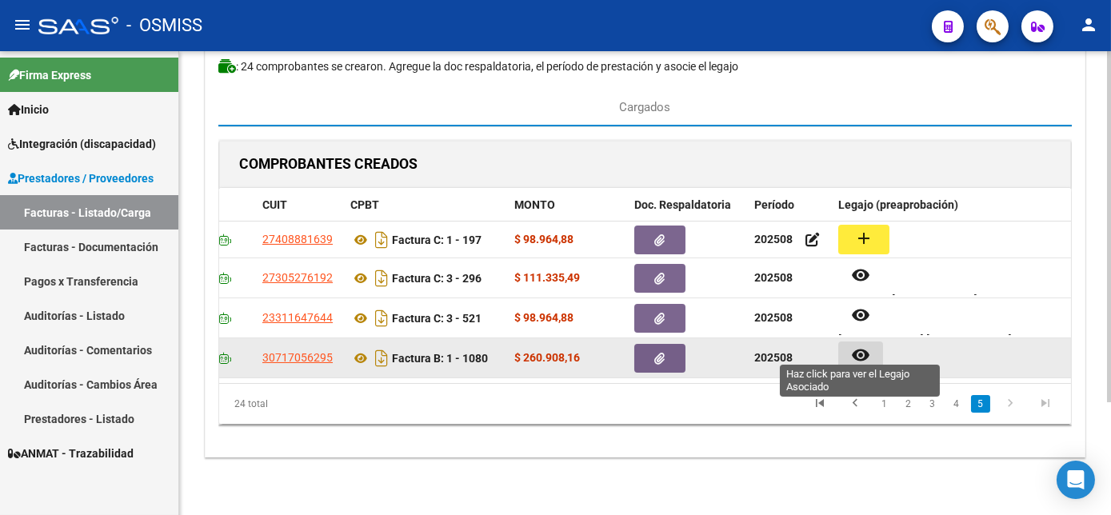
click at [863, 346] on mat-icon "remove_red_eye" at bounding box center [860, 355] width 19 height 19
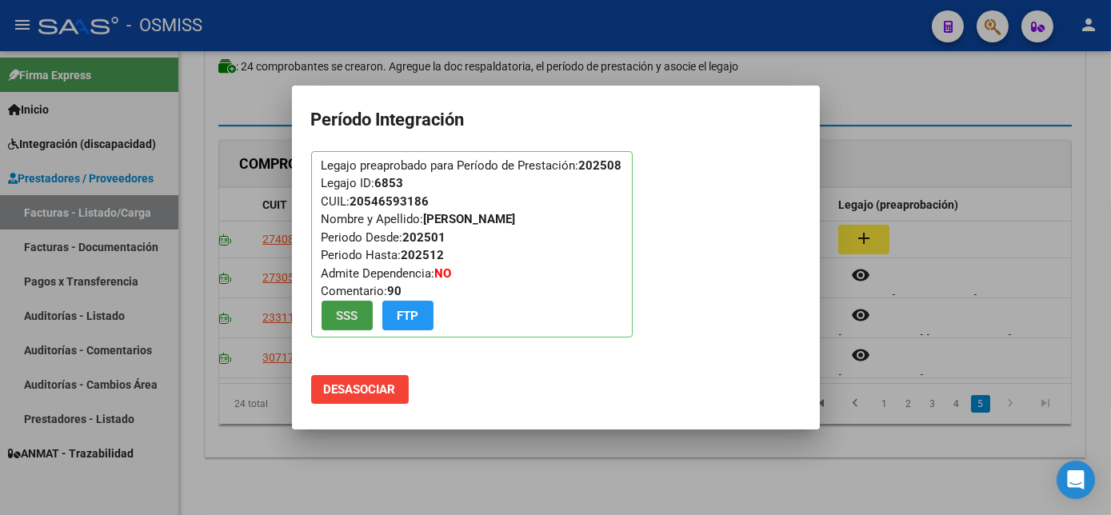
click at [384, 383] on span "Desasociar" at bounding box center [360, 389] width 72 height 14
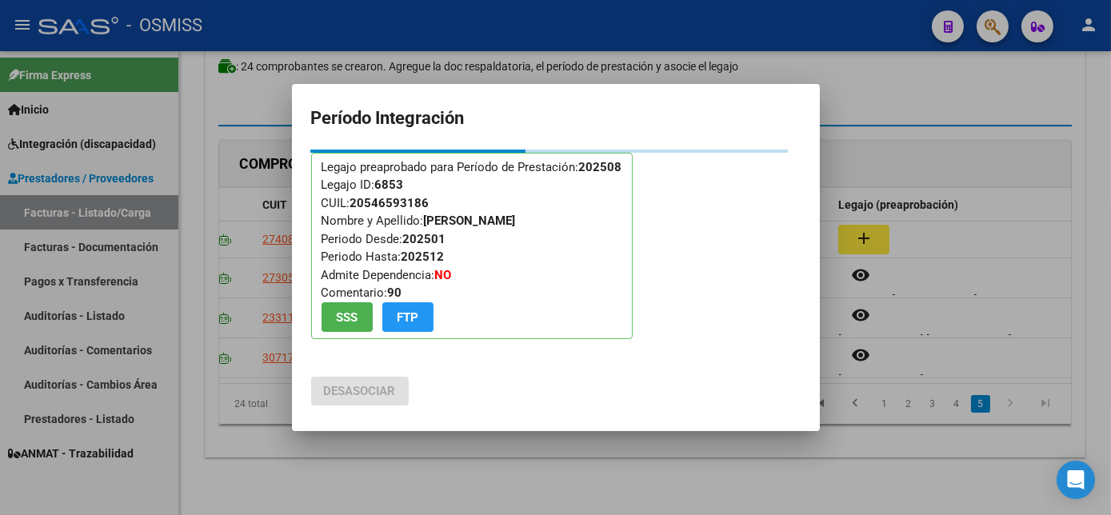
scroll to position [146, 0]
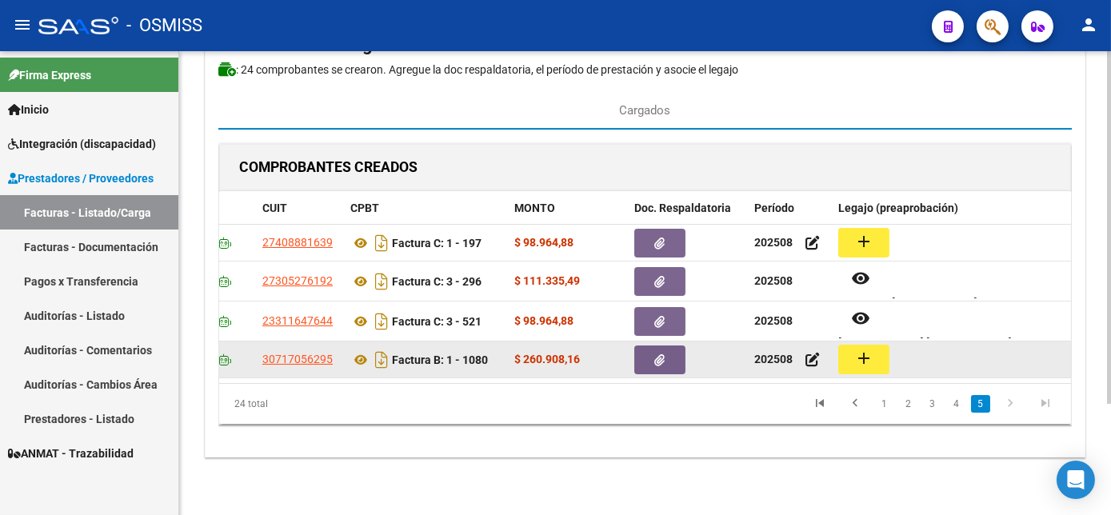
click at [874, 345] on button "add" at bounding box center [864, 360] width 51 height 30
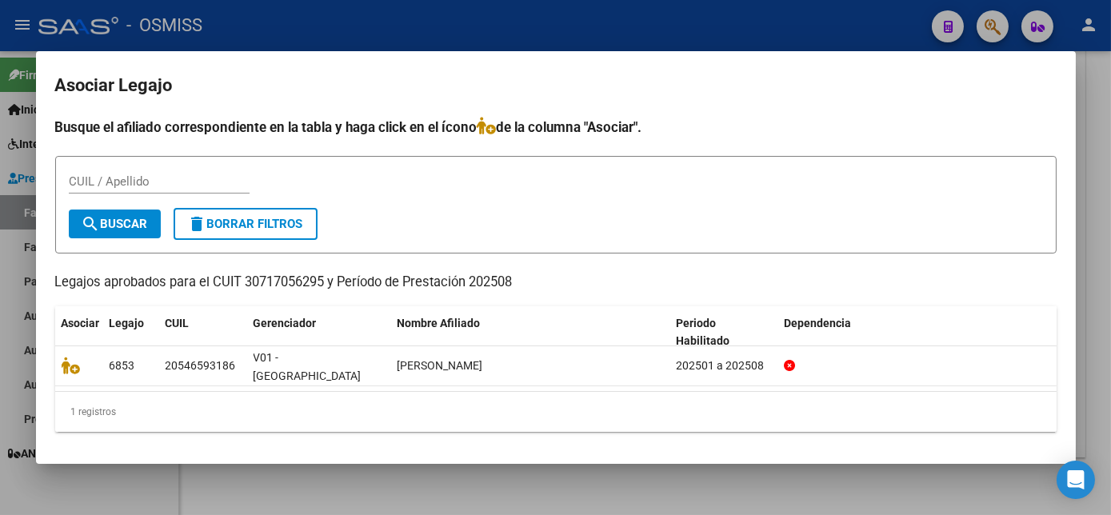
click at [538, 479] on div at bounding box center [555, 257] width 1111 height 515
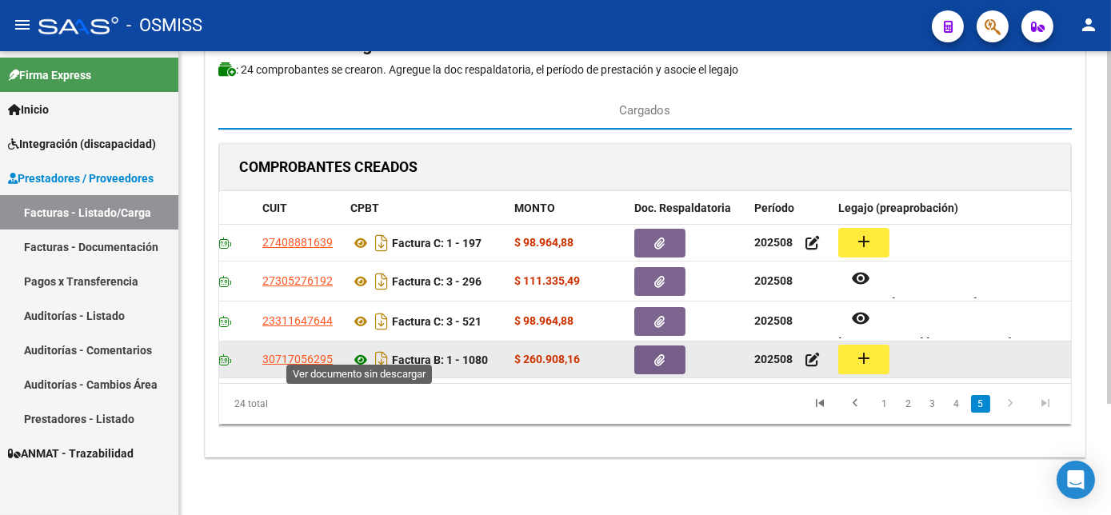
click at [357, 350] on icon at bounding box center [360, 359] width 21 height 19
click at [877, 350] on button "add" at bounding box center [864, 360] width 51 height 30
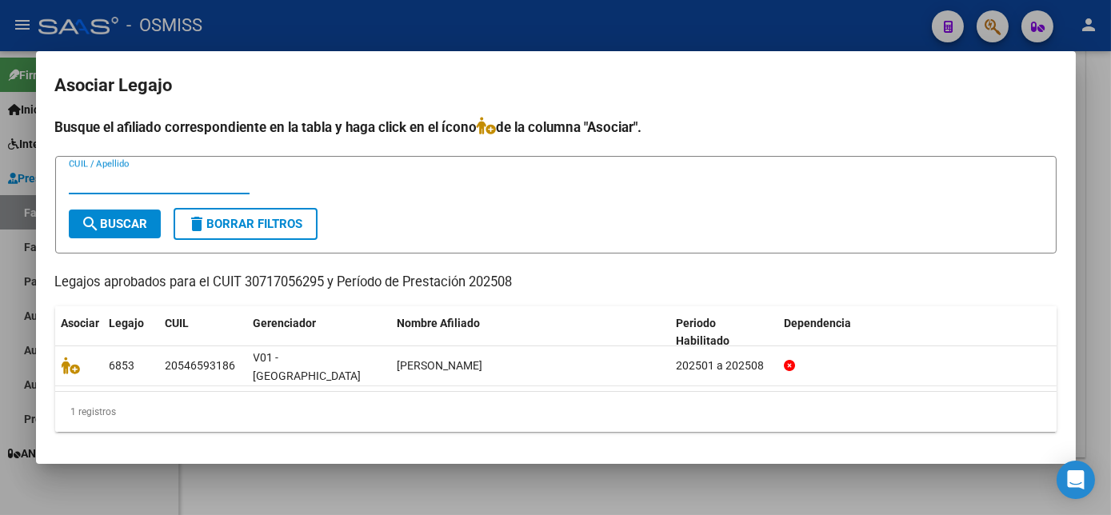
click at [1092, 213] on div at bounding box center [555, 257] width 1111 height 515
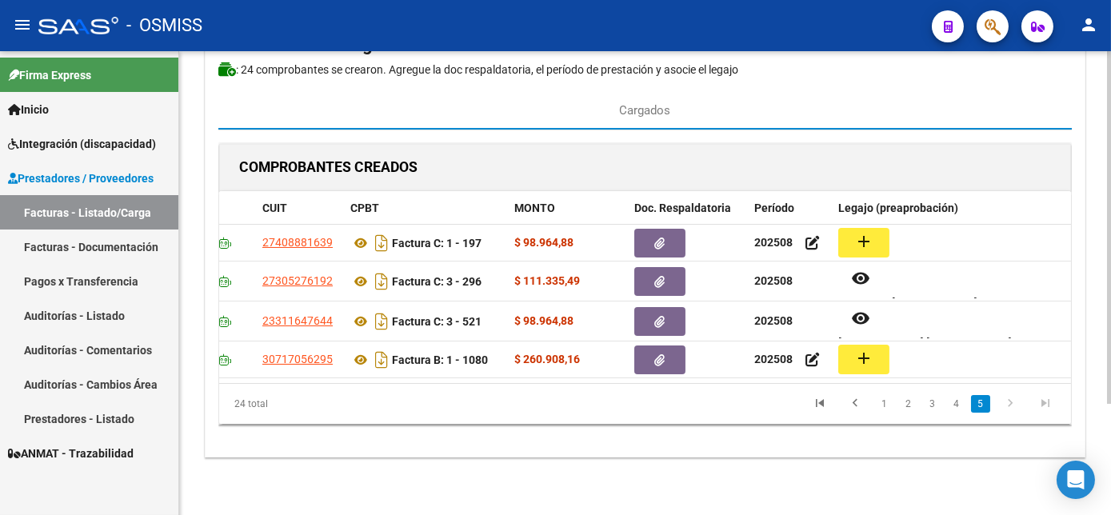
scroll to position [0, 0]
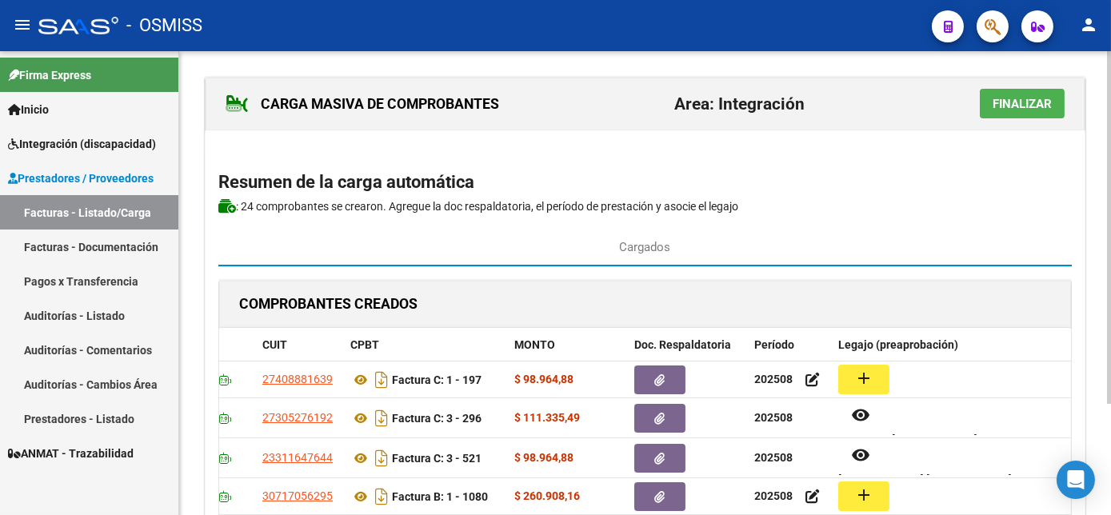
click at [1111, 274] on html "menu - OSMISS person Firma Express Inicio Instructivos Contacto OS Integración …" at bounding box center [555, 257] width 1111 height 515
click at [1019, 98] on span "Finalizar" at bounding box center [1022, 104] width 59 height 14
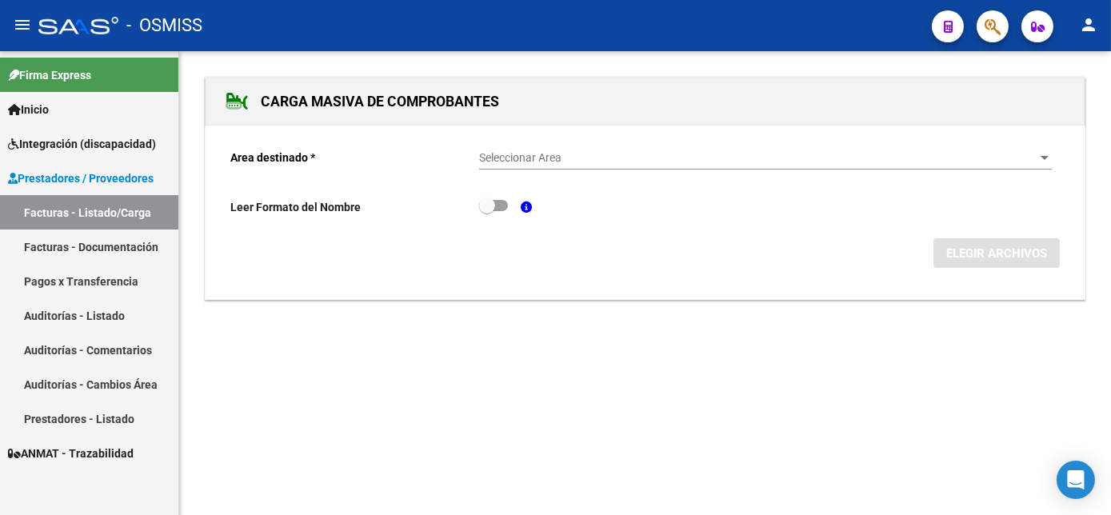
click at [98, 203] on link "Facturas - Listado/Carga" at bounding box center [89, 212] width 178 height 34
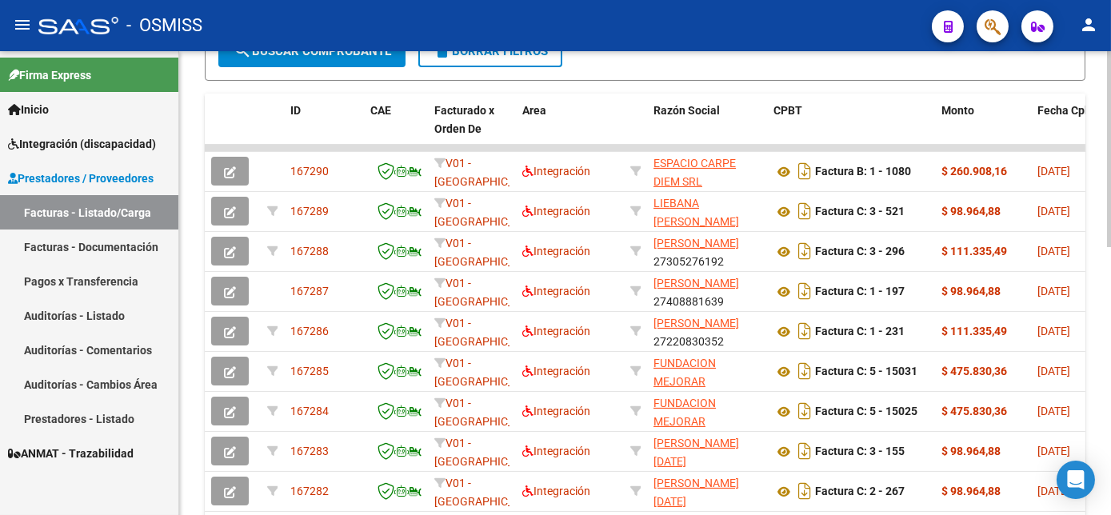
scroll to position [460, 0]
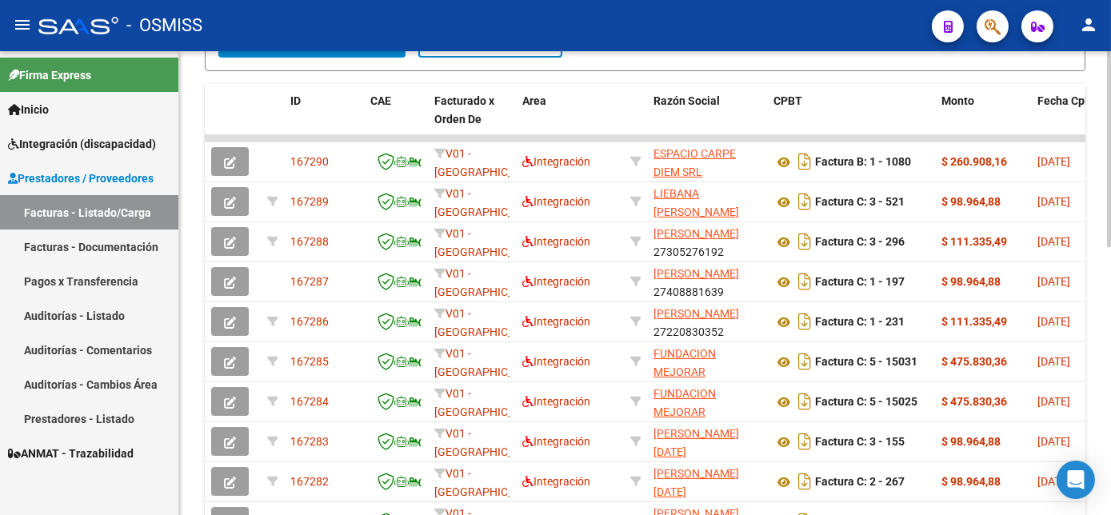
click at [1101, 384] on div "Video tutorial PRESTADORES -> Listado de CPBTs Emitidos por Prestadores / Prove…" at bounding box center [647, 115] width 936 height 1048
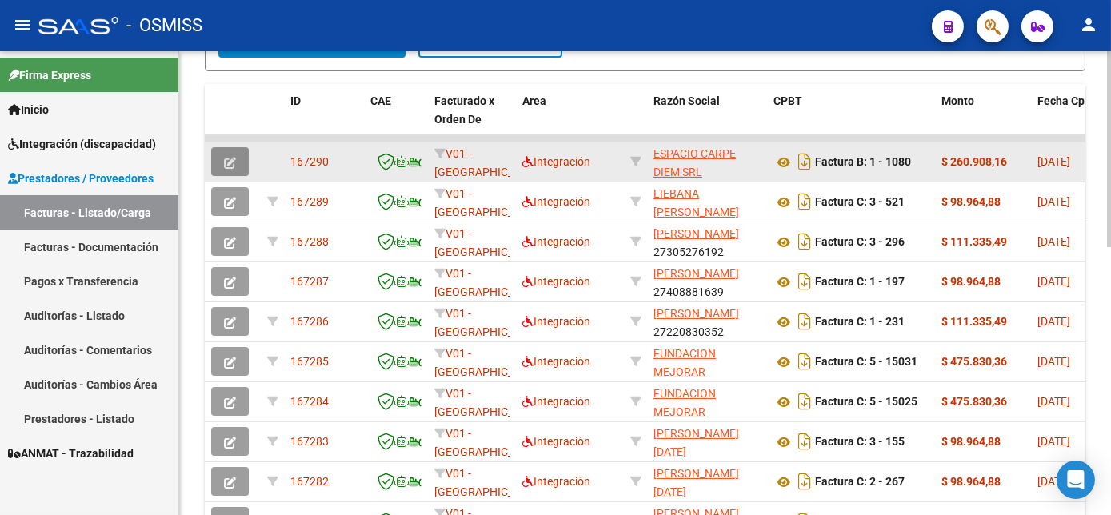
click at [235, 169] on icon "button" at bounding box center [230, 163] width 12 height 12
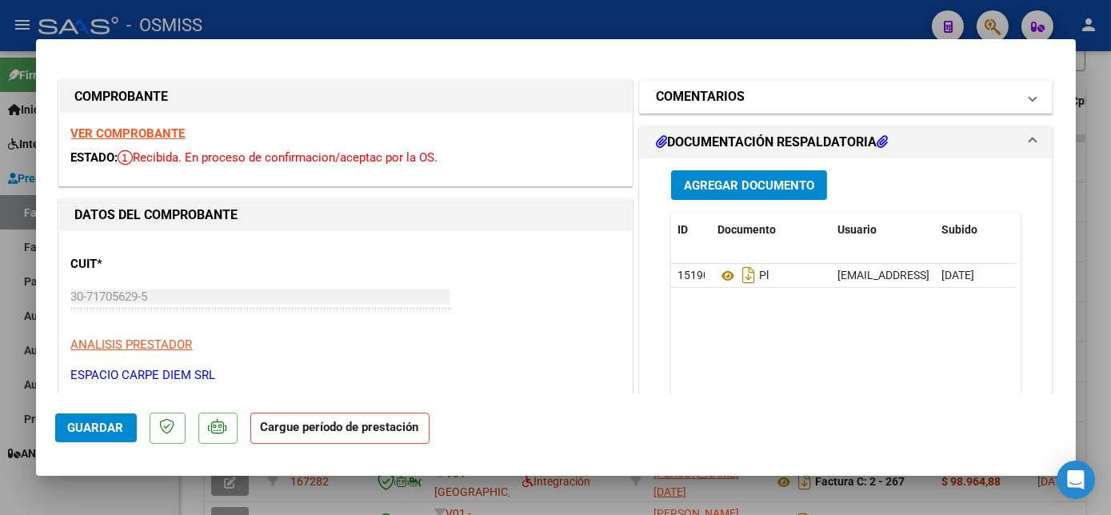
click at [1001, 98] on mat-panel-title "COMENTARIOS" at bounding box center [837, 96] width 362 height 19
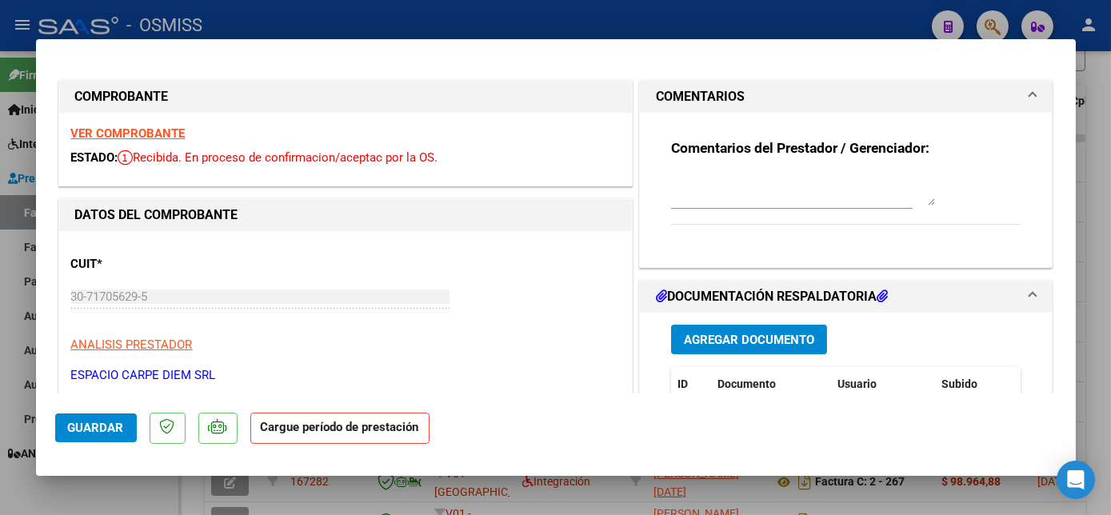
click at [725, 203] on textarea at bounding box center [803, 190] width 264 height 32
click at [107, 432] on span "Guardar" at bounding box center [96, 428] width 56 height 14
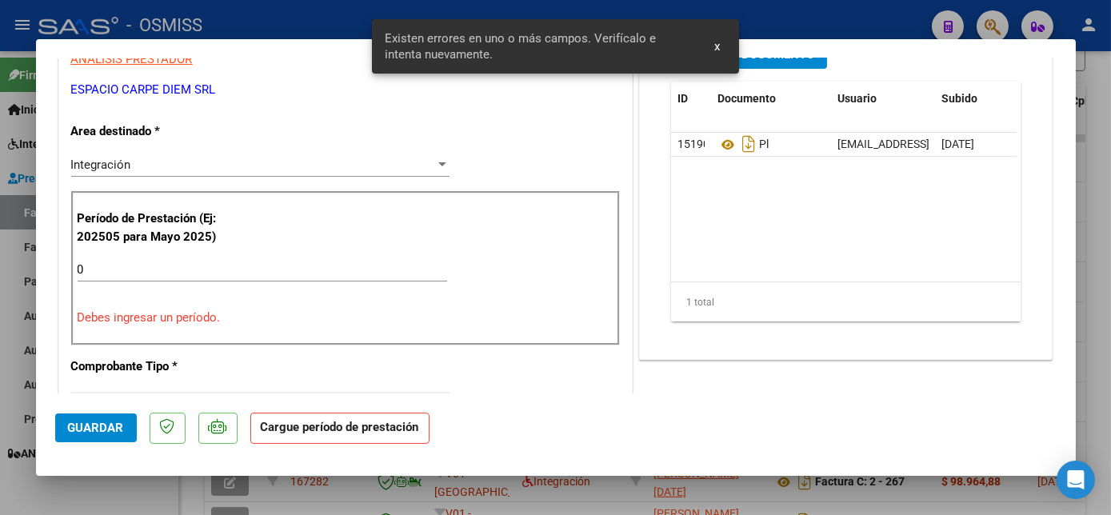
scroll to position [311, 0]
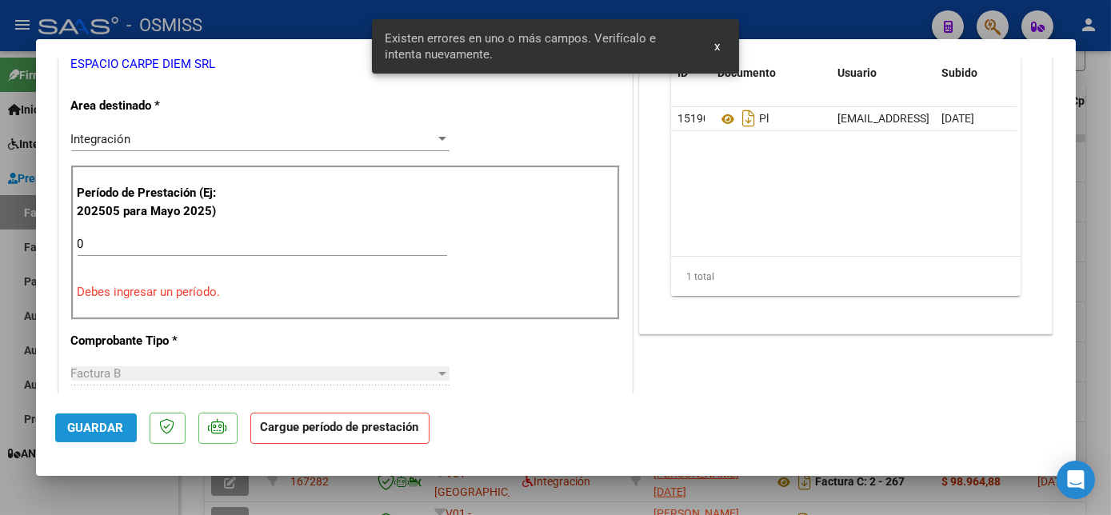
click at [88, 430] on span "Guardar" at bounding box center [96, 428] width 56 height 14
click at [145, 242] on input "0" at bounding box center [263, 244] width 370 height 14
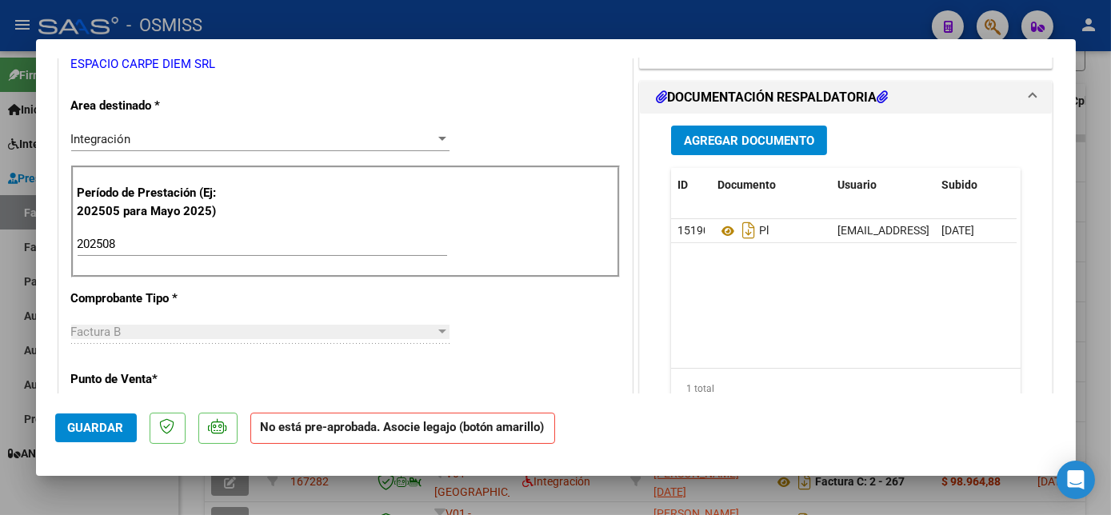
scroll to position [42, 0]
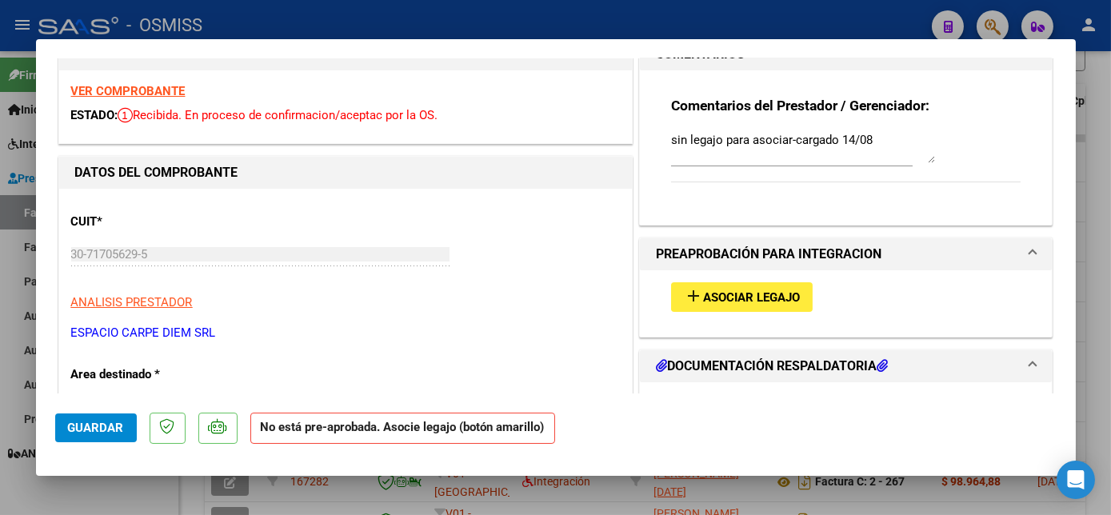
click at [782, 291] on span "Asociar Legajo" at bounding box center [751, 297] width 97 height 14
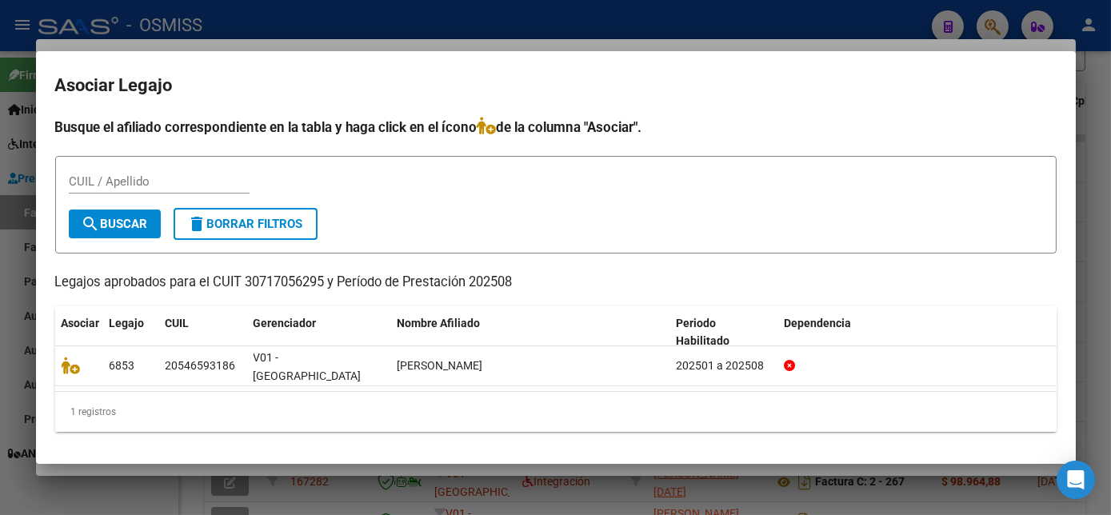
click at [1105, 229] on div at bounding box center [555, 257] width 1111 height 515
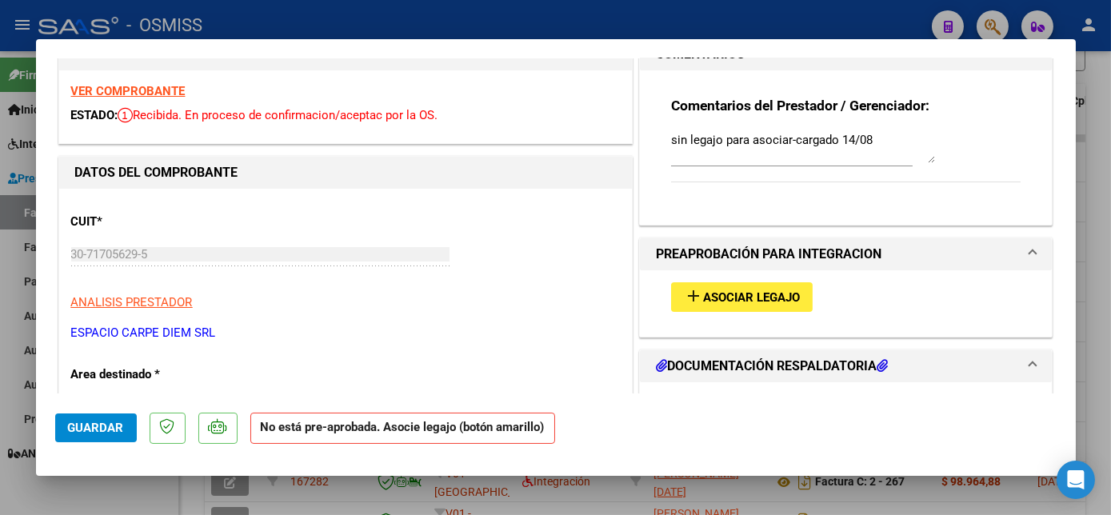
click at [86, 430] on span "Guardar" at bounding box center [96, 428] width 56 height 14
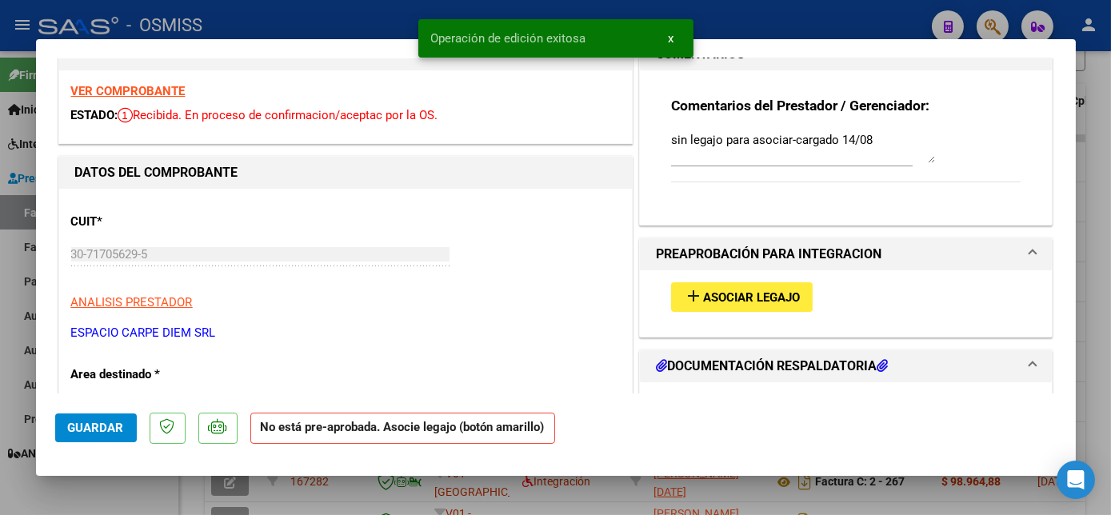
click at [123, 489] on div at bounding box center [555, 257] width 1111 height 515
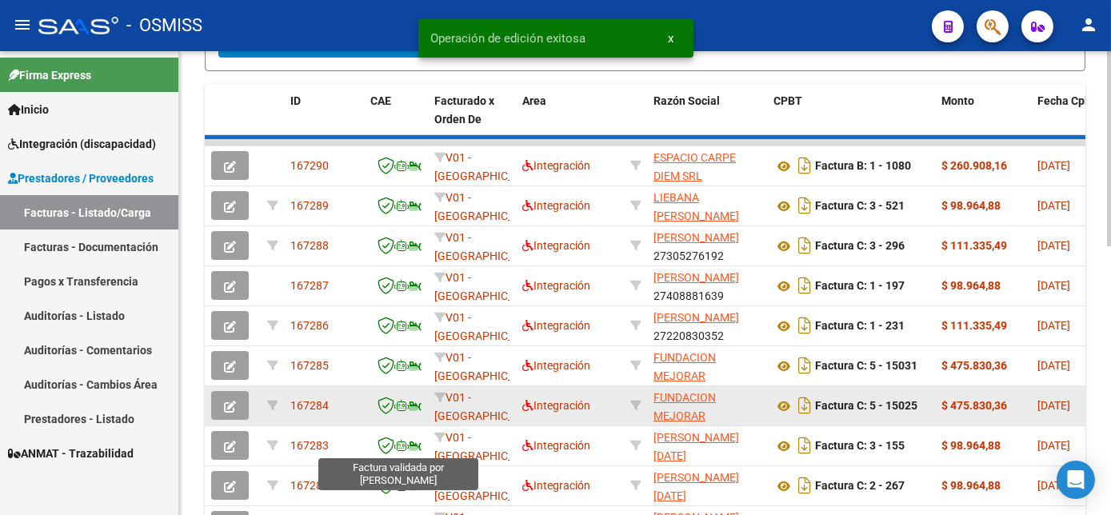
scroll to position [460, 0]
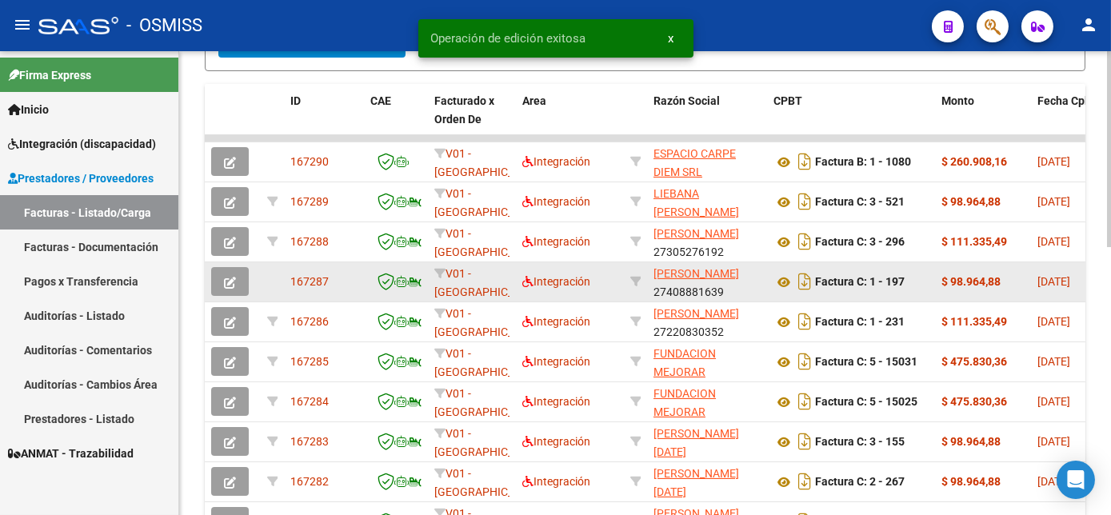
click at [229, 289] on icon "button" at bounding box center [230, 283] width 12 height 12
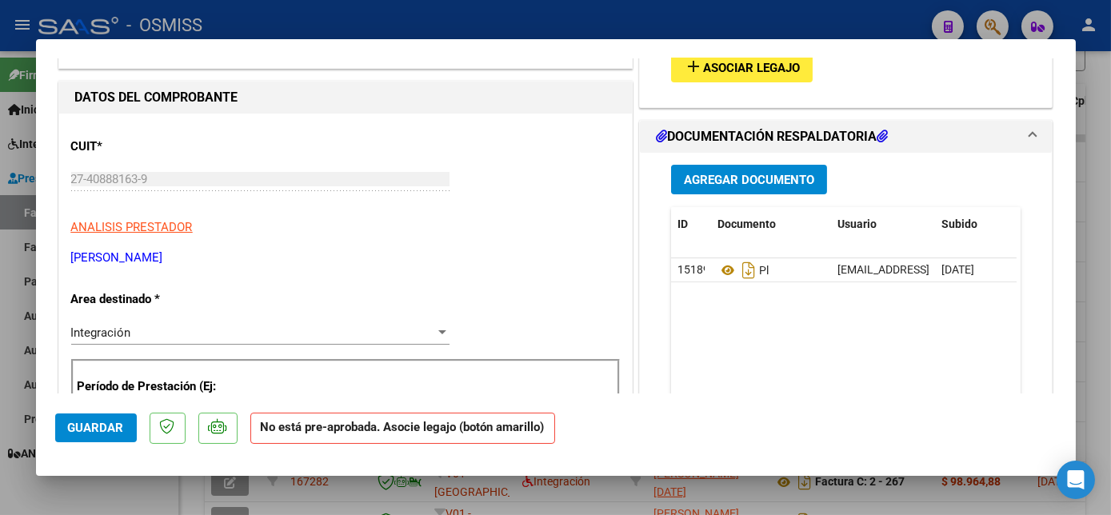
scroll to position [20, 0]
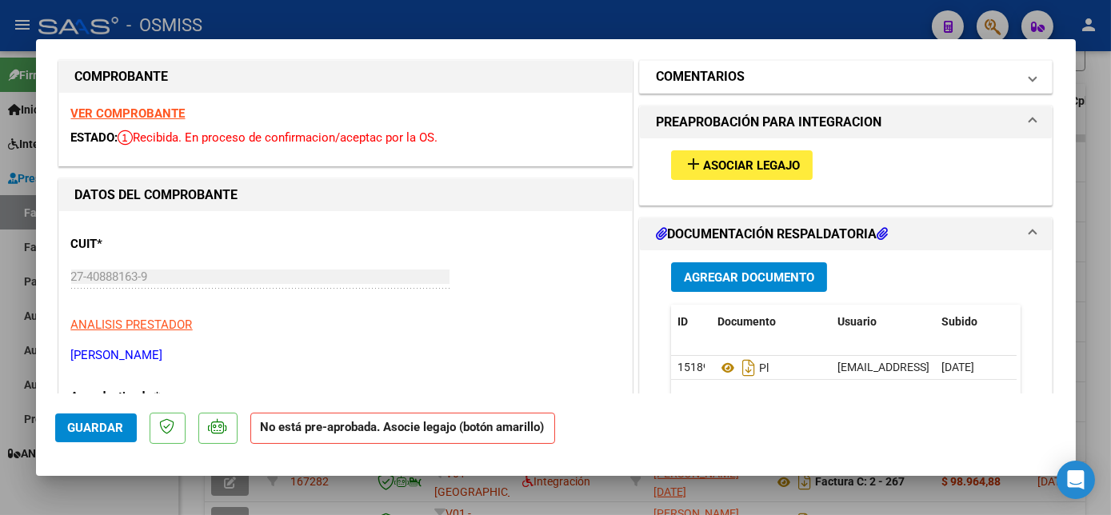
click at [926, 72] on mat-panel-title "COMENTARIOS" at bounding box center [837, 76] width 362 height 19
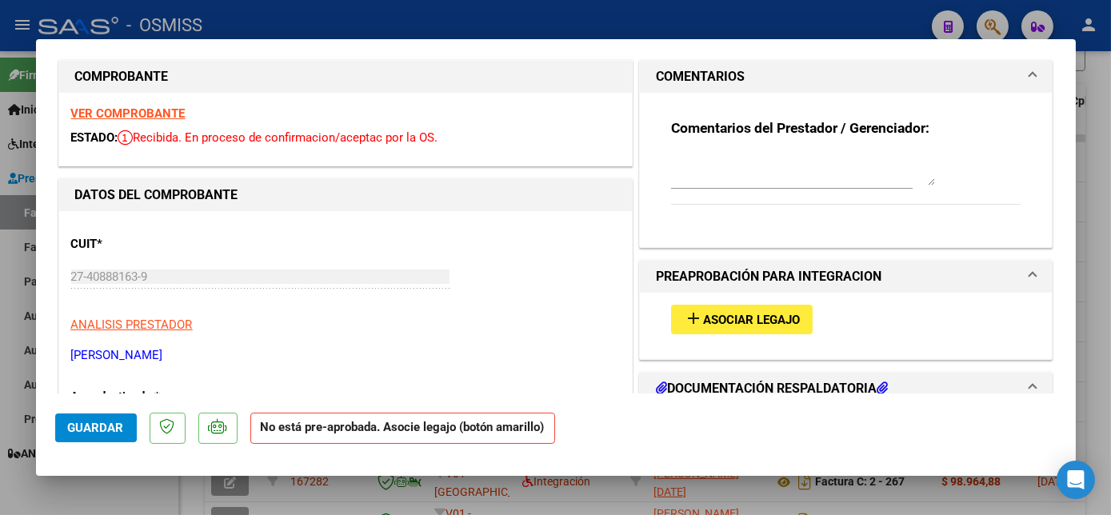
click at [691, 170] on textarea at bounding box center [803, 170] width 264 height 32
click at [122, 423] on span "Guardar" at bounding box center [96, 428] width 56 height 14
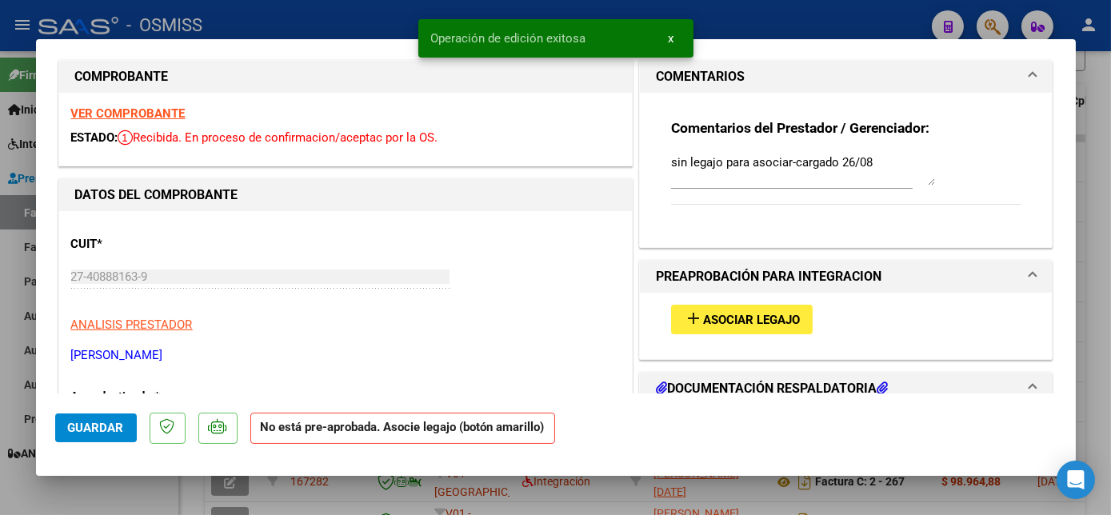
click at [100, 497] on div at bounding box center [555, 257] width 1111 height 515
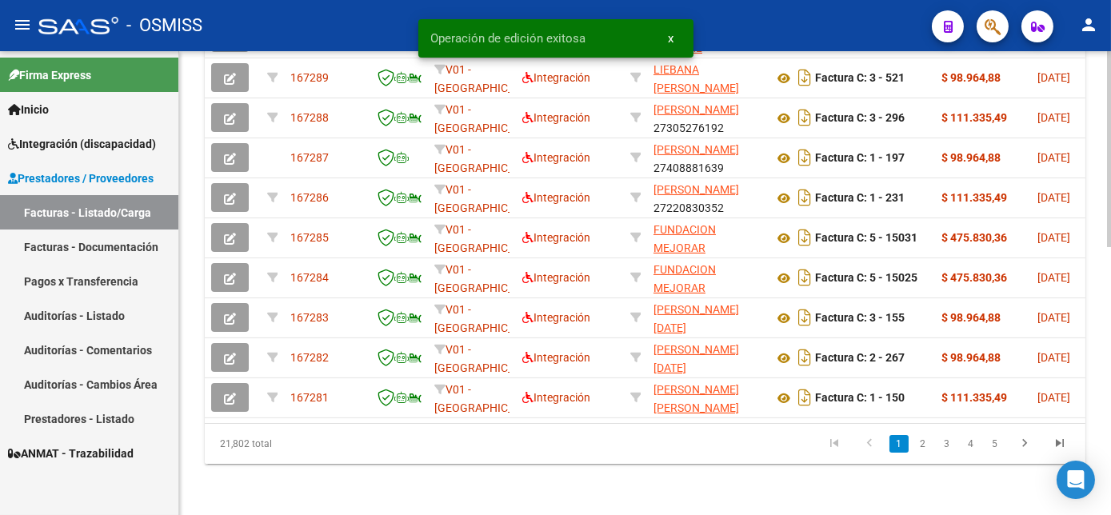
scroll to position [629, 0]
click at [1111, 365] on html "menu - OSMISS person Firma Express Inicio Instructivos Contacto OS Integración …" at bounding box center [555, 257] width 1111 height 515
click at [919, 452] on link "2" at bounding box center [923, 444] width 19 height 18
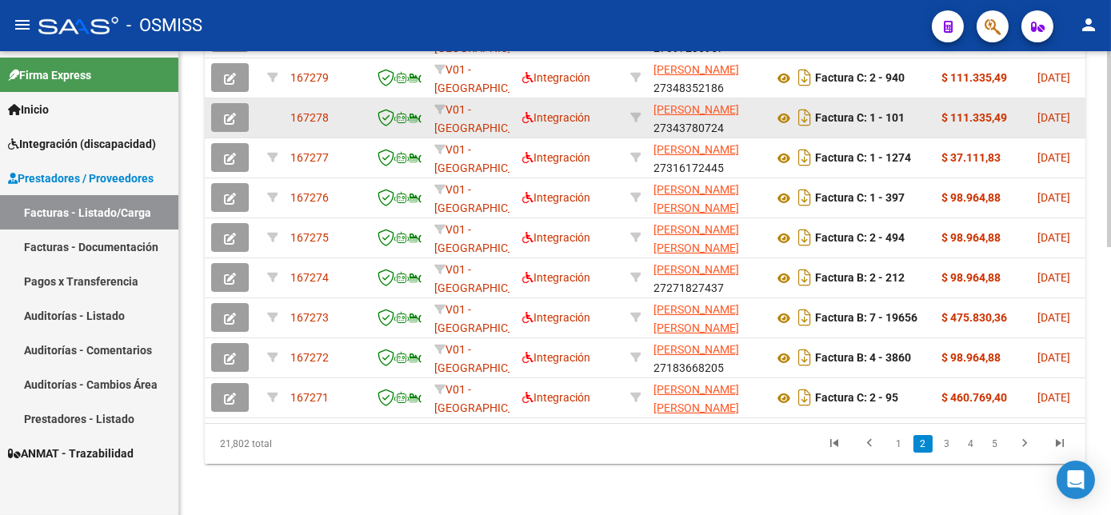
click at [227, 113] on icon "button" at bounding box center [230, 119] width 12 height 12
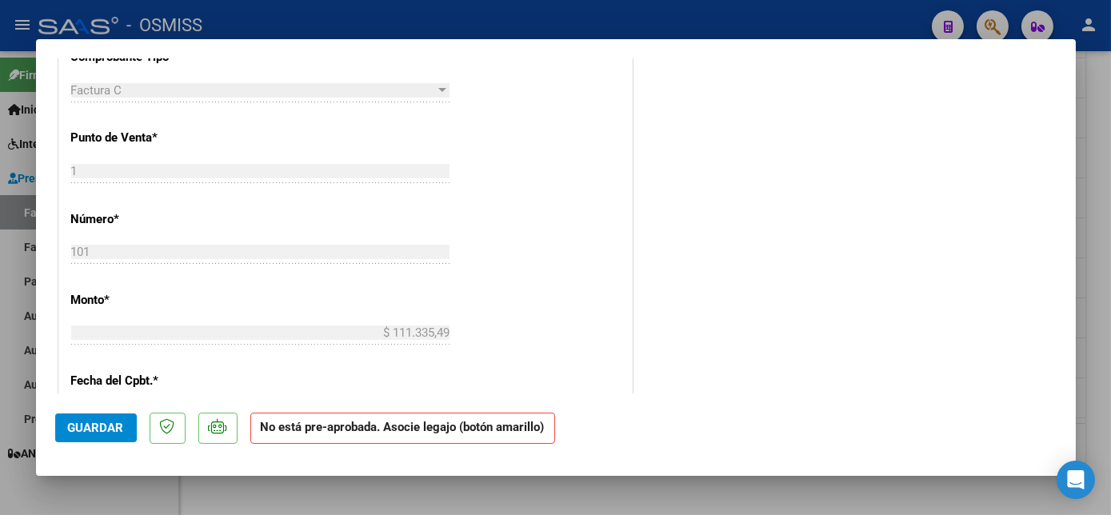
scroll to position [0, 0]
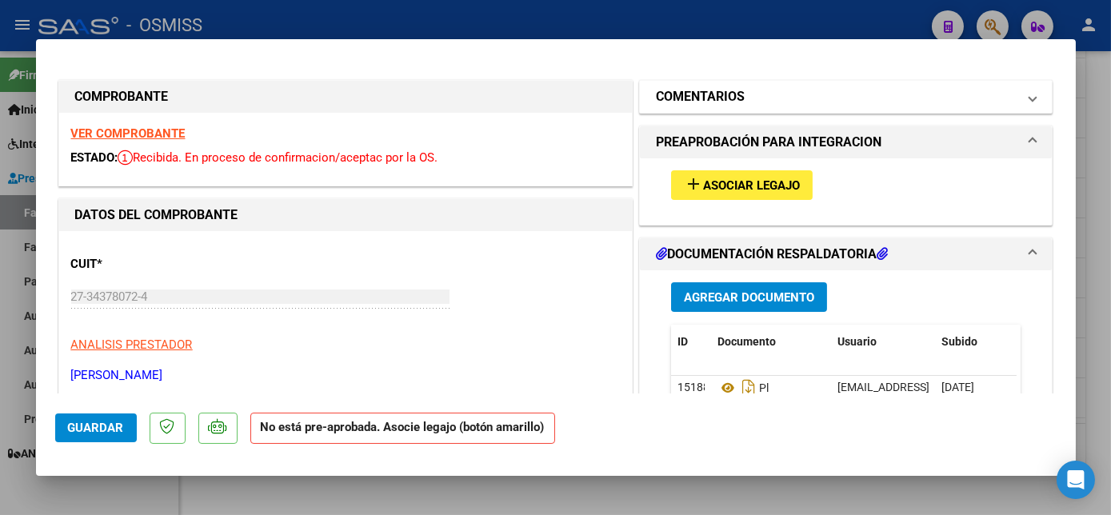
click at [811, 102] on mat-panel-title "COMENTARIOS" at bounding box center [837, 96] width 362 height 19
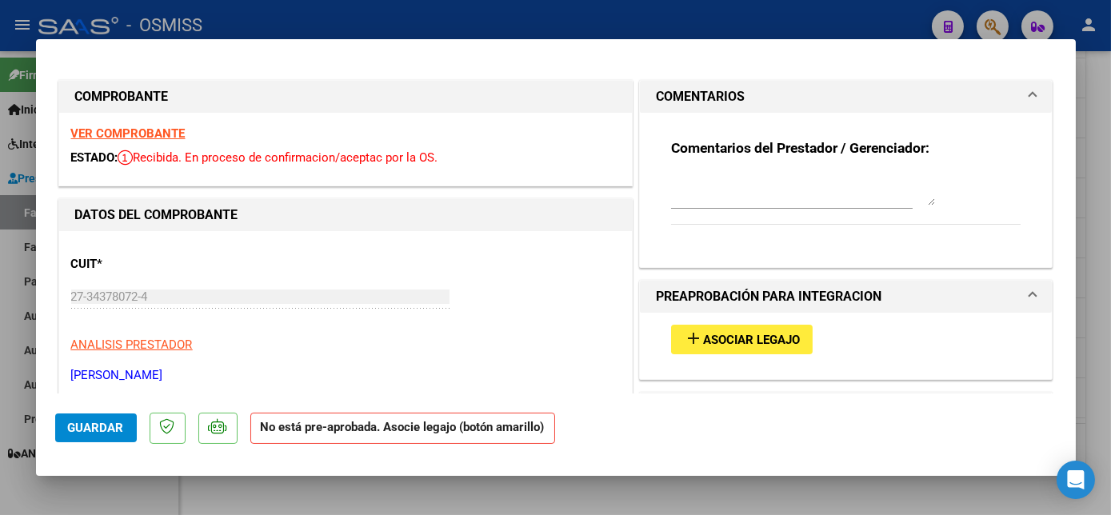
click at [697, 198] on textarea at bounding box center [803, 190] width 264 height 32
click at [70, 430] on span "Guardar" at bounding box center [96, 428] width 56 height 14
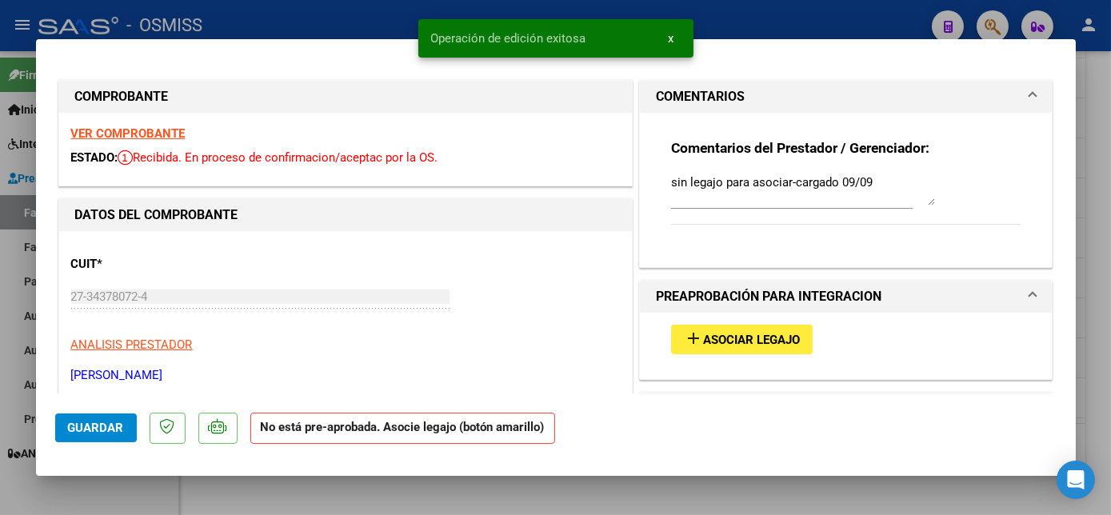
click at [142, 489] on div at bounding box center [555, 257] width 1111 height 515
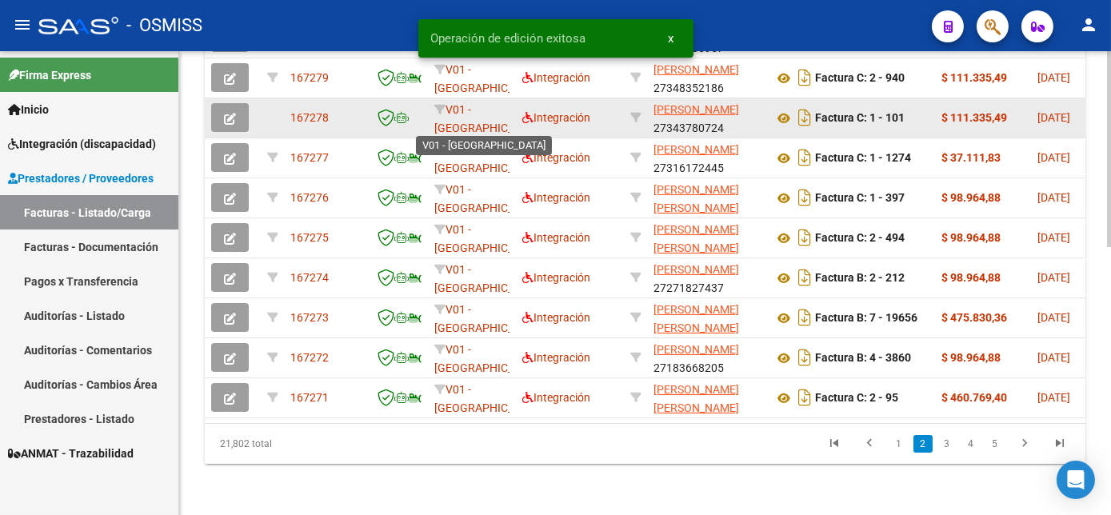
scroll to position [629, 0]
